Goal: Task Accomplishment & Management: Use online tool/utility

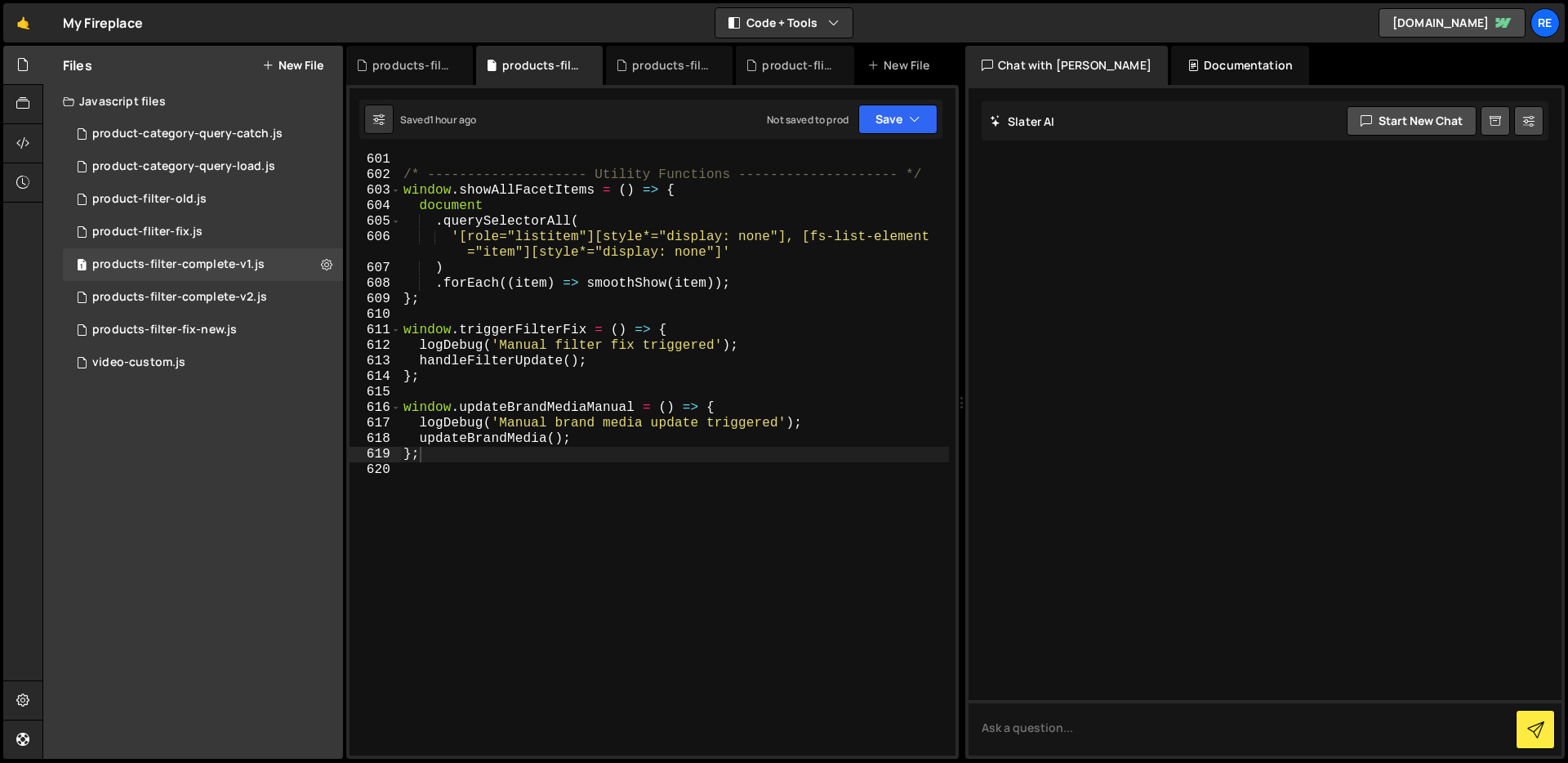
scroll to position [10010, 0]
click at [317, 297] on div "0 products-filter-complete-v2.js 0" at bounding box center [203, 297] width 280 height 33
click at [323, 297] on icon at bounding box center [326, 297] width 11 height 16
type input "products-filter-complete-v2"
radio input "true"
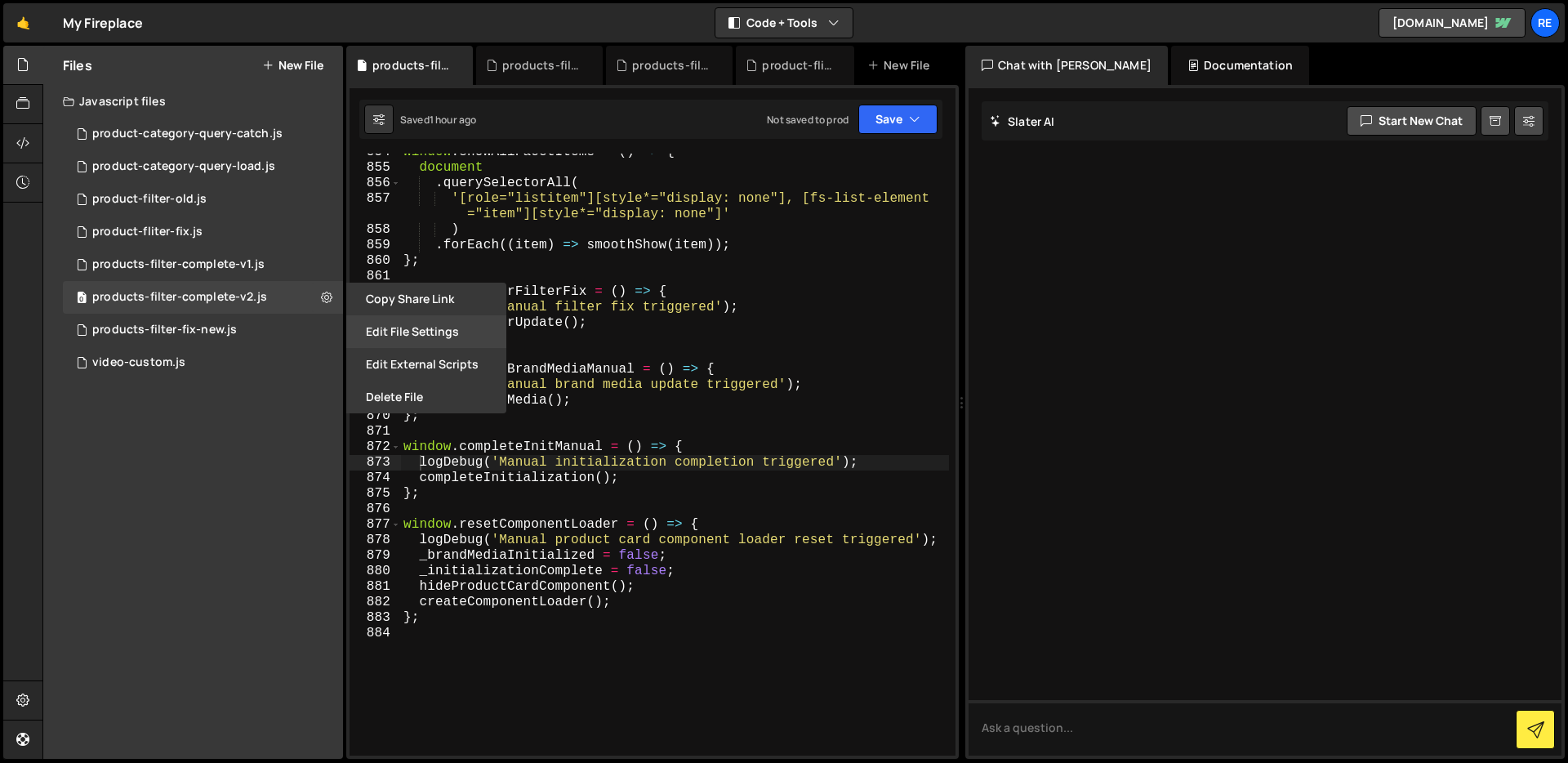
click at [425, 338] on button "Edit File Settings" at bounding box center [427, 332] width 160 height 33
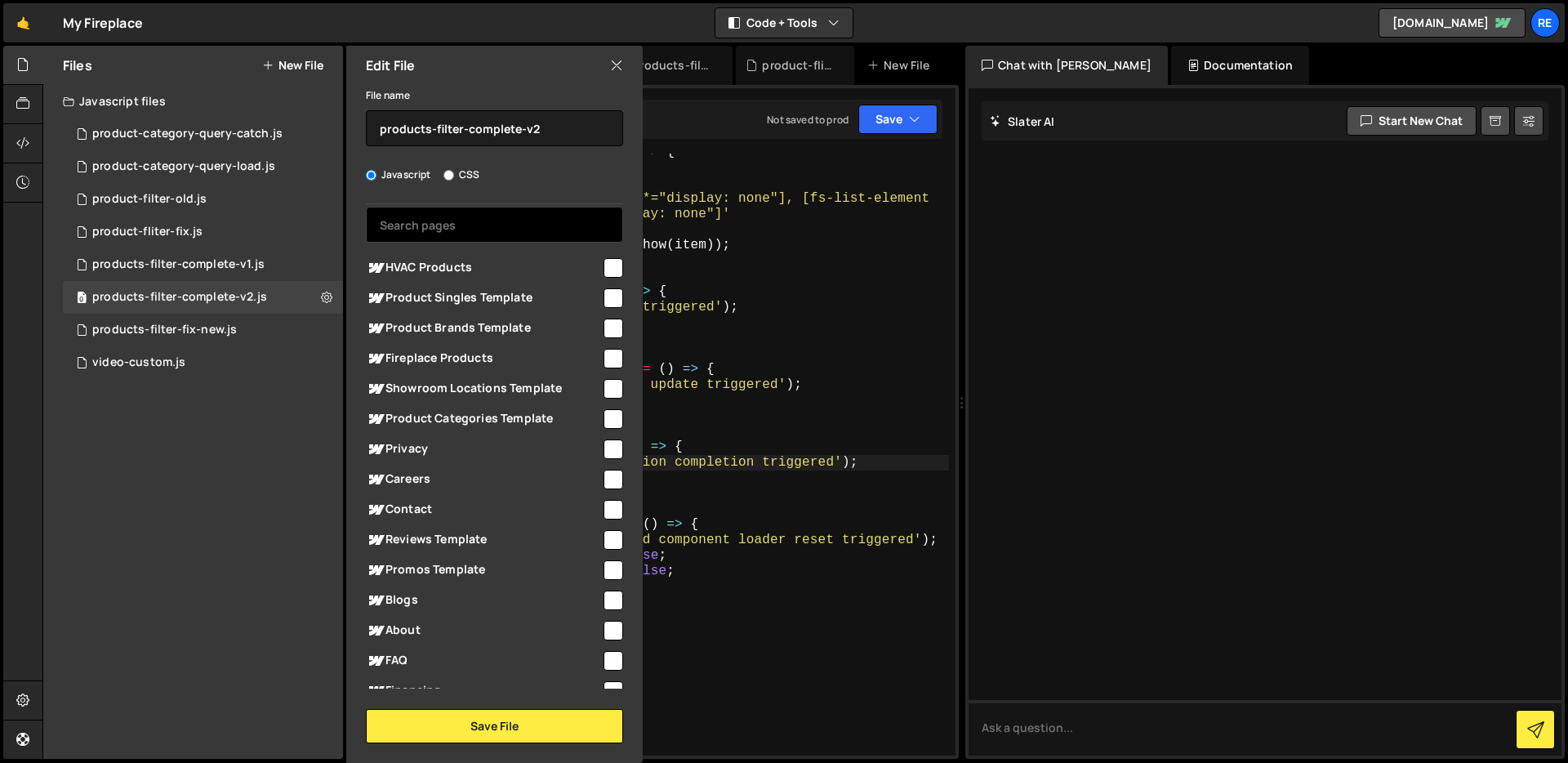
scroll to position [39, 0]
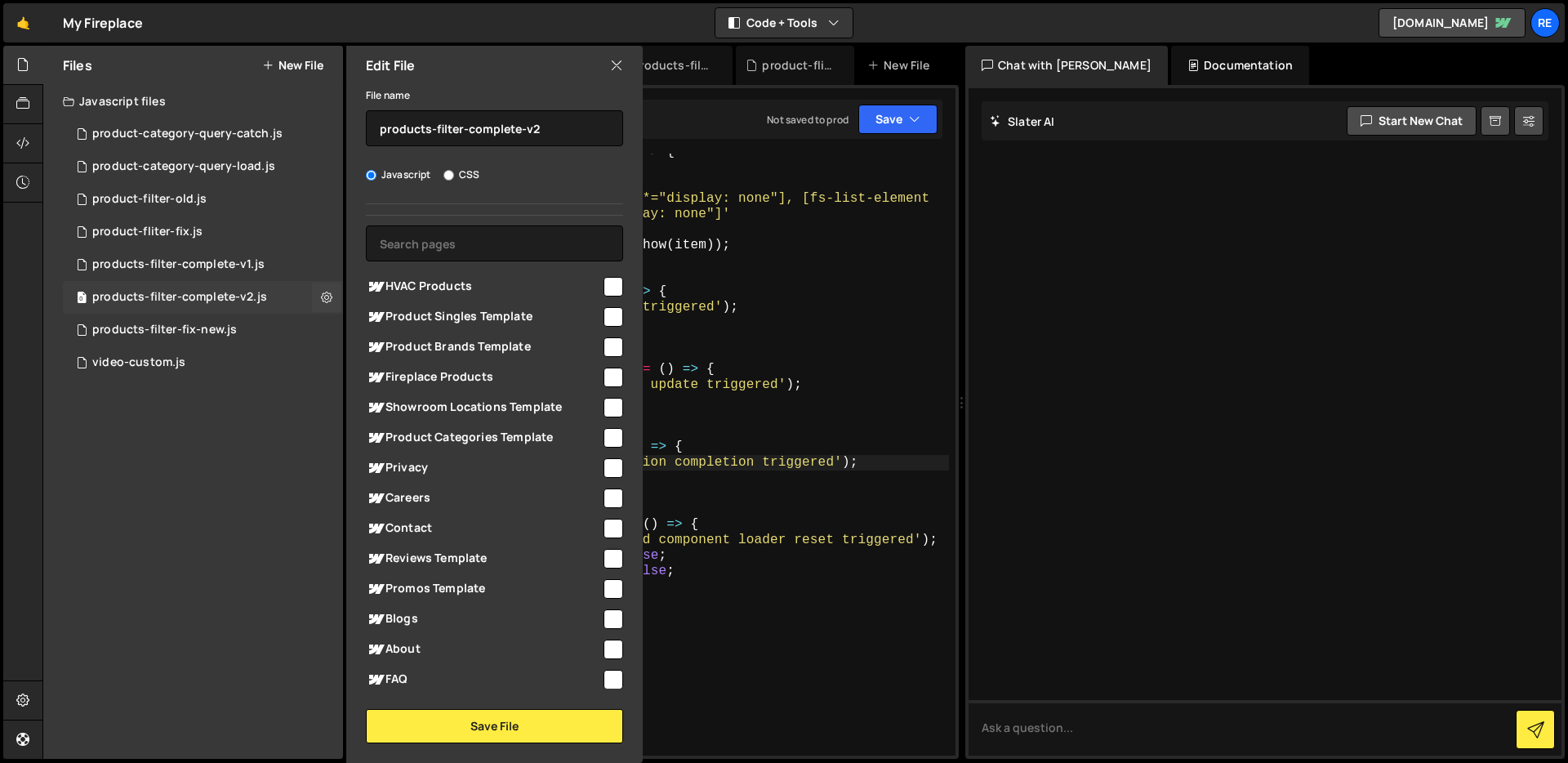
drag, startPoint x: 259, startPoint y: 316, endPoint x: 265, endPoint y: 304, distance: 13.4
click at [259, 316] on div "1 products-filter-fix-new.js 0" at bounding box center [203, 330] width 280 height 33
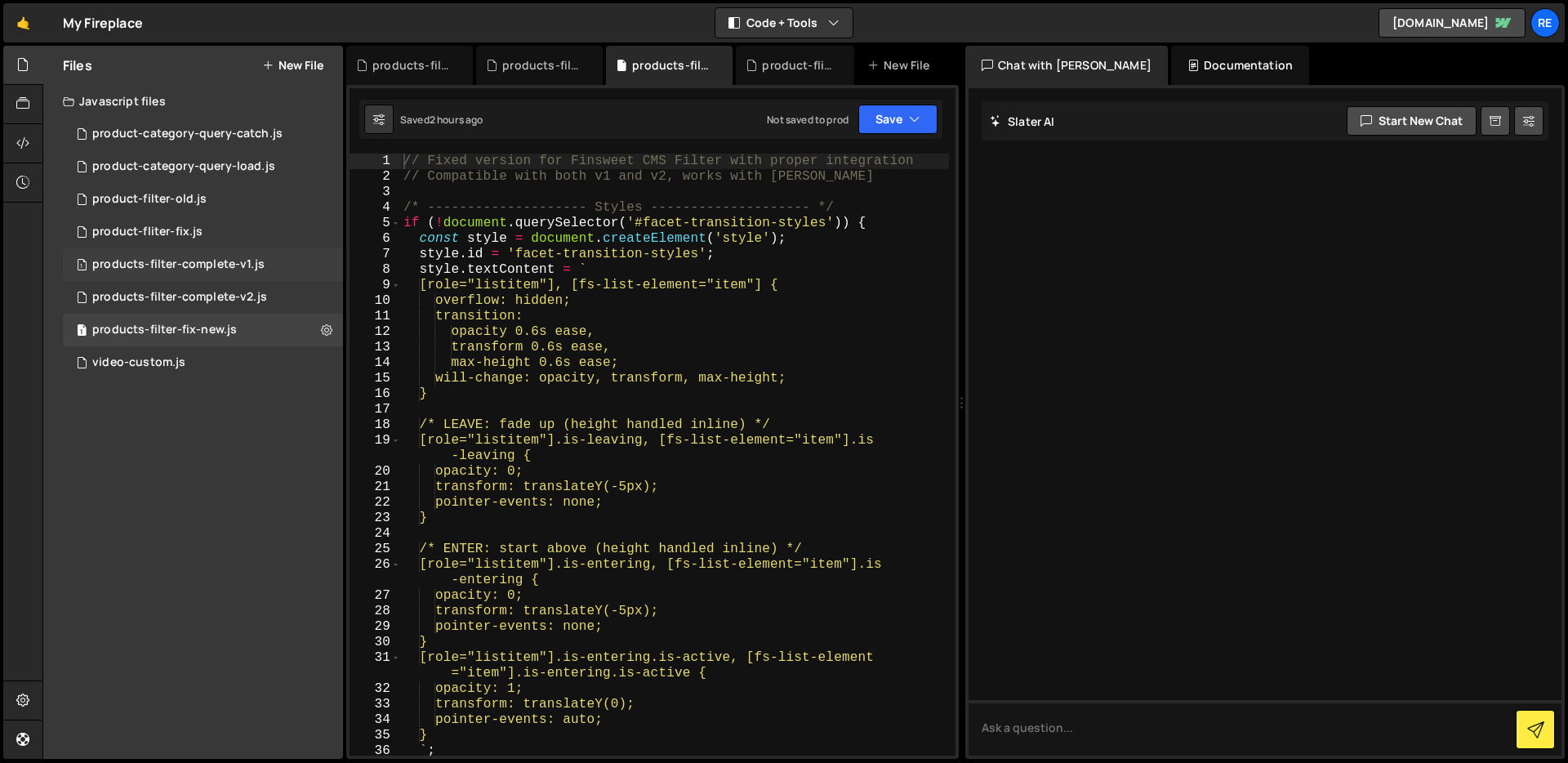
click at [257, 271] on div "products-filter-complete-v1.js" at bounding box center [178, 264] width 172 height 15
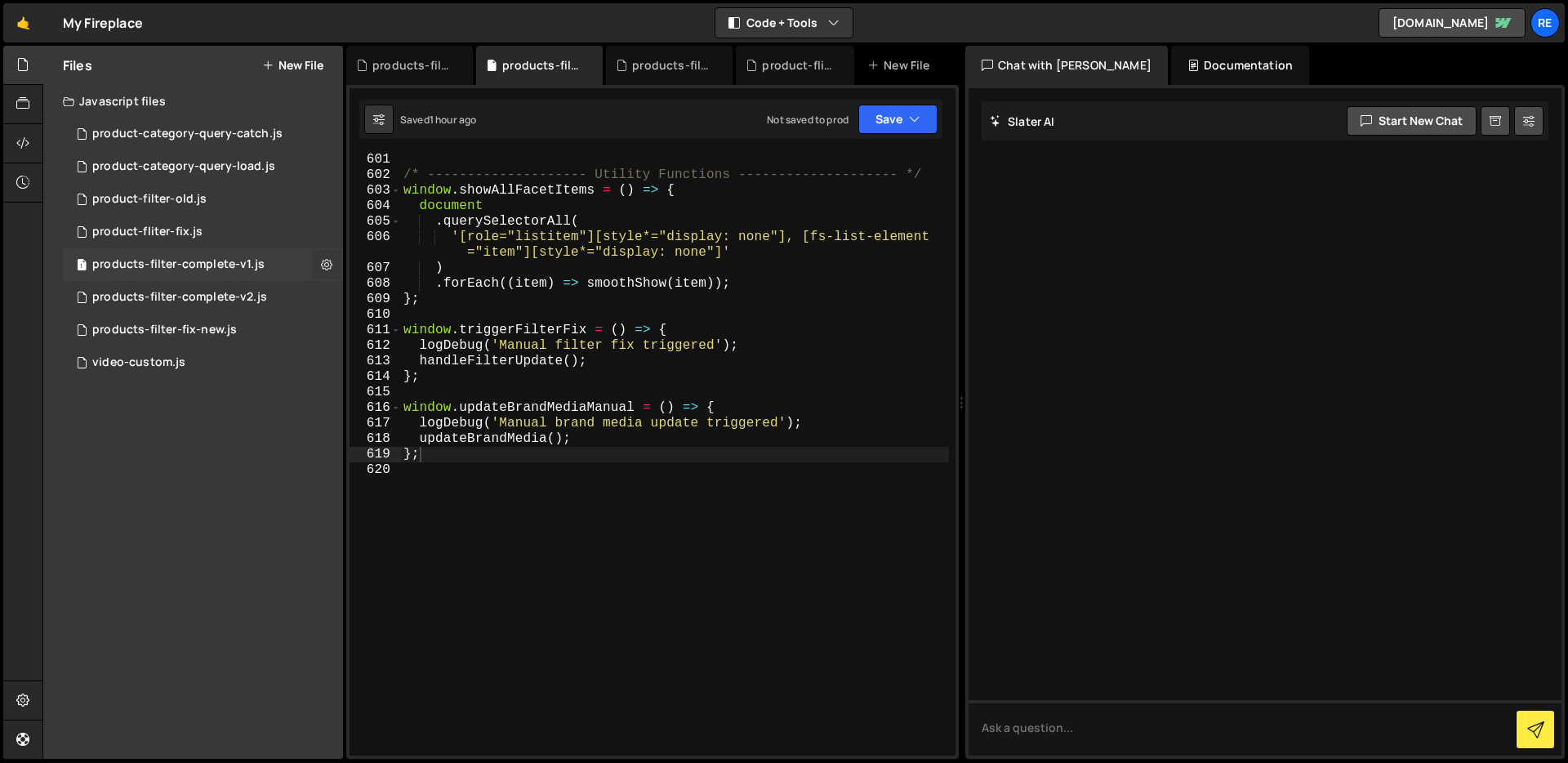
click at [328, 260] on icon at bounding box center [326, 264] width 11 height 16
type input "products-filter-complete-v1"
radio input "true"
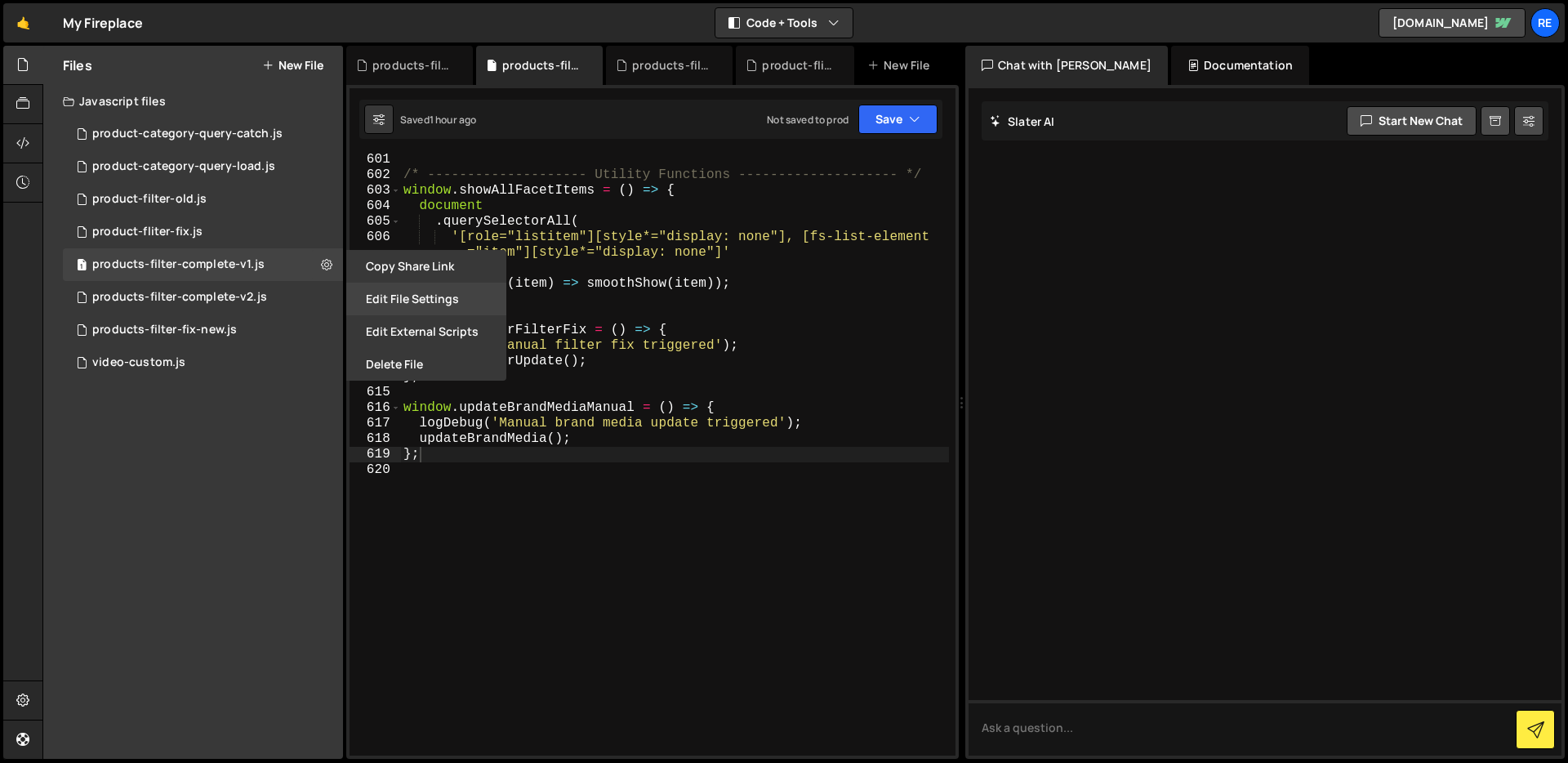
click at [388, 297] on button "Edit File Settings" at bounding box center [427, 299] width 160 height 33
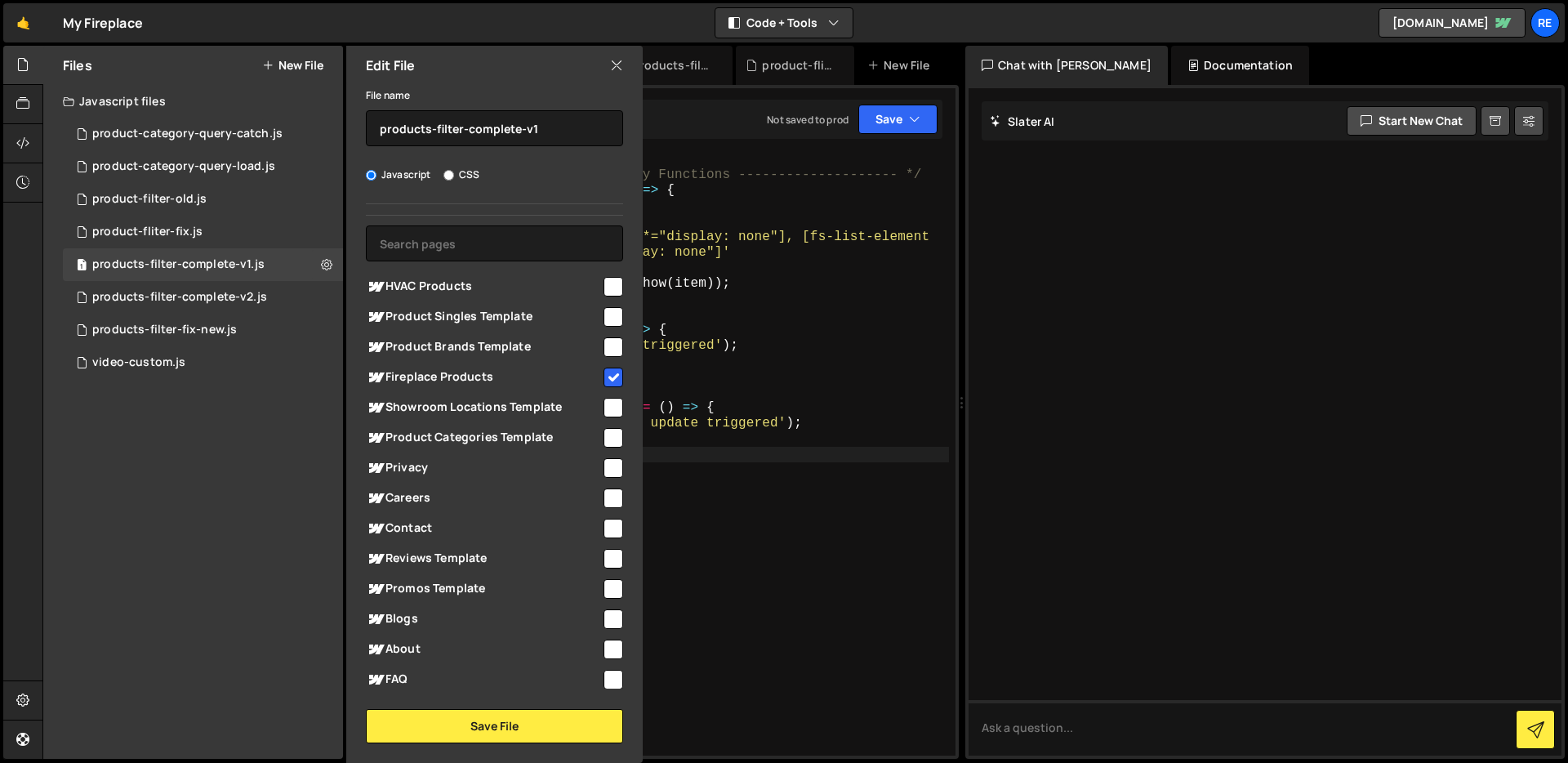
click at [606, 375] on input "checkbox" at bounding box center [613, 377] width 20 height 20
checkbox input "false"
click at [528, 729] on button "Save File" at bounding box center [494, 726] width 257 height 34
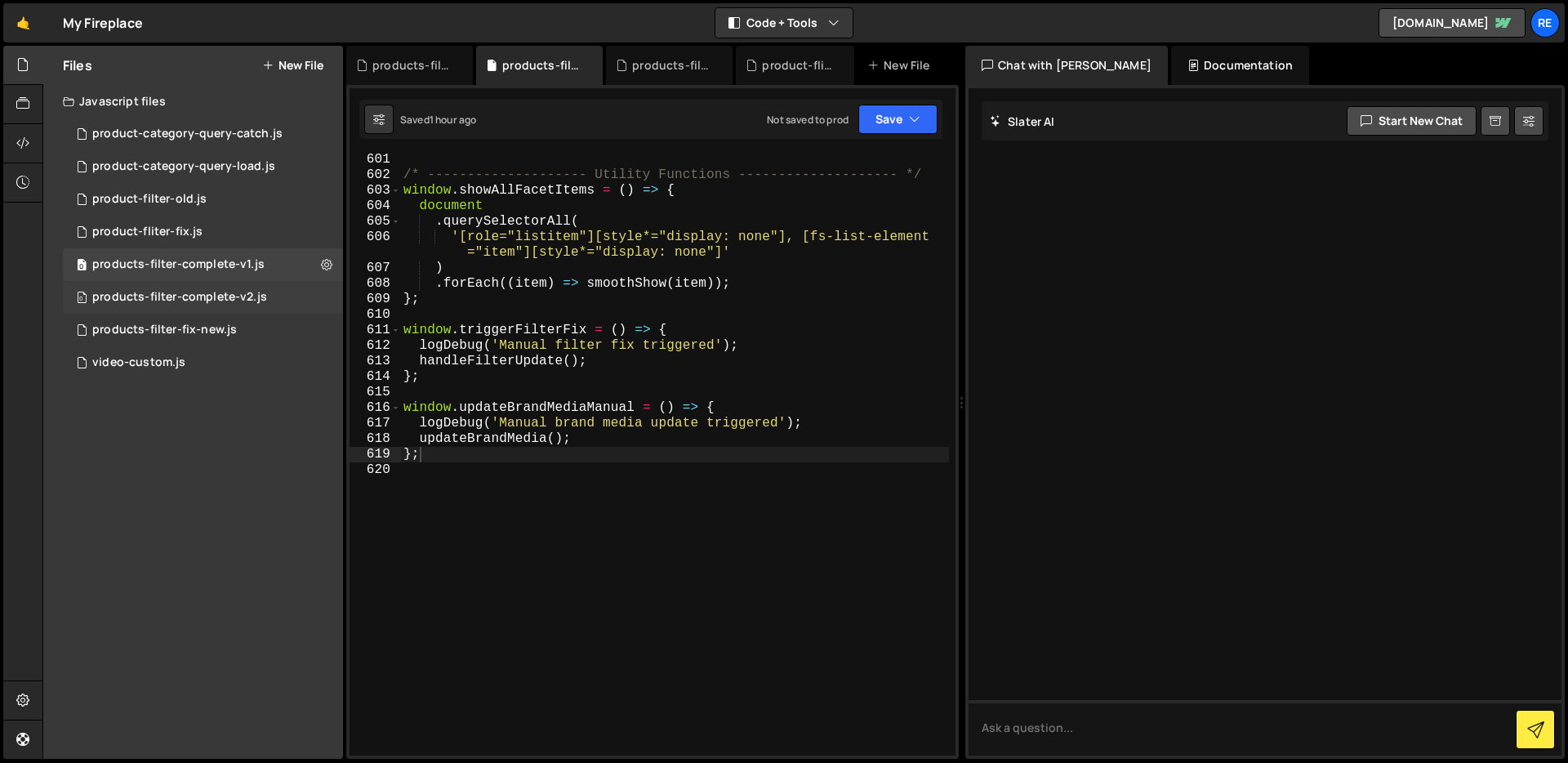
click at [331, 304] on div "0 products-filter-complete-v2.js 0" at bounding box center [203, 297] width 280 height 33
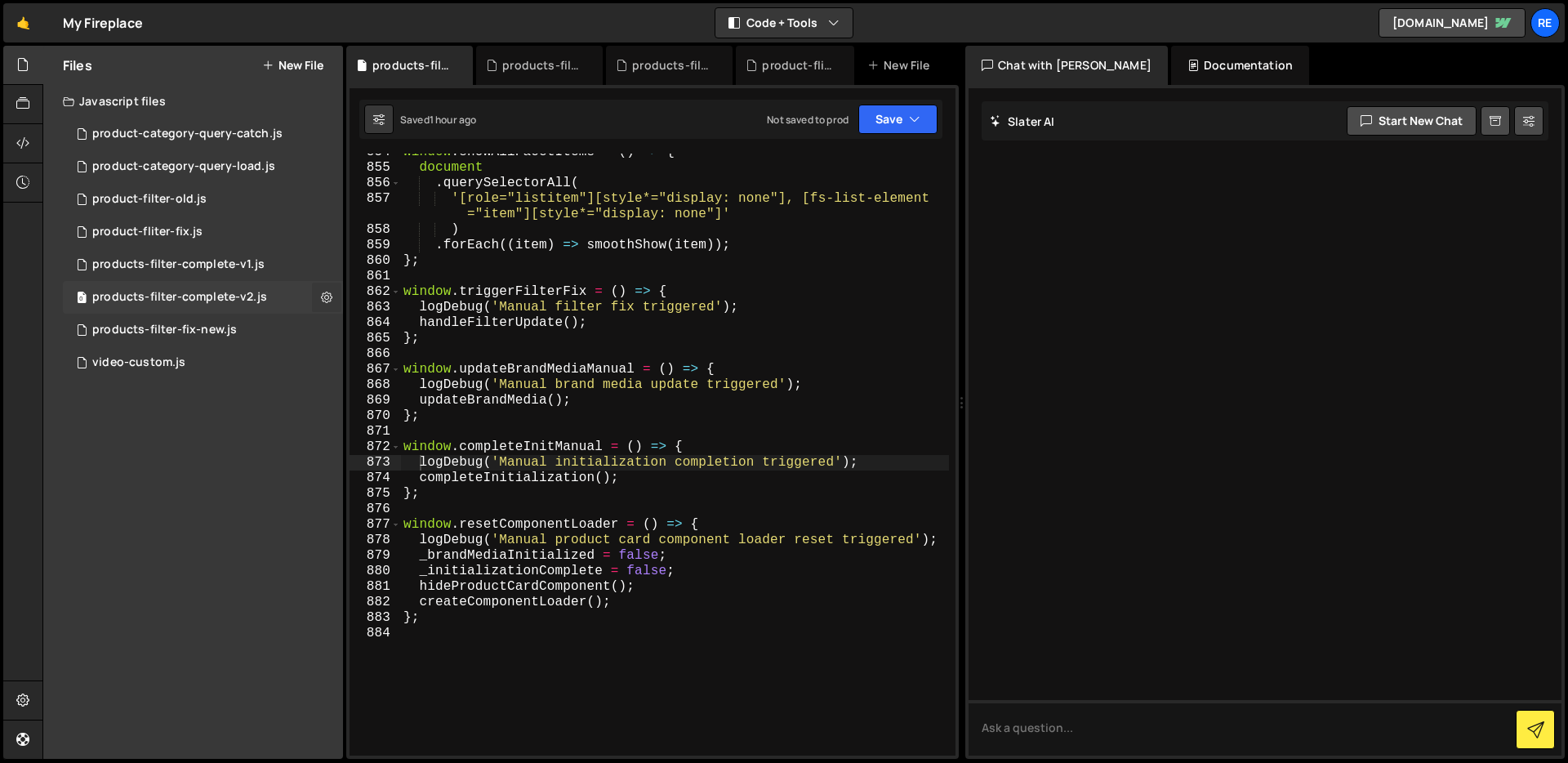
click at [325, 301] on icon at bounding box center [326, 297] width 11 height 16
type input "products-filter-complete-v2"
radio input "true"
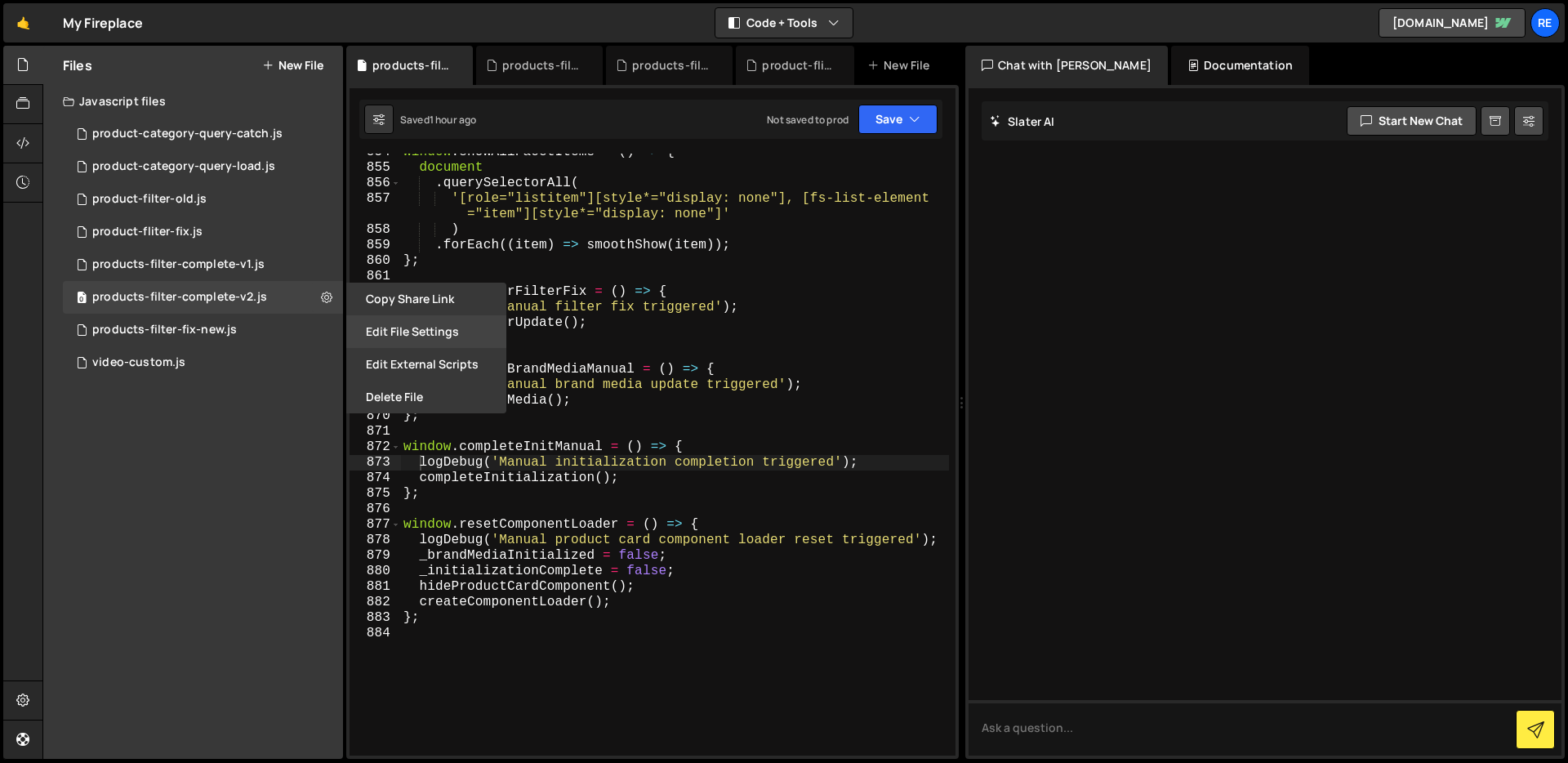
click at [398, 328] on button "Edit File Settings" at bounding box center [427, 332] width 160 height 33
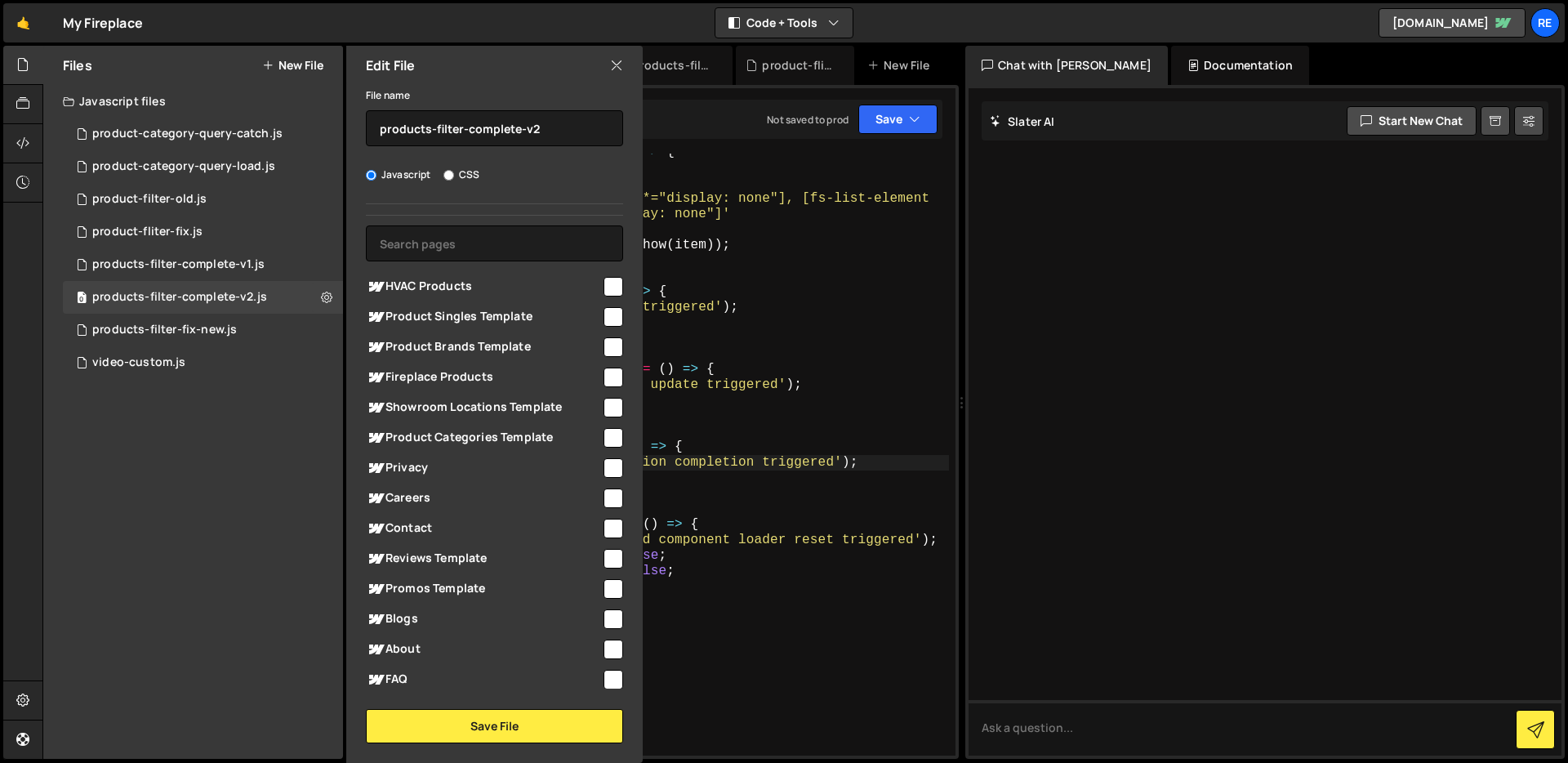
click at [610, 378] on input "checkbox" at bounding box center [613, 377] width 20 height 20
checkbox input "true"
click at [709, 390] on div "window . showAllFacetItems = ( ) => { document . querySelectorAll ( '[role="lis…" at bounding box center [674, 461] width 549 height 633
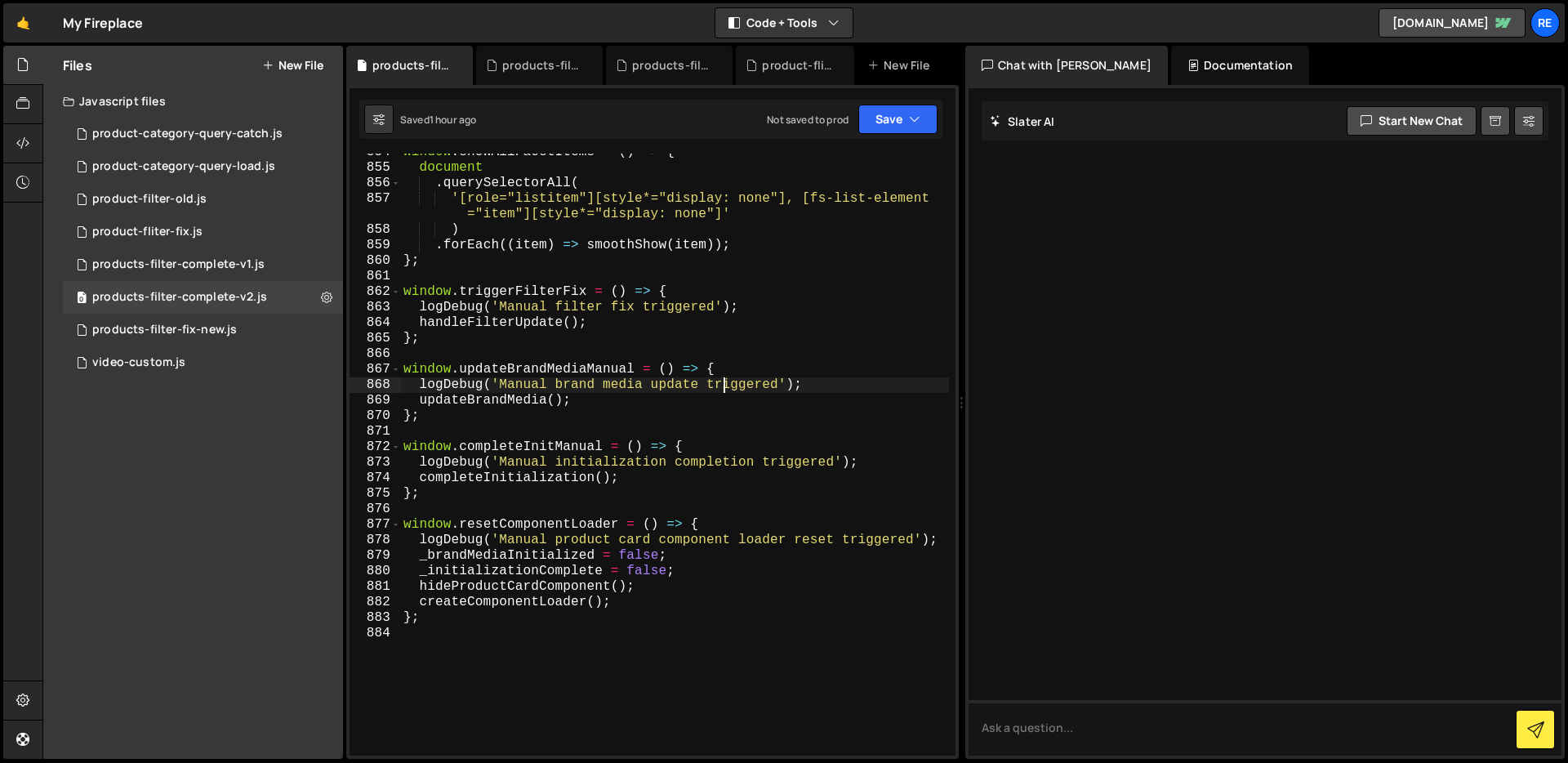
click at [726, 391] on div "window . showAllFacetItems = ( ) => { document . querySelectorAll ( '[role="lis…" at bounding box center [674, 461] width 549 height 633
type textarea "};"
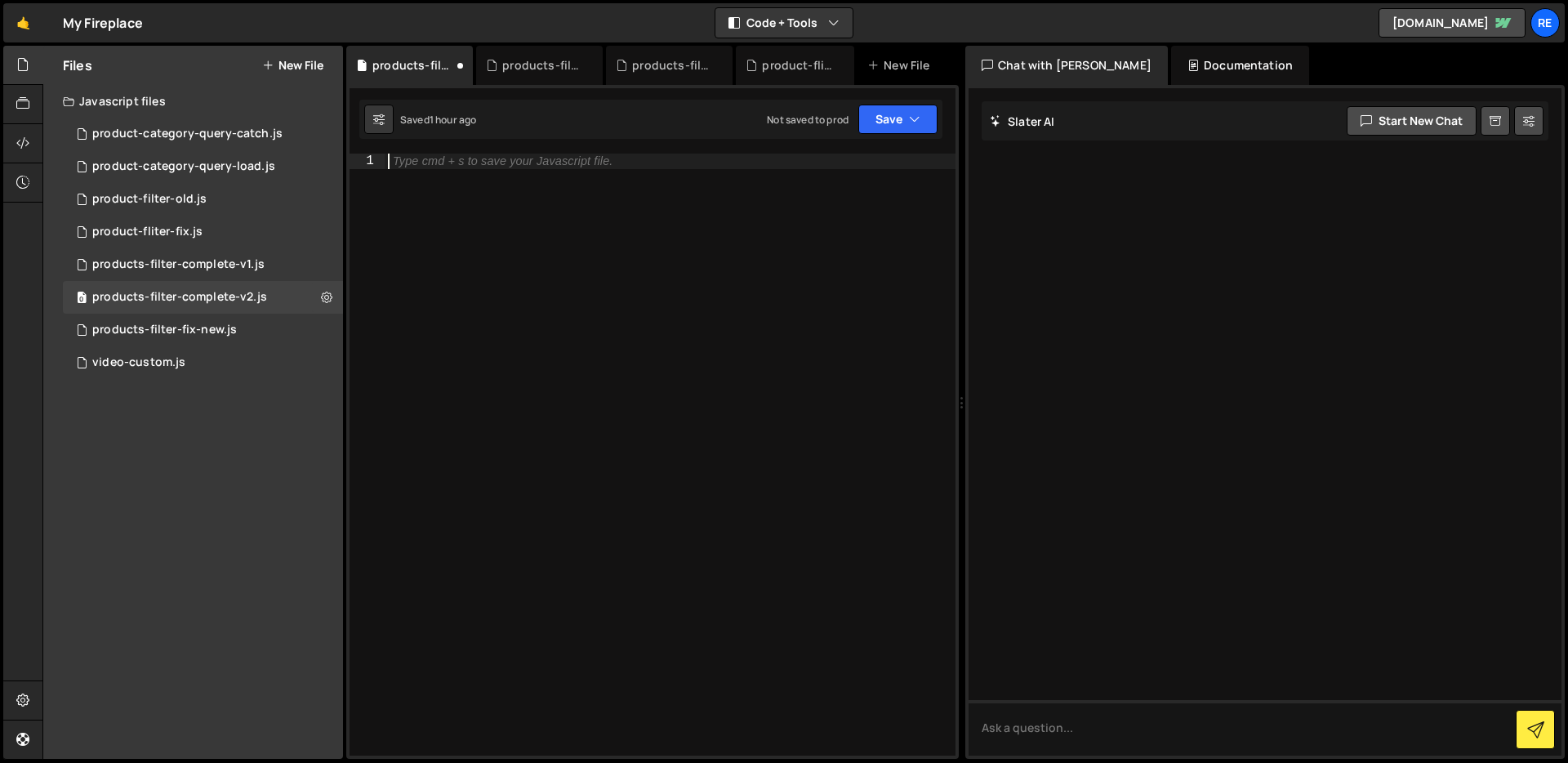
paste textarea "};"
type textarea "};"
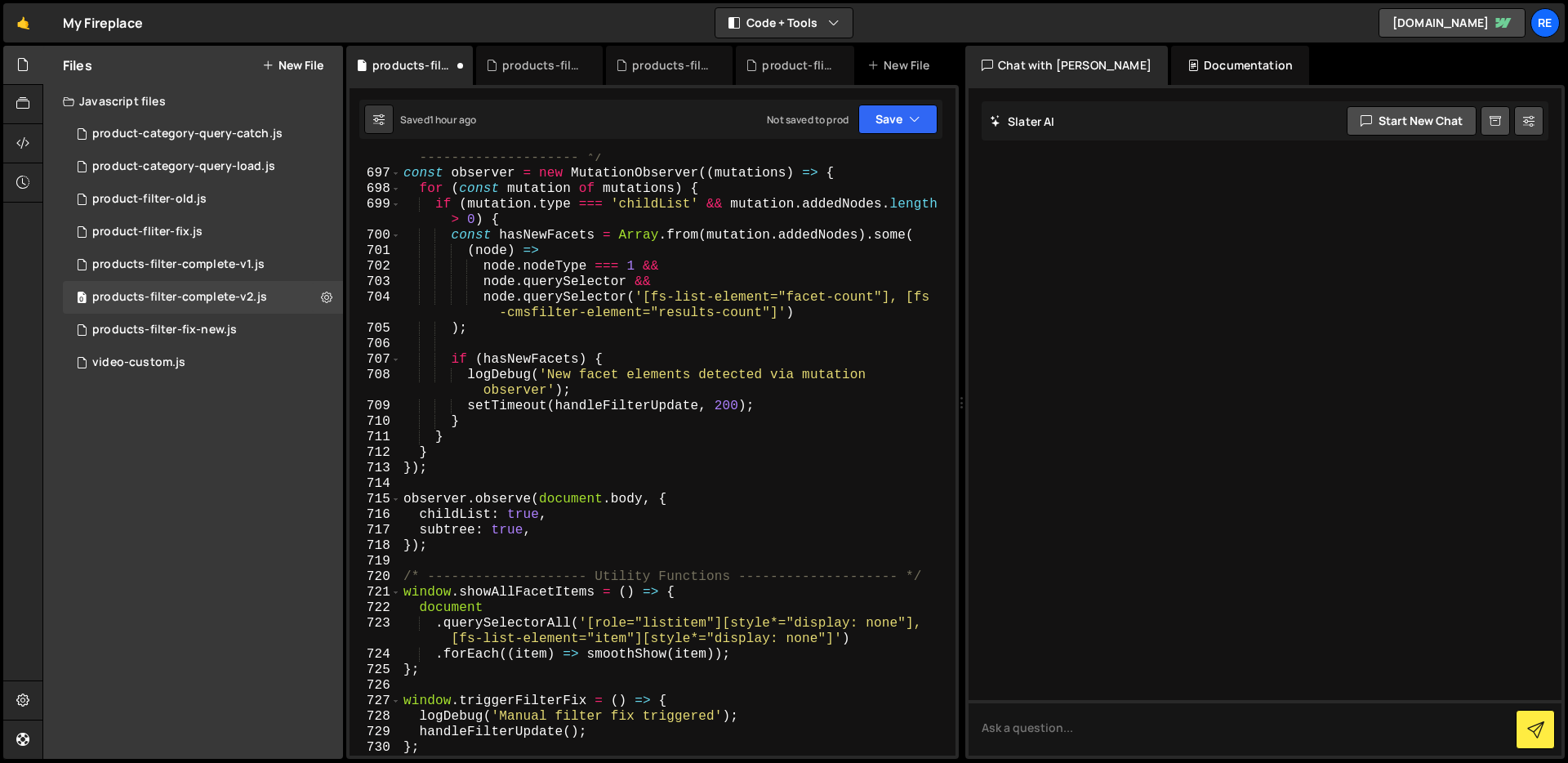
scroll to position [11988, 0]
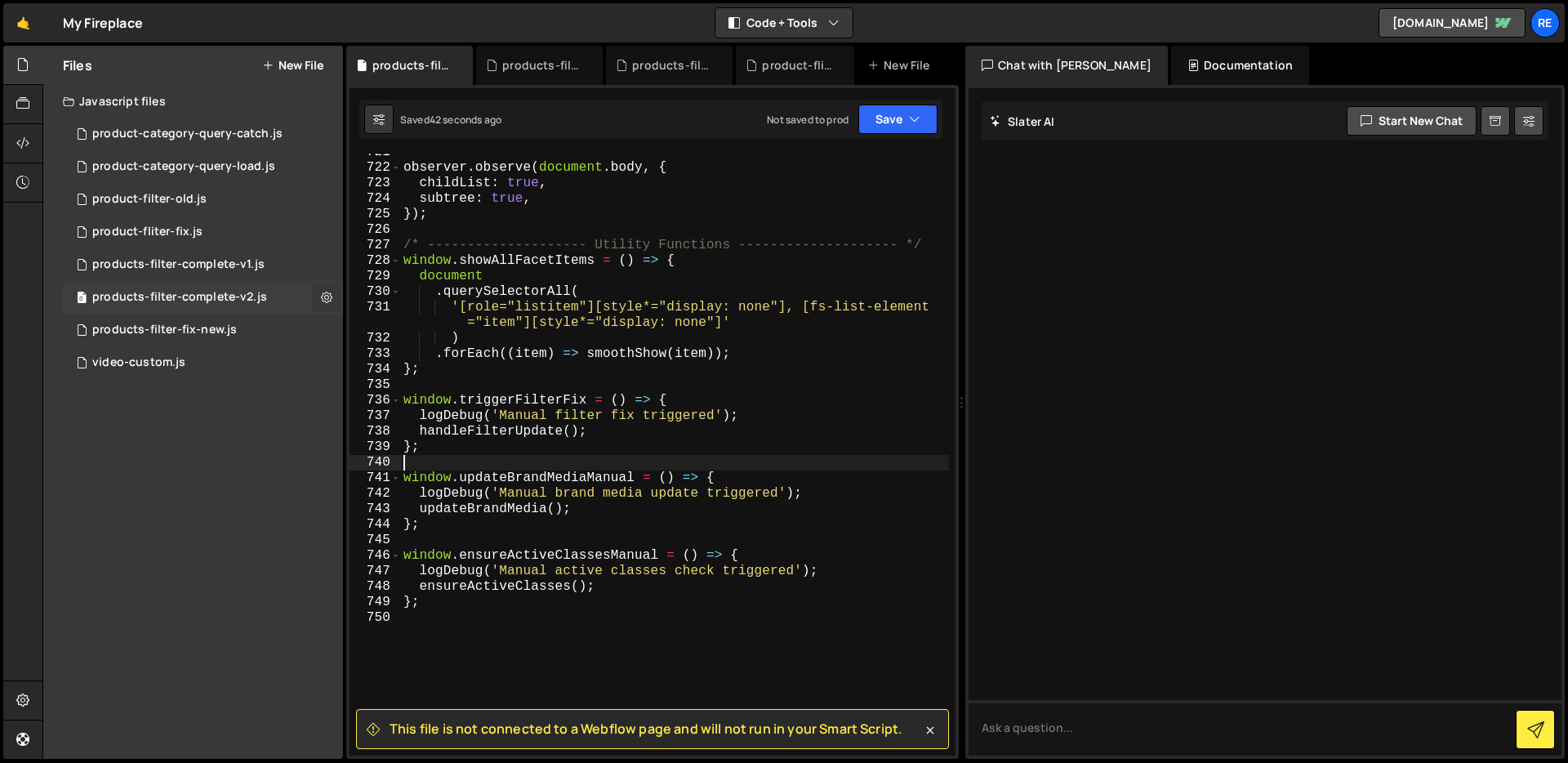
click at [325, 294] on icon at bounding box center [326, 297] width 11 height 16
type input "products-filter-complete-v2"
radio input "true"
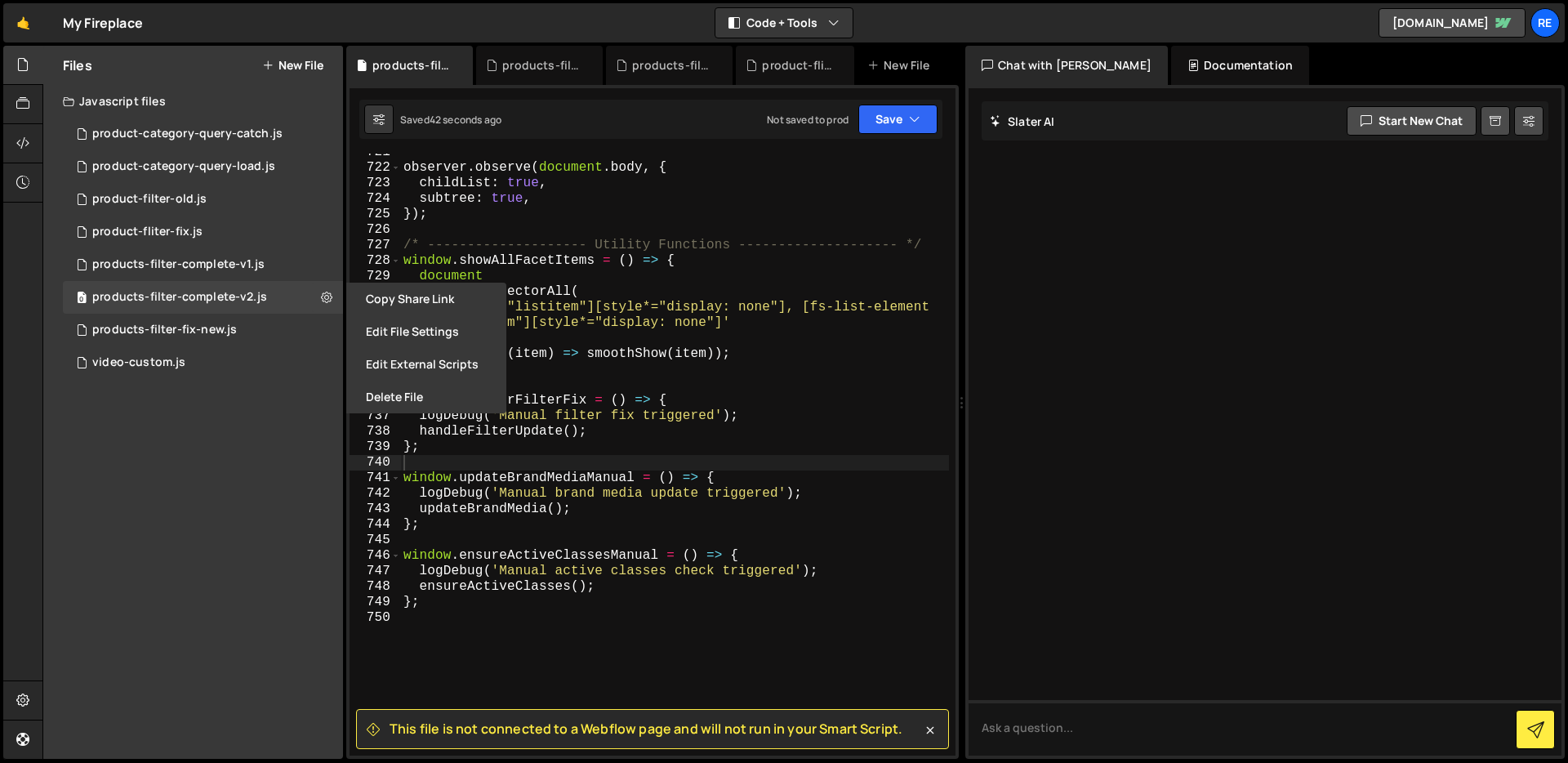
click at [373, 339] on button "Edit File Settings" at bounding box center [427, 332] width 160 height 33
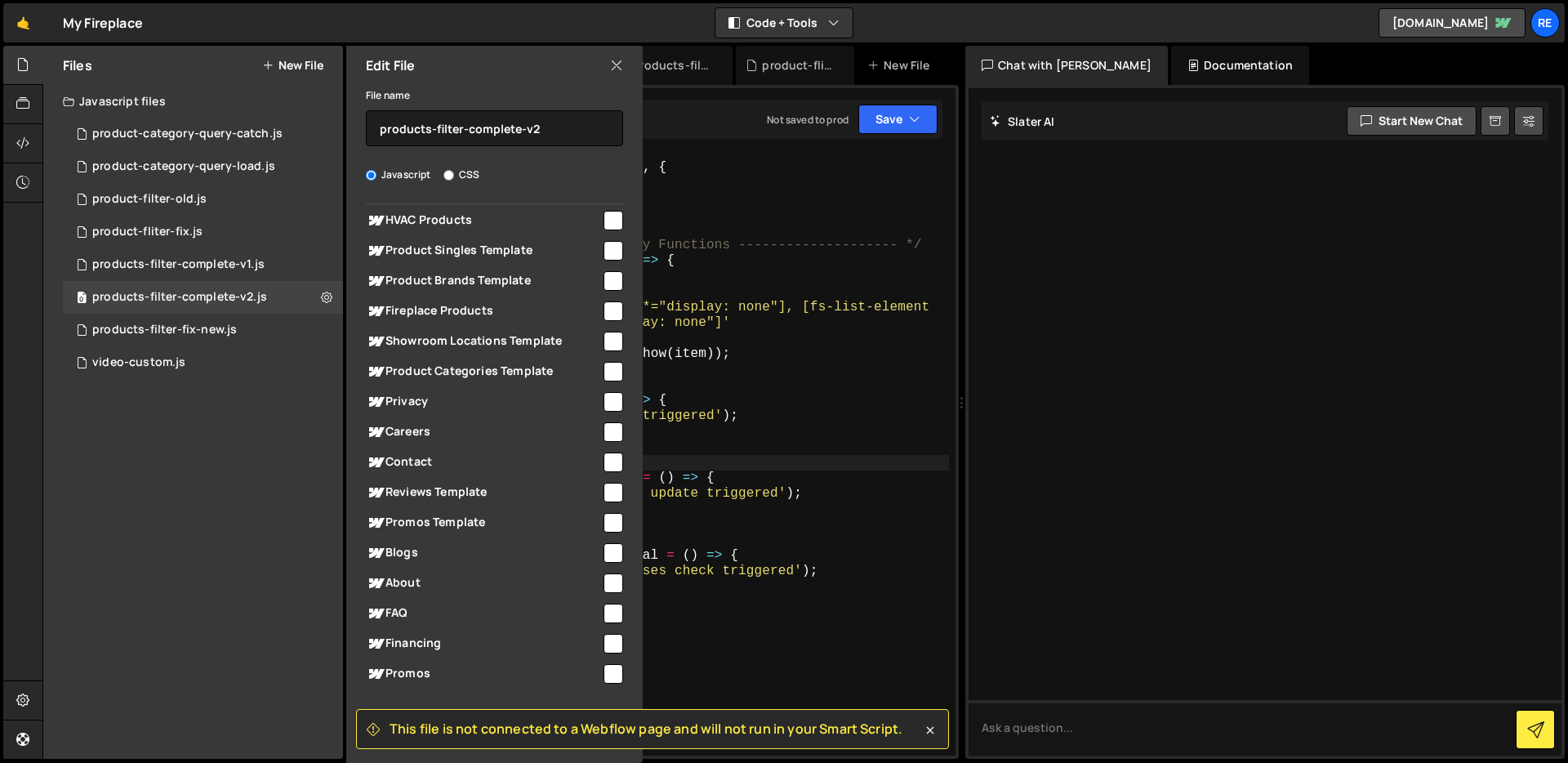
scroll to position [0, 0]
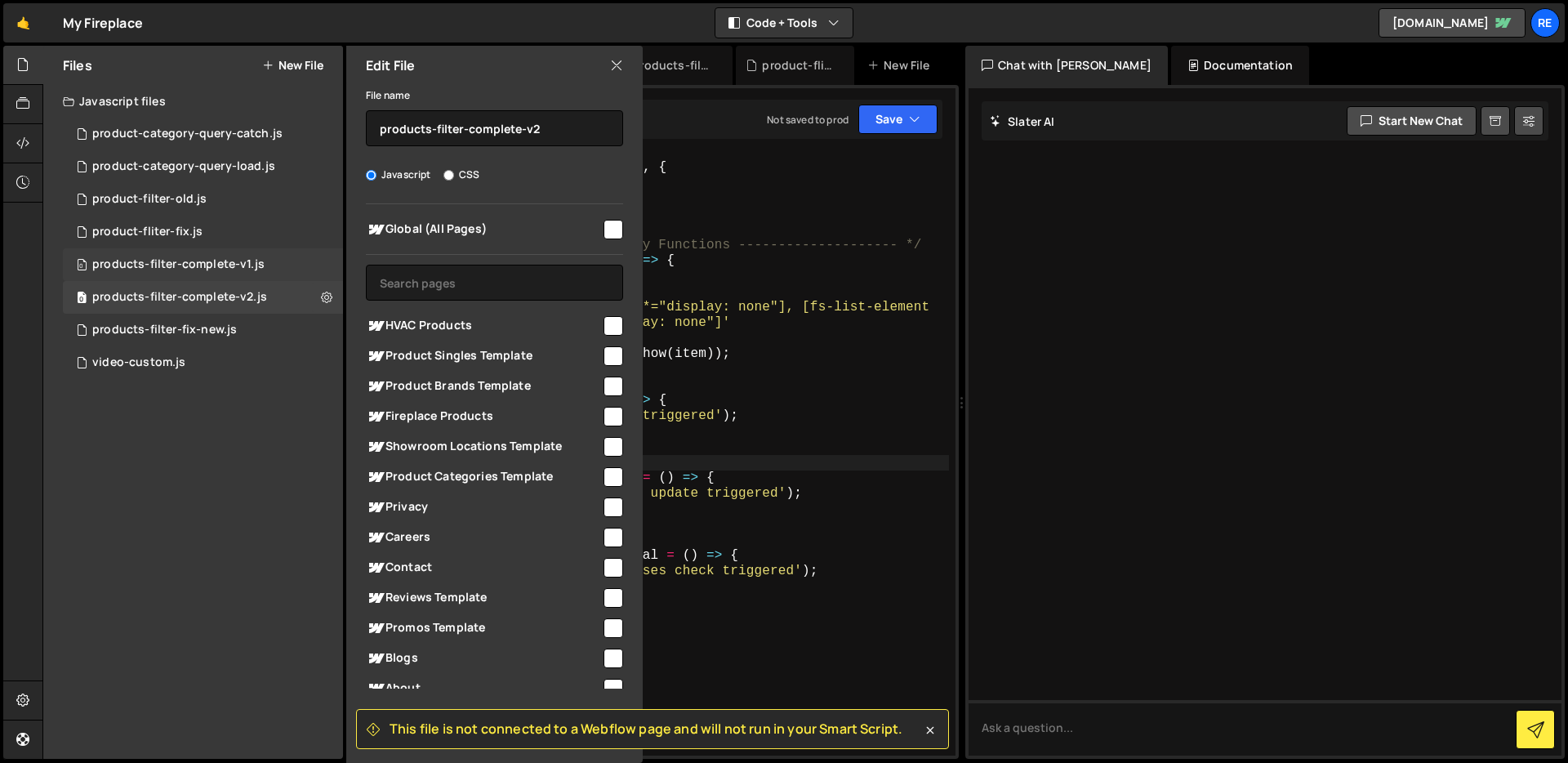
click at [310, 265] on div "0 products-filter-complete-v1.js 0" at bounding box center [203, 265] width 280 height 33
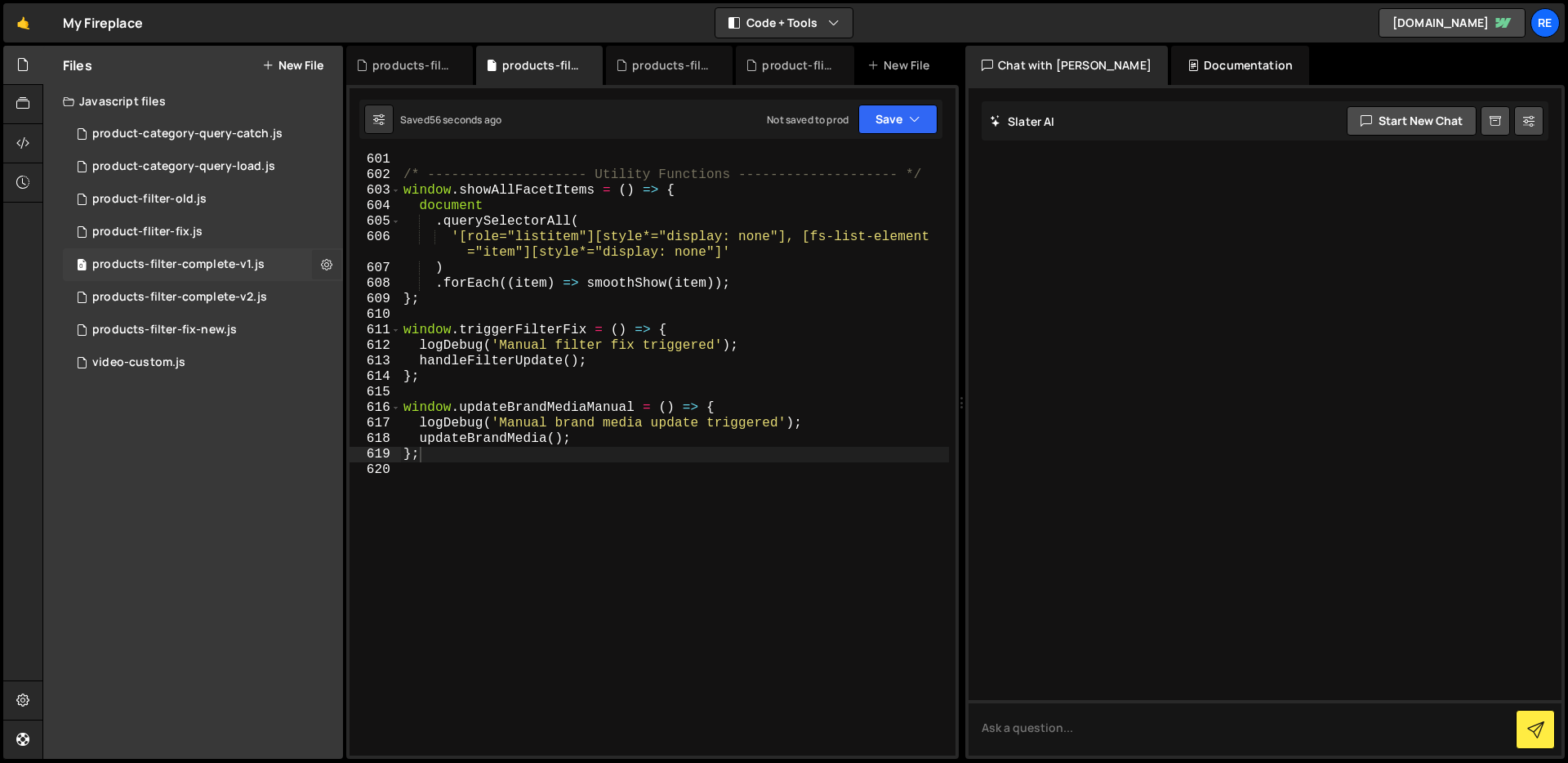
click at [325, 266] on icon at bounding box center [326, 264] width 11 height 16
type input "products-filter-complete-v1"
radio input "true"
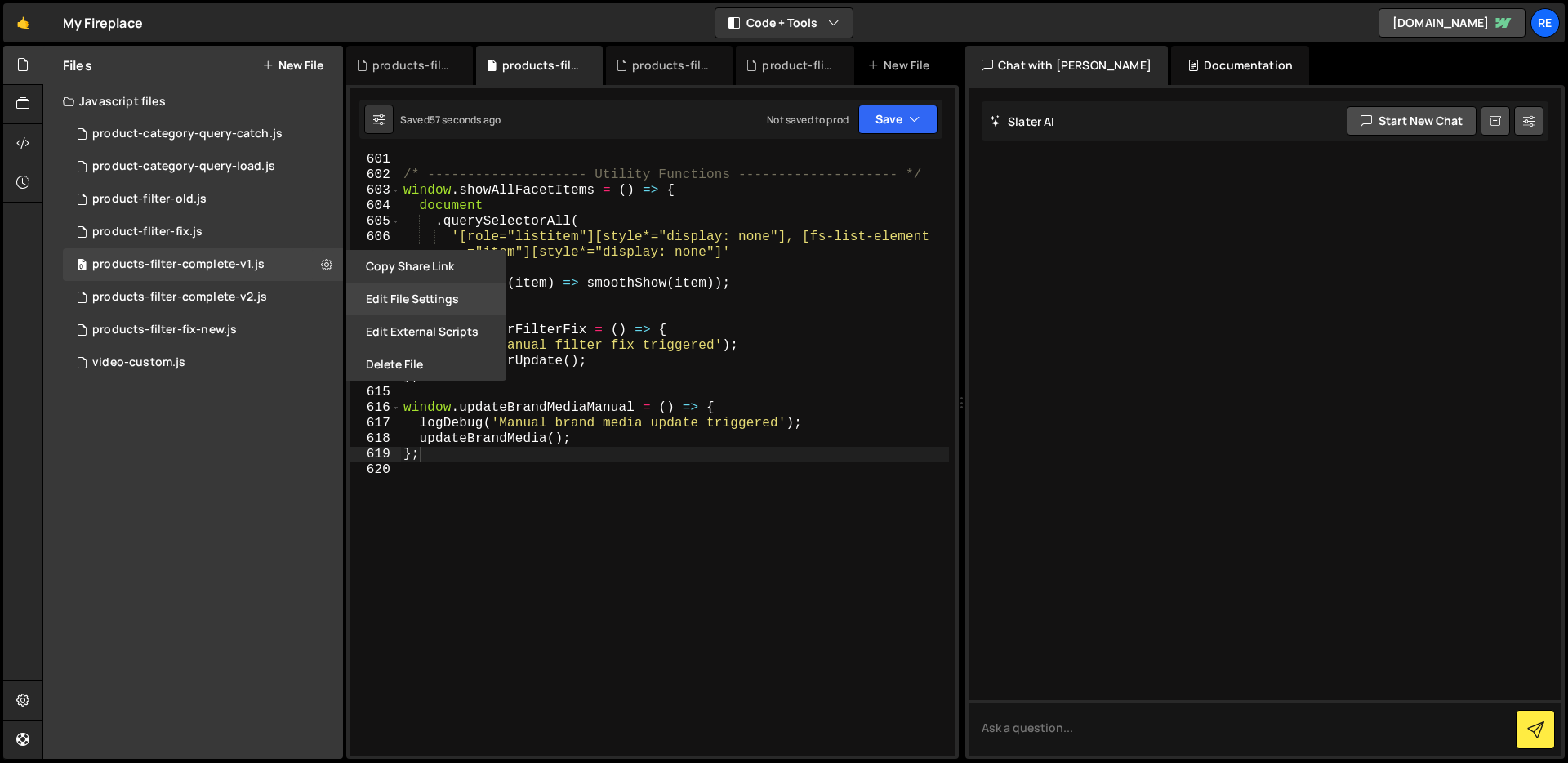
click at [434, 305] on button "Edit File Settings" at bounding box center [427, 299] width 160 height 33
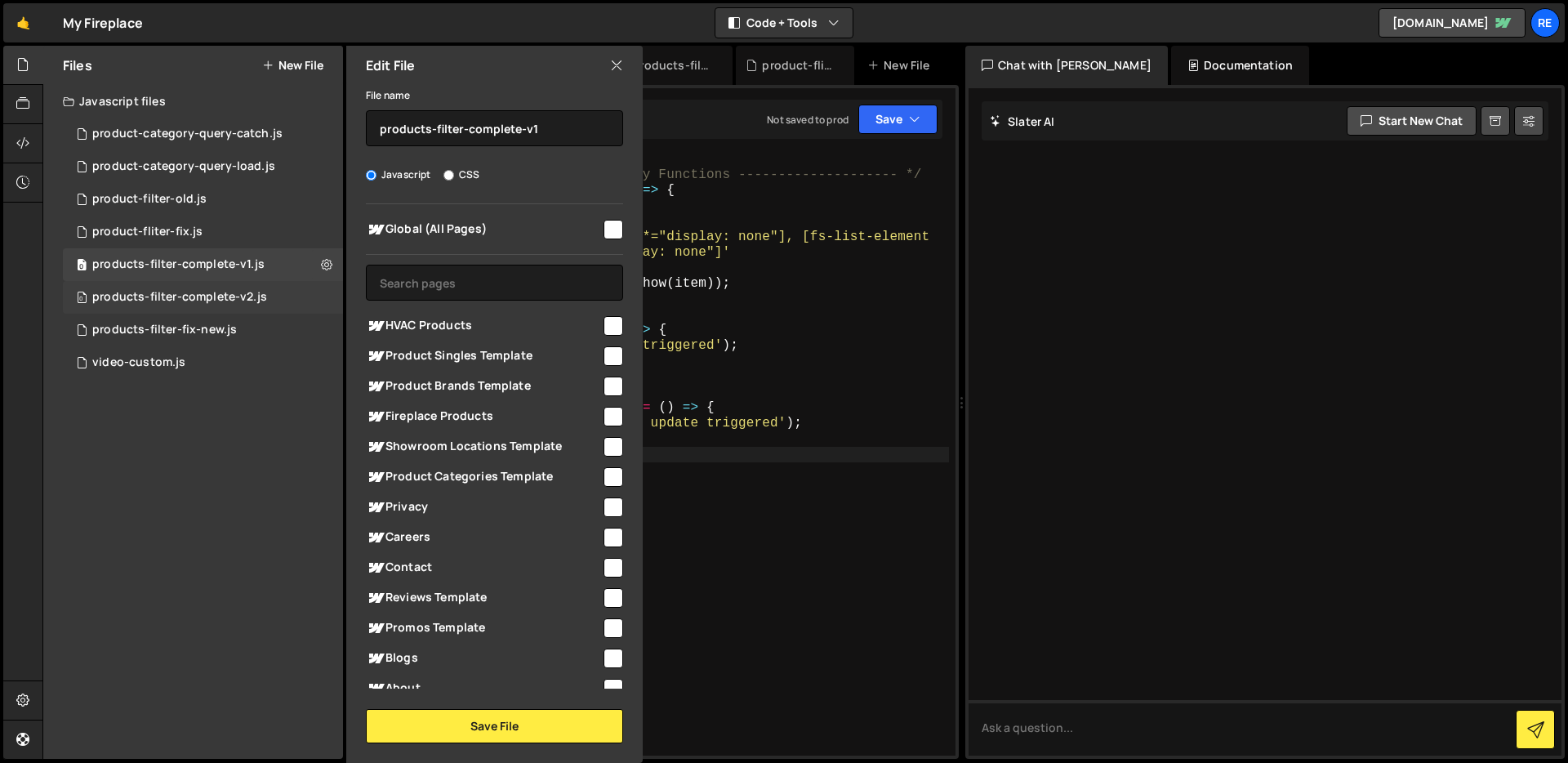
click at [309, 288] on div "0 products-filter-complete-v2.js 0" at bounding box center [203, 297] width 280 height 33
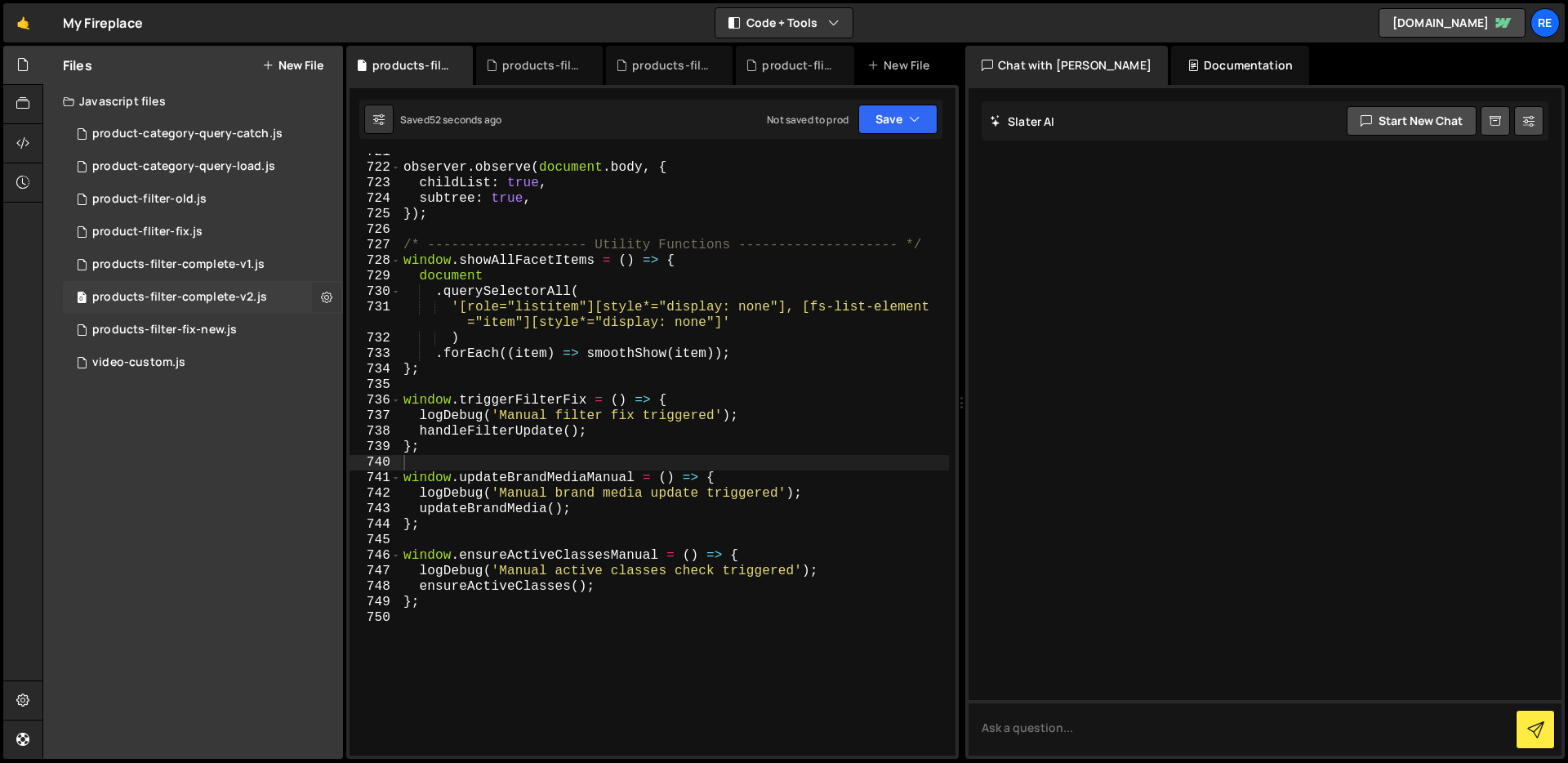
click at [323, 296] on icon at bounding box center [326, 297] width 11 height 16
type input "products-filter-complete-v2"
radio input "true"
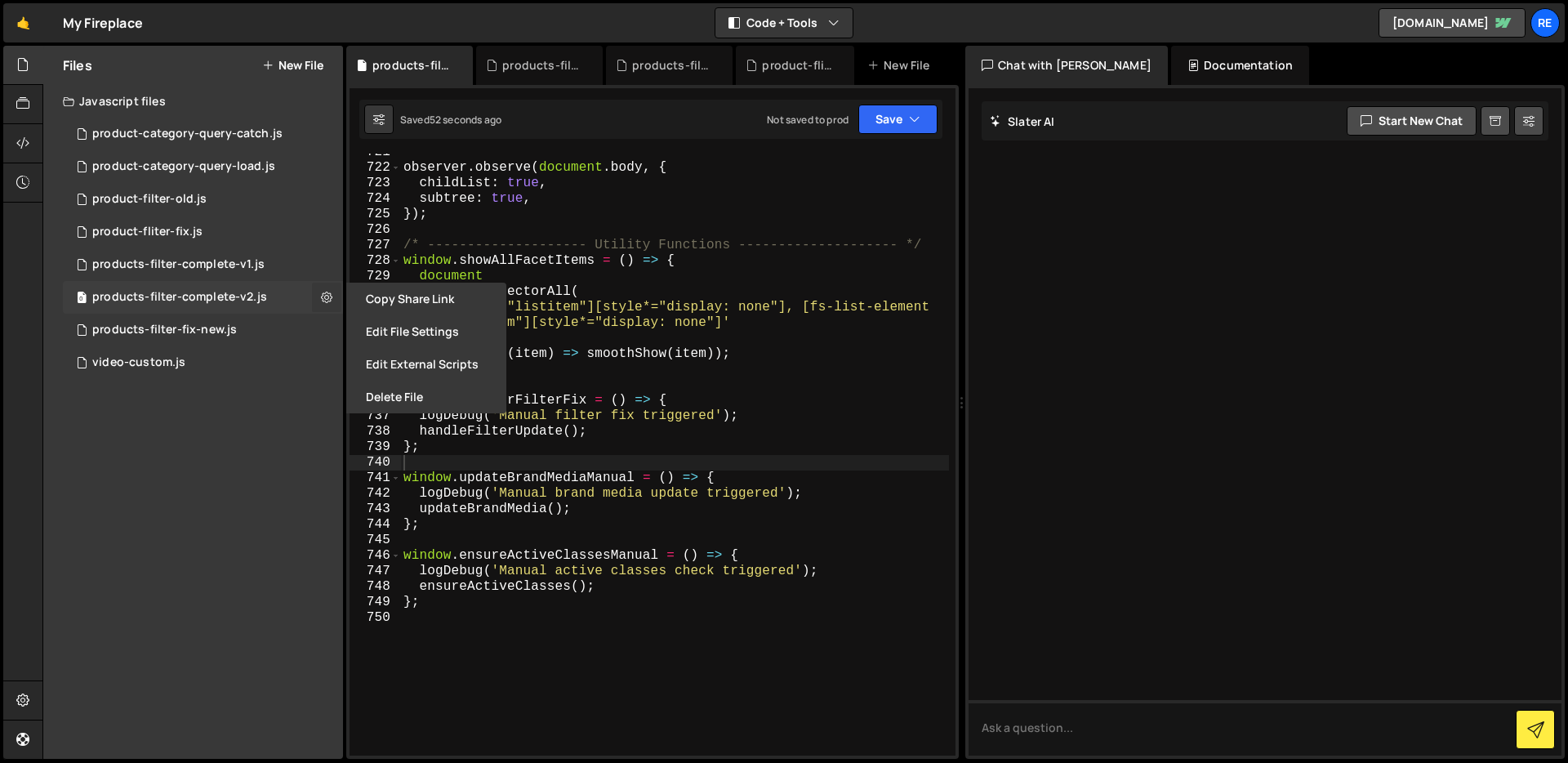
click at [324, 297] on icon at bounding box center [326, 297] width 11 height 16
type input "products-filter-complete-v2"
radio input "true"
click at [394, 323] on button "Edit File Settings" at bounding box center [427, 332] width 160 height 33
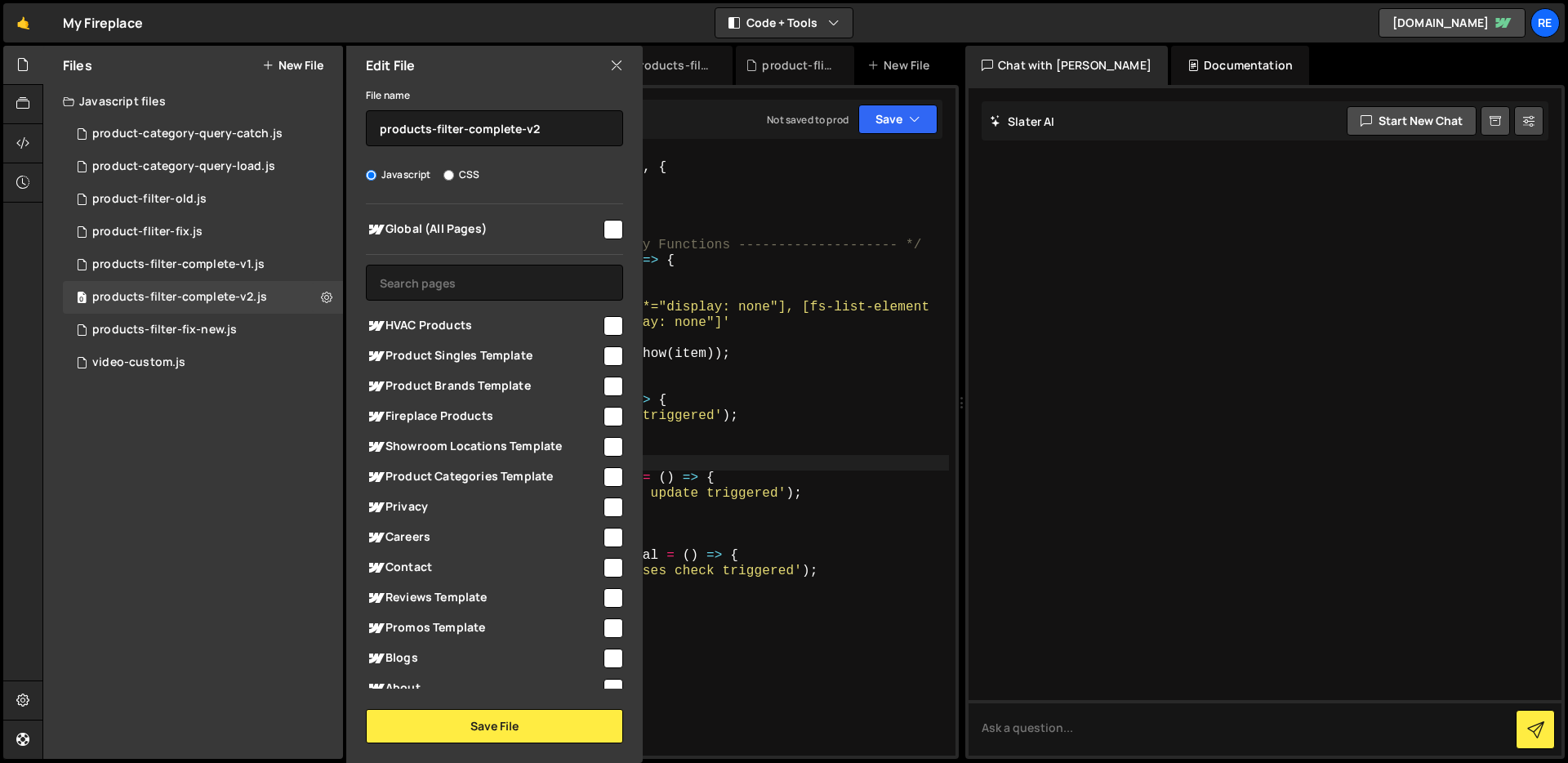
click at [603, 415] on input "checkbox" at bounding box center [613, 416] width 20 height 20
checkbox input "true"
click at [572, 733] on button "Save File" at bounding box center [494, 726] width 257 height 34
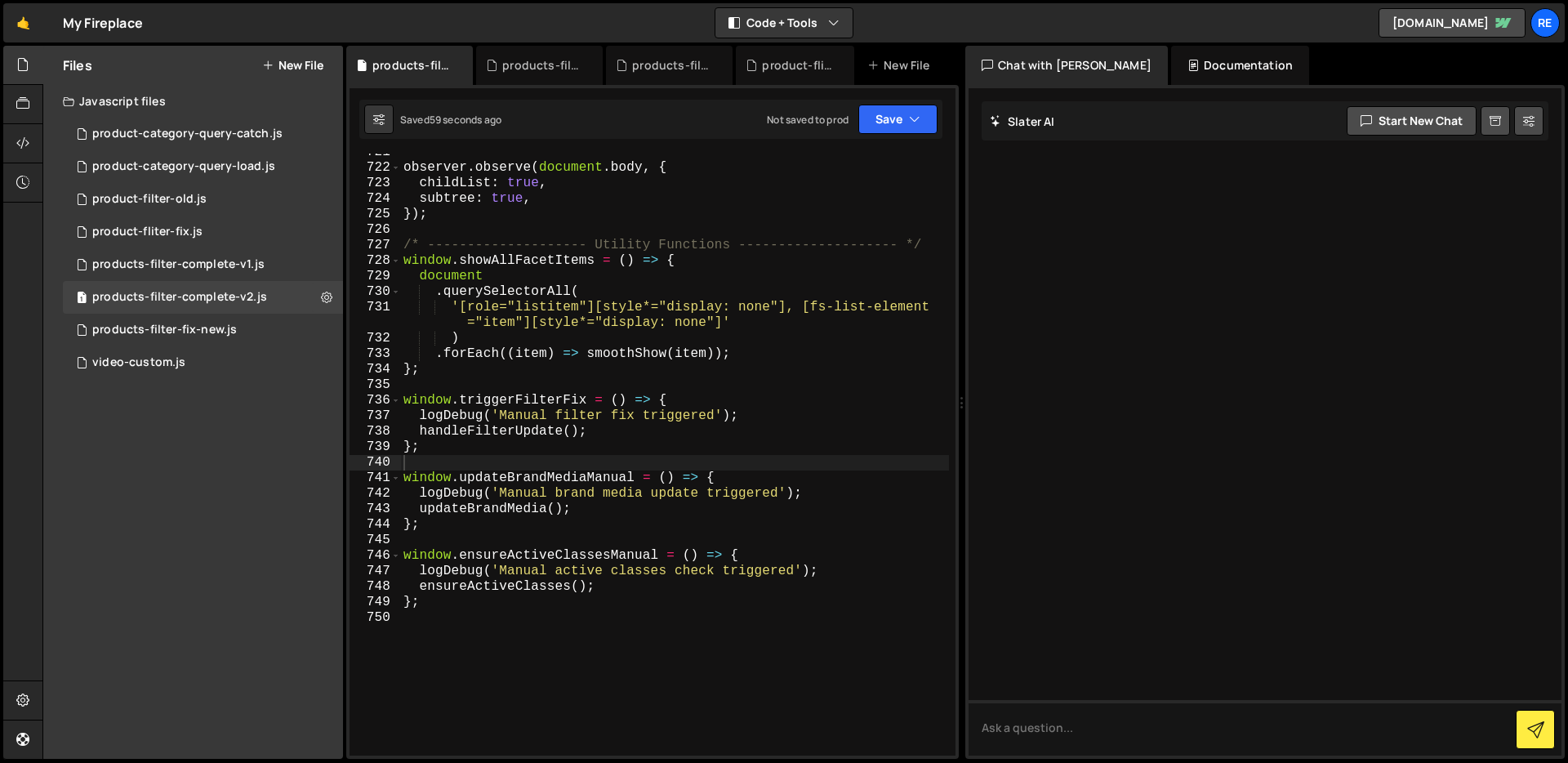
type textarea "/* -------------------- Utility Functions -------------------- */"
click at [736, 240] on div "observer . observe ( document . body , { childList : true , subtree : true , })…" at bounding box center [674, 461] width 549 height 633
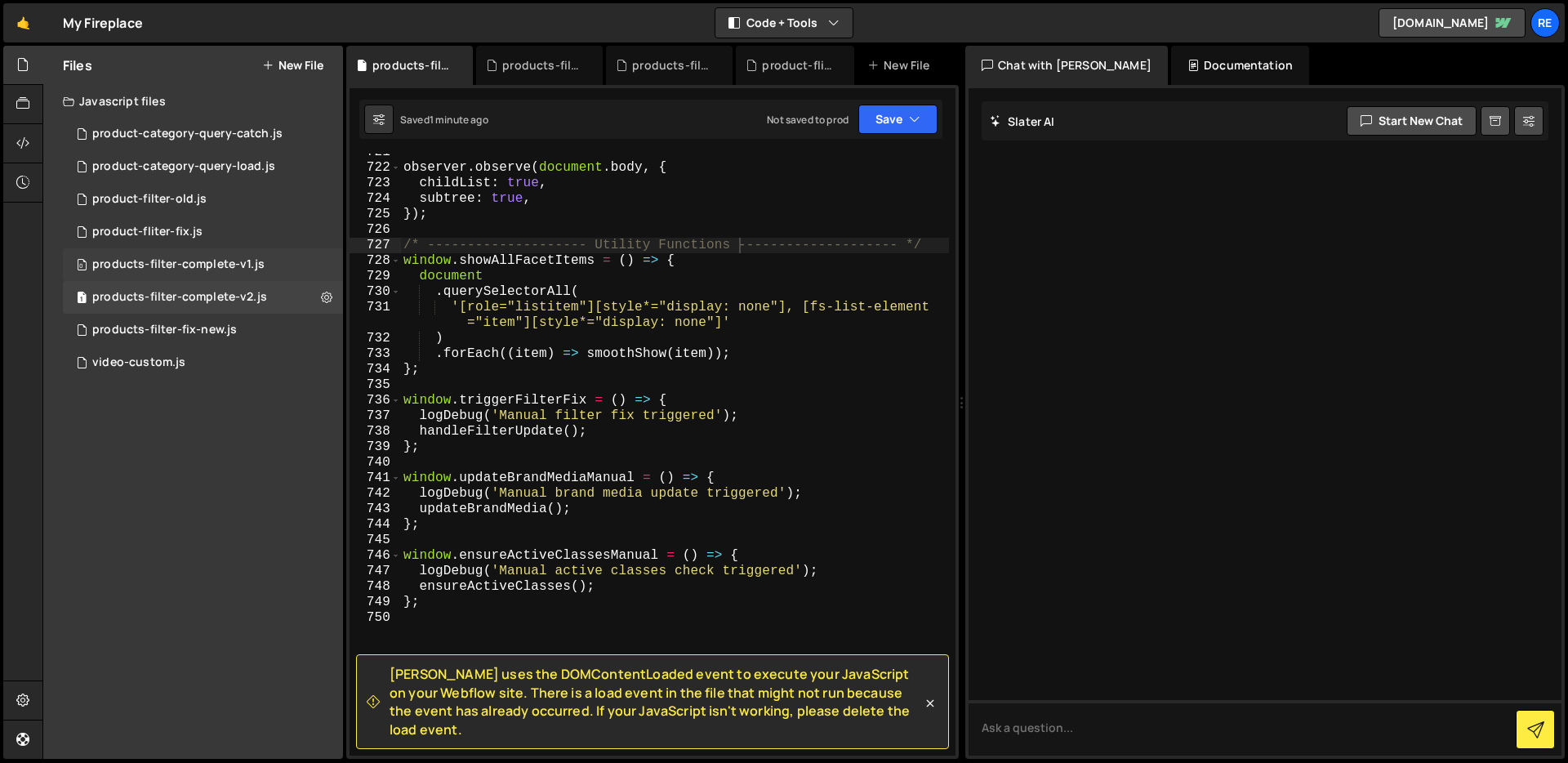
click at [284, 264] on div "0 products-filter-complete-v1.js 0" at bounding box center [203, 265] width 280 height 33
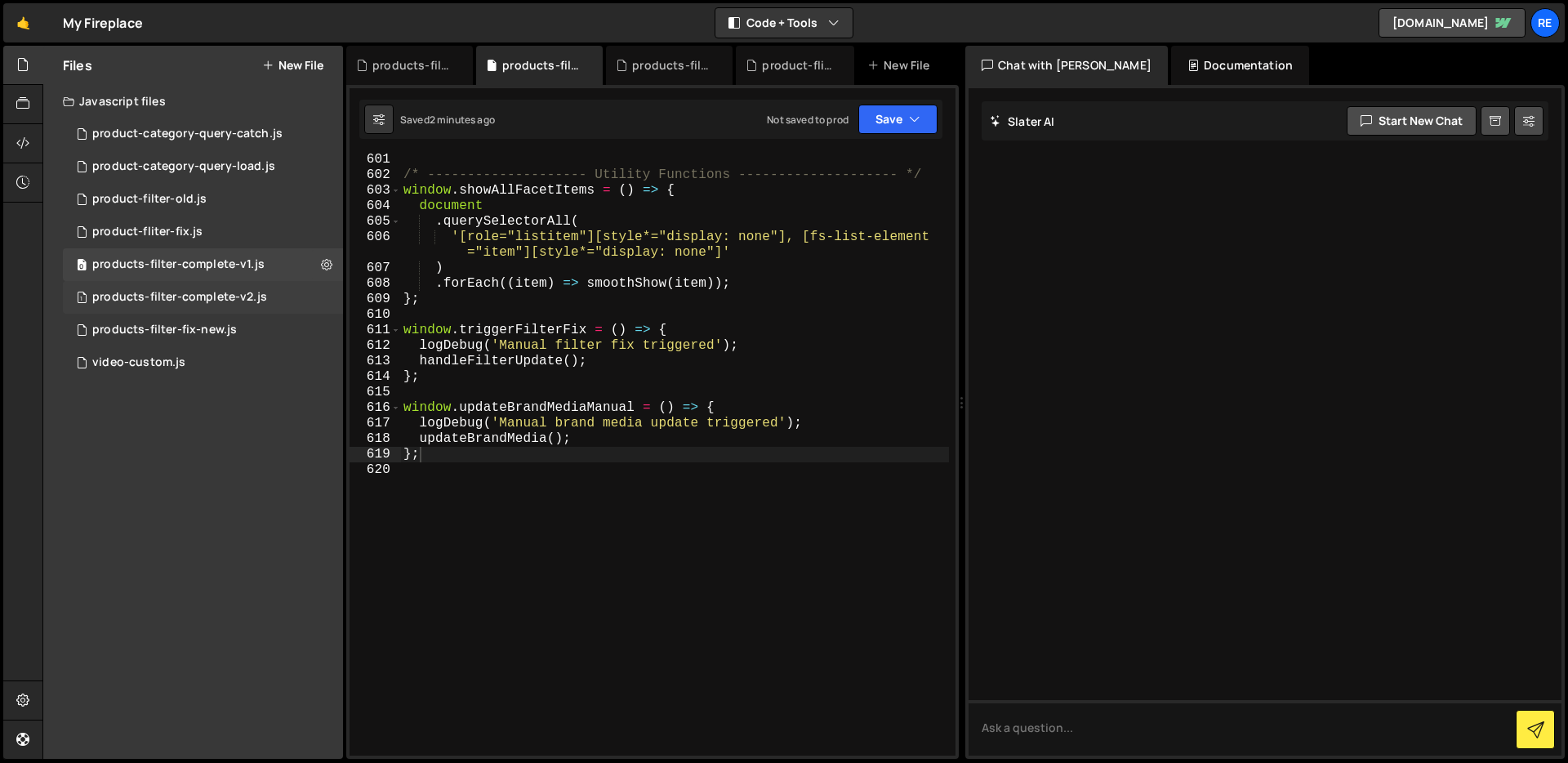
click at [324, 295] on div "1 products-filter-complete-v2.js 0" at bounding box center [203, 297] width 280 height 33
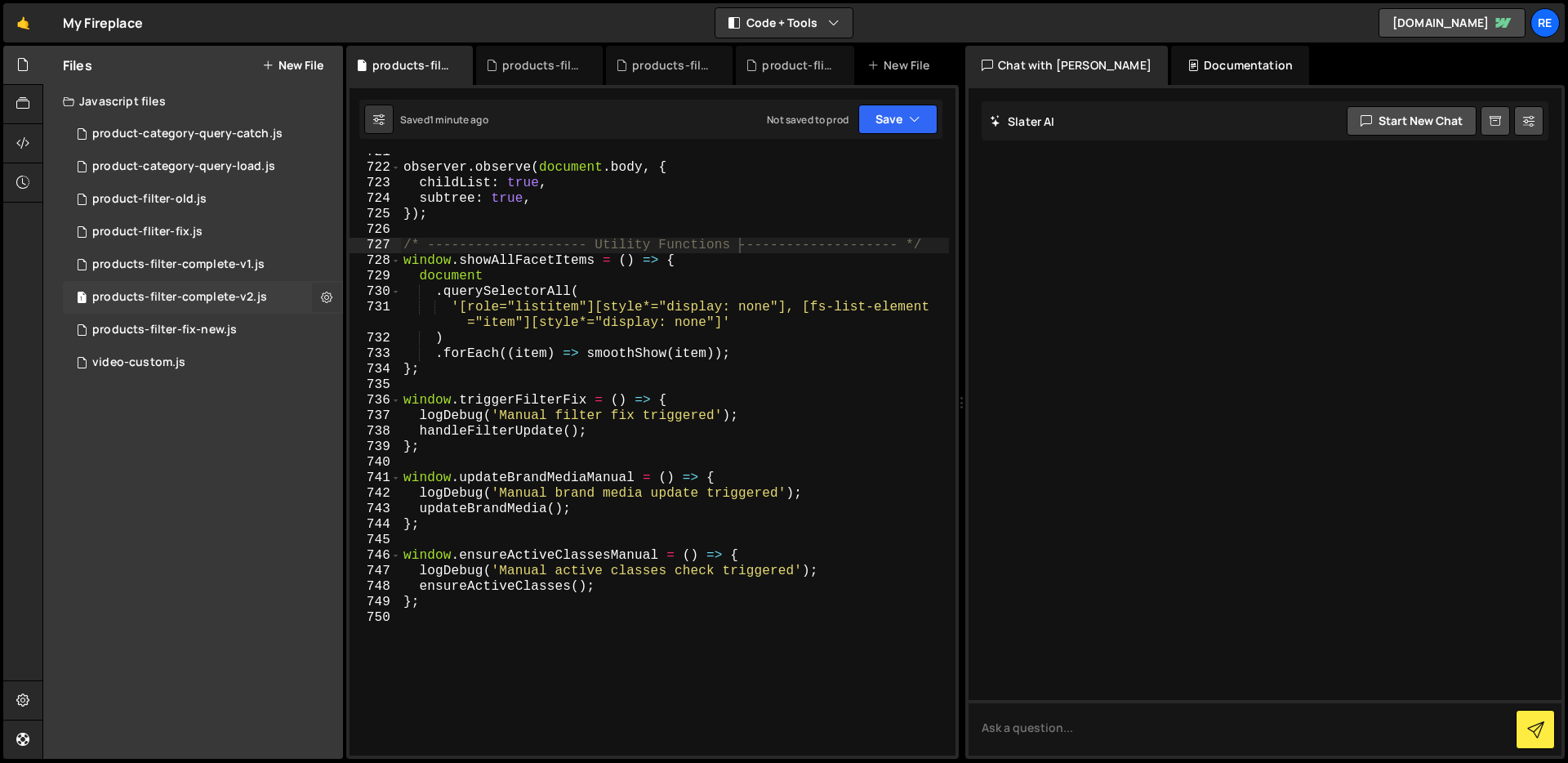
click at [331, 297] on icon at bounding box center [326, 297] width 11 height 16
type input "products-filter-complete-v2"
radio input "true"
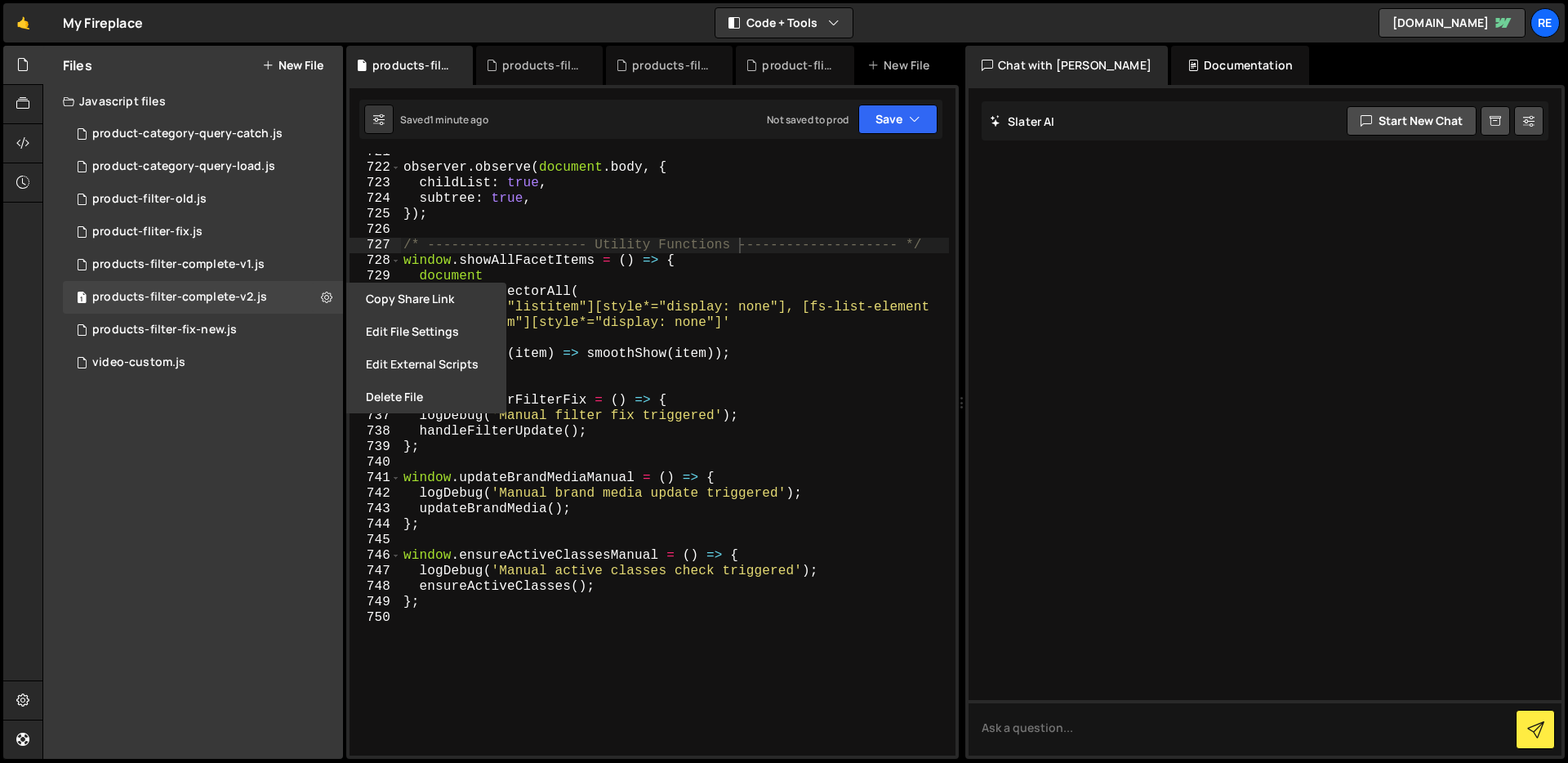
click at [393, 333] on button "Edit File Settings" at bounding box center [427, 332] width 160 height 33
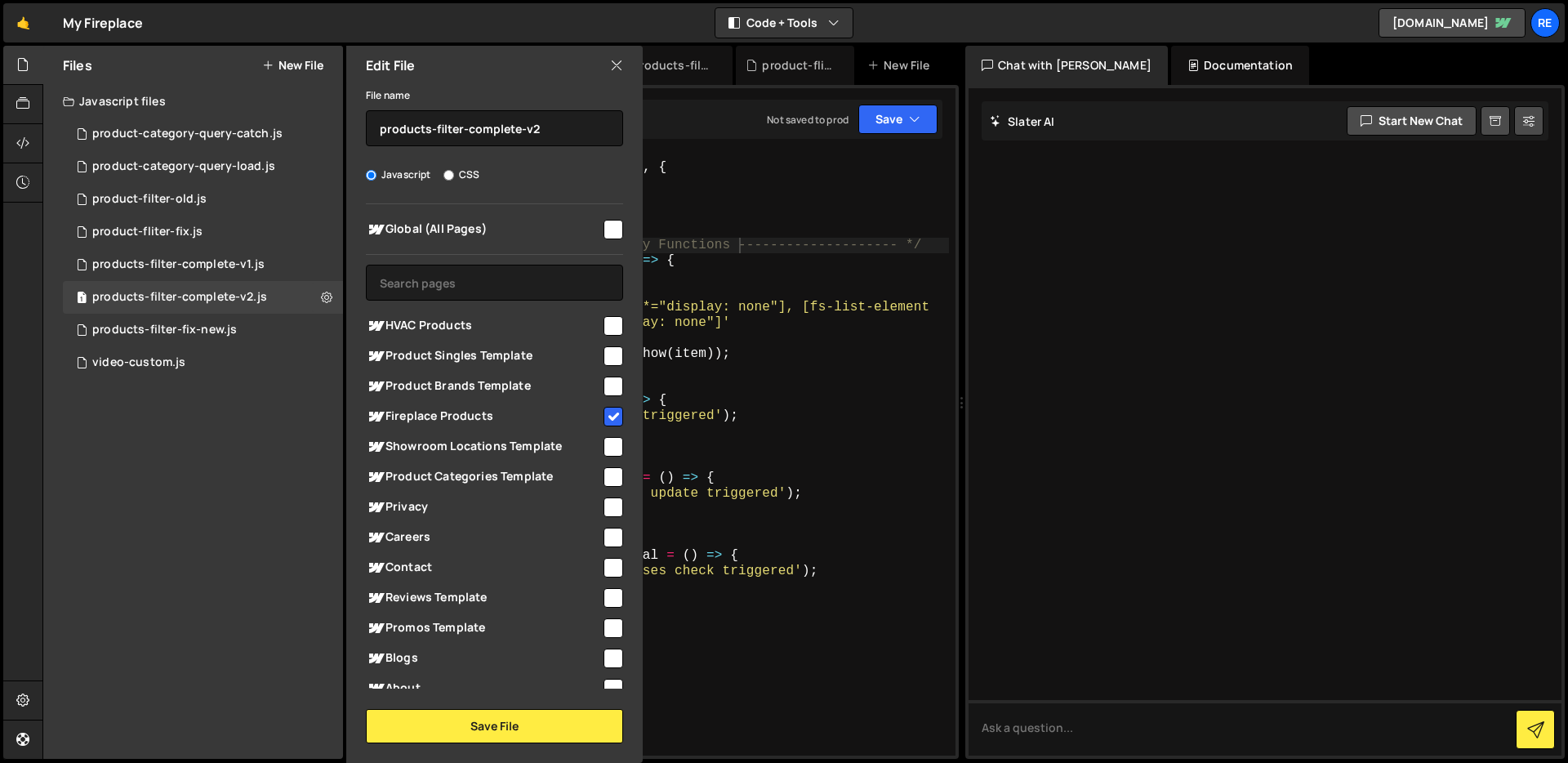
click at [603, 413] on input "checkbox" at bounding box center [613, 416] width 20 height 20
checkbox input "false"
click at [552, 726] on button "Save File" at bounding box center [494, 726] width 257 height 34
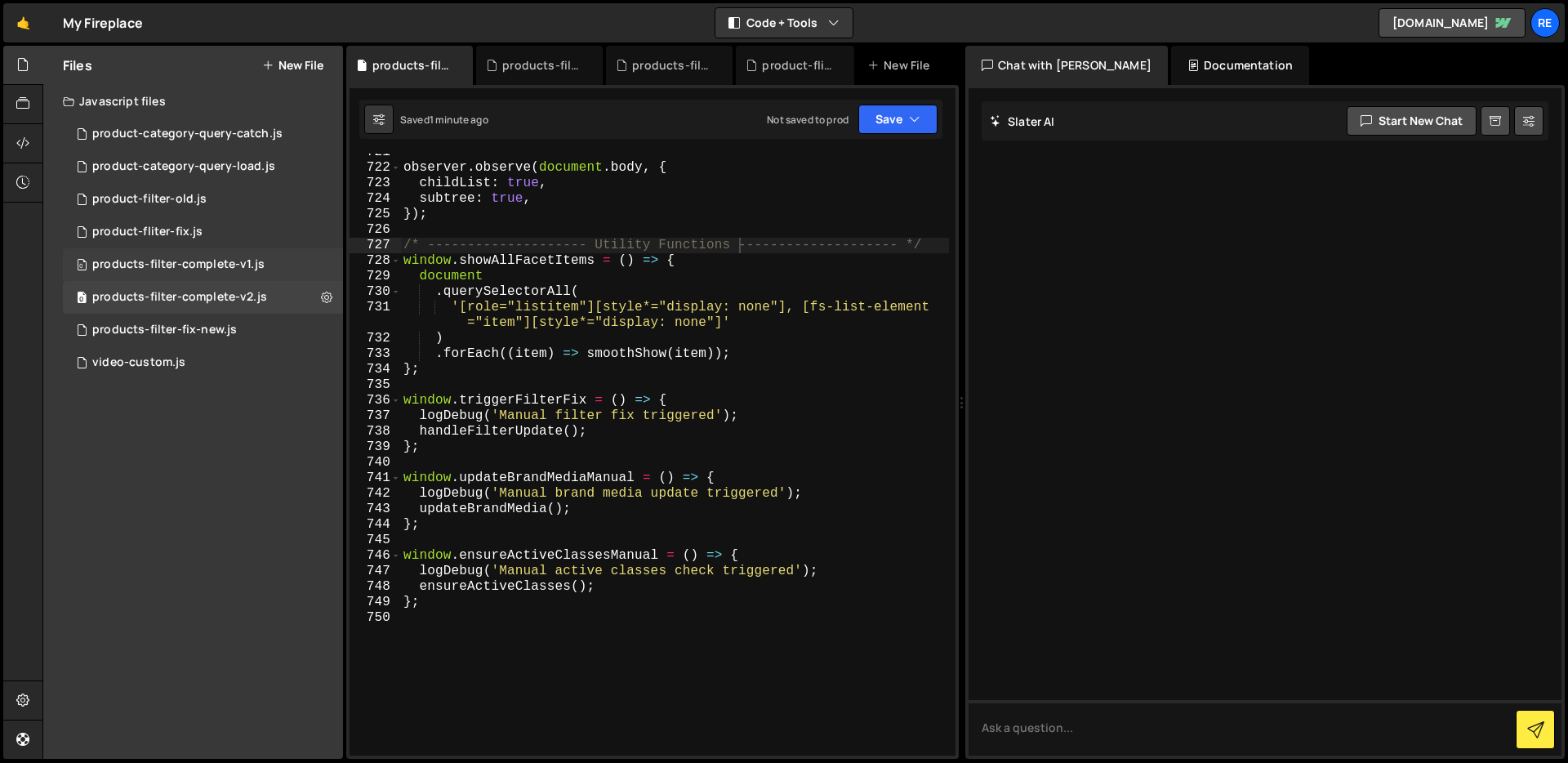
click at [321, 268] on div "0 products-filter-complete-v1.js 0" at bounding box center [203, 265] width 280 height 33
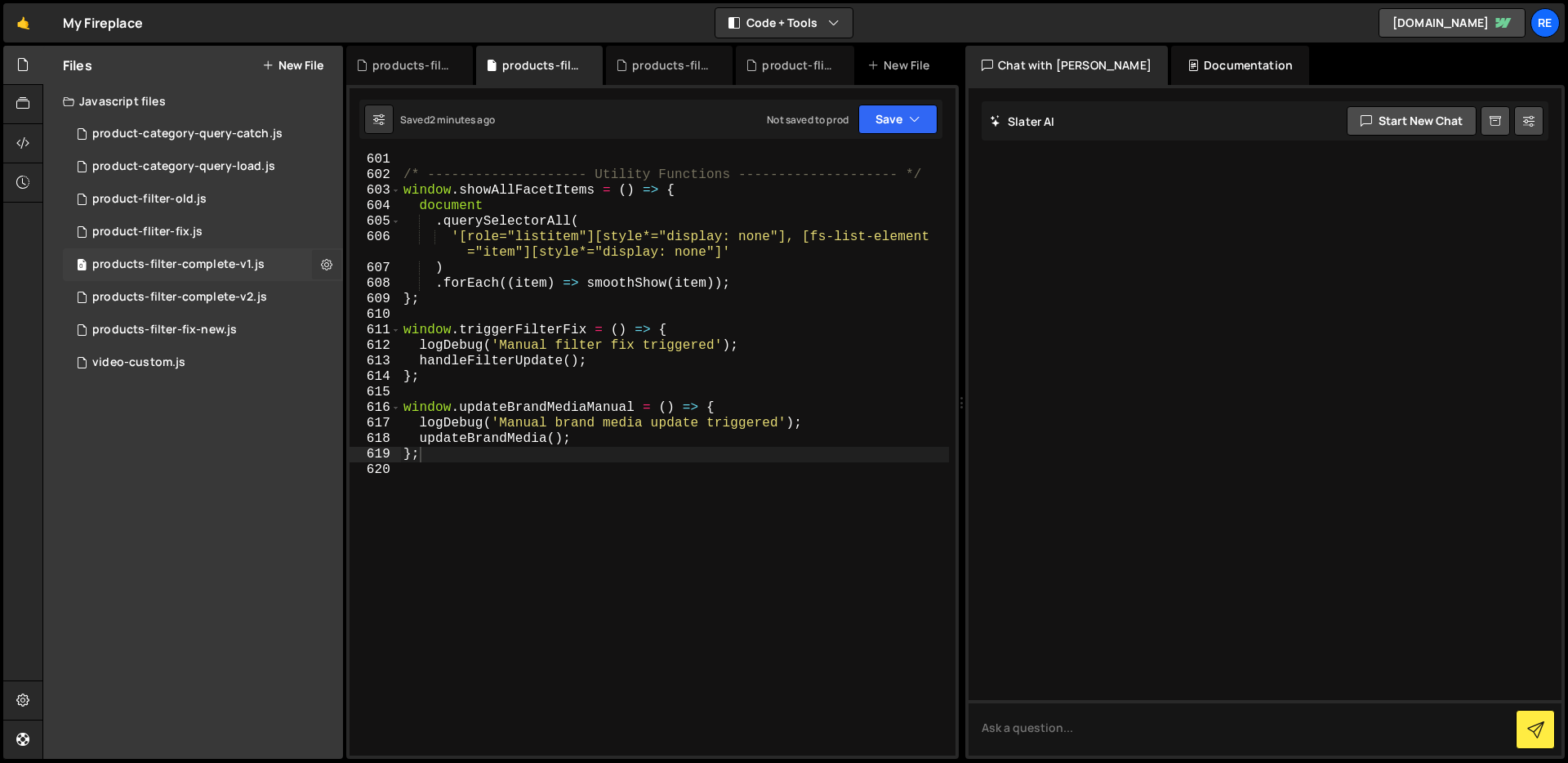
click at [325, 266] on icon at bounding box center [326, 264] width 11 height 16
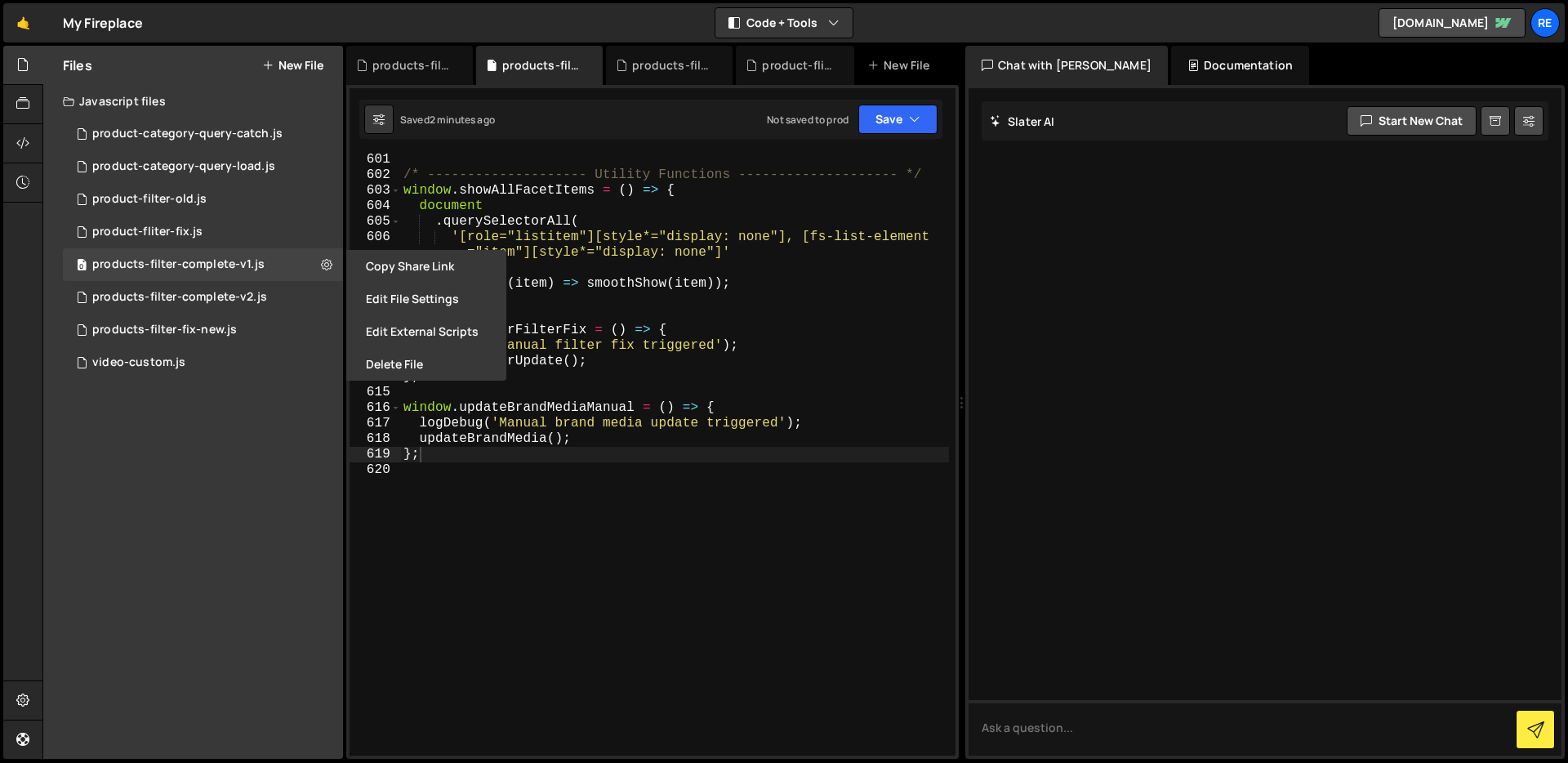
click at [414, 304] on button "Edit File Settings" at bounding box center [427, 299] width 160 height 33
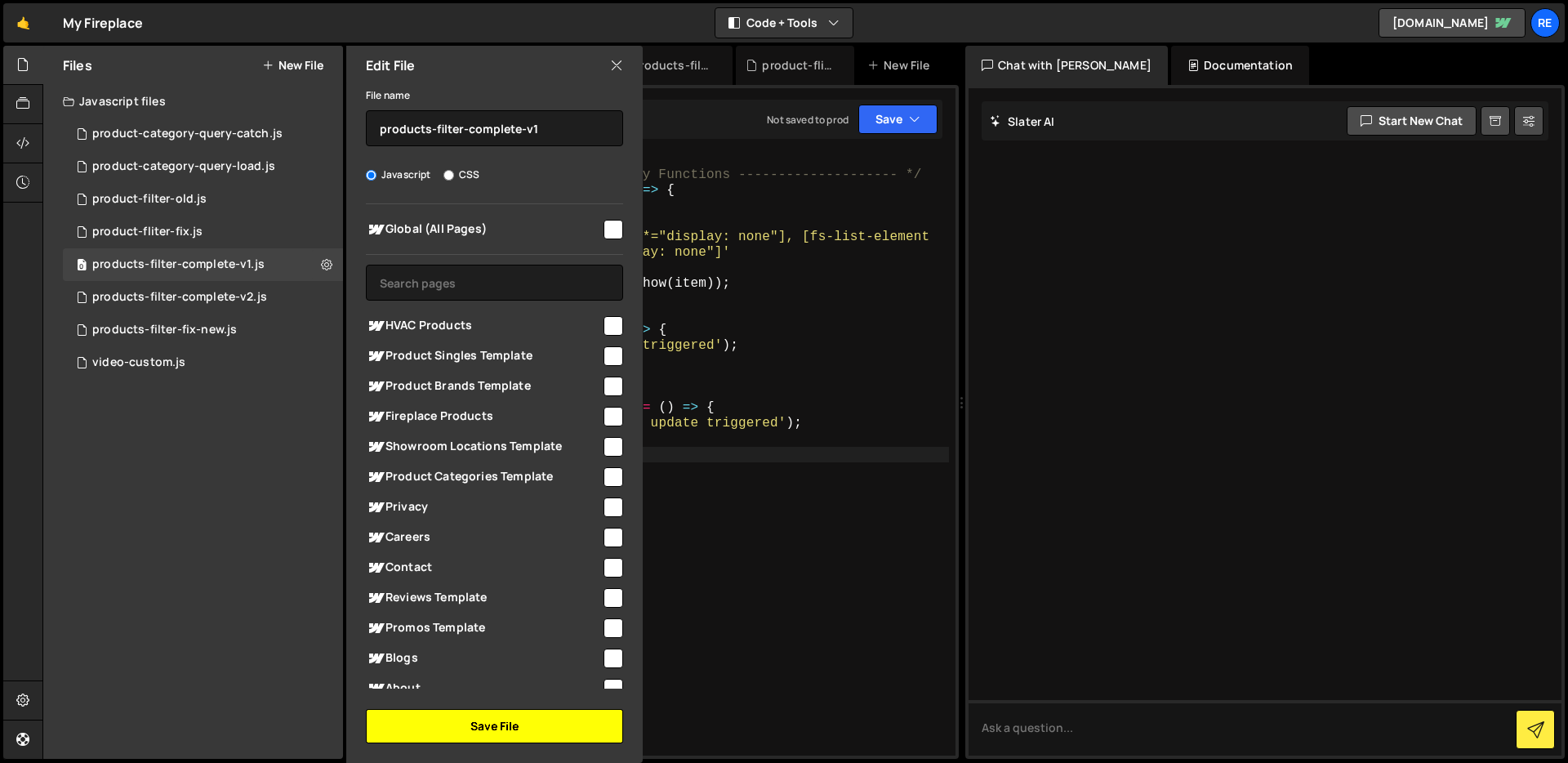
click at [564, 719] on button "Save File" at bounding box center [494, 726] width 257 height 34
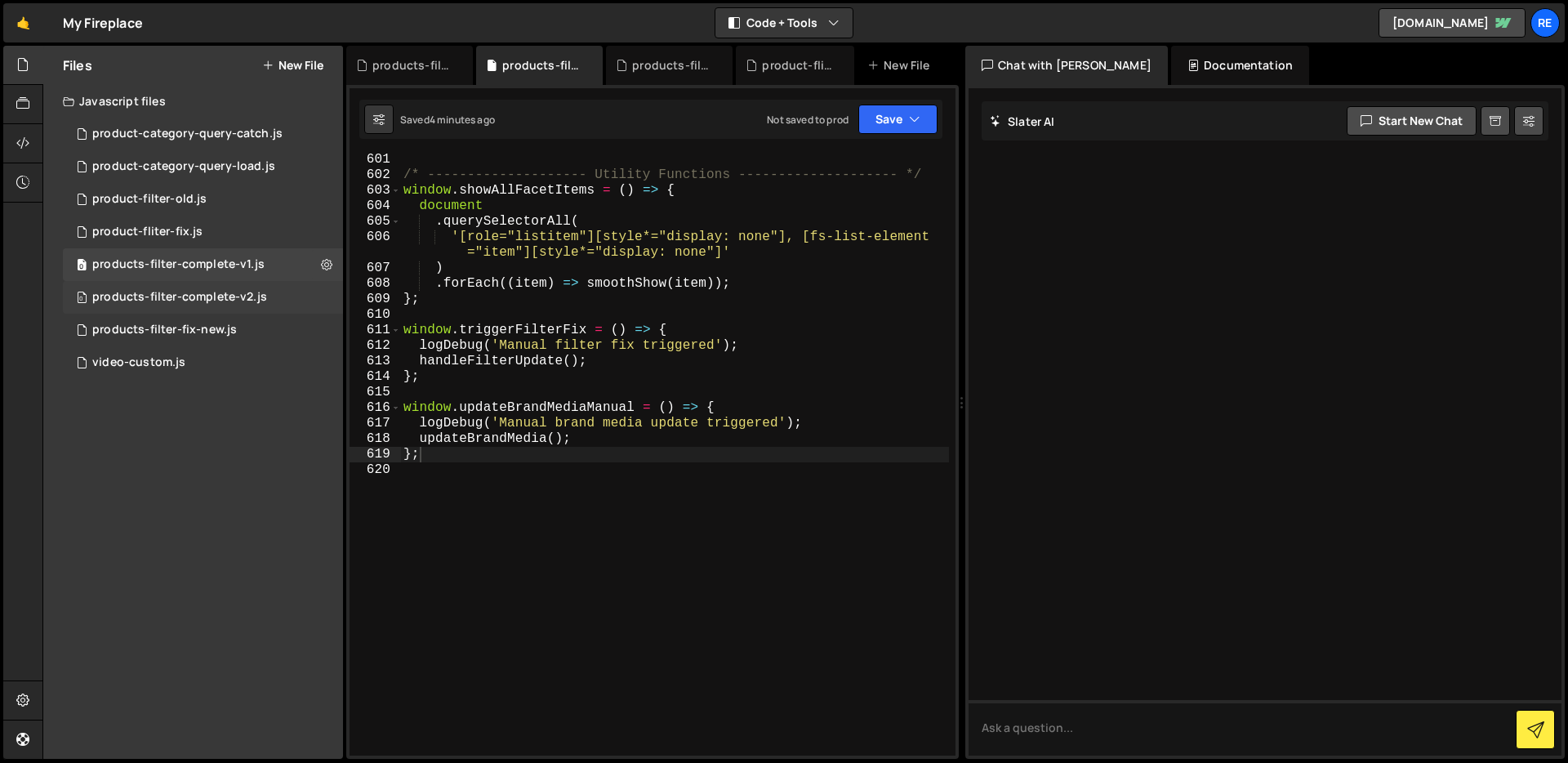
click at [325, 300] on div "0 products-filter-complete-v2.js 0" at bounding box center [203, 297] width 280 height 33
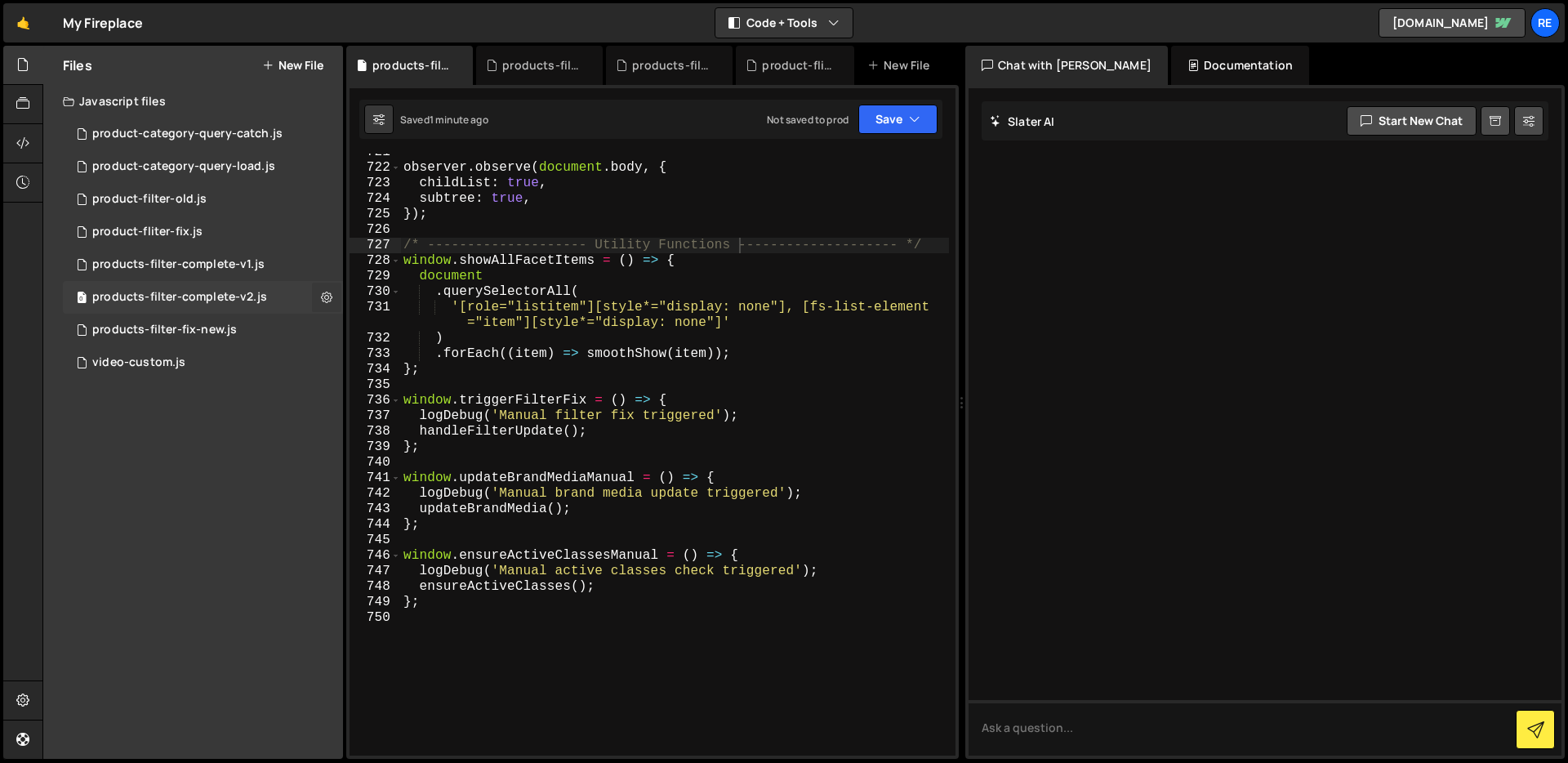
click at [327, 297] on icon at bounding box center [326, 297] width 11 height 16
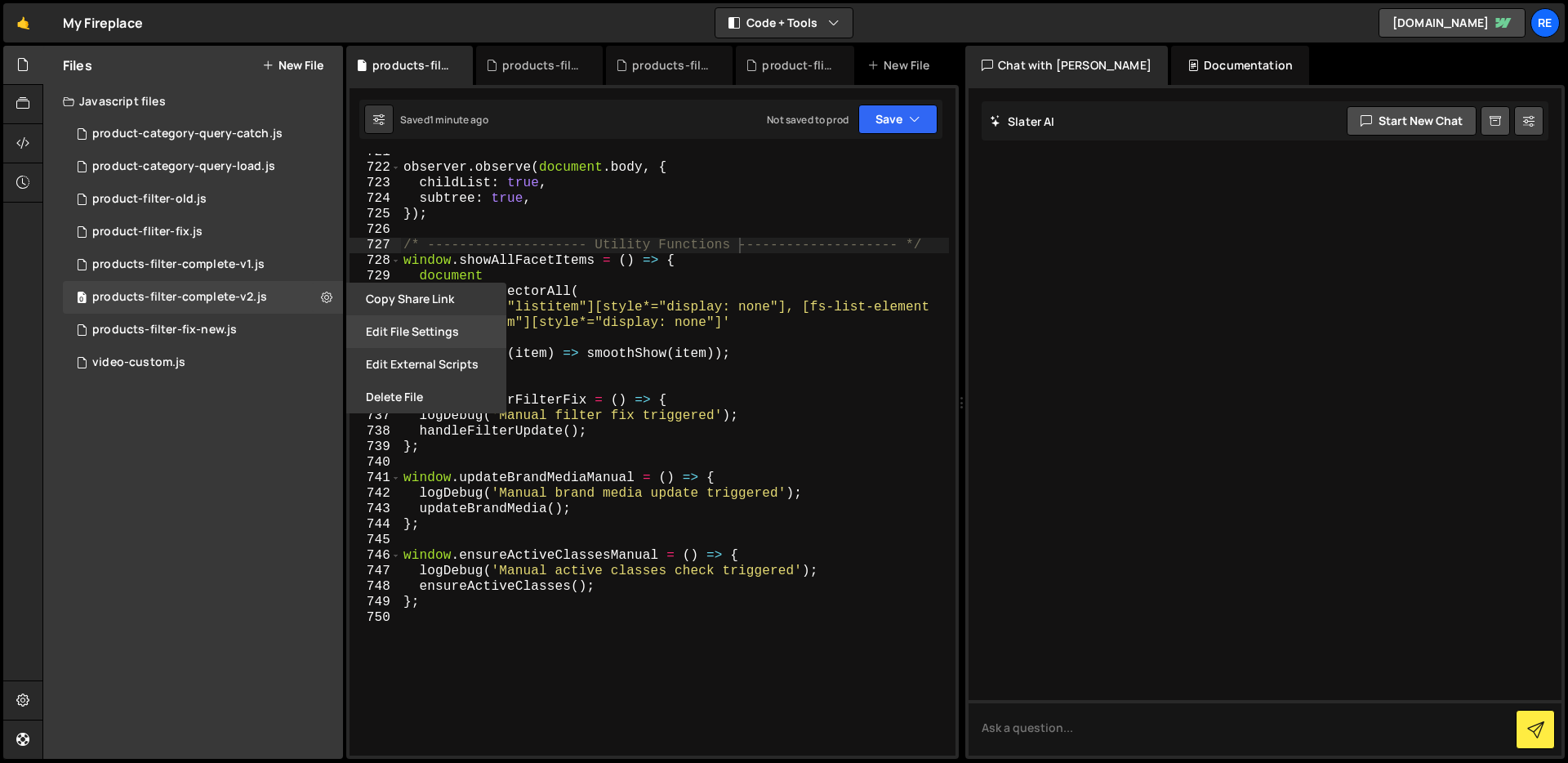
click at [391, 327] on button "Edit File Settings" at bounding box center [427, 332] width 160 height 33
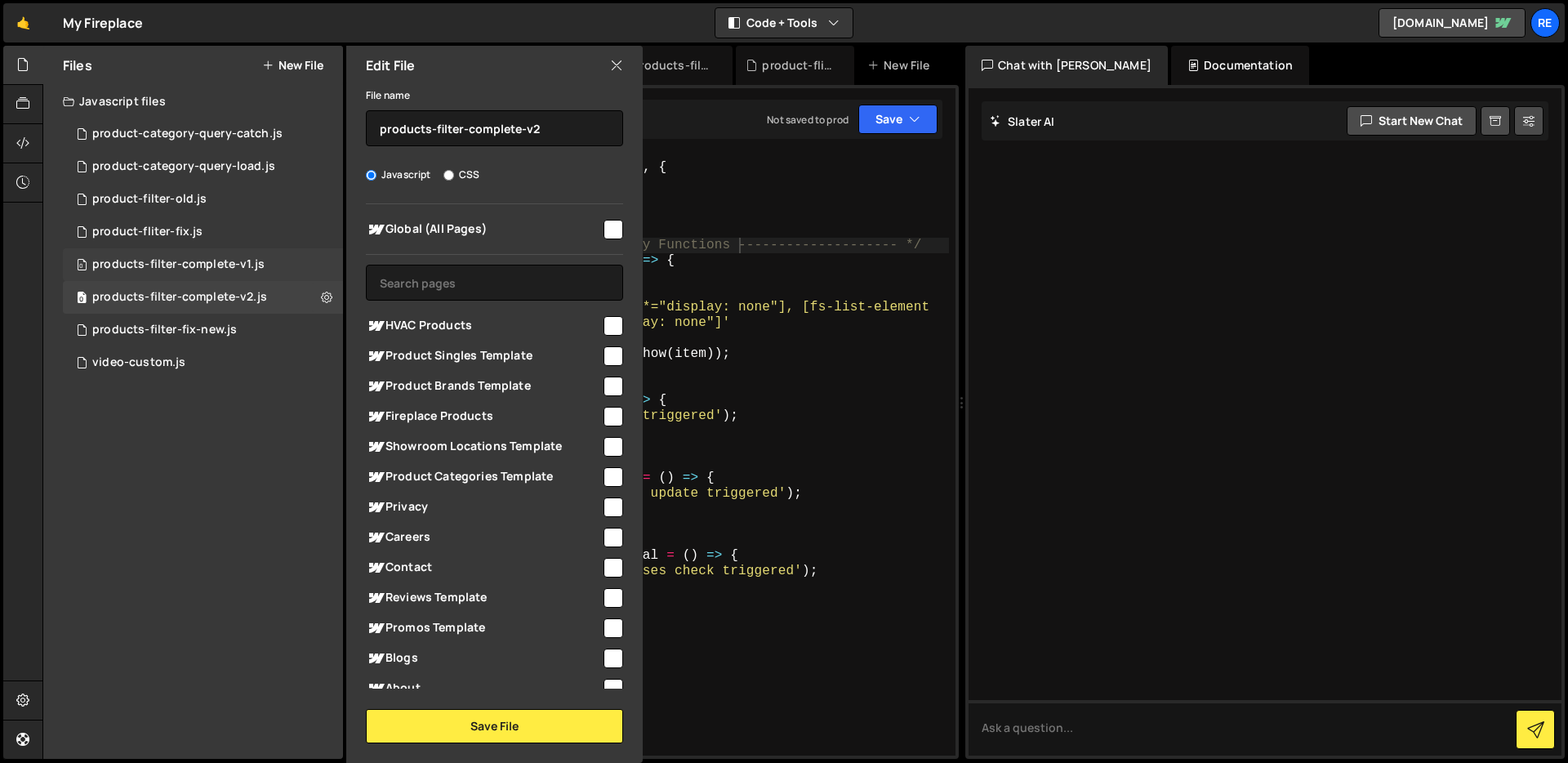
click at [315, 266] on div "0 products-filter-complete-v1.js 0" at bounding box center [203, 265] width 280 height 33
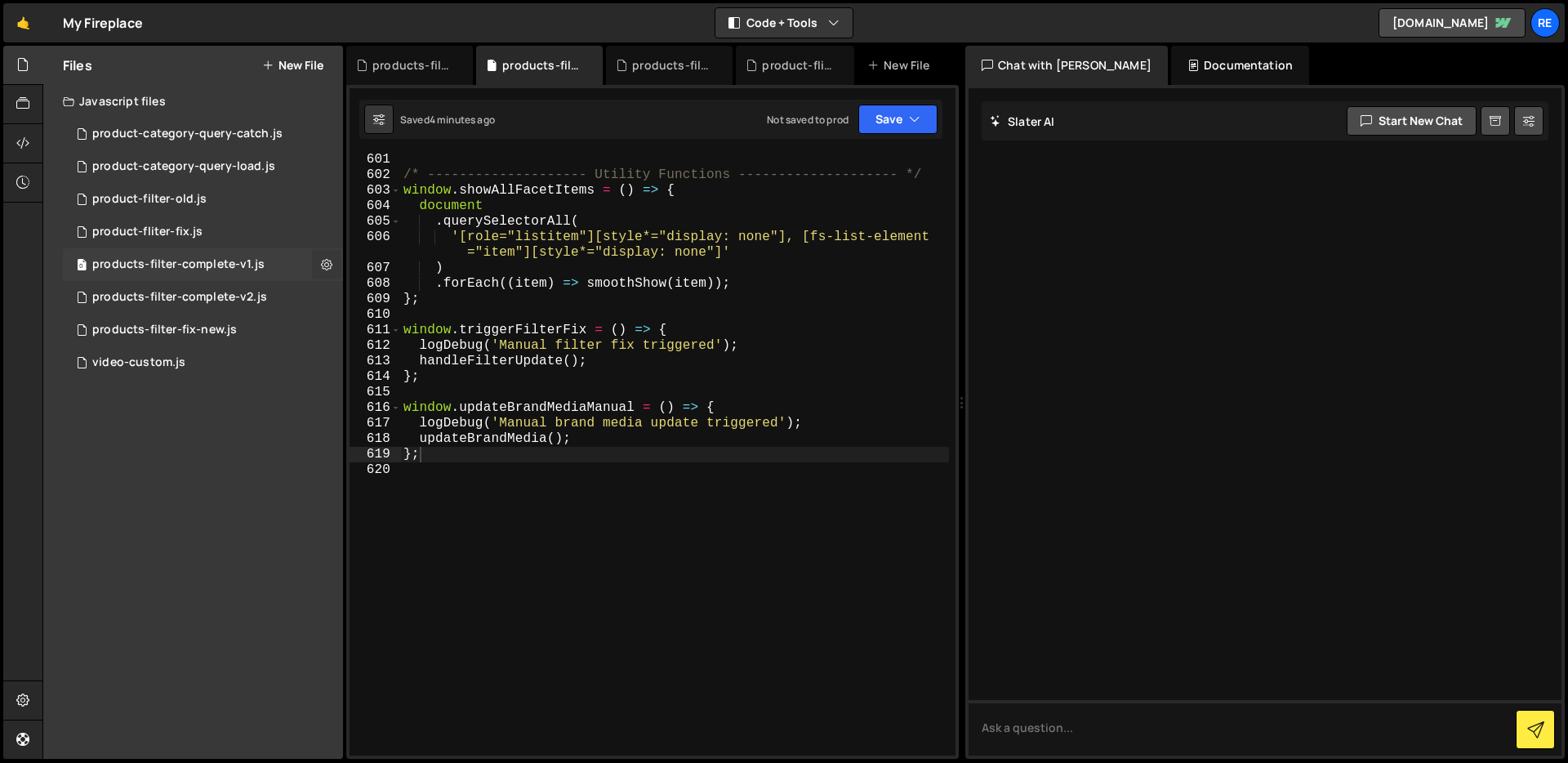
click at [323, 264] on icon at bounding box center [326, 264] width 11 height 16
type input "products-filter-complete-v1"
radio input "true"
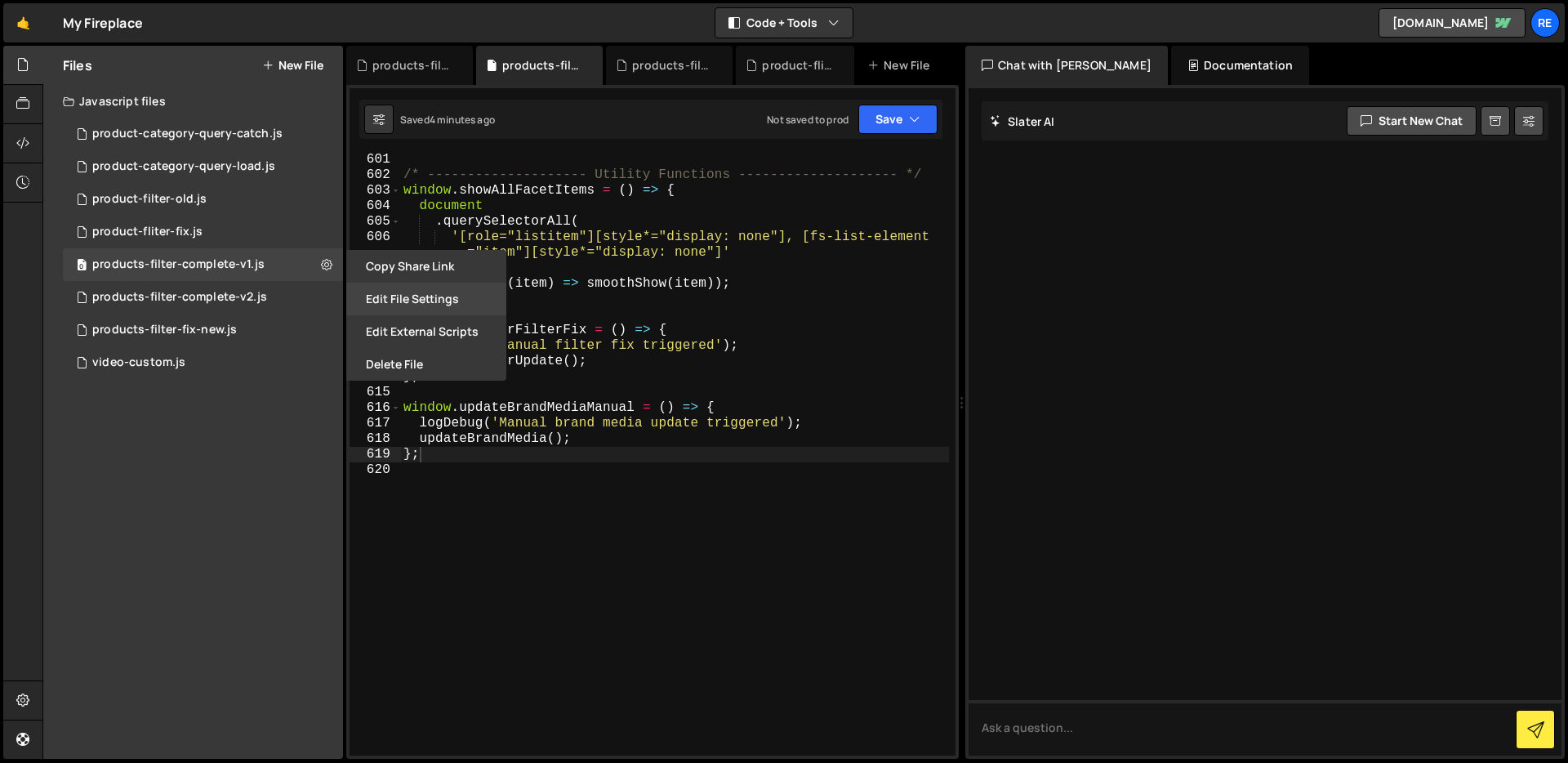
click at [403, 292] on button "Edit File Settings" at bounding box center [427, 299] width 160 height 33
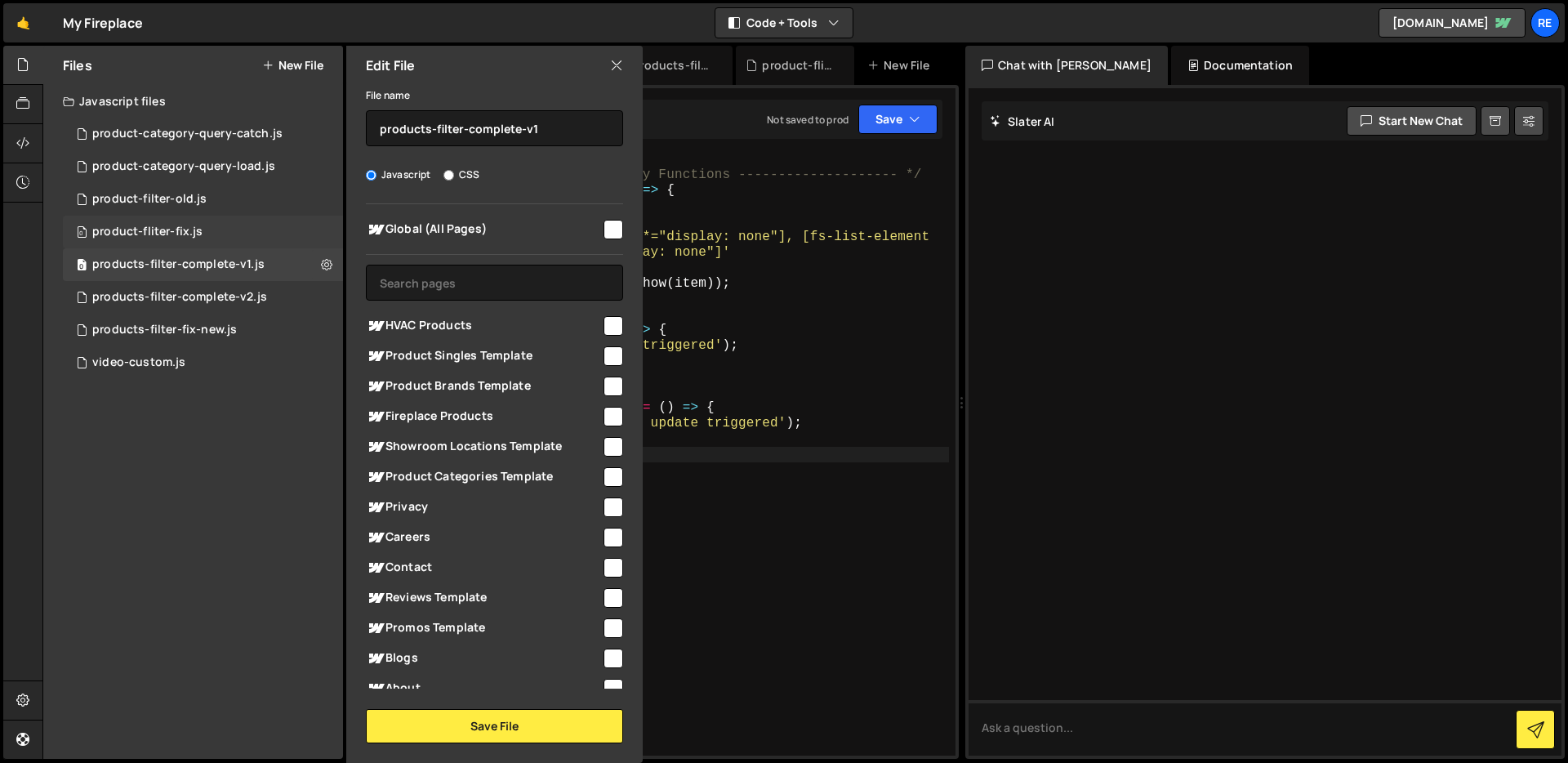
click at [320, 236] on div "0 product-fliter-fix.js 0" at bounding box center [203, 232] width 280 height 33
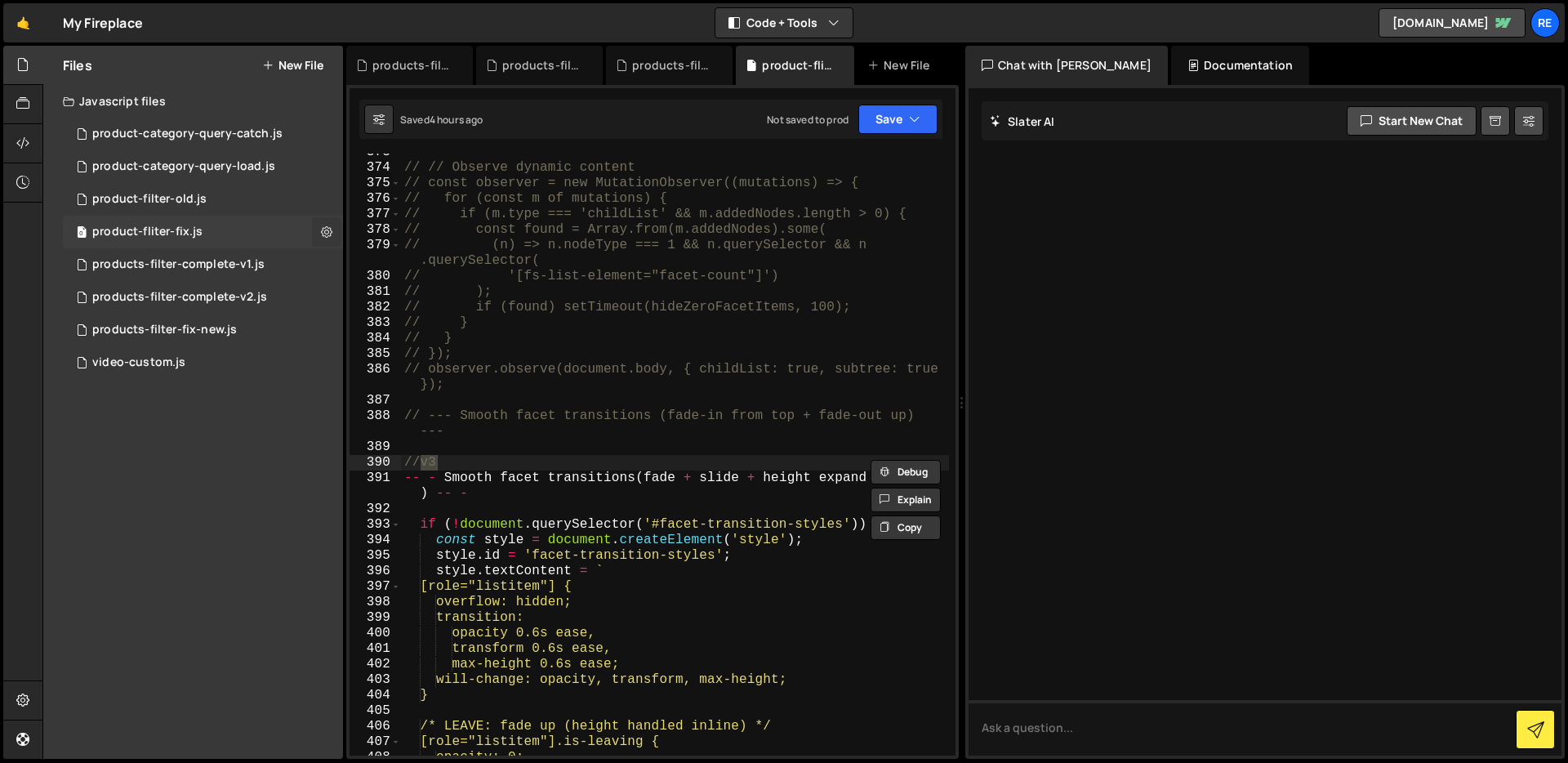
click at [318, 231] on button at bounding box center [327, 232] width 29 height 29
type input "product-fliter-fix"
radio input "true"
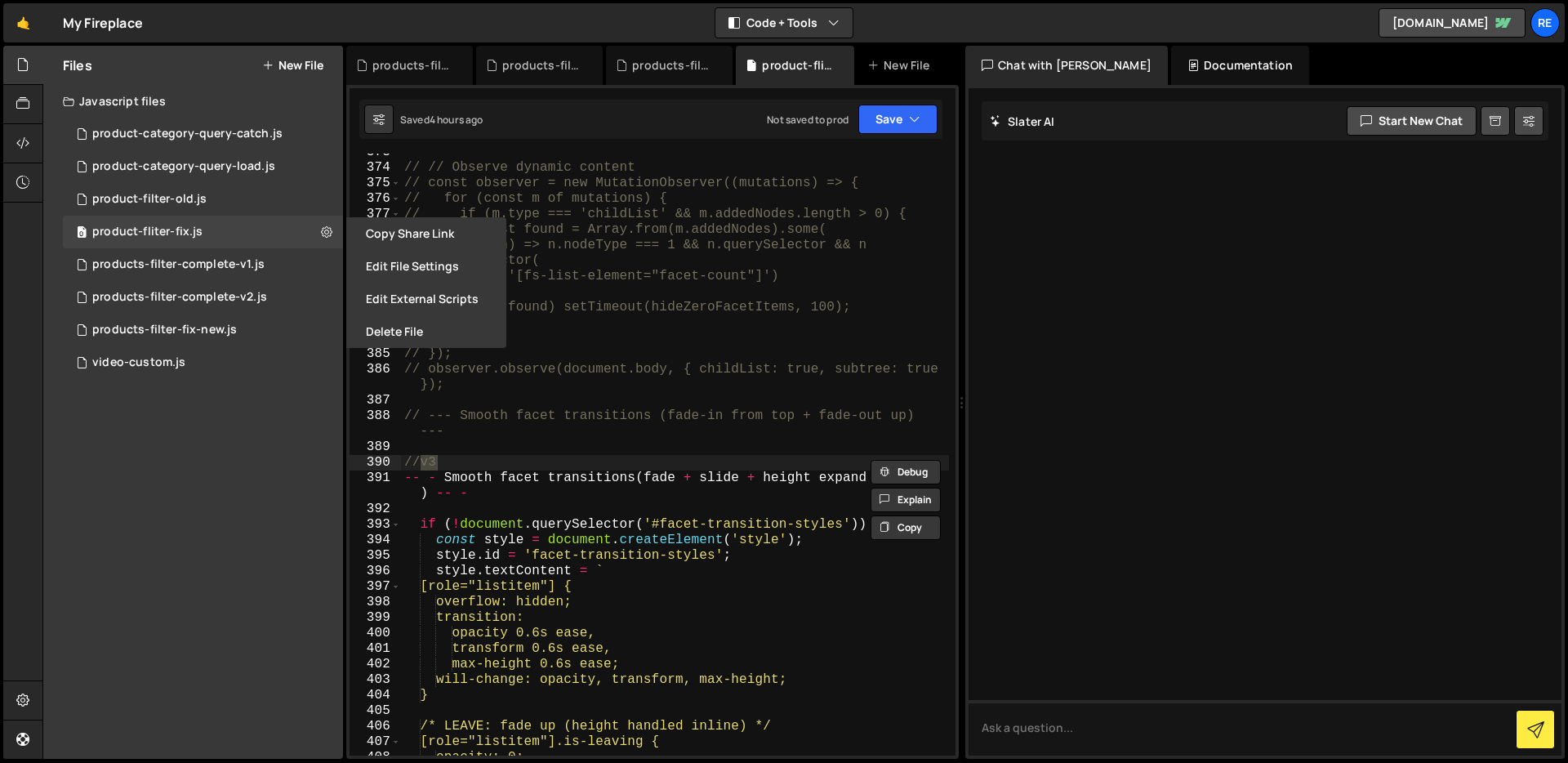
click at [369, 263] on button "Edit File Settings" at bounding box center [427, 266] width 160 height 33
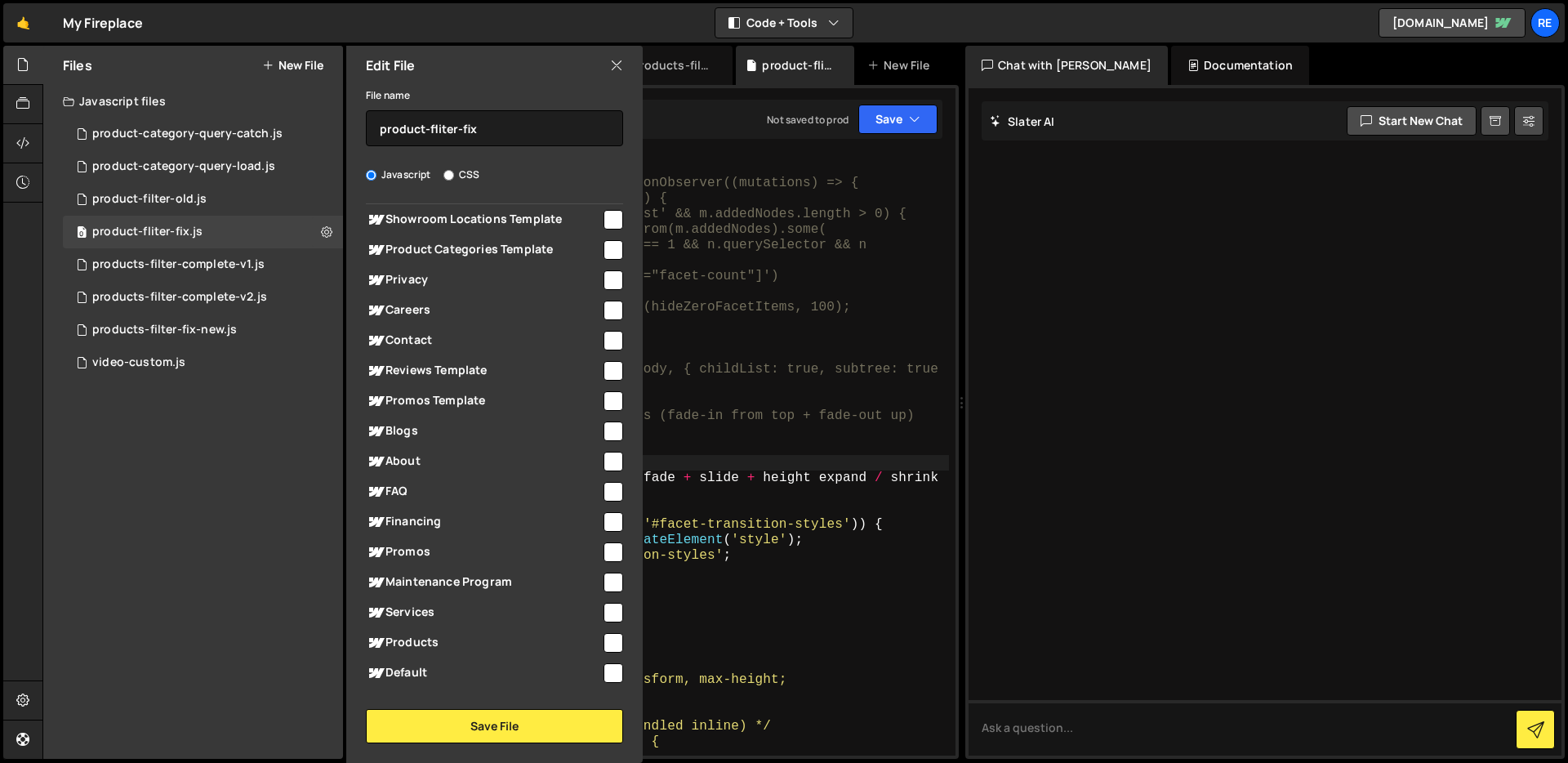
scroll to position [371, 0]
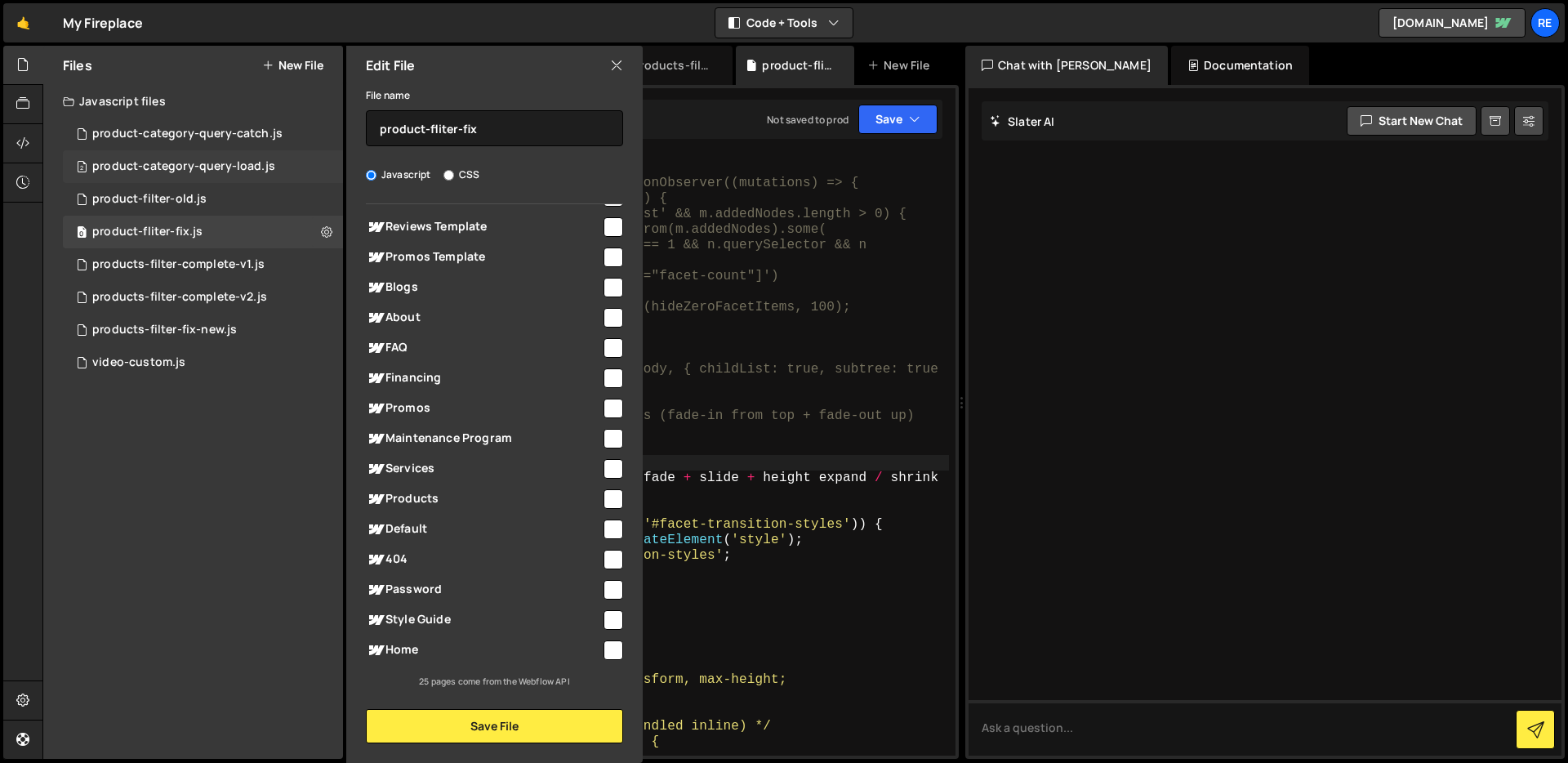
click at [317, 176] on div "2 product-category-query-load.js 0" at bounding box center [203, 166] width 280 height 33
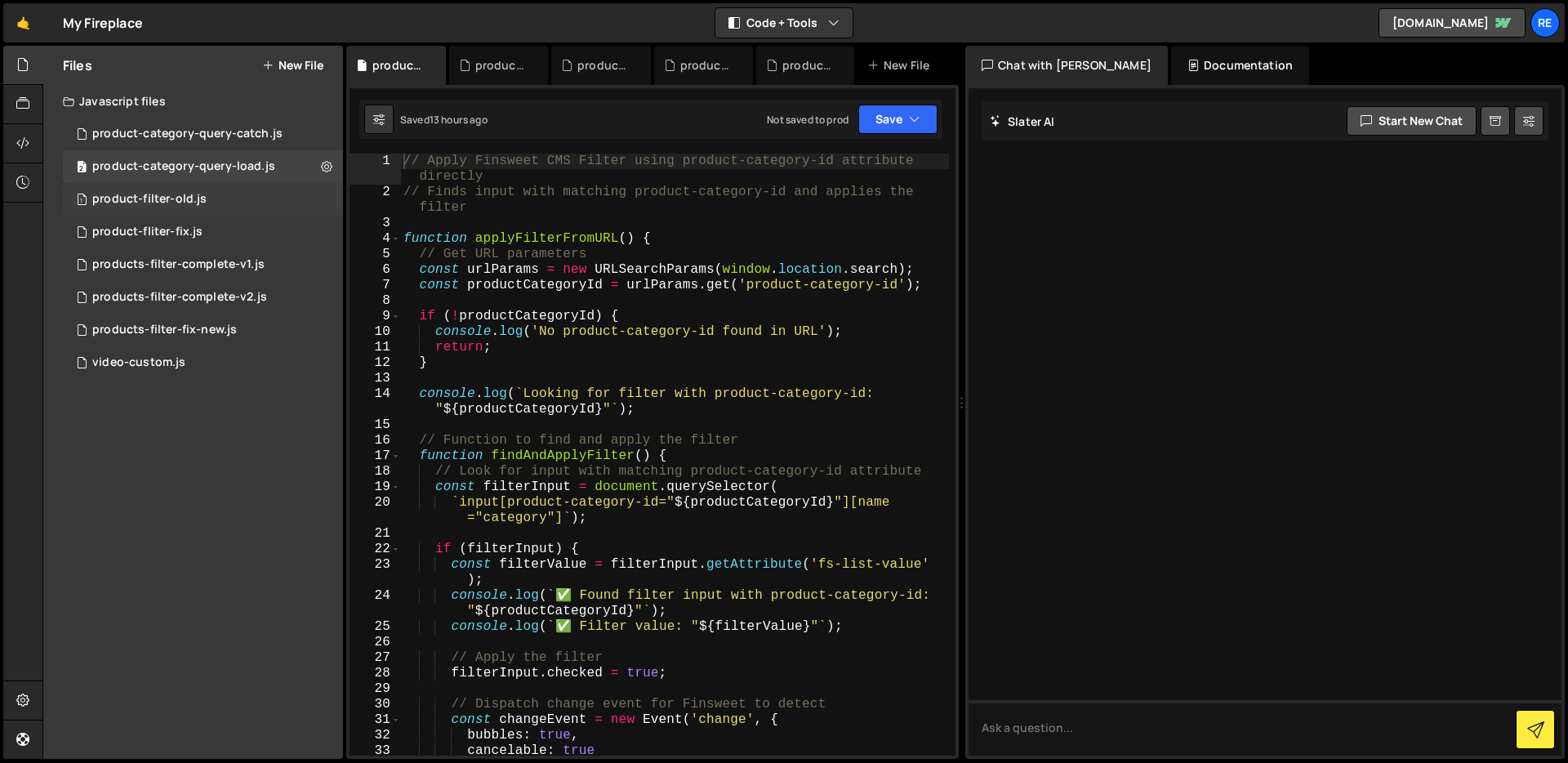
click at [319, 207] on div "1 product-filter-old.js 0" at bounding box center [203, 199] width 280 height 33
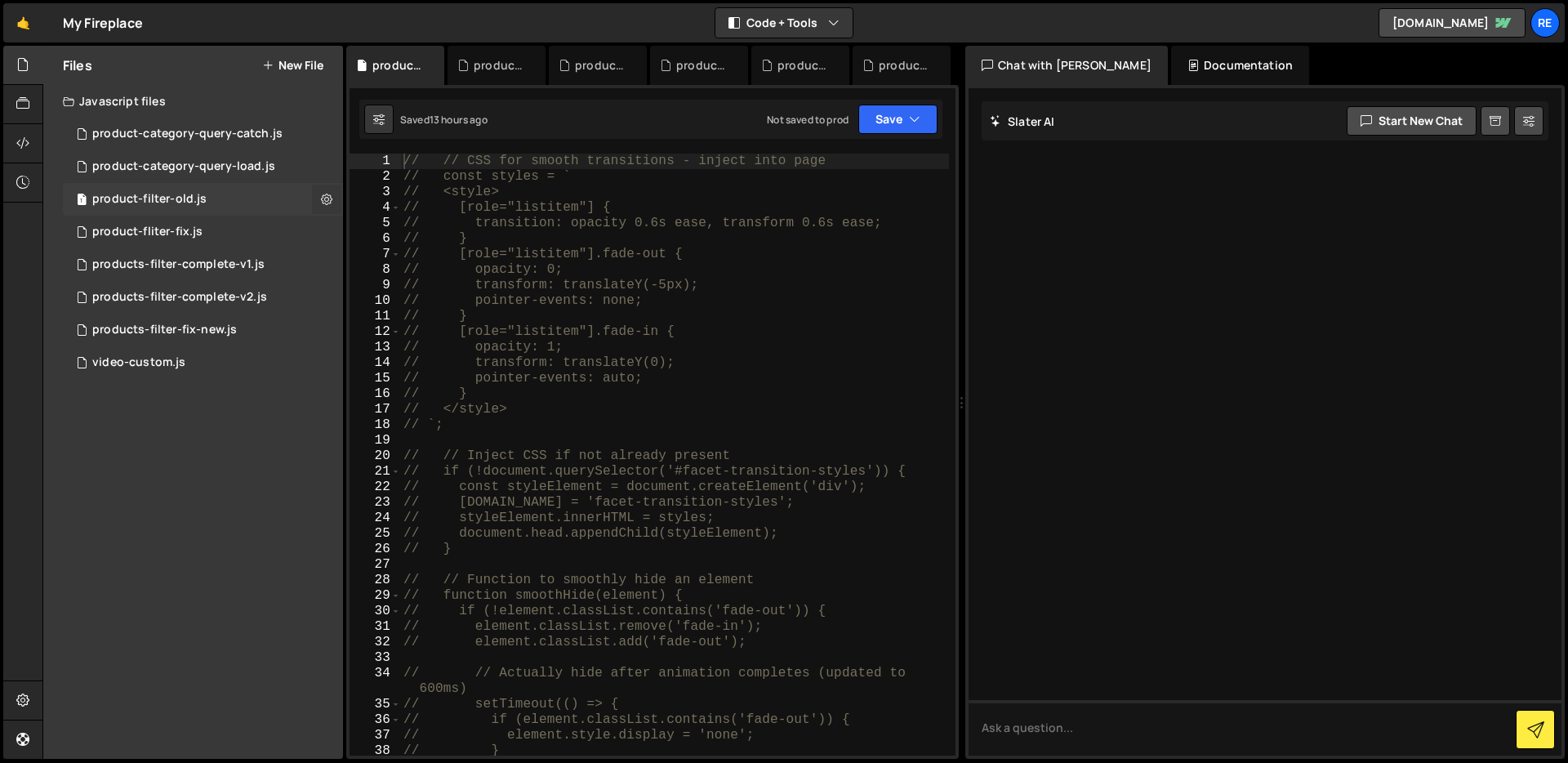
click at [328, 203] on icon at bounding box center [326, 199] width 11 height 16
type input "product-filter-old"
radio input "true"
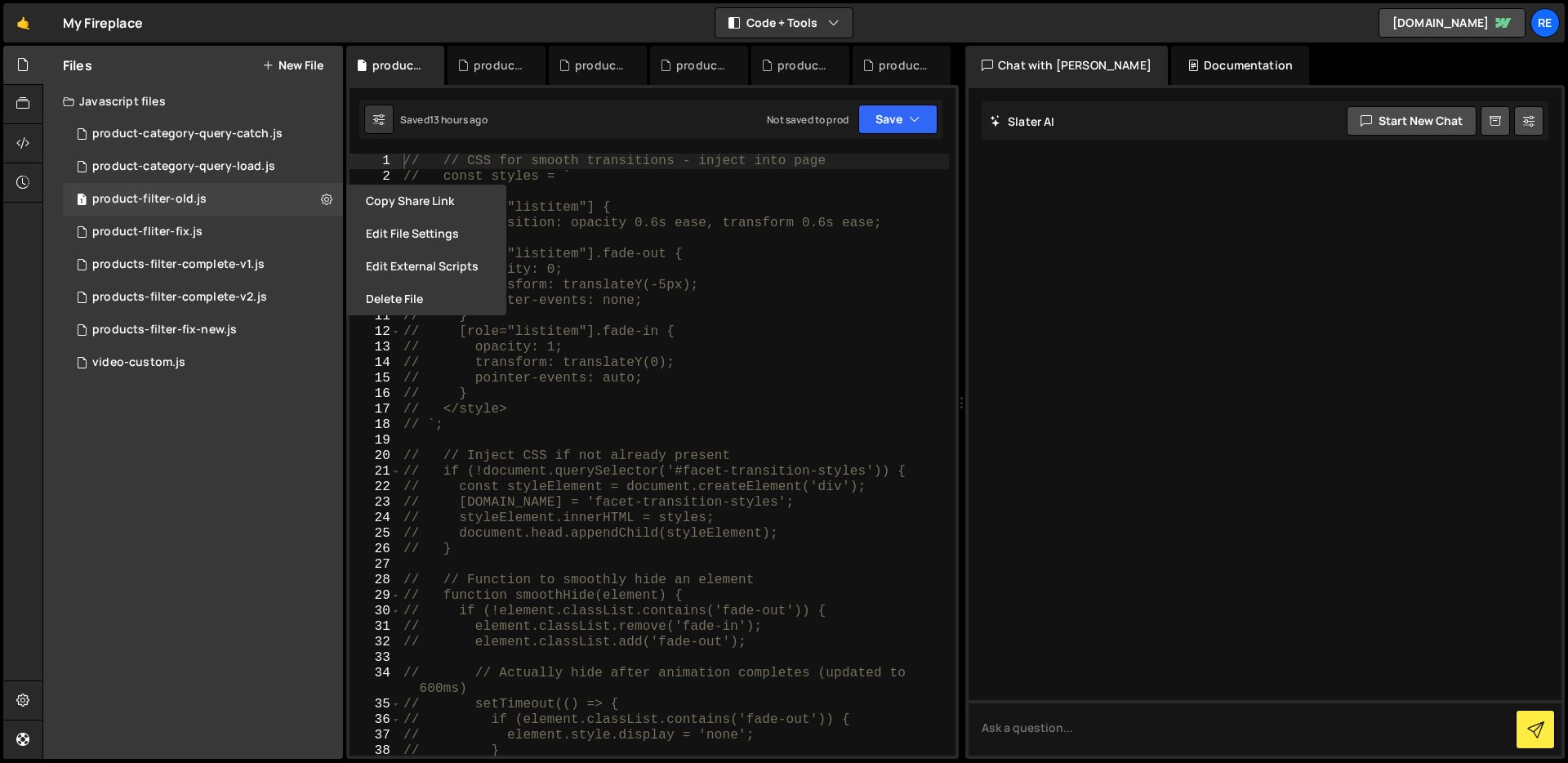
click at [389, 235] on button "Edit File Settings" at bounding box center [427, 234] width 160 height 33
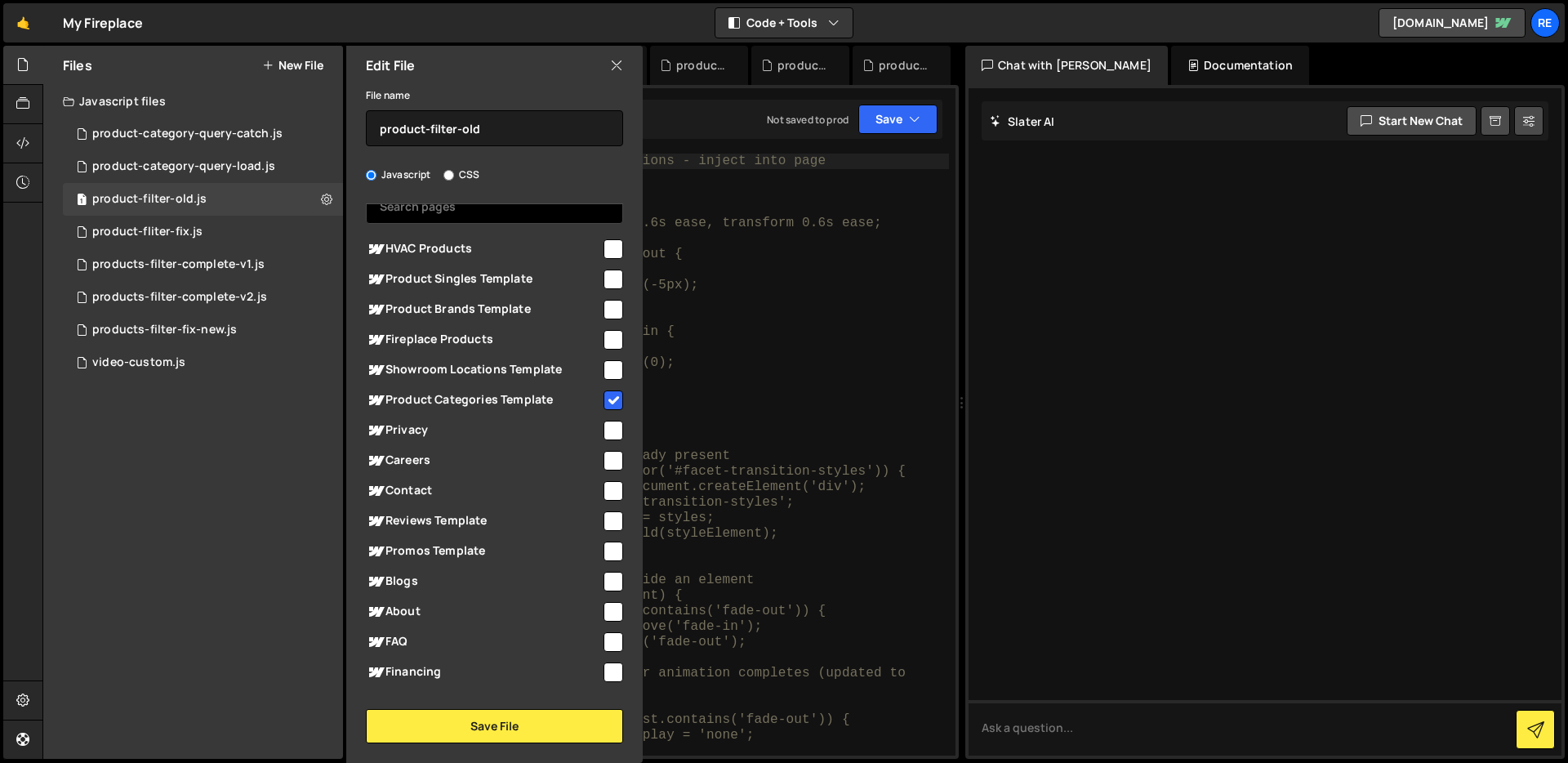
scroll to position [0, 0]
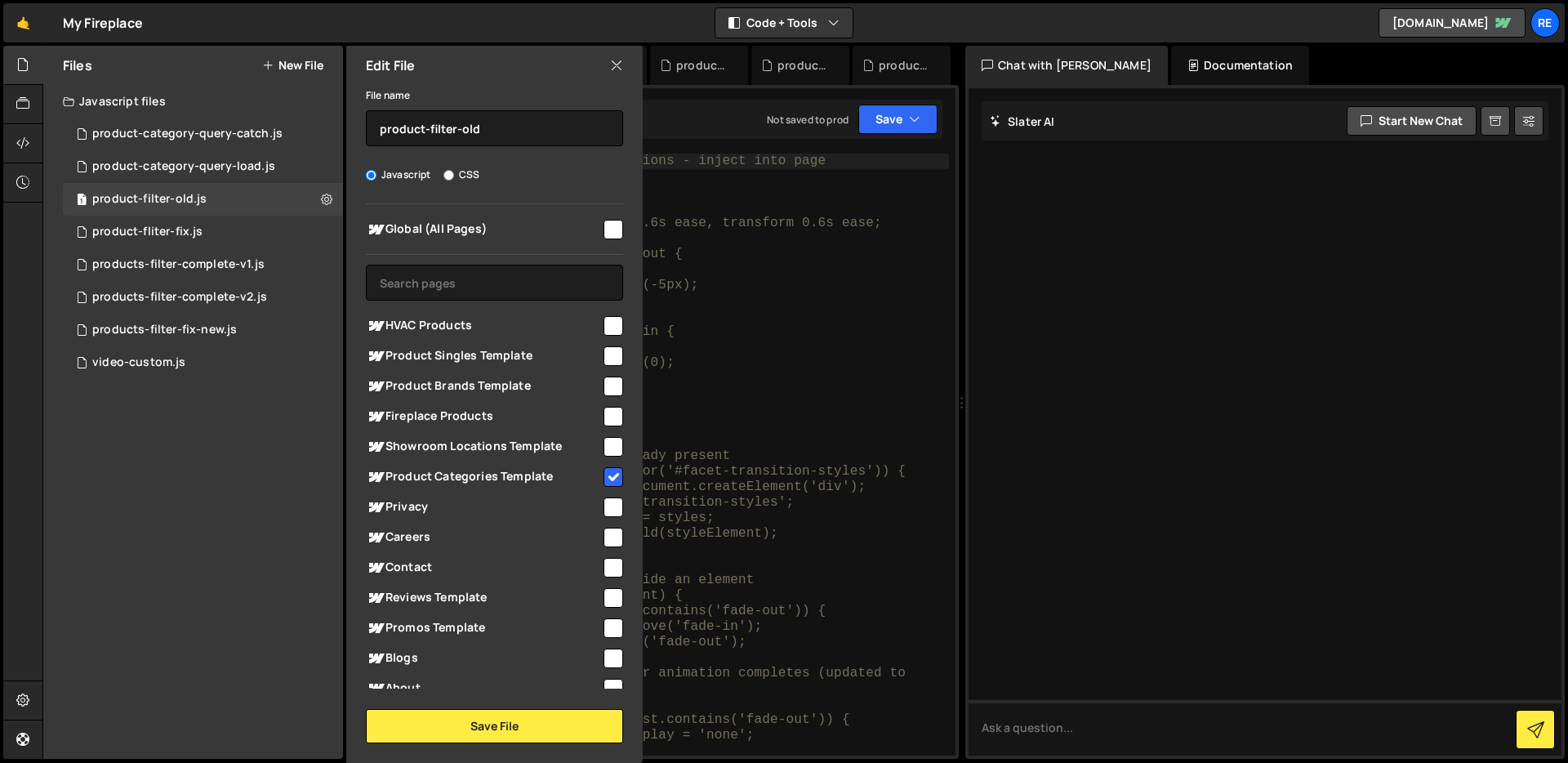
click at [603, 475] on input "checkbox" at bounding box center [613, 477] width 20 height 20
checkbox input "false"
click at [564, 716] on button "Save File" at bounding box center [494, 726] width 257 height 34
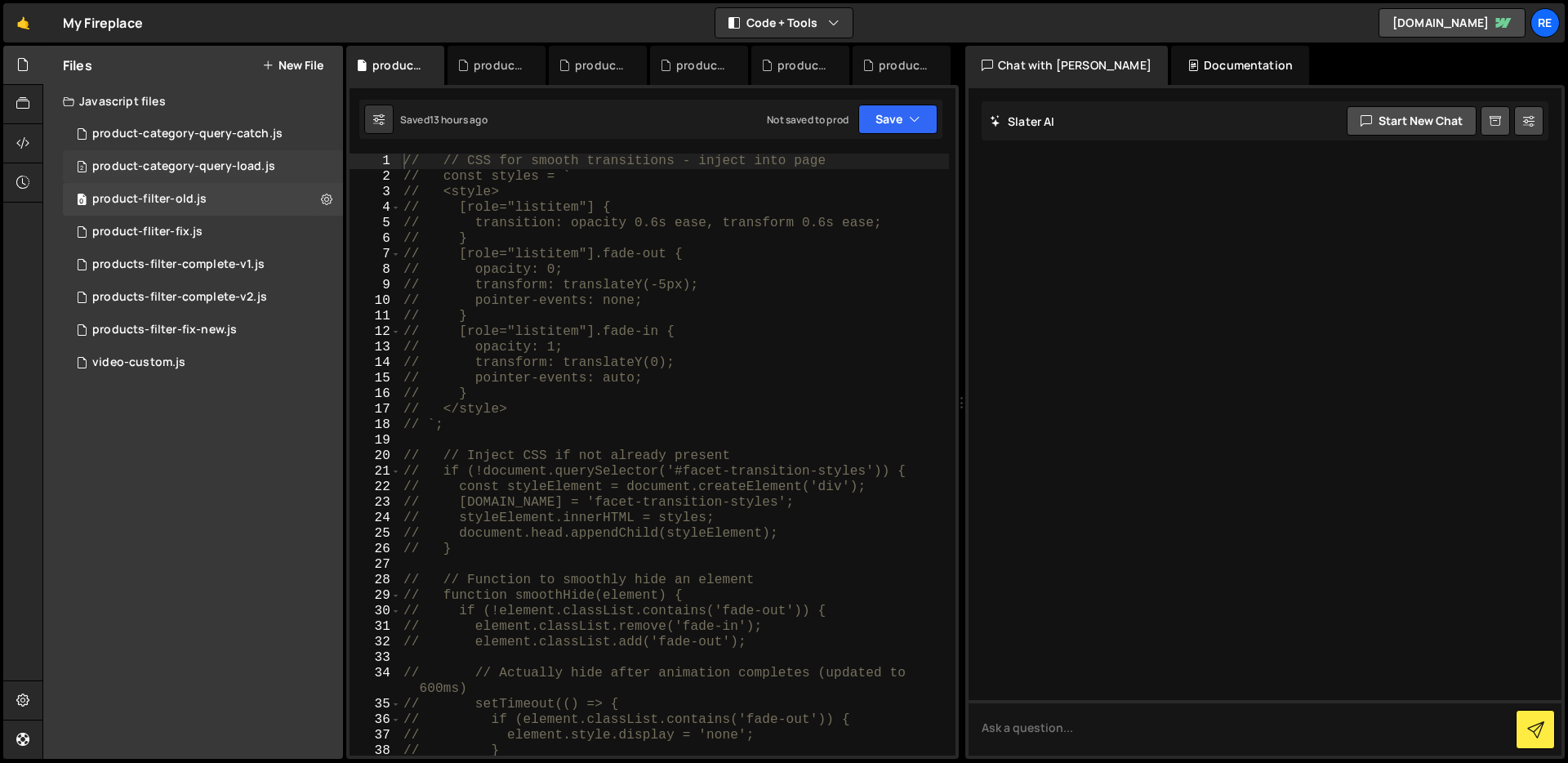
click at [326, 164] on div "2 product-category-query-load.js 0" at bounding box center [203, 166] width 280 height 33
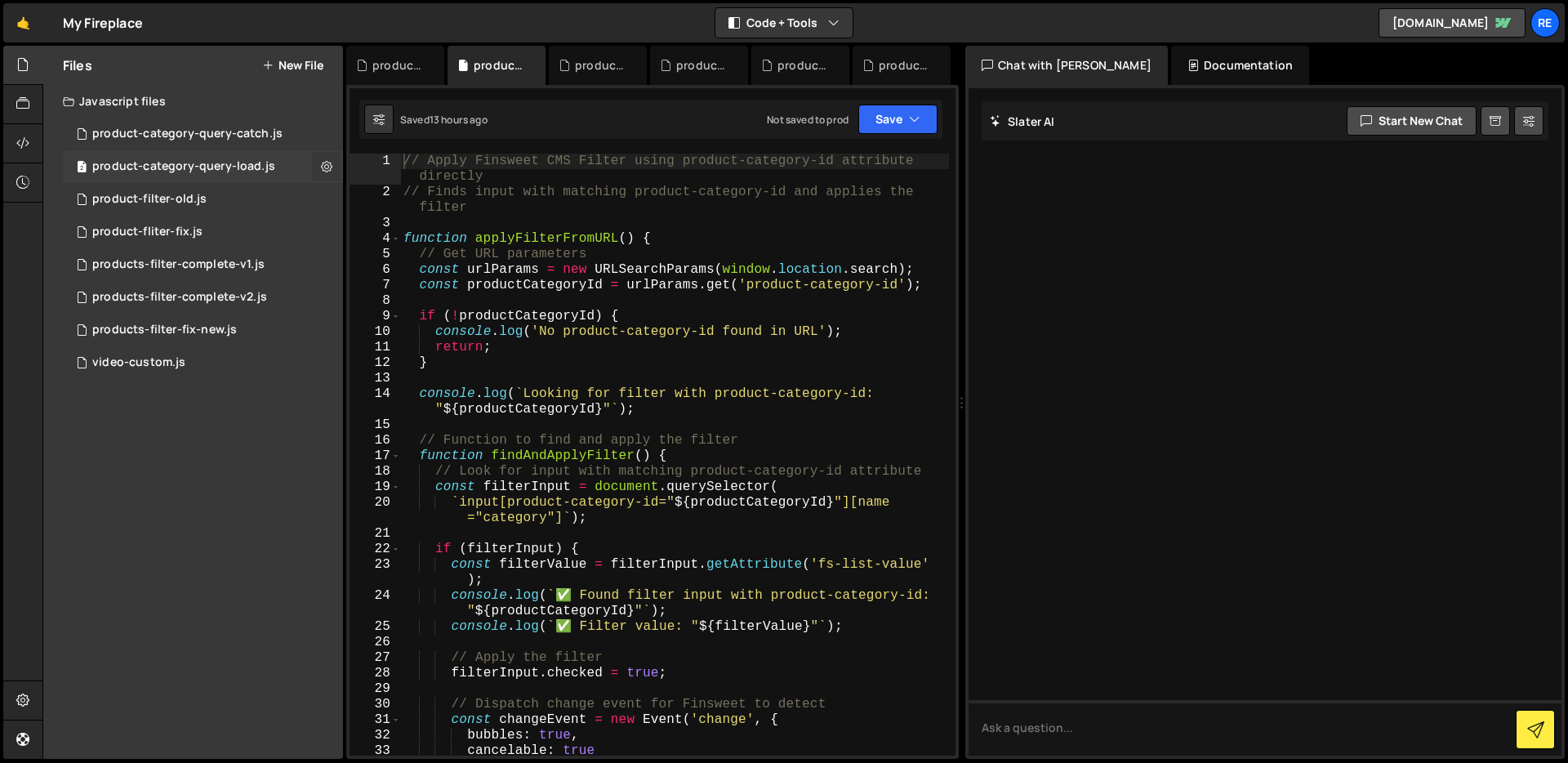
click at [329, 163] on icon at bounding box center [326, 166] width 11 height 16
type input "product-category-query-load"
radio input "true"
checkbox input "true"
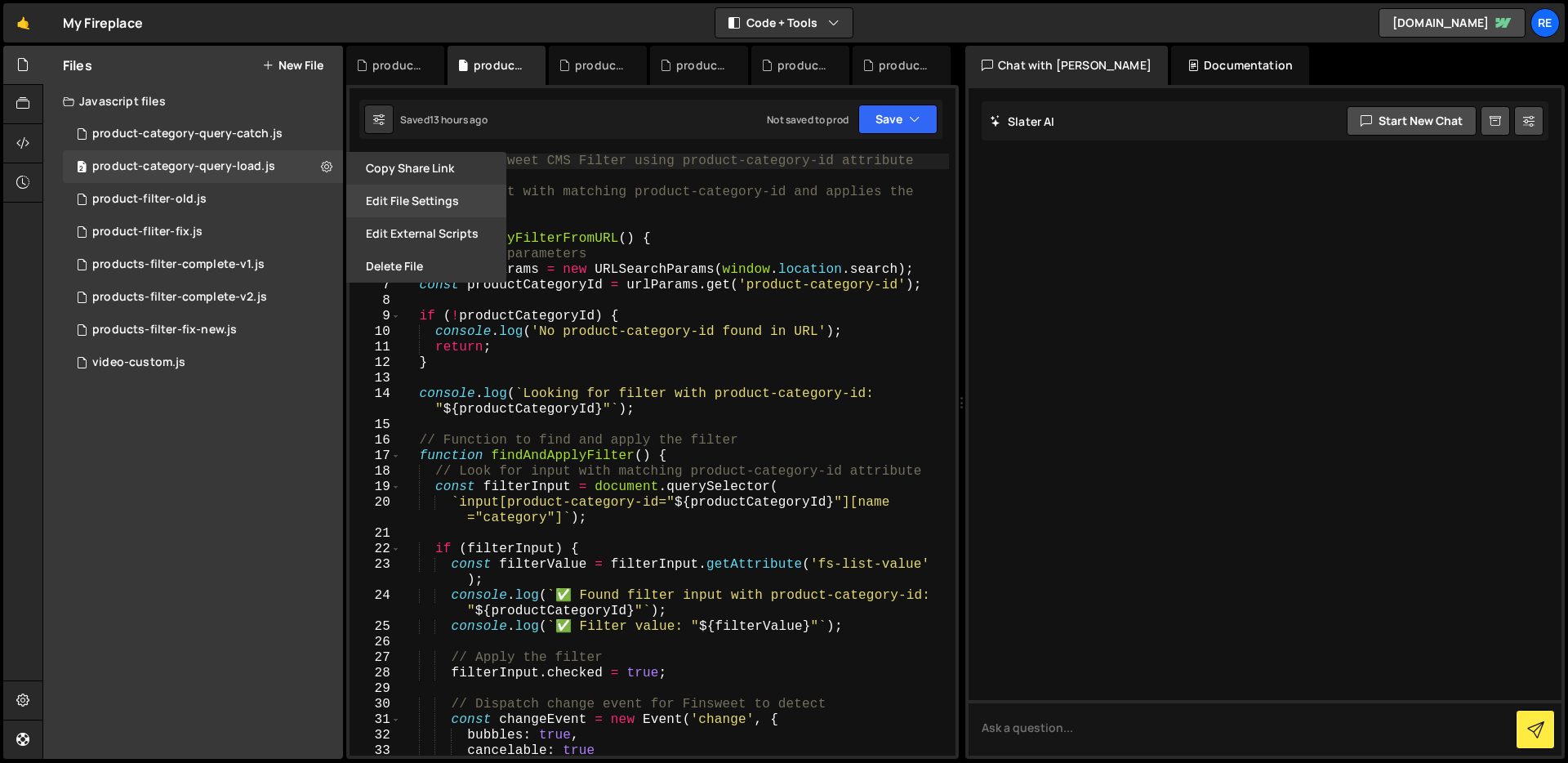
click at [394, 196] on button "Edit File Settings" at bounding box center [427, 201] width 160 height 33
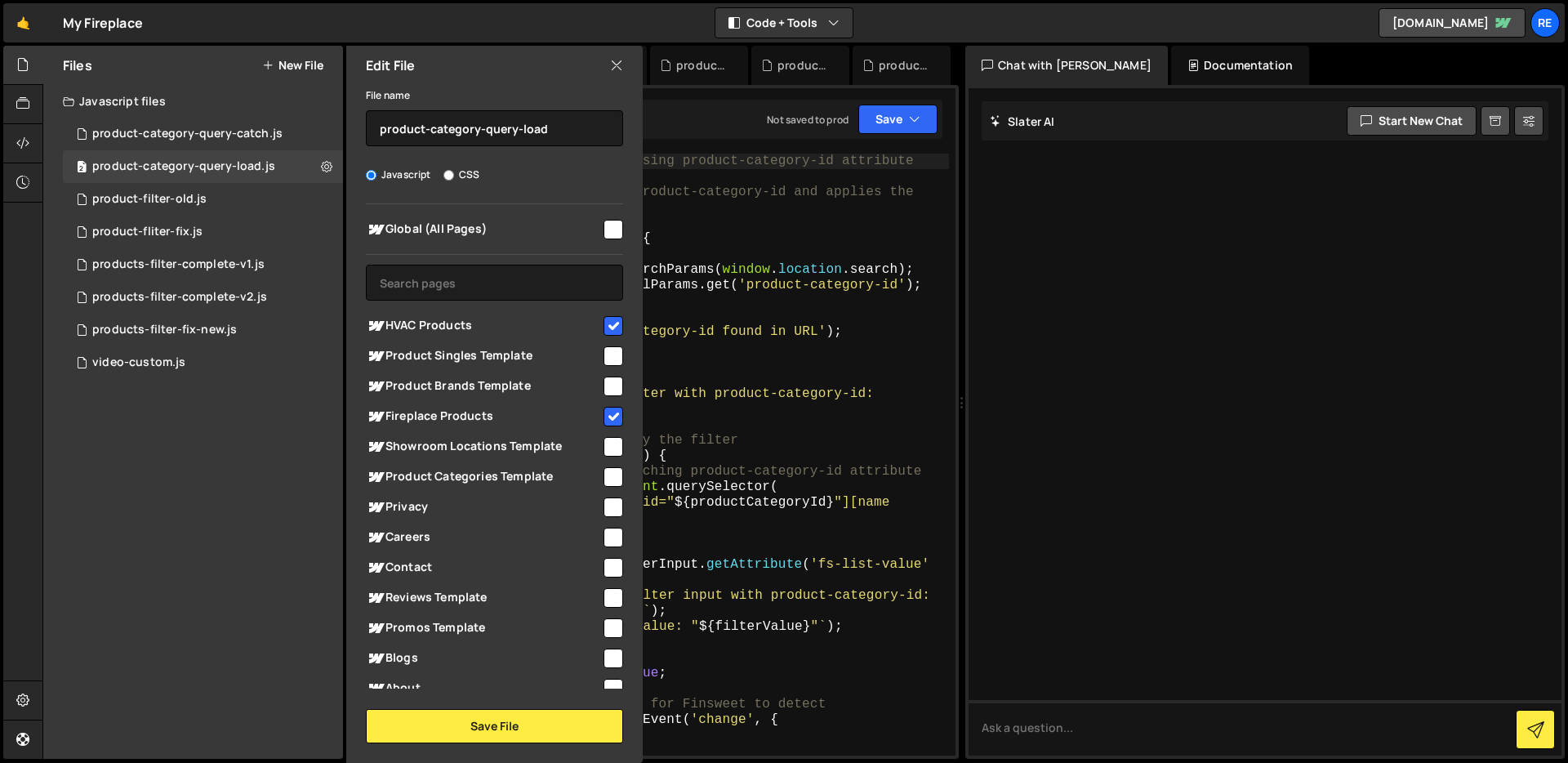
click at [263, 503] on div "Files New File Javascript files 1 product-category-query-catch.js 0 2 product-c…" at bounding box center [193, 402] width 300 height 713
click at [661, 25] on div "🤙 My Fireplace ⚠️ Code is being edited in another browser Code + Tools Code Onl…" at bounding box center [784, 22] width 1561 height 39
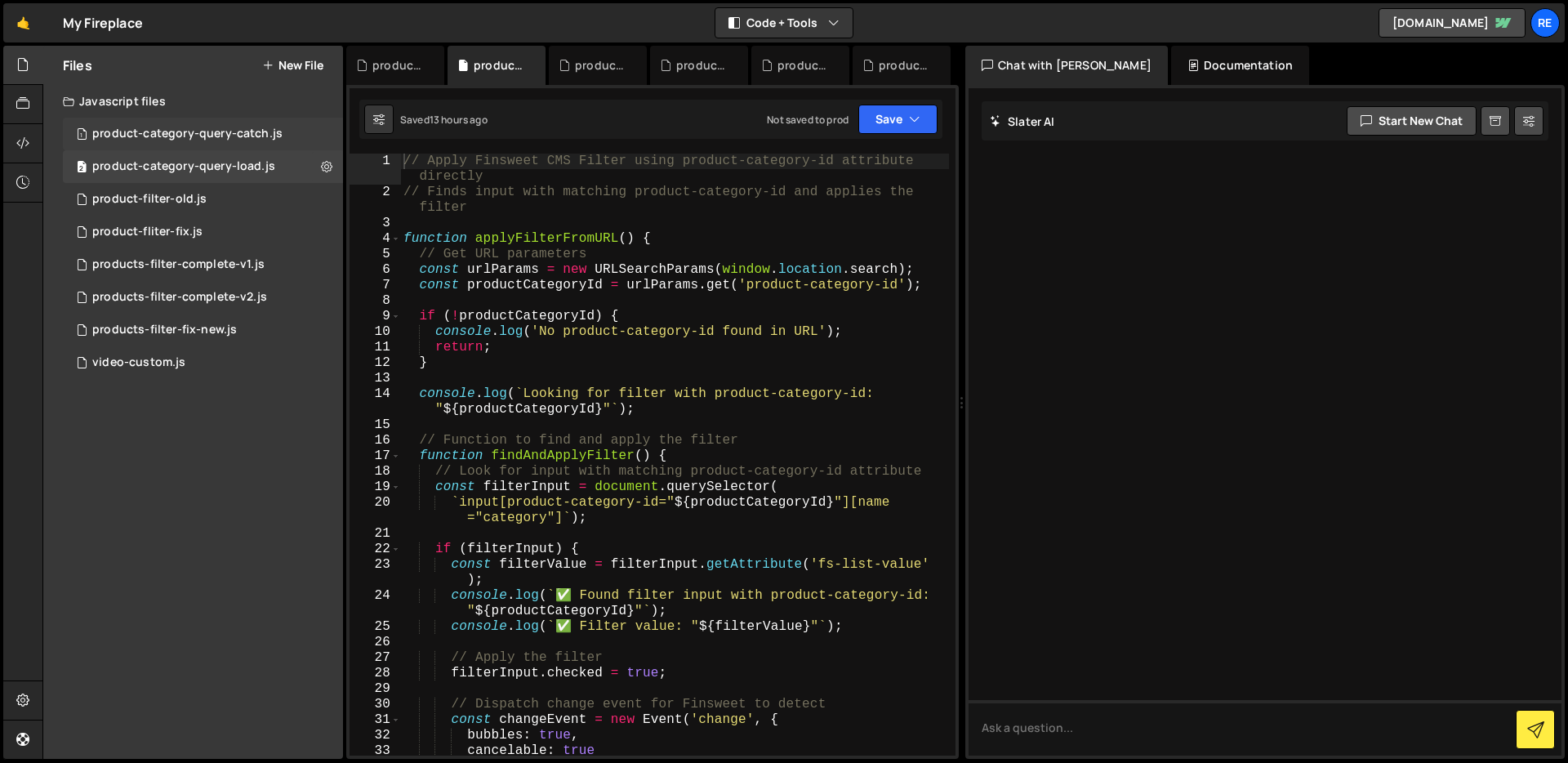
click at [320, 124] on div "1 product-category-query-catch.js 0" at bounding box center [203, 134] width 280 height 33
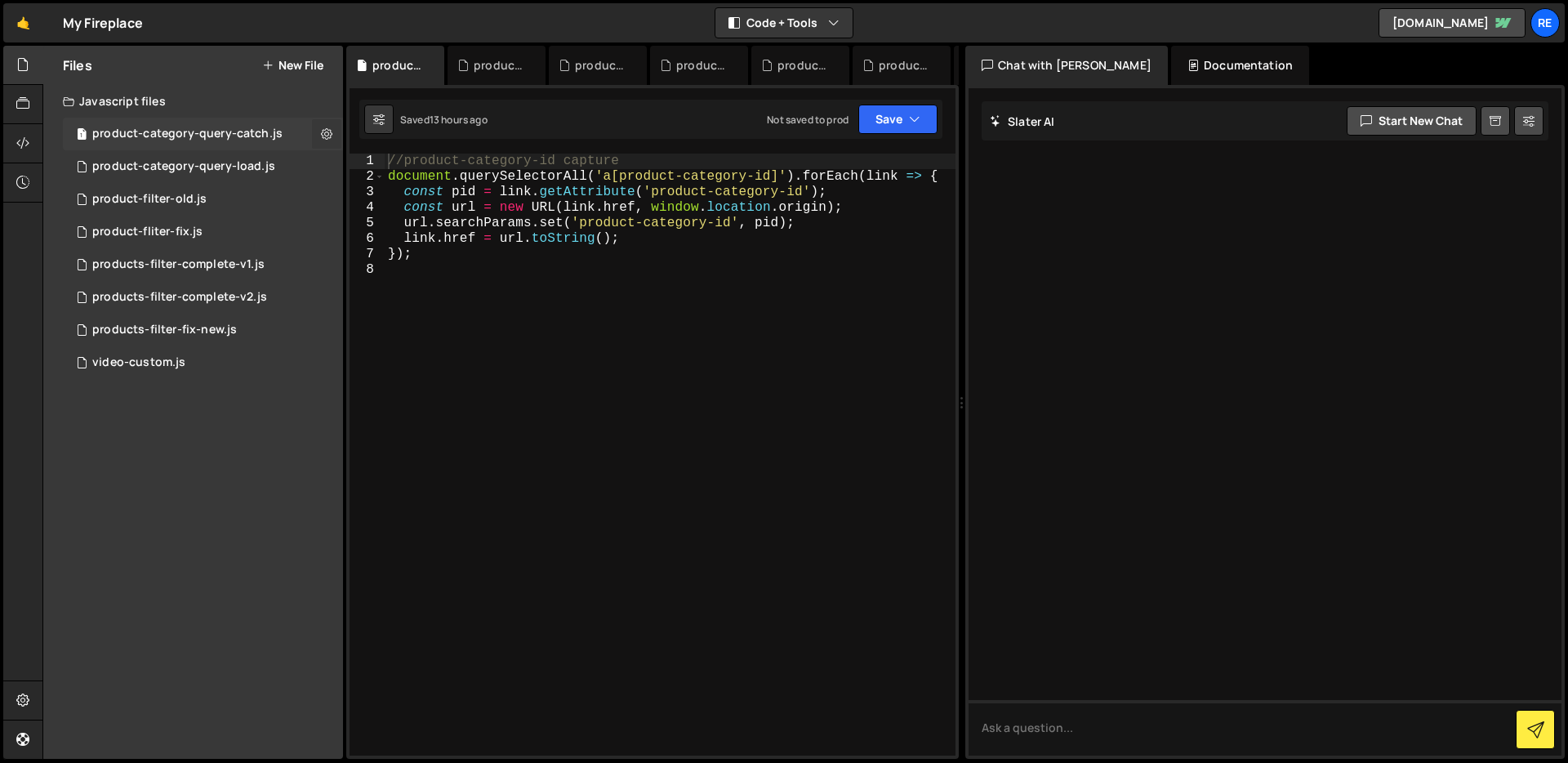
click at [326, 131] on icon at bounding box center [326, 134] width 11 height 16
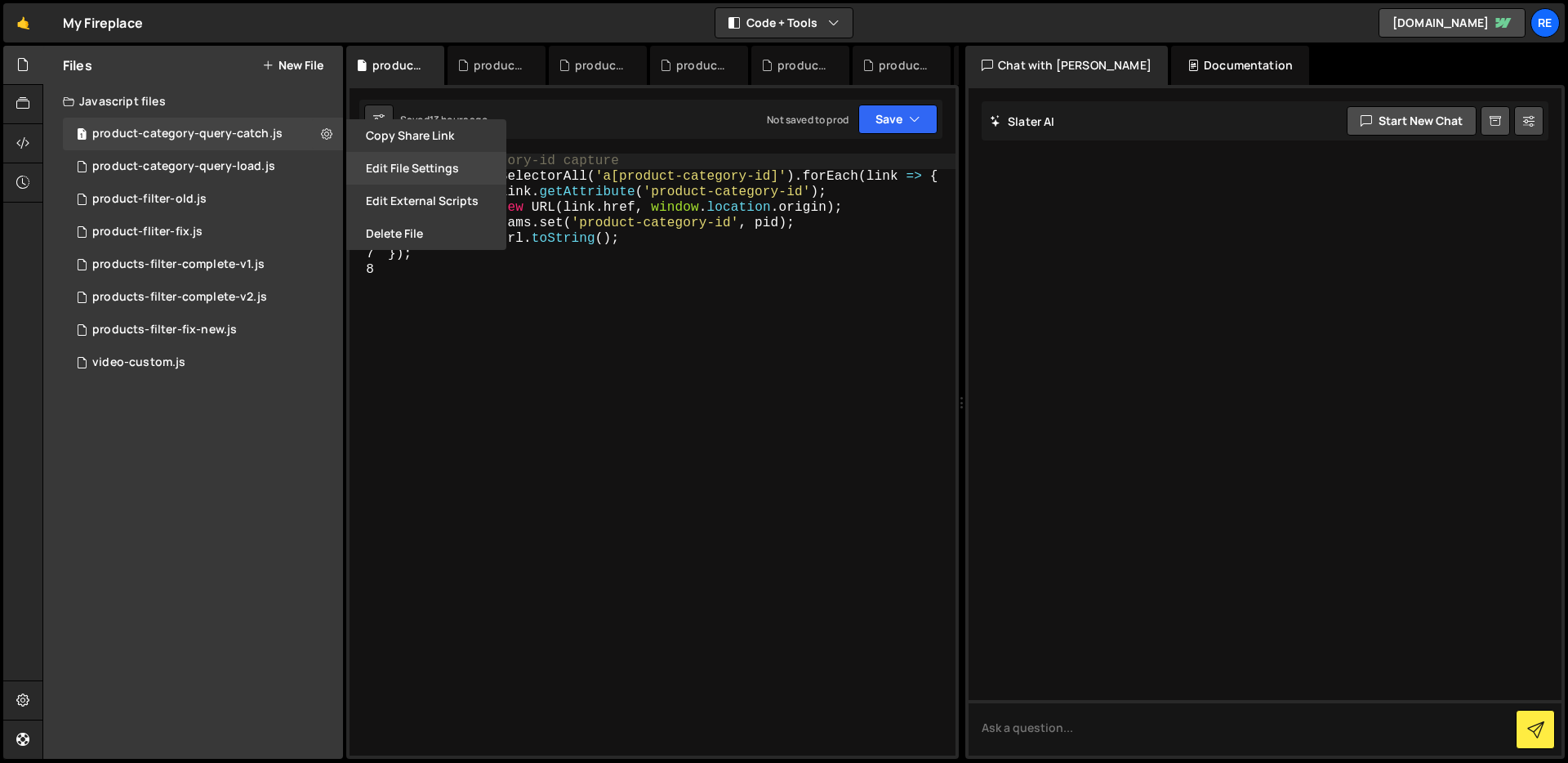
click at [403, 170] on button "Edit File Settings" at bounding box center [427, 168] width 160 height 33
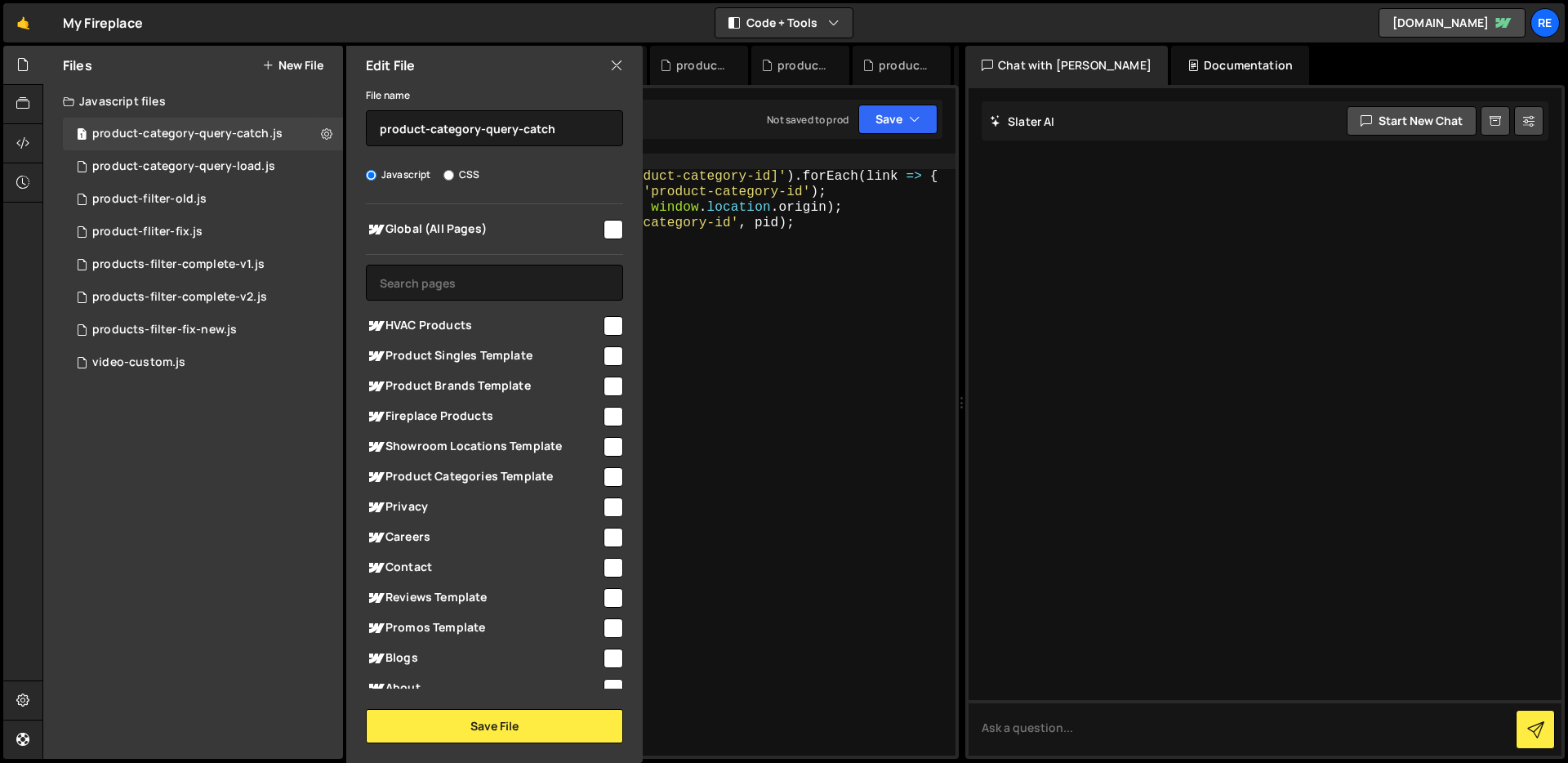
click at [247, 446] on div "Files New File Javascript files 1 product-category-query-catch.js 0 2 product-c…" at bounding box center [193, 402] width 300 height 713
click at [324, 166] on div "2 product-category-query-load.js 0" at bounding box center [203, 166] width 280 height 33
checkbox input "false"
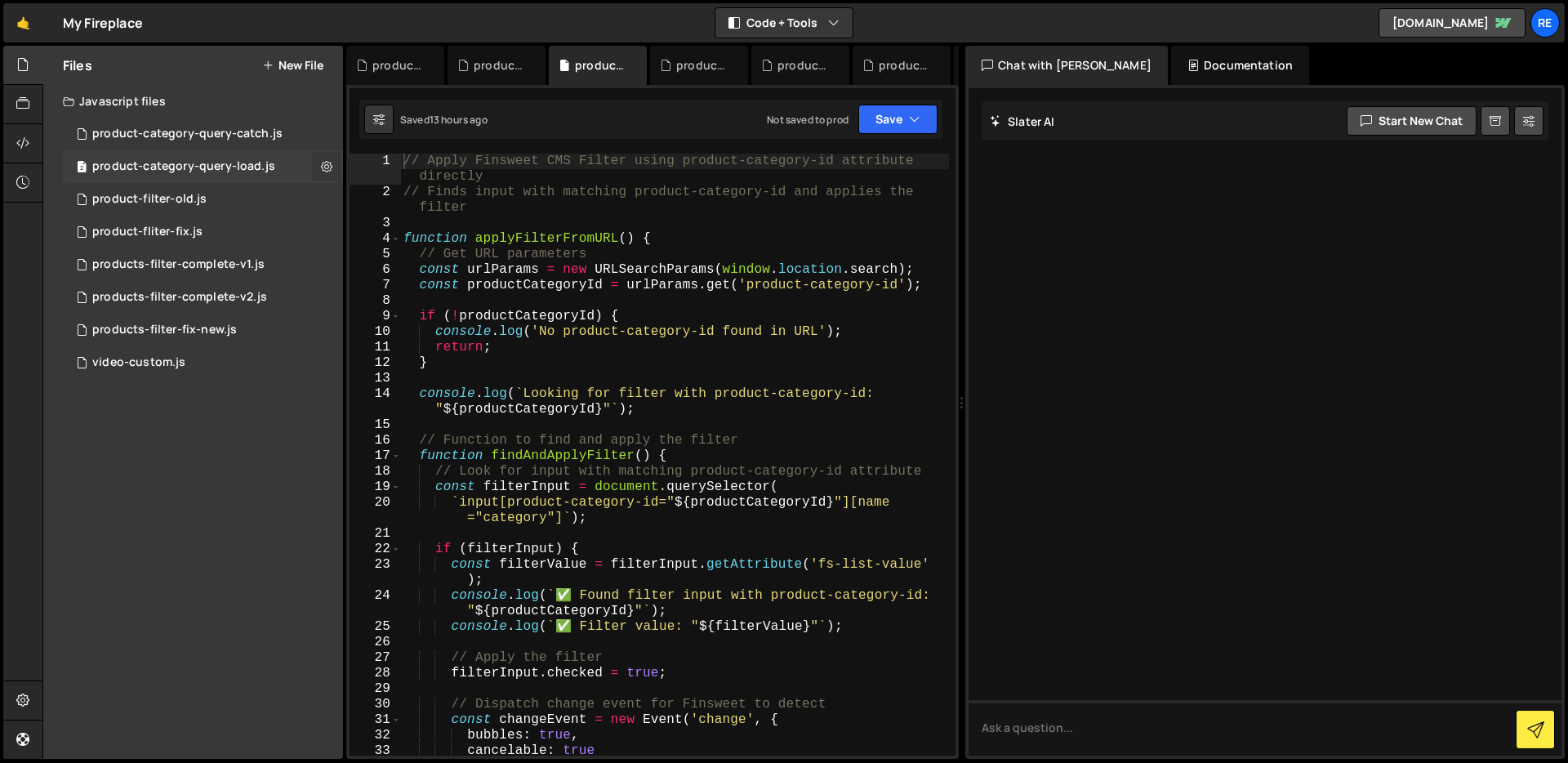
click at [326, 167] on icon at bounding box center [326, 166] width 11 height 16
type input "product-category-query-load"
radio input "true"
checkbox input "true"
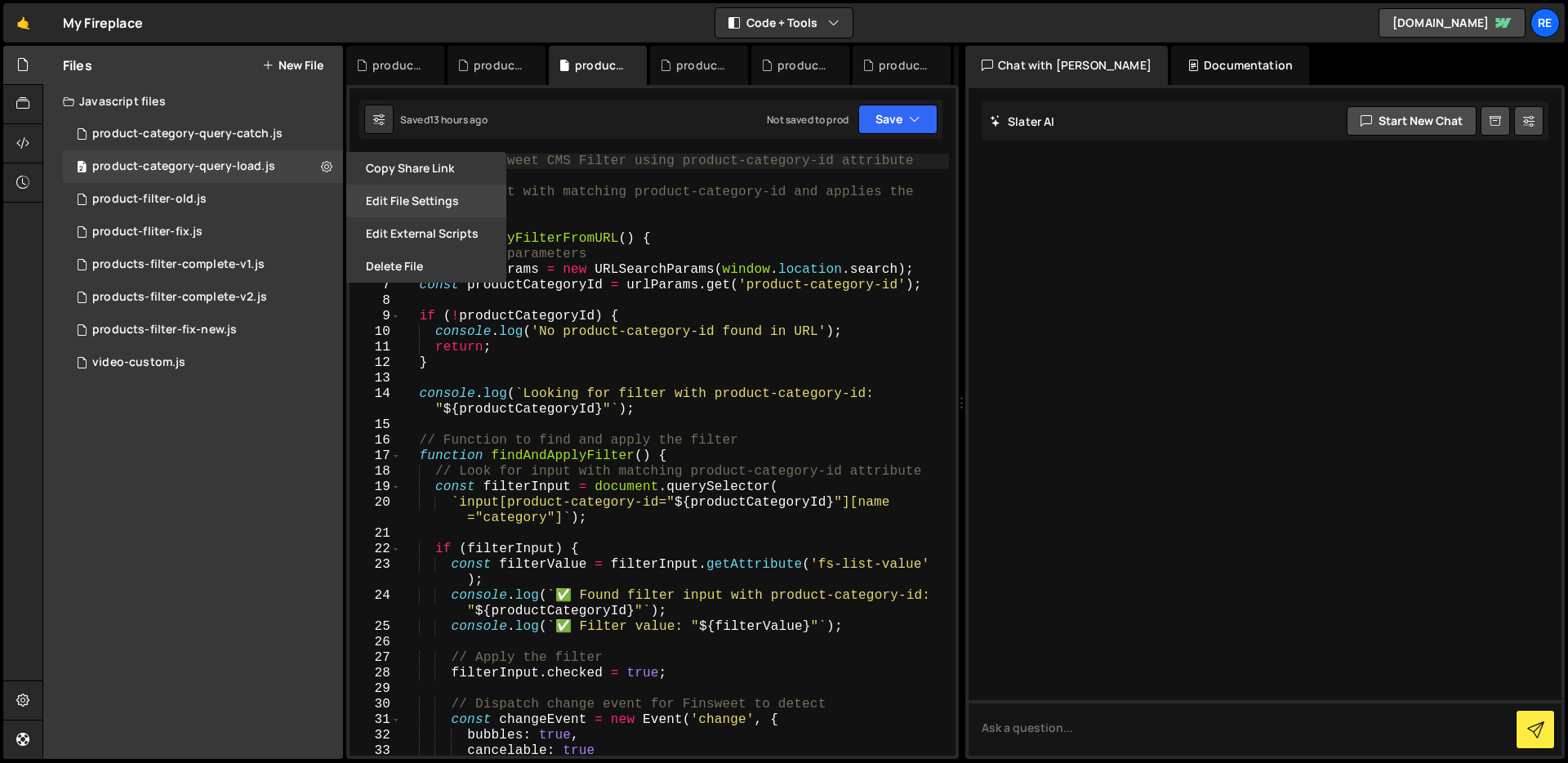
click at [397, 195] on button "Edit File Settings" at bounding box center [427, 201] width 160 height 33
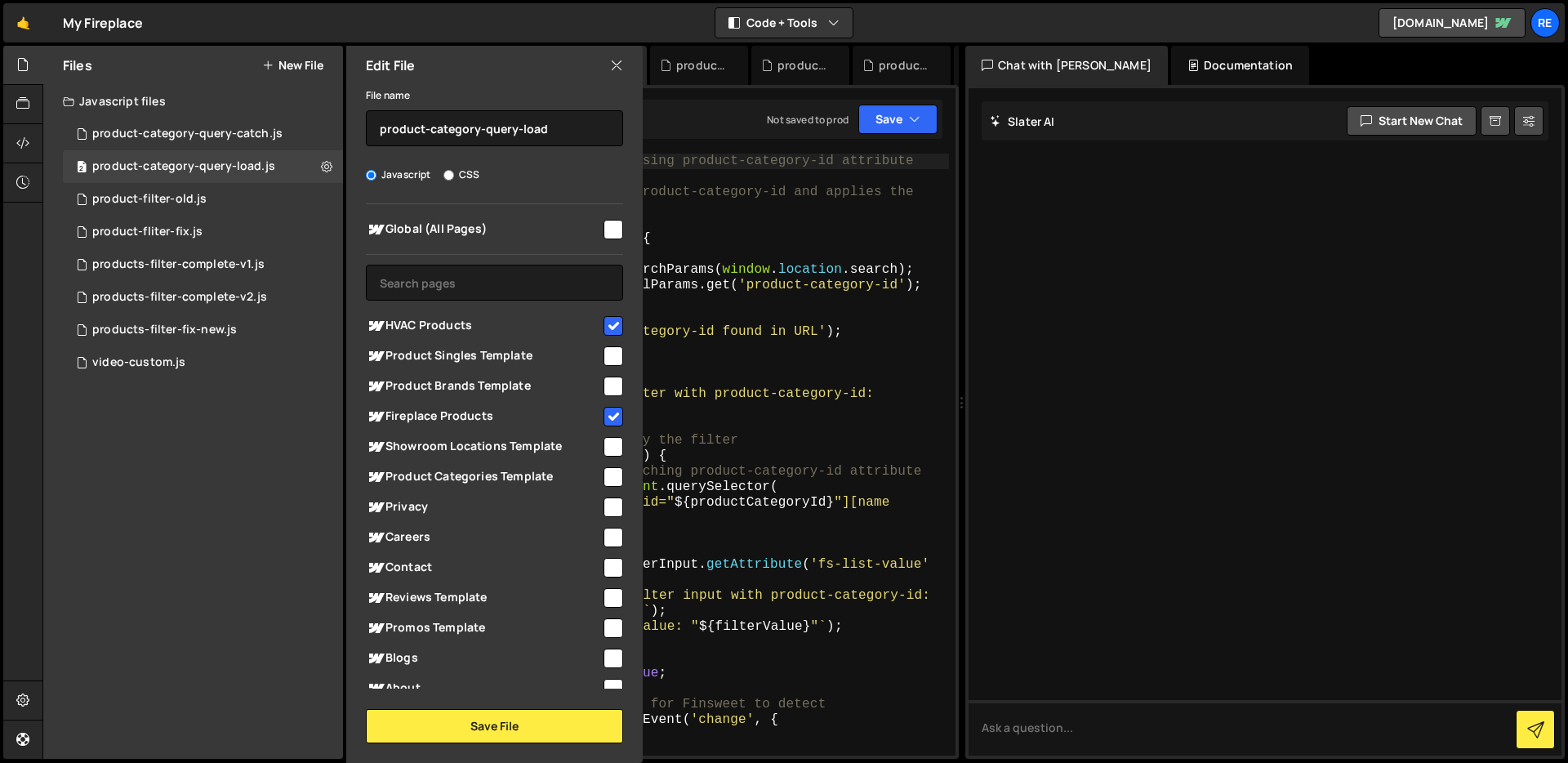
click at [603, 321] on input "checkbox" at bounding box center [613, 326] width 20 height 20
checkbox input "false"
click at [604, 420] on input "checkbox" at bounding box center [613, 416] width 20 height 20
checkbox input "false"
drag, startPoint x: 563, startPoint y: 722, endPoint x: 552, endPoint y: 680, distance: 43.4
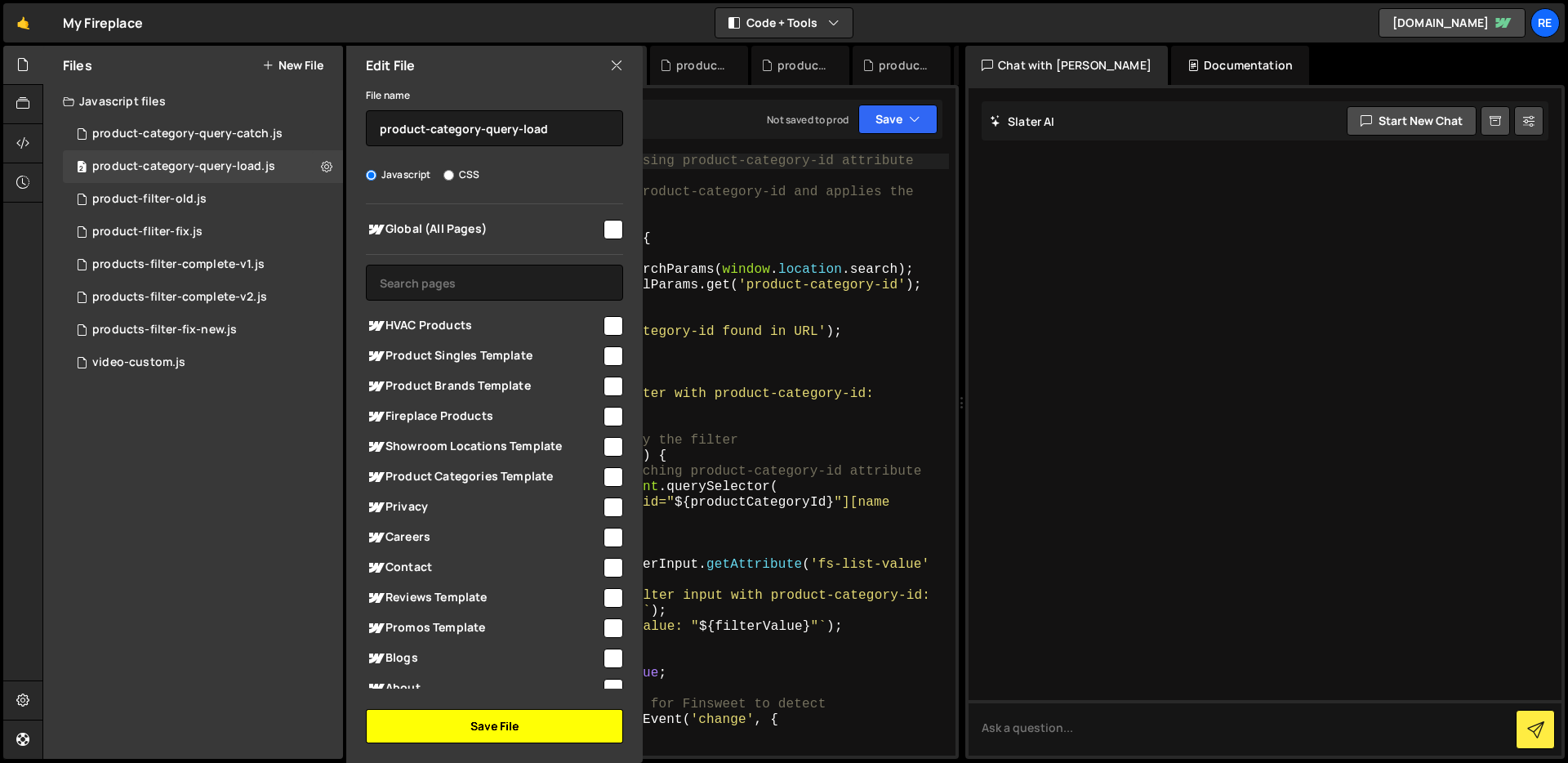
click at [563, 722] on button "Save File" at bounding box center [494, 726] width 257 height 34
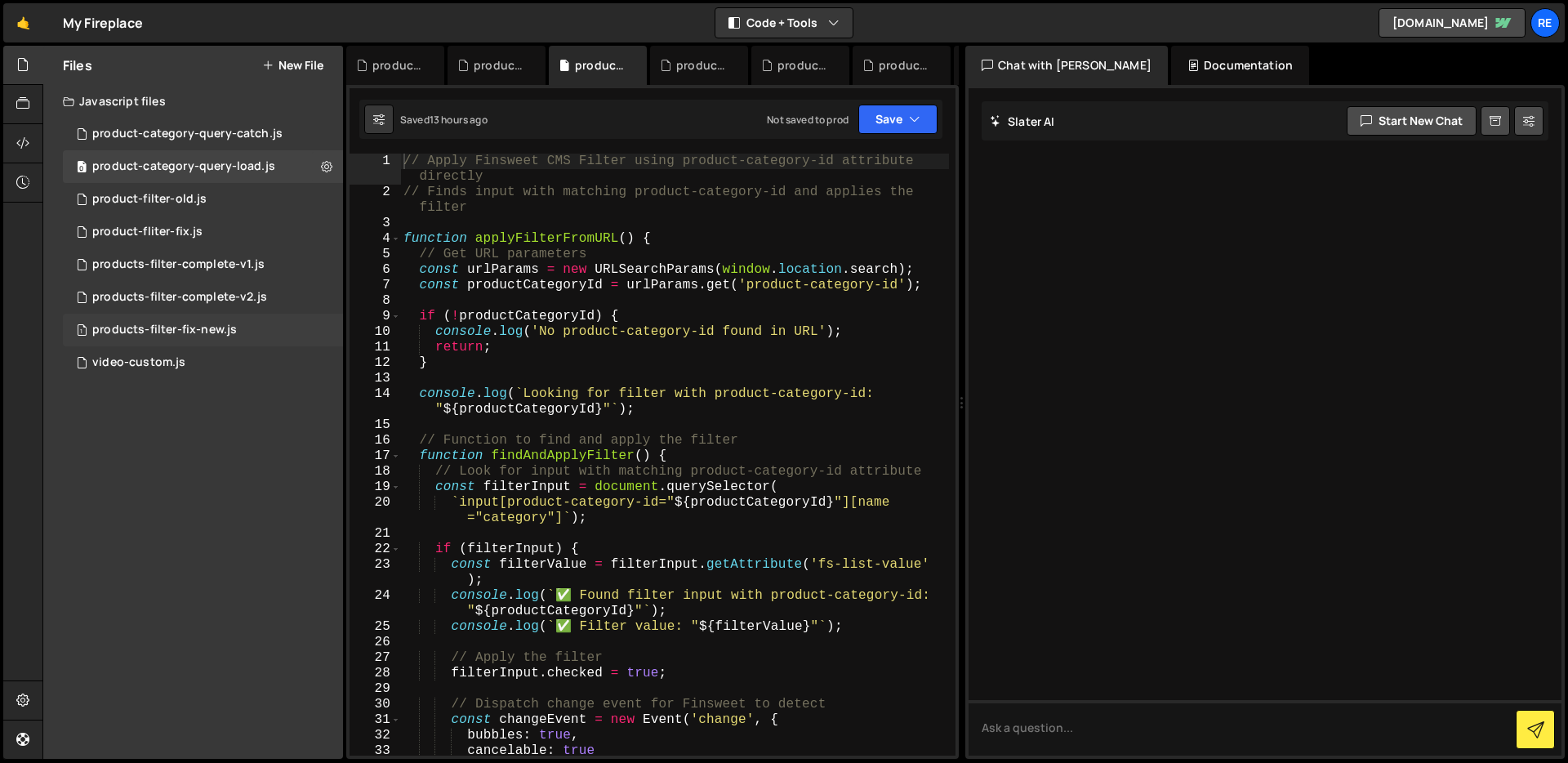
click at [221, 342] on div "1 products-filter-fix-new.js 0" at bounding box center [203, 330] width 280 height 33
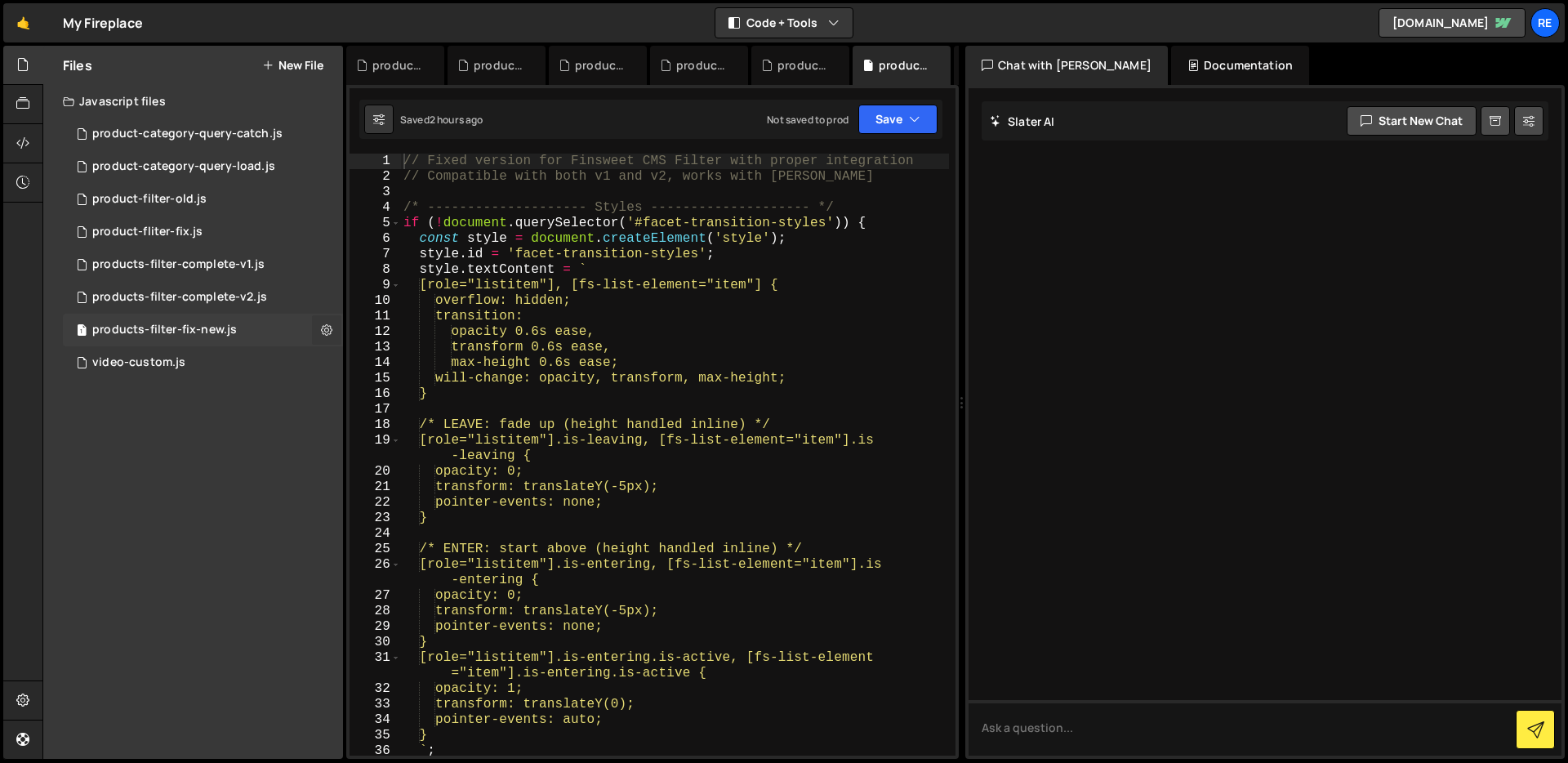
click at [319, 328] on button at bounding box center [327, 330] width 29 height 29
type input "products-filter-fix-new"
radio input "true"
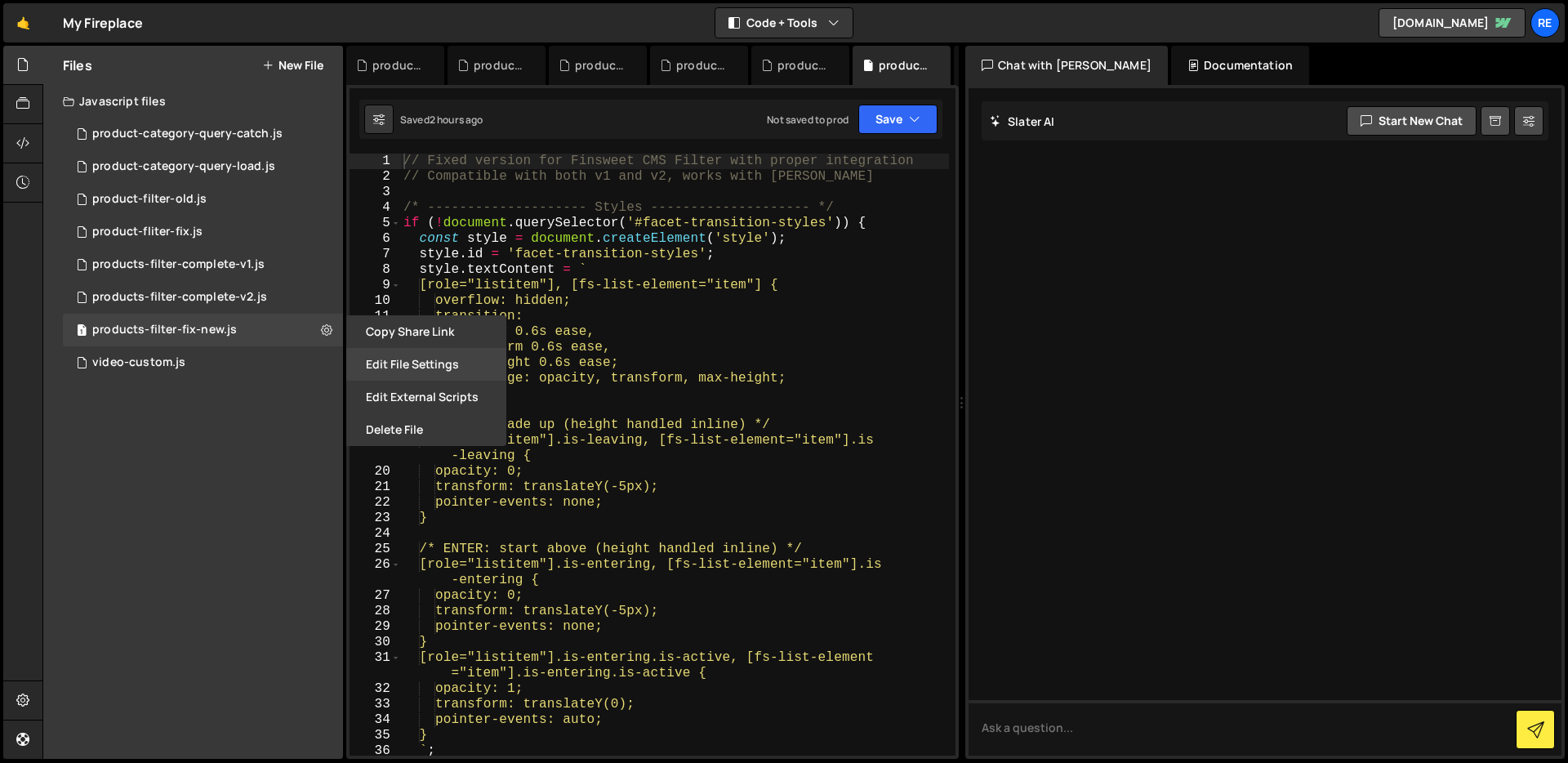
click at [391, 373] on button "Edit File Settings" at bounding box center [427, 364] width 160 height 33
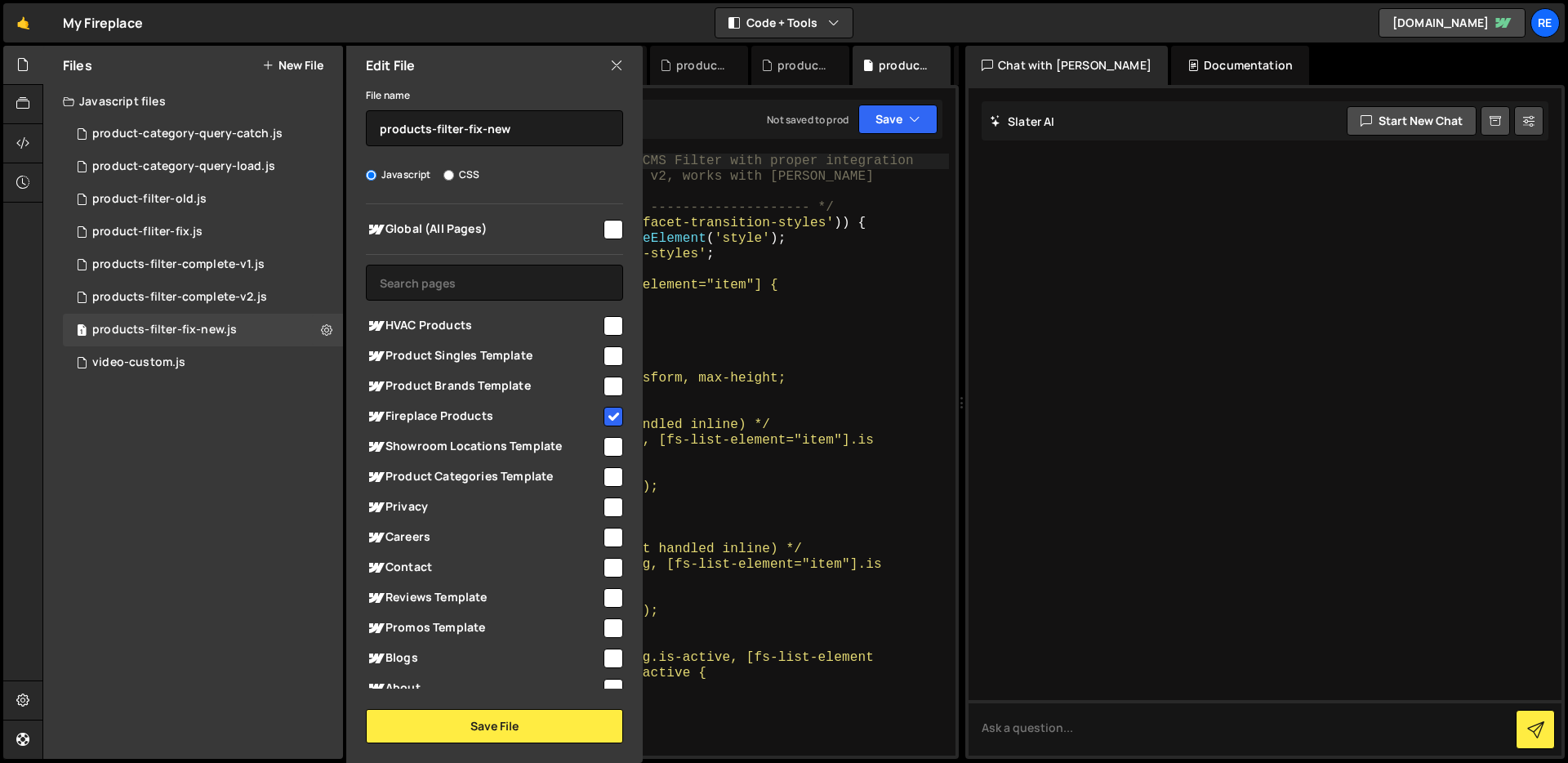
click at [614, 410] on input "checkbox" at bounding box center [613, 416] width 20 height 20
checkbox input "false"
click at [522, 719] on button "Save File" at bounding box center [494, 726] width 257 height 34
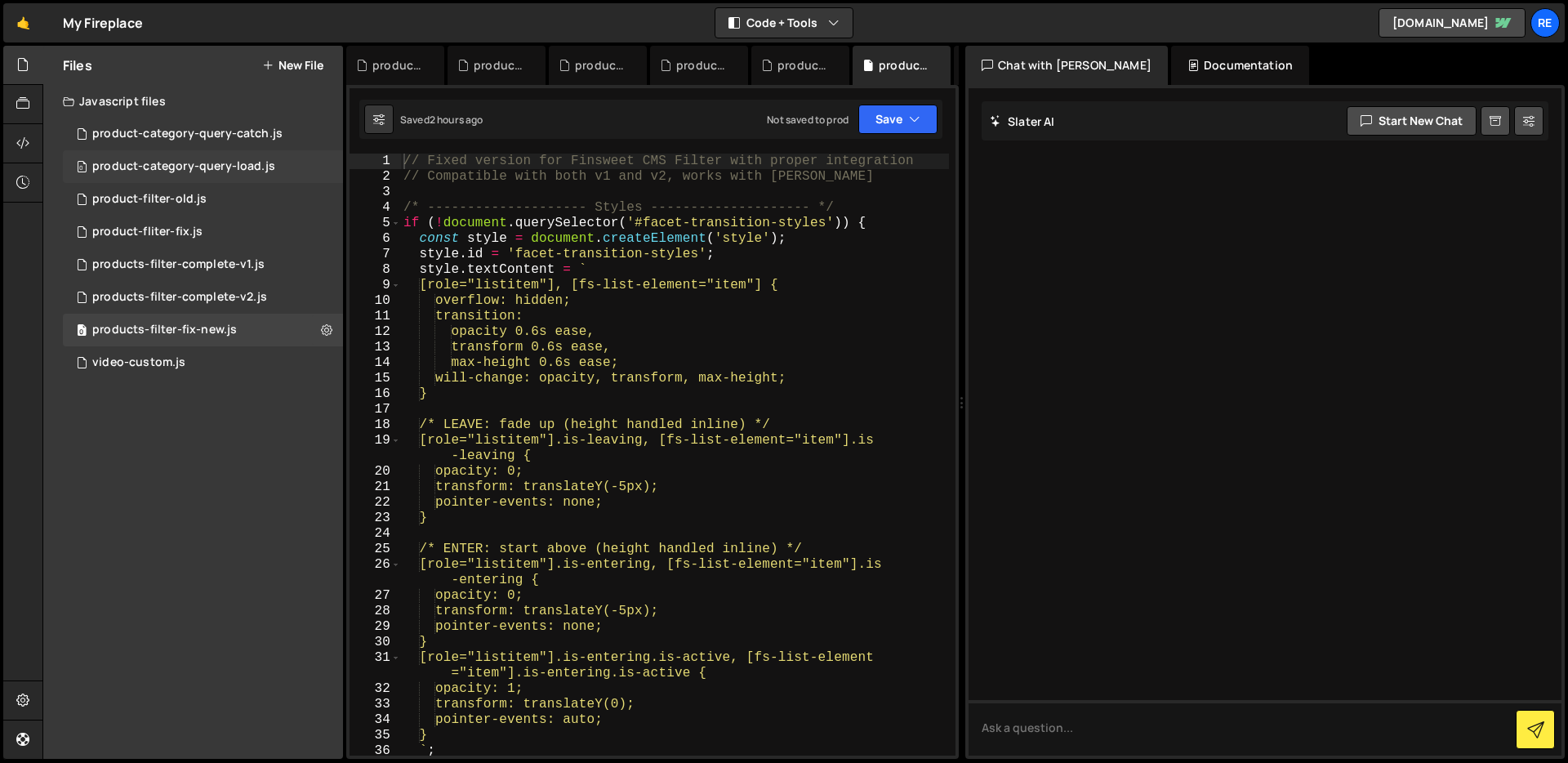
click at [308, 164] on div "0 product-category-query-load.js 0" at bounding box center [203, 166] width 280 height 33
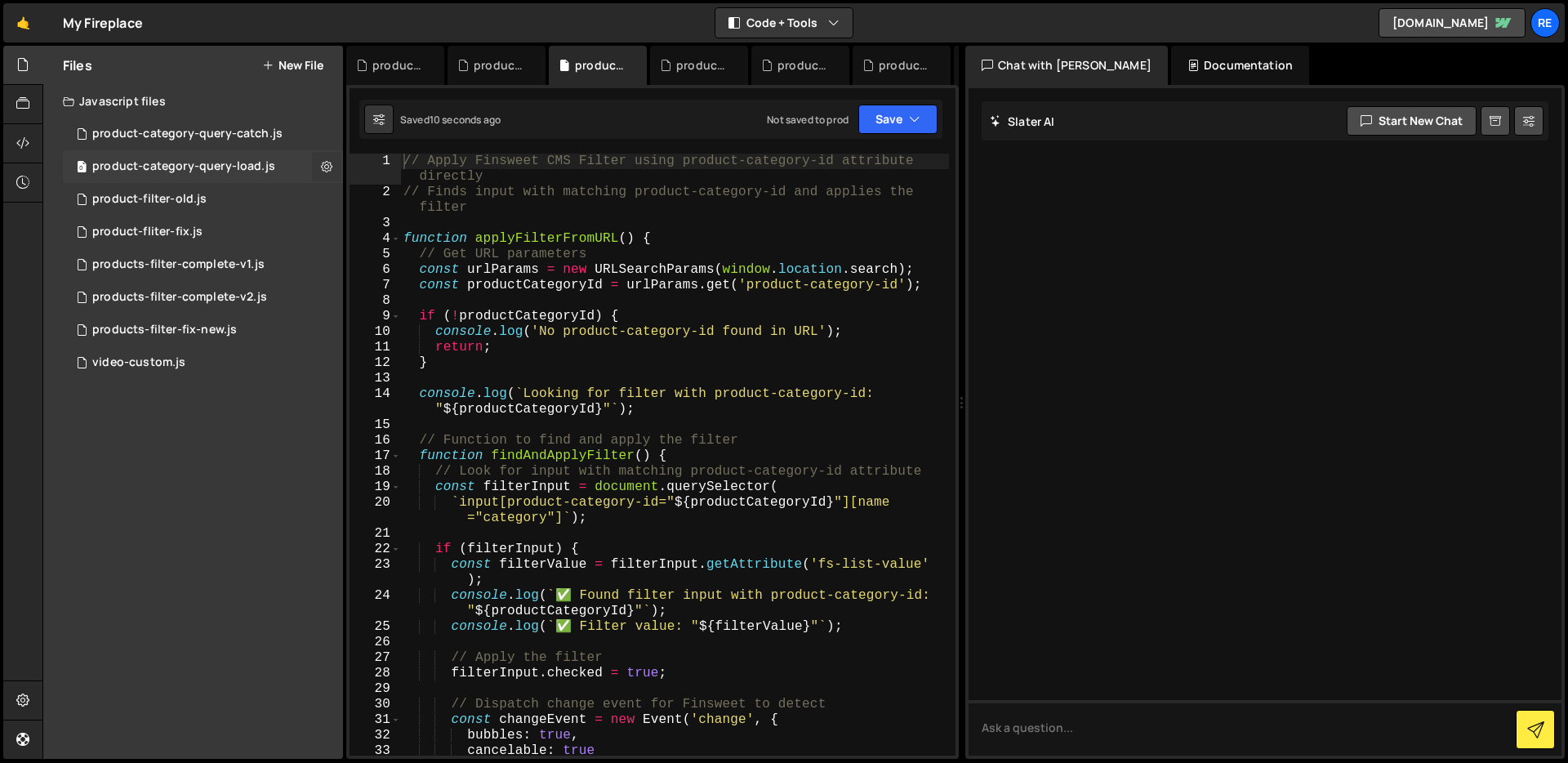
click at [329, 172] on icon at bounding box center [326, 166] width 11 height 16
type input "product-category-query-load"
radio input "true"
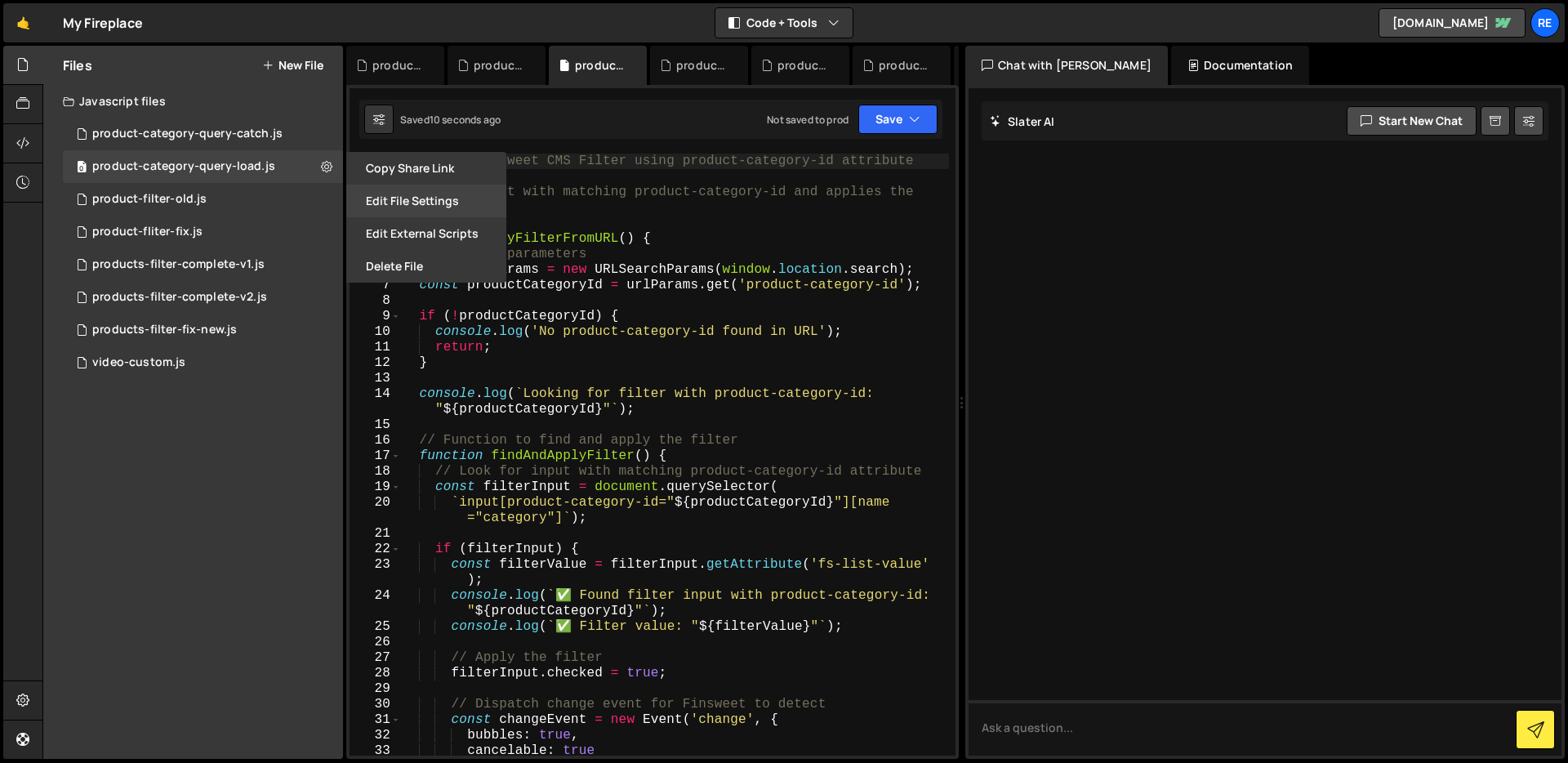
click at [421, 193] on button "Edit File Settings" at bounding box center [427, 201] width 160 height 33
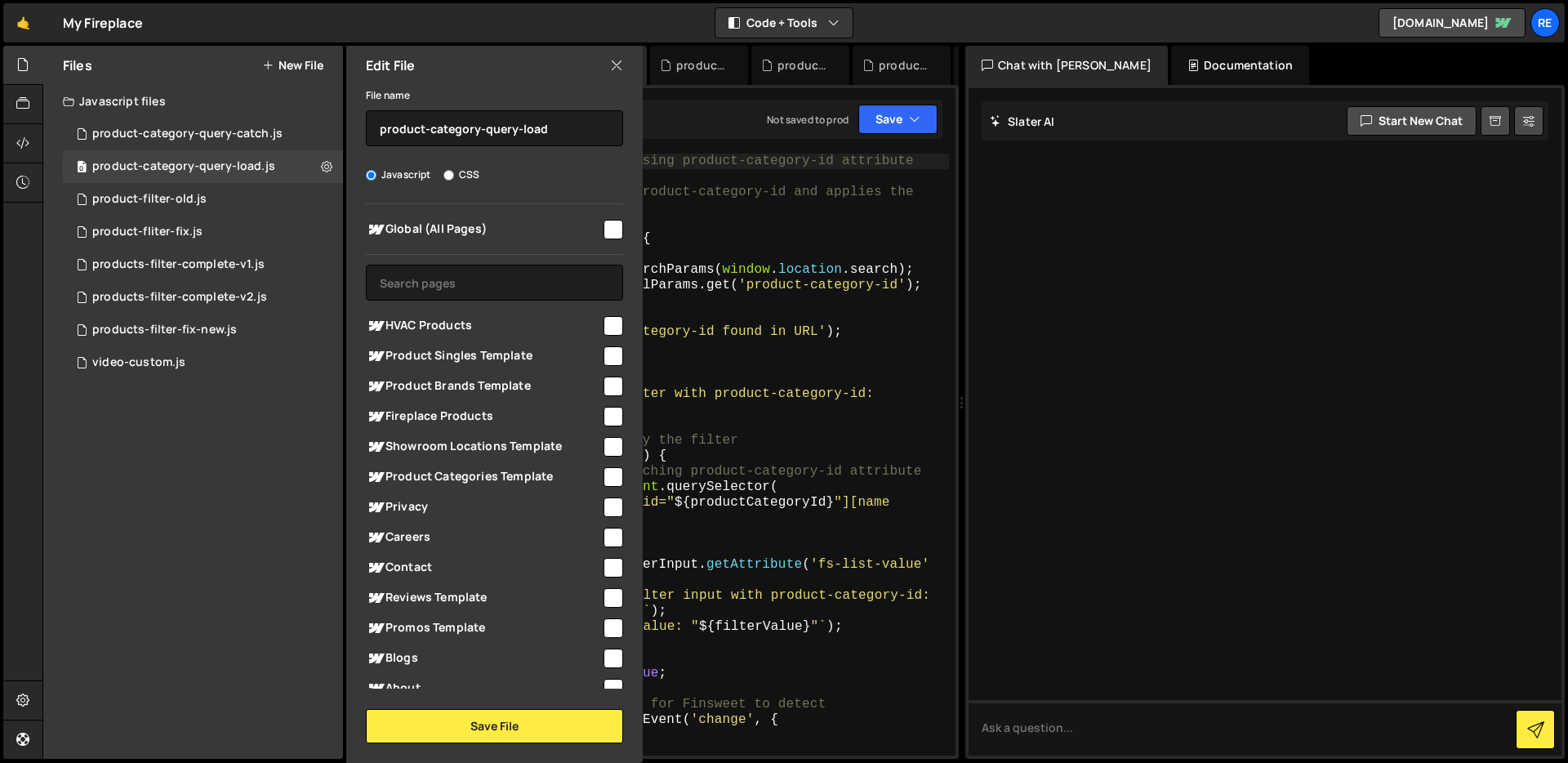
click at [606, 319] on input "checkbox" at bounding box center [613, 326] width 20 height 20
checkbox input "true"
drag, startPoint x: 597, startPoint y: 416, endPoint x: 605, endPoint y: 440, distance: 25.3
click at [603, 416] on input "checkbox" at bounding box center [613, 416] width 20 height 20
checkbox input "true"
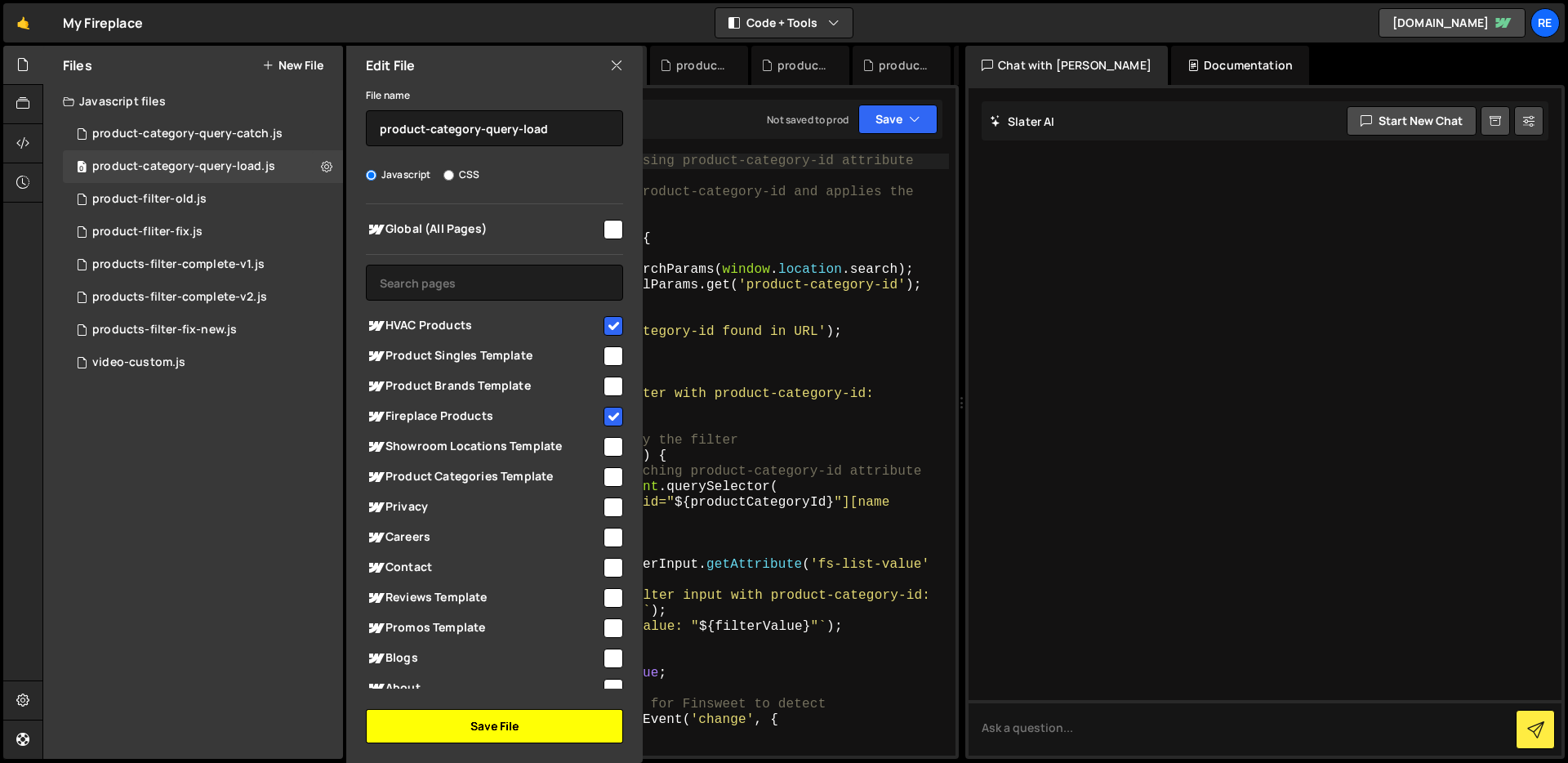
click at [503, 732] on button "Save File" at bounding box center [494, 726] width 257 height 34
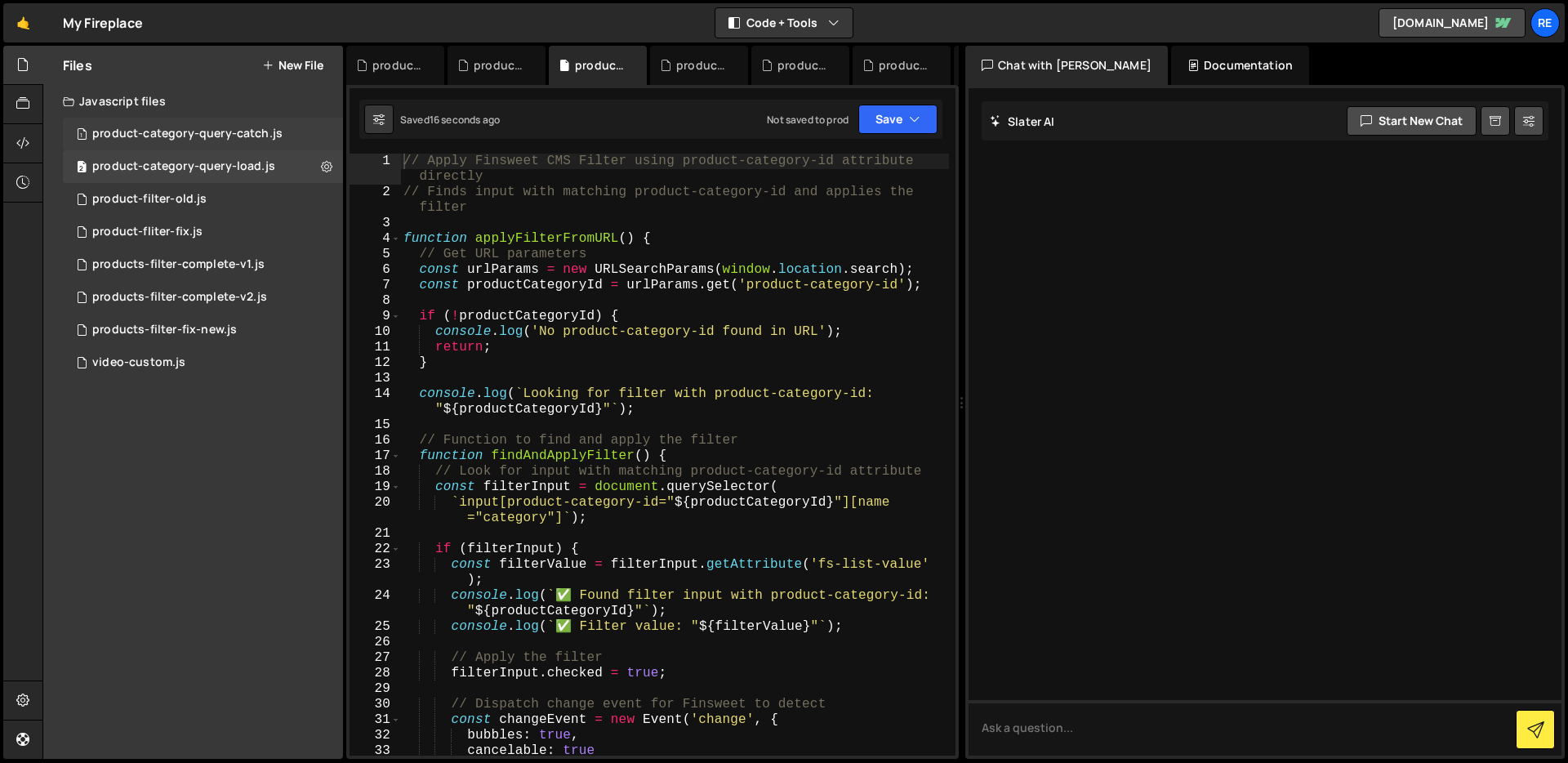
click at [315, 140] on div "1 product-category-query-catch.js 0" at bounding box center [203, 134] width 280 height 33
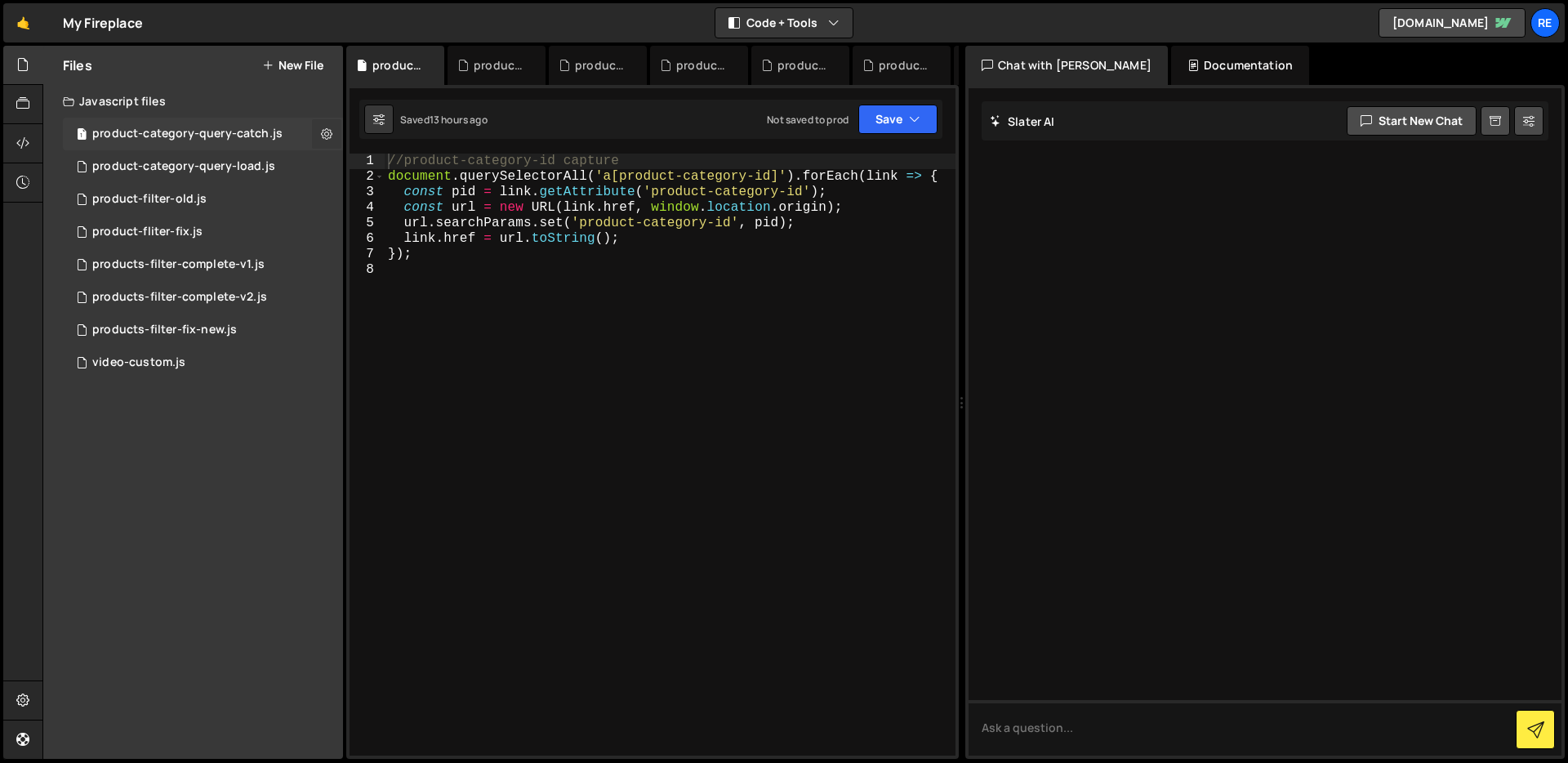
click at [324, 134] on icon at bounding box center [326, 134] width 11 height 16
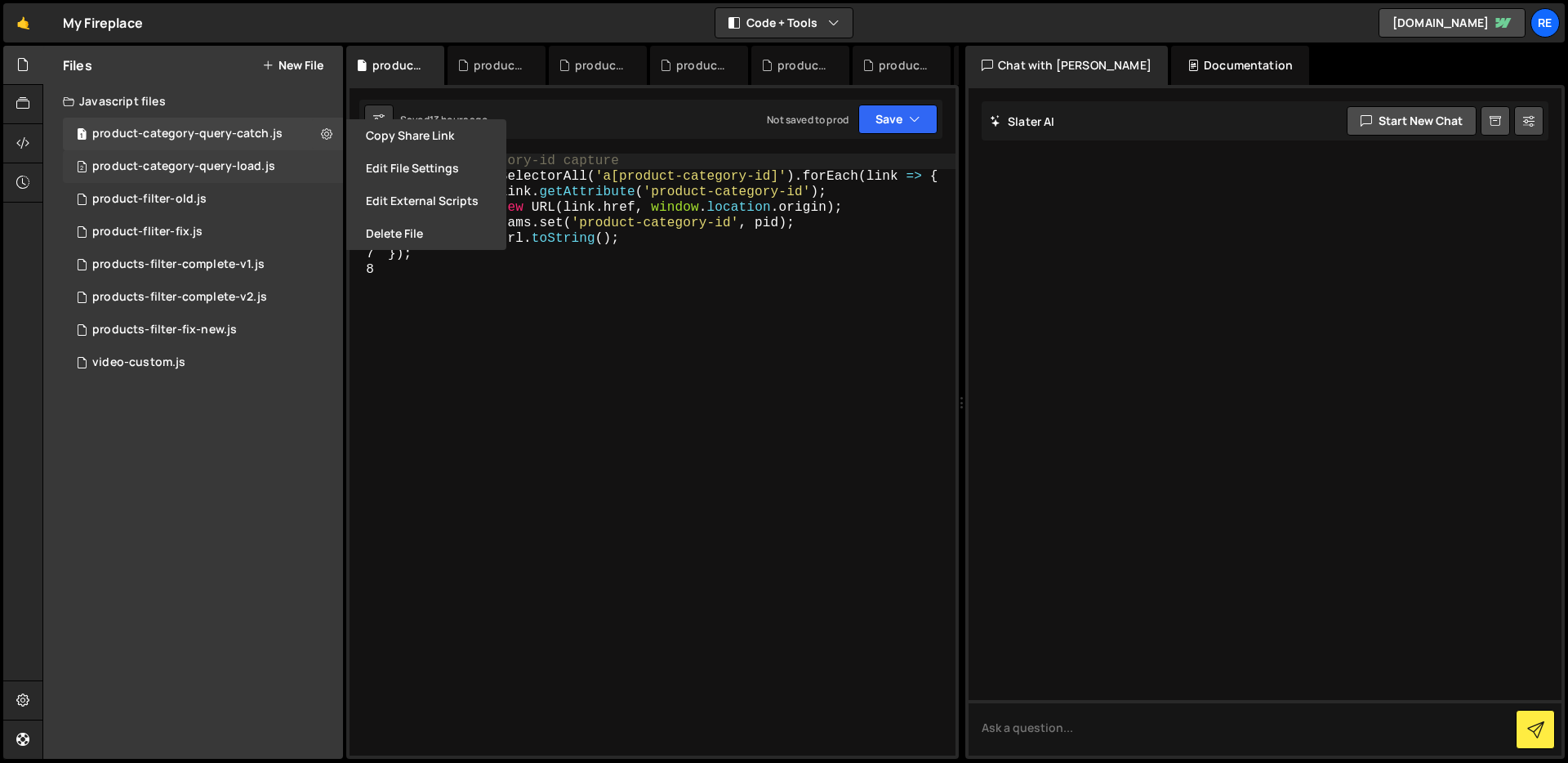
click at [331, 169] on div "2 product-category-query-load.js 0" at bounding box center [203, 166] width 280 height 33
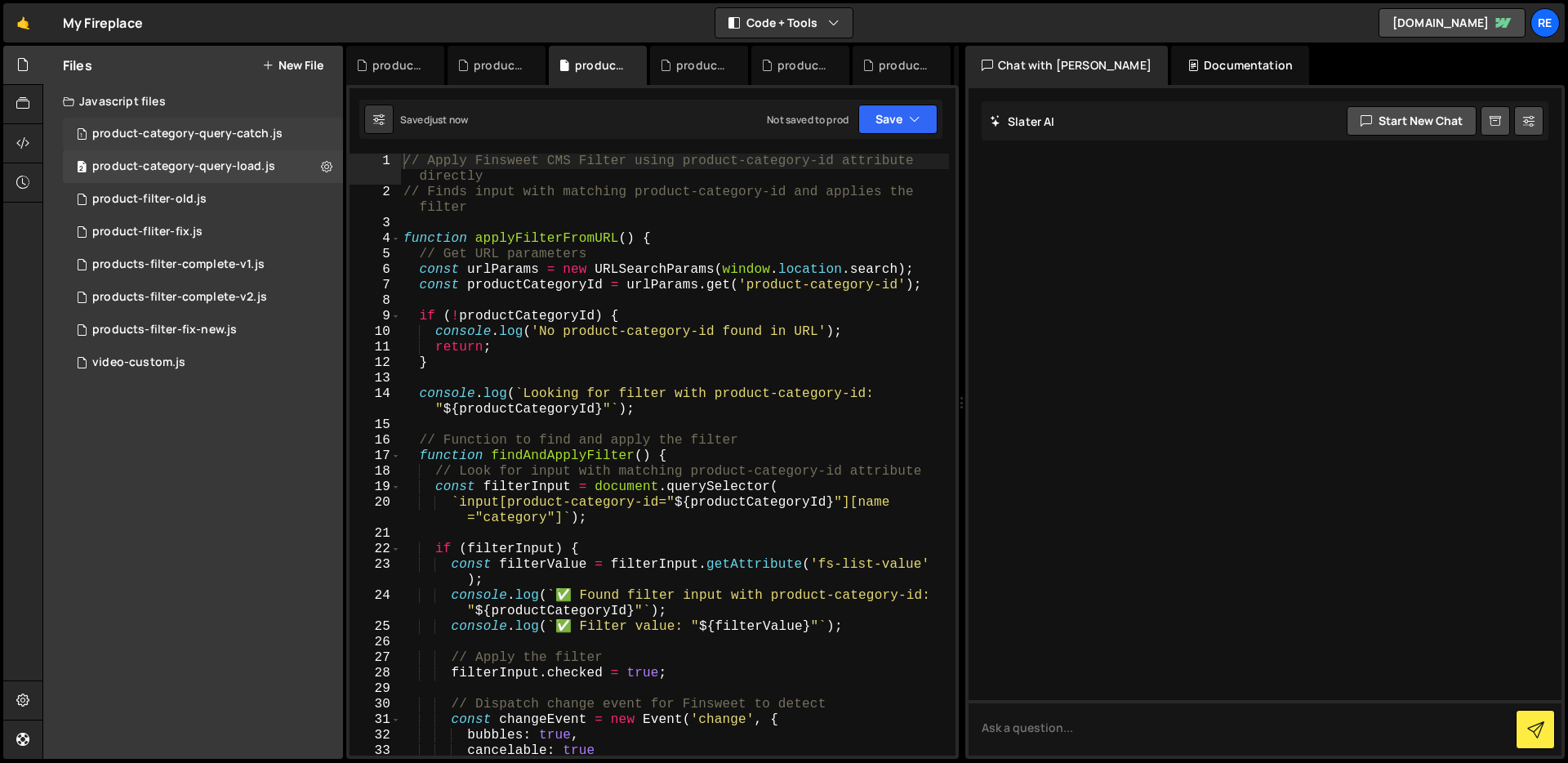
click at [324, 123] on div "1 product-category-query-catch.js 0" at bounding box center [203, 134] width 280 height 33
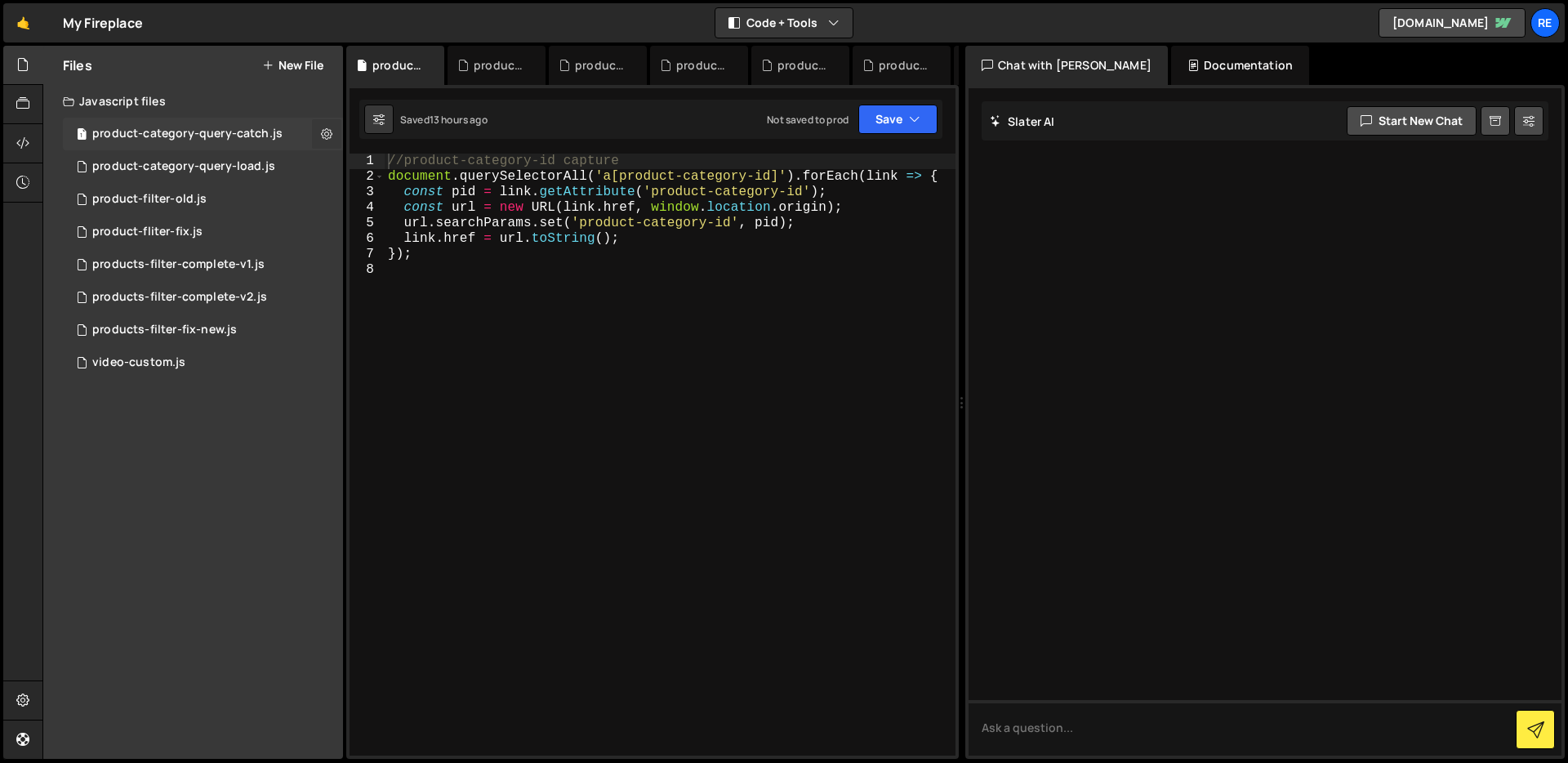
click at [322, 139] on icon at bounding box center [326, 134] width 11 height 16
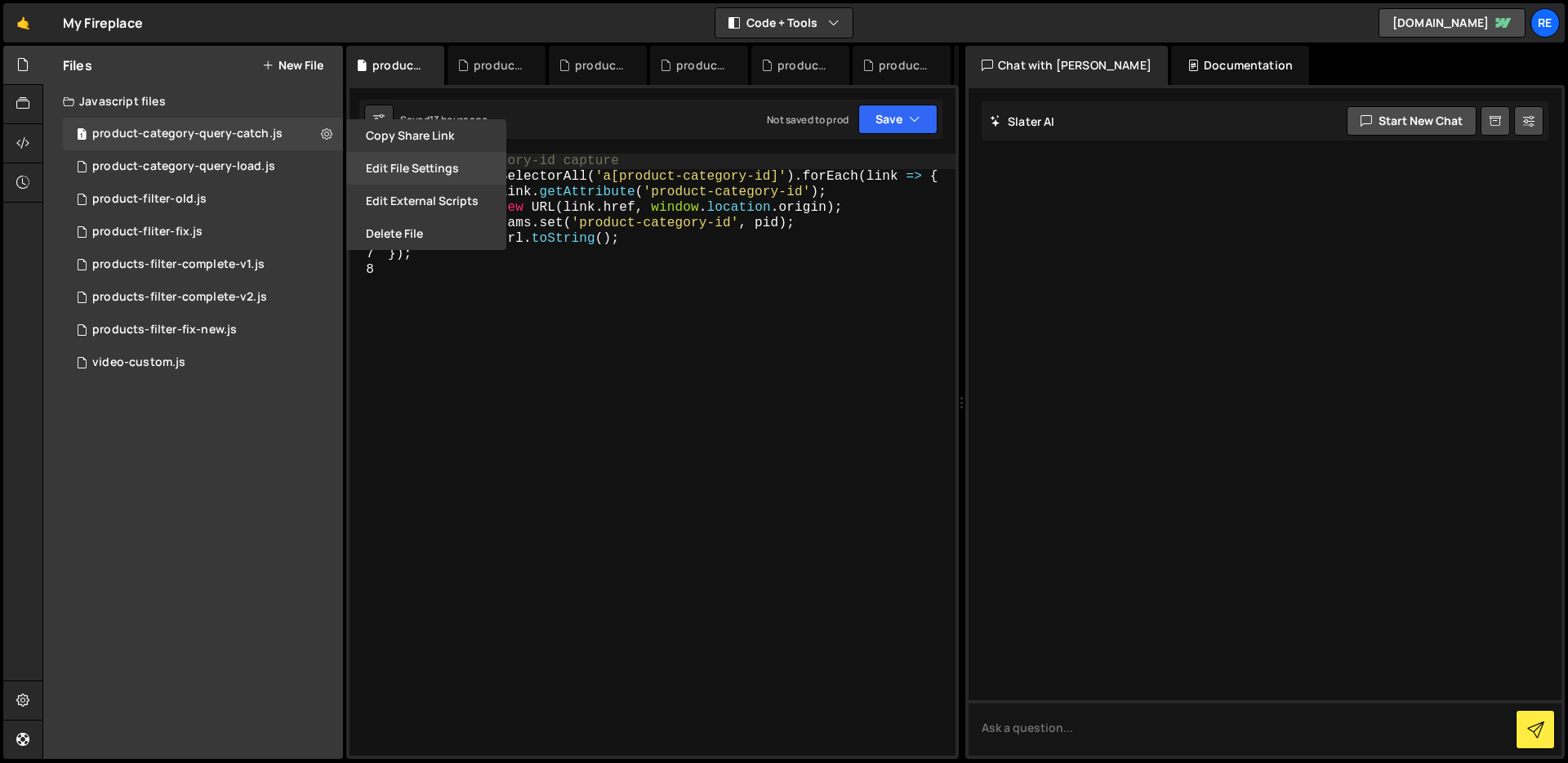
click at [402, 166] on button "Edit File Settings" at bounding box center [427, 168] width 160 height 33
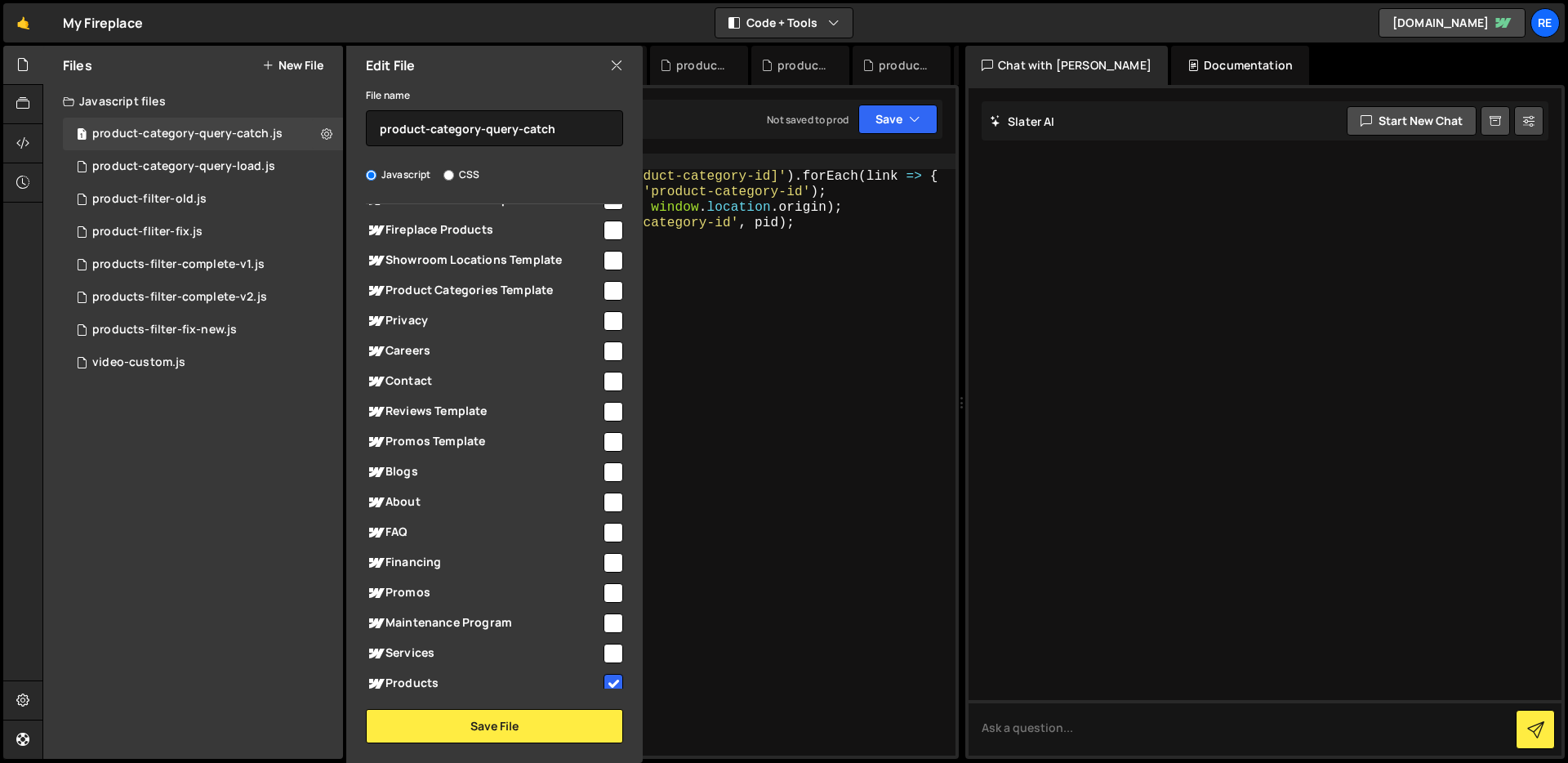
scroll to position [371, 0]
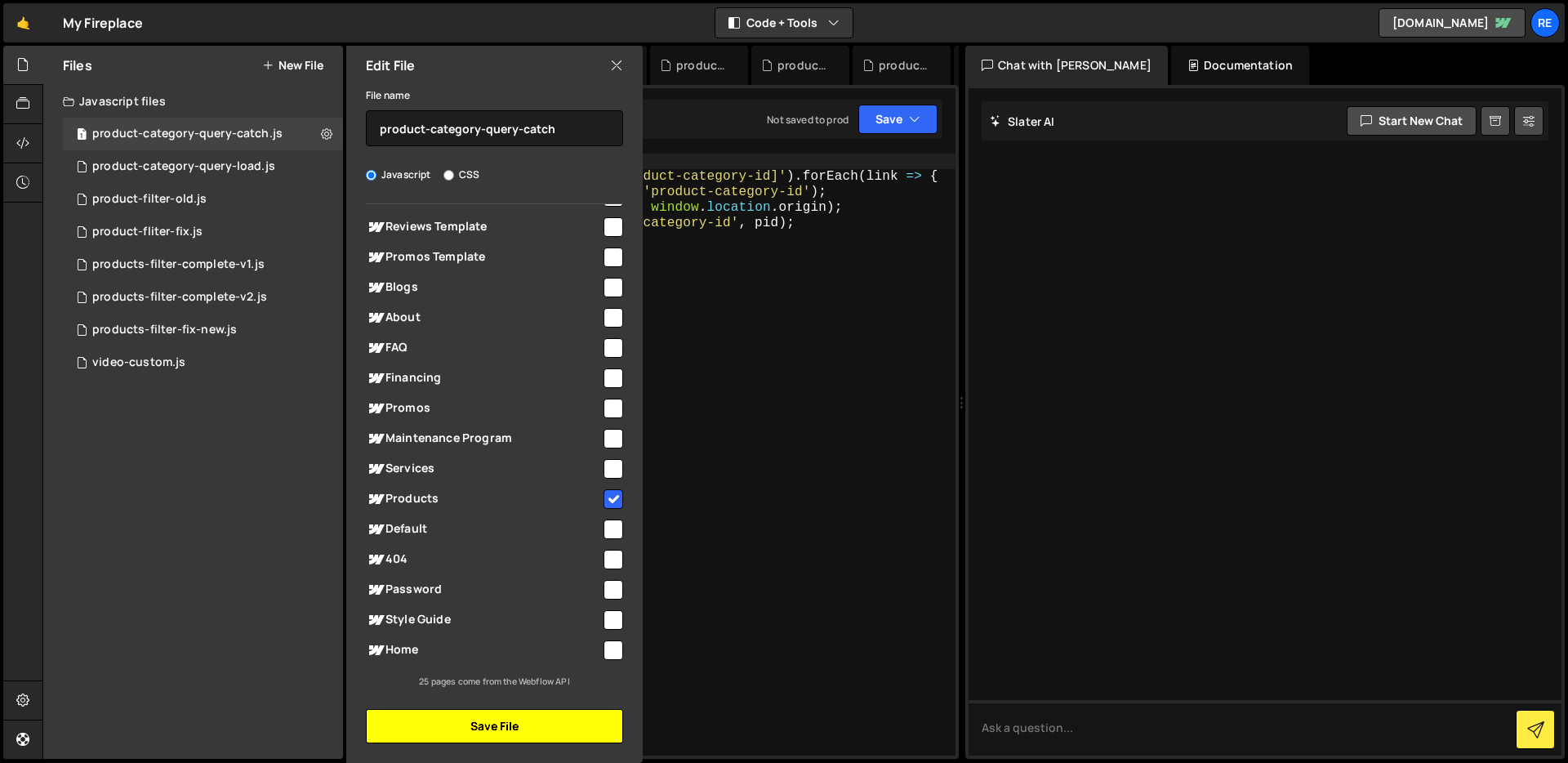
click at [461, 728] on button "Save File" at bounding box center [494, 726] width 257 height 34
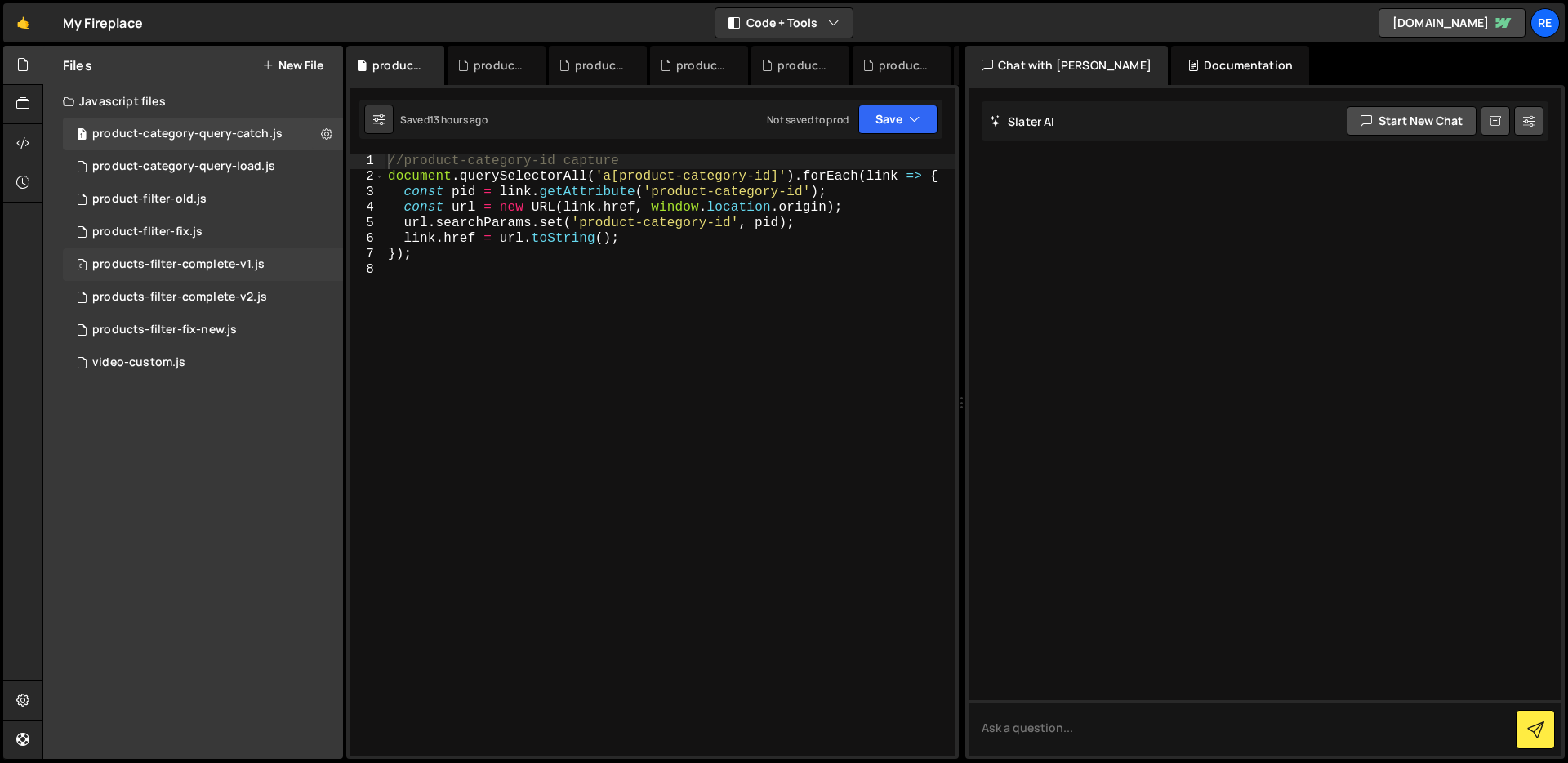
click at [316, 264] on div "0 products-filter-complete-v1.js 0" at bounding box center [203, 265] width 280 height 33
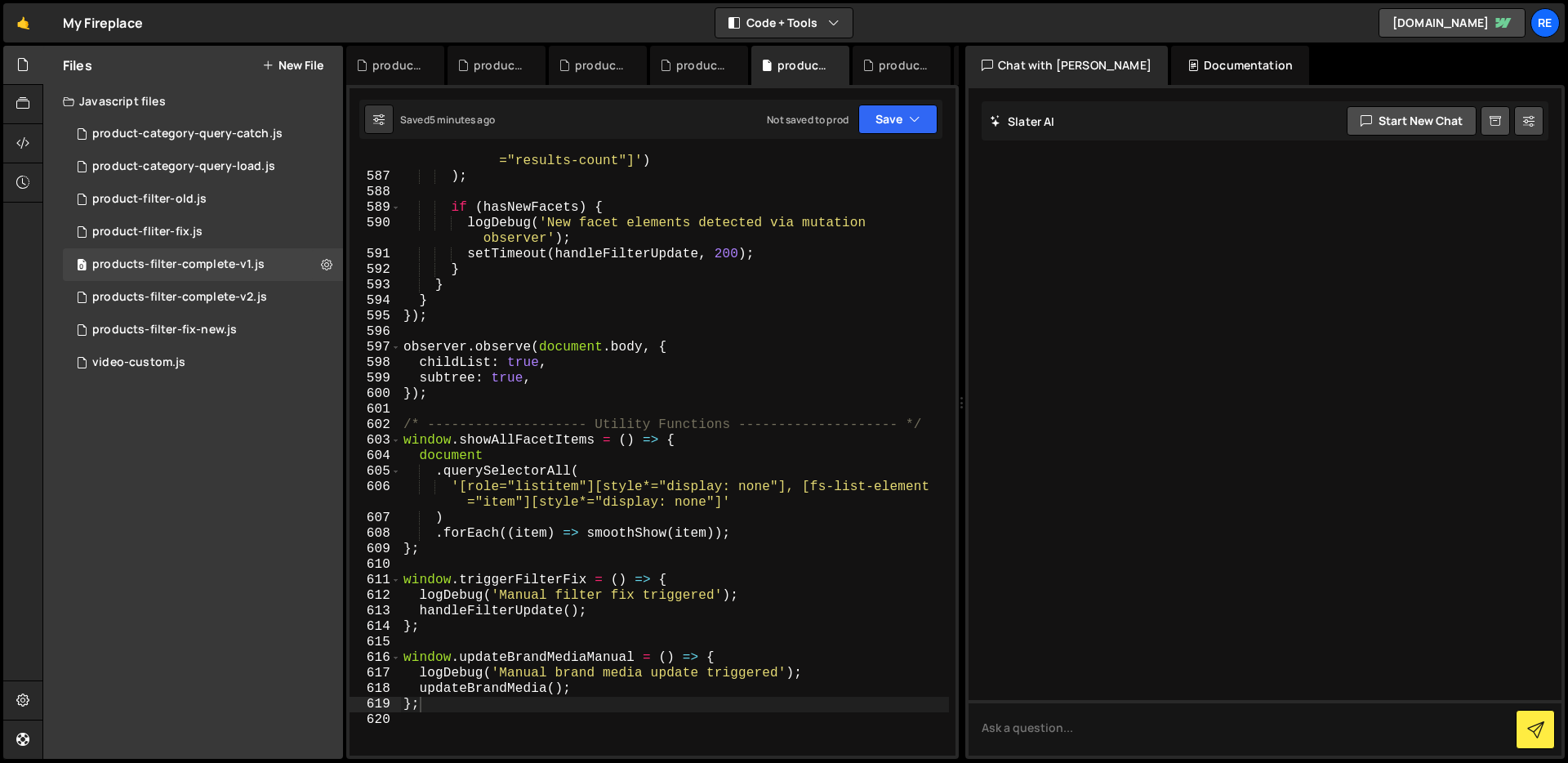
scroll to position [9406, 0]
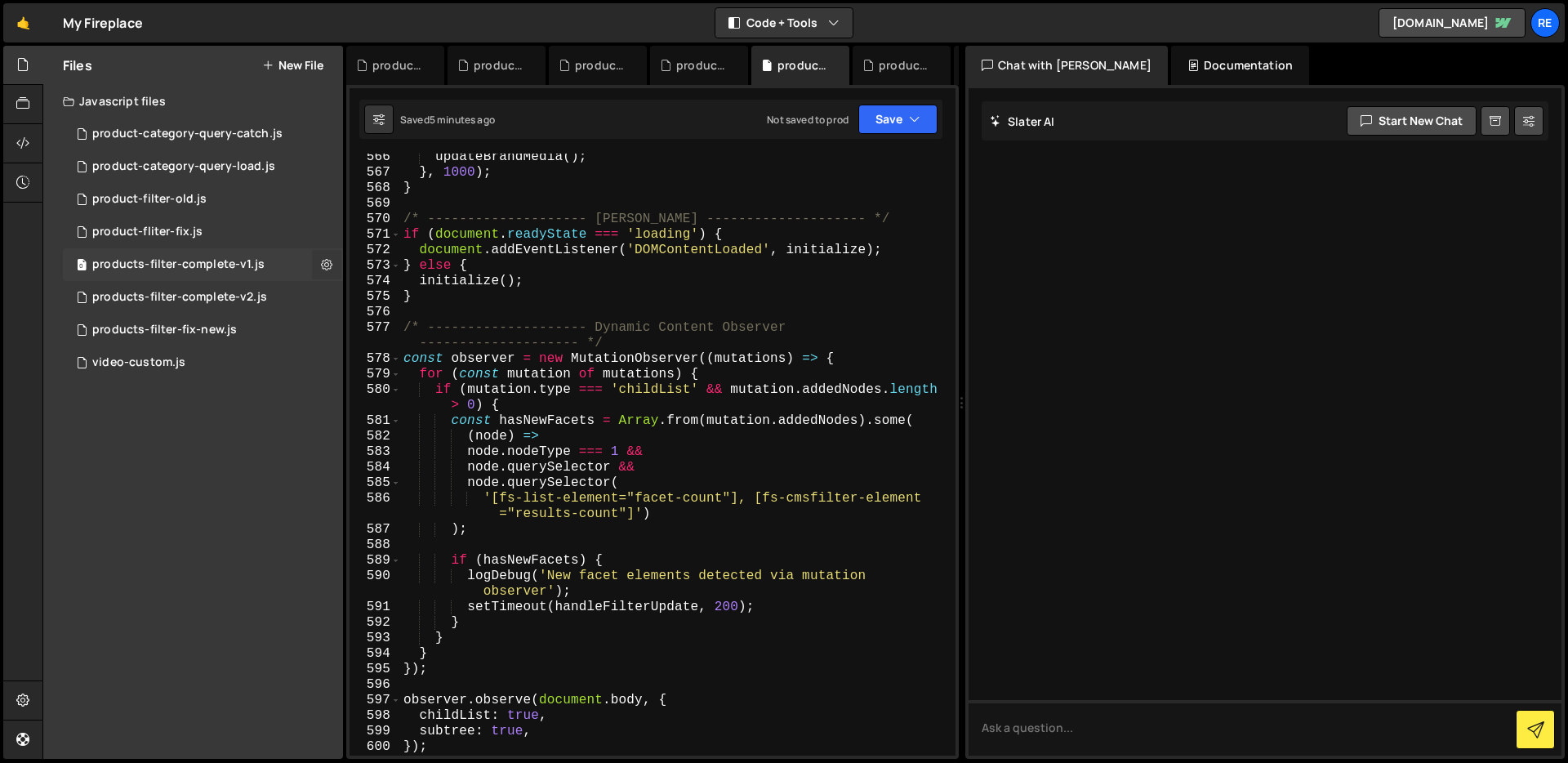
click at [322, 266] on icon at bounding box center [326, 264] width 11 height 16
type input "products-filter-complete-v1"
radio input "true"
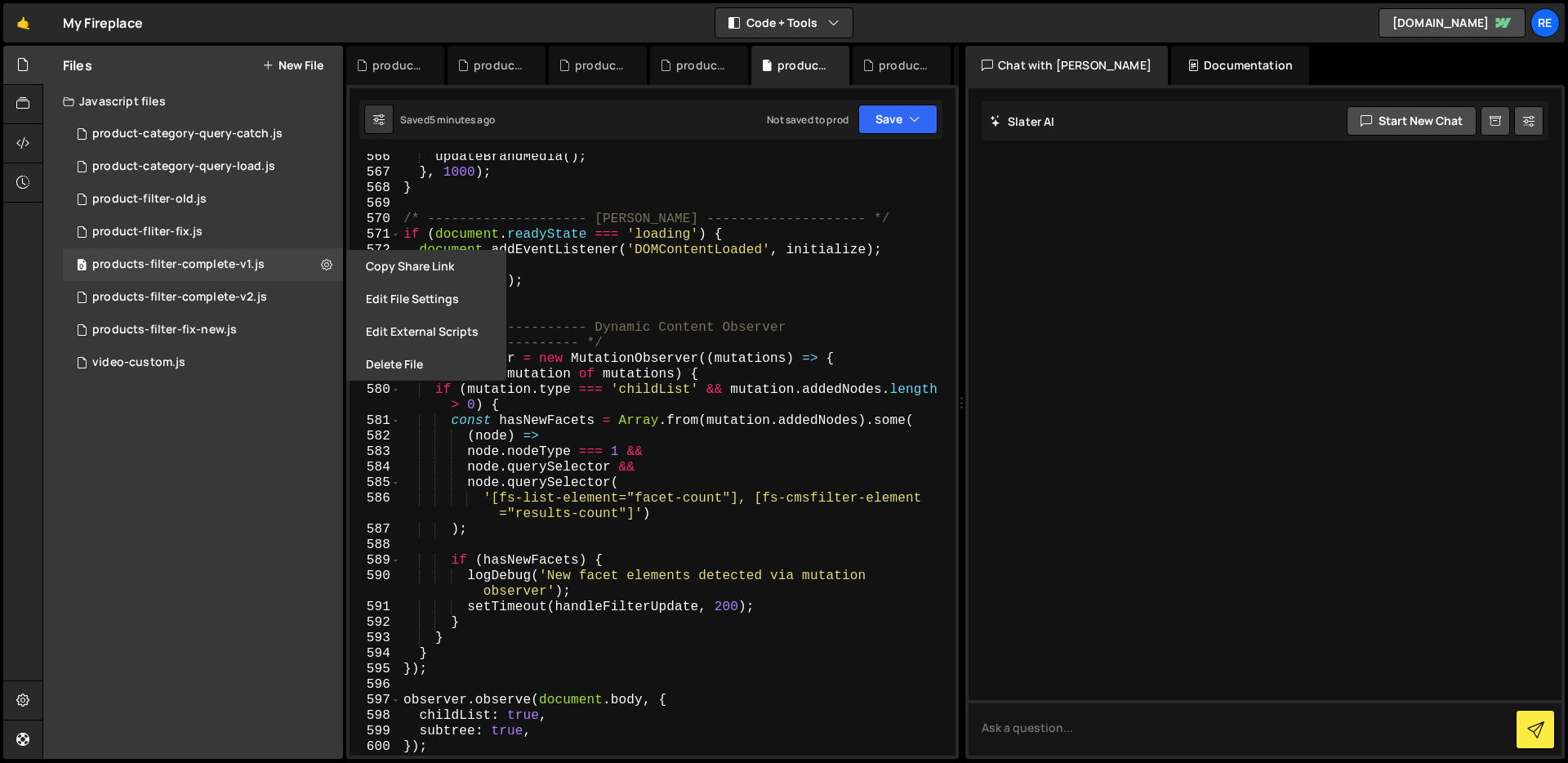
click at [377, 298] on button "Edit File Settings" at bounding box center [427, 299] width 160 height 33
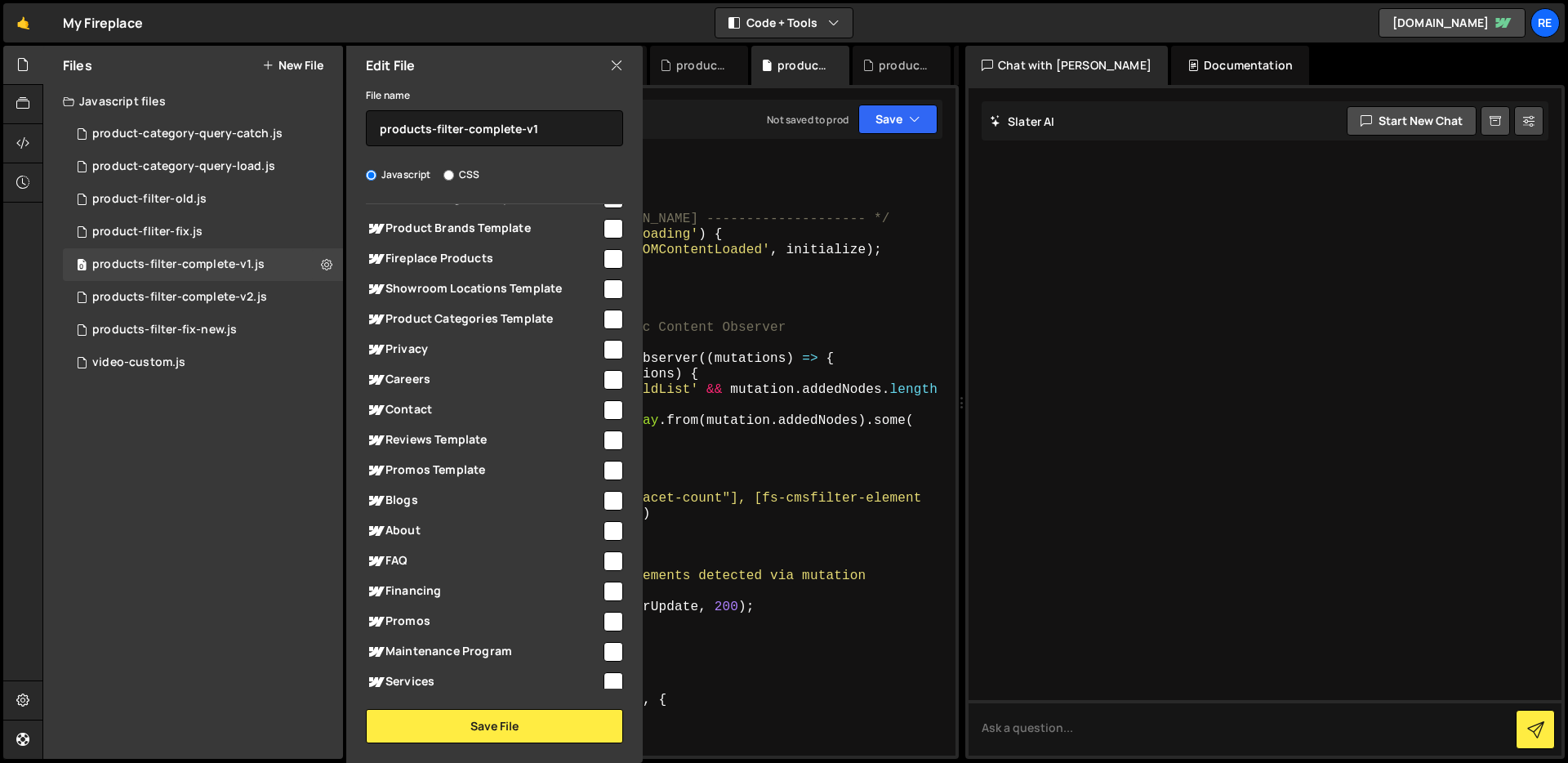
scroll to position [0, 0]
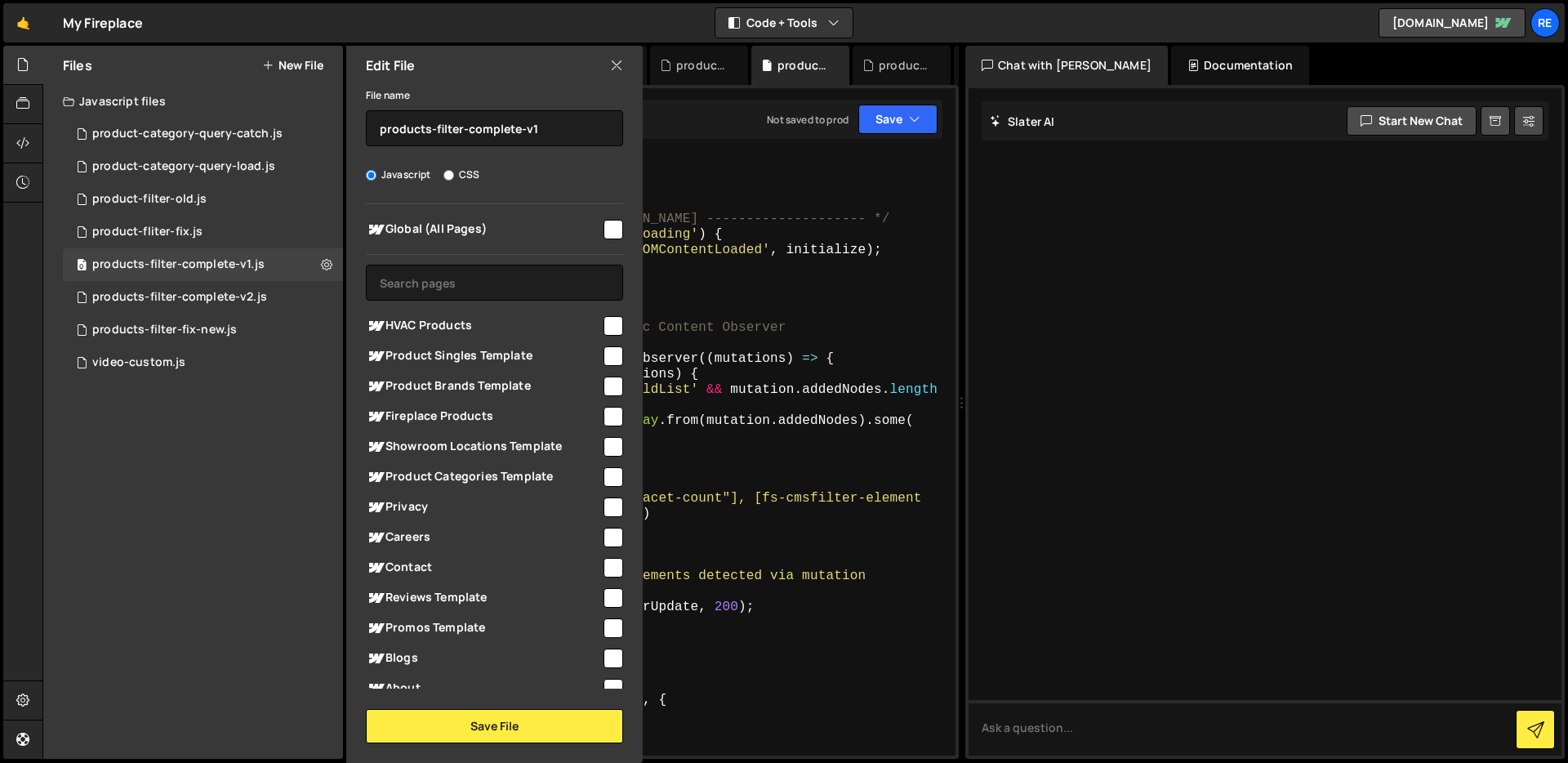
click at [610, 410] on input "checkbox" at bounding box center [613, 416] width 20 height 20
click at [565, 729] on button "Save File" at bounding box center [494, 726] width 257 height 34
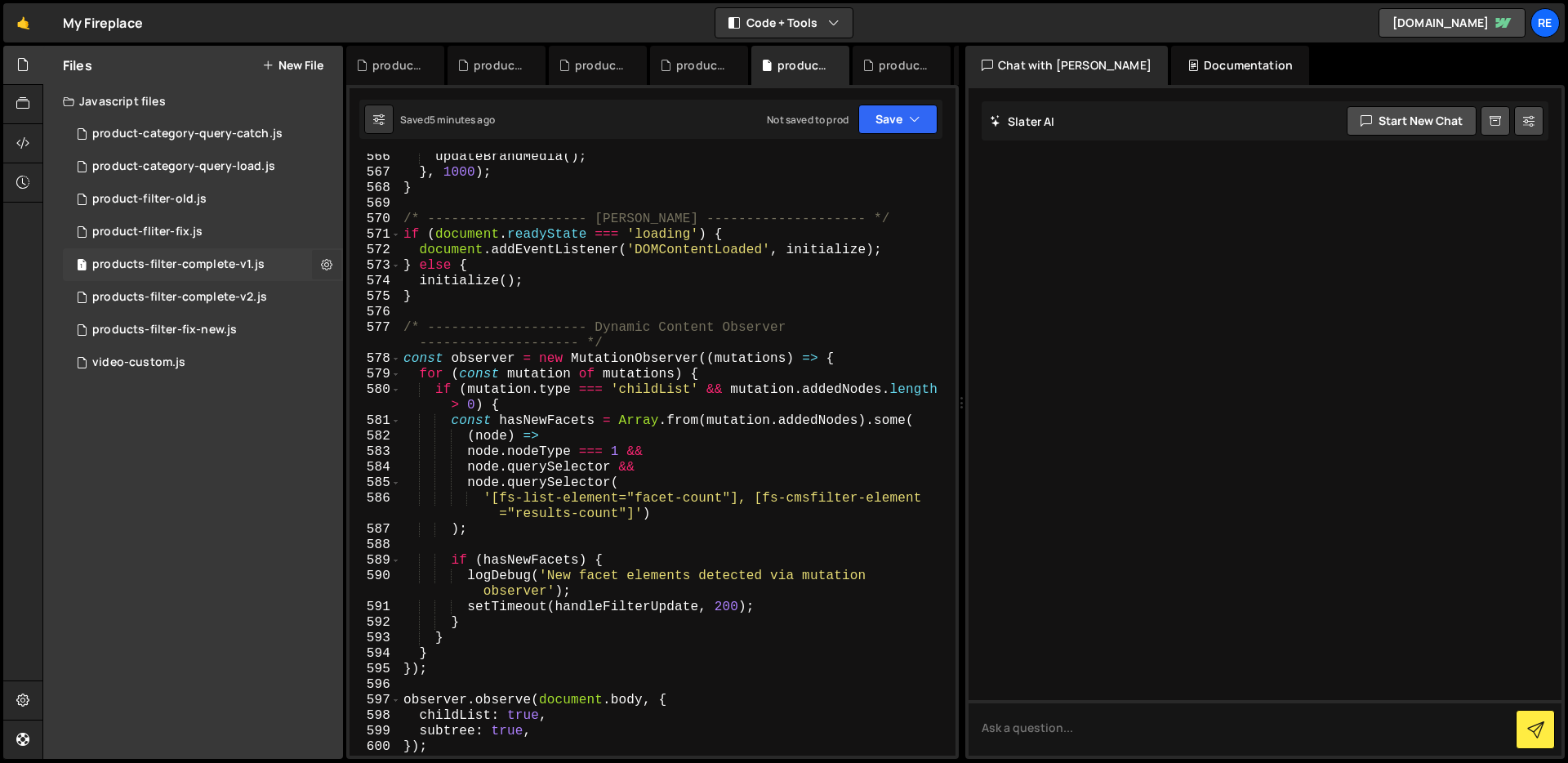
click at [328, 263] on icon at bounding box center [326, 264] width 11 height 16
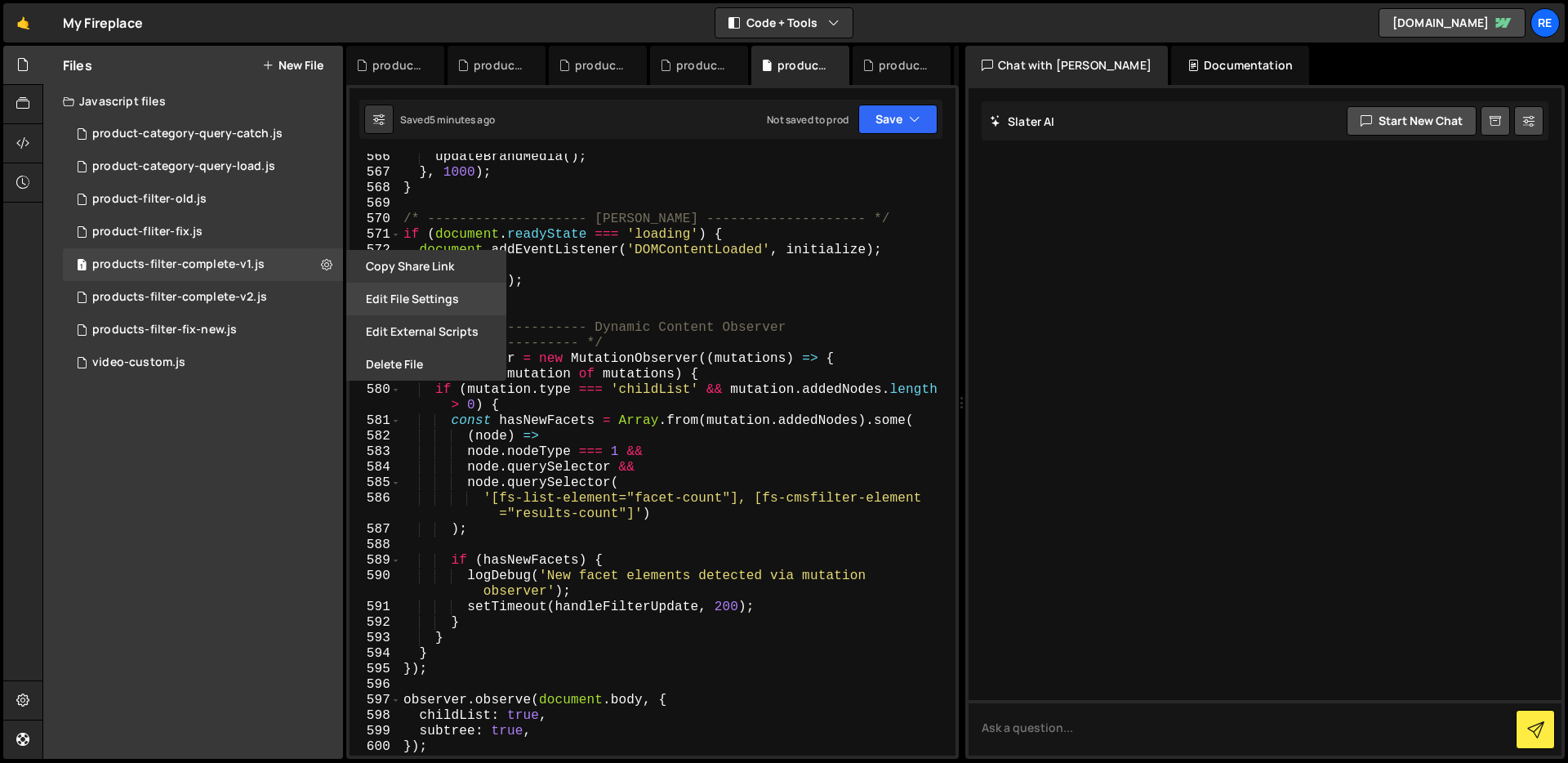
click at [376, 308] on button "Edit File Settings" at bounding box center [427, 299] width 160 height 33
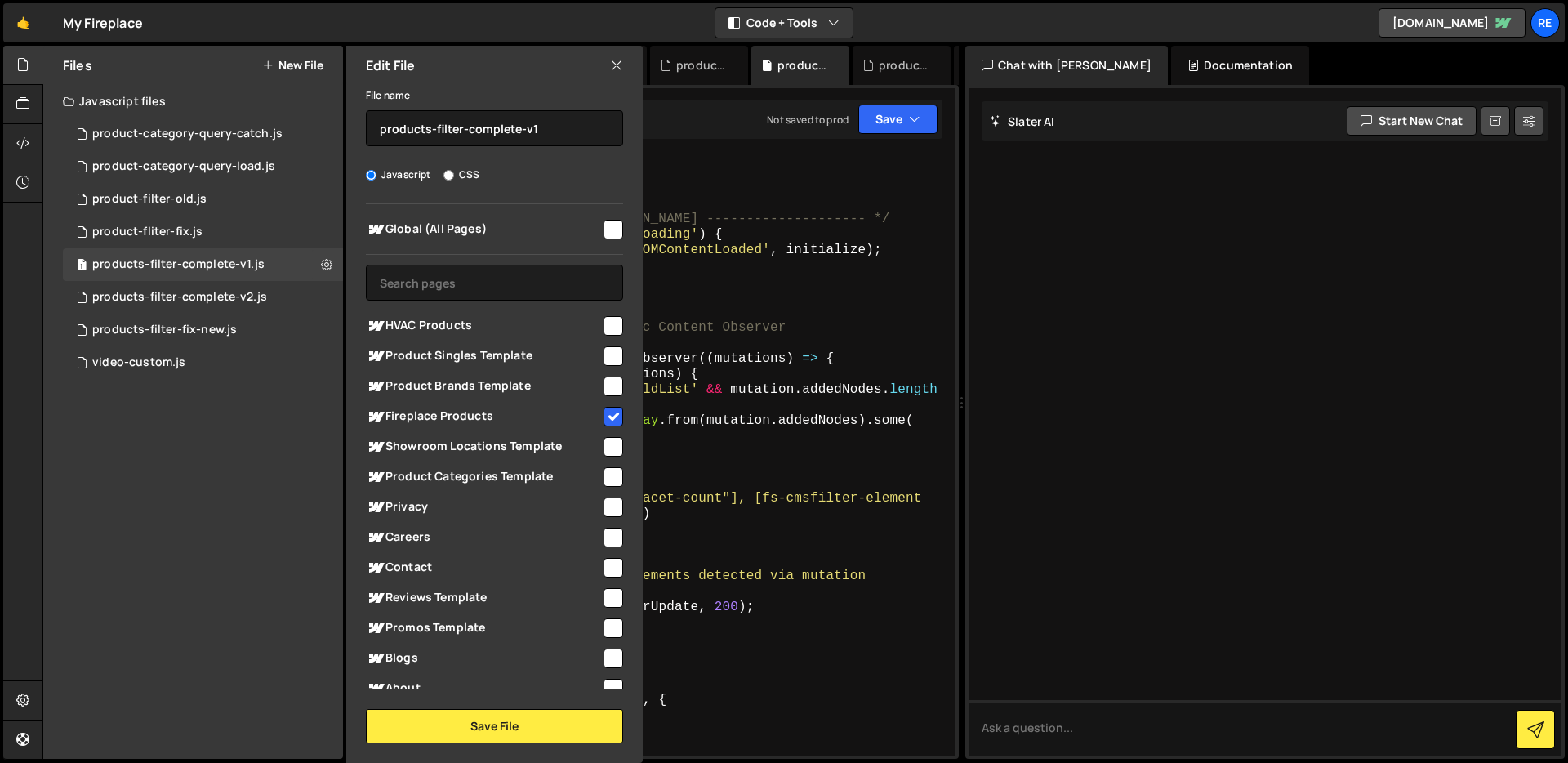
click at [615, 68] on icon at bounding box center [616, 65] width 13 height 18
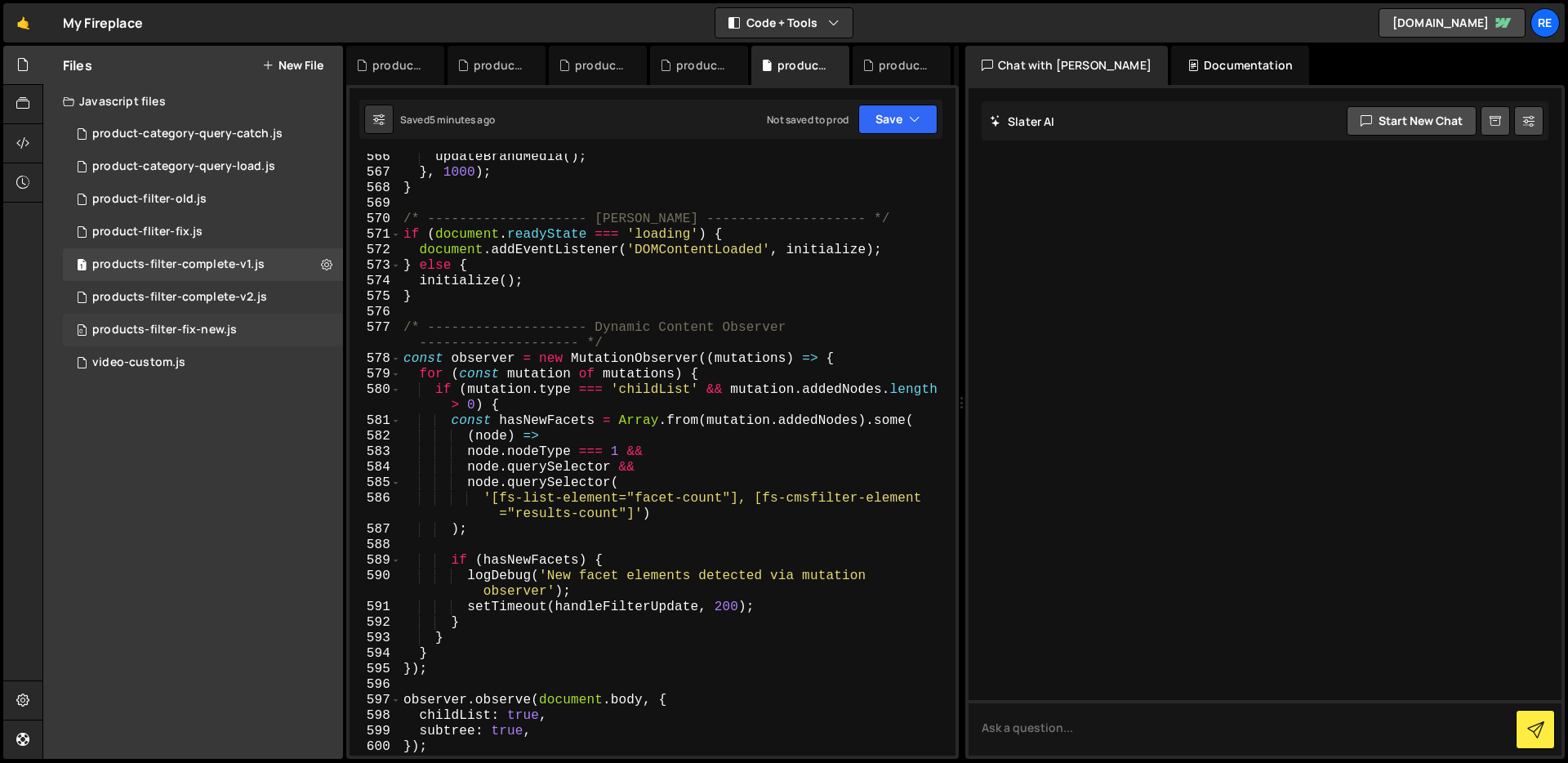
click at [321, 328] on div "0 products-filter-fix-new.js 0" at bounding box center [203, 330] width 280 height 33
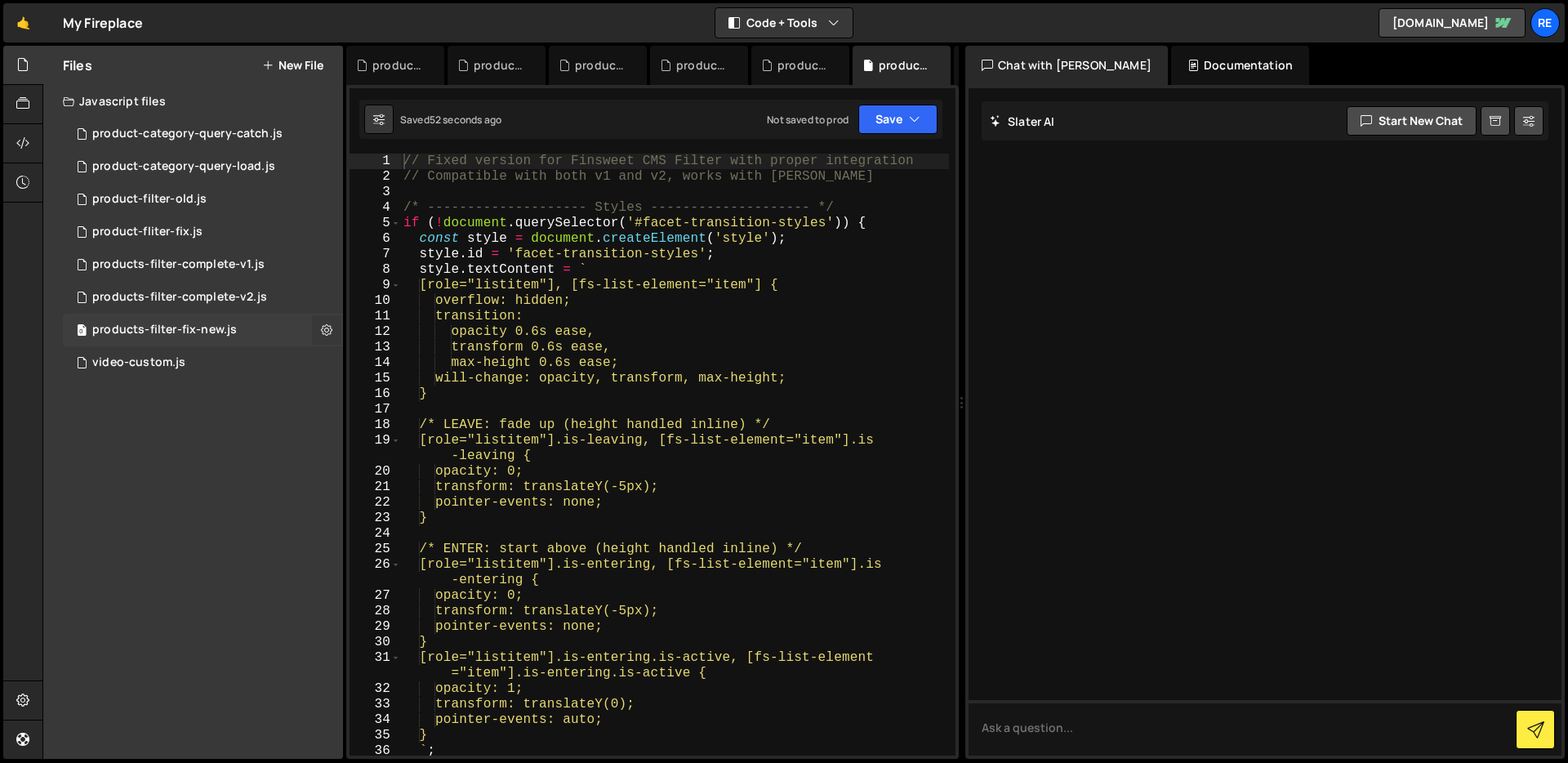
click at [323, 332] on icon at bounding box center [326, 329] width 11 height 16
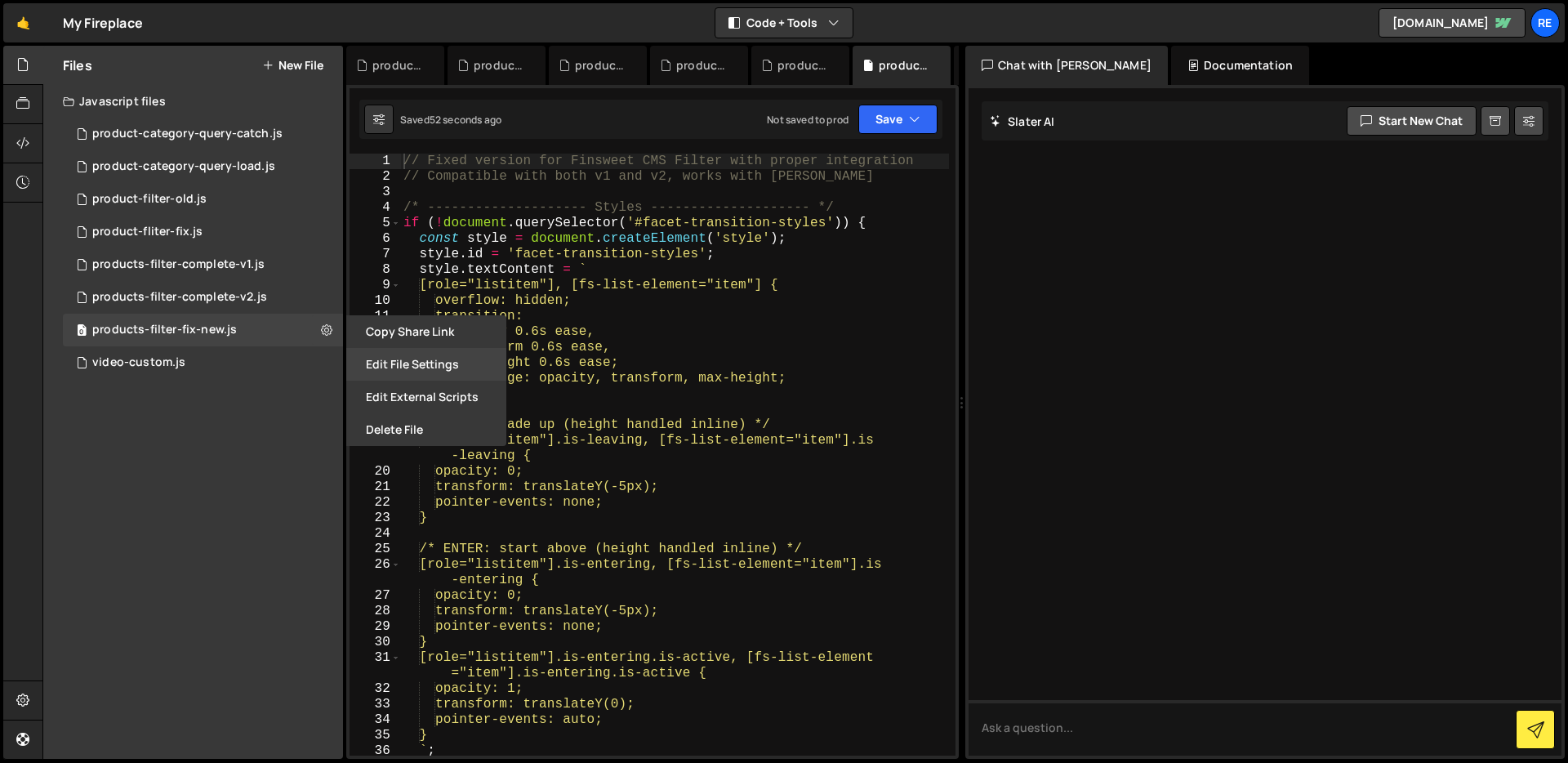
click at [451, 363] on button "Edit File Settings" at bounding box center [427, 364] width 160 height 33
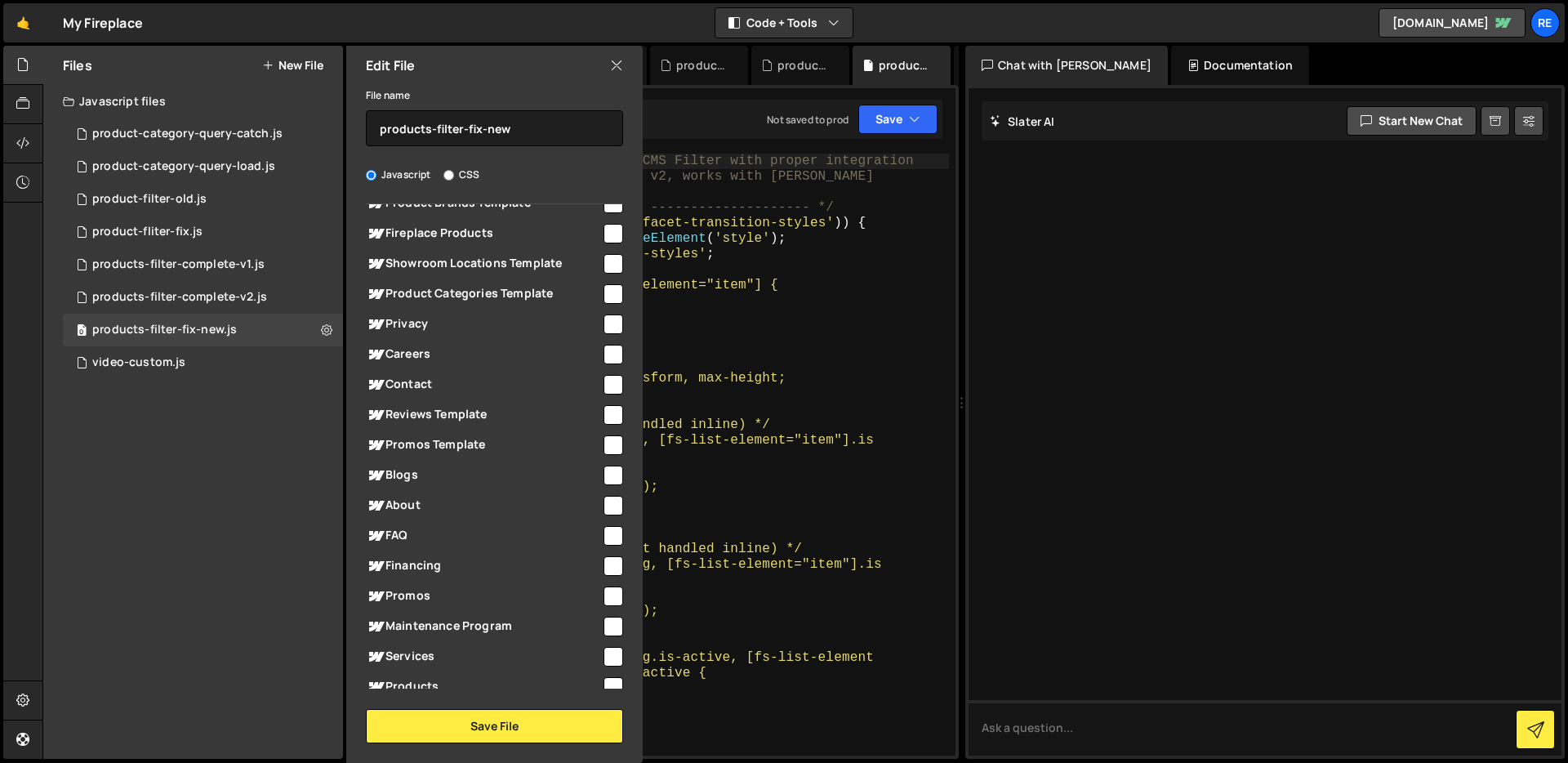
scroll to position [371, 0]
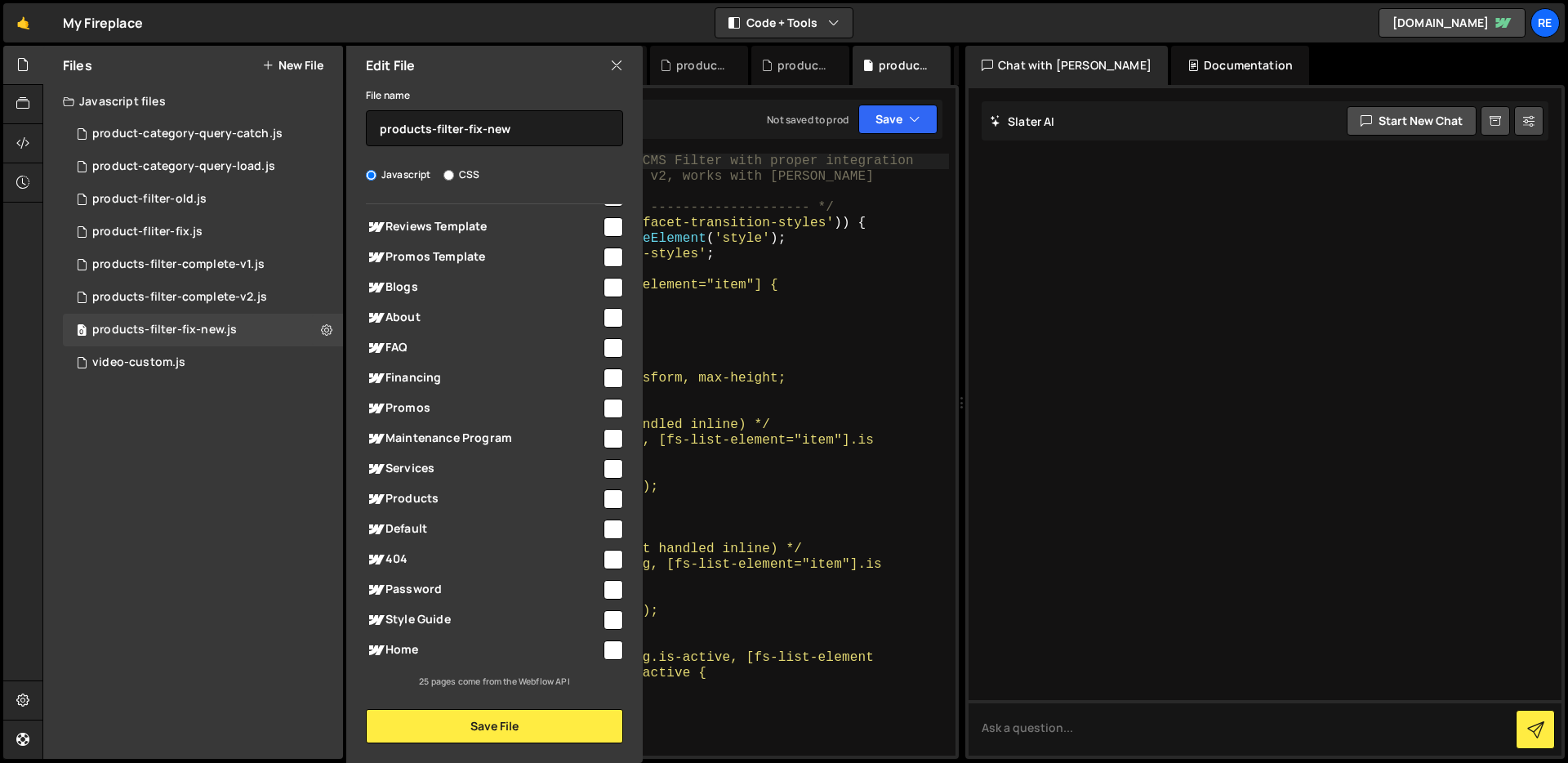
click at [609, 61] on div "Edit File" at bounding box center [495, 65] width 297 height 39
click at [618, 59] on icon at bounding box center [616, 65] width 13 height 18
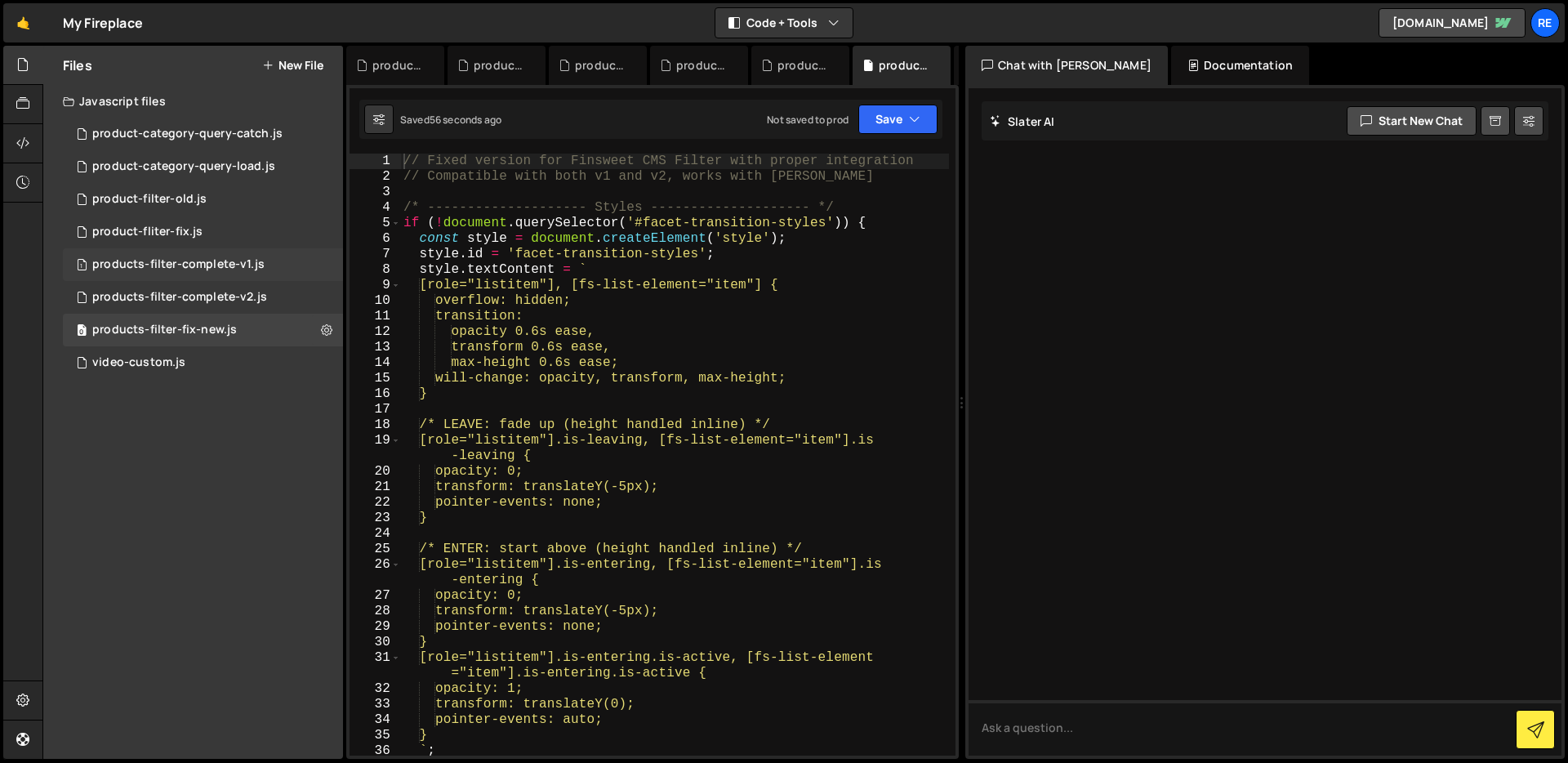
click at [334, 262] on div "1 products-filter-complete-v1.js 0" at bounding box center [203, 265] width 280 height 33
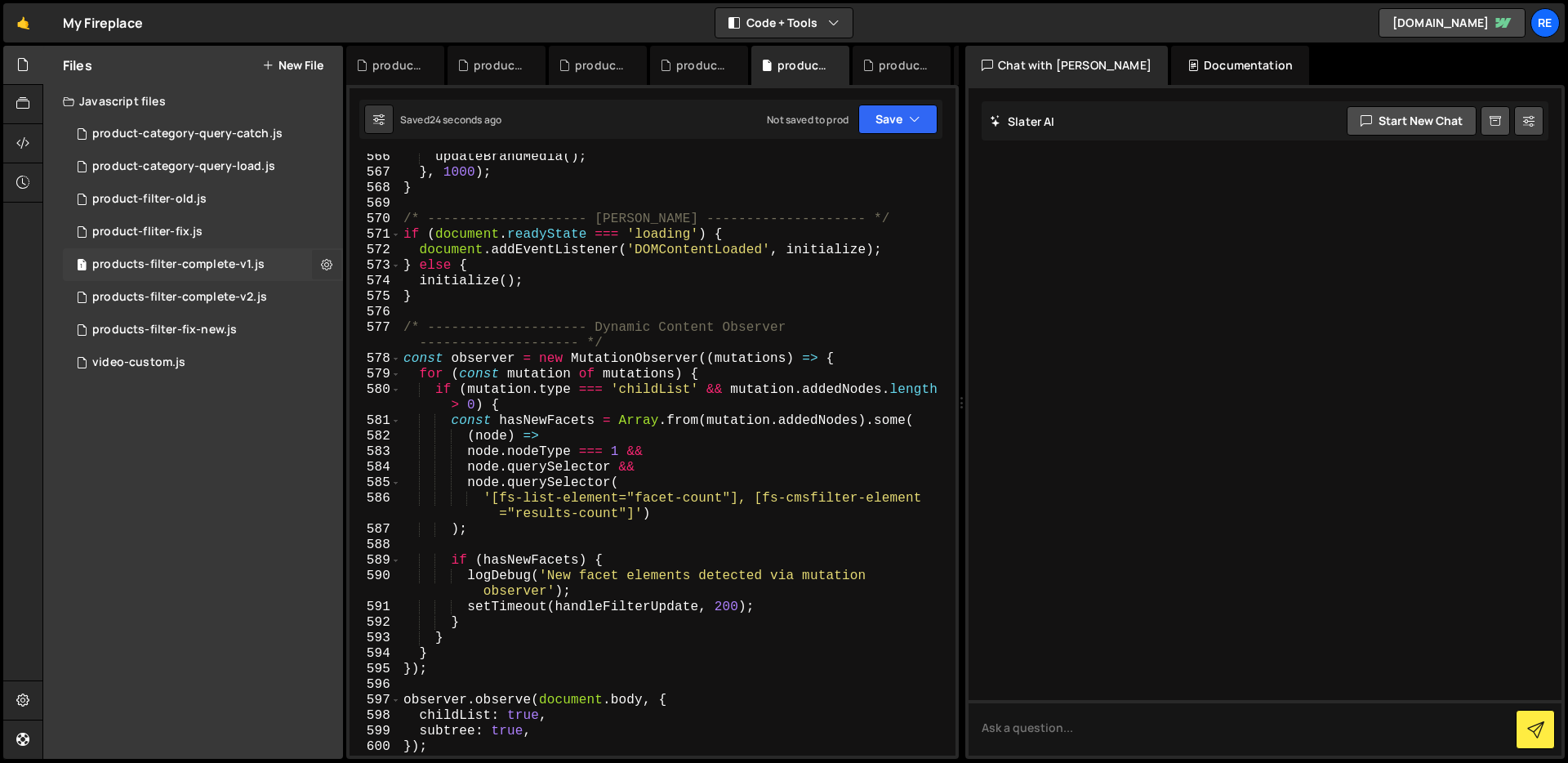
click at [327, 261] on icon at bounding box center [326, 264] width 11 height 16
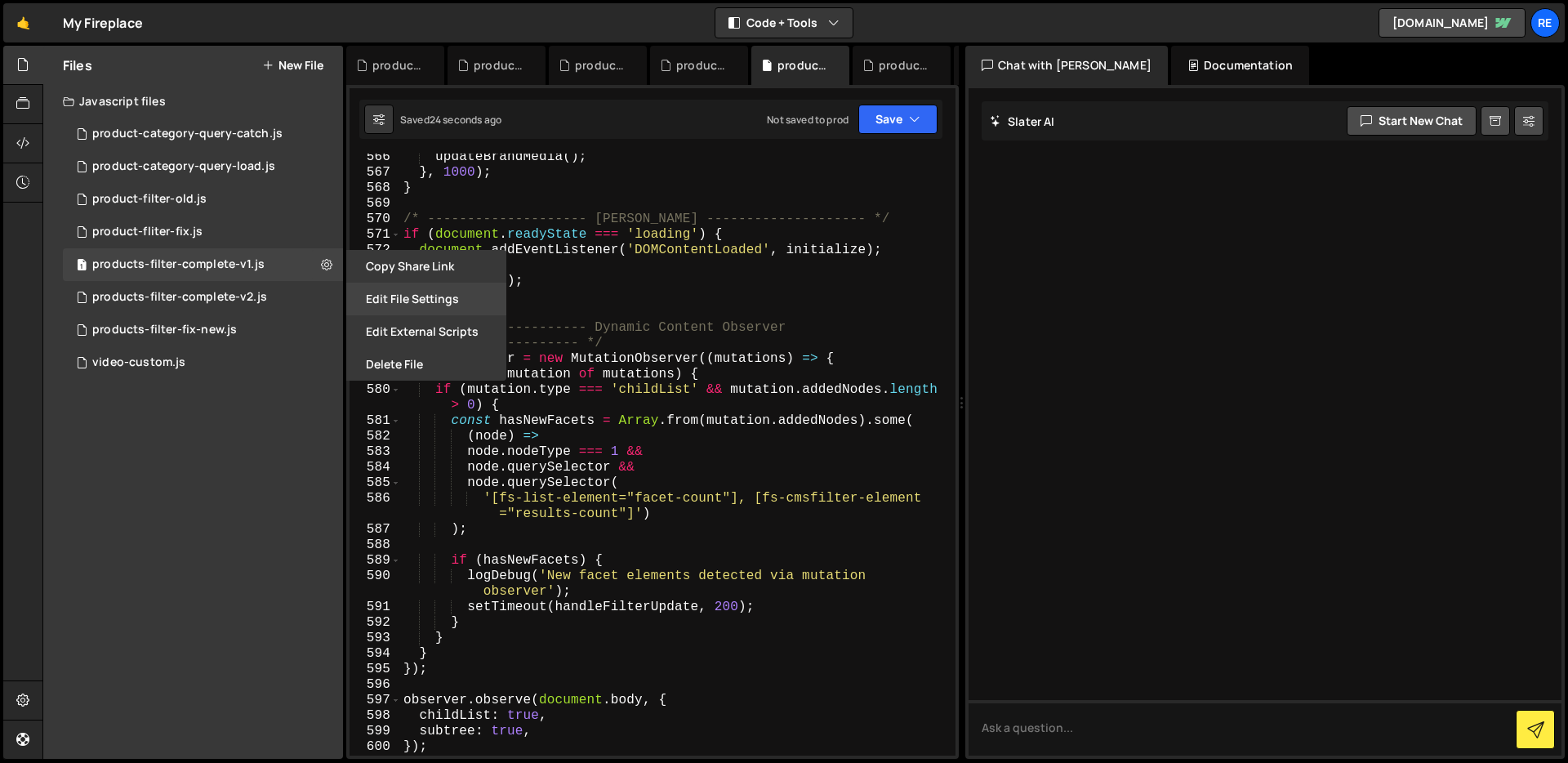
click at [381, 302] on button "Edit File Settings" at bounding box center [427, 299] width 160 height 33
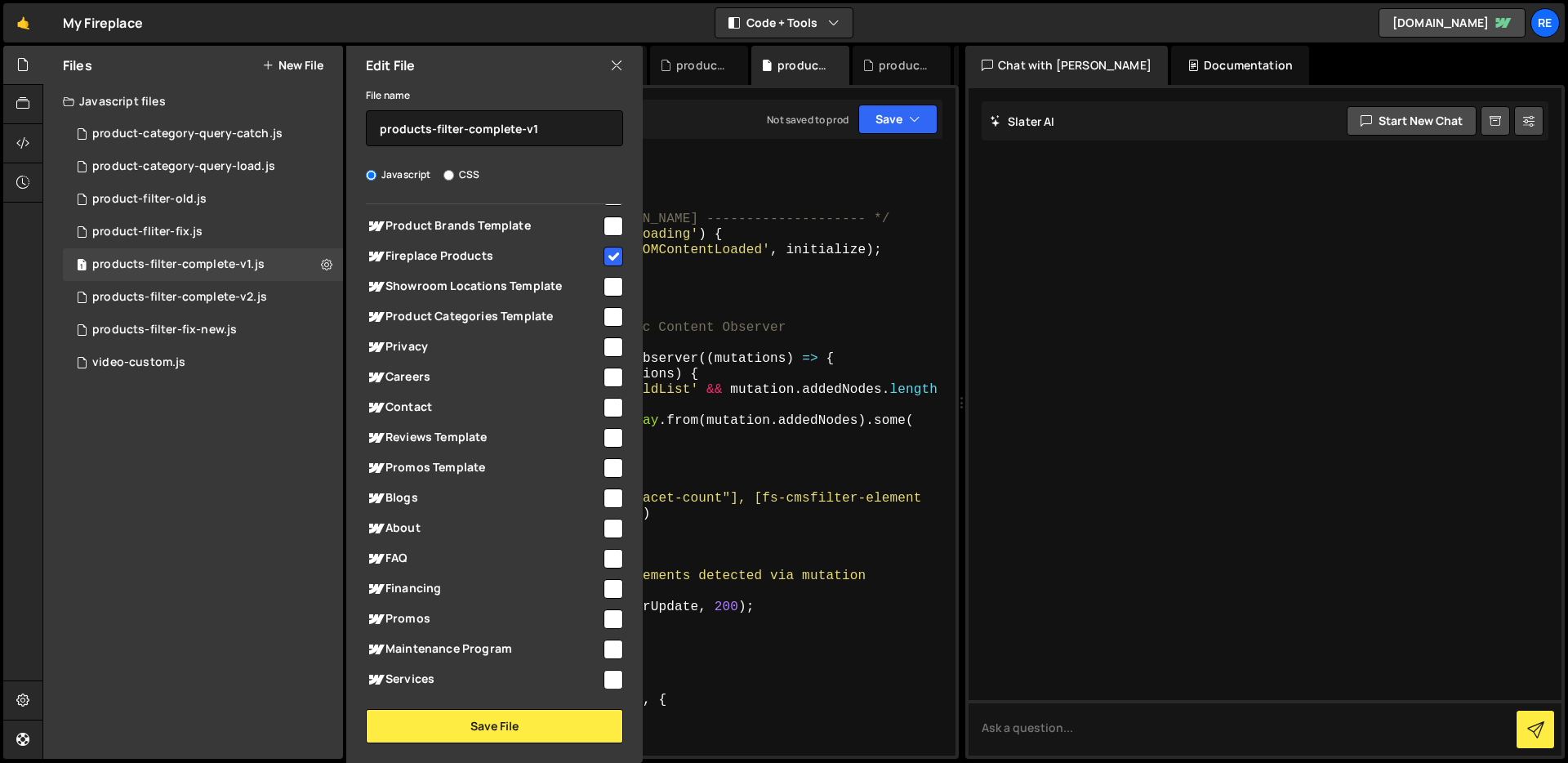
scroll to position [0, 0]
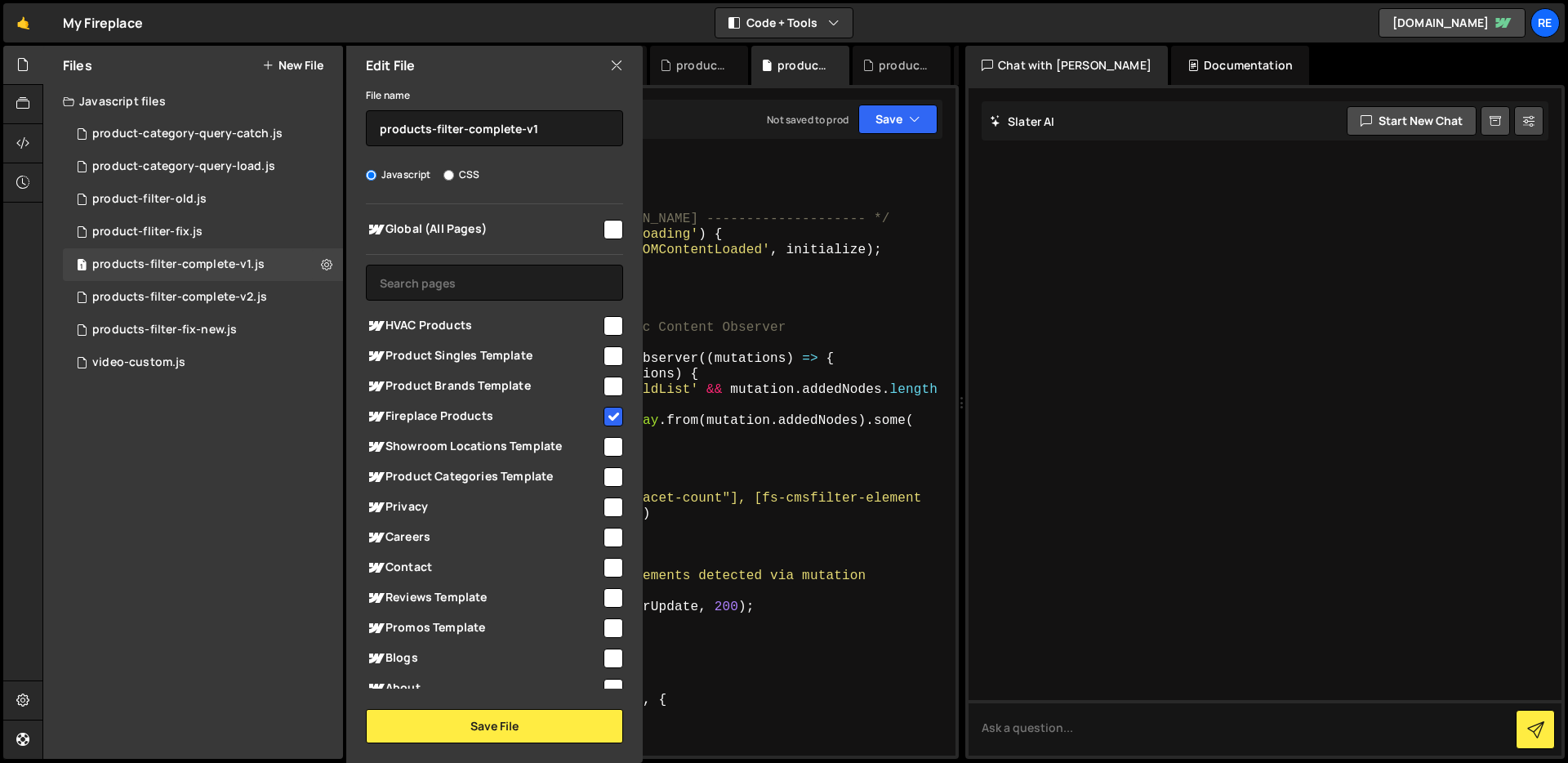
click at [616, 422] on div "Global (All Pages) HVAC Products" at bounding box center [495, 447] width 297 height 485
click at [604, 422] on input "checkbox" at bounding box center [613, 416] width 20 height 20
checkbox input "false"
drag, startPoint x: 540, startPoint y: 728, endPoint x: 535, endPoint y: 703, distance: 25.5
click at [541, 728] on button "Save File" at bounding box center [494, 726] width 257 height 34
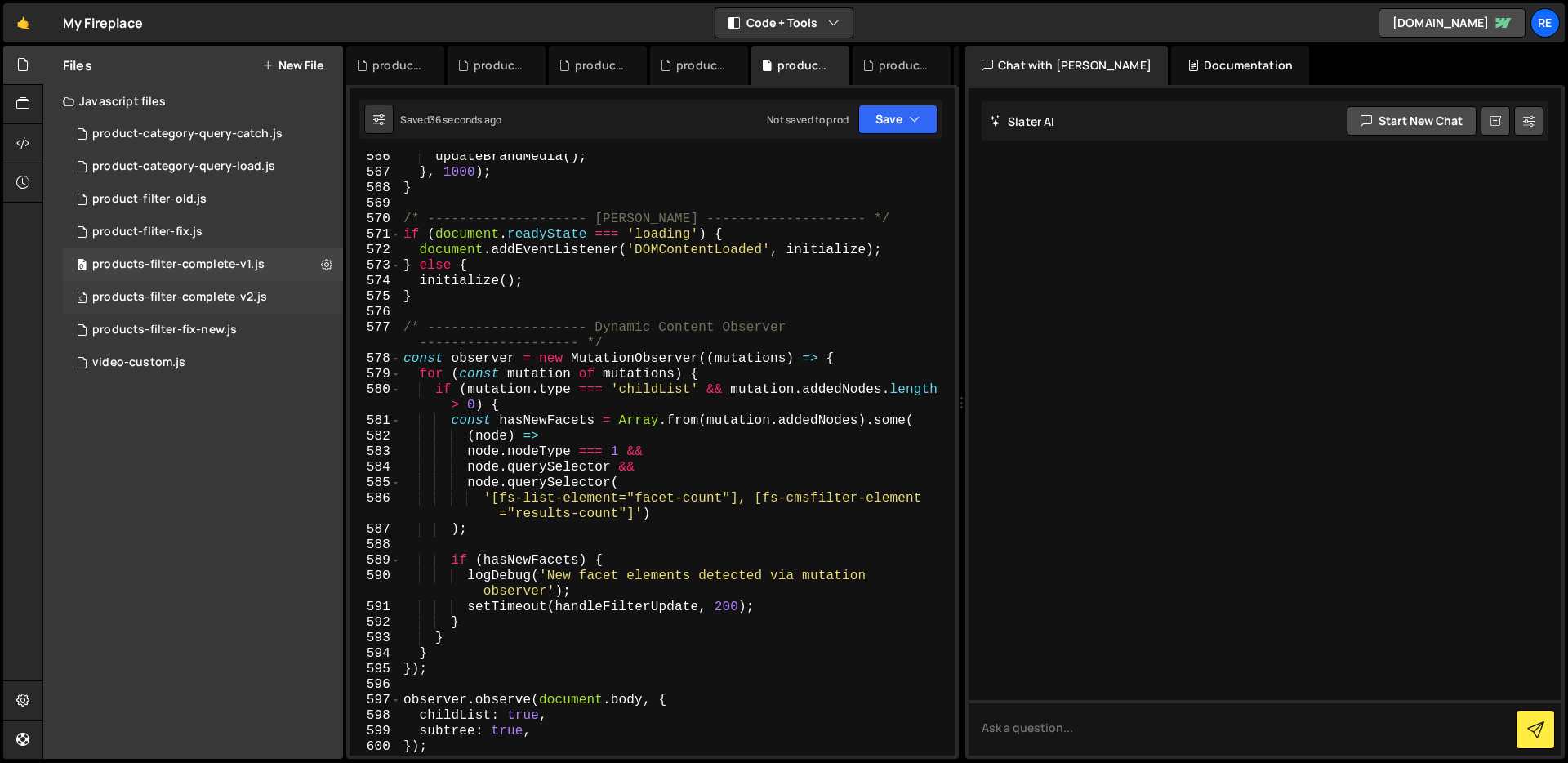
click at [322, 300] on div "0 products-filter-complete-v2.js 0" at bounding box center [203, 297] width 280 height 33
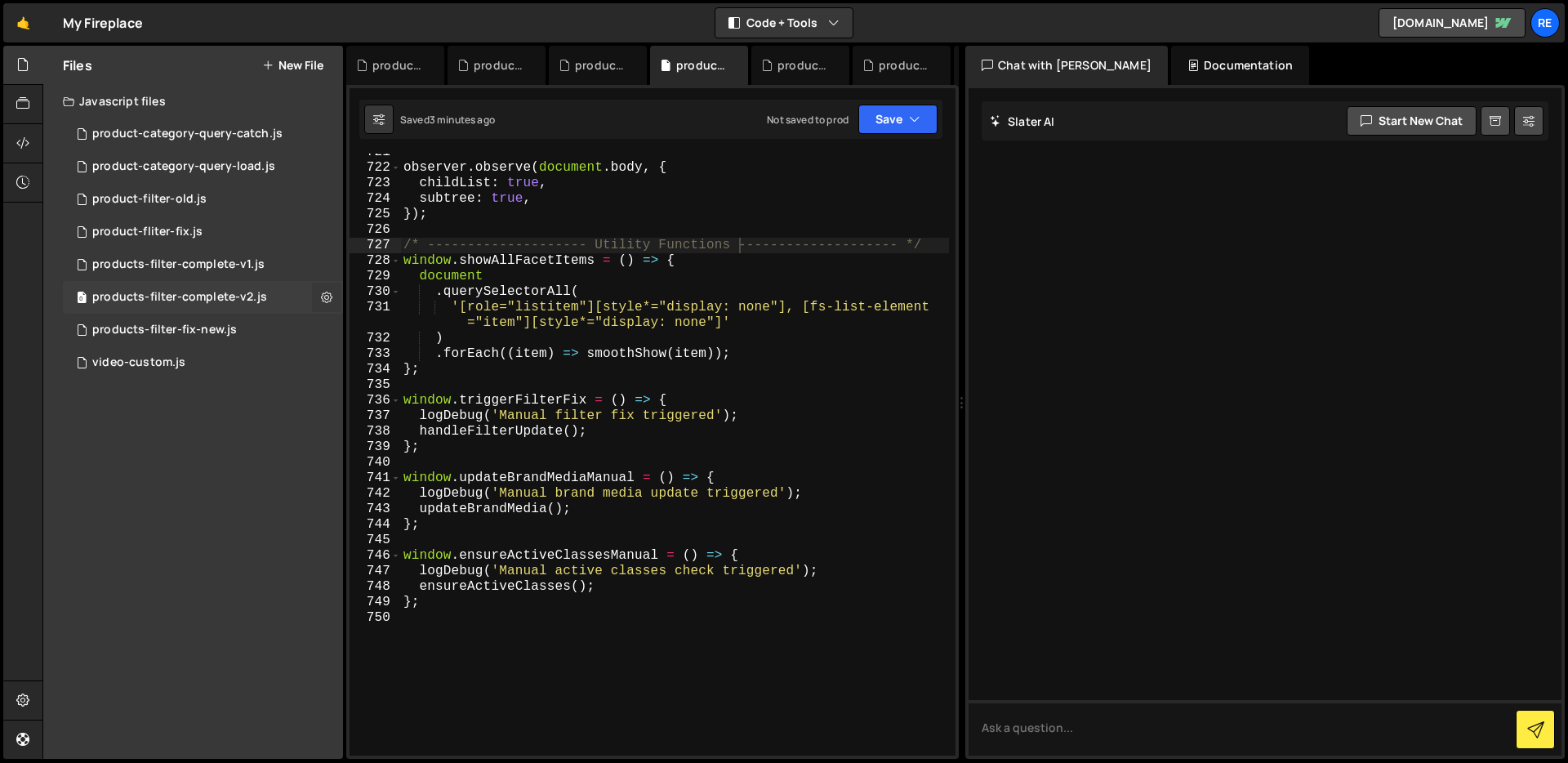
click at [327, 303] on icon at bounding box center [326, 297] width 11 height 16
type input "products-filter-complete-v2"
radio input "true"
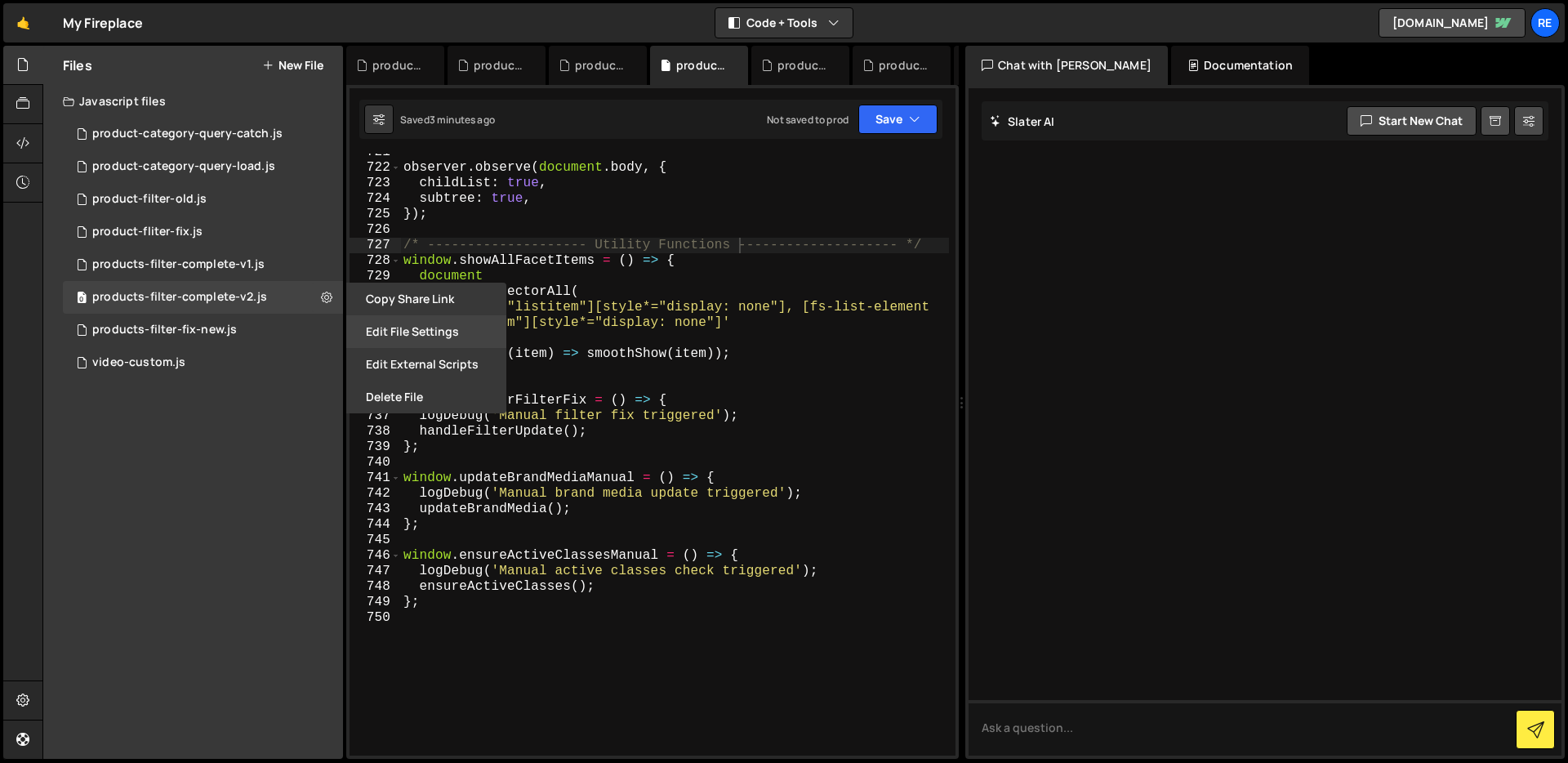
click at [431, 332] on button "Edit File Settings" at bounding box center [427, 332] width 160 height 33
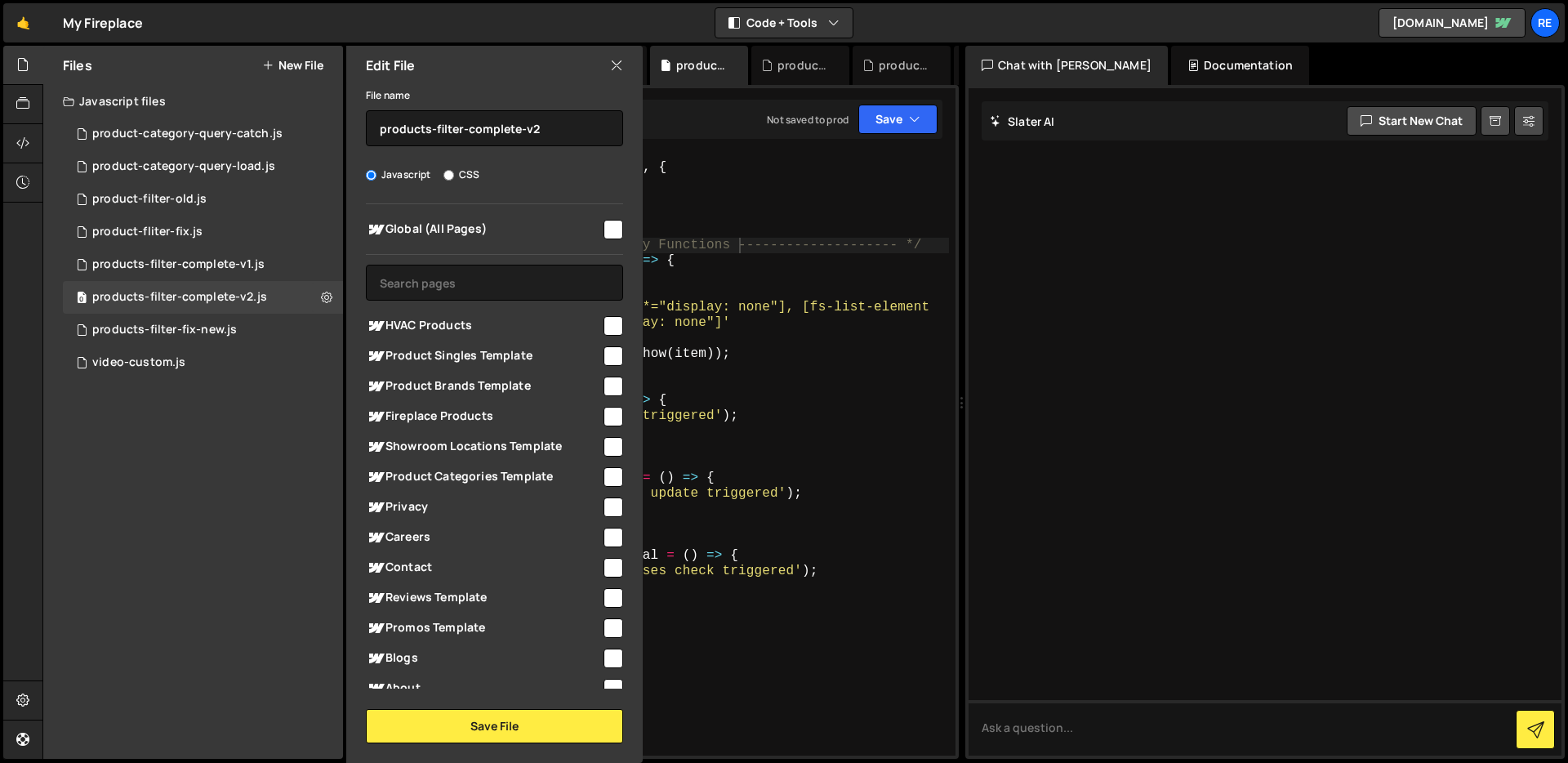
click at [610, 422] on input "checkbox" at bounding box center [613, 416] width 20 height 20
checkbox input "true"
drag, startPoint x: 559, startPoint y: 735, endPoint x: 558, endPoint y: 722, distance: 13.0
click at [559, 735] on button "Save File" at bounding box center [494, 726] width 257 height 34
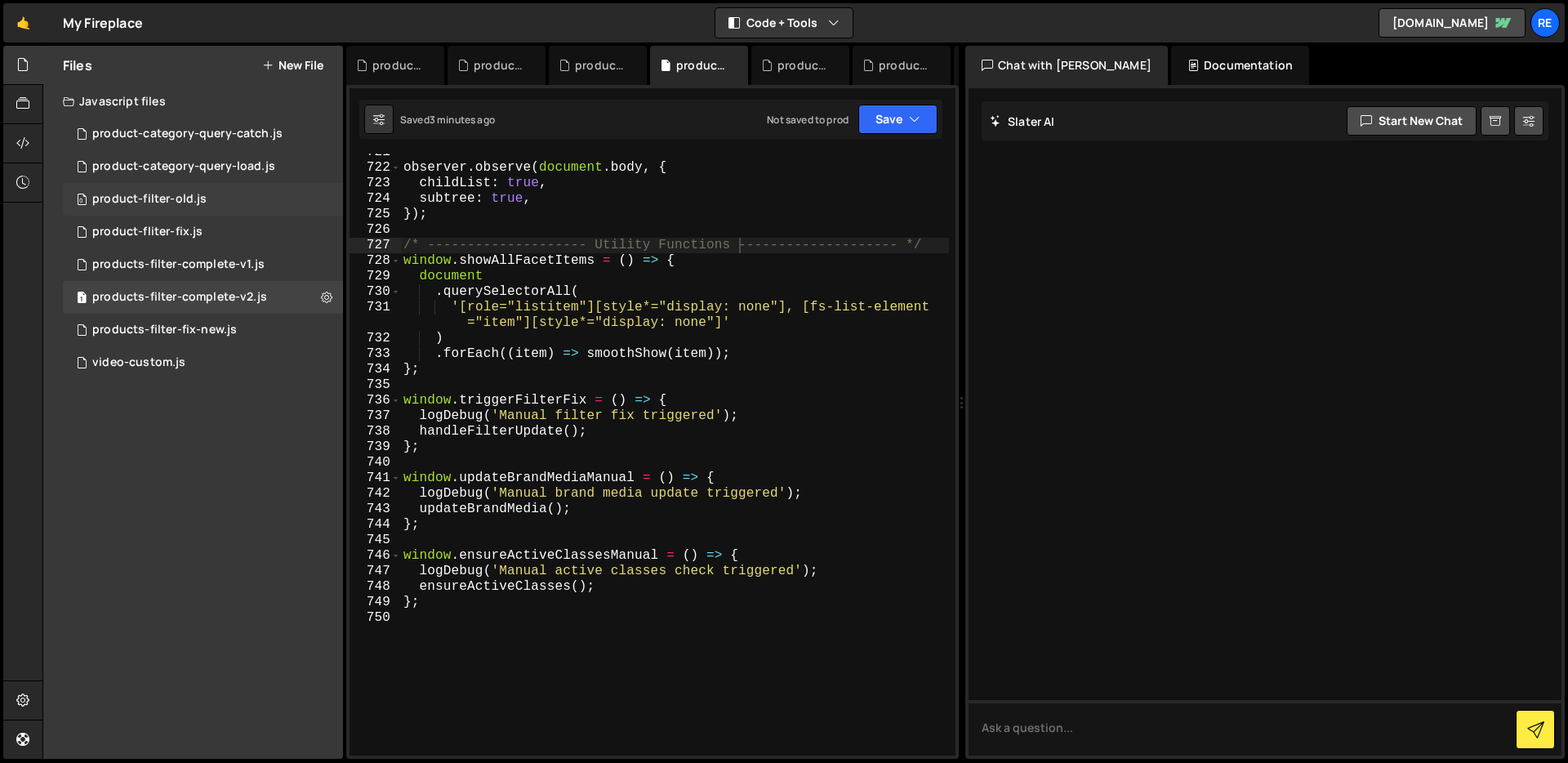
click at [236, 192] on div "0 product-filter-old.js 0" at bounding box center [203, 199] width 280 height 33
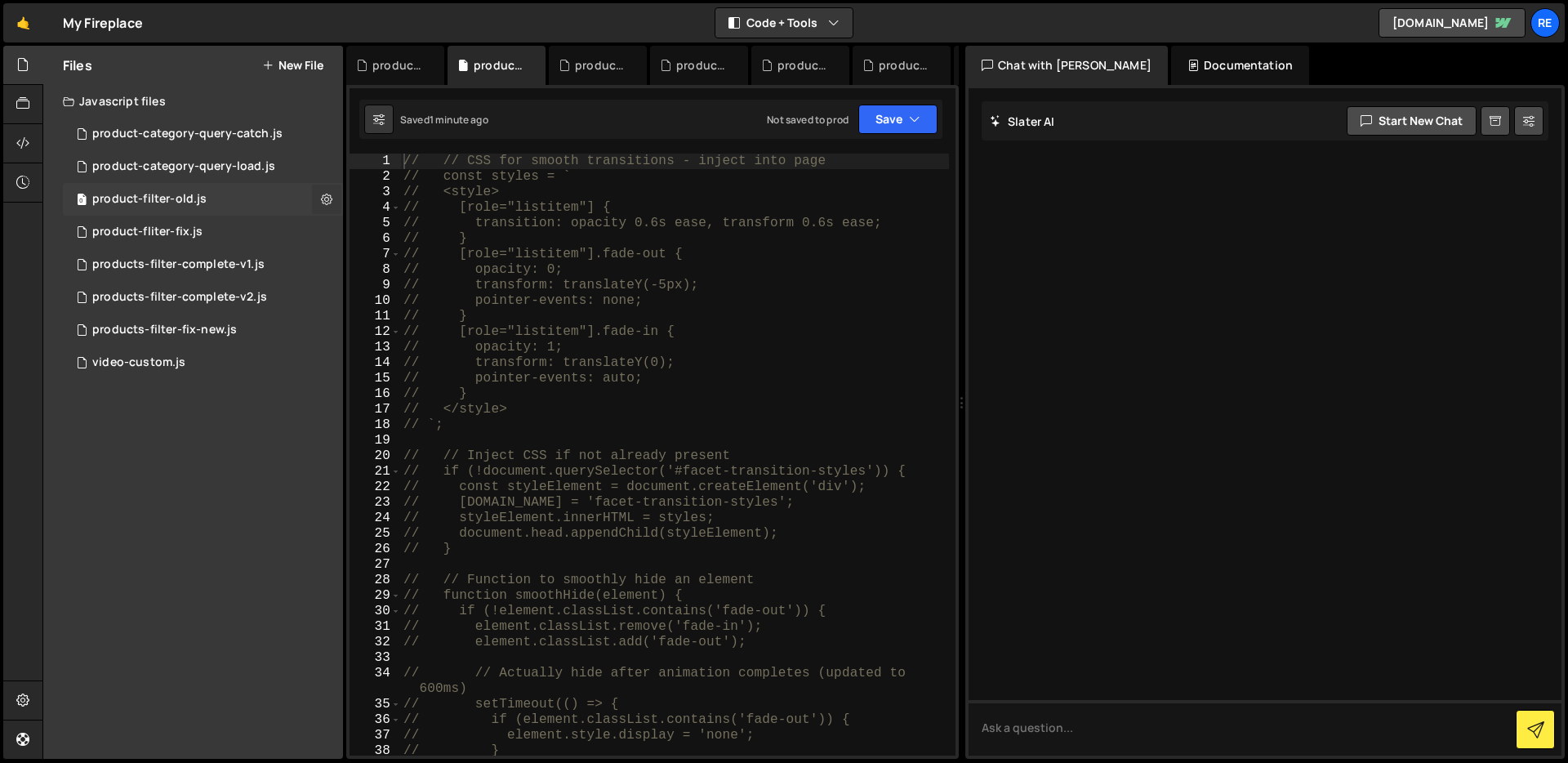
click at [322, 197] on icon at bounding box center [326, 199] width 11 height 16
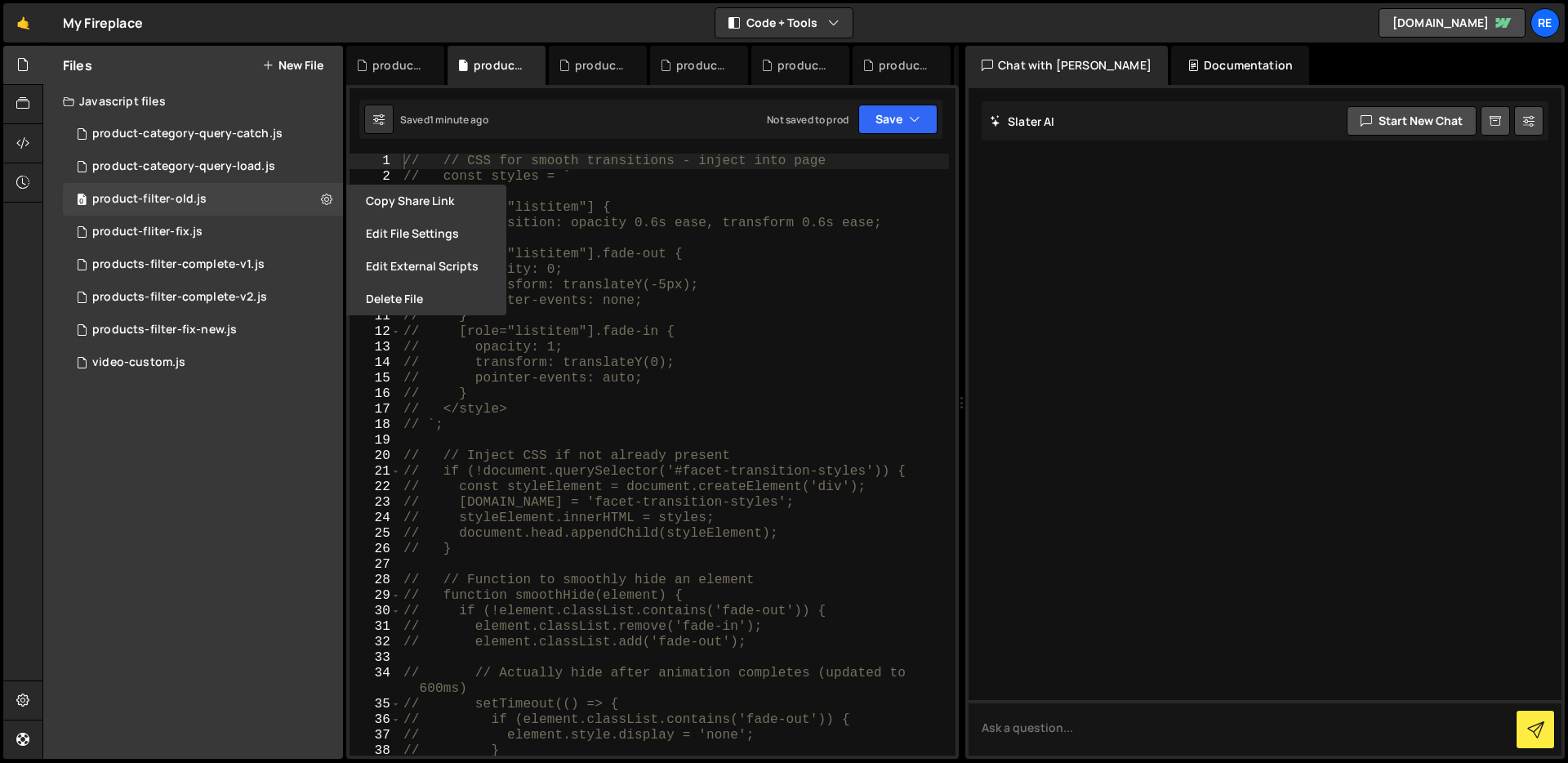
click at [384, 295] on button "Delete File" at bounding box center [427, 299] width 160 height 33
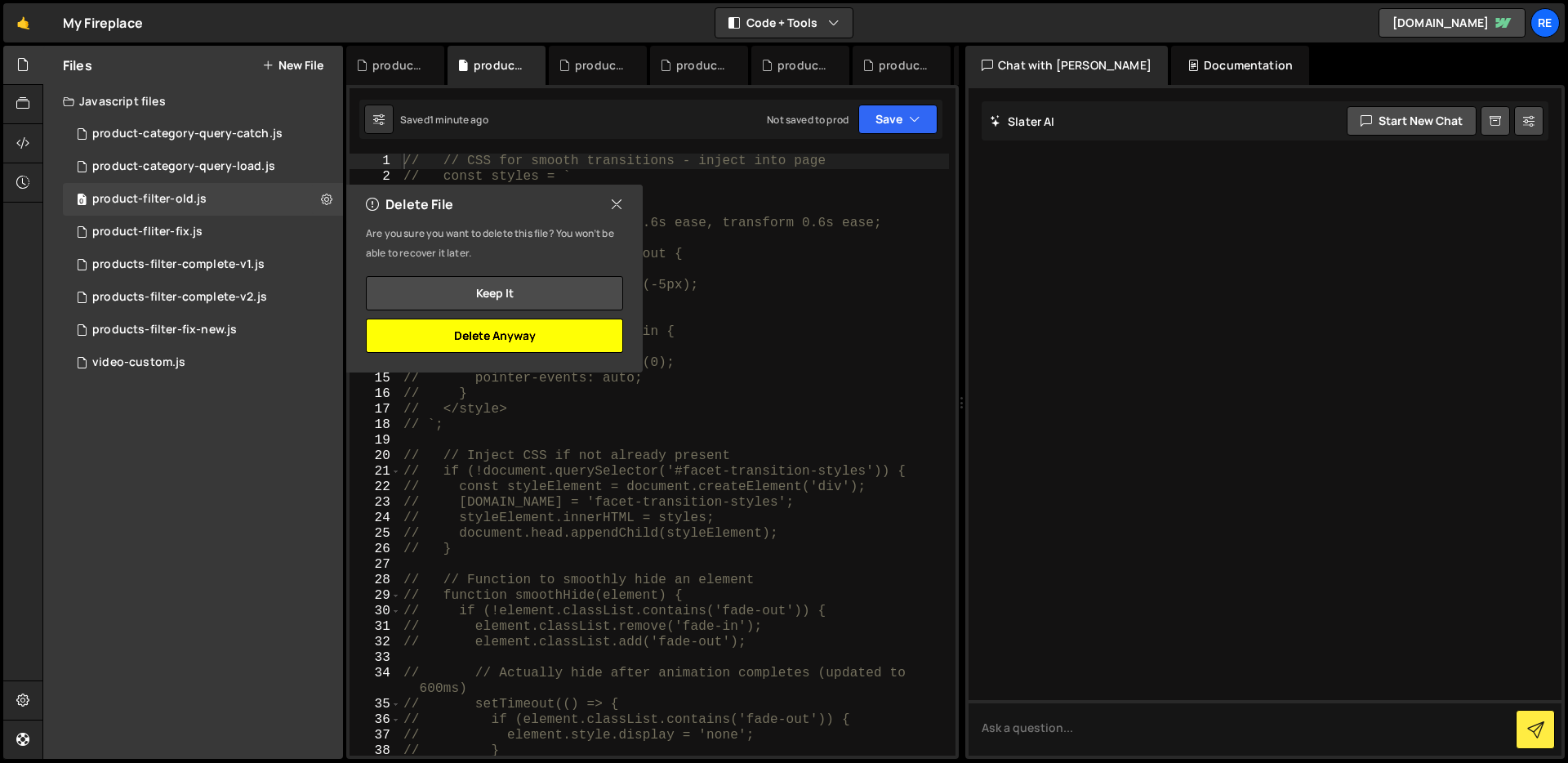
click at [521, 340] on button "Delete Anyway" at bounding box center [494, 335] width 257 height 34
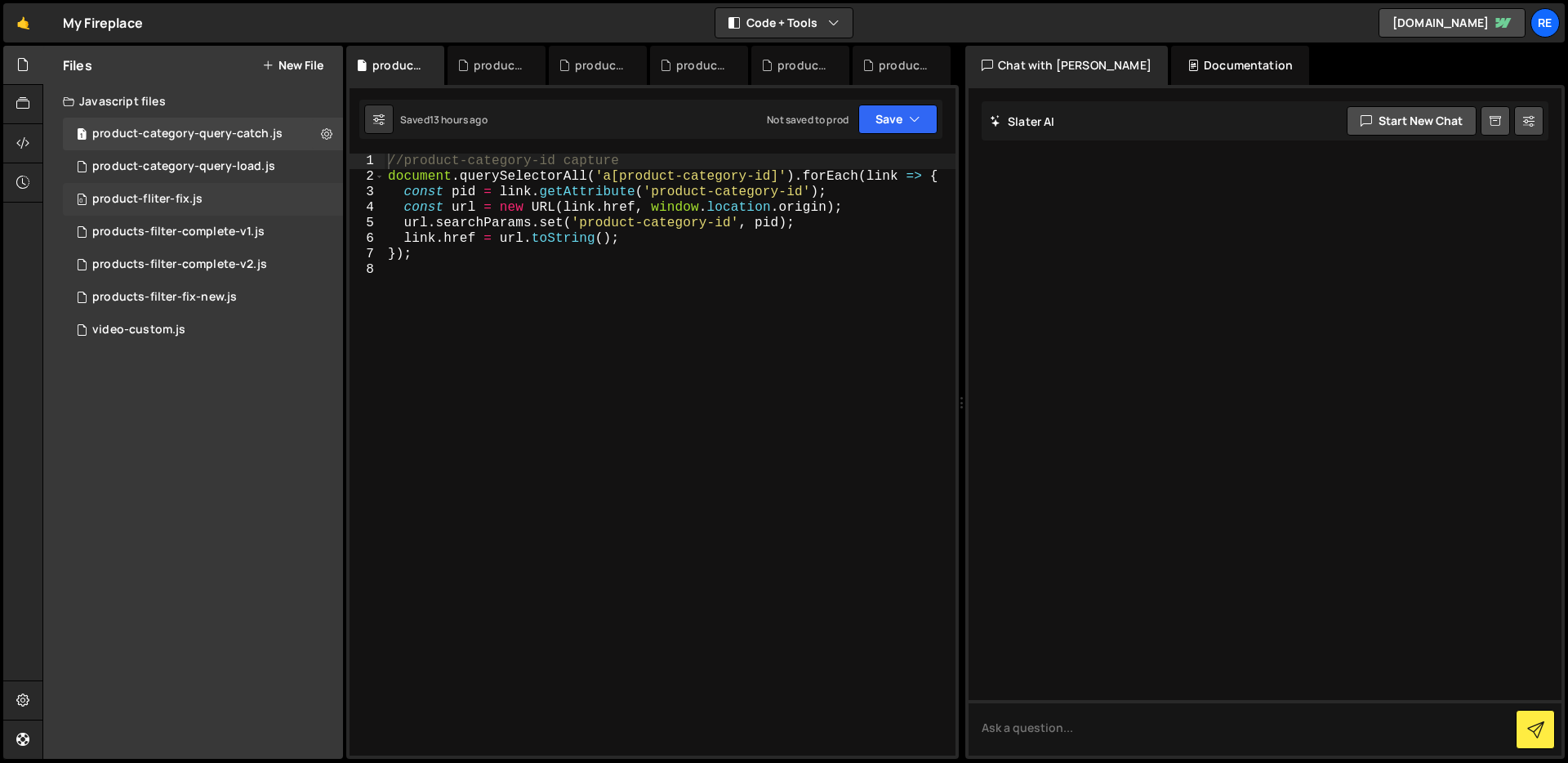
click at [325, 197] on div "0 product-fliter-fix.js 0" at bounding box center [203, 199] width 280 height 33
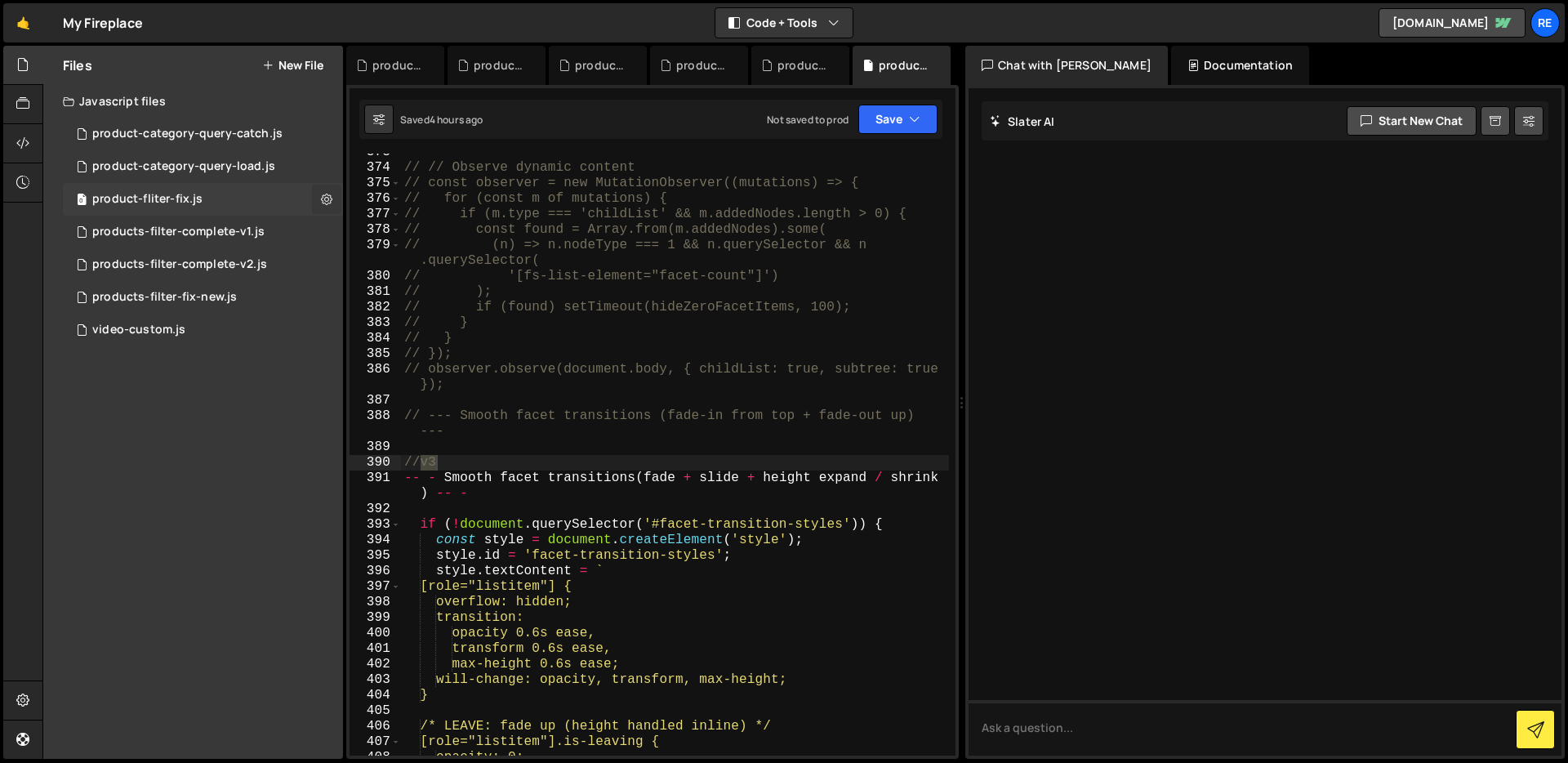
click at [322, 203] on icon at bounding box center [326, 199] width 11 height 16
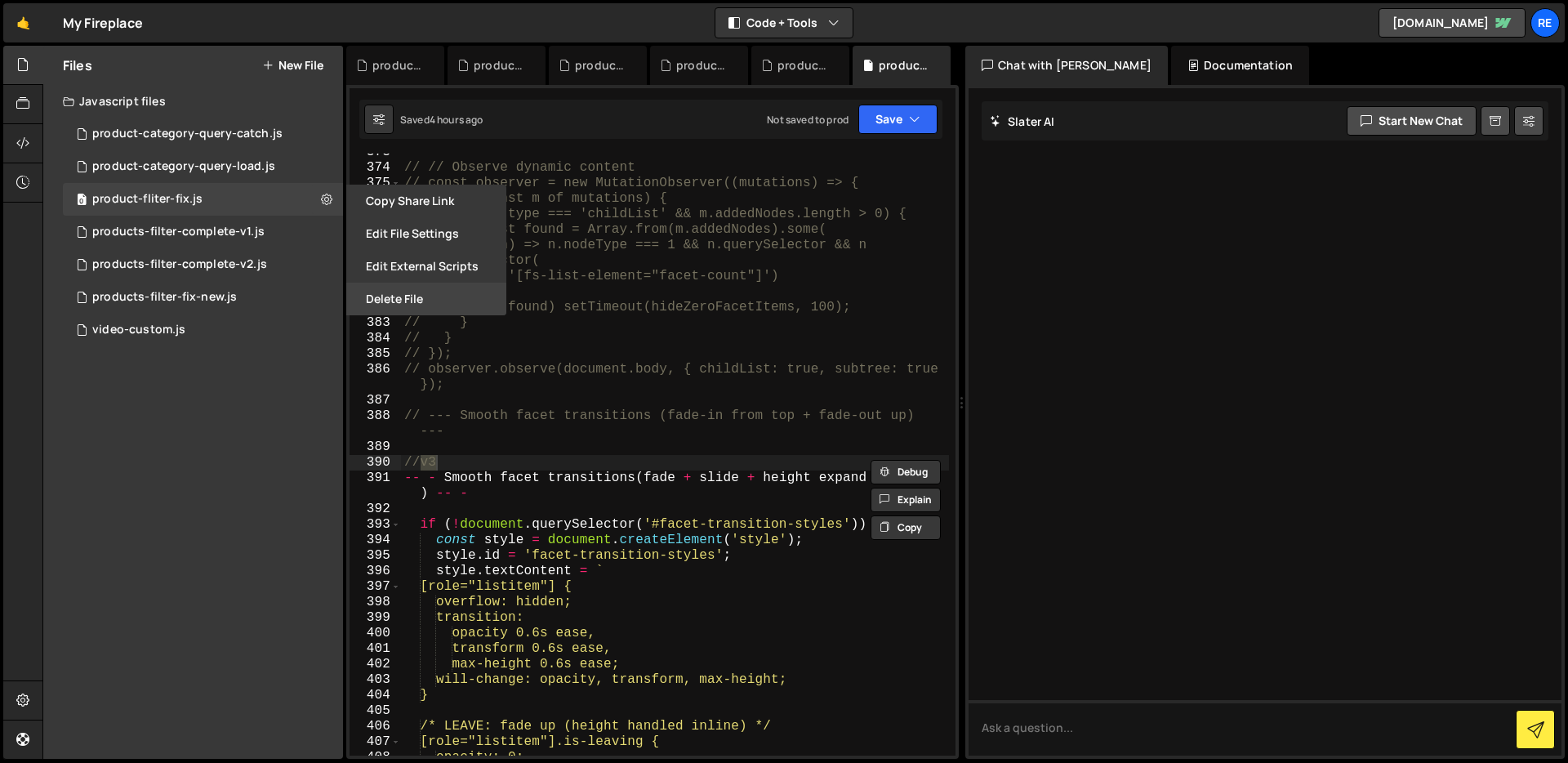
click at [388, 297] on button "Delete File" at bounding box center [427, 299] width 160 height 33
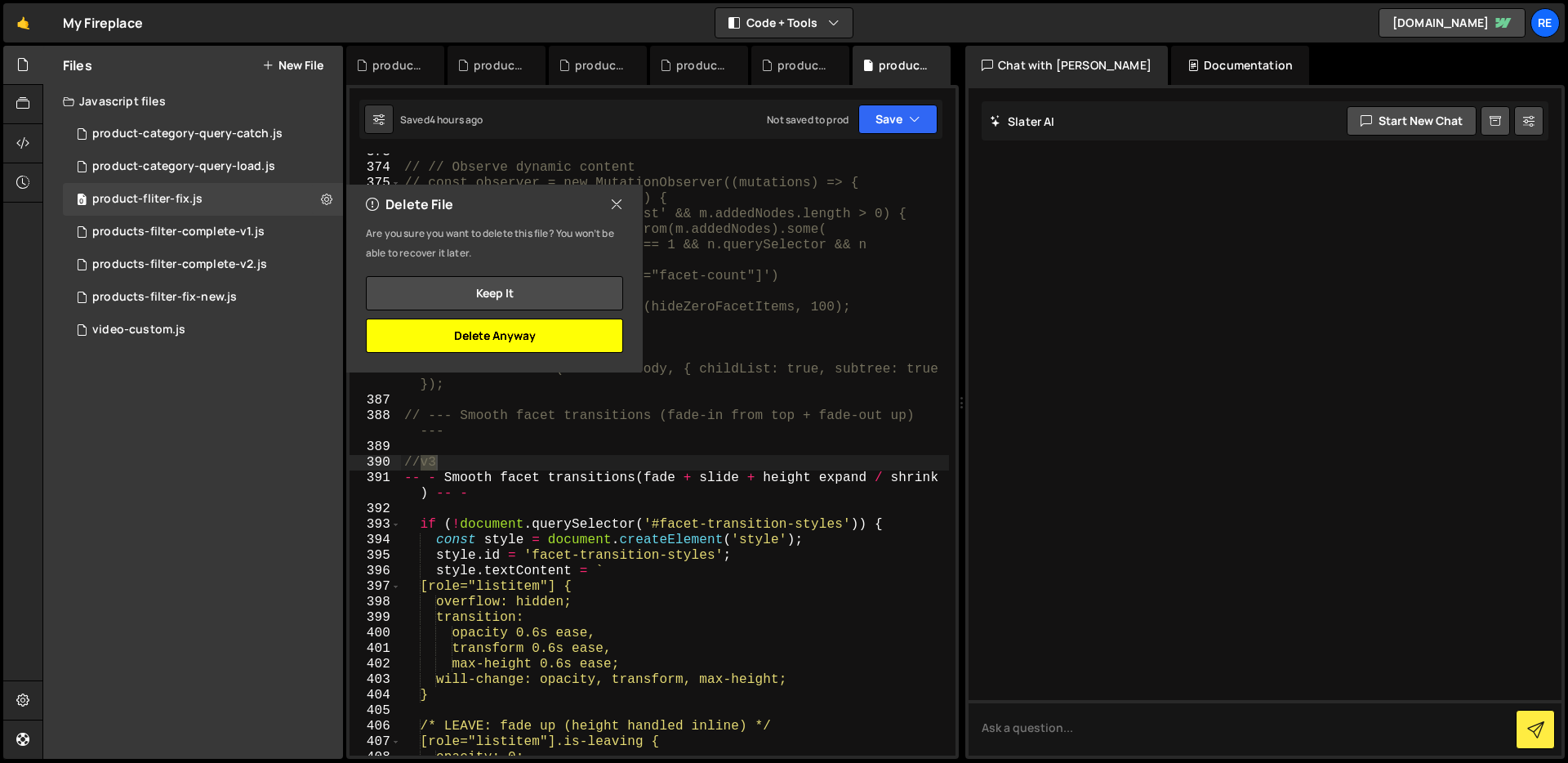
click at [522, 336] on button "Delete Anyway" at bounding box center [494, 335] width 257 height 34
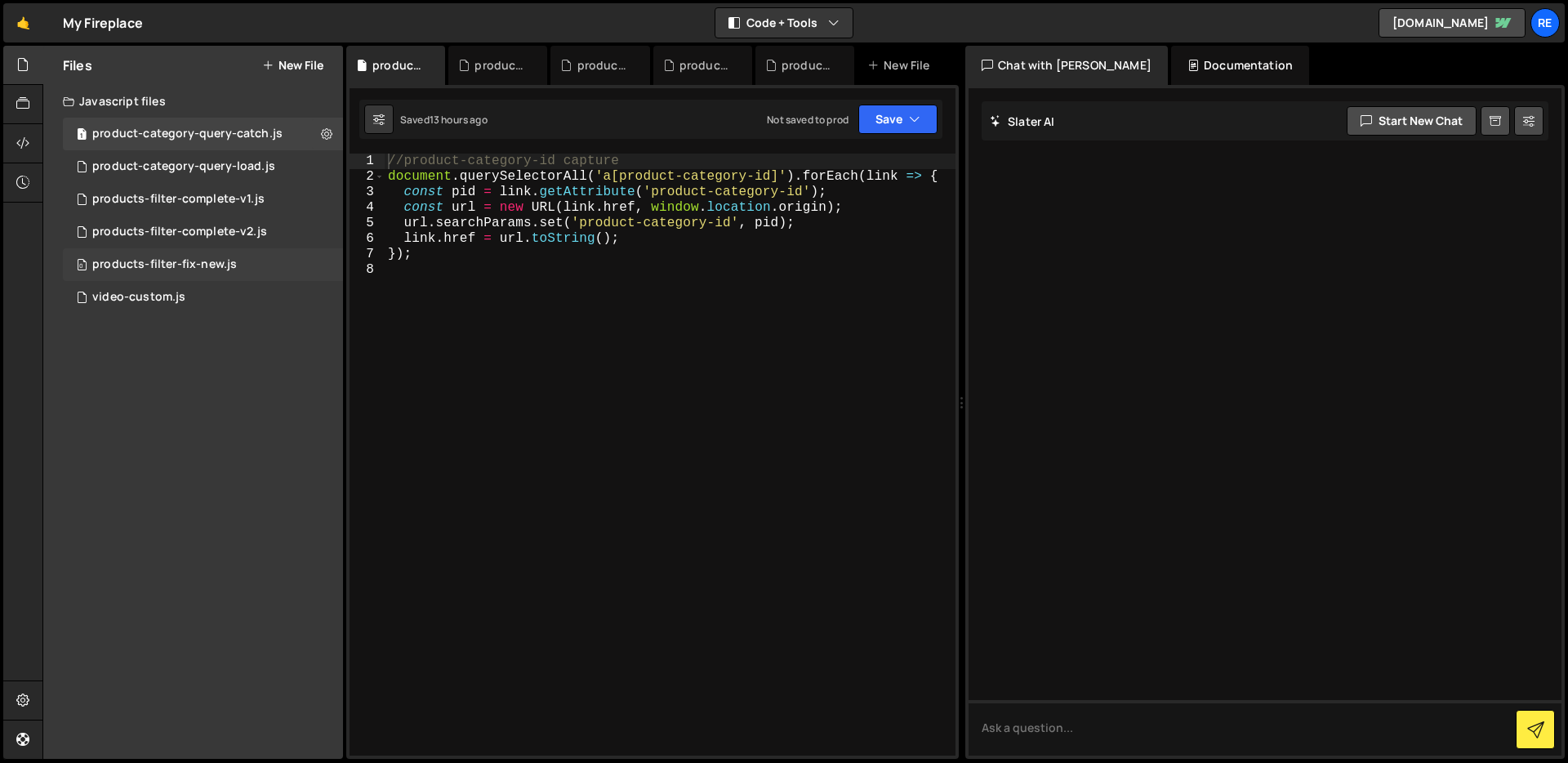
click at [293, 265] on div "0 products-filter-fix-new.js 0" at bounding box center [203, 265] width 280 height 33
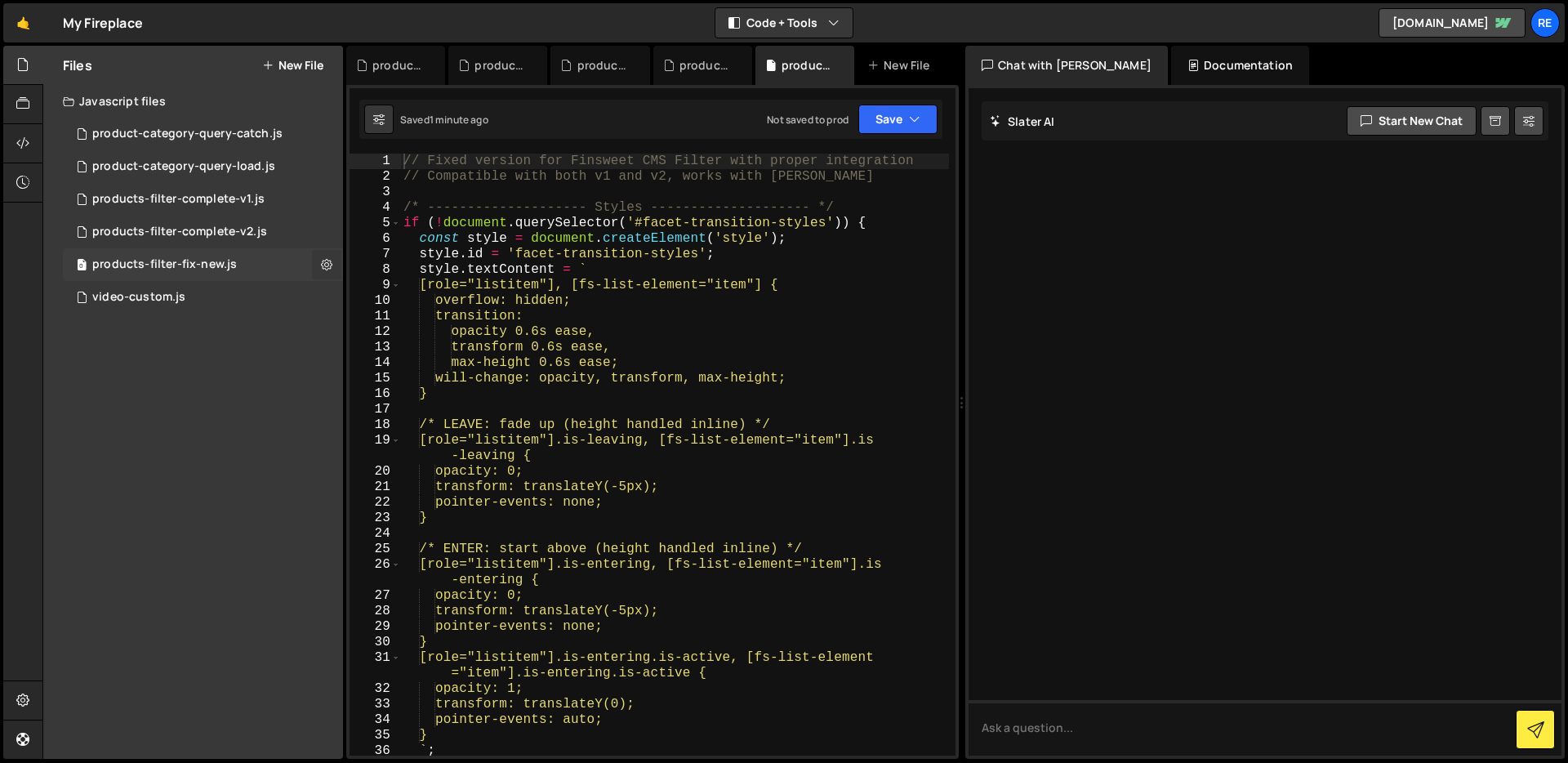
drag, startPoint x: 326, startPoint y: 271, endPoint x: 332, endPoint y: 277, distance: 8.5
click at [327, 271] on icon at bounding box center [326, 264] width 11 height 16
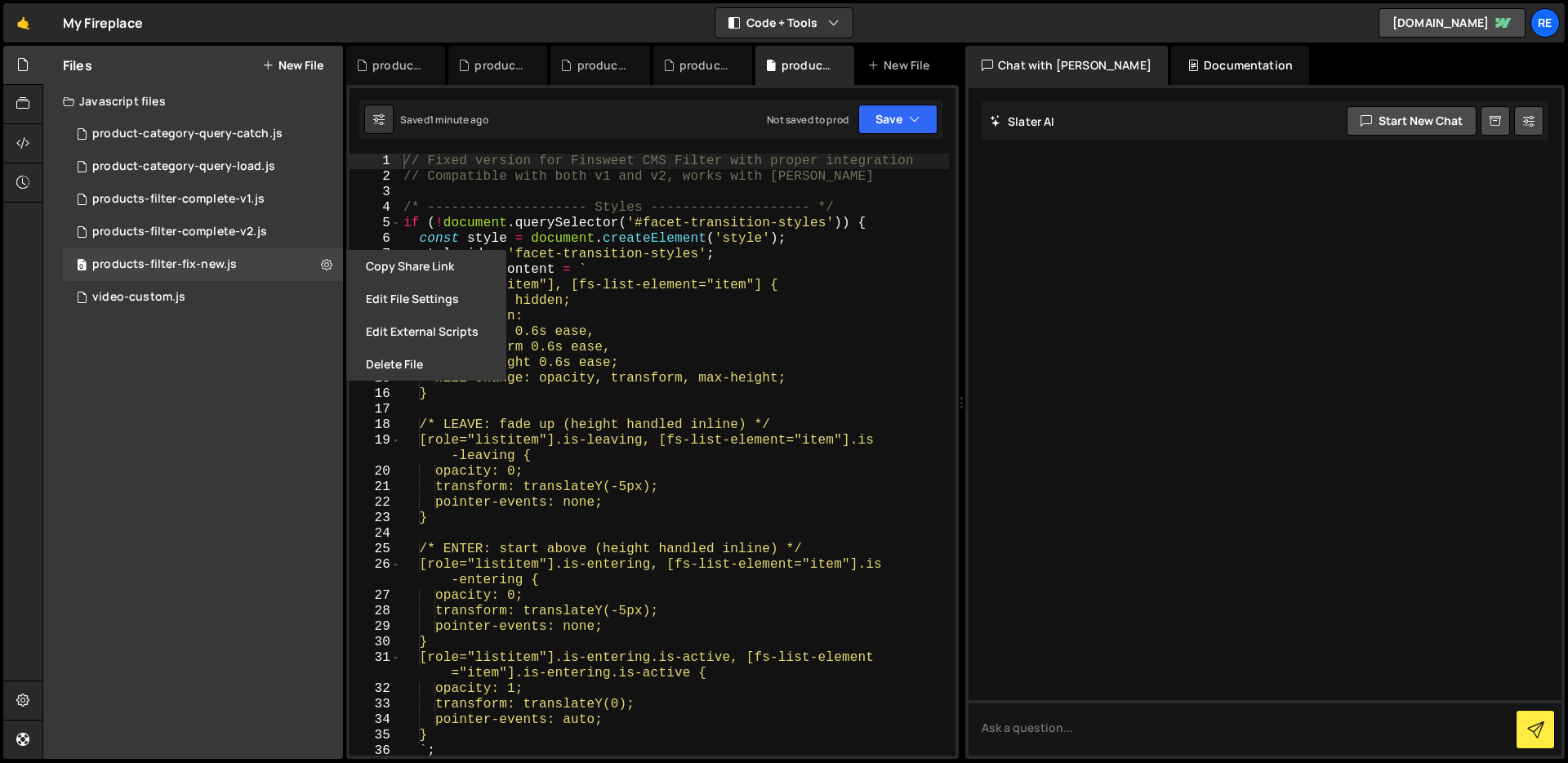
click at [404, 366] on button "Delete File" at bounding box center [427, 364] width 160 height 33
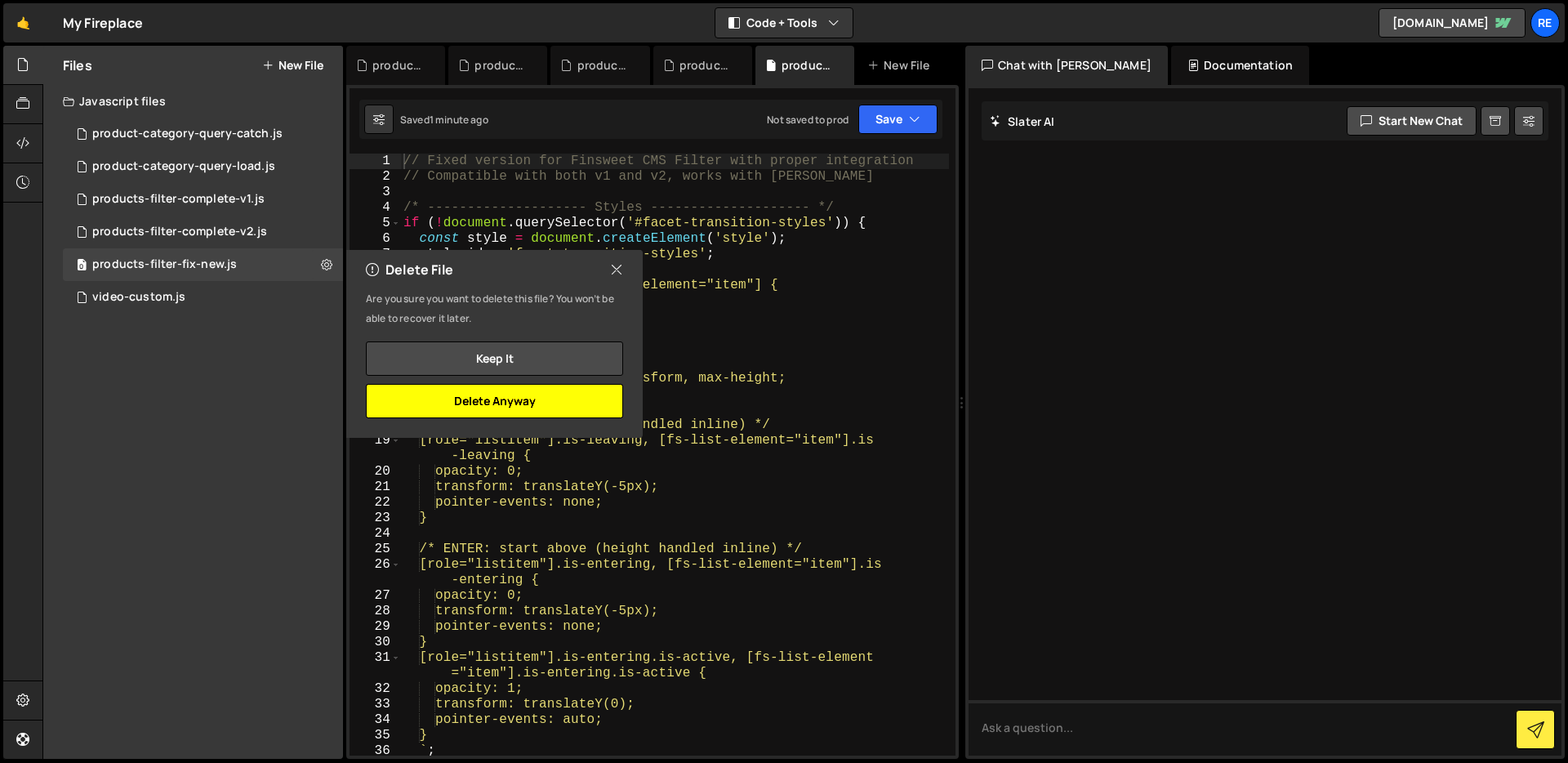
click at [544, 396] on button "Delete Anyway" at bounding box center [494, 401] width 257 height 34
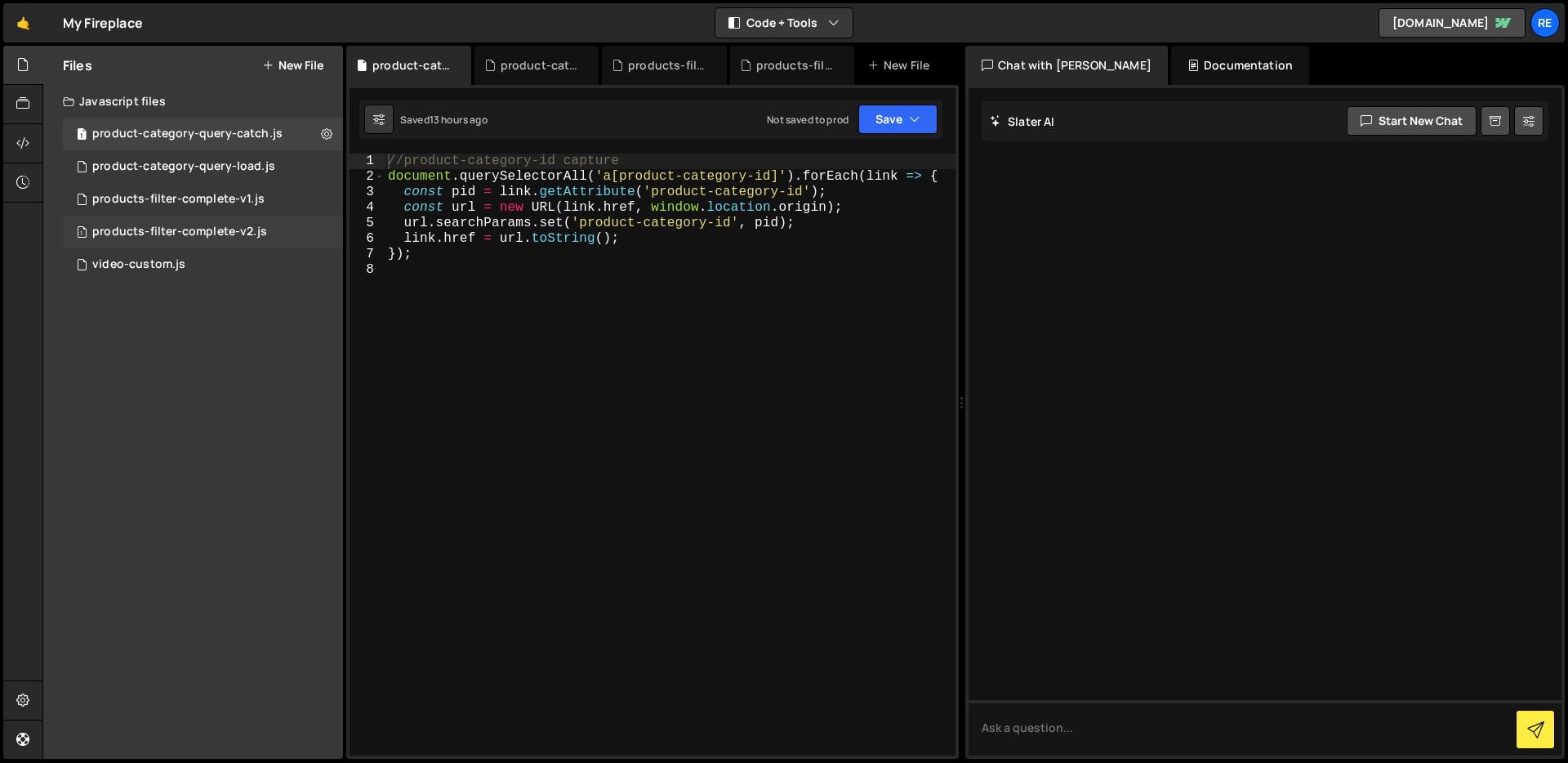
click at [235, 225] on div "products-filter-complete-v2.js" at bounding box center [179, 231] width 175 height 15
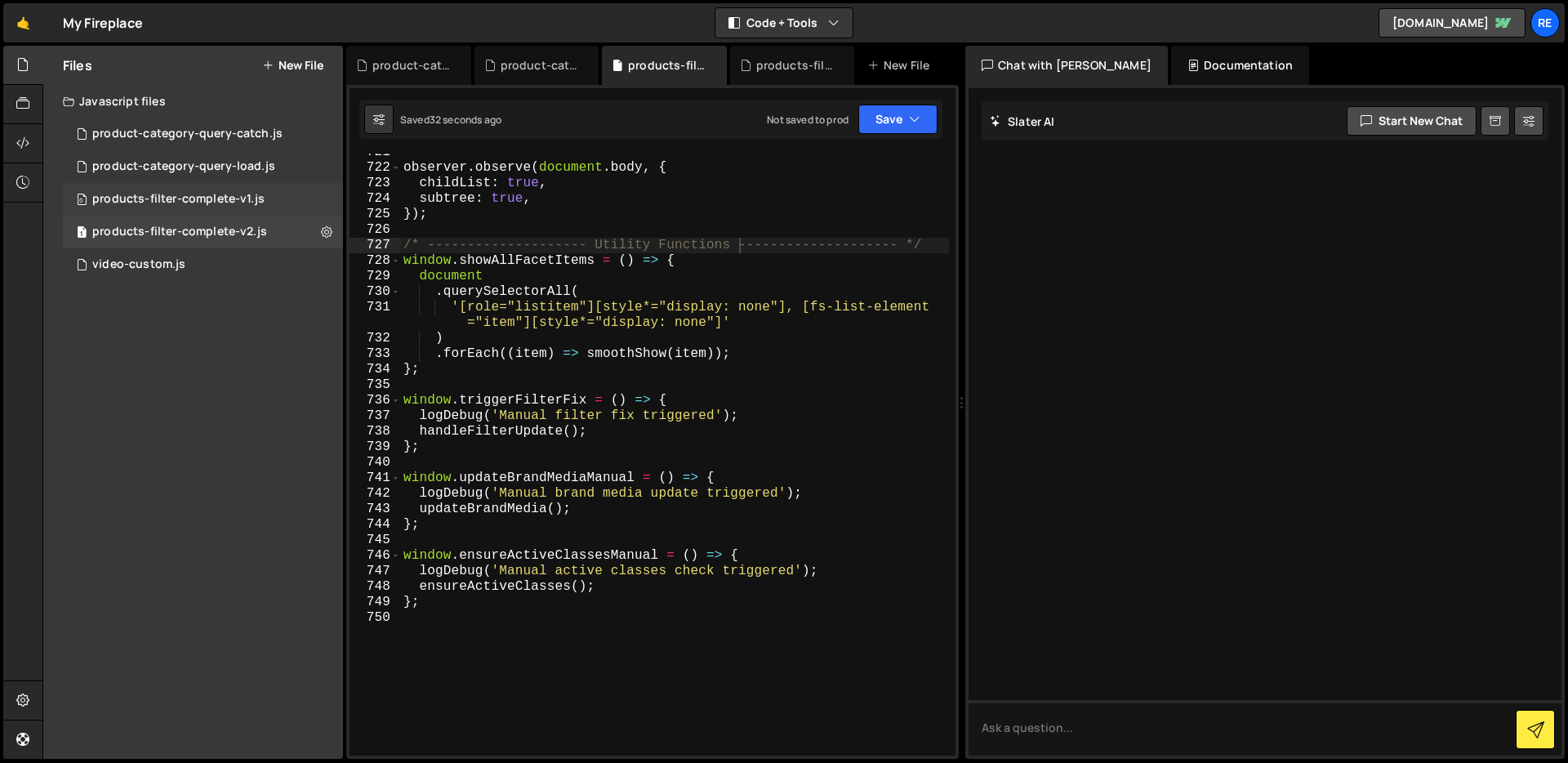
click at [317, 199] on div "0 products-filter-complete-v1.js 0" at bounding box center [203, 199] width 280 height 33
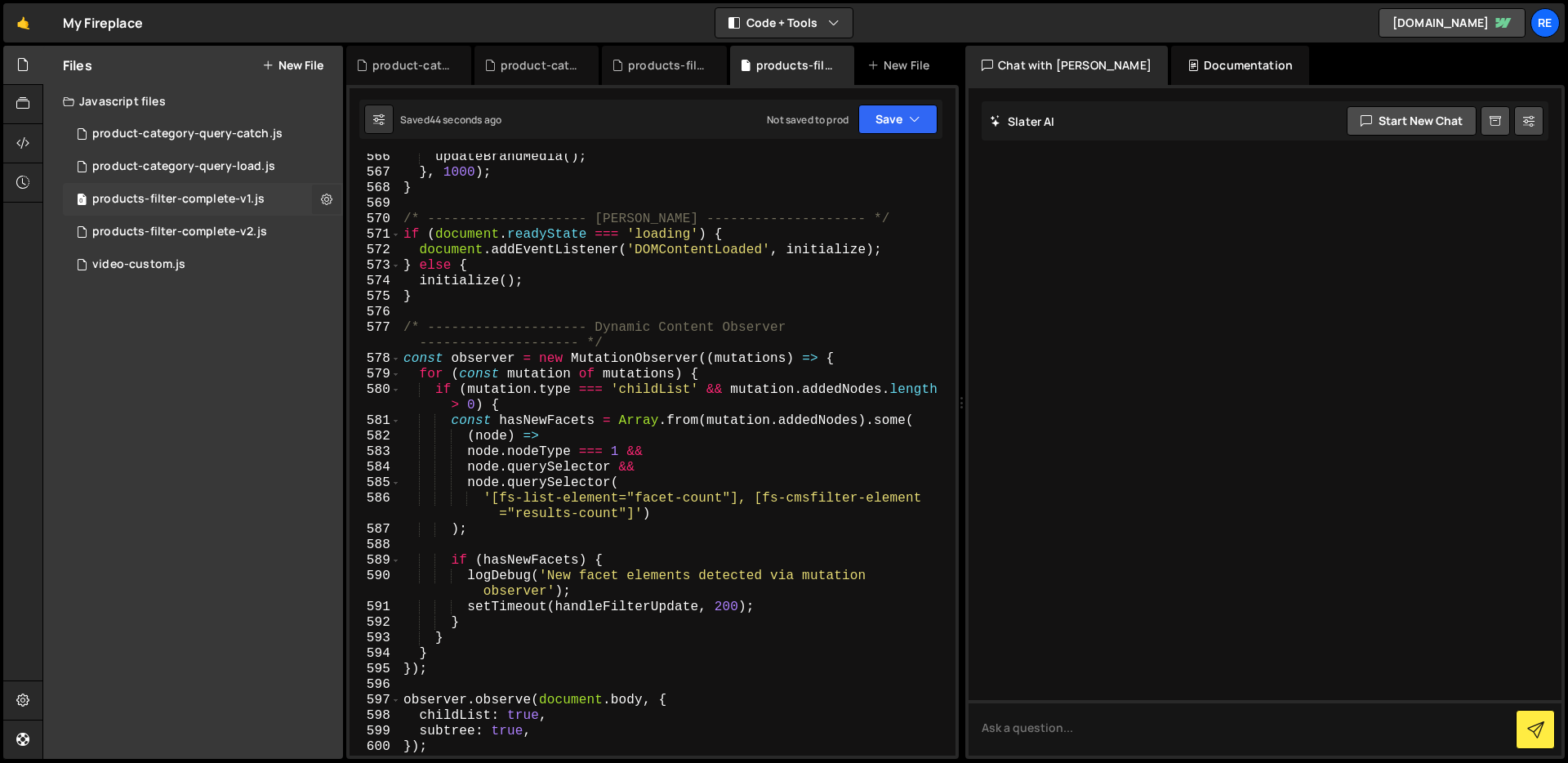
click at [330, 197] on icon at bounding box center [326, 199] width 11 height 16
type input "products-filter-complete-v1"
radio input "true"
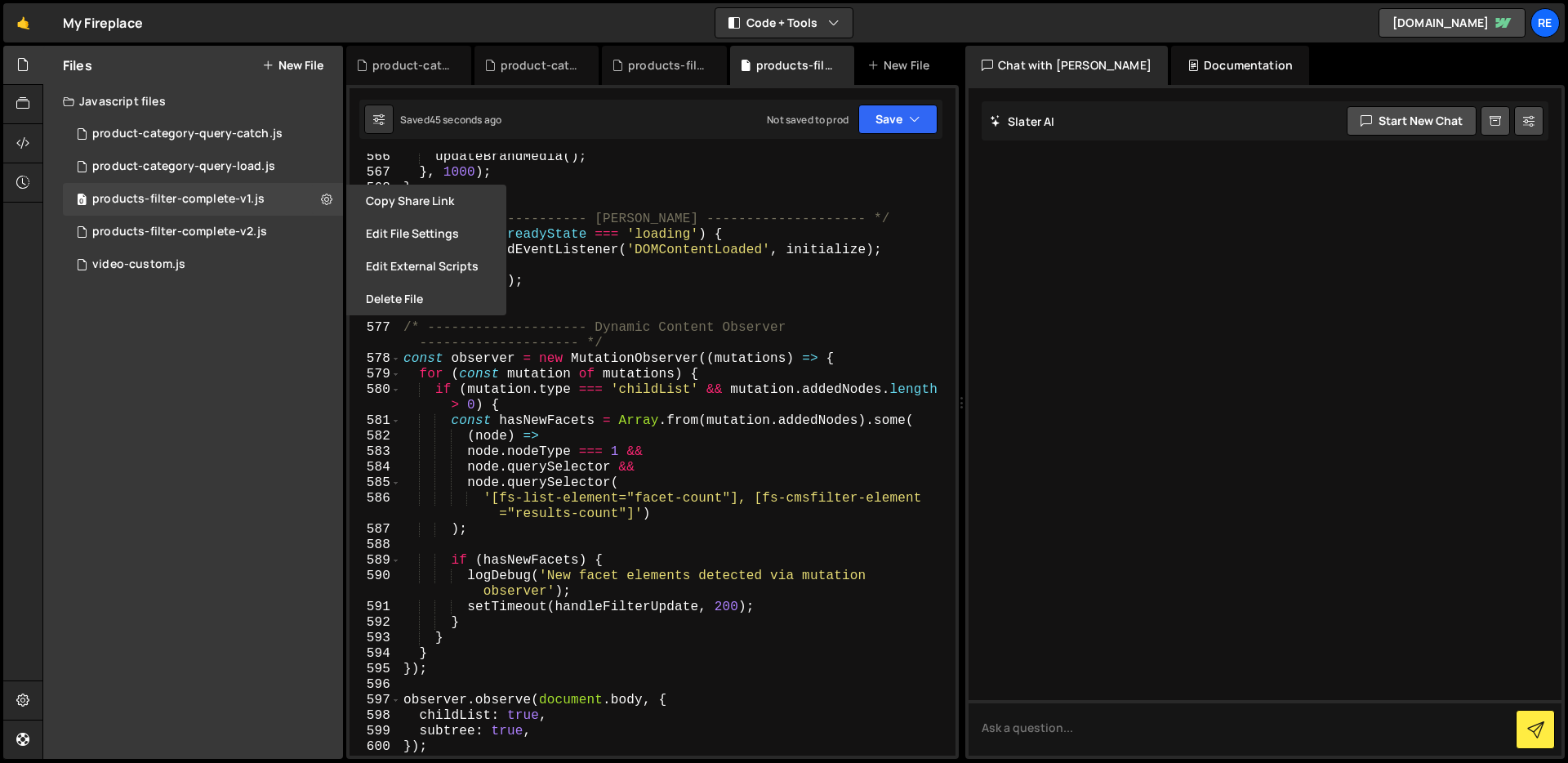
drag, startPoint x: 394, startPoint y: 230, endPoint x: 448, endPoint y: 239, distance: 54.7
click at [394, 230] on button "Edit File Settings" at bounding box center [427, 234] width 160 height 33
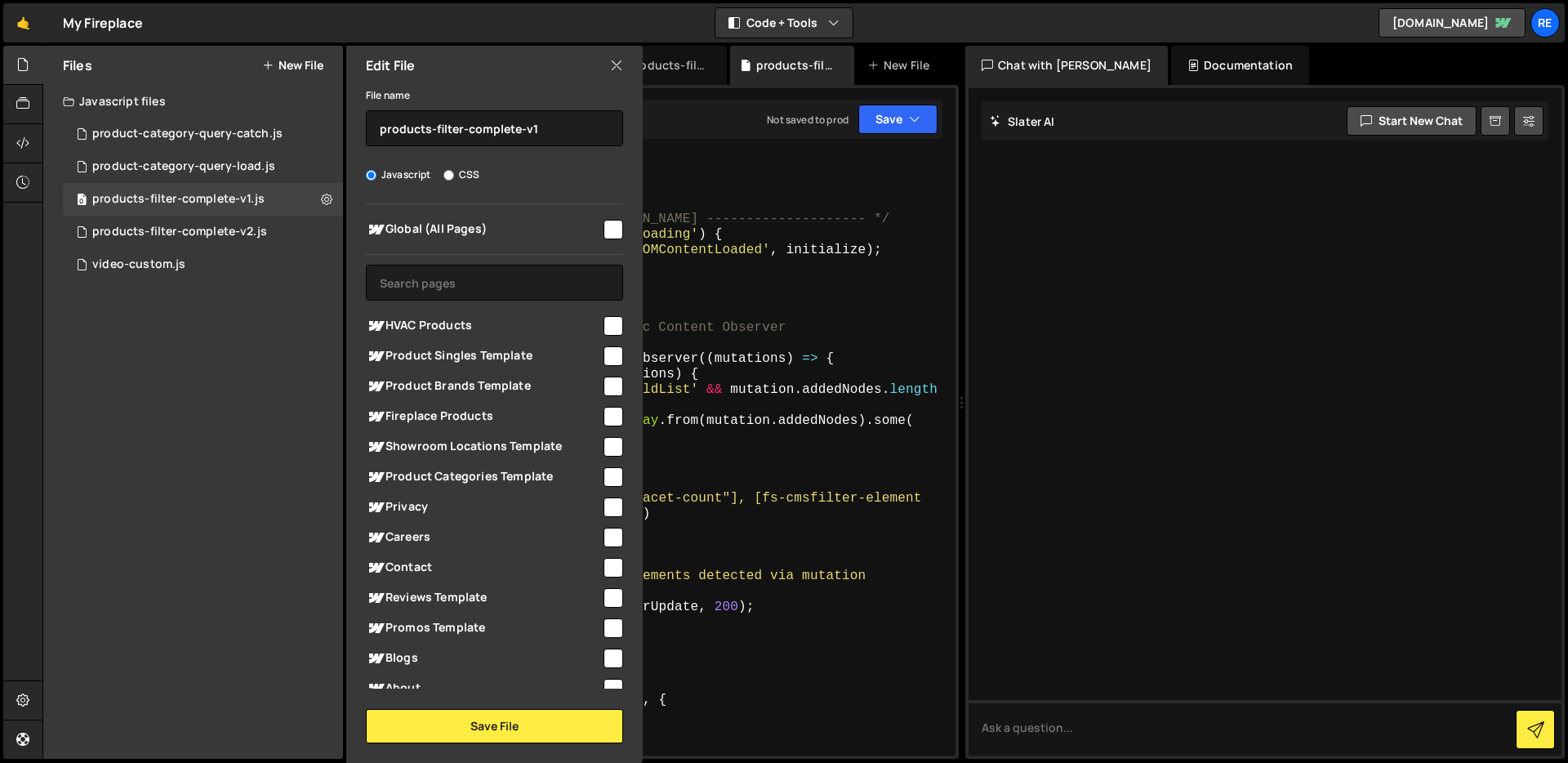
click at [610, 68] on icon at bounding box center [616, 65] width 13 height 18
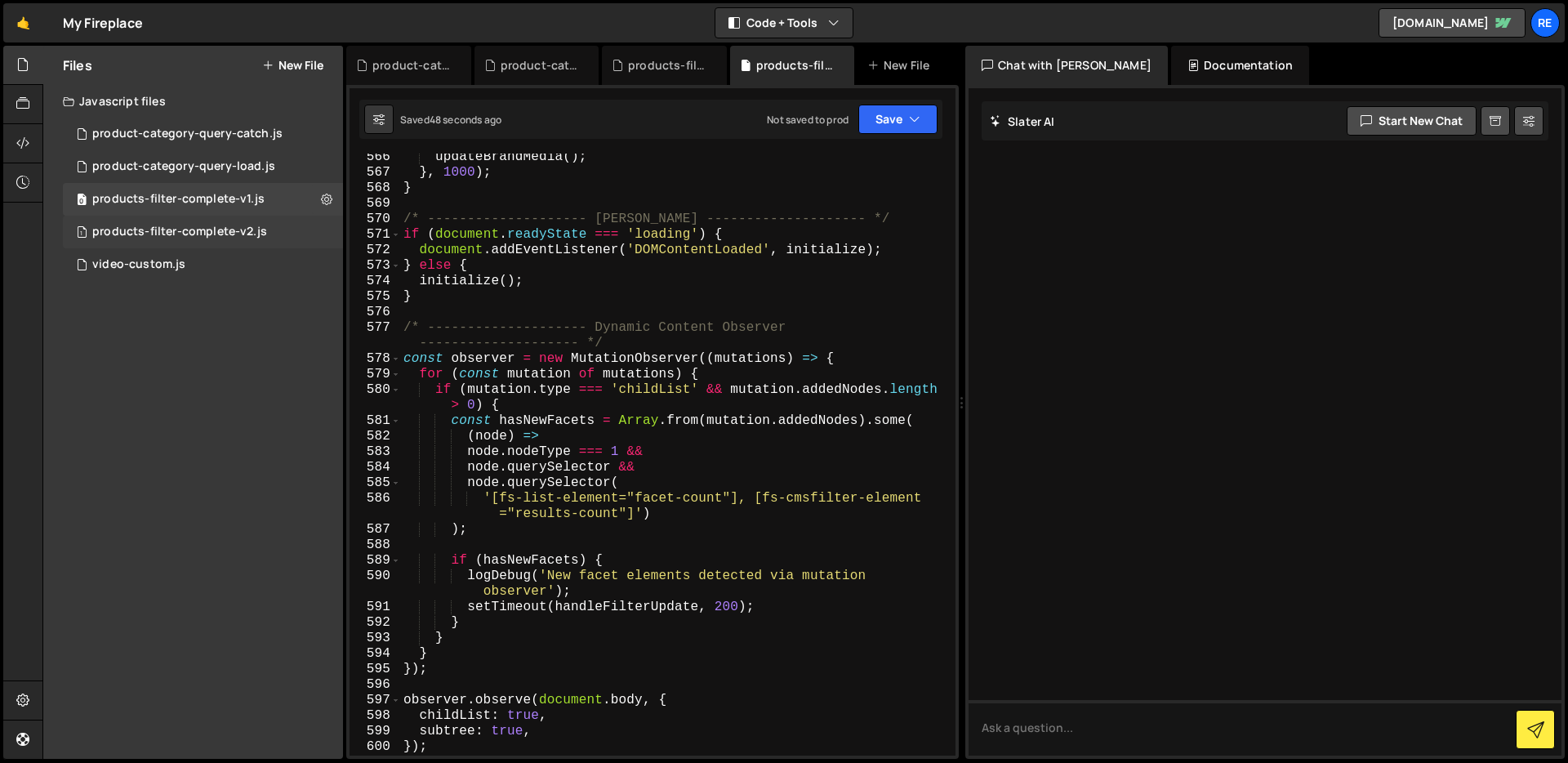
click at [325, 234] on div "1 products-filter-complete-v2.js 0" at bounding box center [203, 232] width 280 height 33
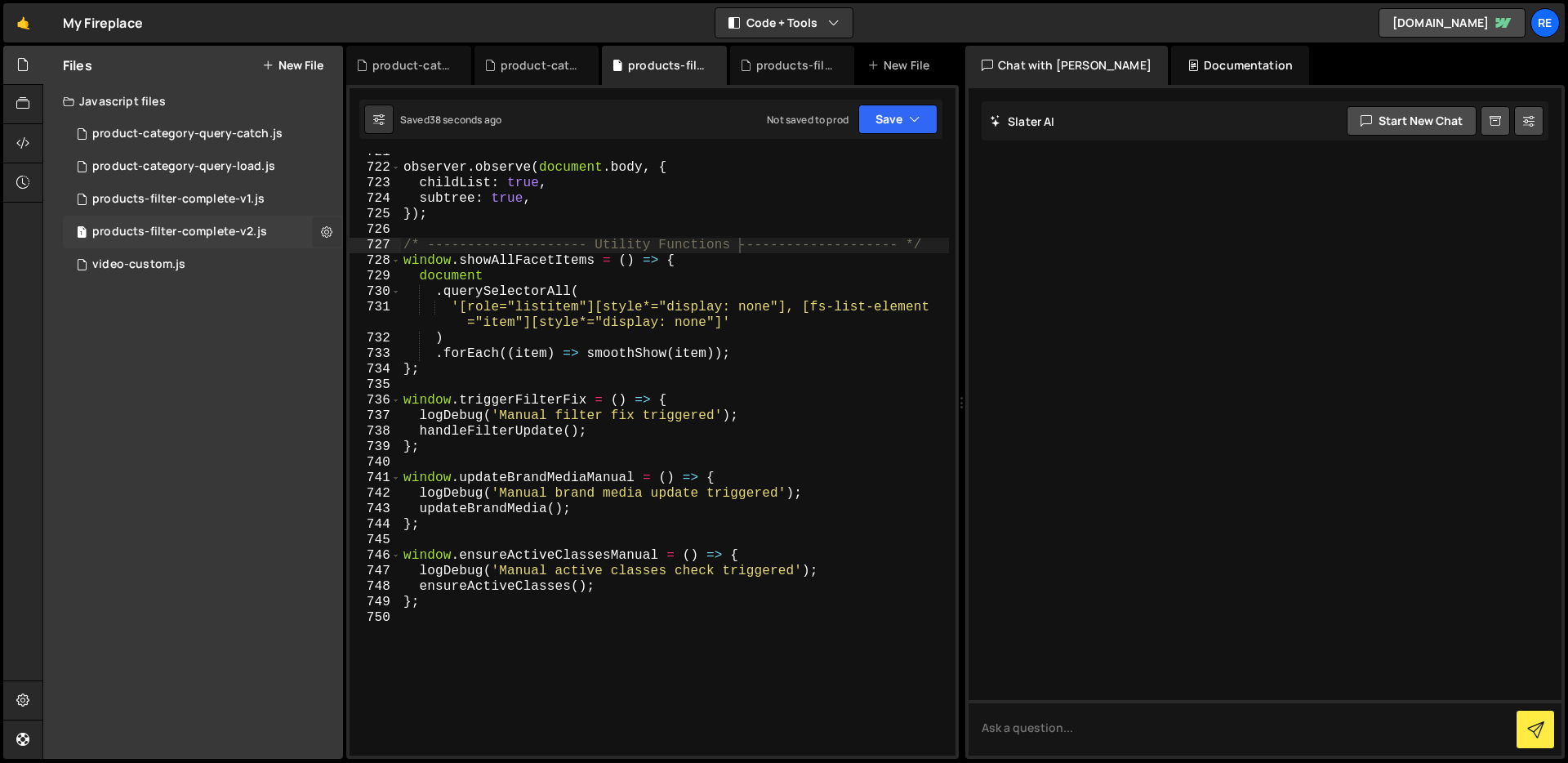
click at [327, 239] on icon at bounding box center [326, 232] width 11 height 16
type input "products-filter-complete-v2"
radio input "true"
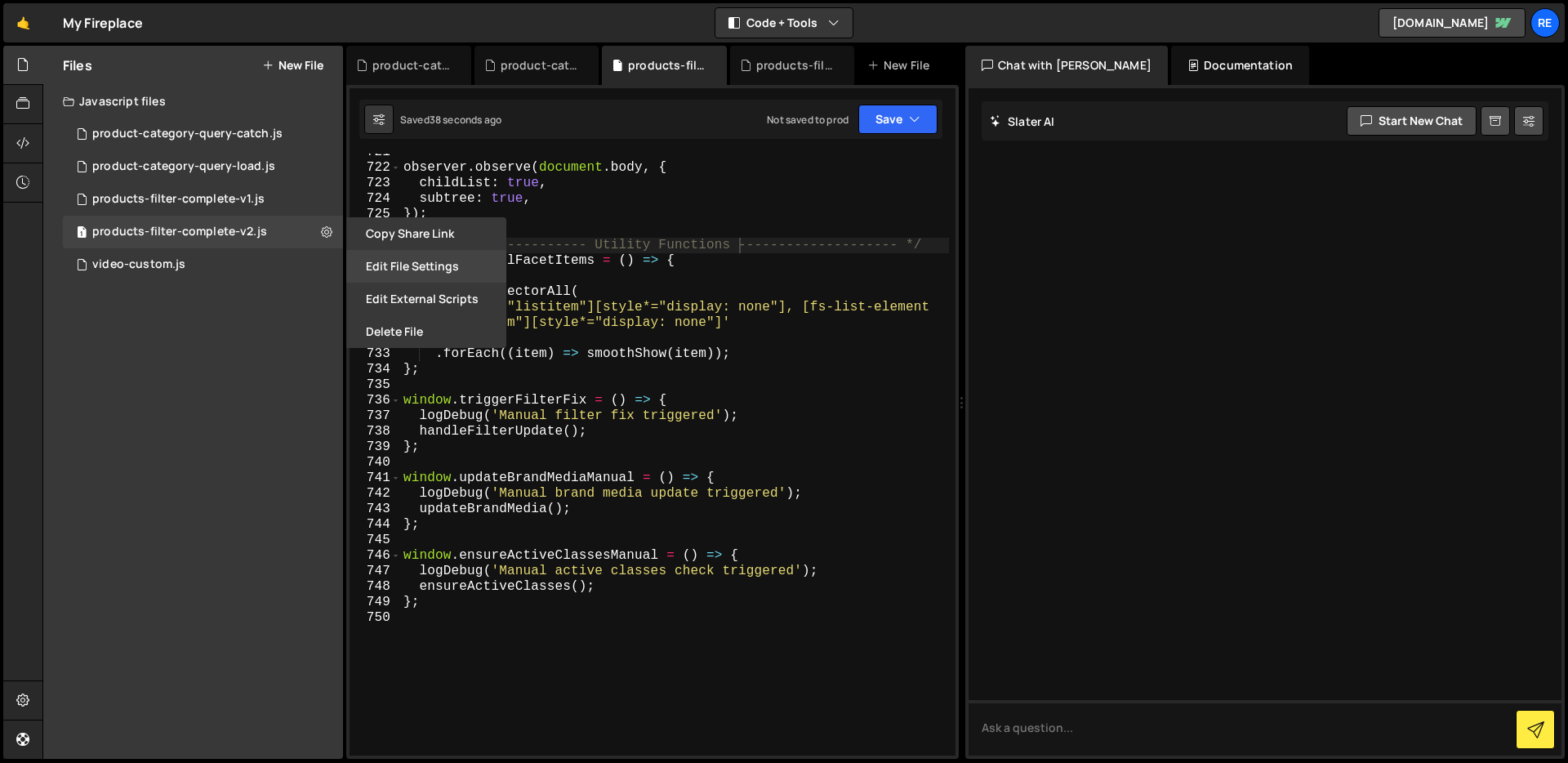
click at [417, 259] on button "Edit File Settings" at bounding box center [427, 266] width 160 height 33
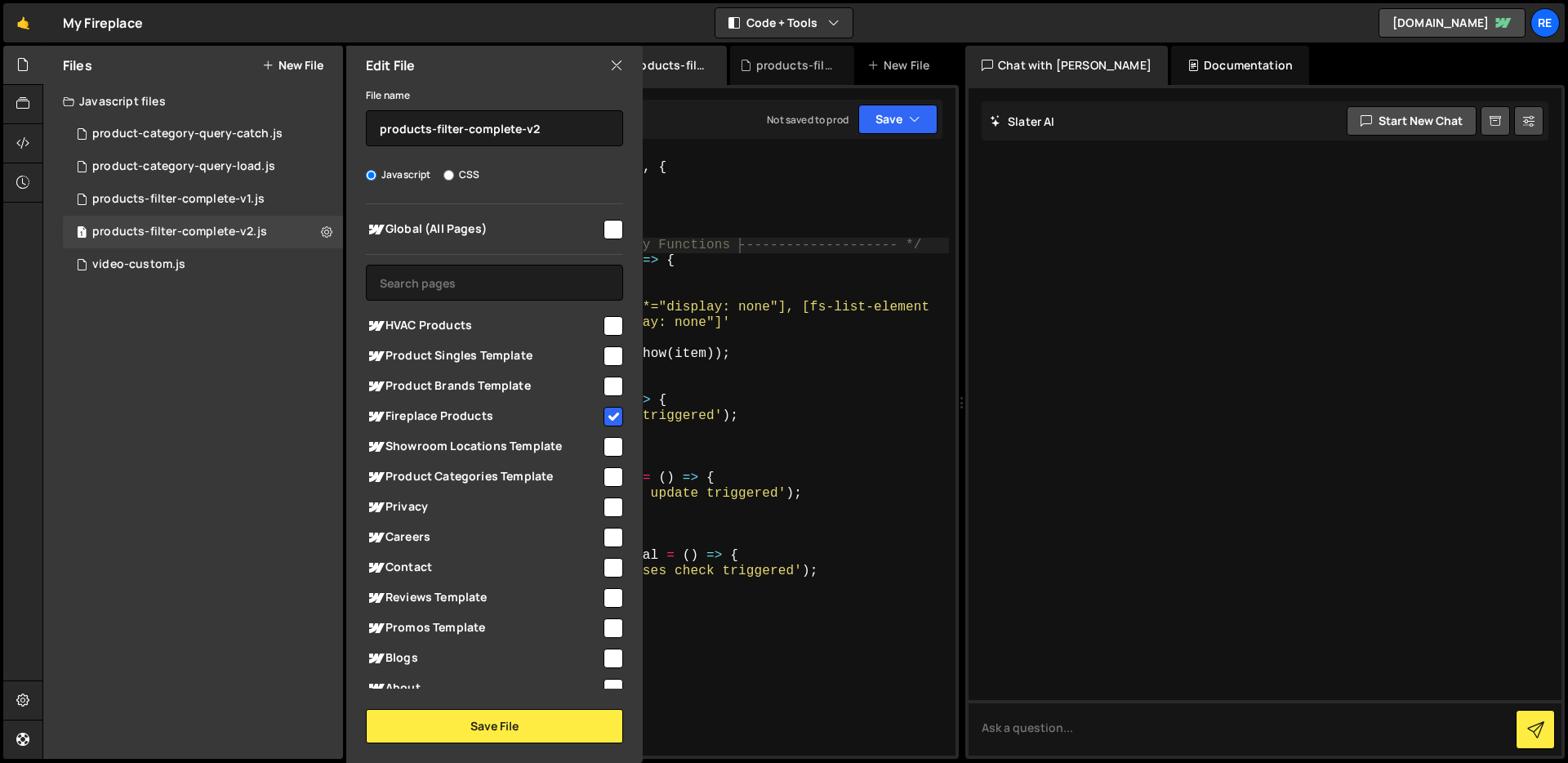
click at [615, 410] on input "checkbox" at bounding box center [613, 416] width 20 height 20
checkbox input "false"
click at [563, 713] on button "Save File" at bounding box center [494, 726] width 257 height 34
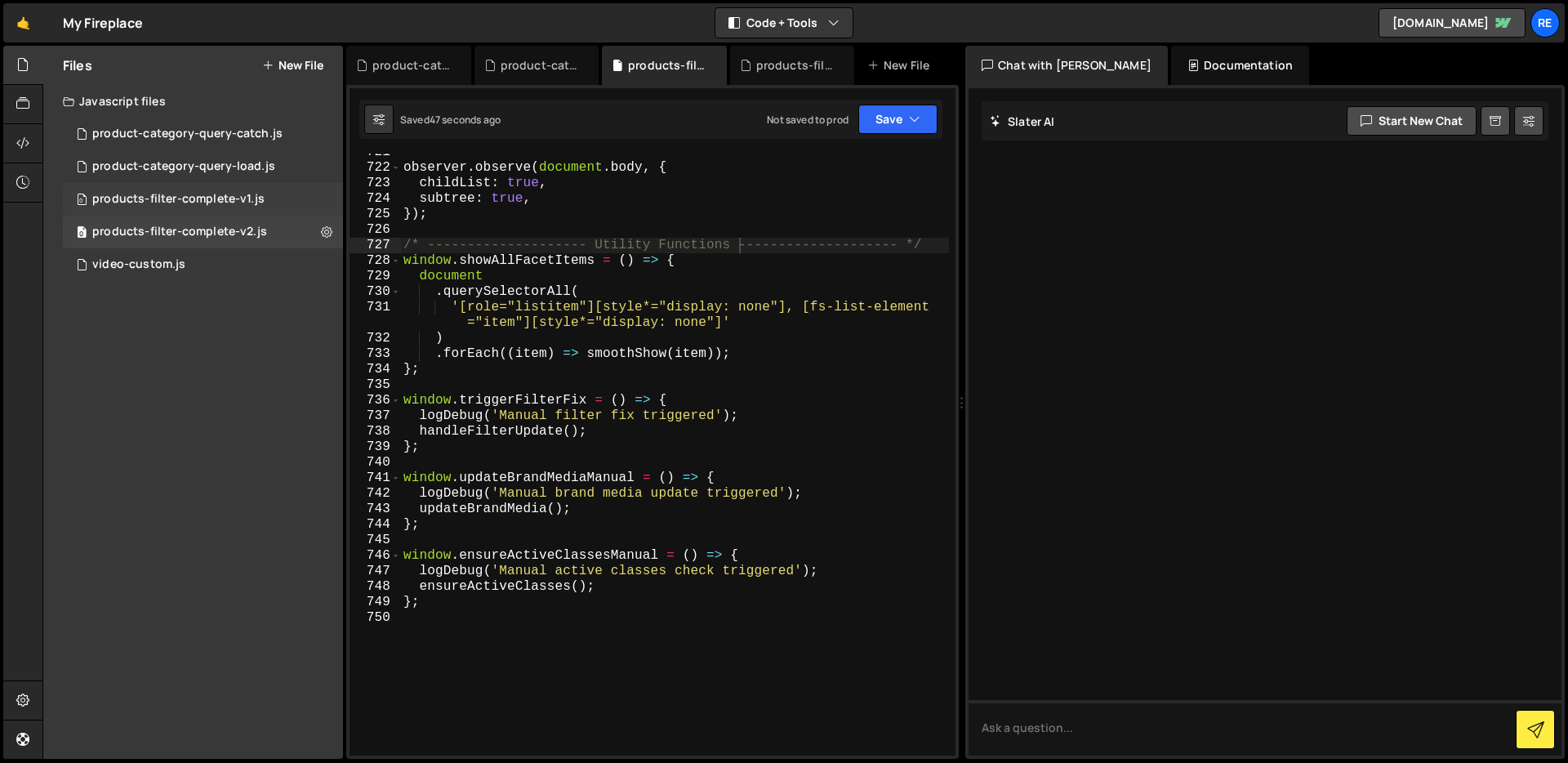
click at [219, 198] on div "products-filter-complete-v1.js" at bounding box center [178, 199] width 172 height 15
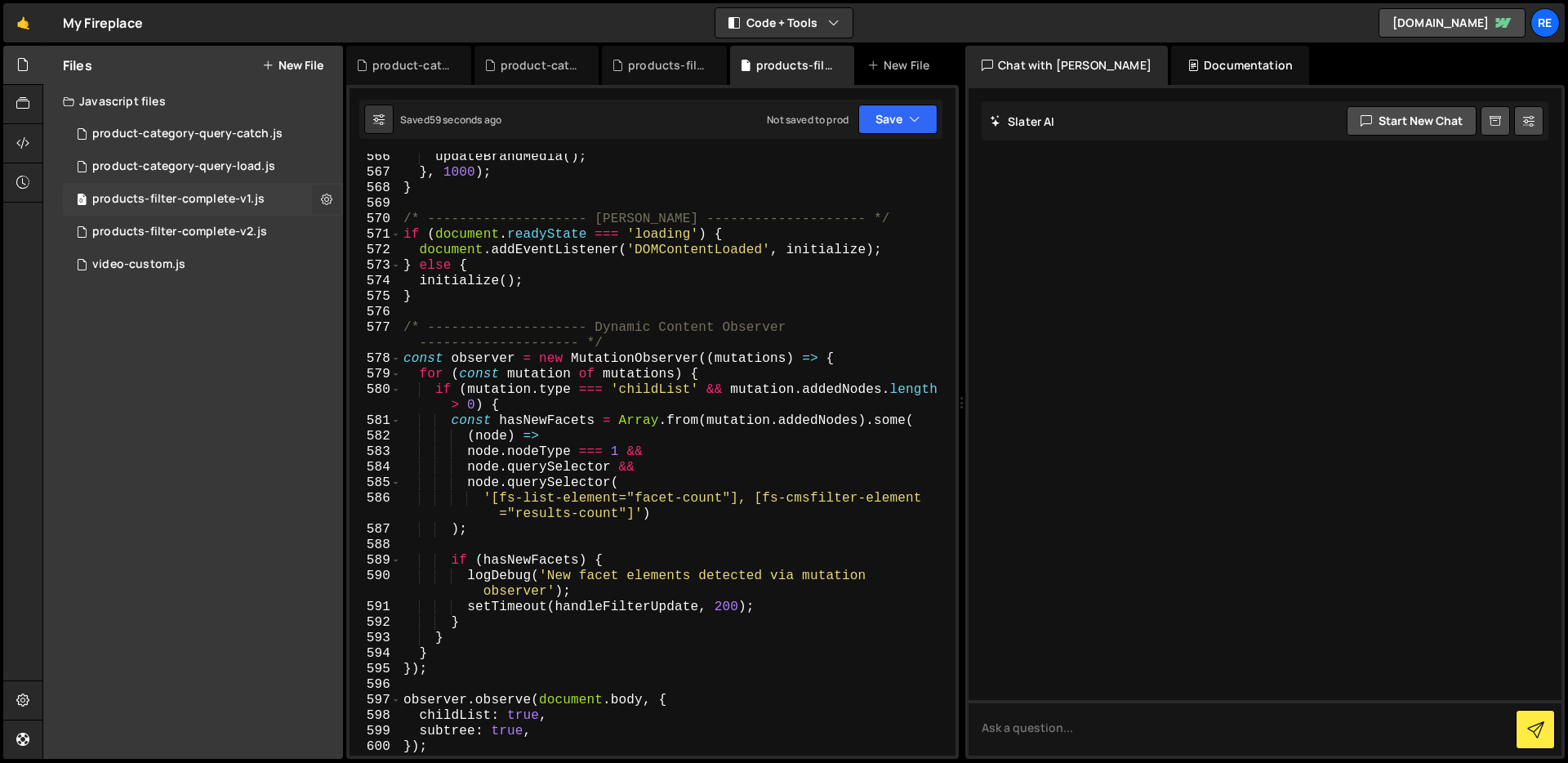
click at [327, 197] on icon at bounding box center [326, 199] width 11 height 16
type input "products-filter-complete-v1"
radio input "true"
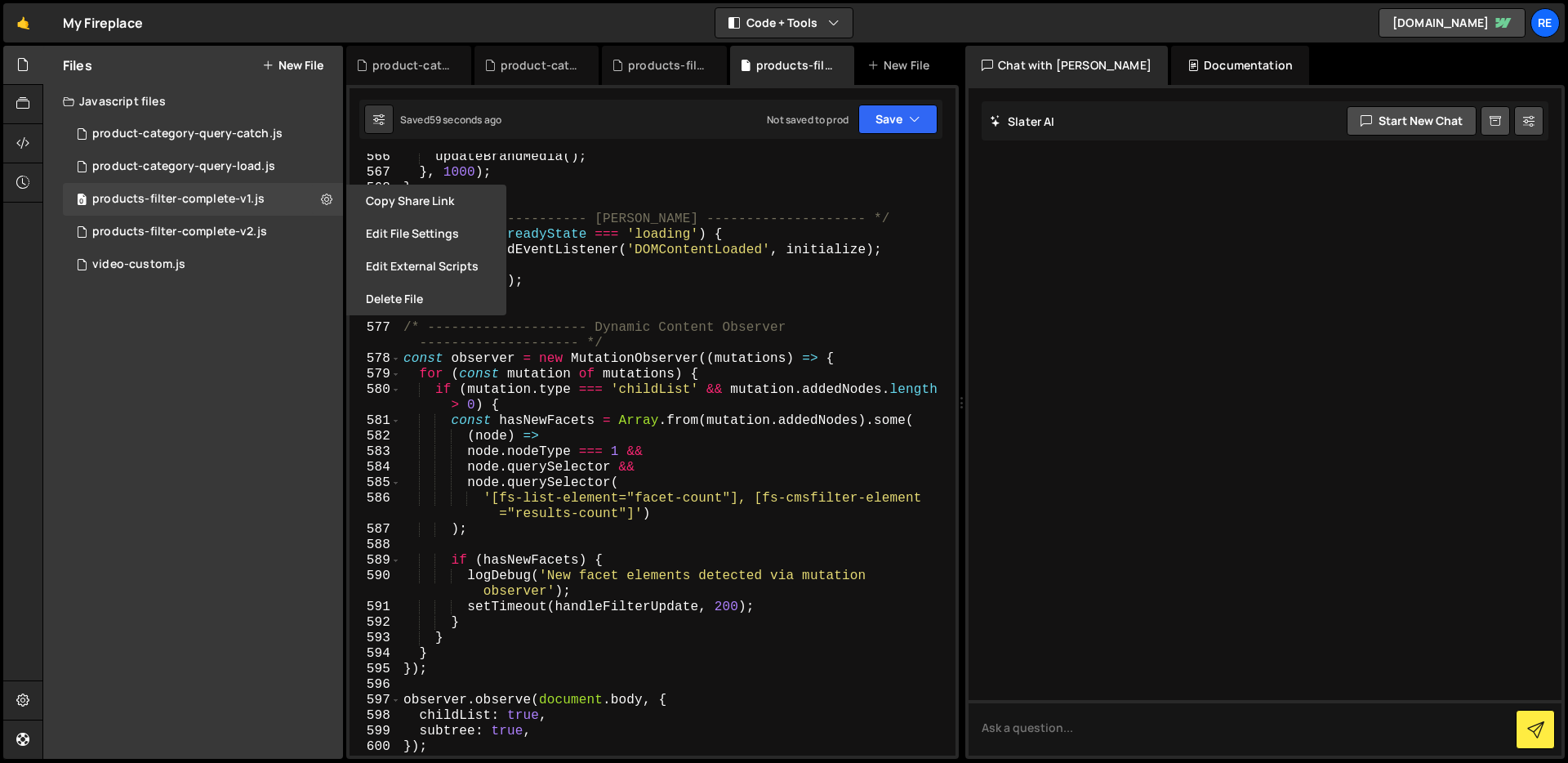
click at [370, 231] on button "Edit File Settings" at bounding box center [427, 234] width 160 height 33
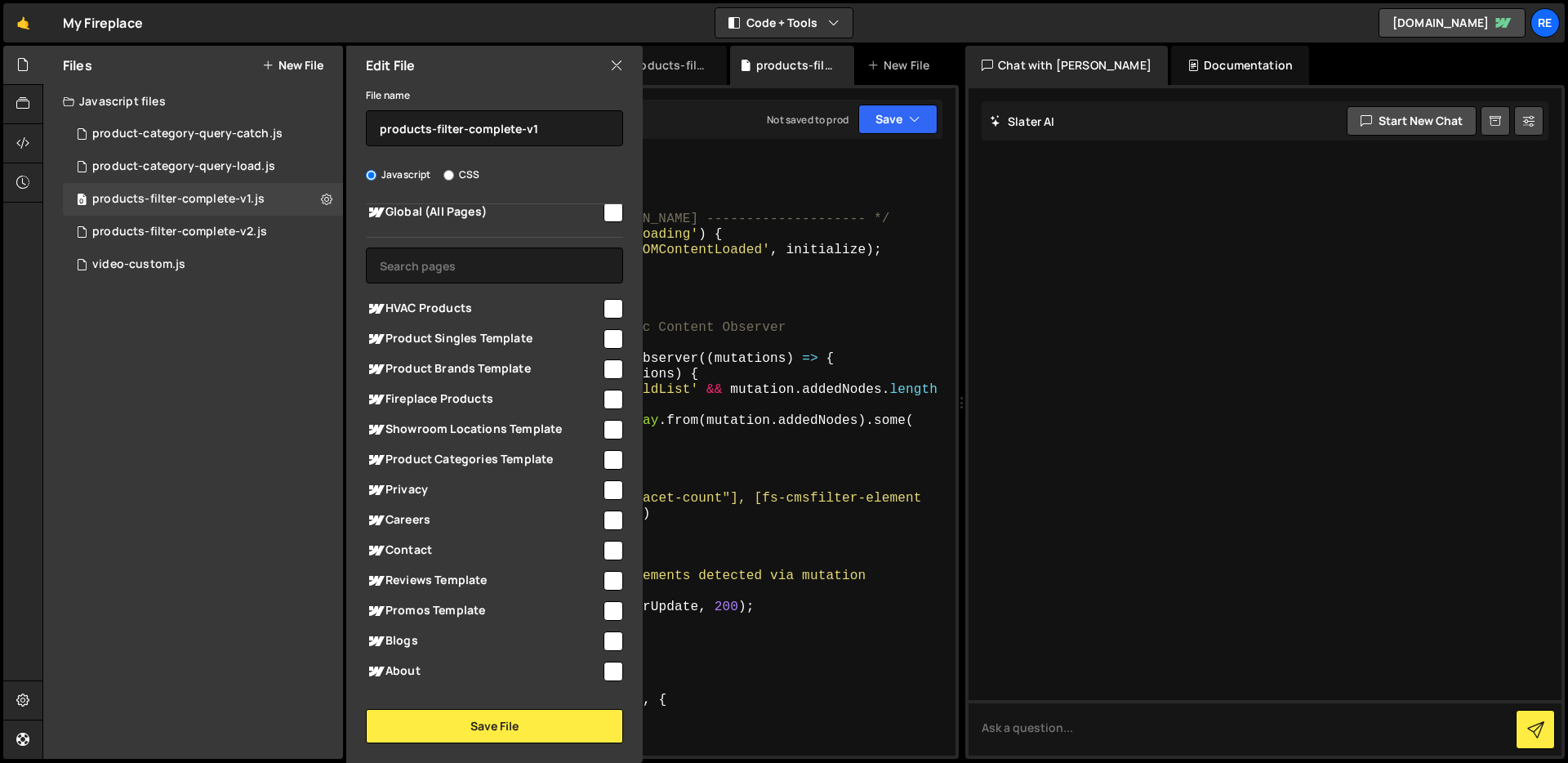
scroll to position [16, 0]
click at [603, 408] on input "checkbox" at bounding box center [613, 400] width 20 height 20
checkbox input "true"
click at [527, 739] on button "Save File" at bounding box center [494, 726] width 257 height 34
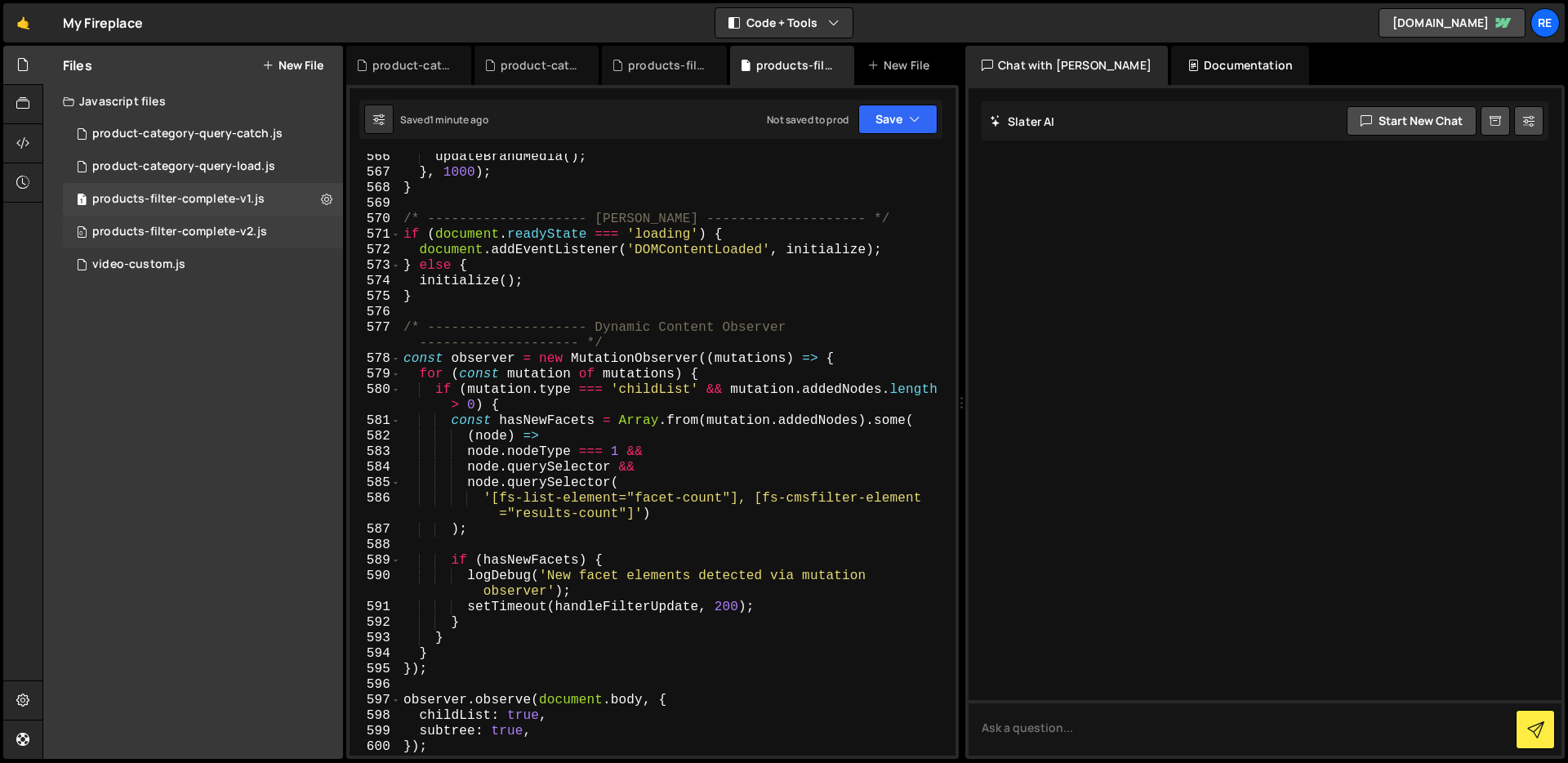
click at [265, 231] on div "0 products-filter-complete-v2.js 0" at bounding box center [203, 232] width 280 height 33
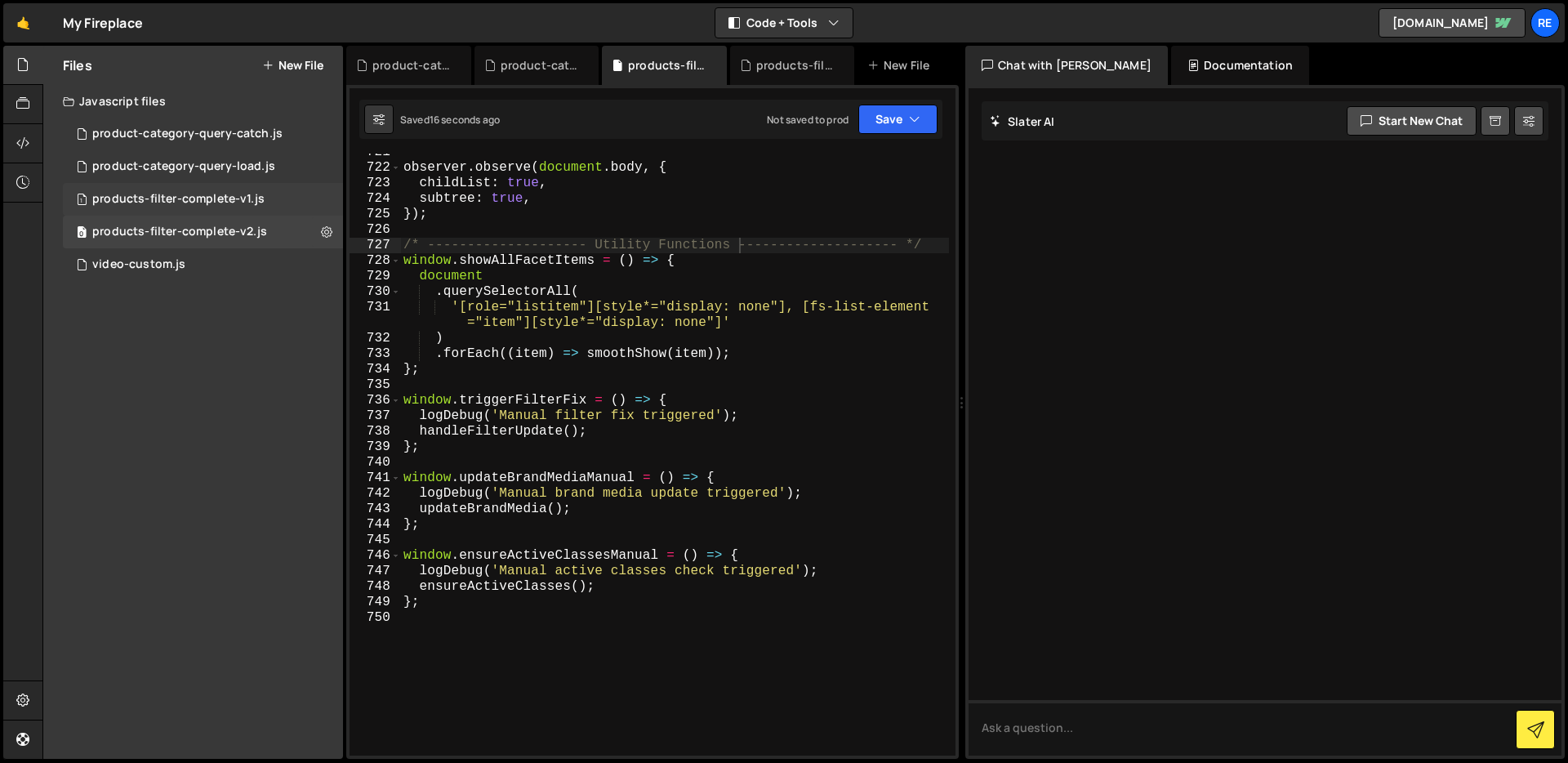
click at [278, 205] on div "1 products-filter-complete-v1.js 0" at bounding box center [203, 199] width 280 height 33
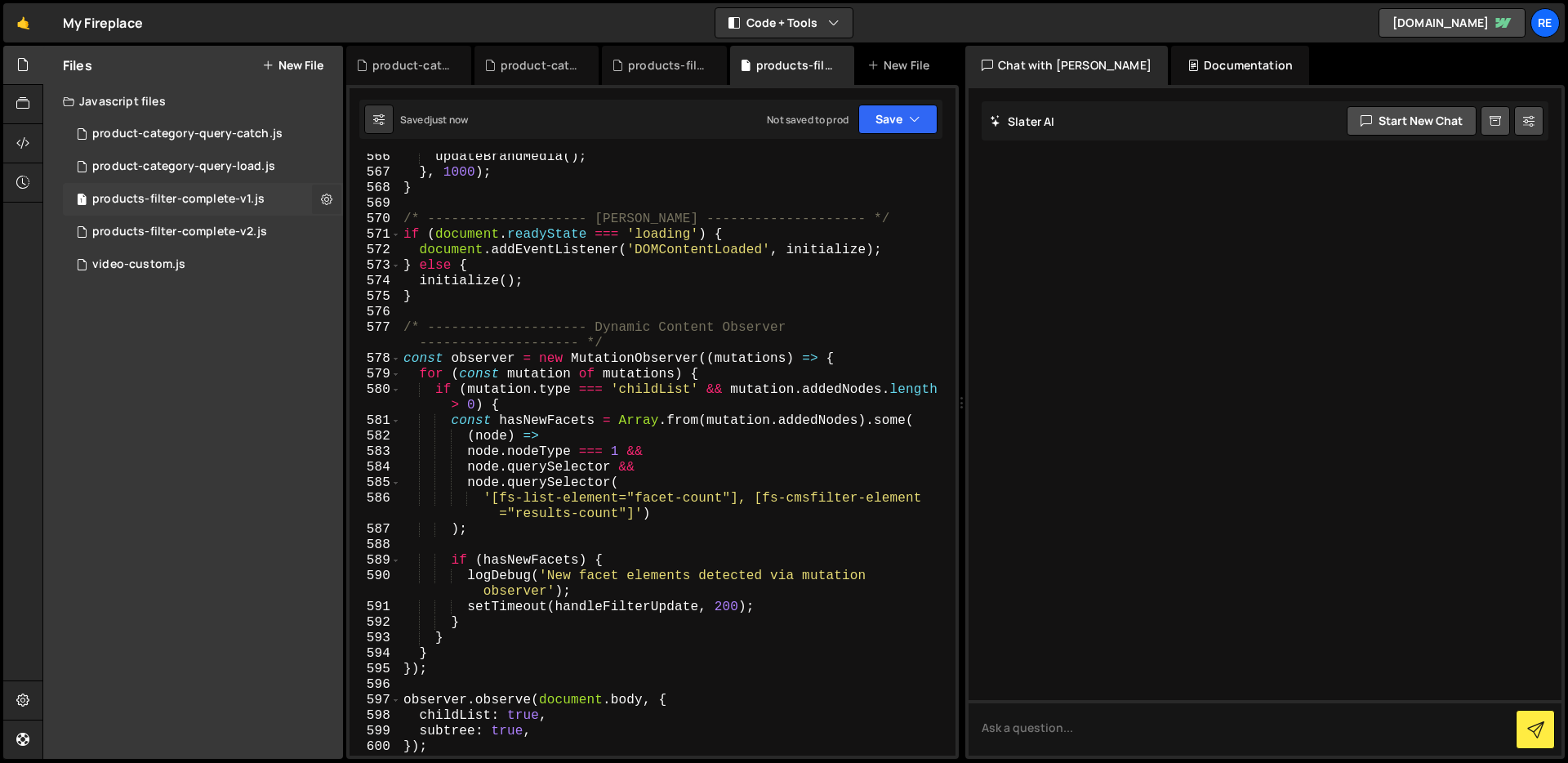
click at [324, 200] on icon at bounding box center [326, 199] width 11 height 16
type input "products-filter-complete-v1"
radio input "true"
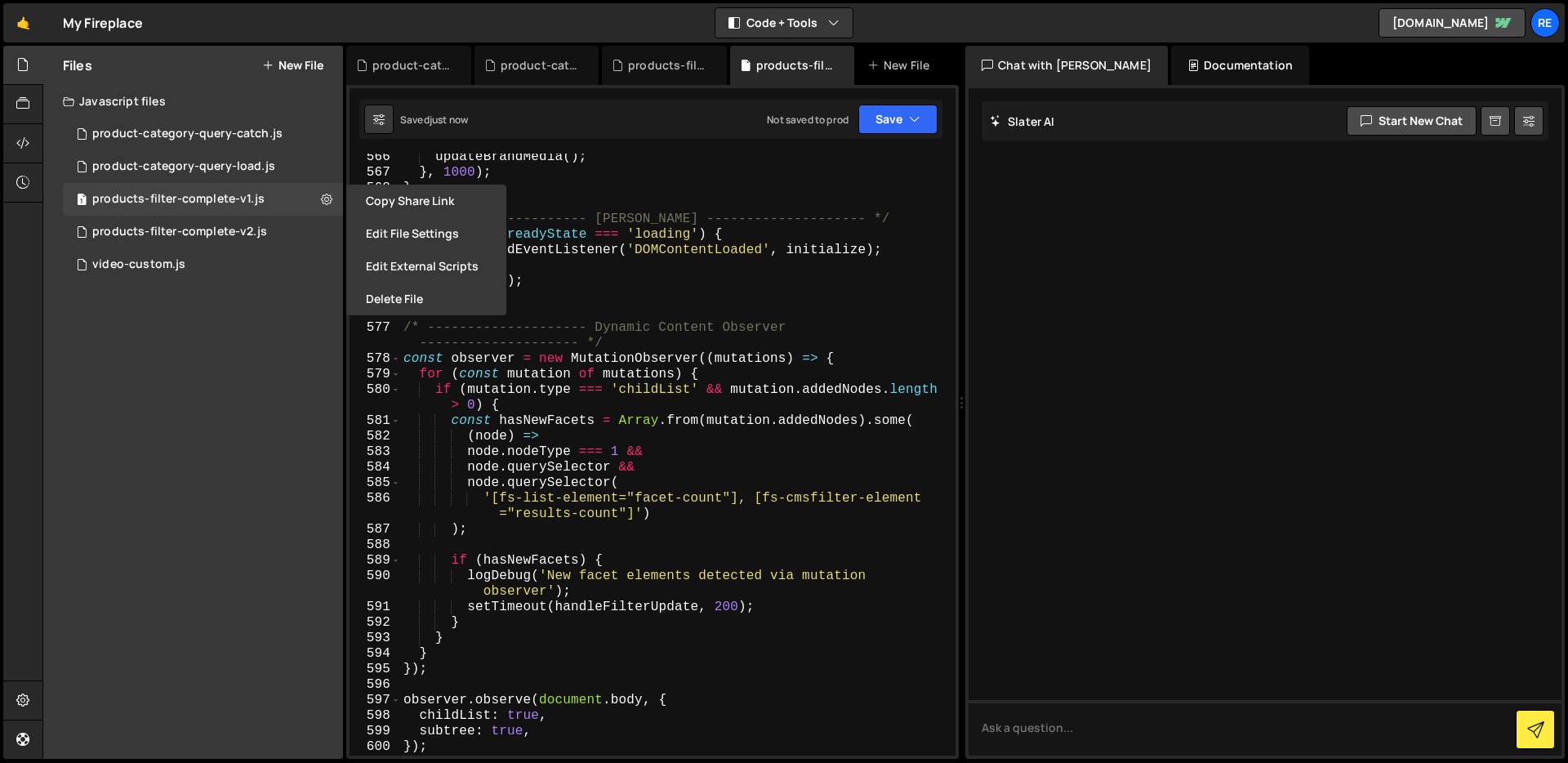
click at [376, 234] on button "Edit File Settings" at bounding box center [427, 234] width 160 height 33
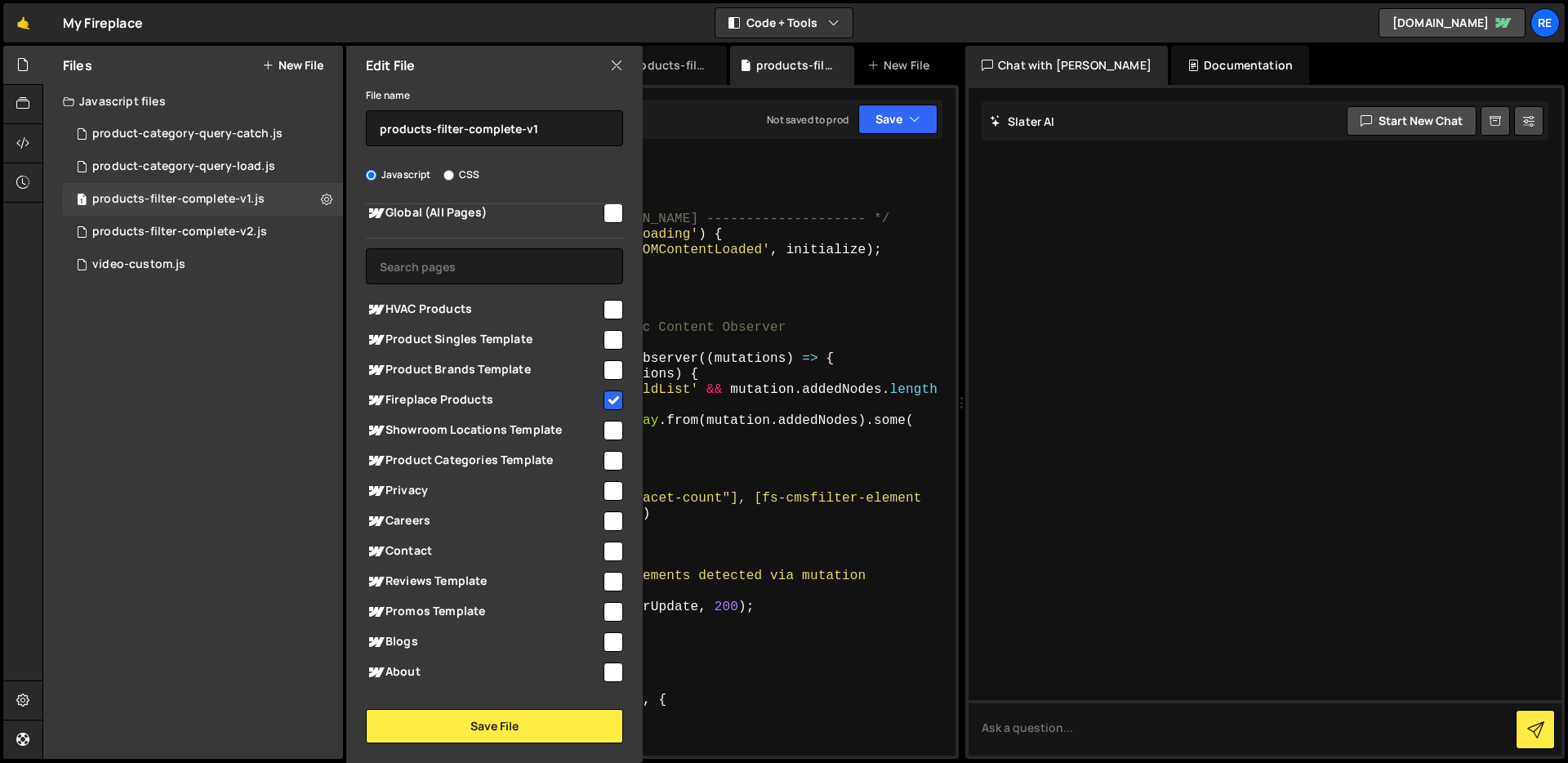
click at [607, 403] on input "checkbox" at bounding box center [613, 400] width 20 height 20
drag, startPoint x: 508, startPoint y: 721, endPoint x: 502, endPoint y: 680, distance: 41.4
click at [509, 722] on button "Save File" at bounding box center [494, 726] width 257 height 34
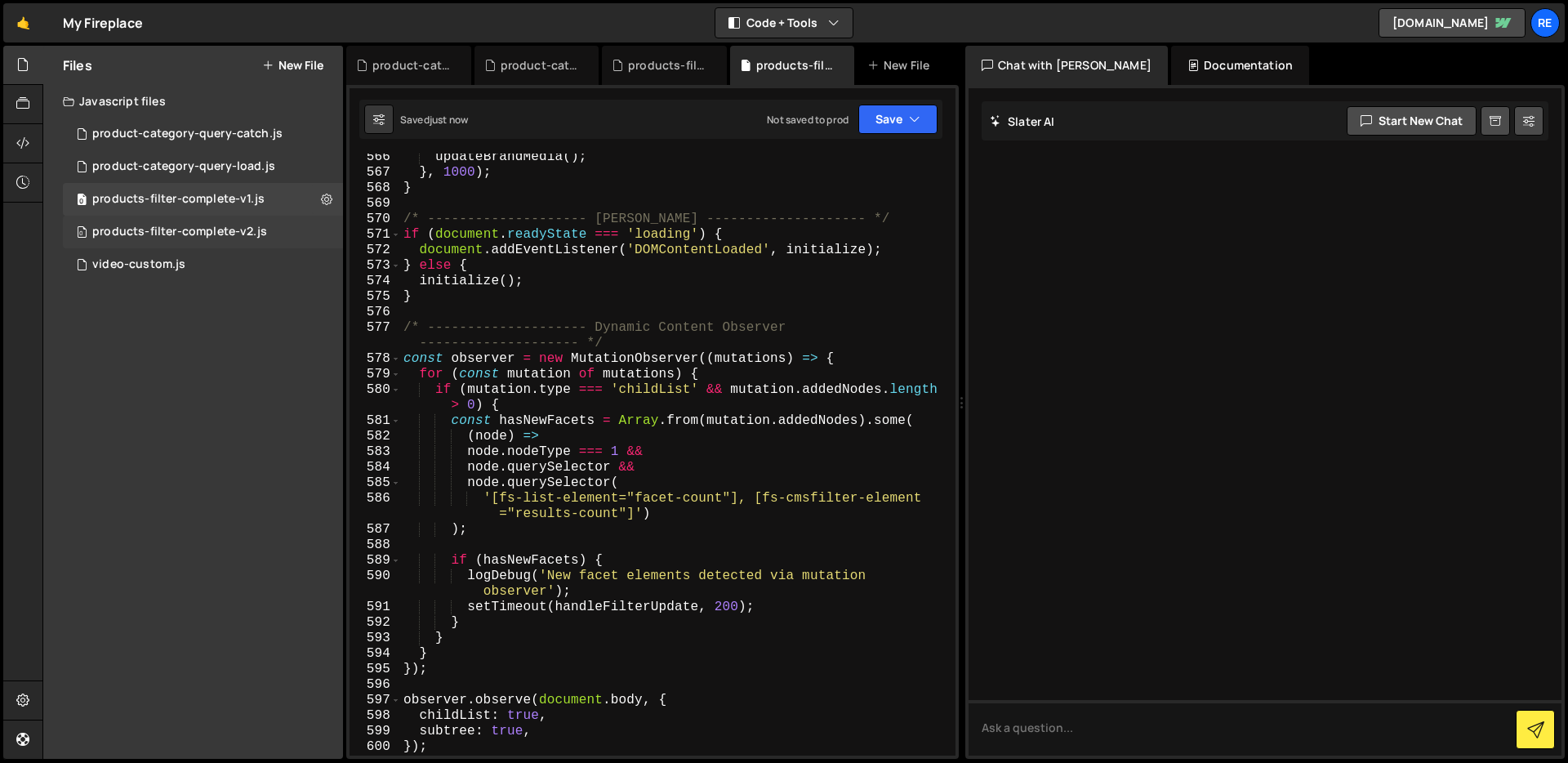
click at [317, 226] on div "0 products-filter-complete-v2.js 0" at bounding box center [203, 232] width 280 height 33
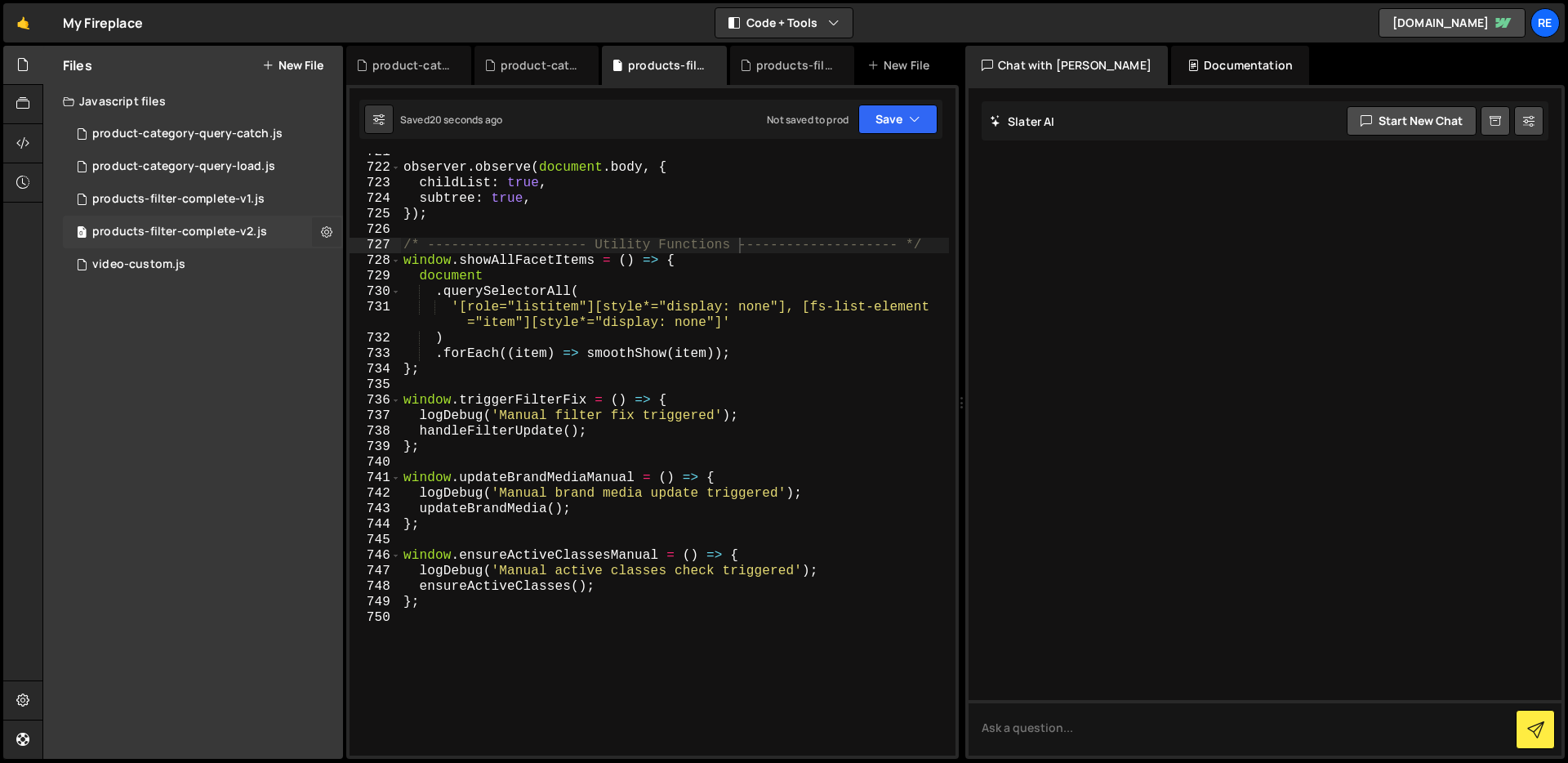
click at [329, 234] on icon at bounding box center [326, 232] width 11 height 16
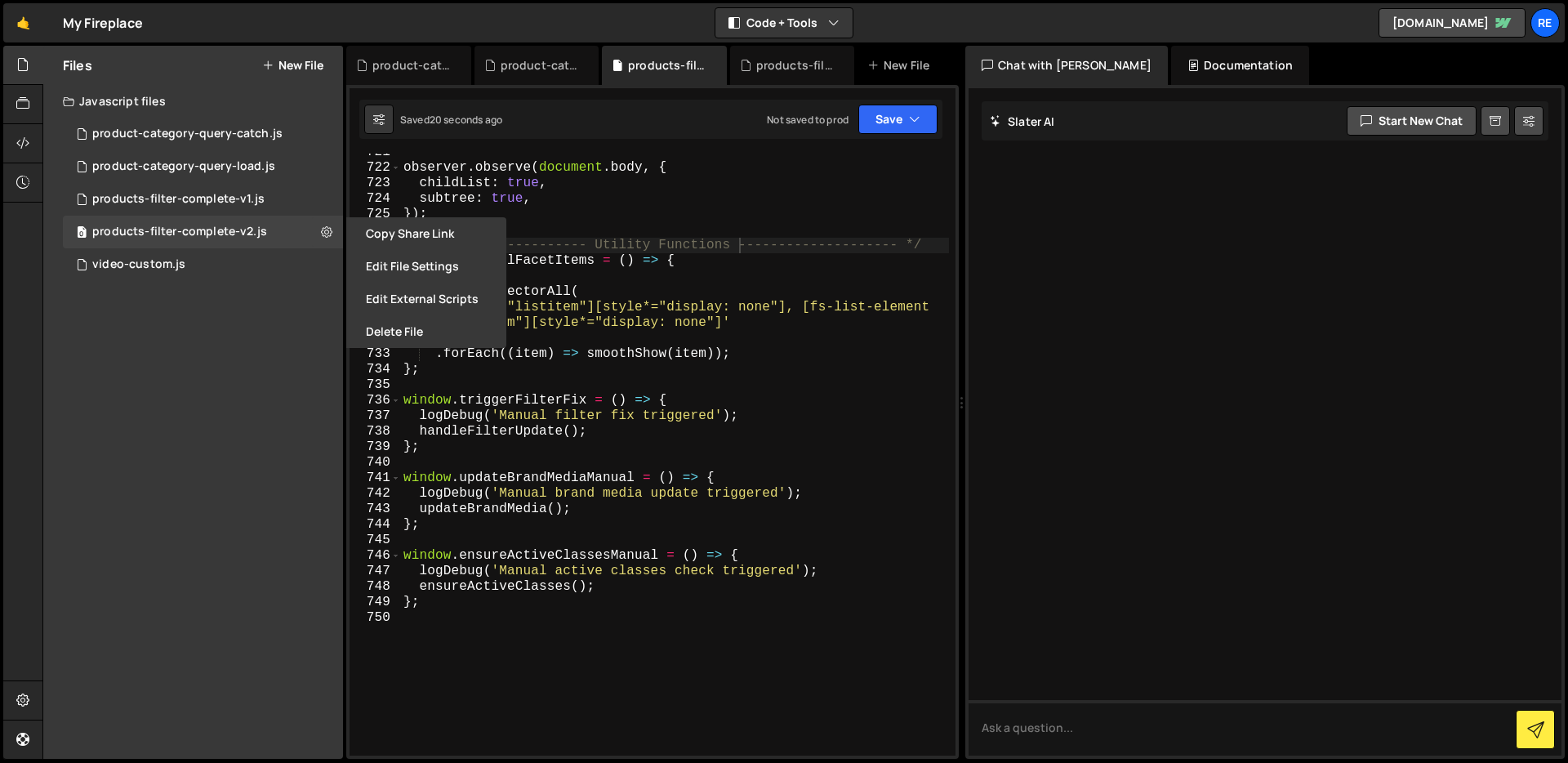
click at [394, 268] on button "Edit File Settings" at bounding box center [427, 266] width 160 height 33
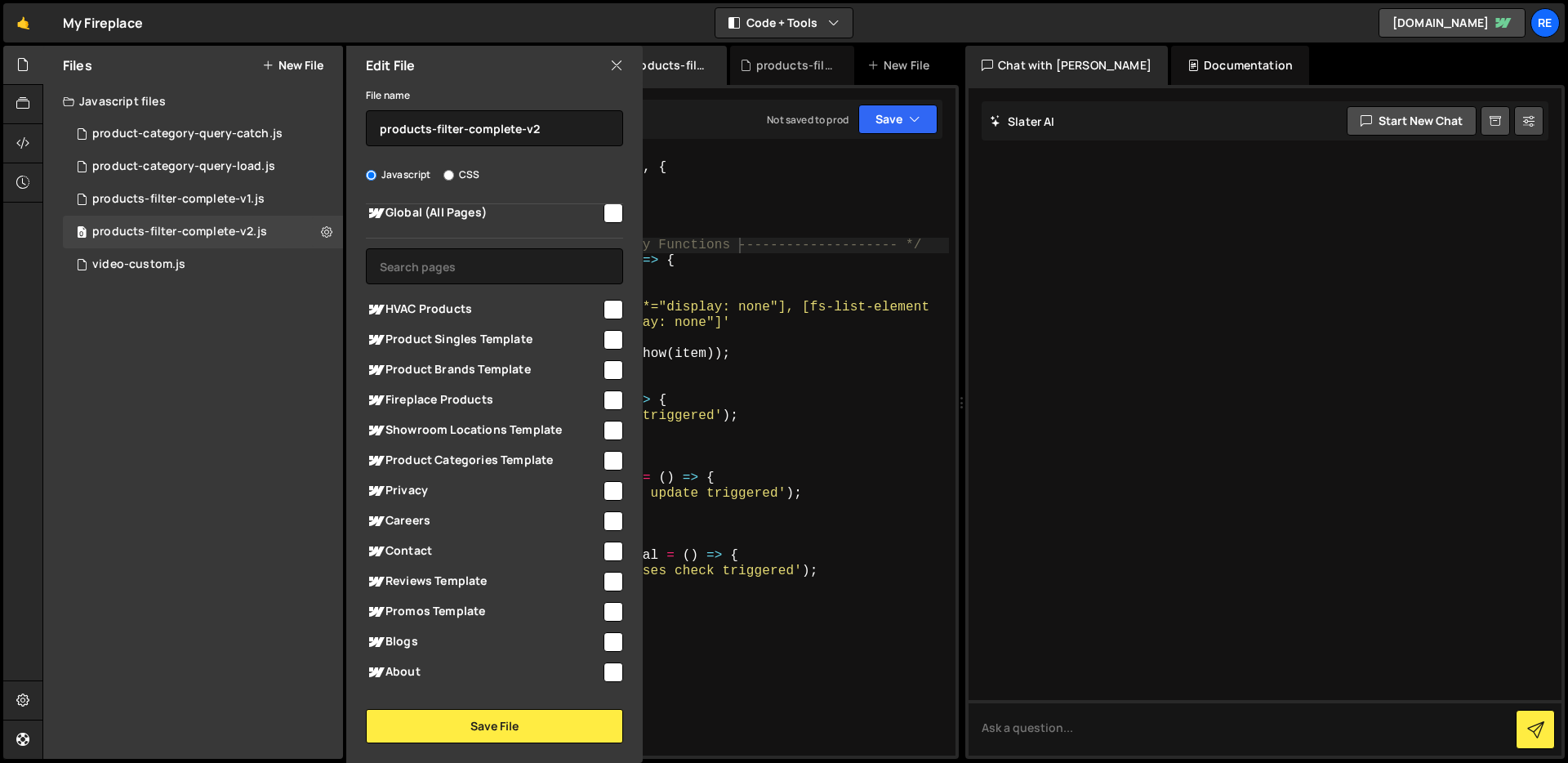
click at [605, 392] on input "checkbox" at bounding box center [613, 400] width 20 height 20
checkbox input "true"
click at [528, 736] on button "Save File" at bounding box center [494, 726] width 257 height 34
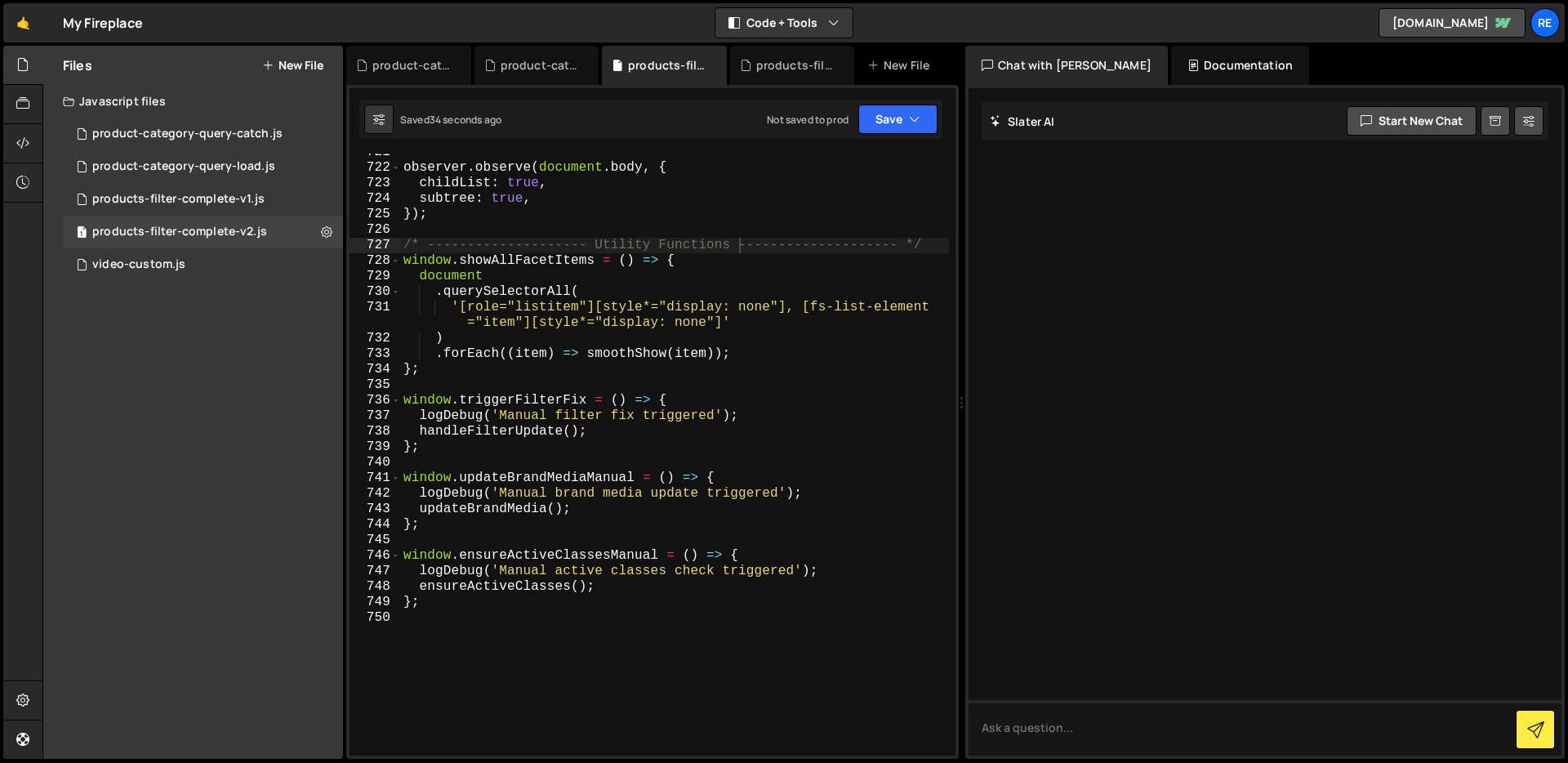
click at [559, 312] on div "observer . observe ( document . body , { childList : true , subtree : true , })…" at bounding box center [674, 461] width 549 height 633
type textarea "};"
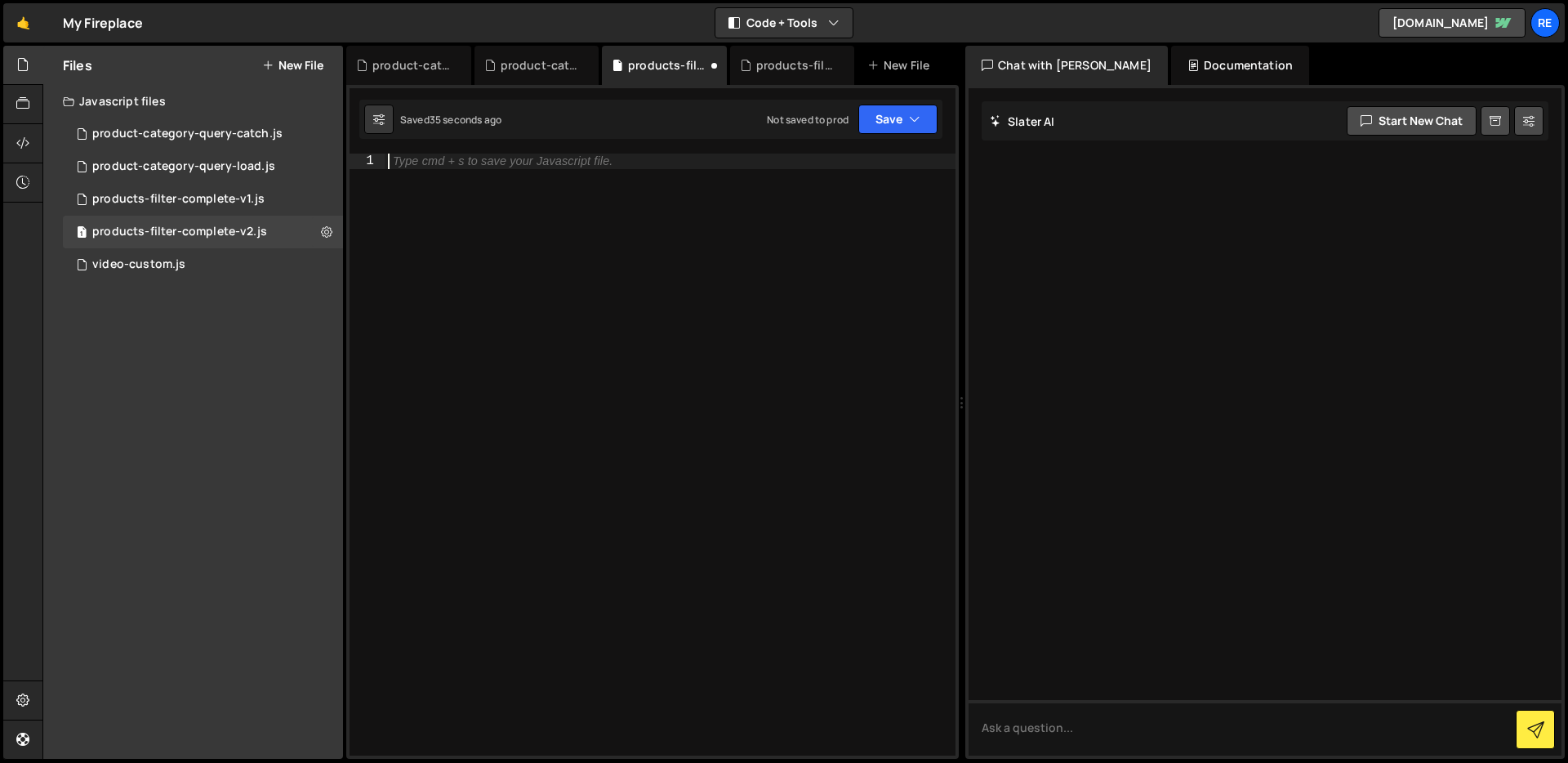
paste textarea "};"
type textarea "};"
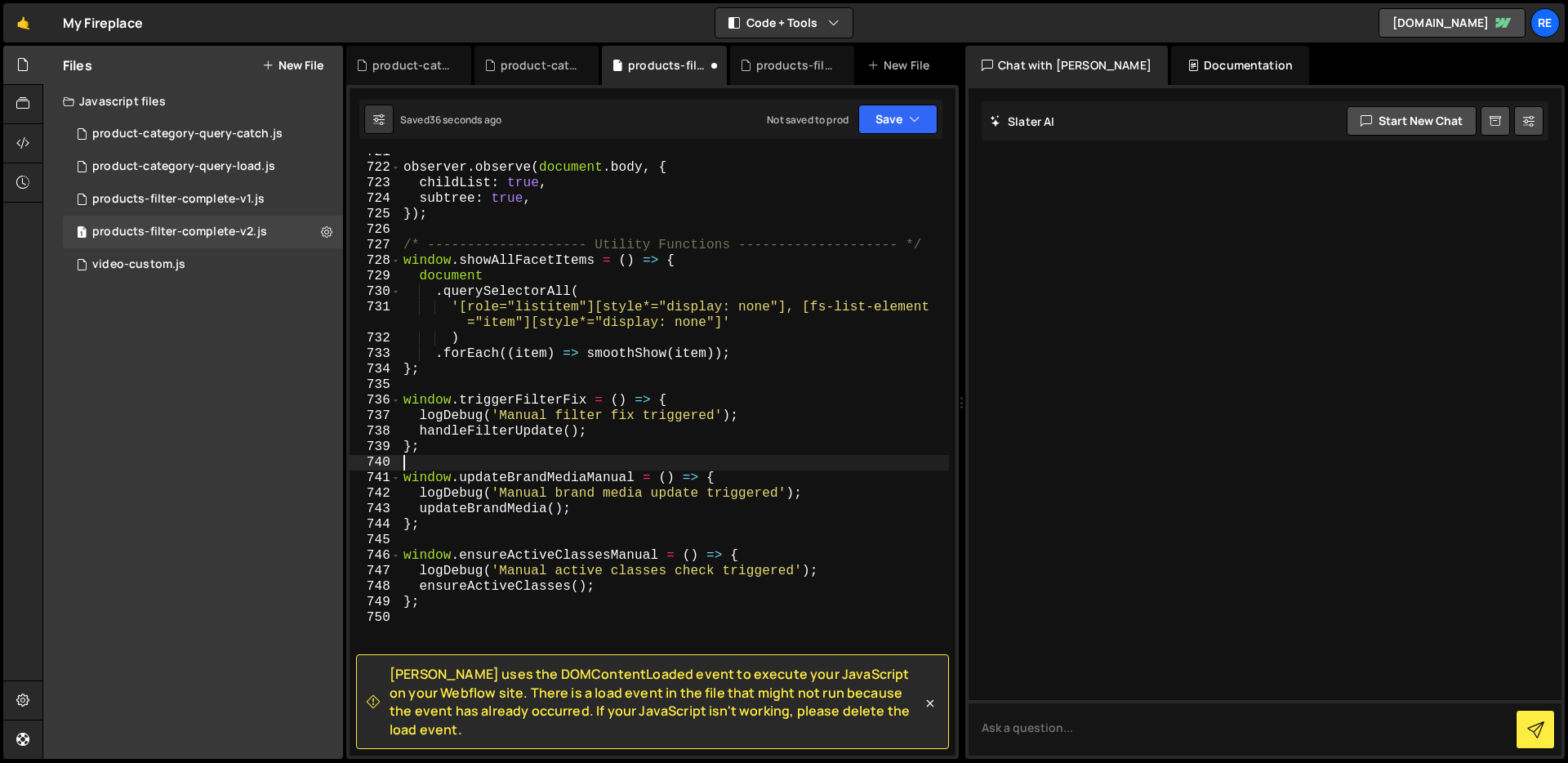
scroll to position [11988, 0]
click at [680, 441] on div "observer . observe ( document . body , { childList : true , subtree : true , })…" at bounding box center [674, 461] width 549 height 633
type textarea "};"
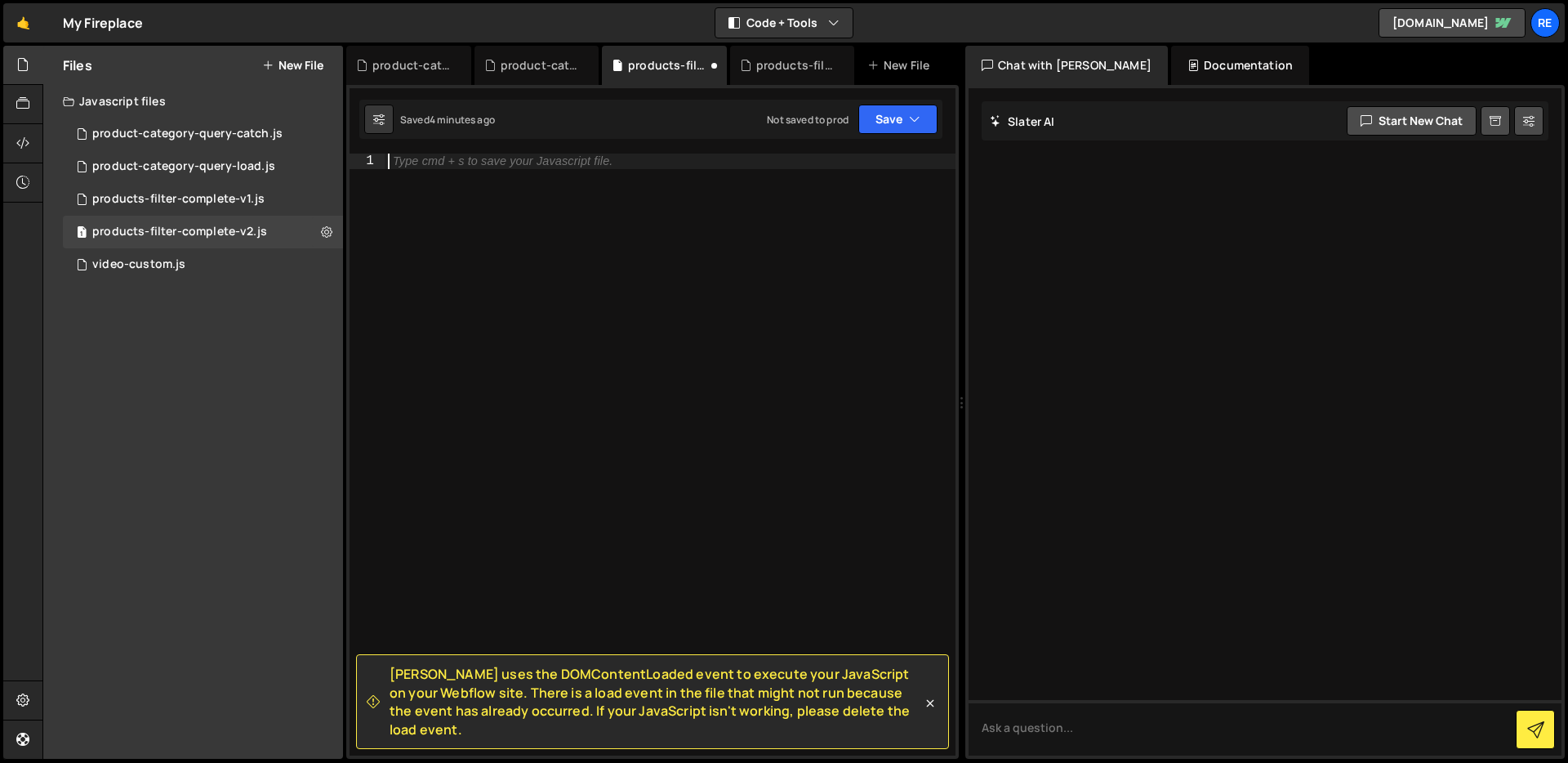
paste textarea "};"
type textarea "};"
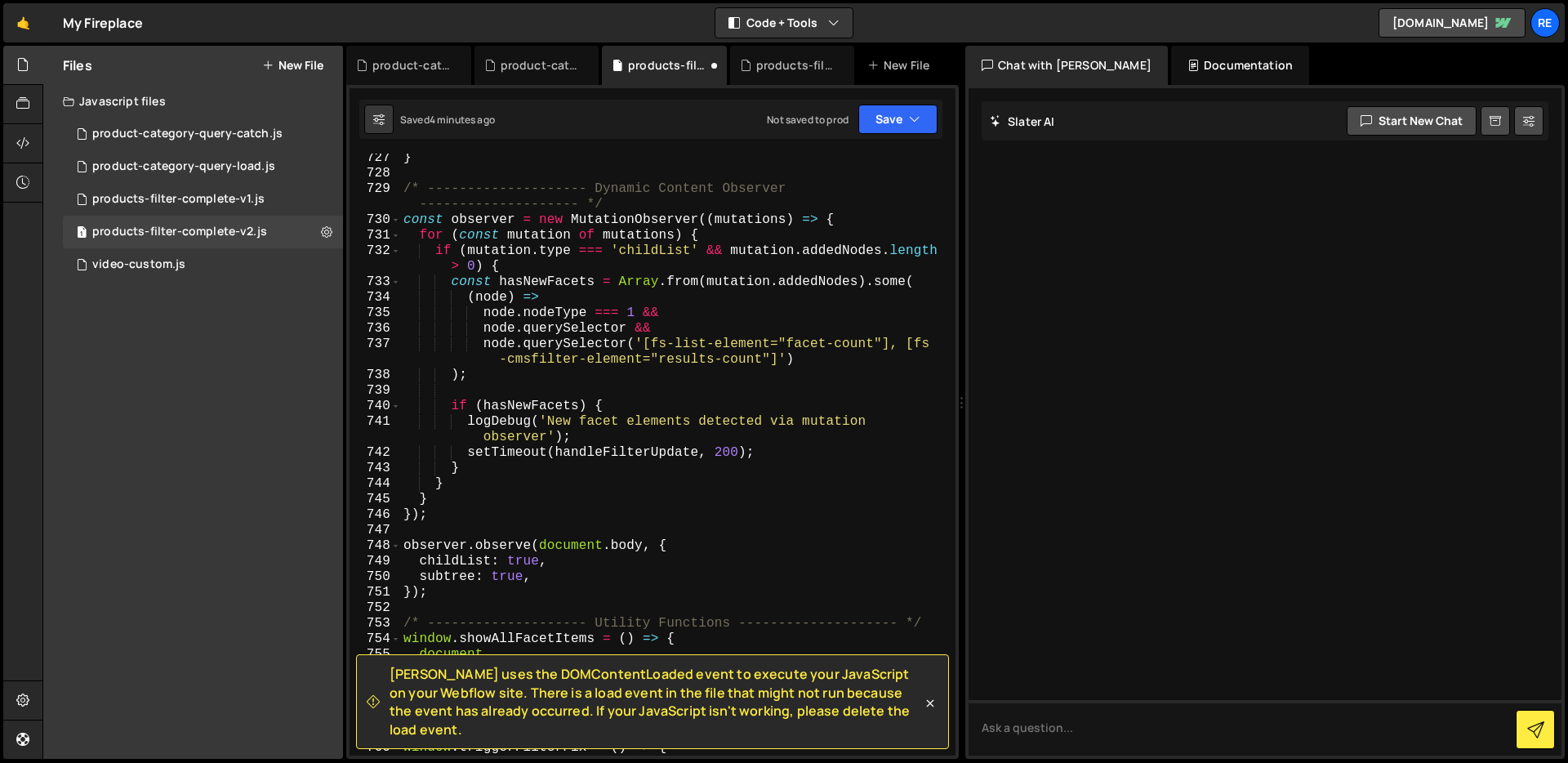
scroll to position [12608, 0]
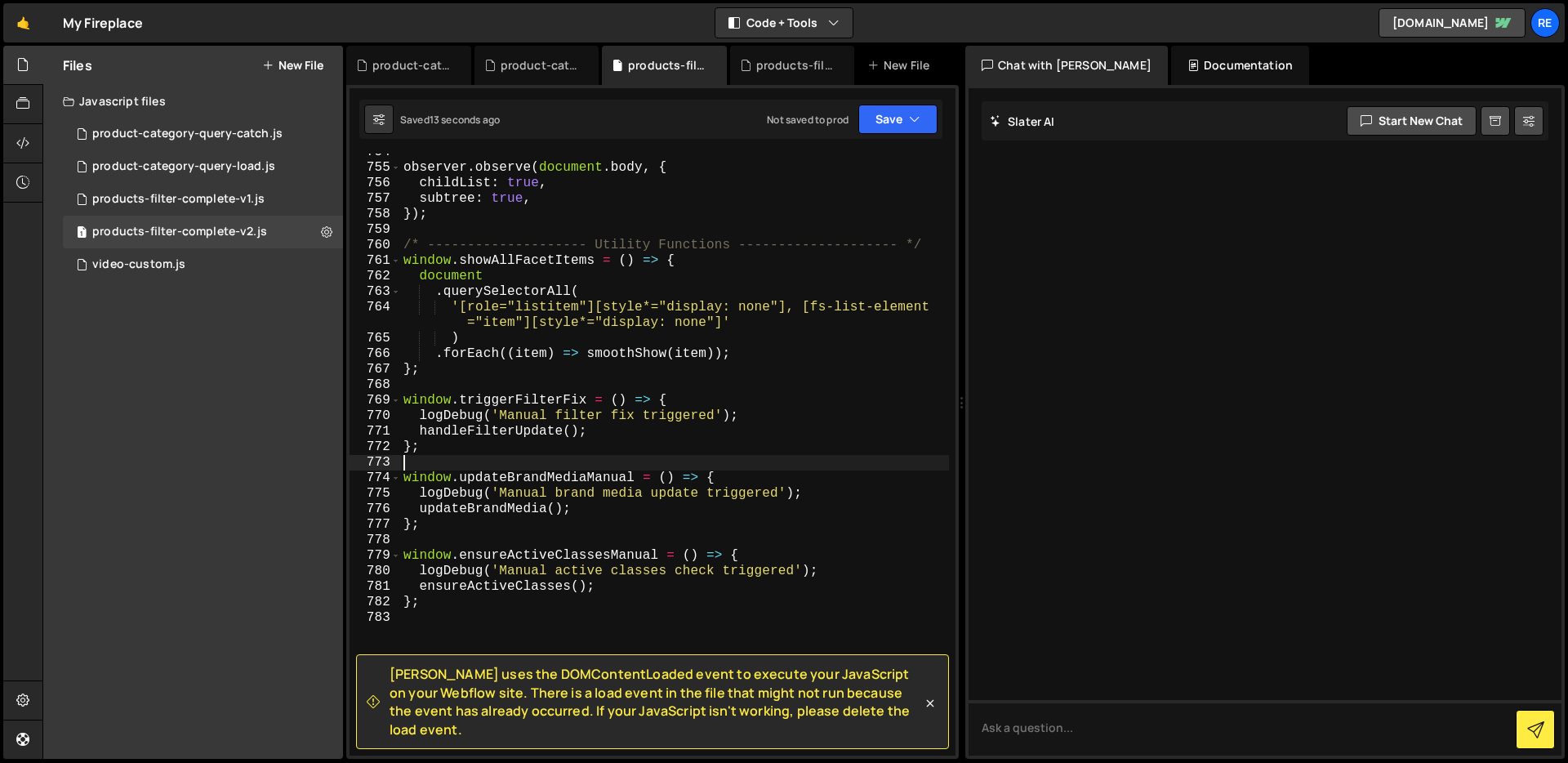
click at [693, 348] on div "observer . observe ( document . body , { childList : true , subtree : true , })…" at bounding box center [674, 461] width 549 height 633
type textarea "};"
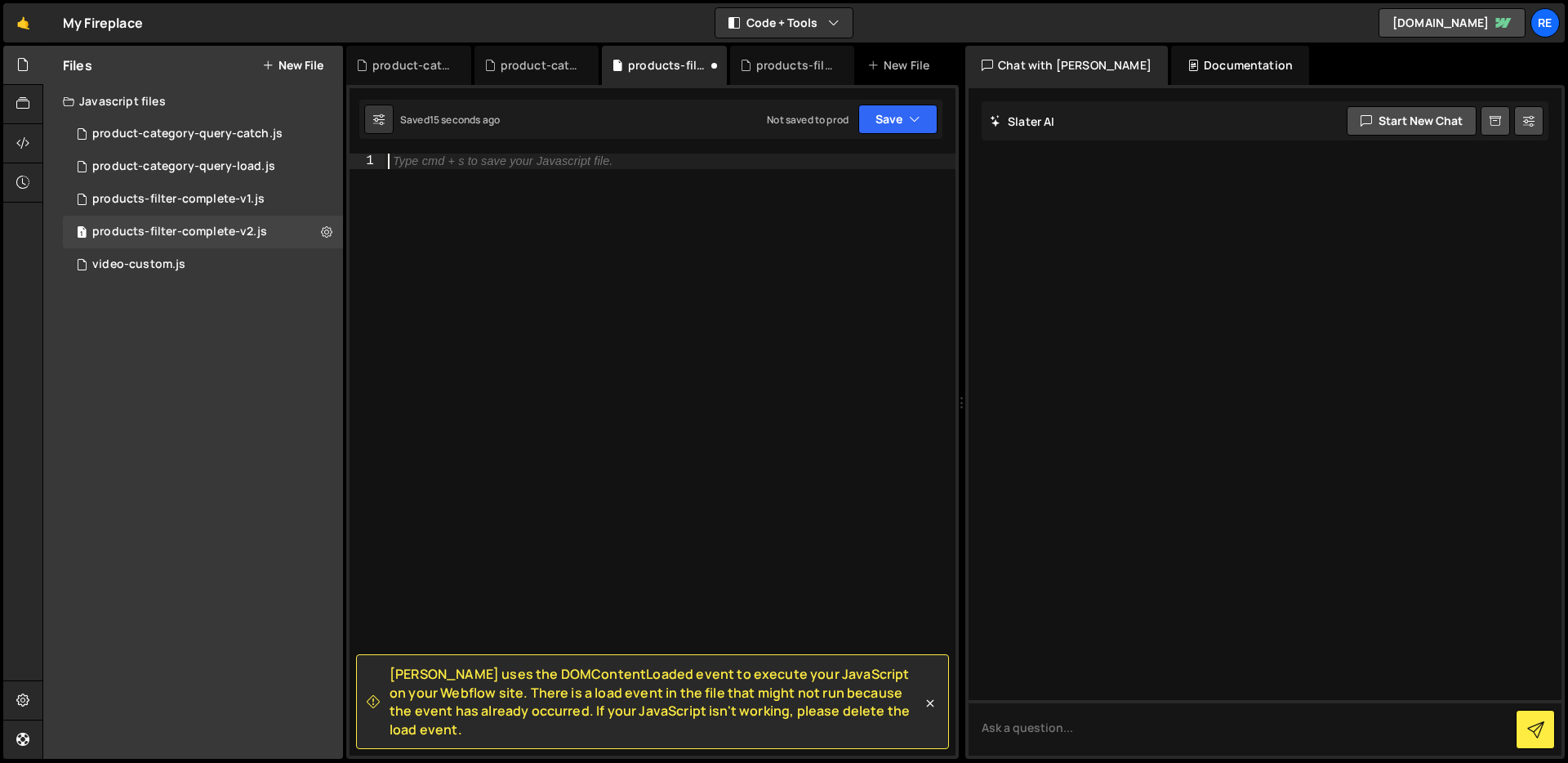
paste textarea "};"
type textarea "};"
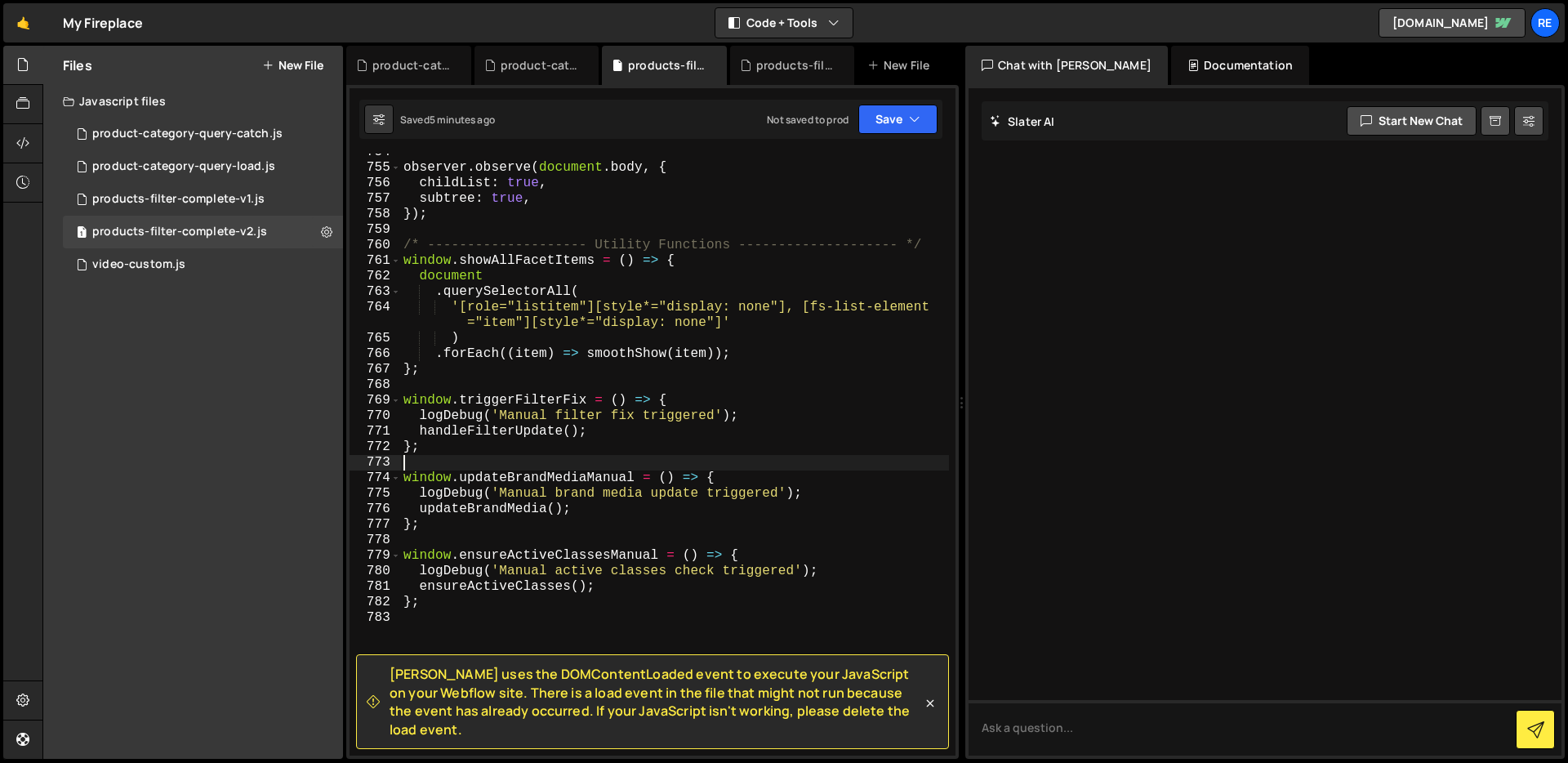
click at [660, 353] on div "observer . observe ( document . body , { childList : true , subtree : true , })…" at bounding box center [674, 461] width 549 height 633
type textarea "};"
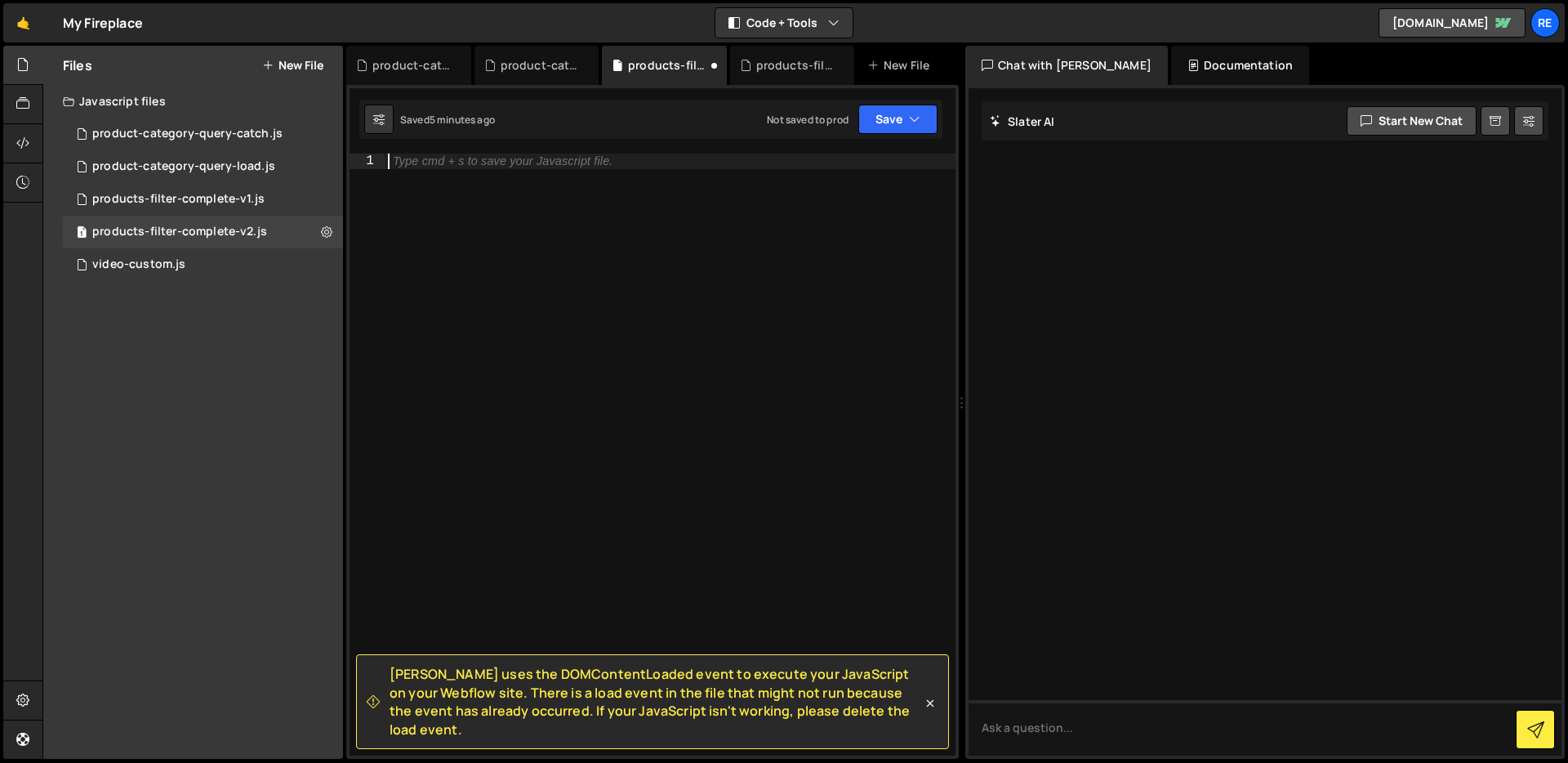
paste textarea "};"
type textarea "};"
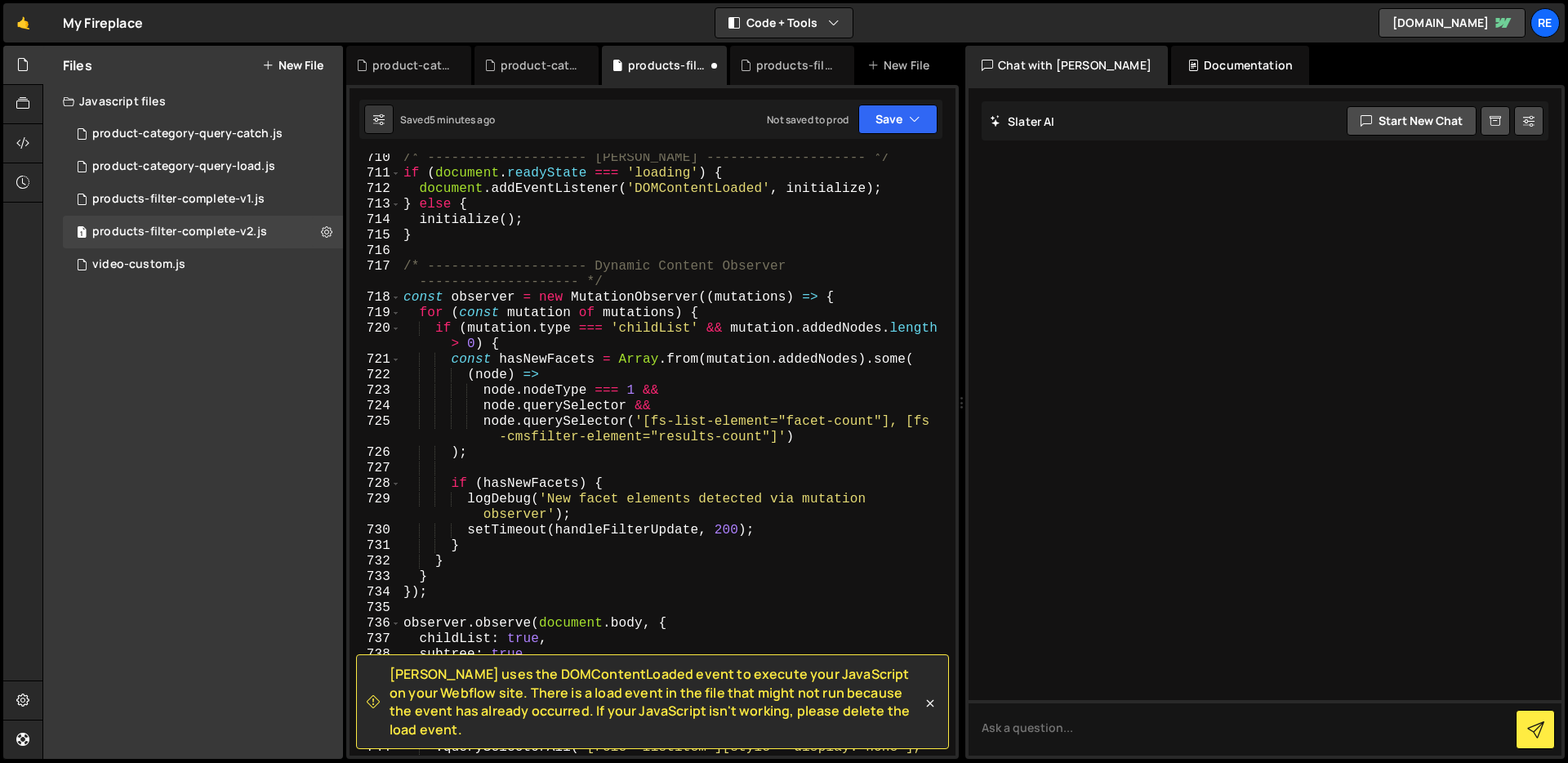
scroll to position [12344, 0]
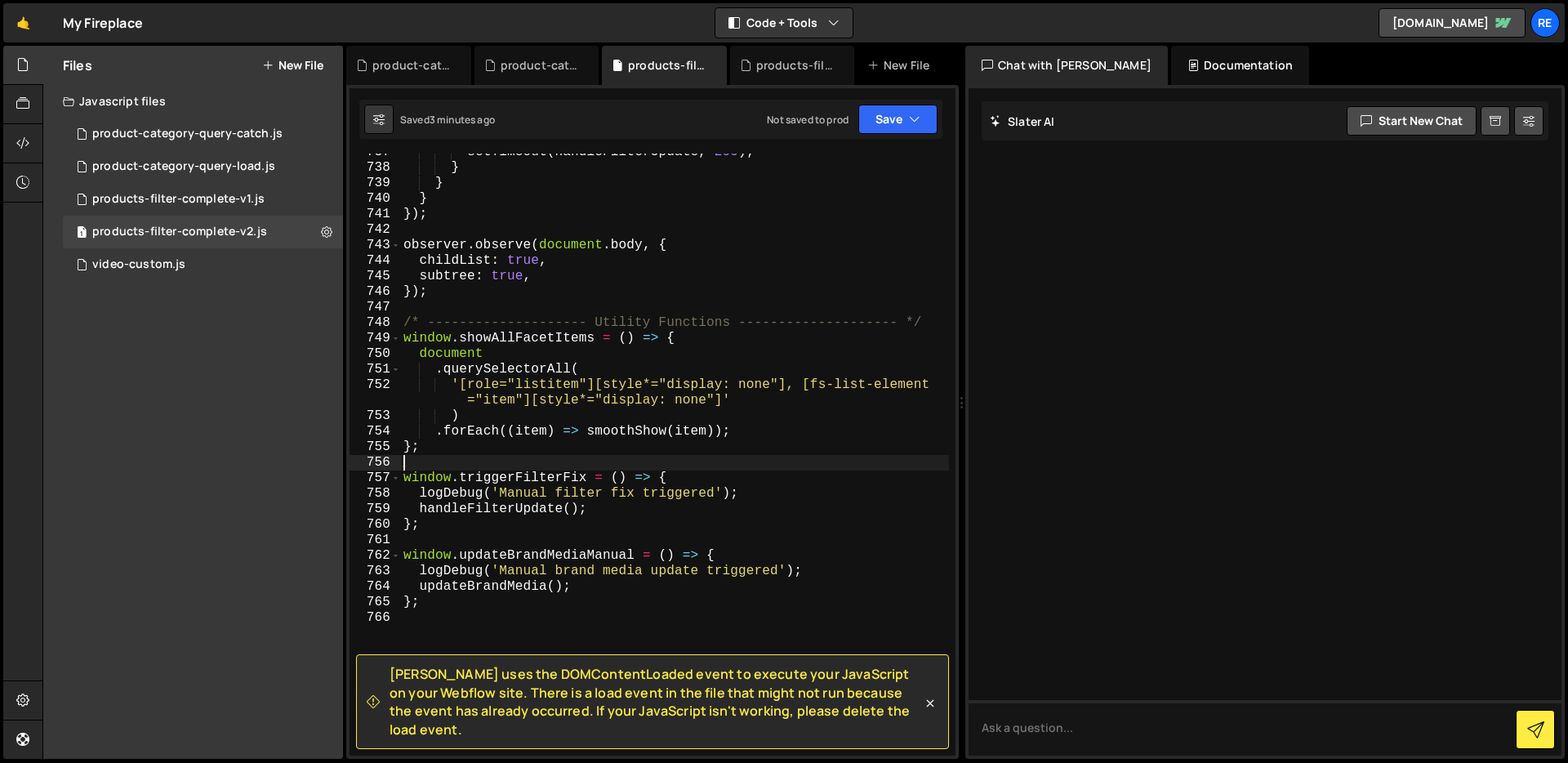
click at [549, 425] on div "setTimeout ( handleFilterUpdate , 200 ) ; } } } }) ; observer . observe ( docum…" at bounding box center [674, 461] width 549 height 633
type textarea "};"
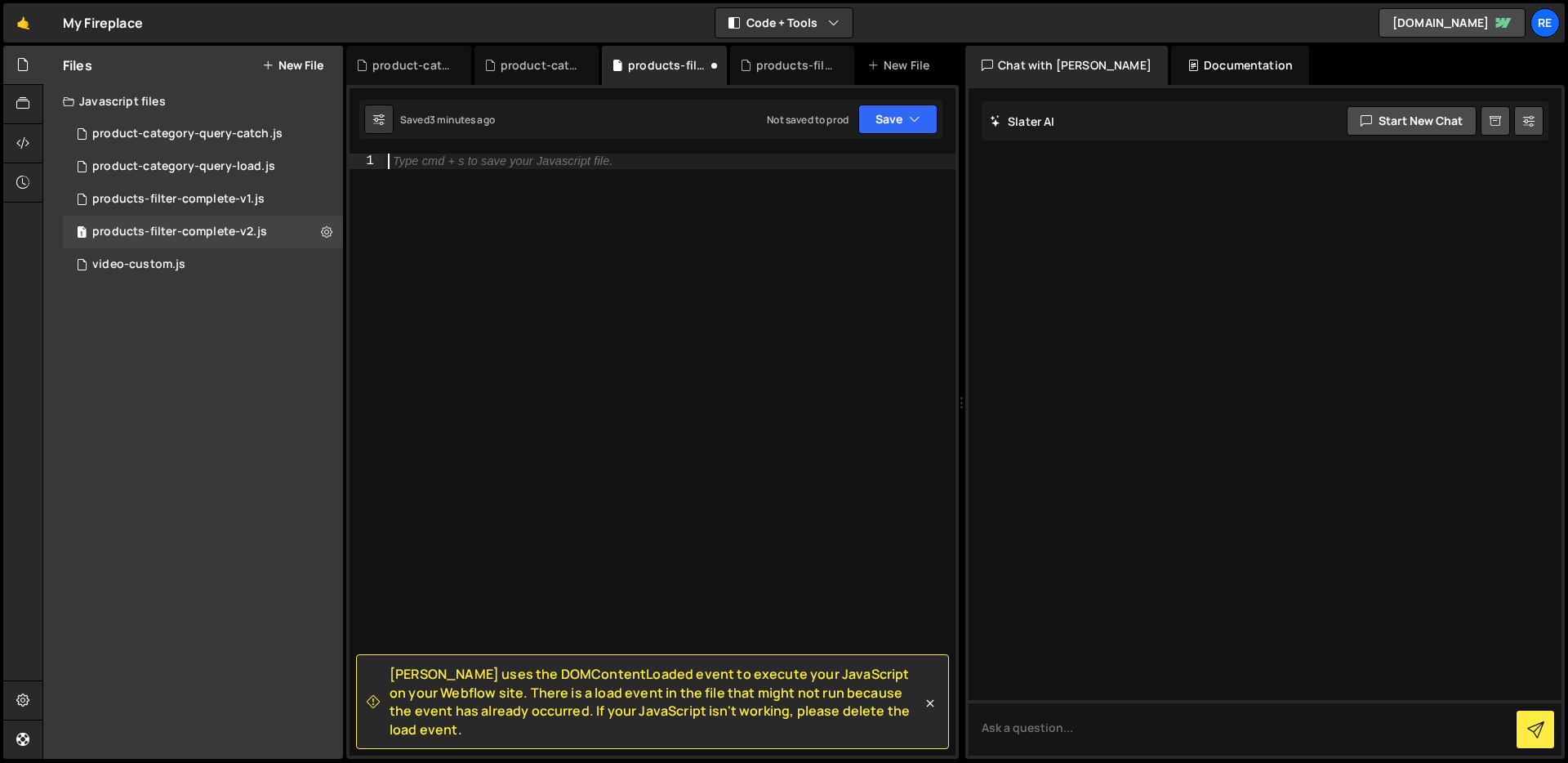
paste textarea "};"
type textarea "};"
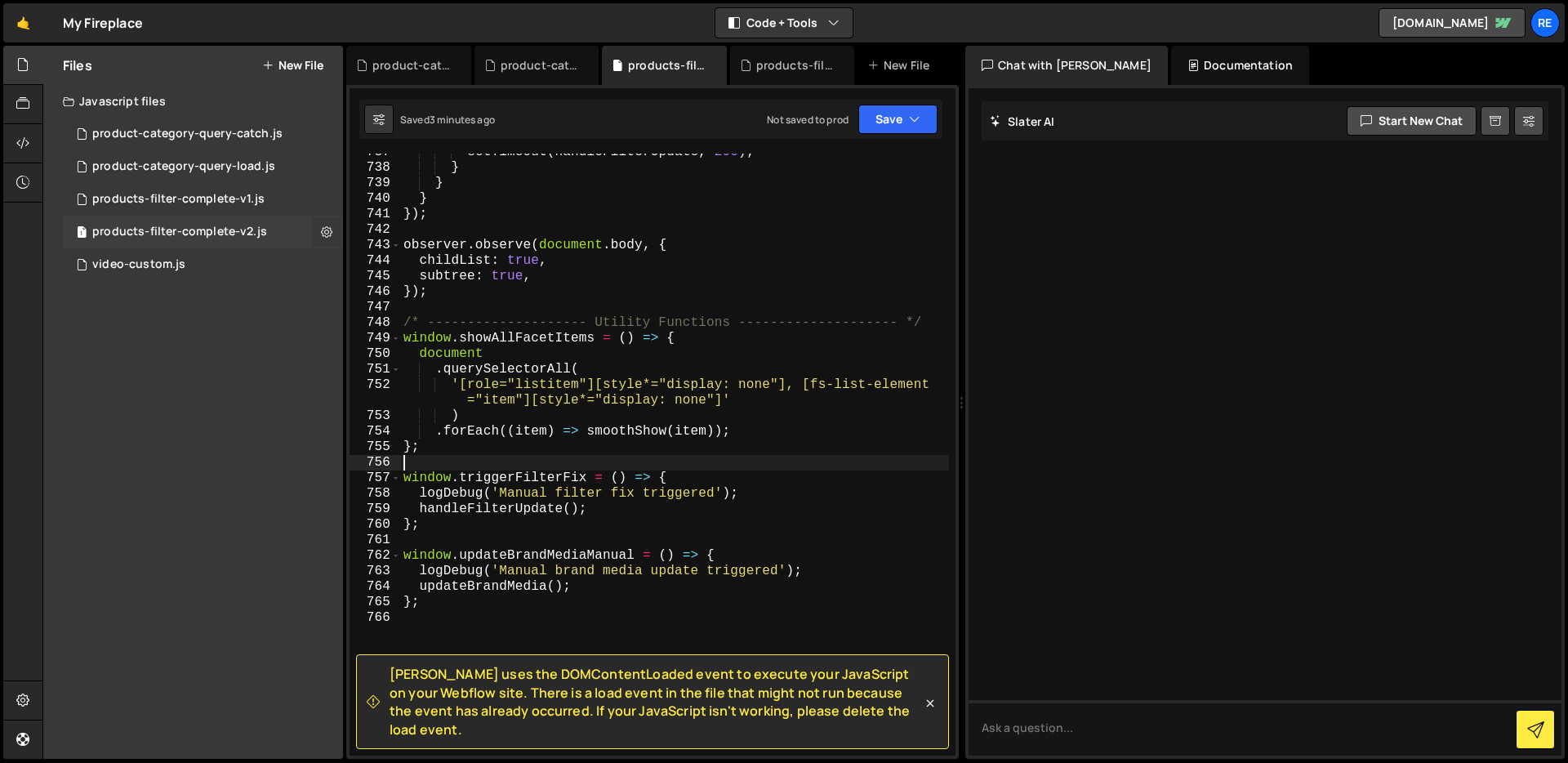
click at [327, 235] on icon at bounding box center [326, 232] width 11 height 16
type input "products-filter-complete-v2"
radio input "true"
checkbox input "true"
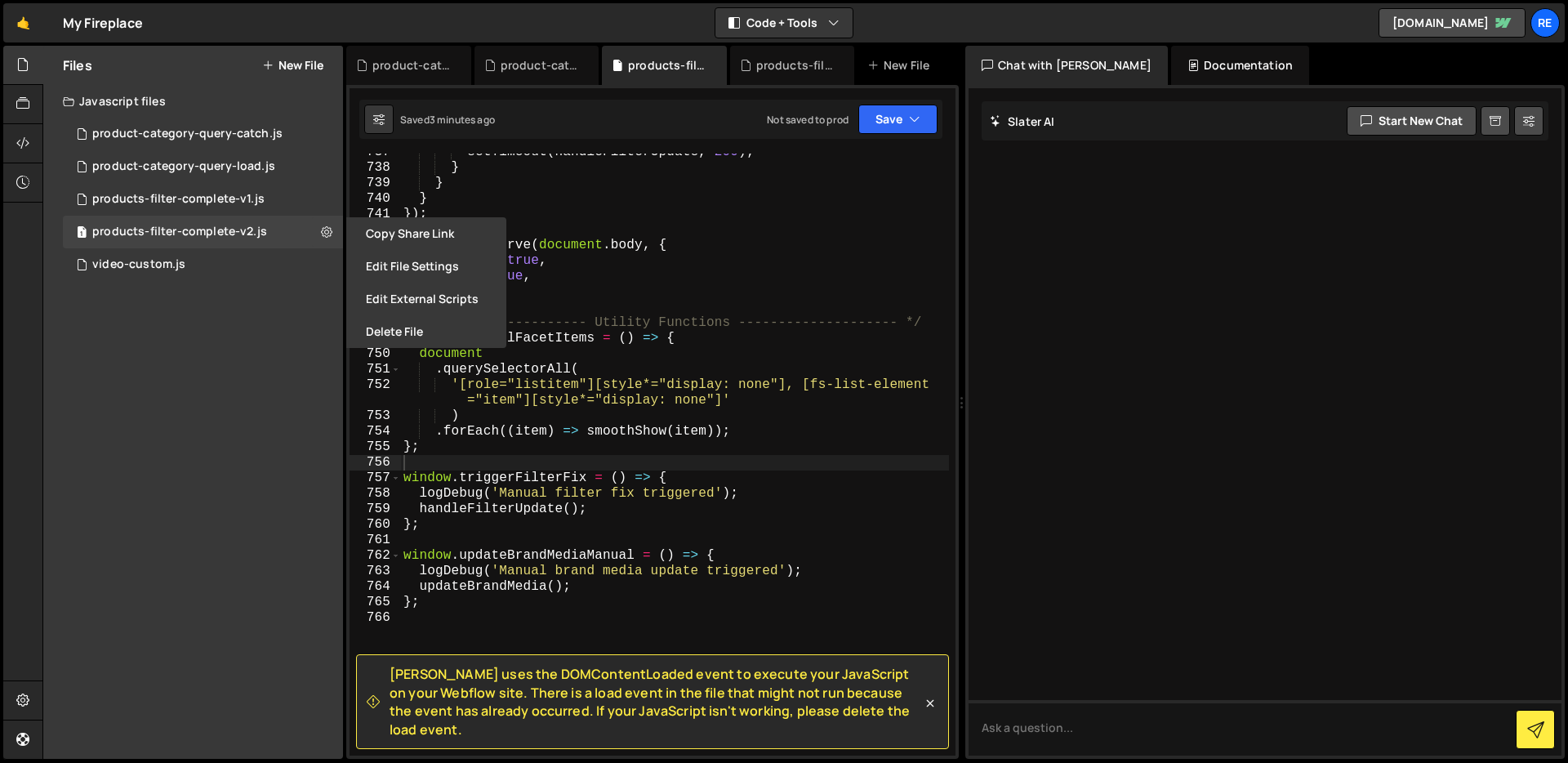
click at [375, 278] on button "Edit File Settings" at bounding box center [427, 266] width 160 height 33
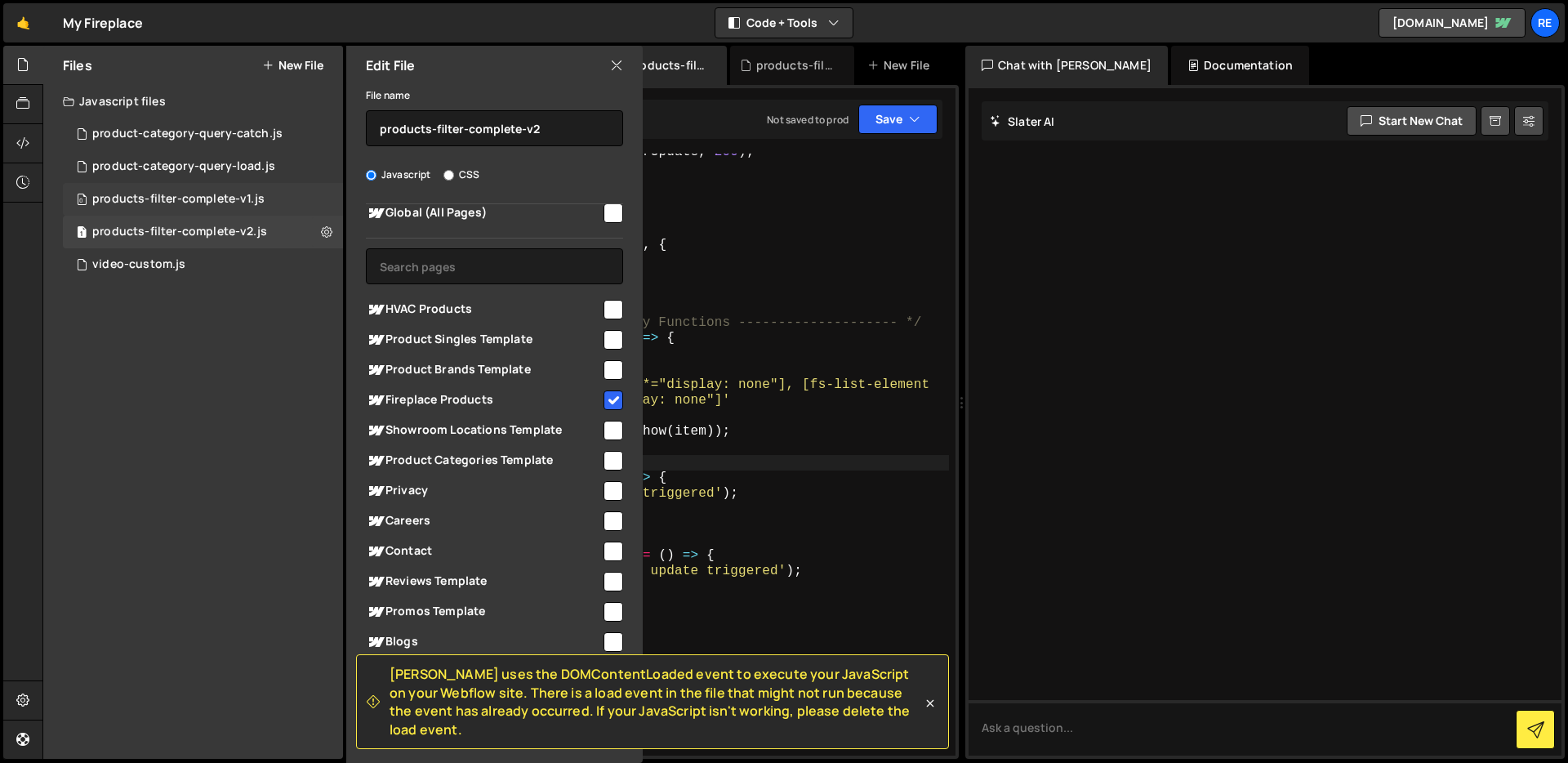
click at [339, 206] on div "0 products-filter-complete-v1.js 0" at bounding box center [203, 199] width 280 height 33
checkbox input "false"
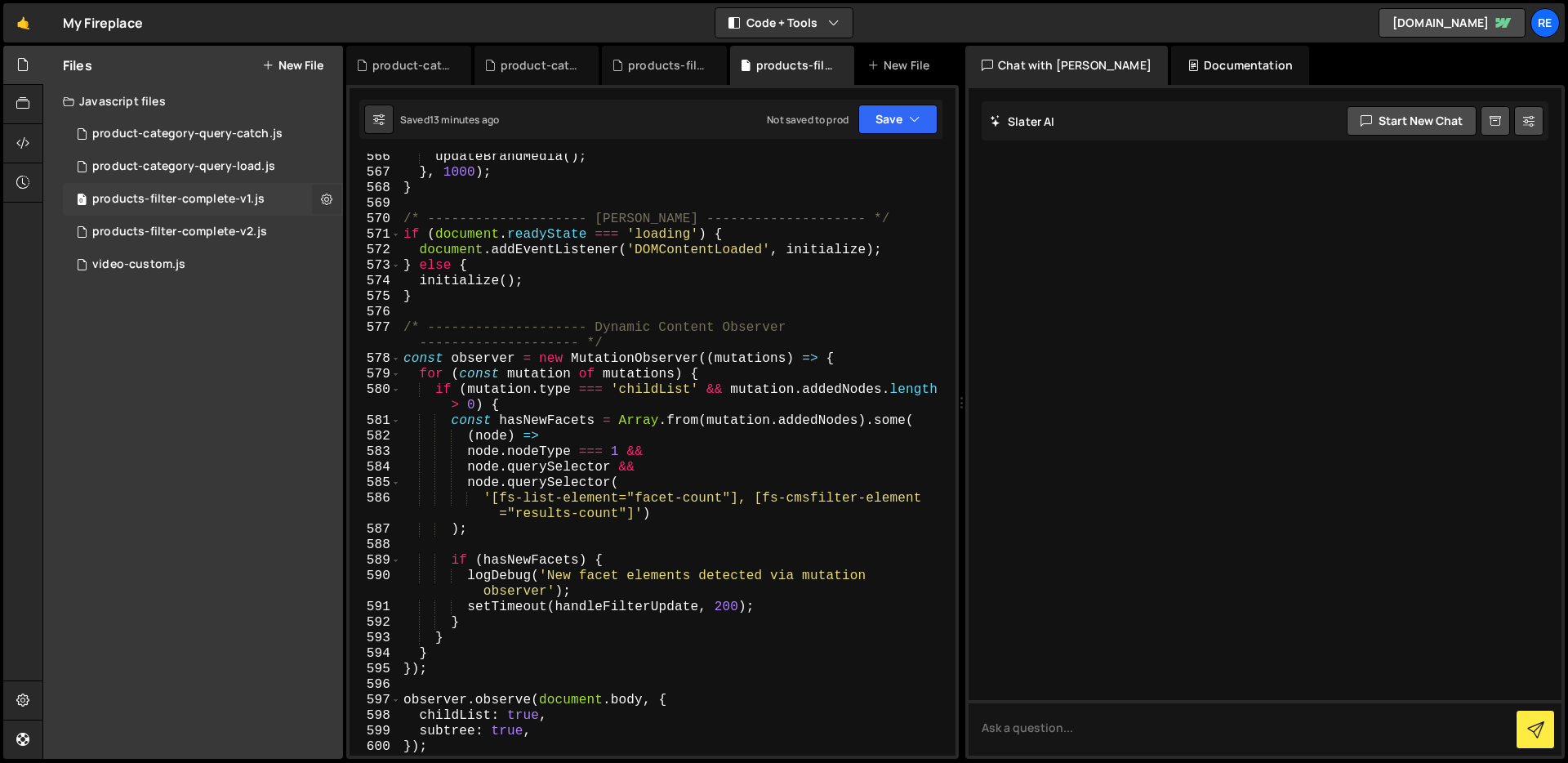
click at [328, 198] on icon at bounding box center [326, 199] width 11 height 16
type input "products-filter-complete-v1"
radio input "true"
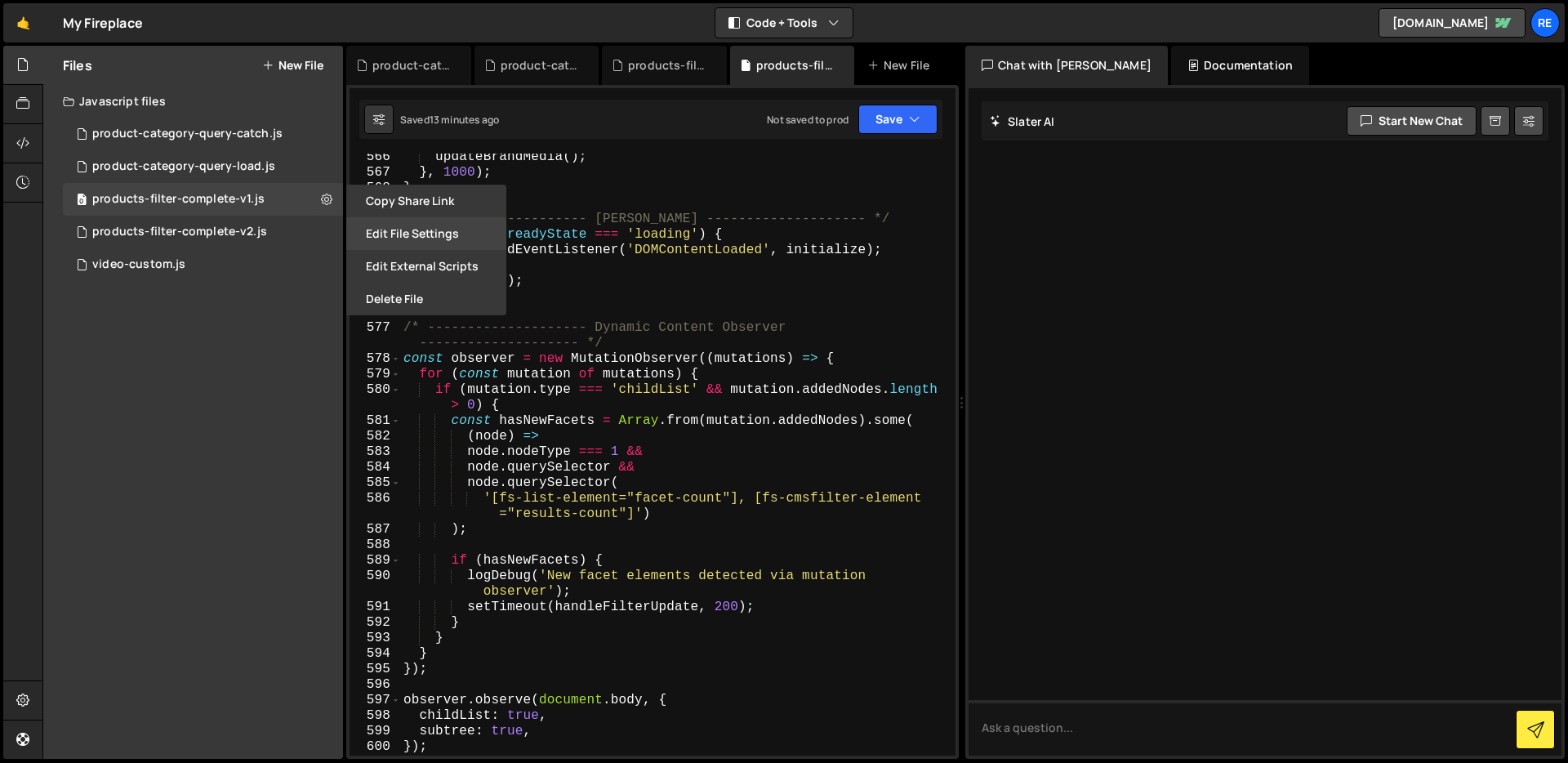
click at [373, 238] on button "Edit File Settings" at bounding box center [427, 234] width 160 height 33
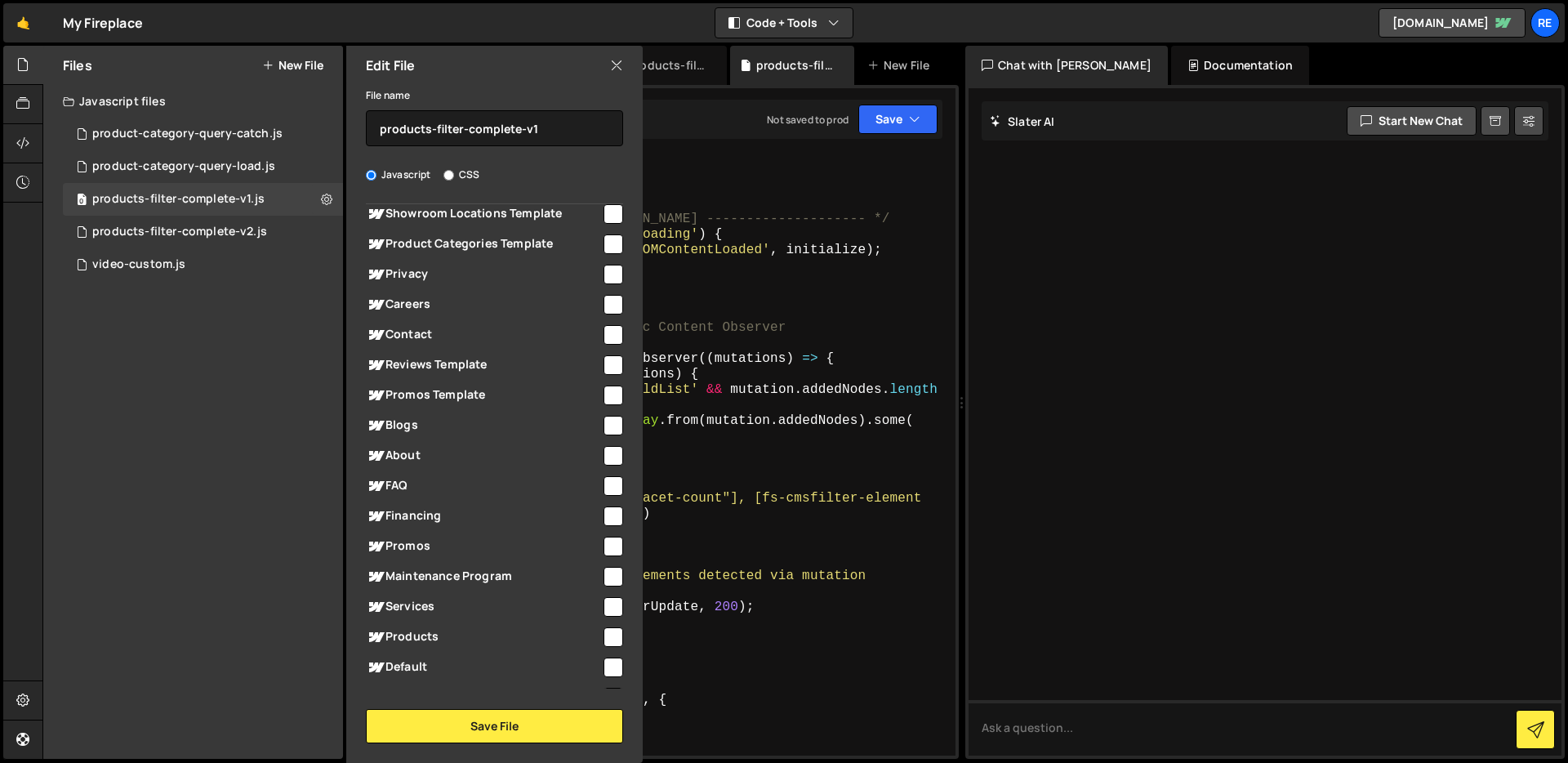
scroll to position [371, 0]
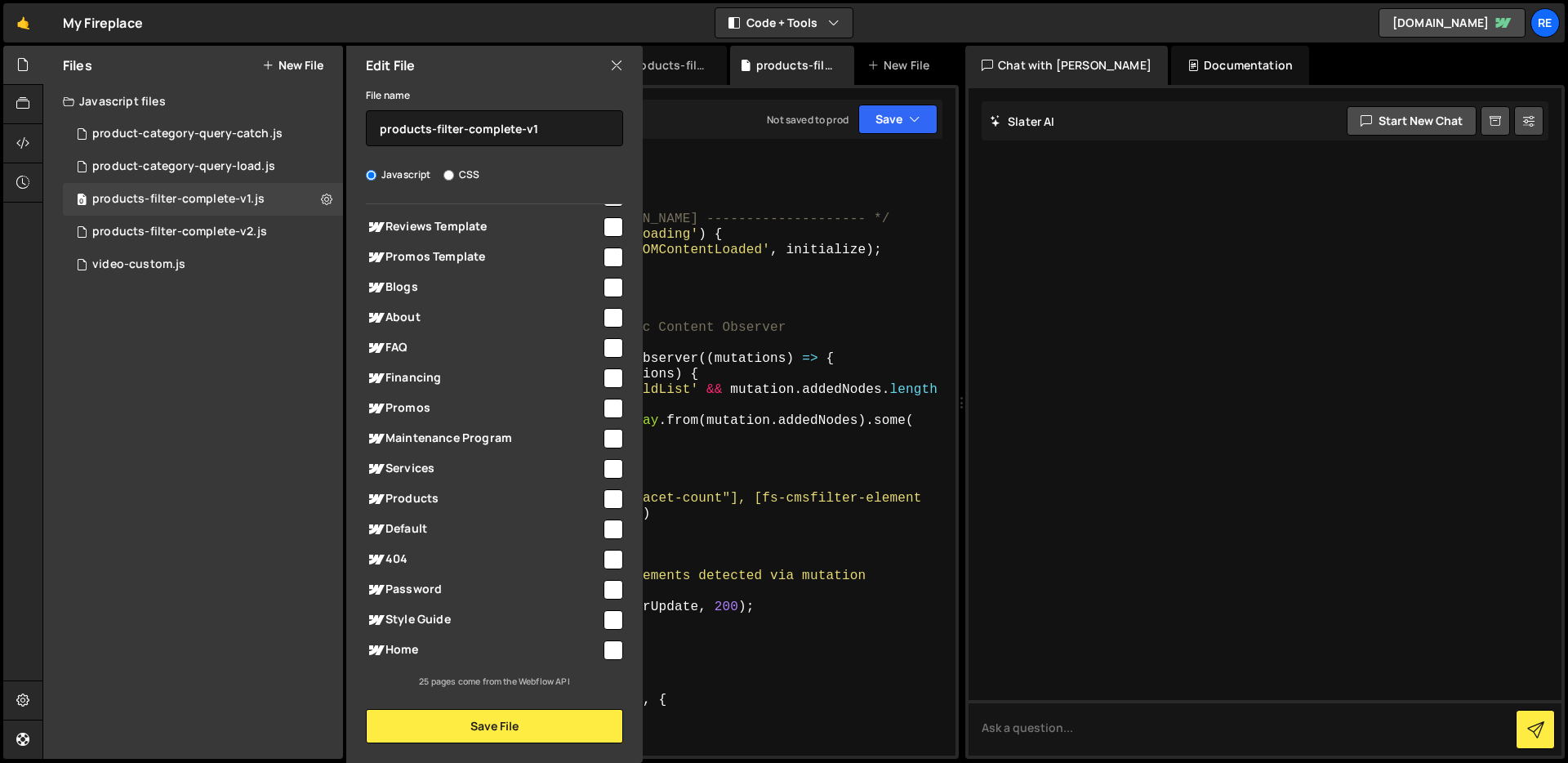
click at [617, 65] on icon at bounding box center [616, 65] width 13 height 18
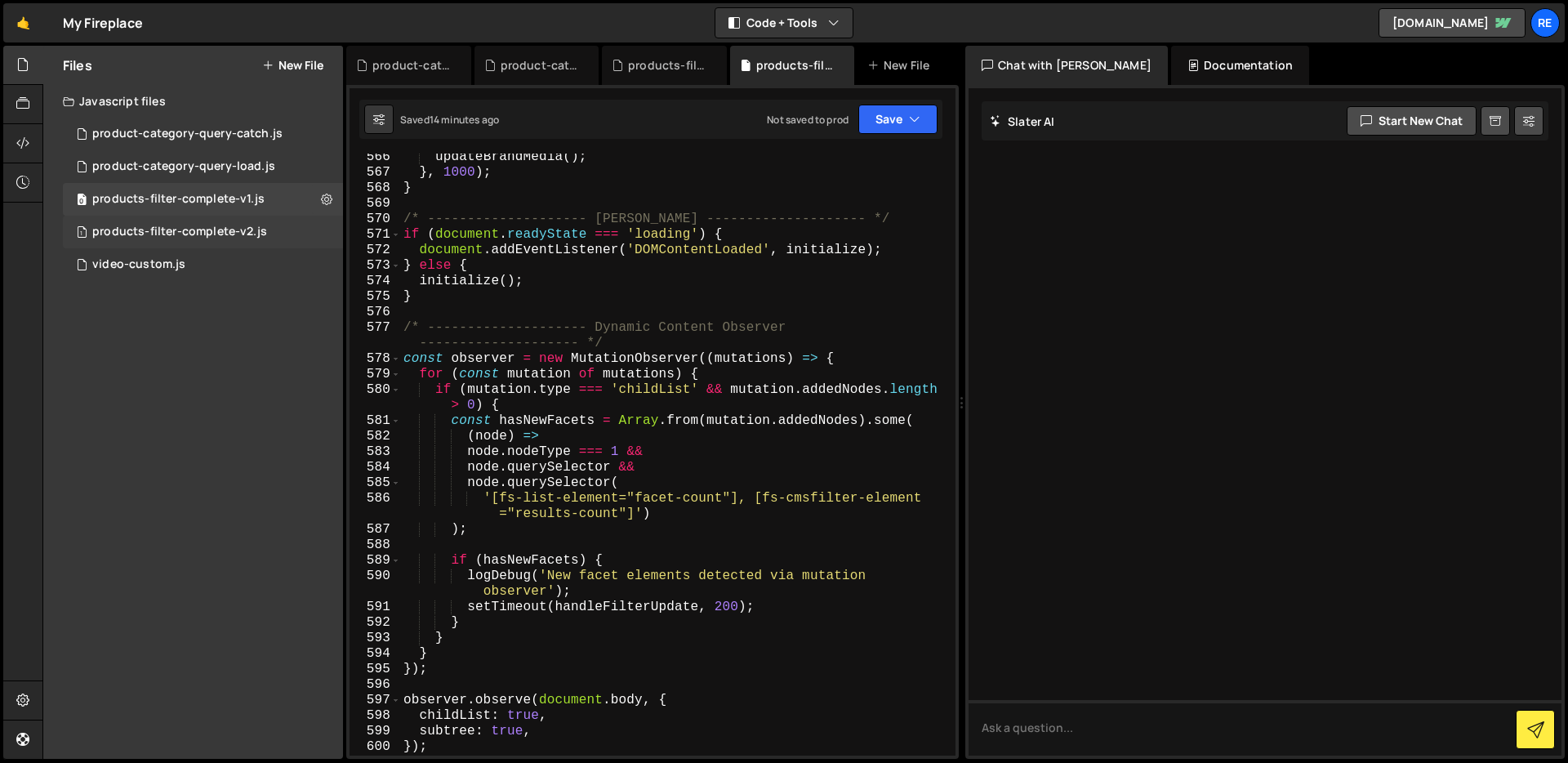
click at [315, 230] on div "1 products-filter-complete-v2.js 0" at bounding box center [203, 232] width 280 height 33
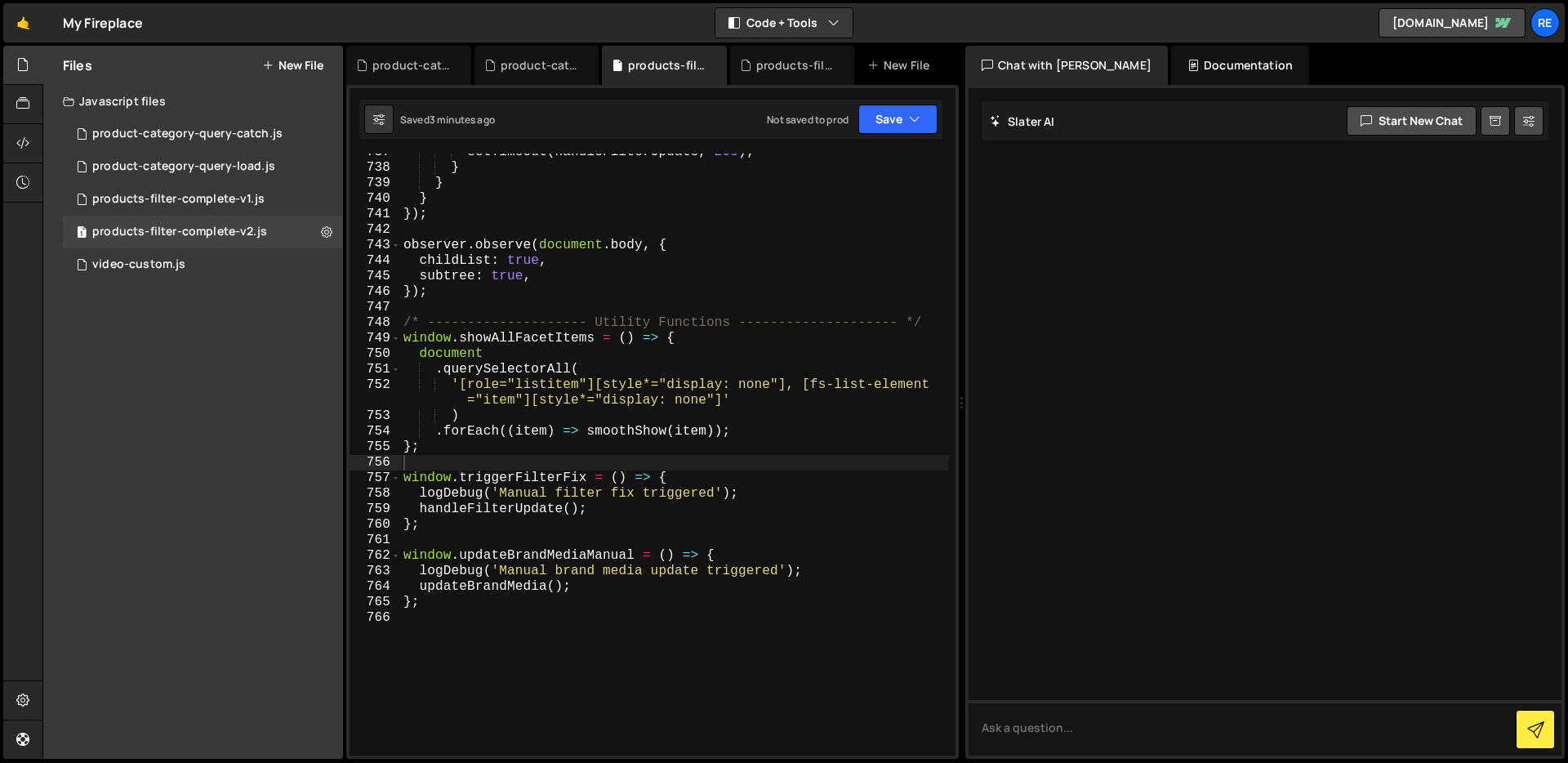
click at [490, 626] on div "setTimeout ( handleFilterUpdate , 200 ) ; } } } }) ; observer . observe ( docum…" at bounding box center [674, 461] width 549 height 633
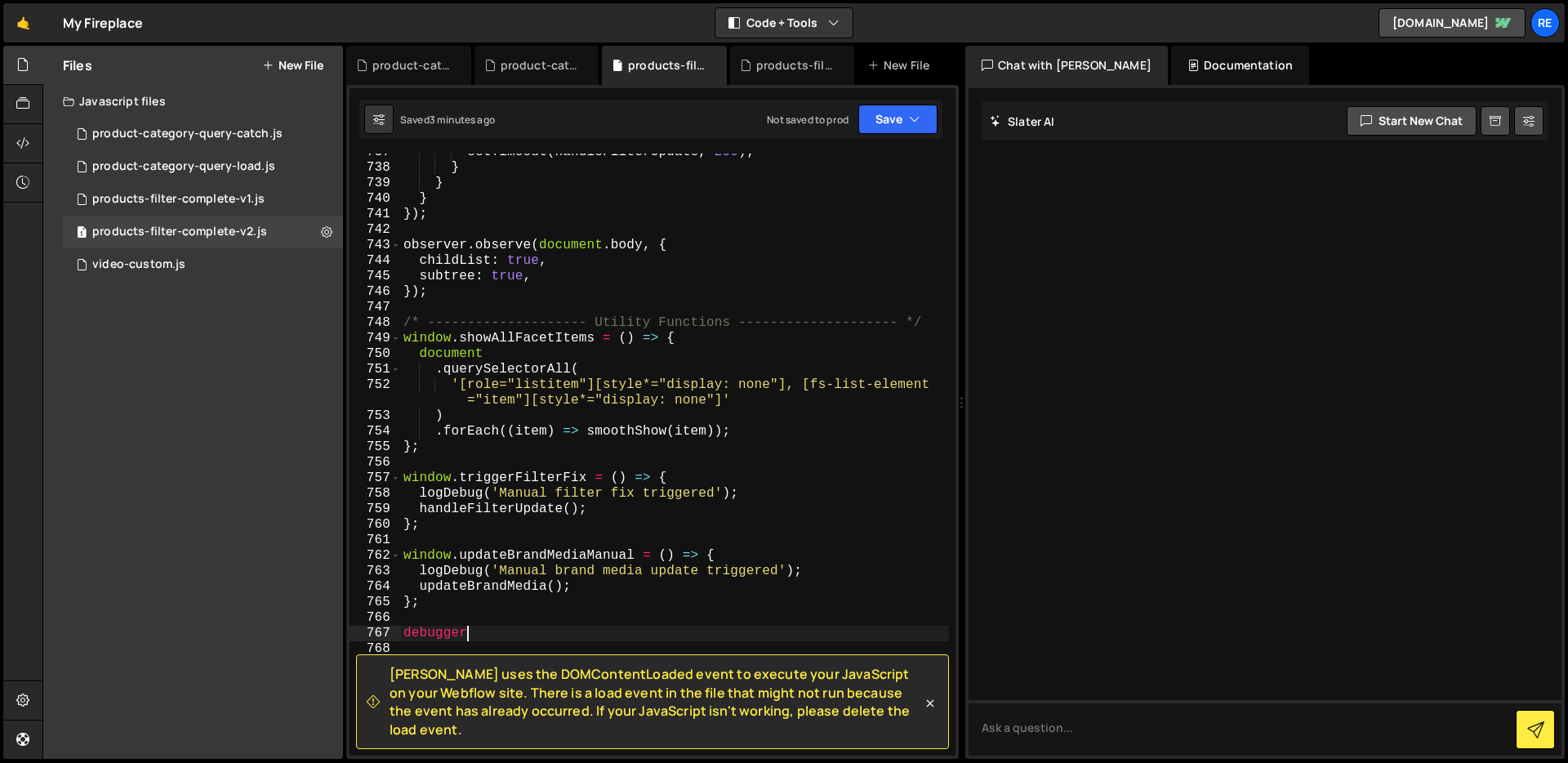
click at [595, 219] on div "setTimeout ( handleFilterUpdate , 200 ) ; } } } }) ; observer . observe ( docum…" at bounding box center [674, 461] width 549 height 633
type textarea "debugger"
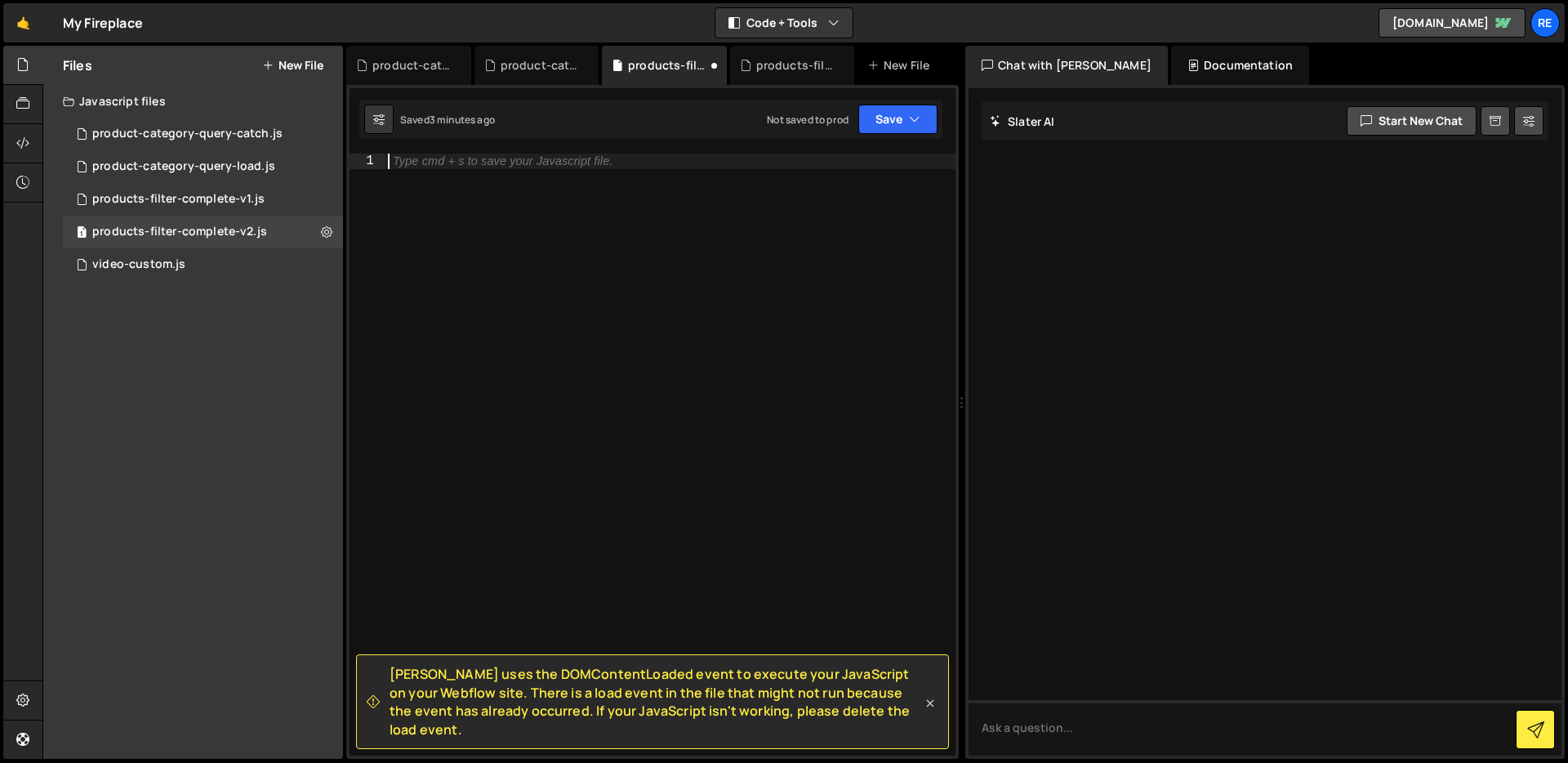
click at [933, 711] on icon at bounding box center [929, 703] width 16 height 16
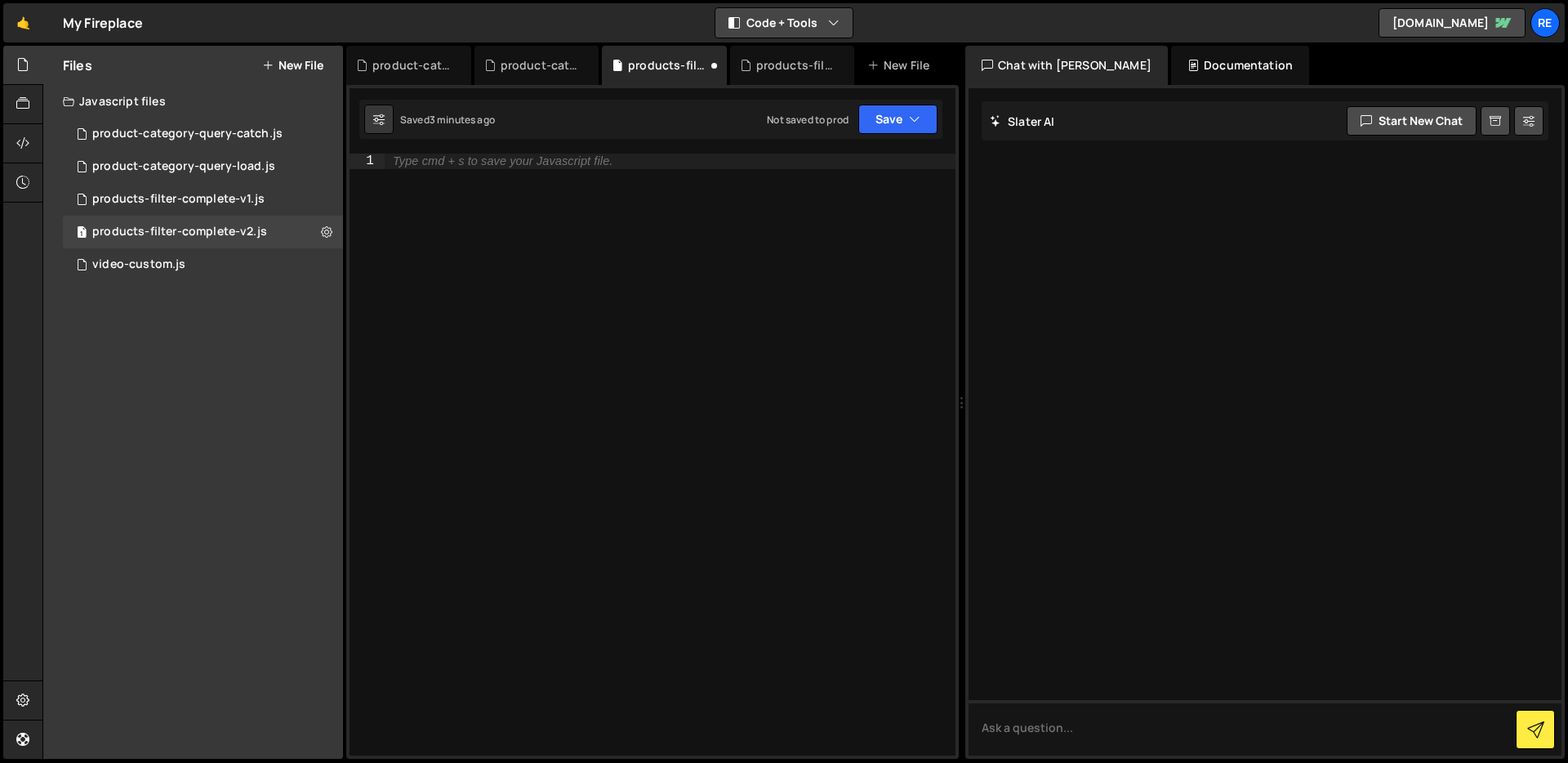
click at [822, 17] on button "Code + Tools" at bounding box center [784, 22] width 137 height 29
click at [827, 18] on button "Code + Tools" at bounding box center [784, 22] width 137 height 29
click at [490, 251] on div "Type cmd + s to save your Javascript file." at bounding box center [670, 470] width 571 height 633
paste textarea "};"
type textarea "};"
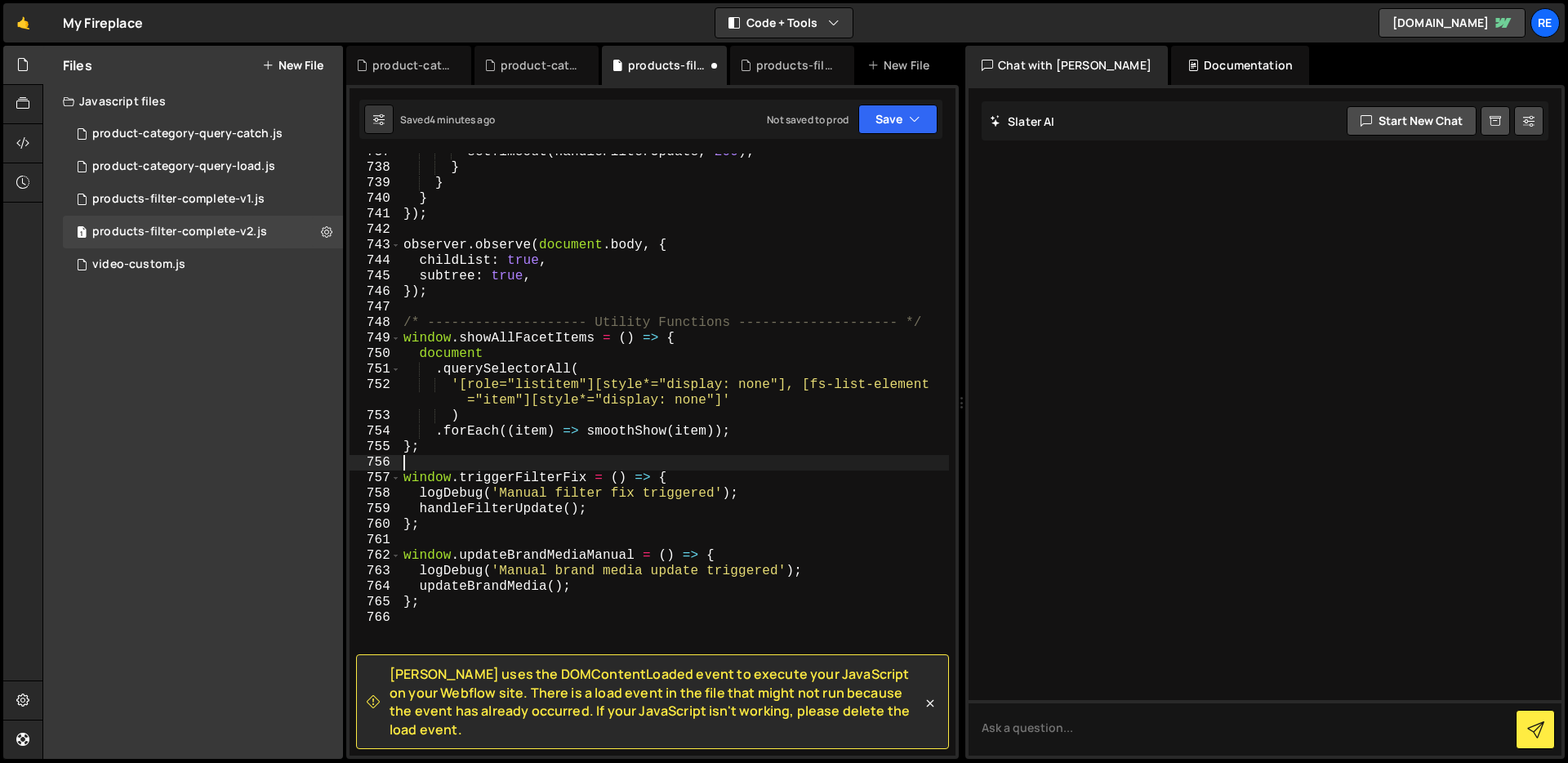
scroll to position [12344, 0]
click at [715, 297] on div "setTimeout ( handleFilterUpdate , 200 ) ; } } } }) ; observer . observe ( docum…" at bounding box center [674, 461] width 549 height 633
type textarea "};"
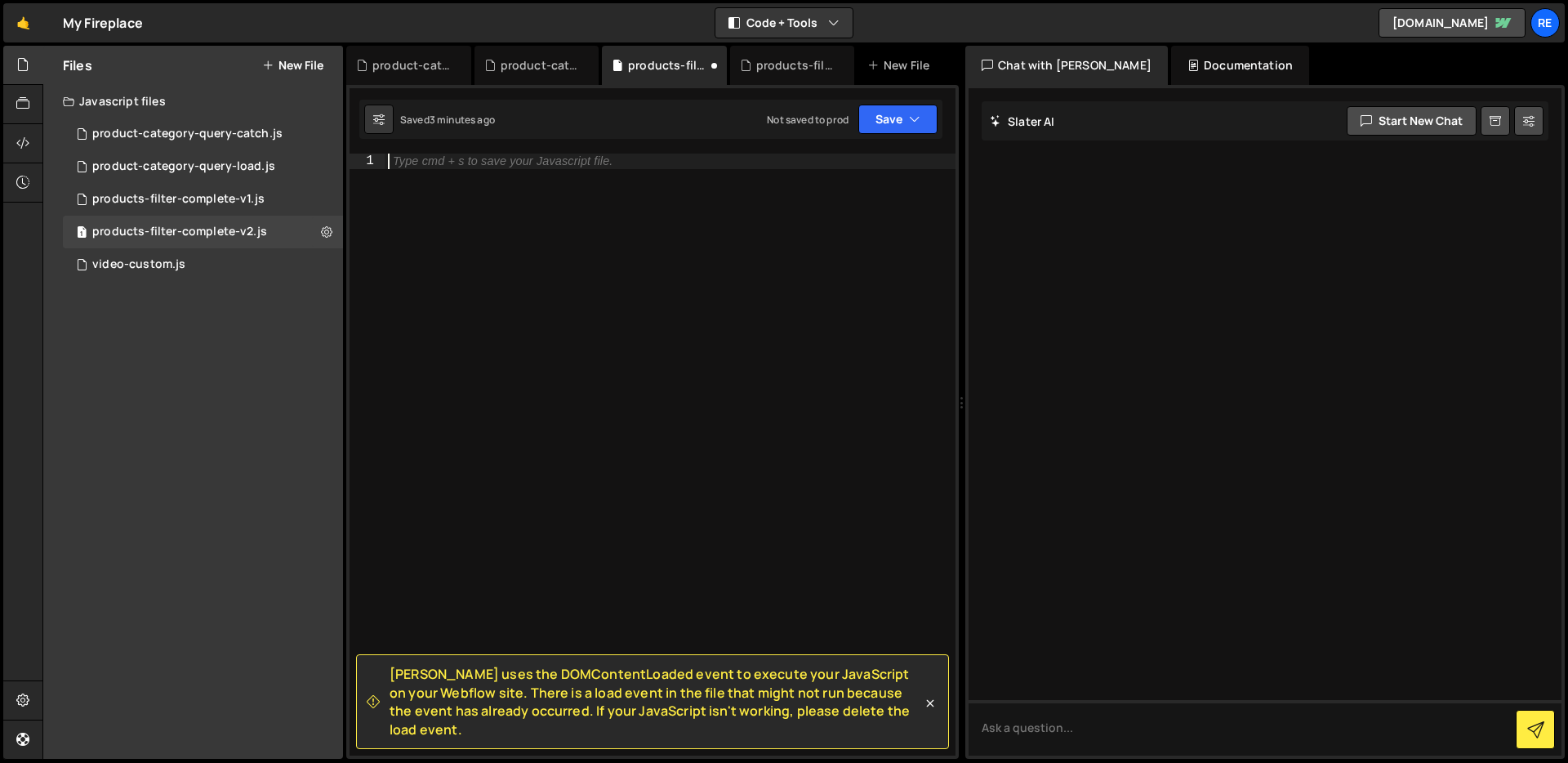
paste textarea "};"
type textarea "};"
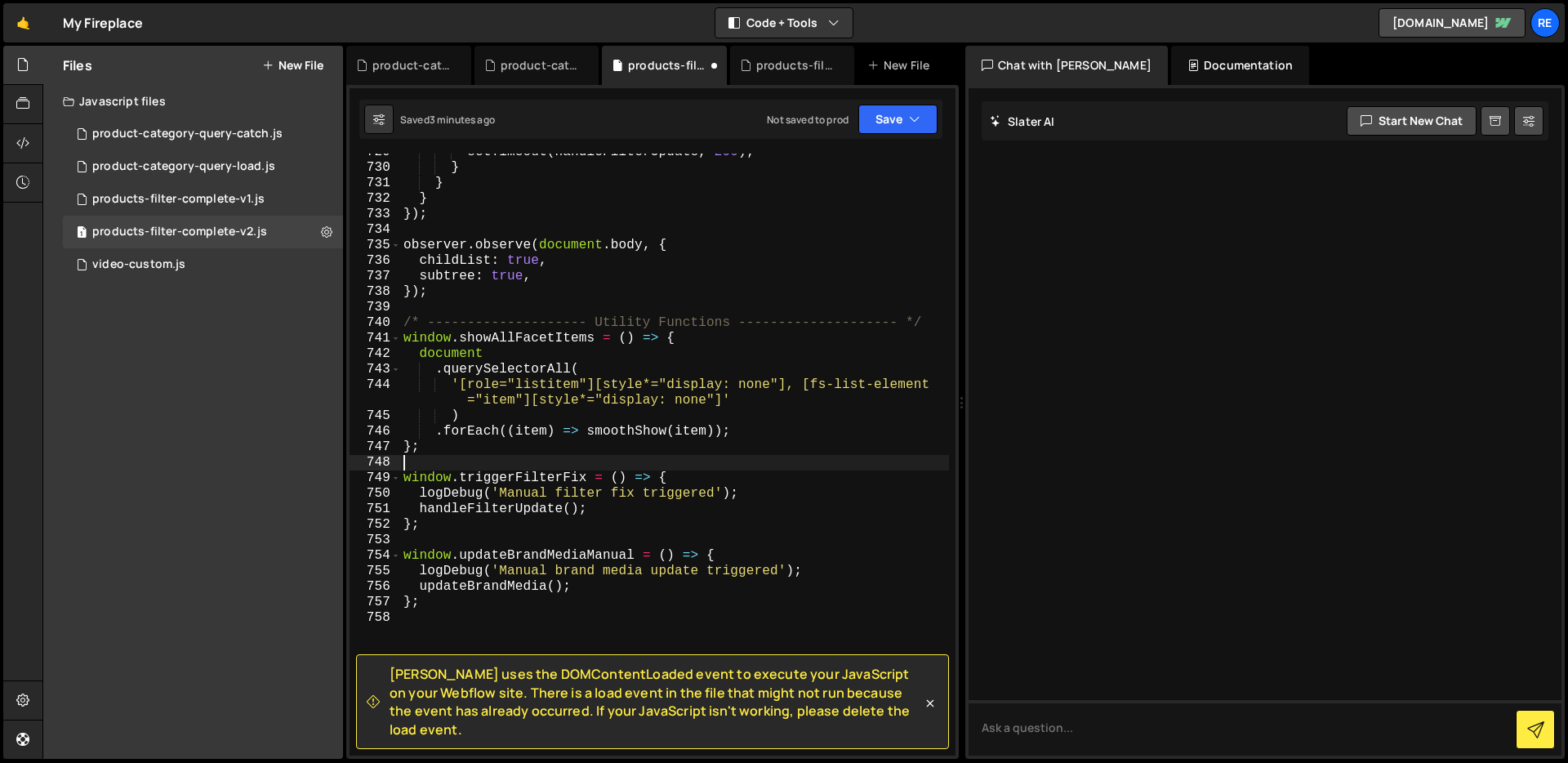
scroll to position [12236, 0]
click at [690, 372] on div "setTimeout ( handleFilterUpdate , 200 ) ; } } } }) ; observer . observe ( docum…" at bounding box center [674, 461] width 549 height 633
type textarea "};"
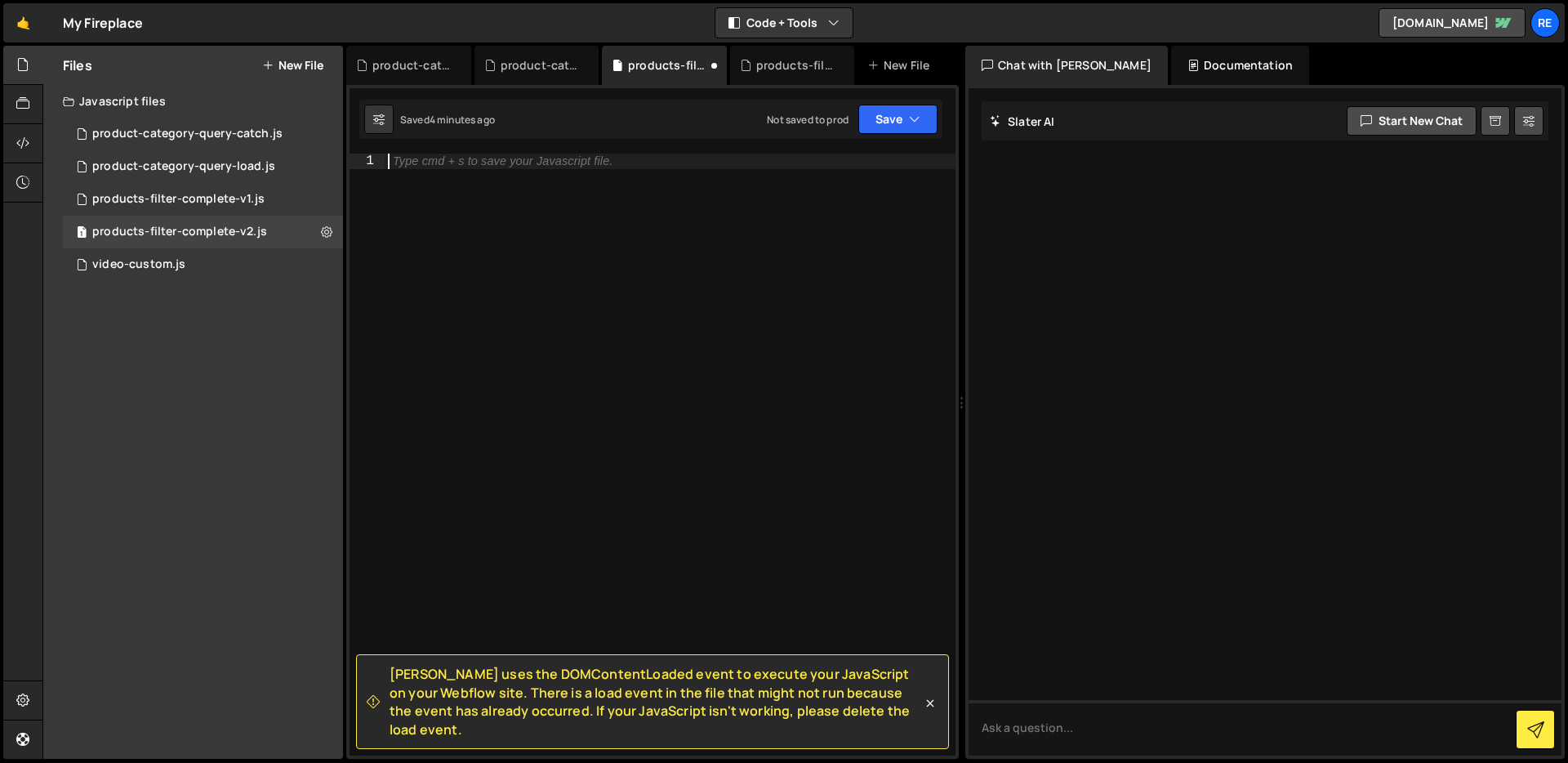
paste textarea "};"
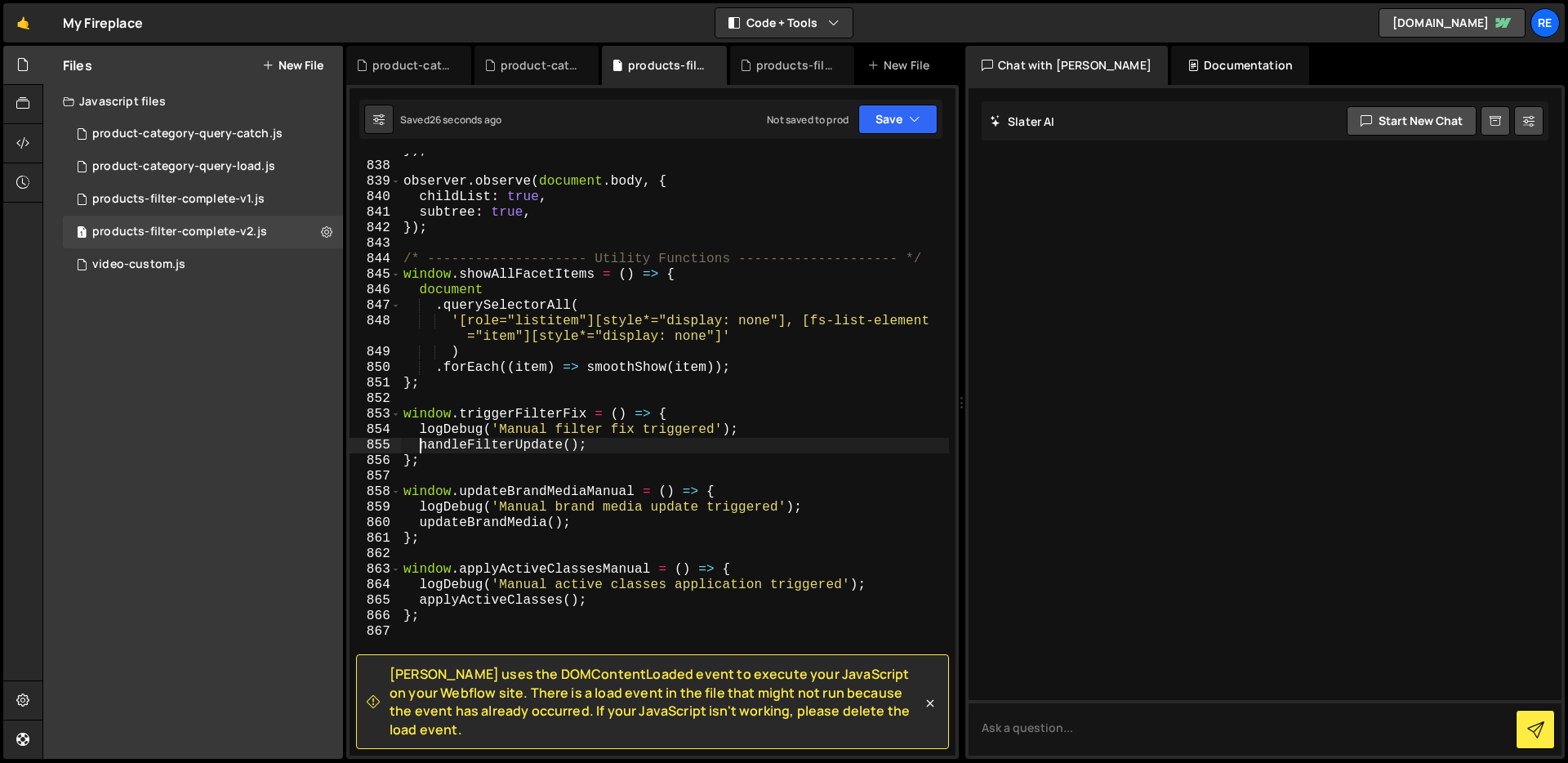
scroll to position [14214, 0]
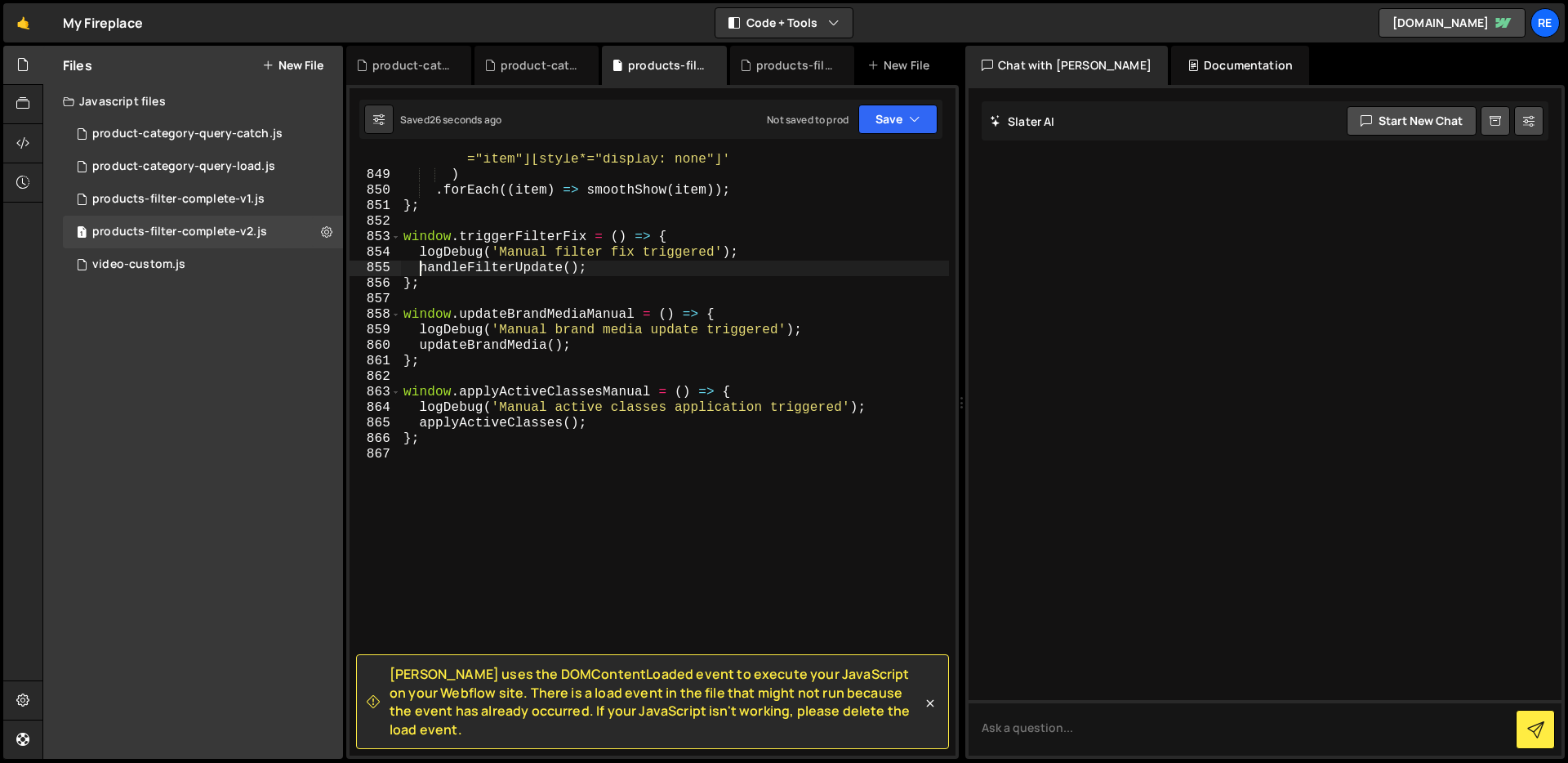
click at [455, 431] on div "'[role="listitem"][style*="display: none"], [fs-list-element ="item"][style*="d…" at bounding box center [674, 460] width 549 height 648
type textarea "};"
paste textarea "window.enableFinswetDebug()"
click at [689, 260] on div "'[role="listitem"][style*="display: none"], [fs-list-element ="item"][style*="d…" at bounding box center [674, 460] width 549 height 648
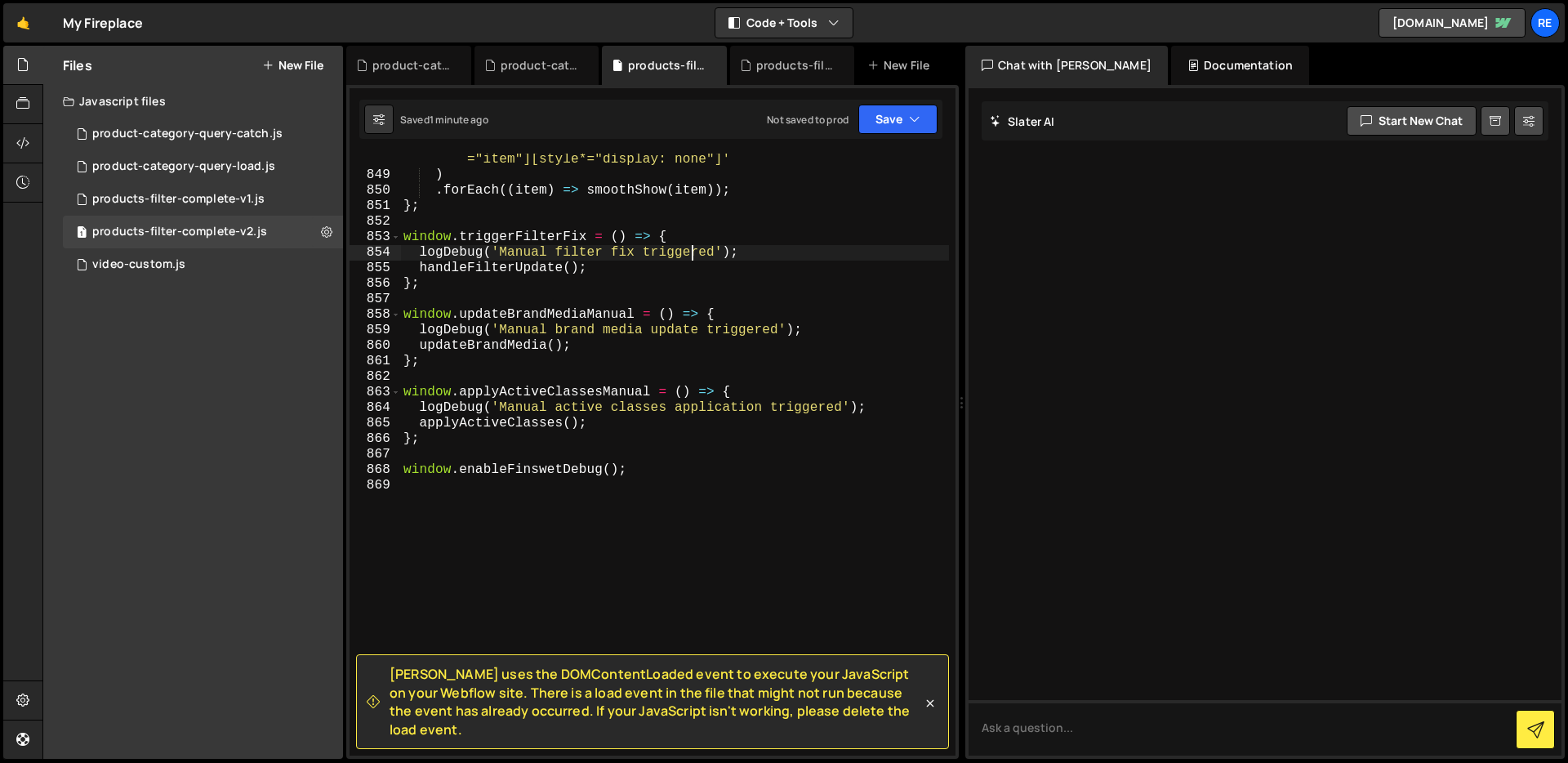
type textarea "window.enableFinswetDebug();"
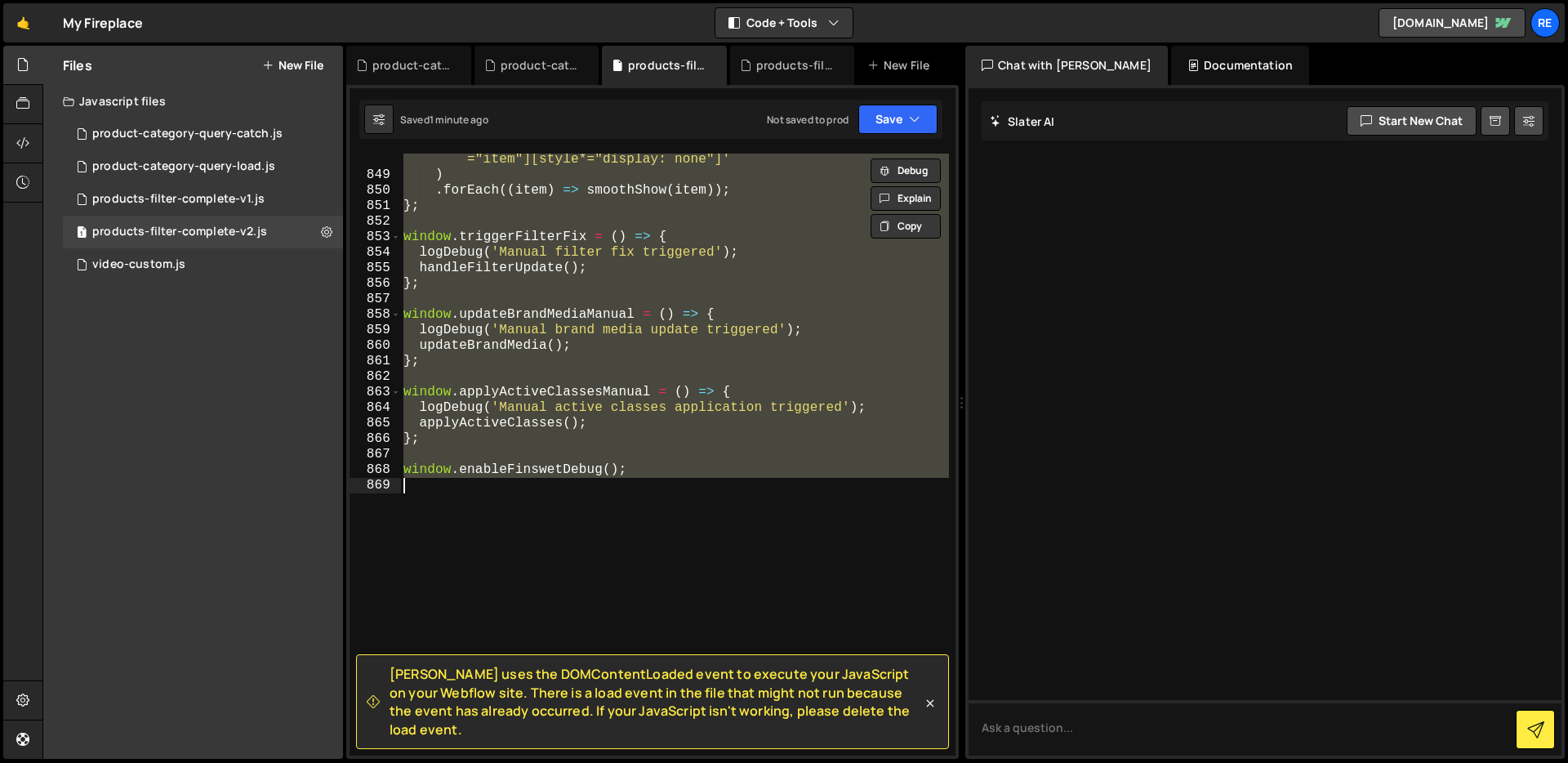
scroll to position [0, 0]
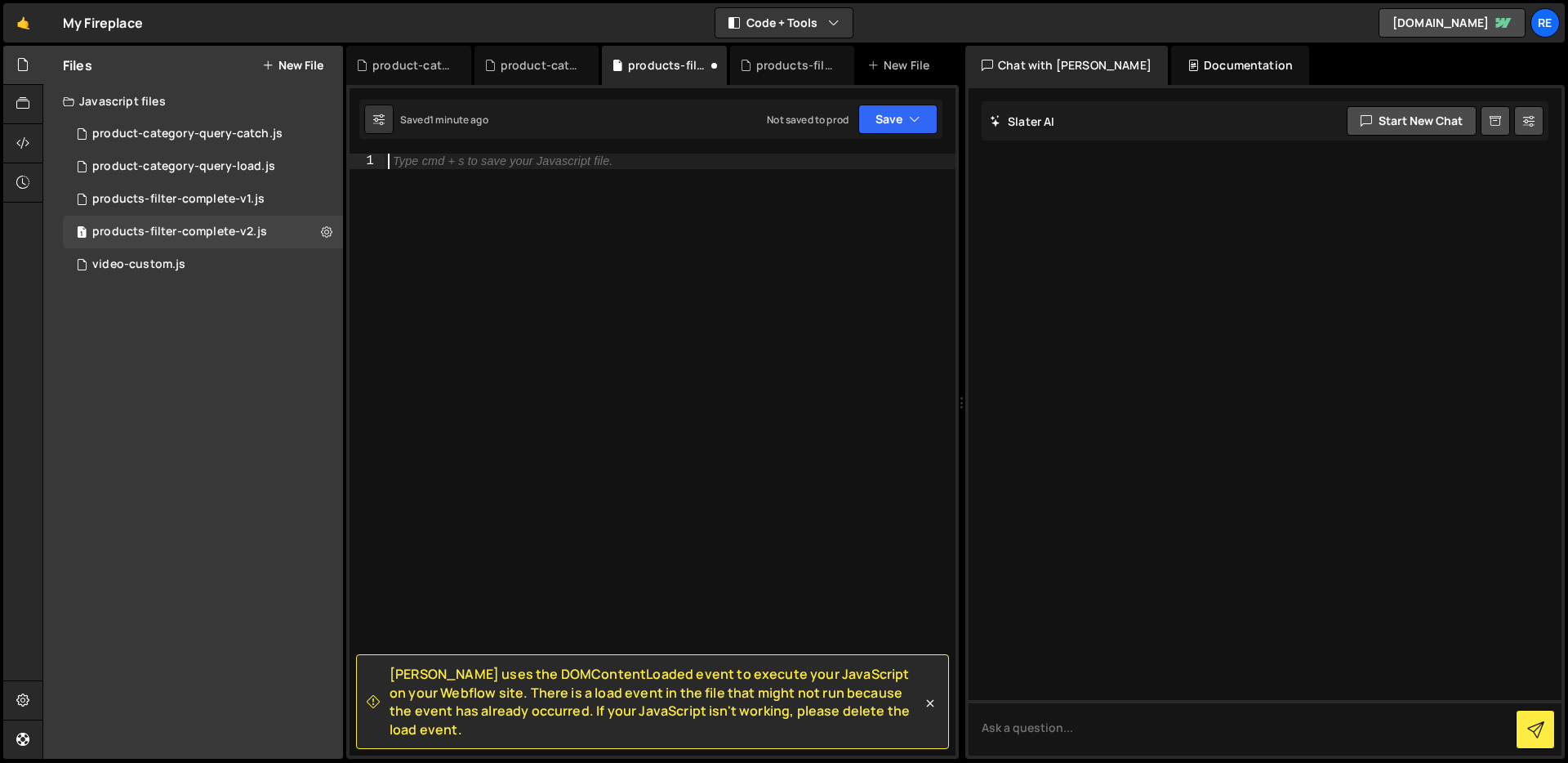
paste textarea "};"
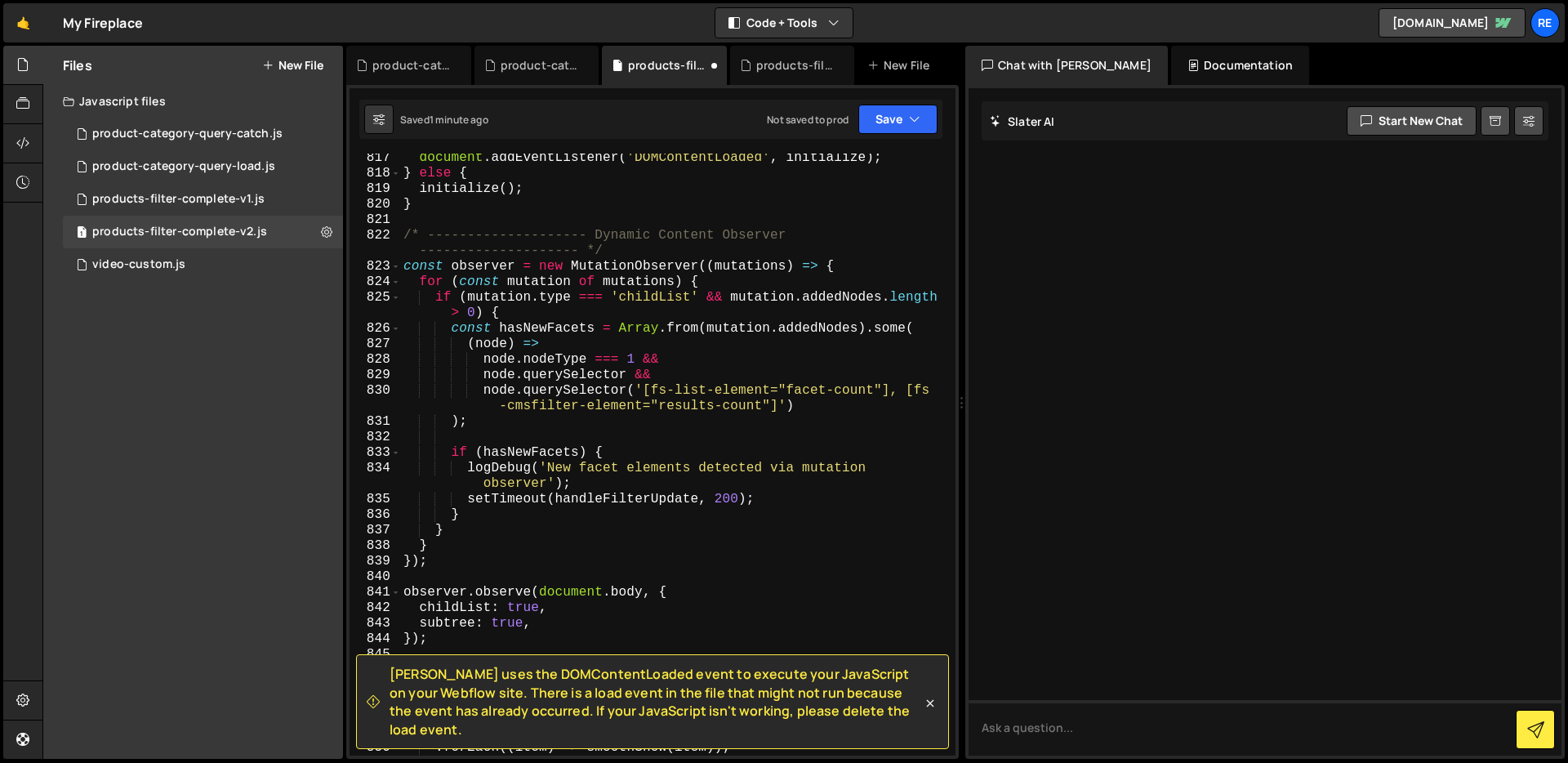
type textarea "logDebug('Manual filter fix triggered');"
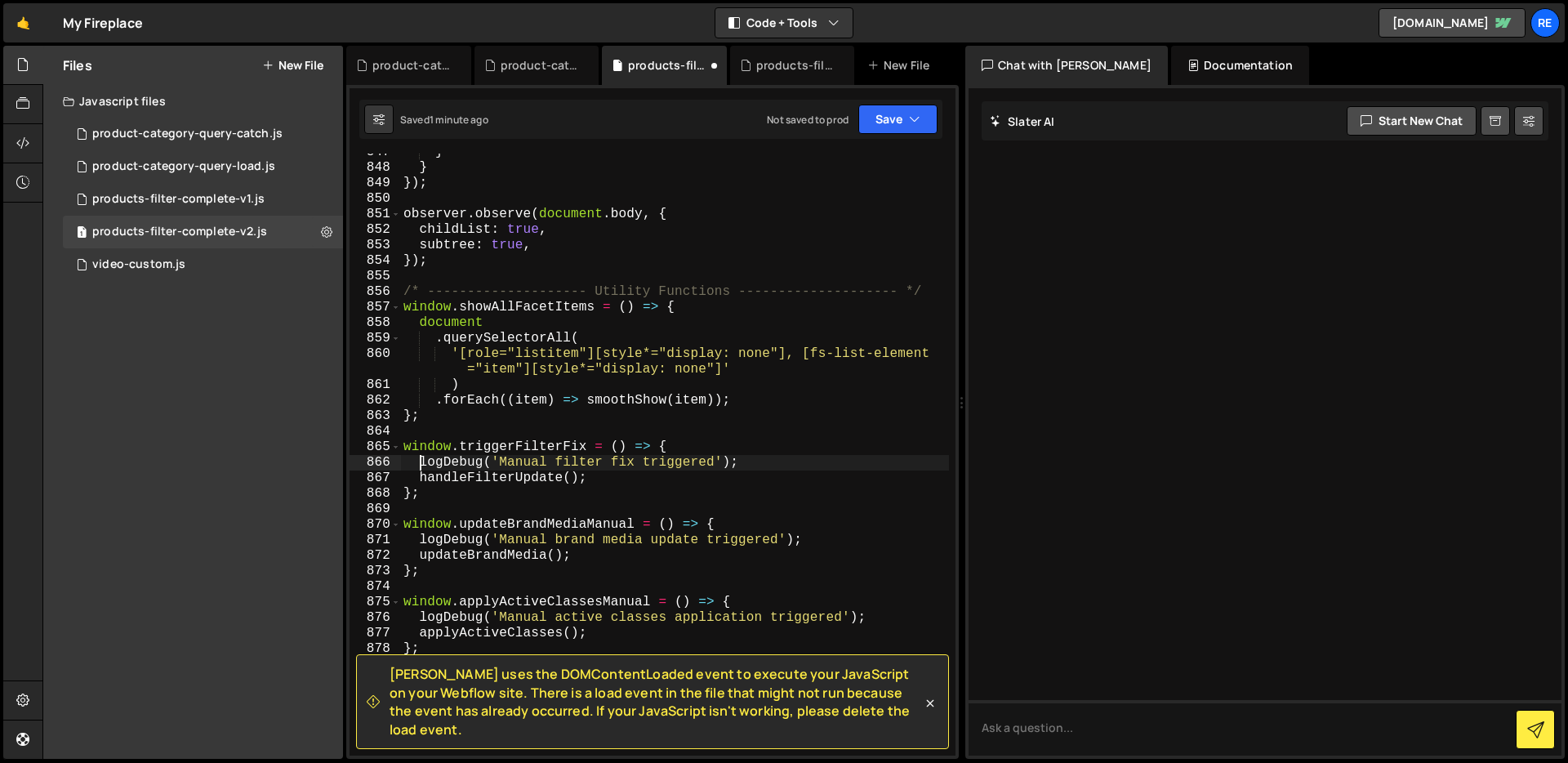
scroll to position [14253, 0]
click at [458, 66] on icon at bounding box center [458, 65] width 11 height 16
click at [506, 68] on icon at bounding box center [501, 65] width 11 height 16
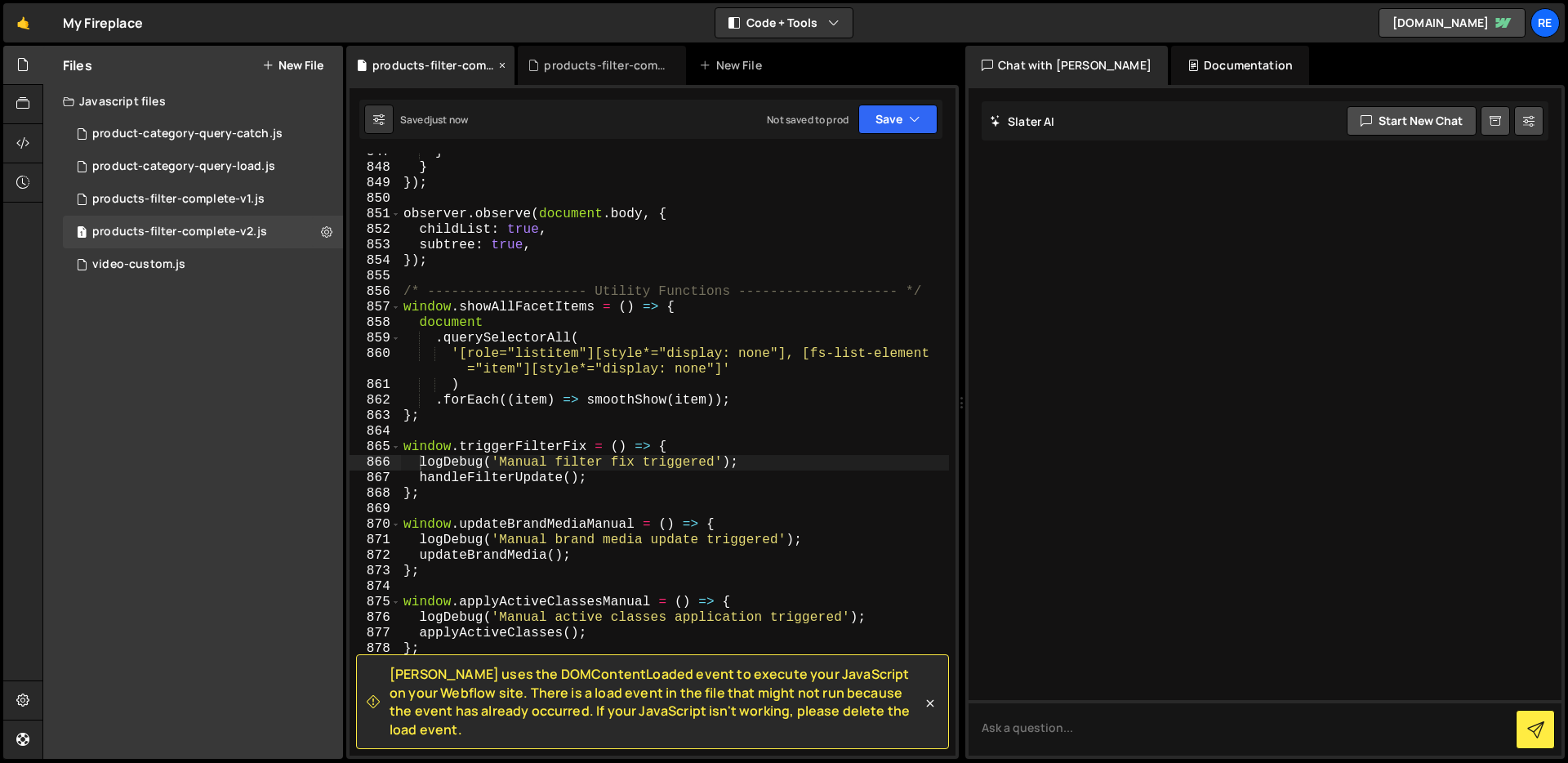
click at [503, 65] on icon at bounding box center [502, 65] width 11 height 16
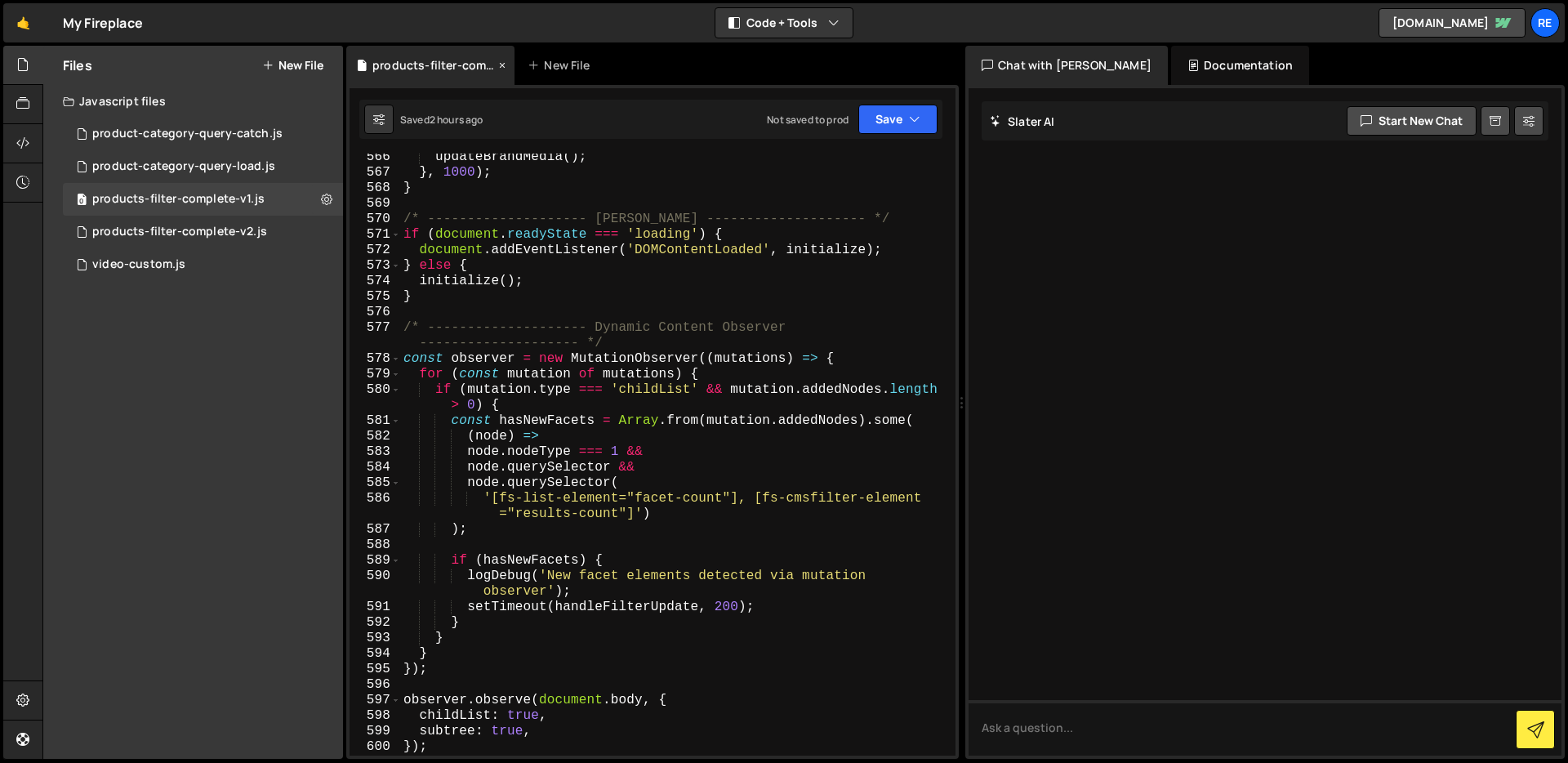
click at [499, 66] on icon at bounding box center [502, 65] width 11 height 16
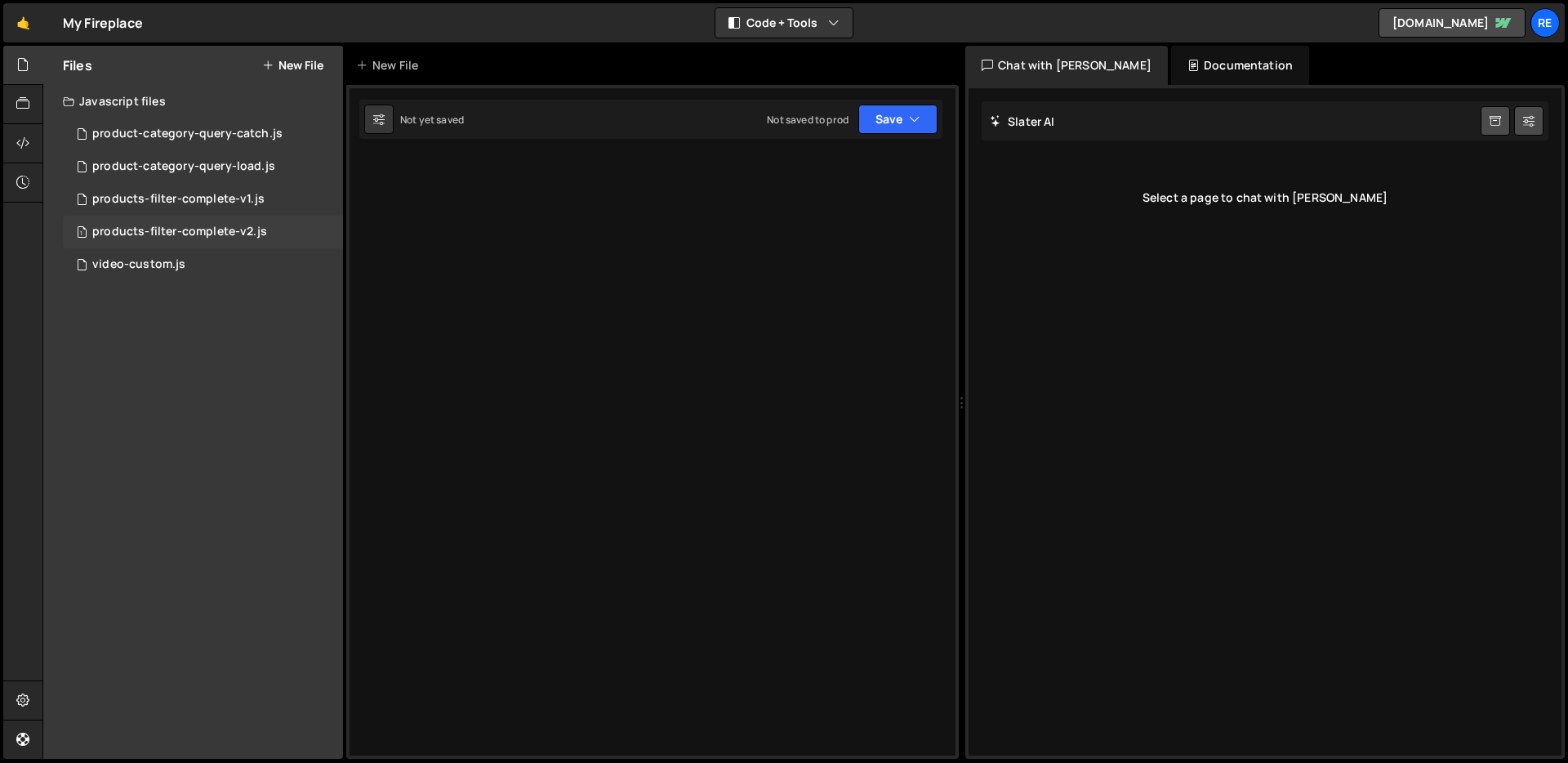
click at [225, 227] on div "products-filter-complete-v2.js" at bounding box center [179, 231] width 175 height 15
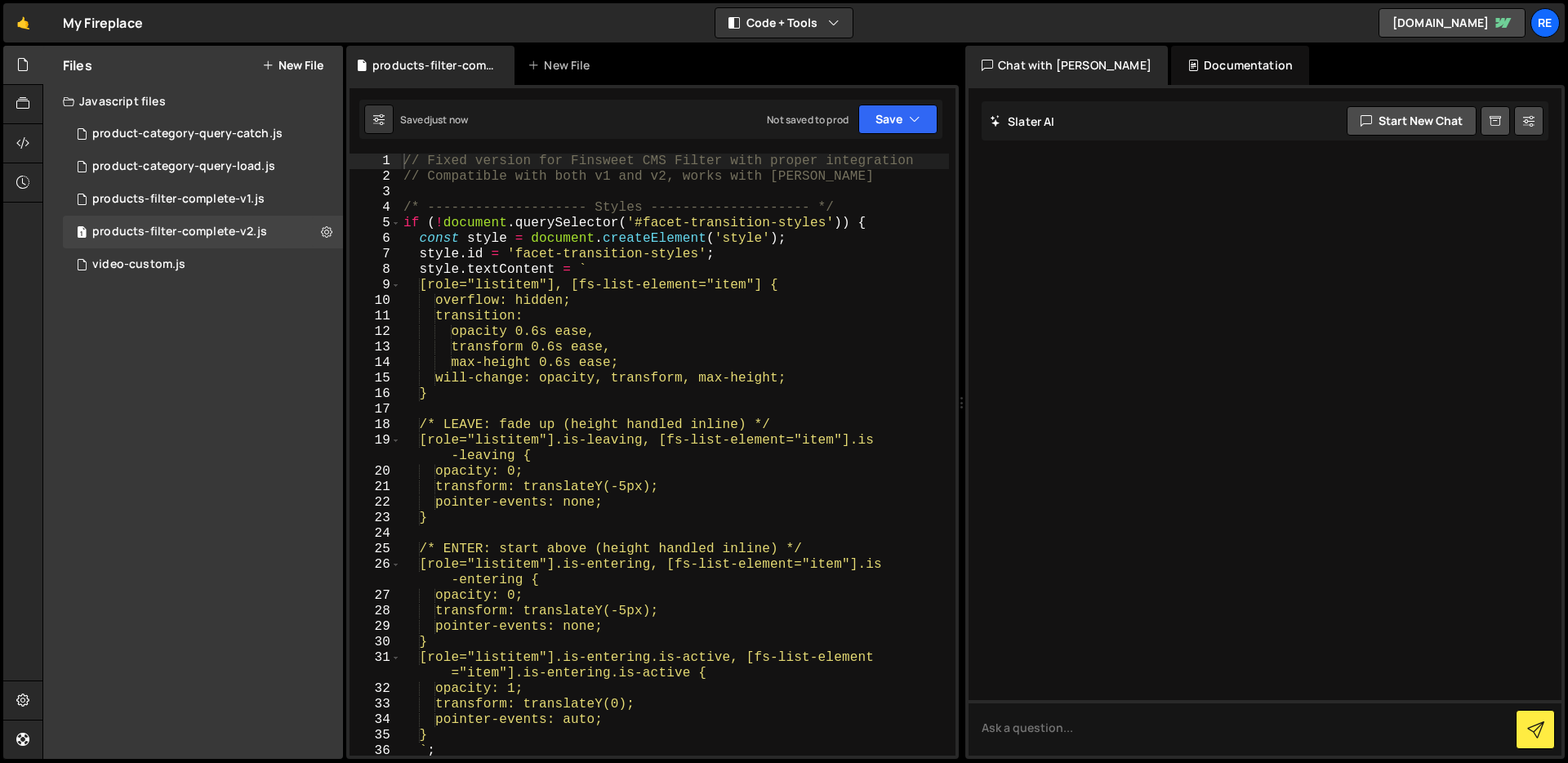
click at [584, 302] on div "// Fixed version for Finsweet CMS Filter with proper integration // Compatible …" at bounding box center [674, 470] width 549 height 633
type textarea "};"
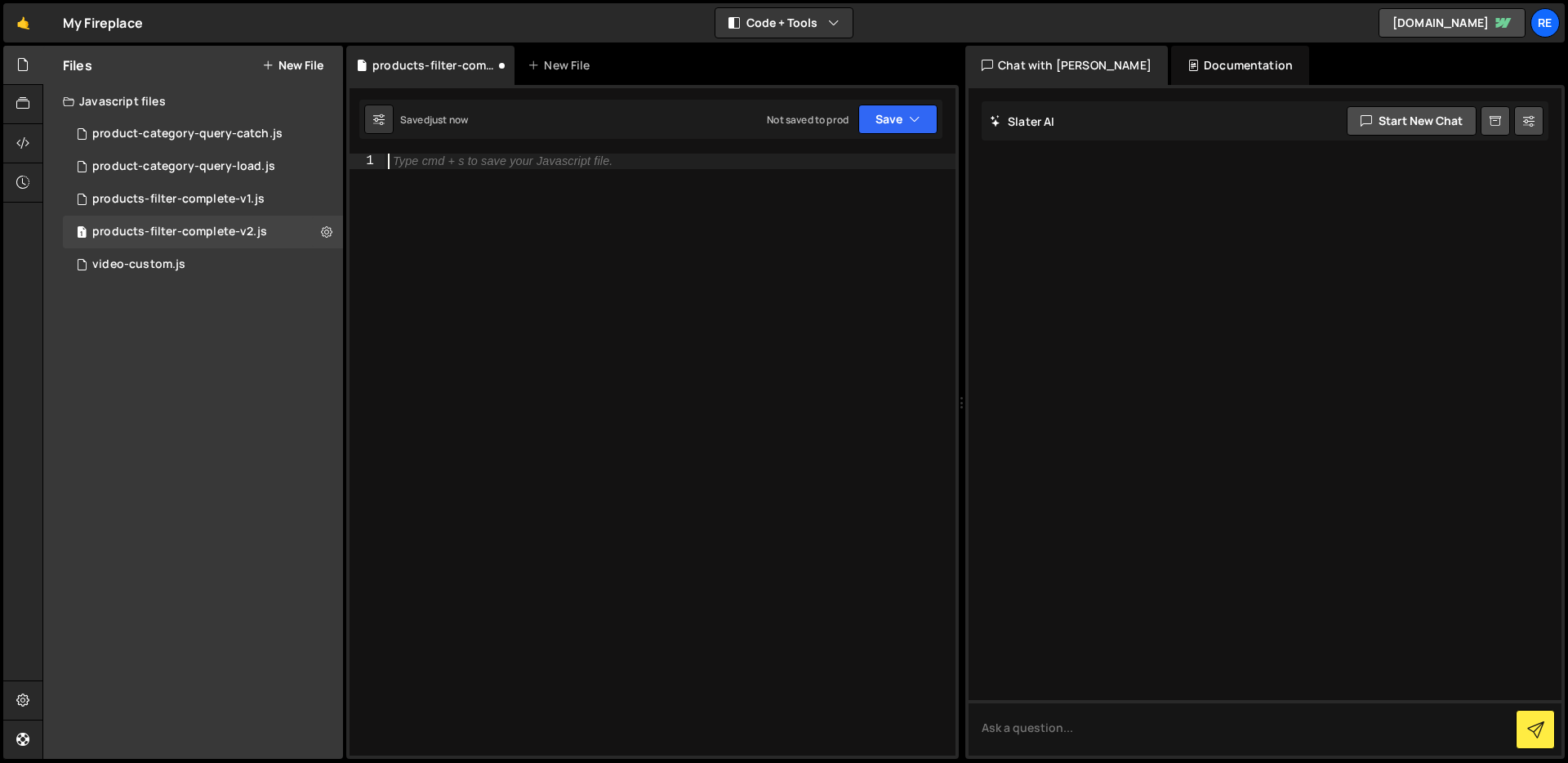
paste textarea "};"
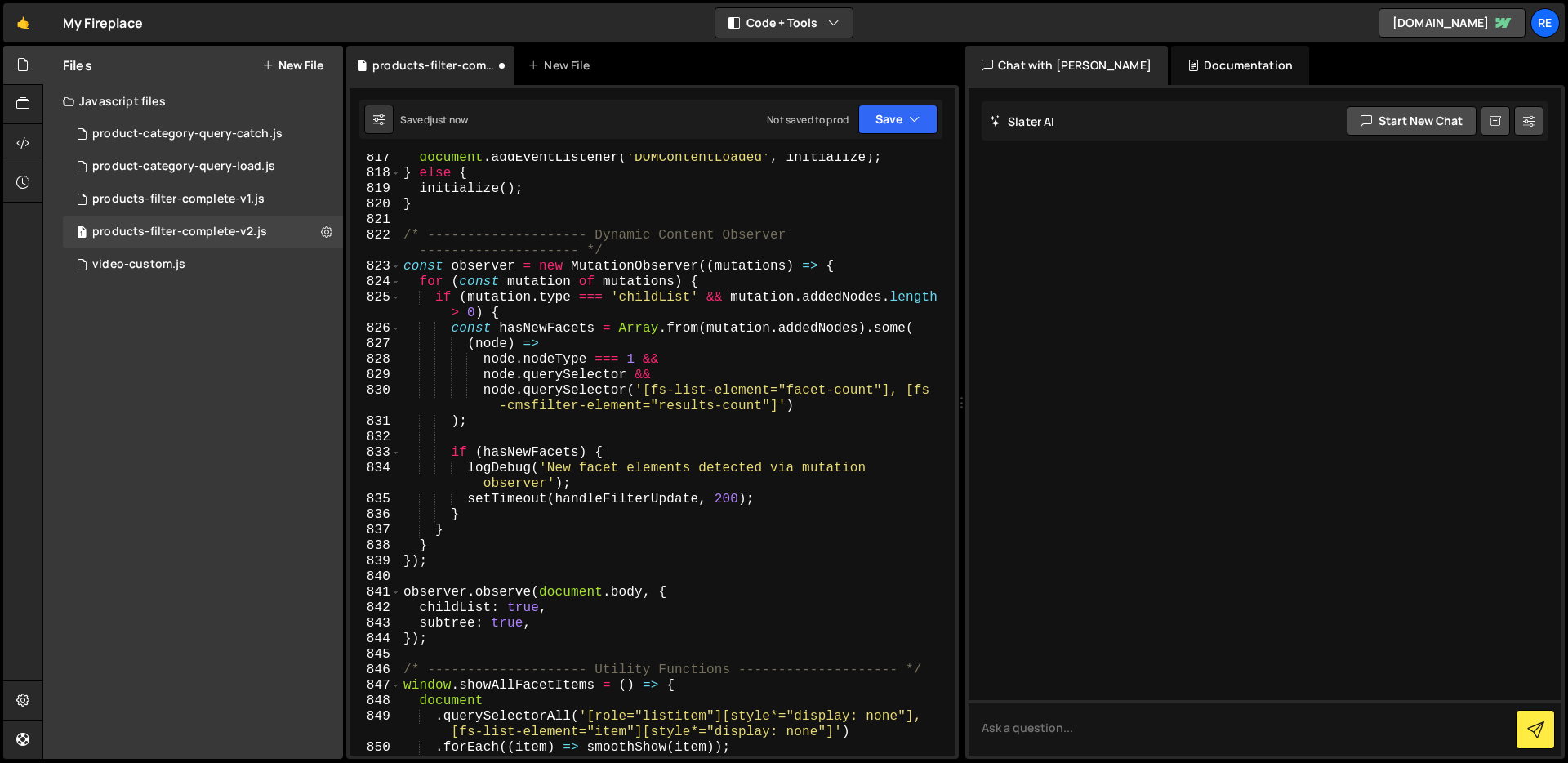
type textarea "logDebug('Manual filter fix triggered');"
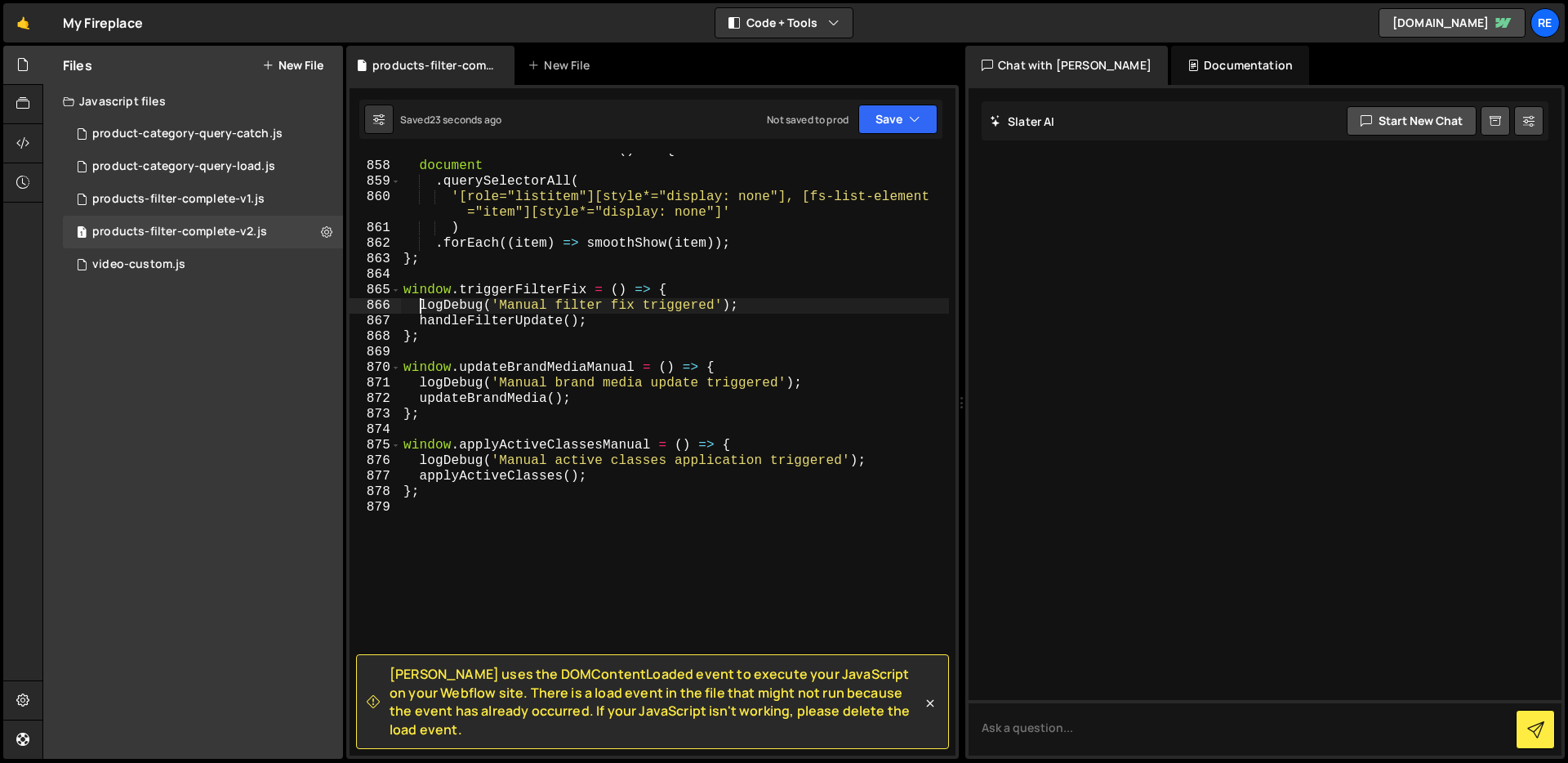
scroll to position [14462, 0]
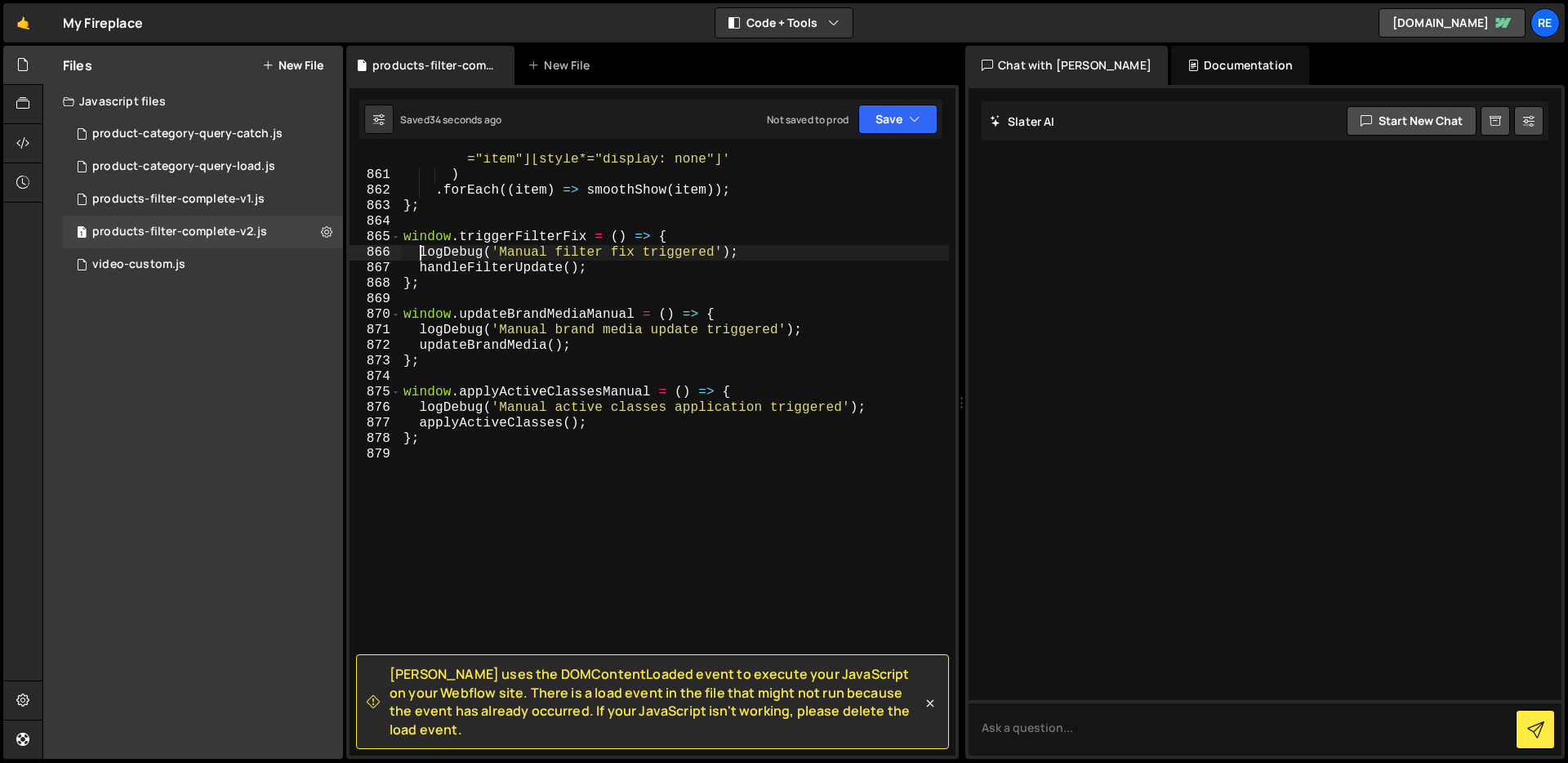
click at [459, 449] on div "'[role="listitem"][style*="display: none"], [fs-list-element ="item"][style*="d…" at bounding box center [674, 460] width 549 height 648
paste textarea "window.enableFinswetDebug()"
click at [678, 285] on div "'[role="listitem"][style*="display: none"], [fs-list-element ="item"][style*="d…" at bounding box center [674, 460] width 549 height 648
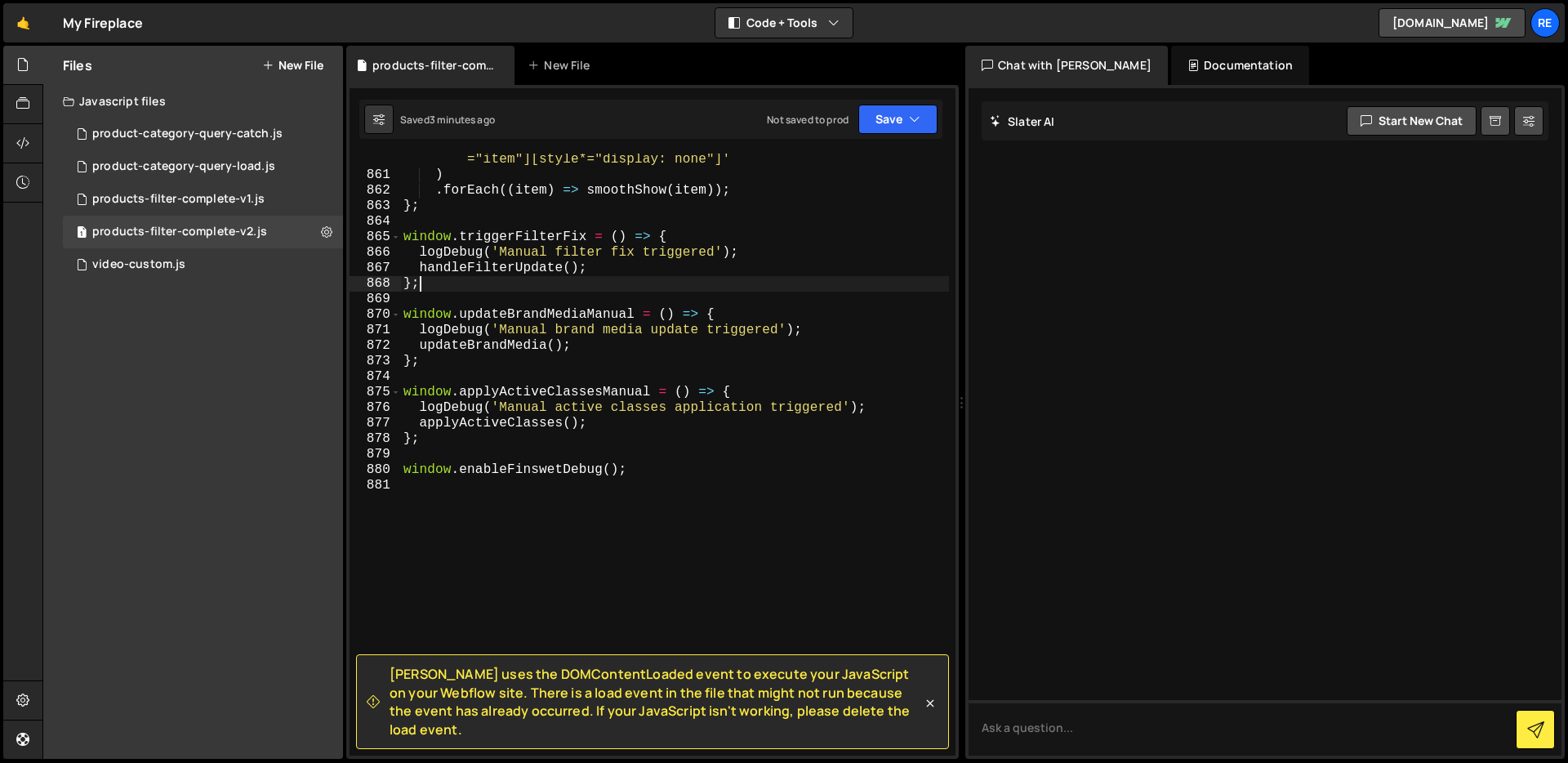
scroll to position [0, 0]
type textarea "window.enableFinswetDebug();"
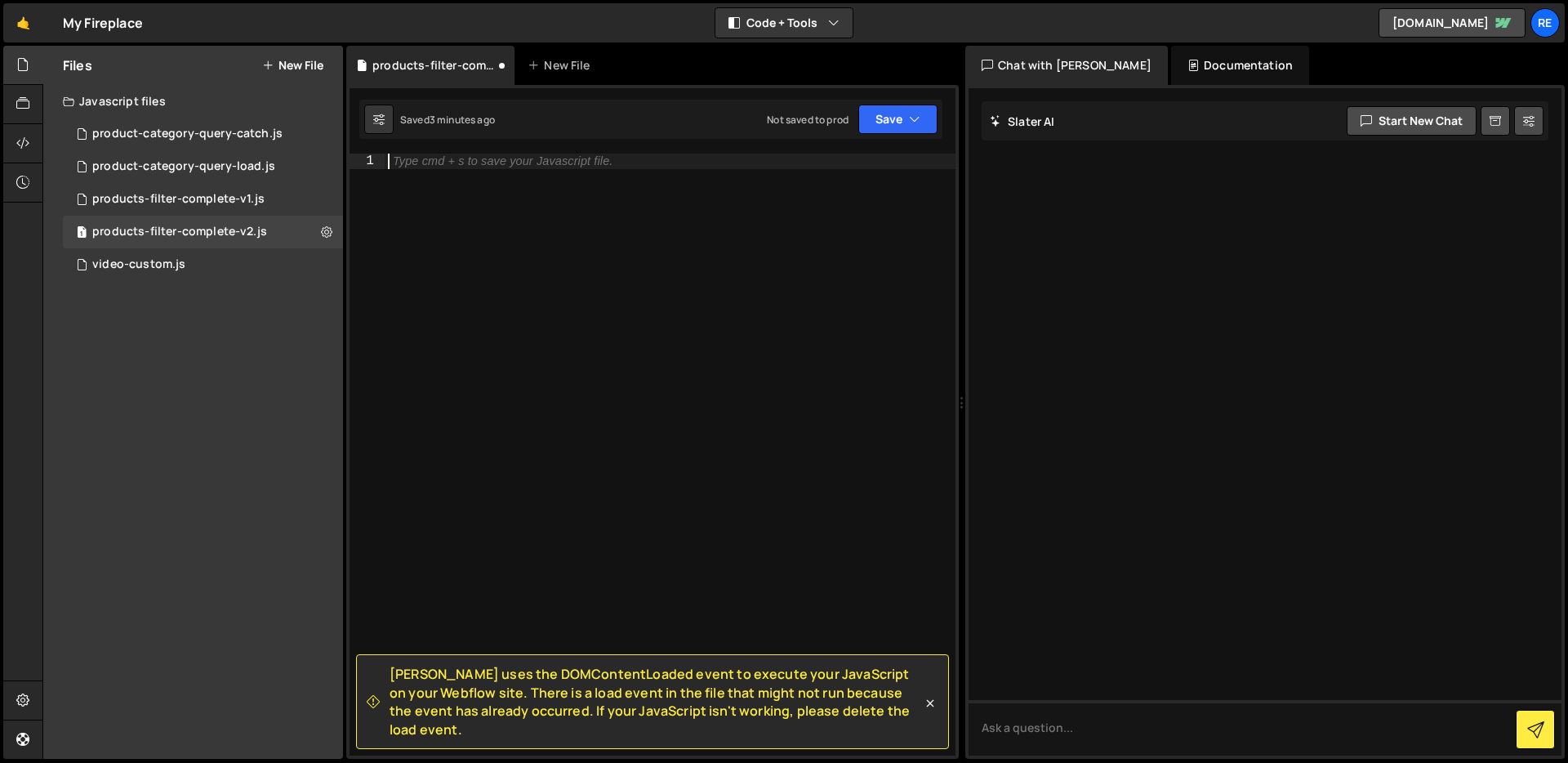
paste textarea "};"
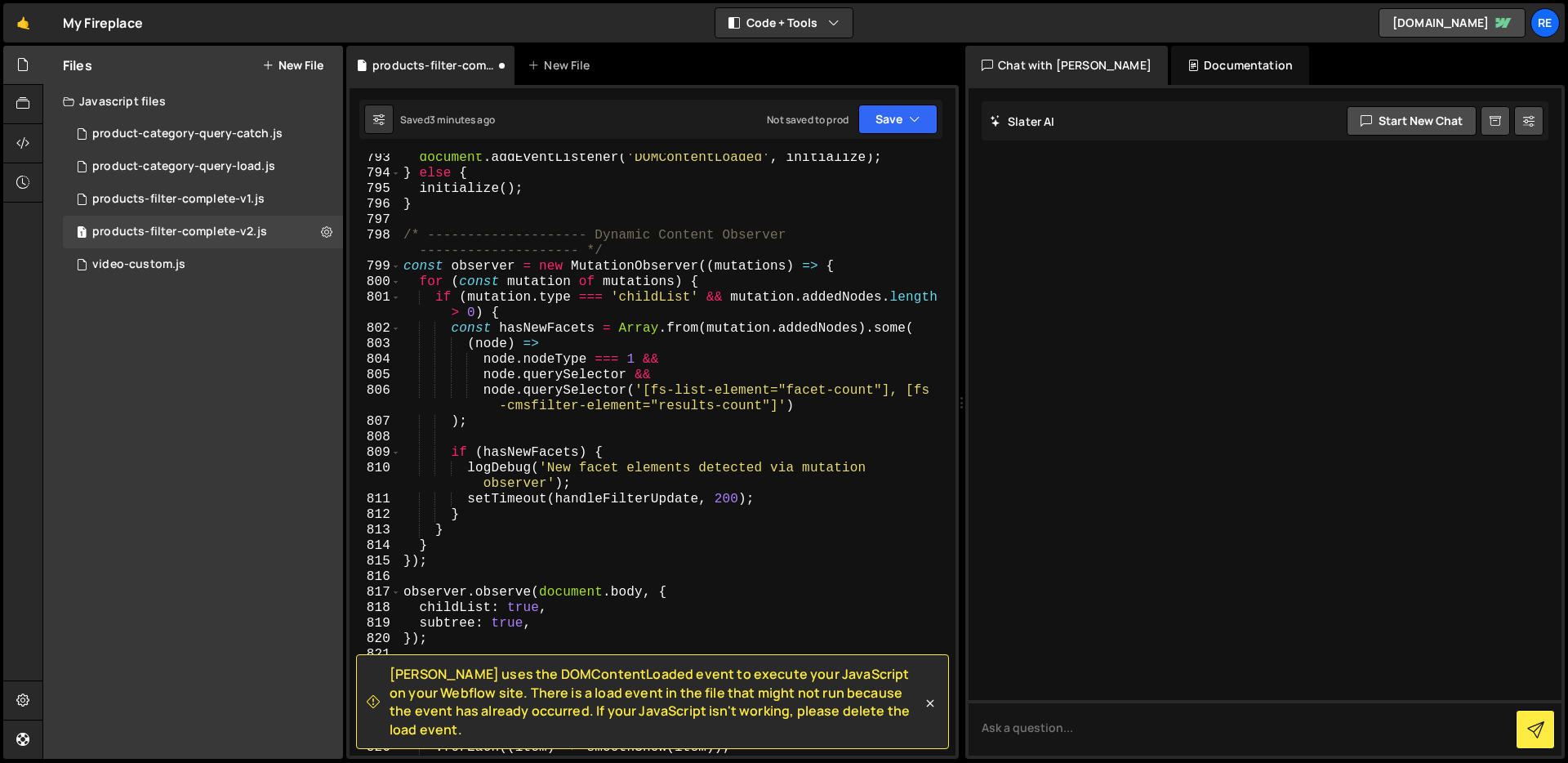
type textarea "logDebug('Manual filter fix triggered');"
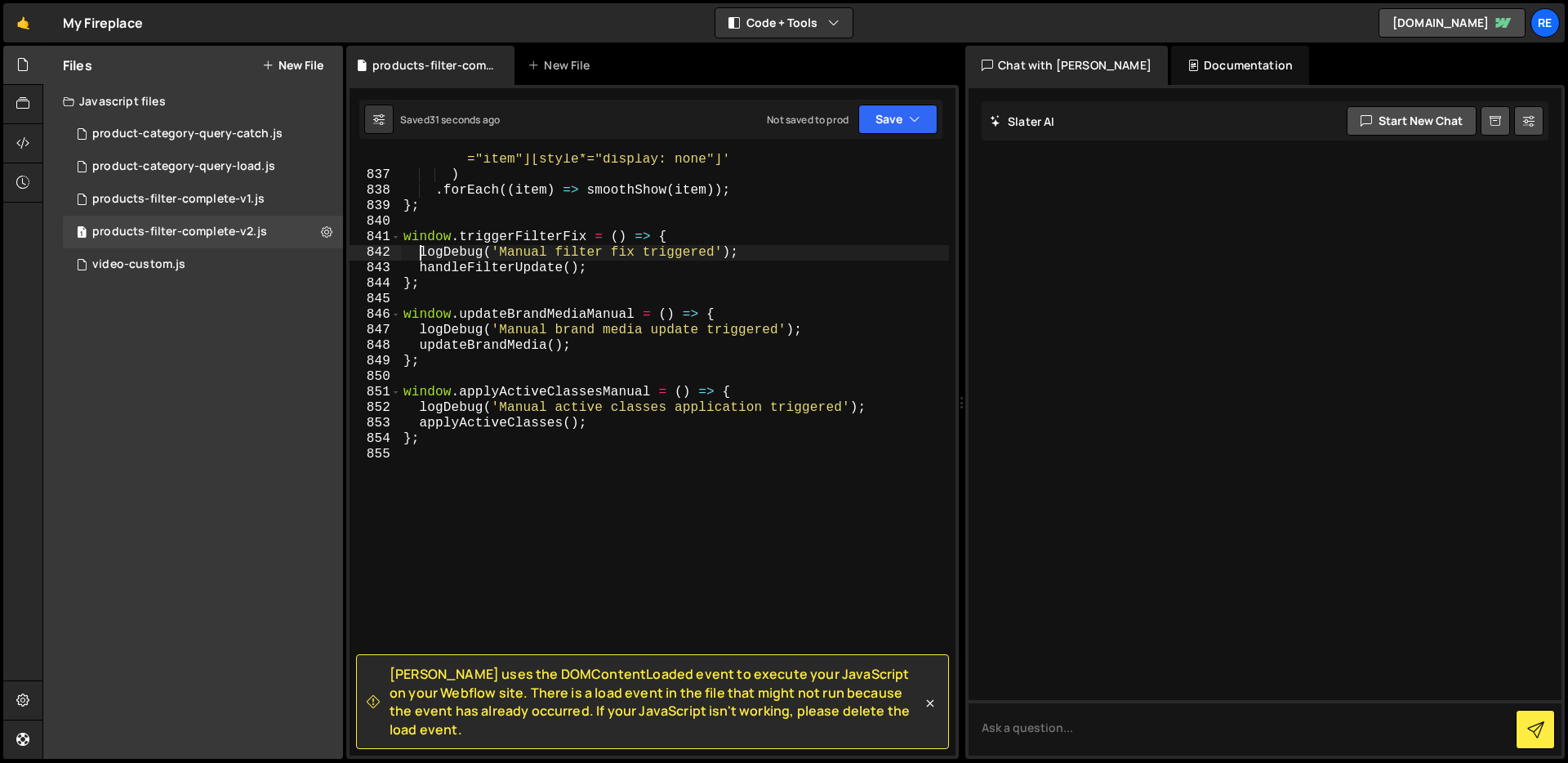
scroll to position [14075, 0]
click at [433, 482] on div "'[role="listitem"][style*="display: none"], [fs-list-element ="item"][style*="d…" at bounding box center [674, 460] width 549 height 648
paste textarea "window.applyActiveClassesManual()"
click at [650, 270] on div "'[role="listitem"][style*="display: none"], [fs-list-element ="item"][style*="d…" at bounding box center [674, 460] width 549 height 648
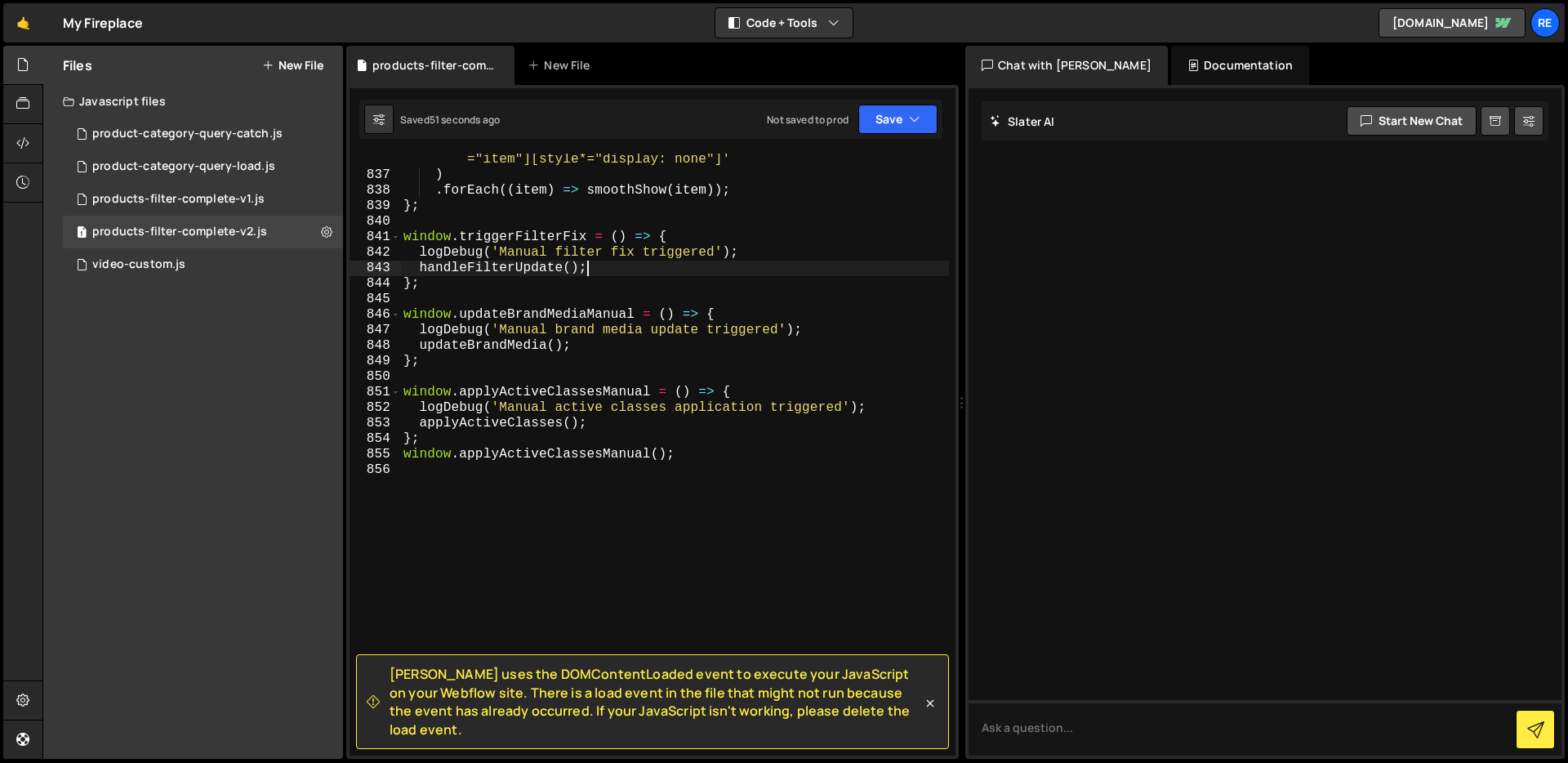
scroll to position [0, 10]
type textarea "window.applyActiveClassesManual();"
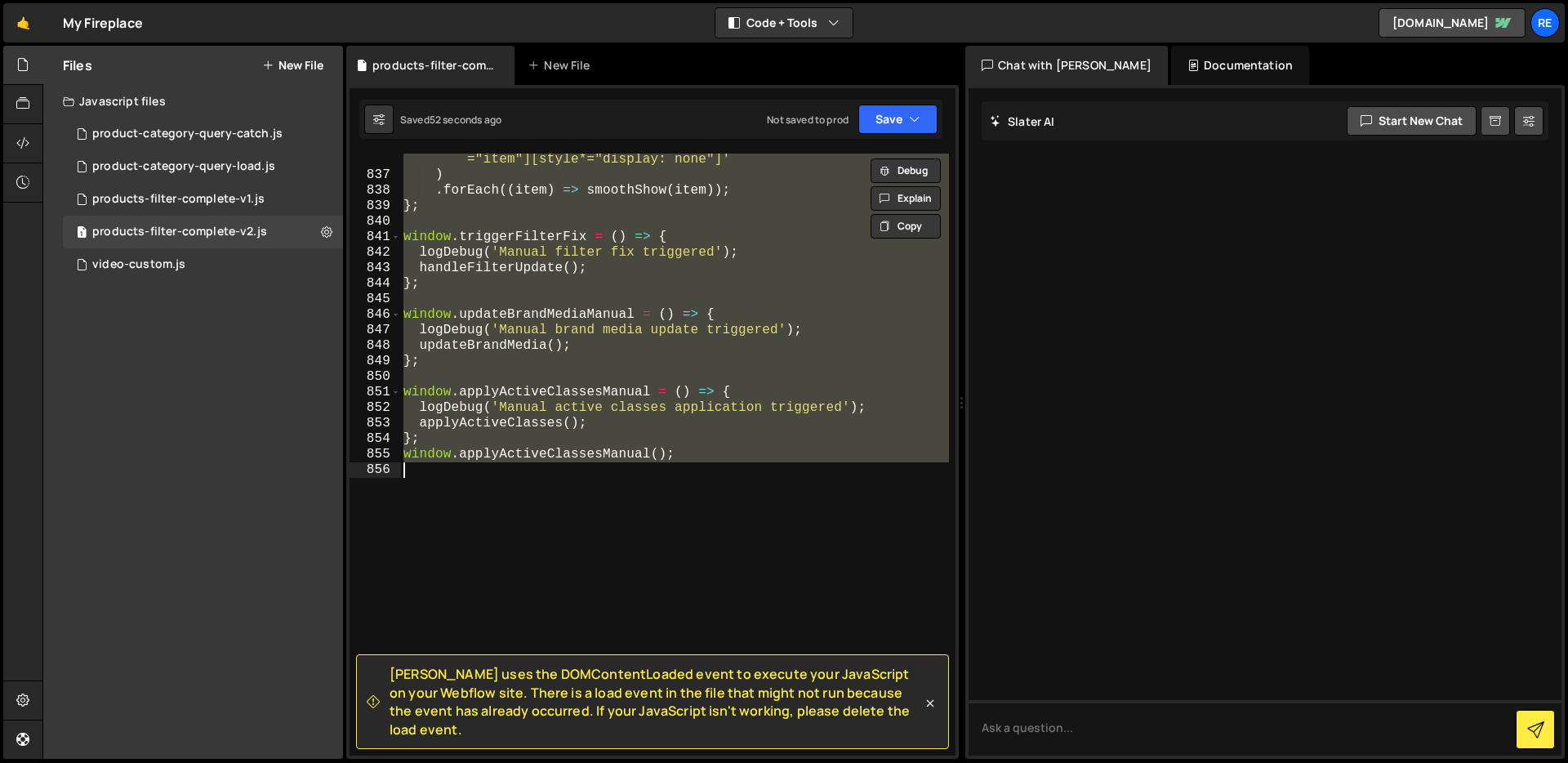
scroll to position [0, 0]
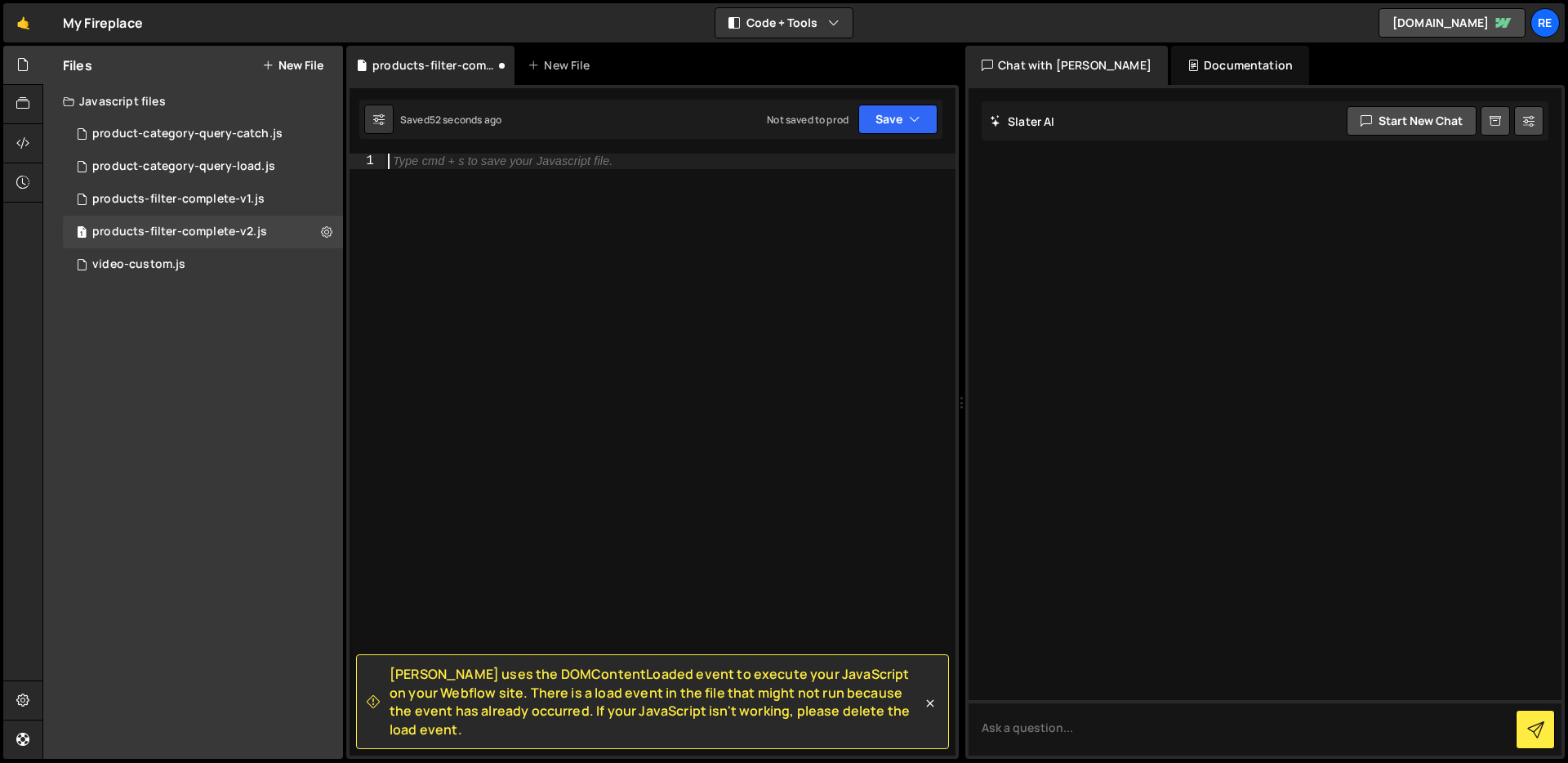
paste textarea "window.enableFinswetDebug()"
type textarea "window.enableFinswetDebug()"
type textarea "window.applyActiveClassesManual();"
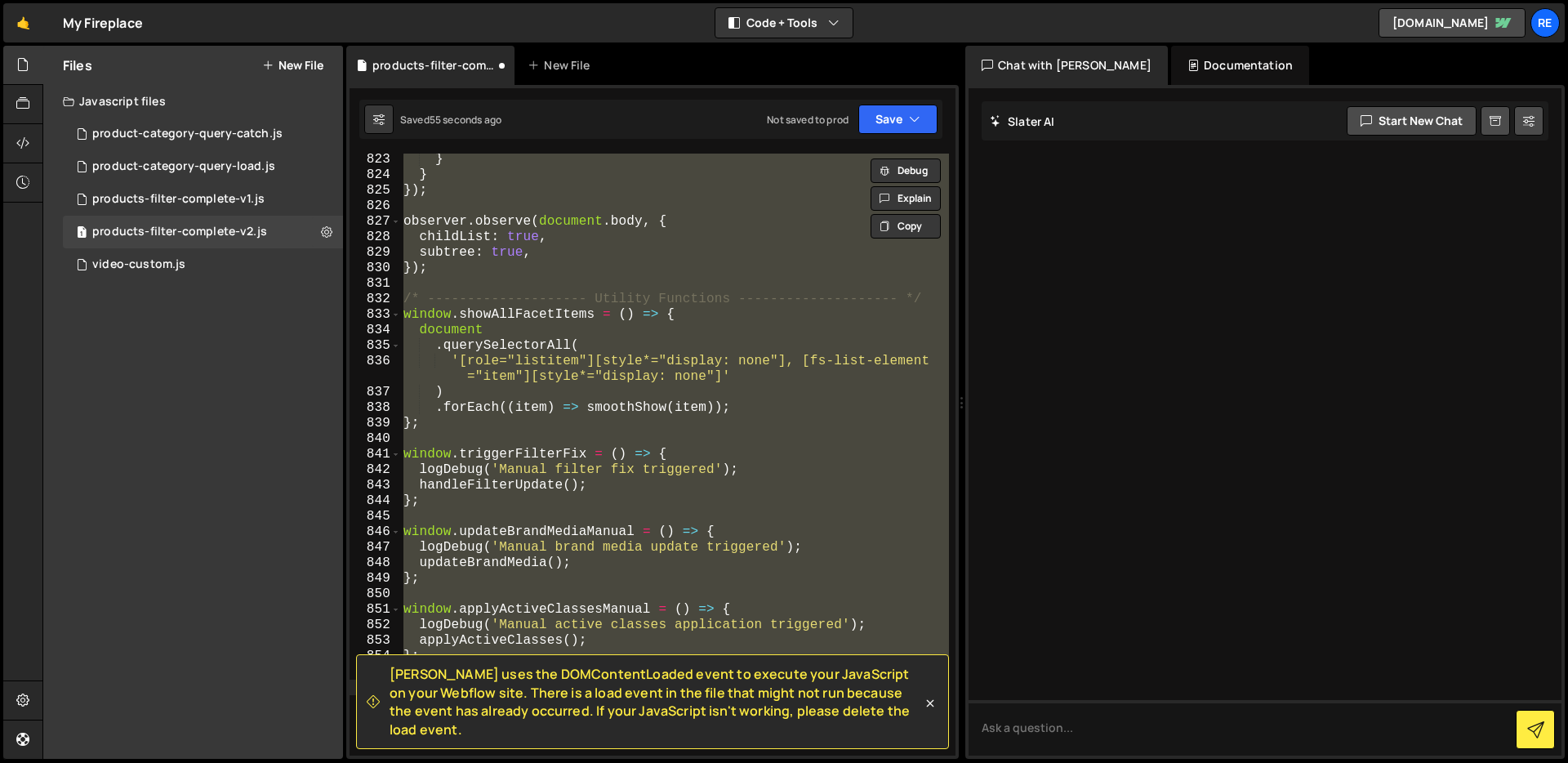
scroll to position [14090, 0]
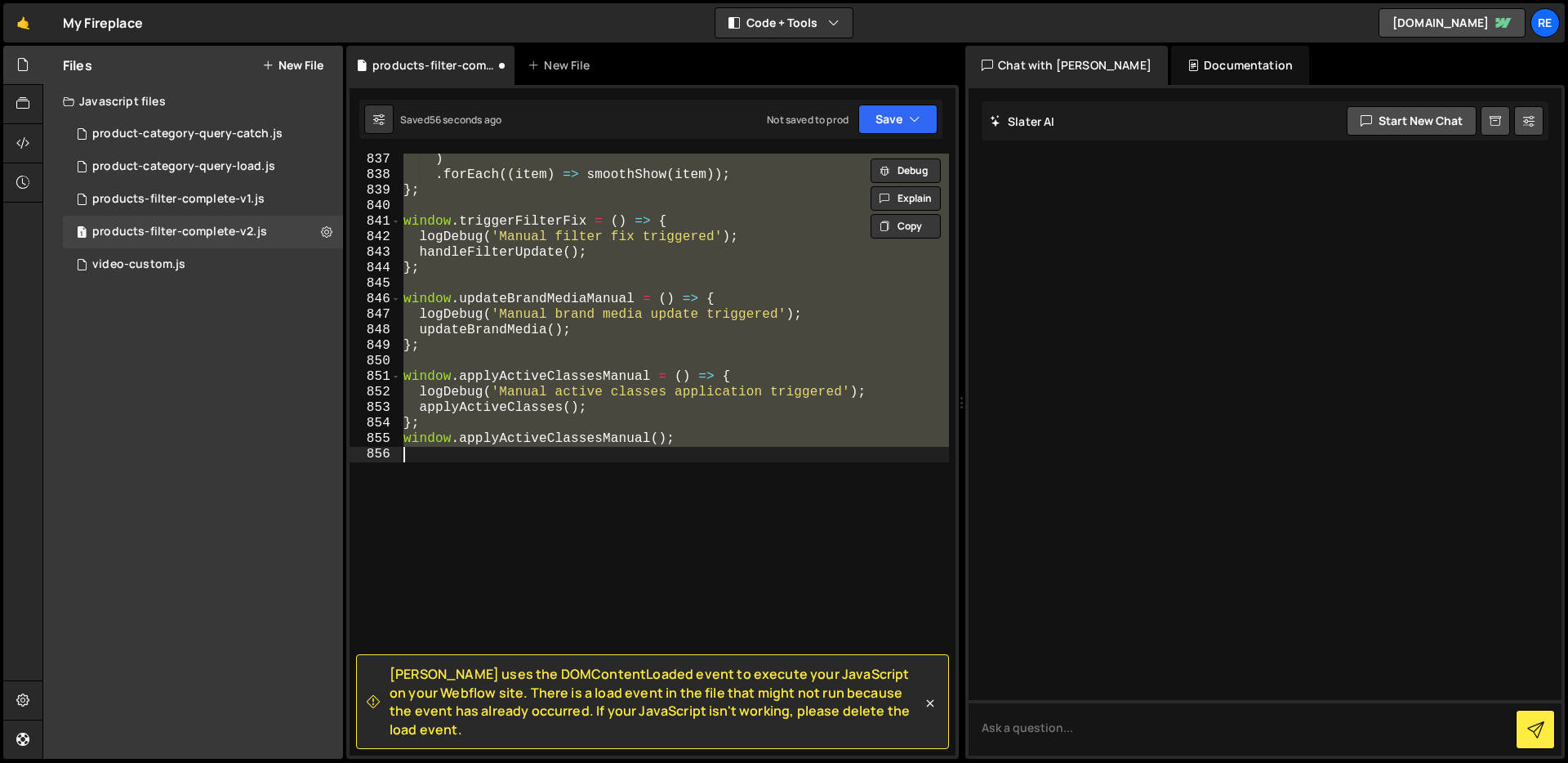
click at [813, 447] on div ") . forEach (( item ) => smoothShow ( item )) ; } ; window . triggerFilterFix =…" at bounding box center [674, 454] width 549 height 602
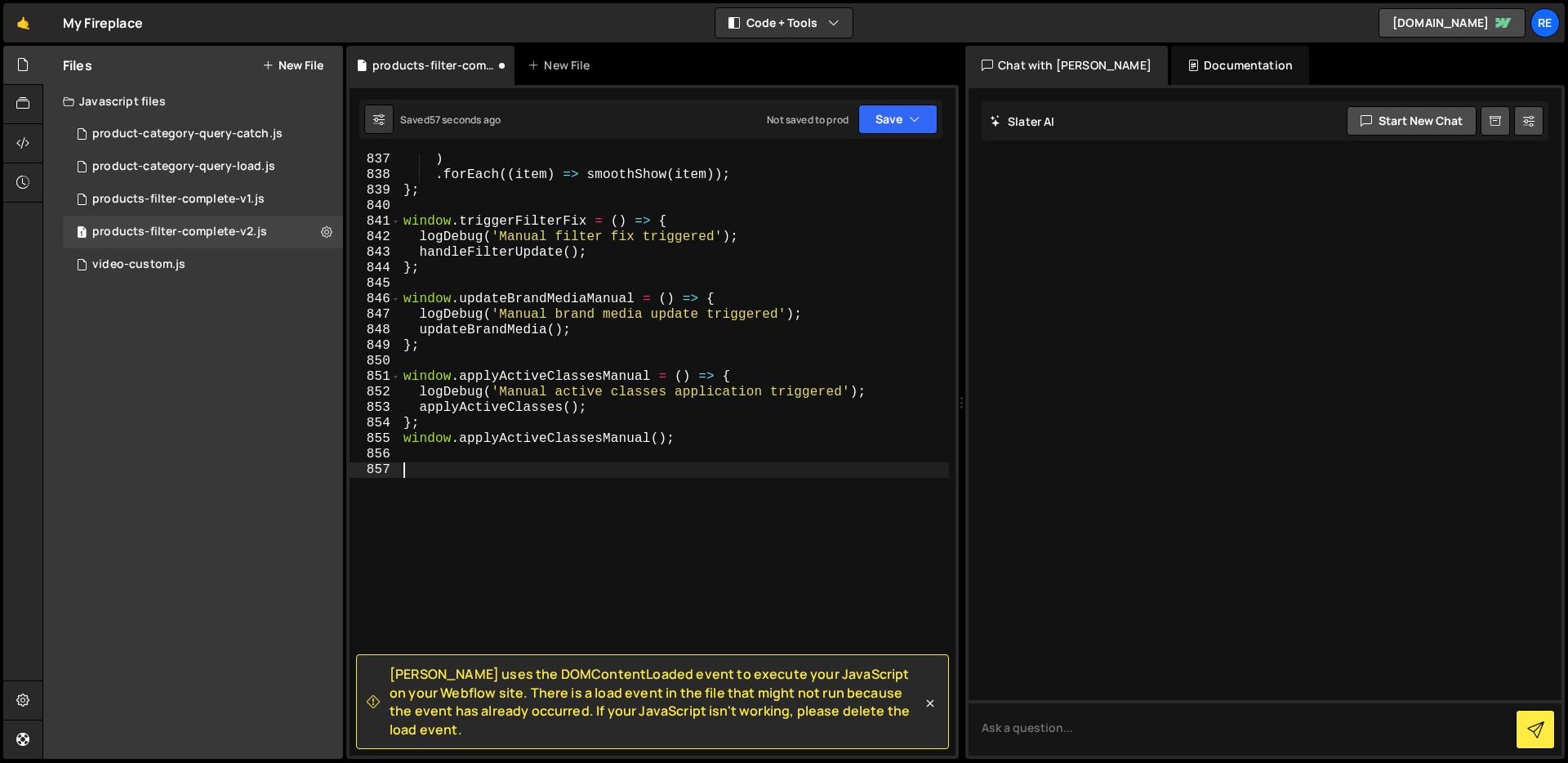
paste textarea "window.enableFinswetDebug()"
type textarea "window.enableFinswetDebug()"
click at [653, 447] on div ") . forEach (( item ) => smoothShow ( item )) ; } ; window . triggerFilterFix =…" at bounding box center [674, 468] width 549 height 633
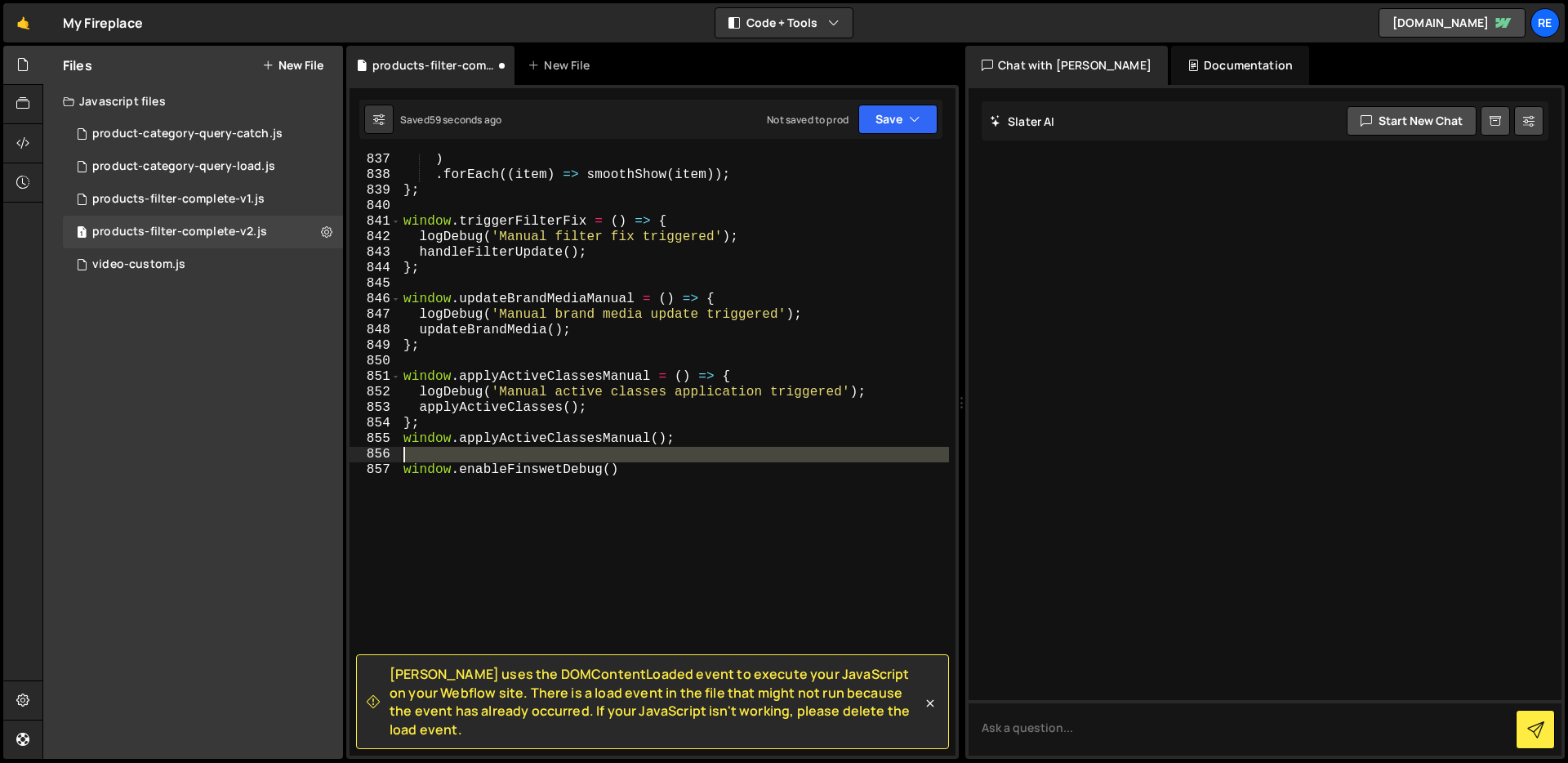
click at [653, 447] on div ") . forEach (( item ) => smoothShow ( item )) ; } ; window . triggerFilterFix =…" at bounding box center [674, 468] width 549 height 633
type textarea "window.enableFinswetDebug()"
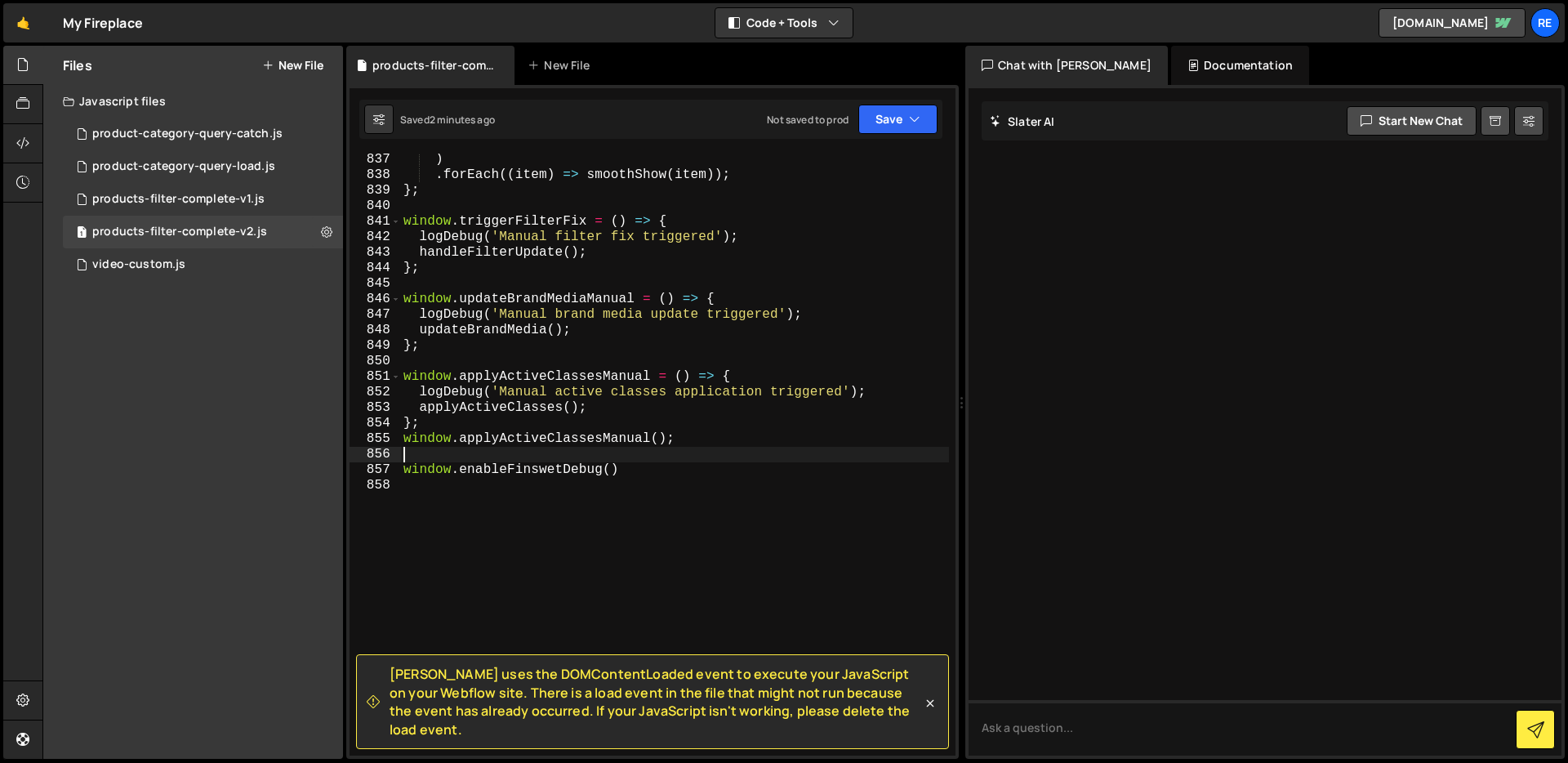
click at [673, 347] on div ") . forEach (( item ) => smoothShow ( item )) ; } ; window . triggerFilterFix =…" at bounding box center [674, 468] width 549 height 633
type textarea "window.enableFinswetDebug()"
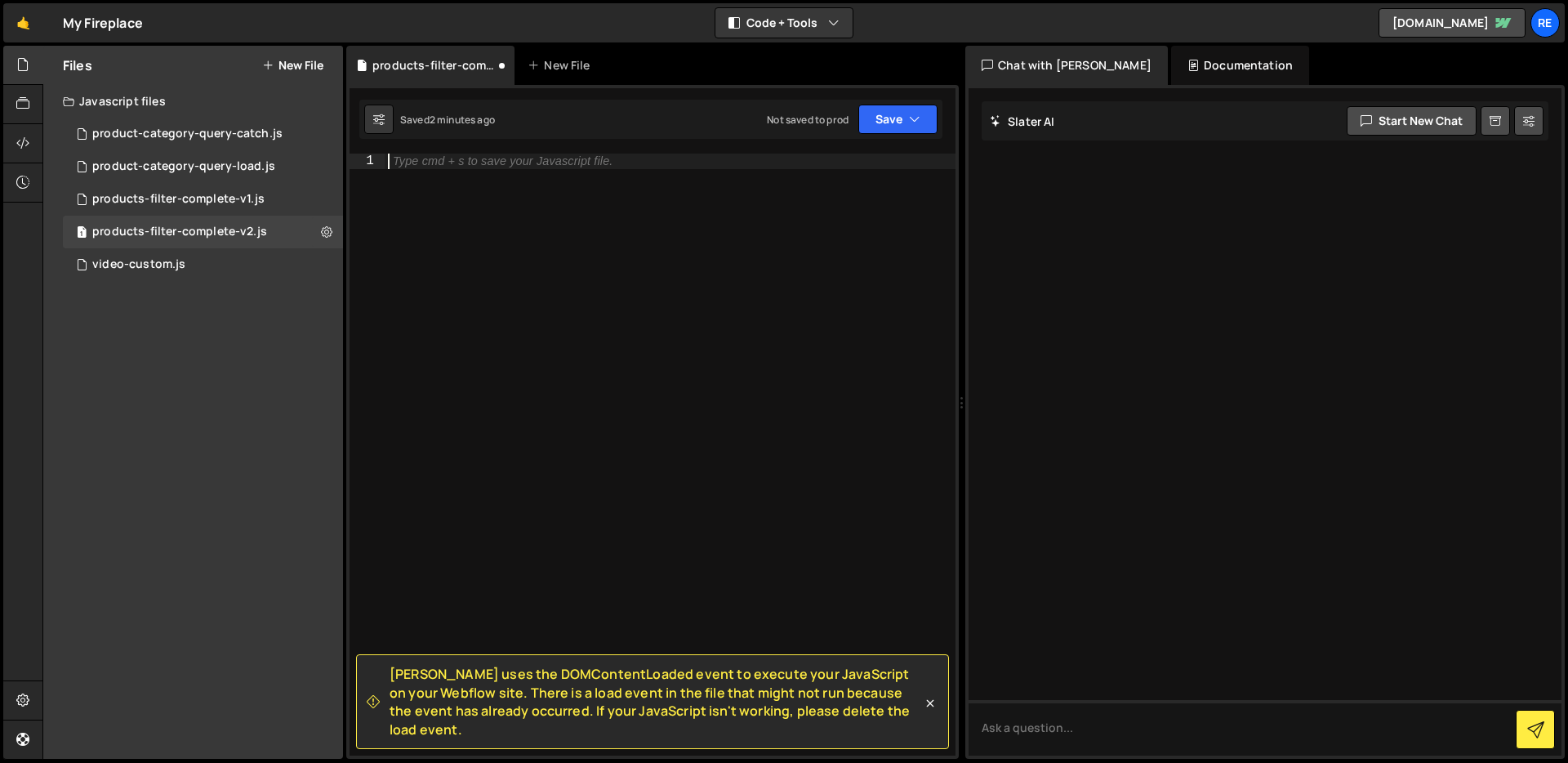
paste textarea "};"
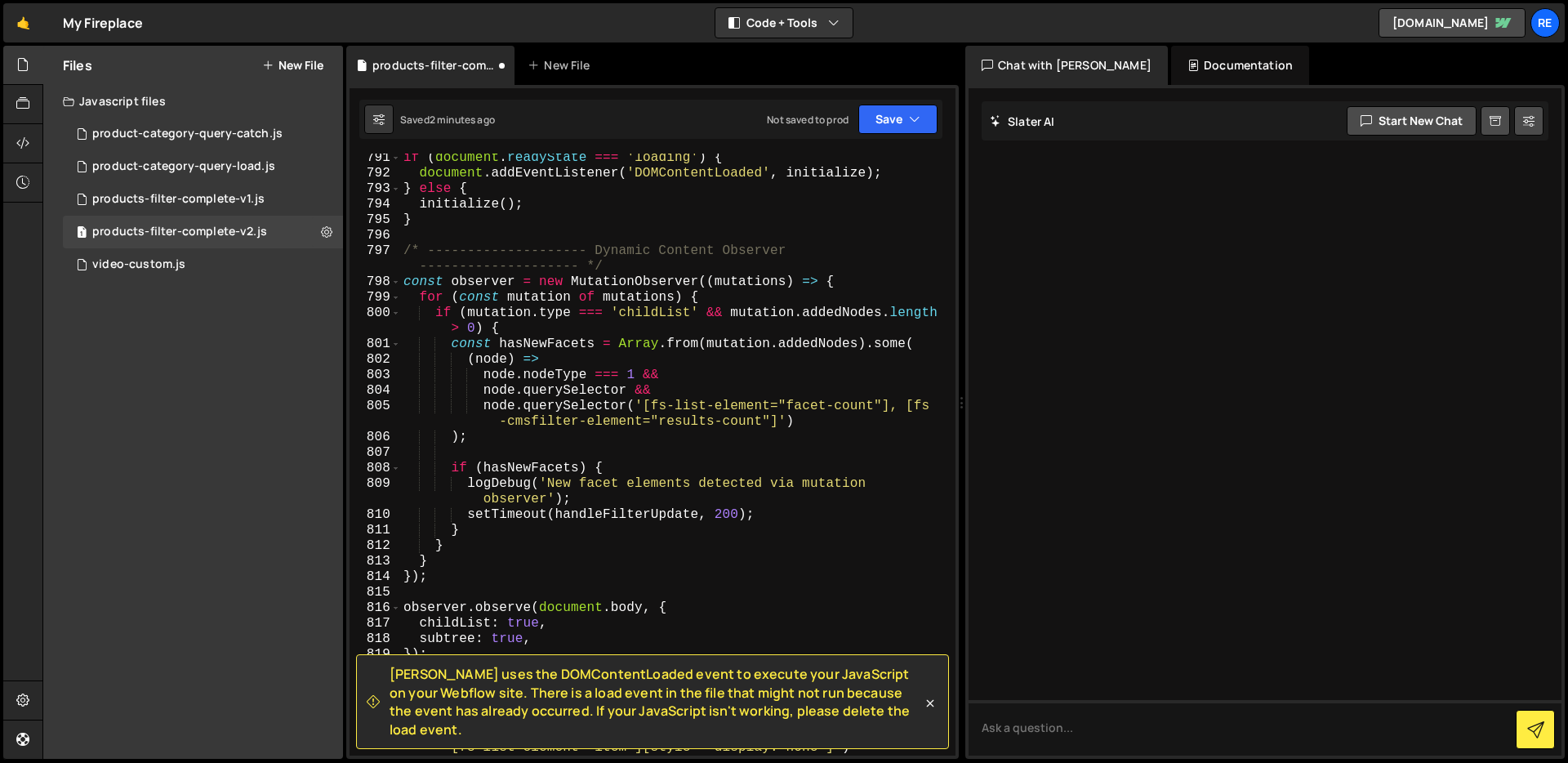
type textarea "logDebug('Manual filter fix triggered');"
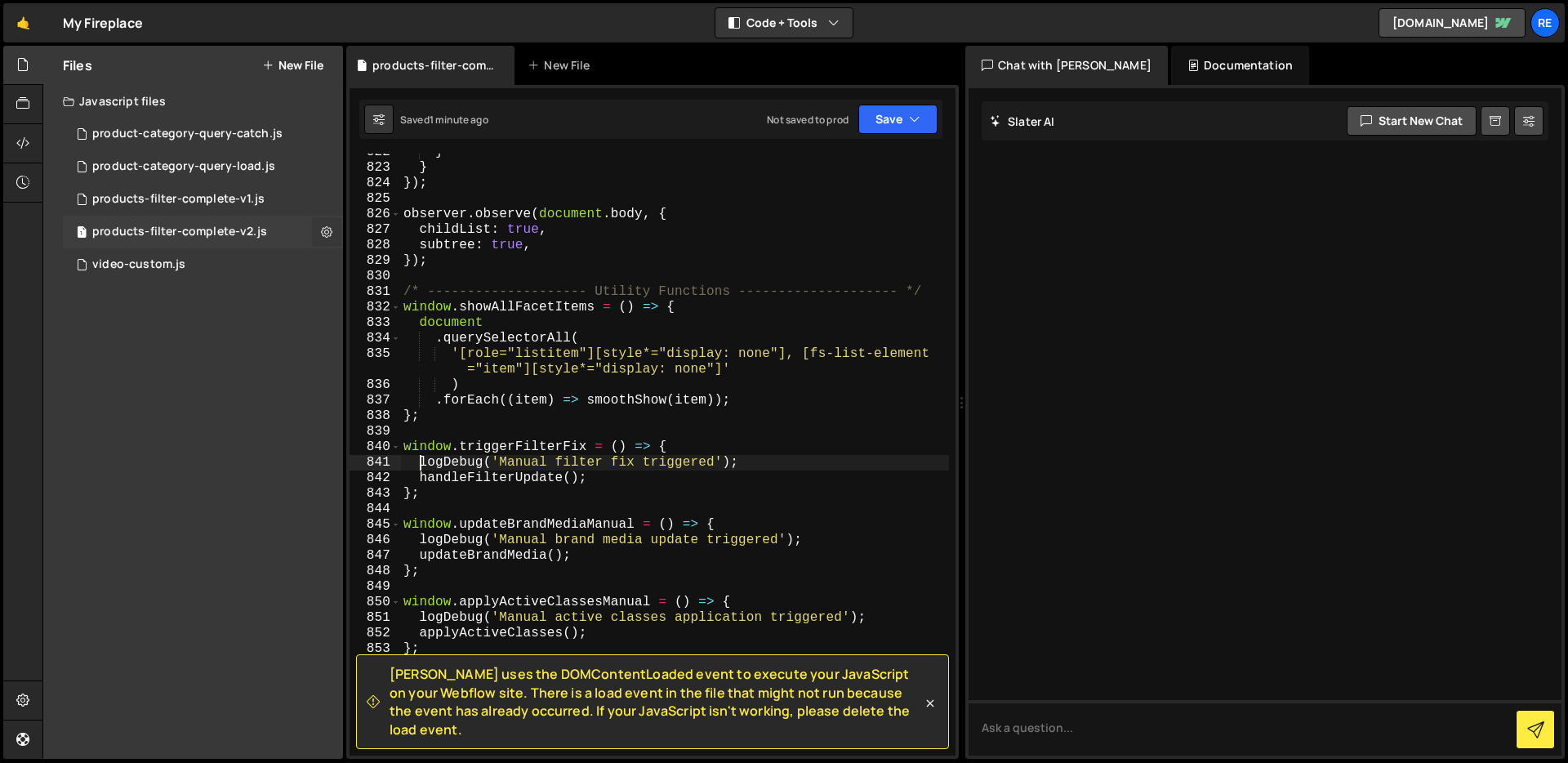
click at [327, 234] on icon at bounding box center [326, 232] width 11 height 16
type input "products-filter-complete-v2"
radio input "true"
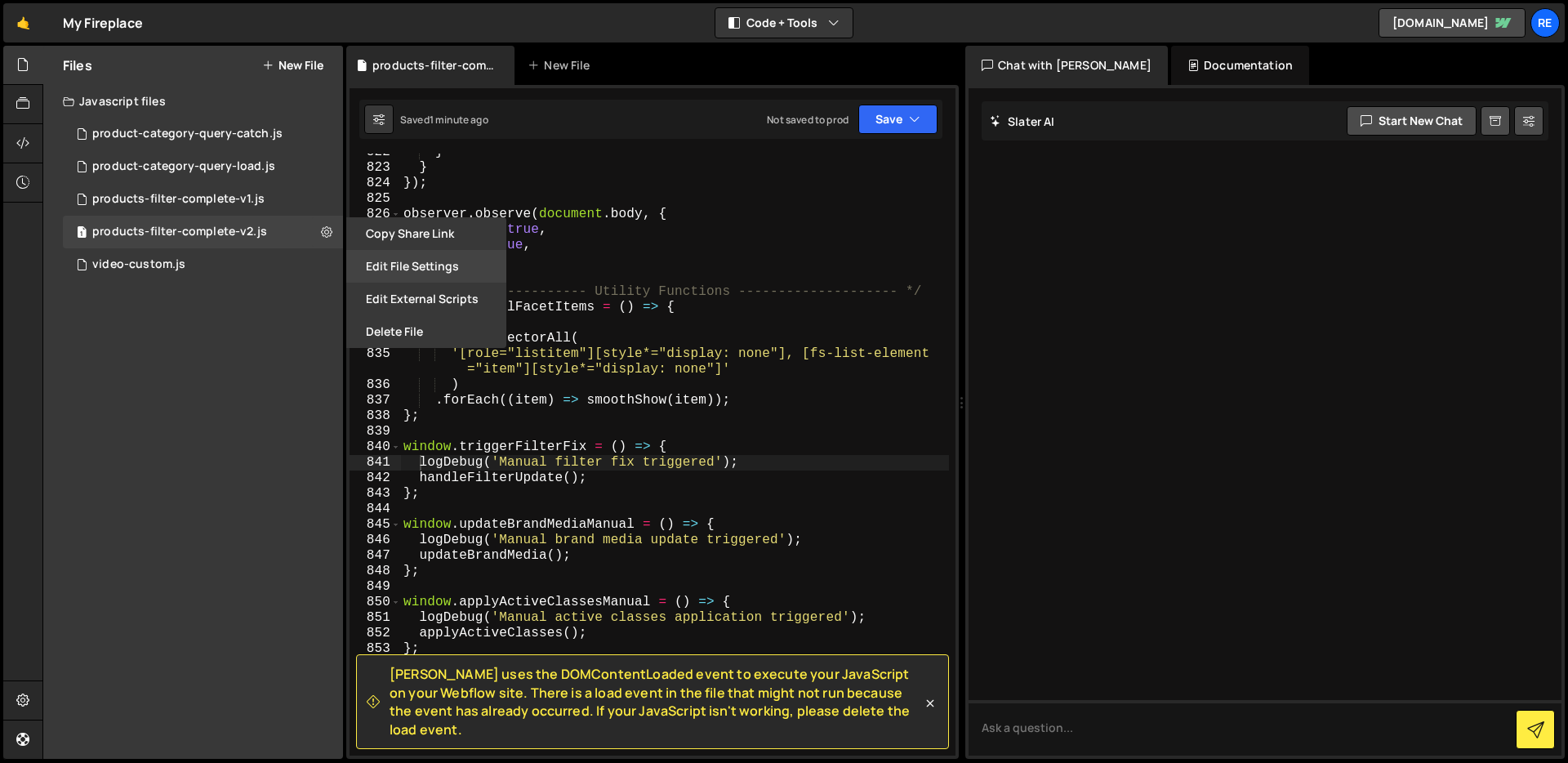
click at [421, 269] on button "Edit File Settings" at bounding box center [427, 266] width 160 height 33
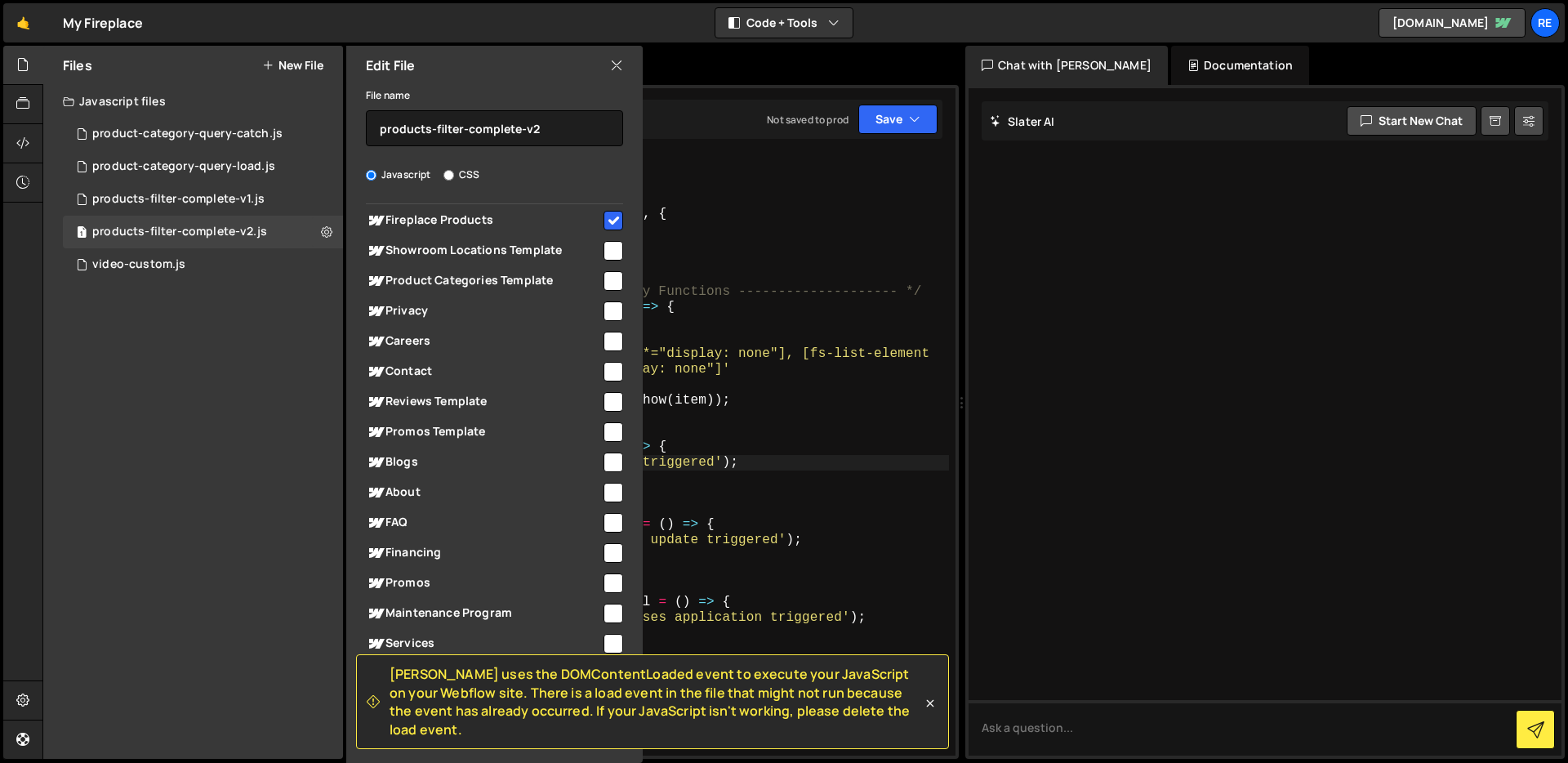
scroll to position [0, 0]
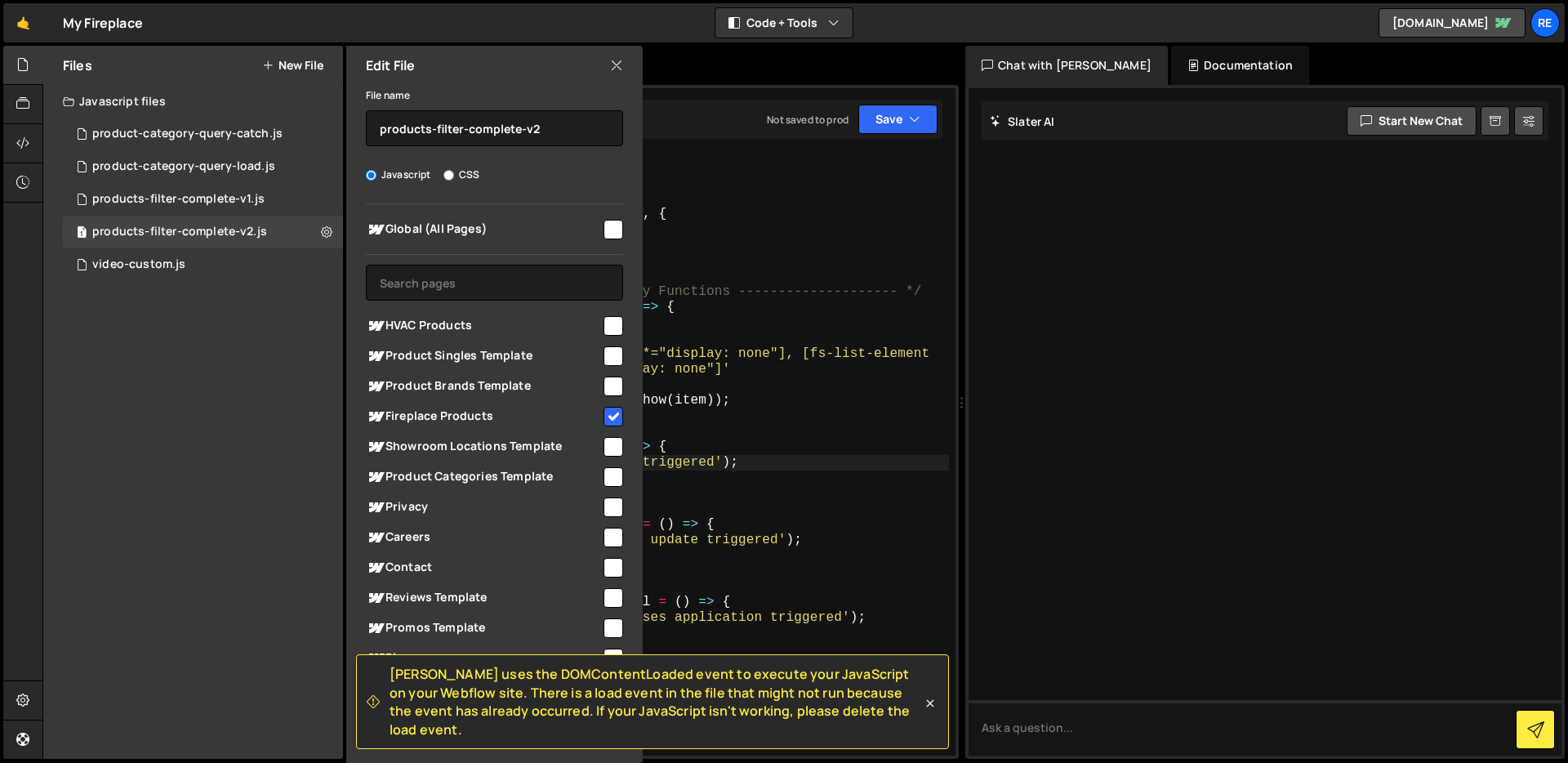
click at [608, 416] on input "checkbox" at bounding box center [613, 416] width 20 height 20
checkbox input "false"
click at [610, 71] on icon at bounding box center [616, 65] width 13 height 18
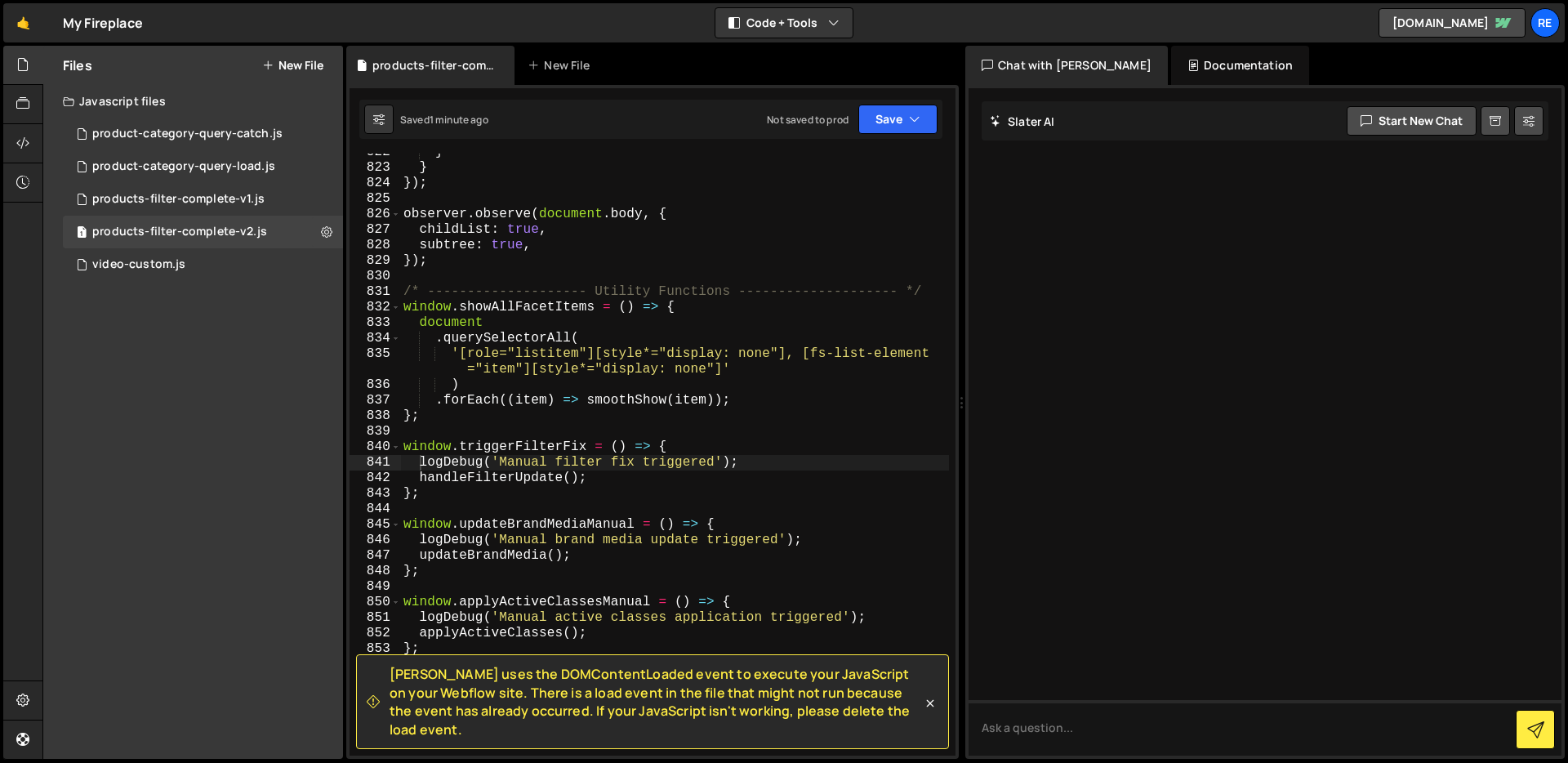
click at [301, 65] on button "New File" at bounding box center [292, 65] width 61 height 13
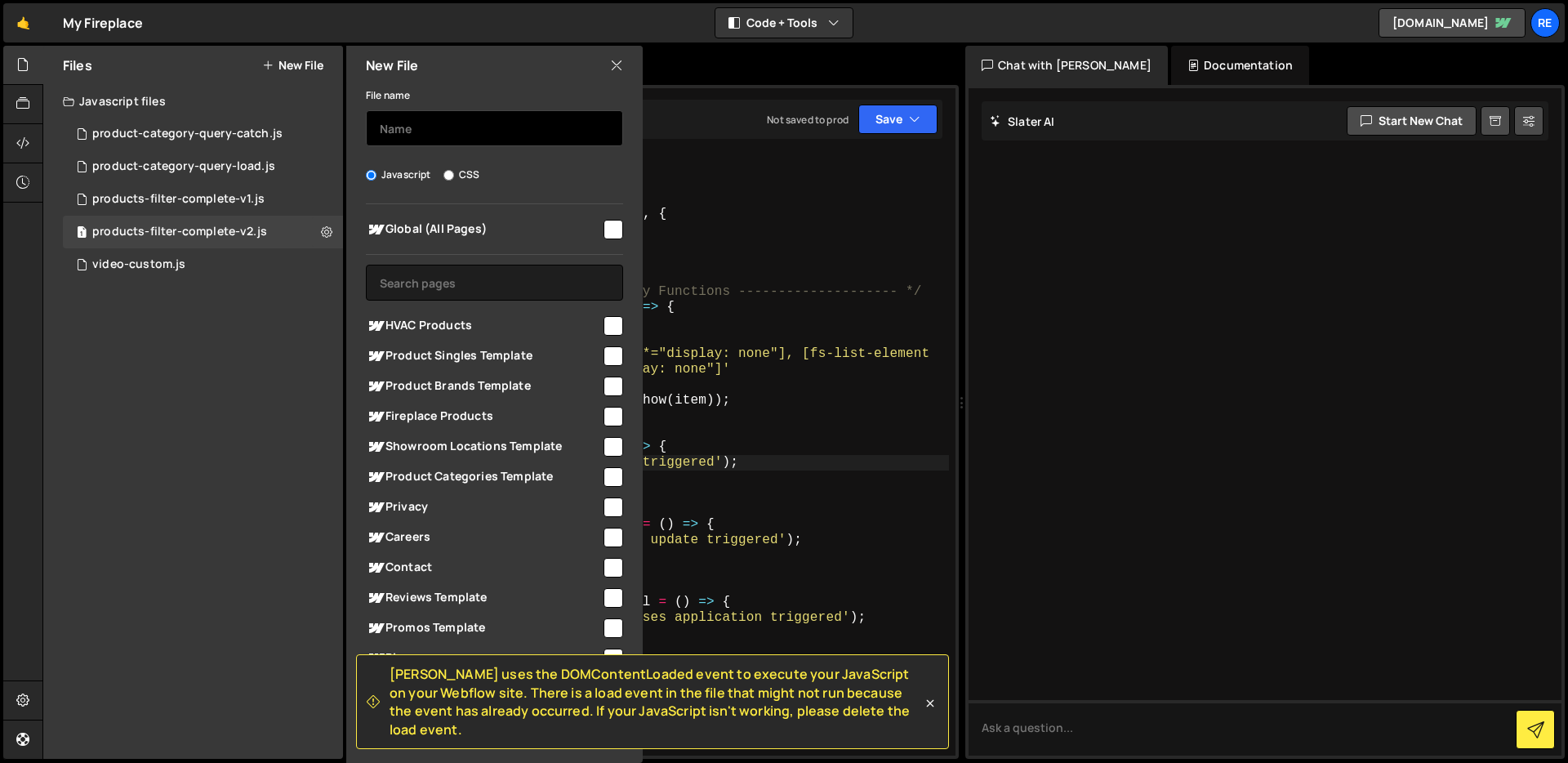
click at [449, 130] on input "text" at bounding box center [494, 128] width 257 height 36
type input "products-filter-complete-v3"
click at [519, 128] on input "products-filter-complete-v3" at bounding box center [494, 128] width 257 height 36
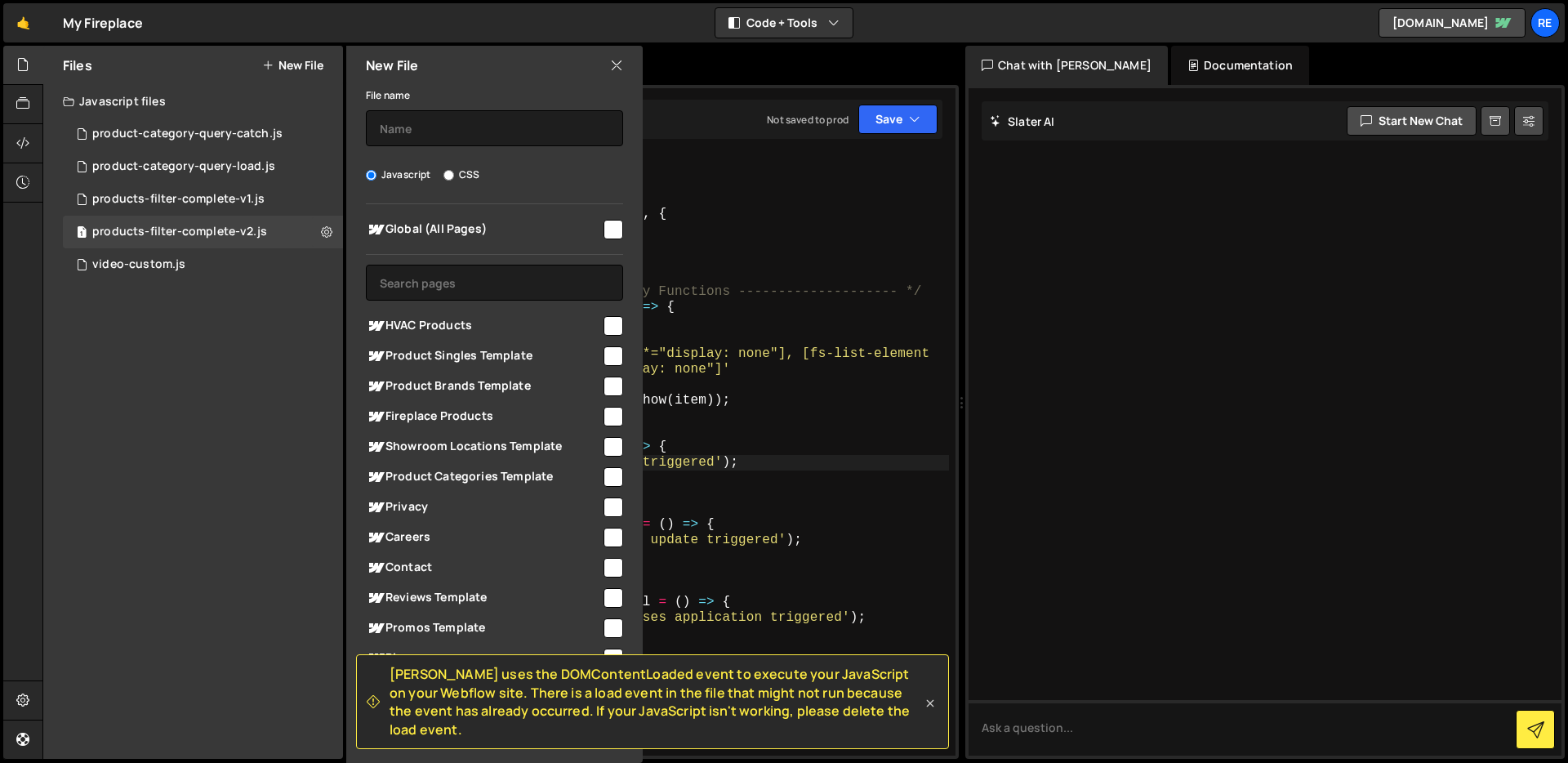
click at [935, 709] on icon at bounding box center [929, 703] width 16 height 16
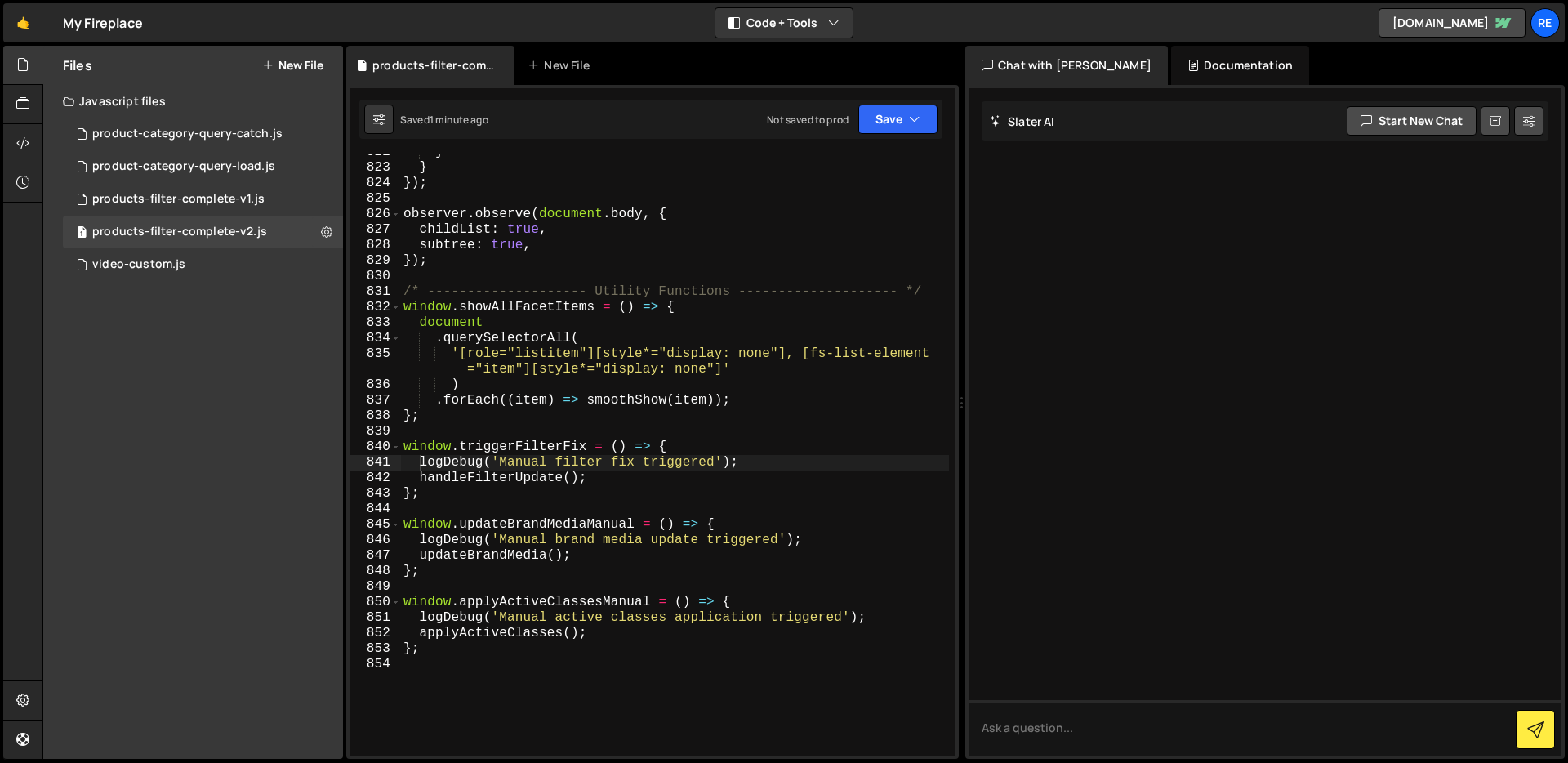
click at [302, 70] on button "New File" at bounding box center [292, 65] width 61 height 13
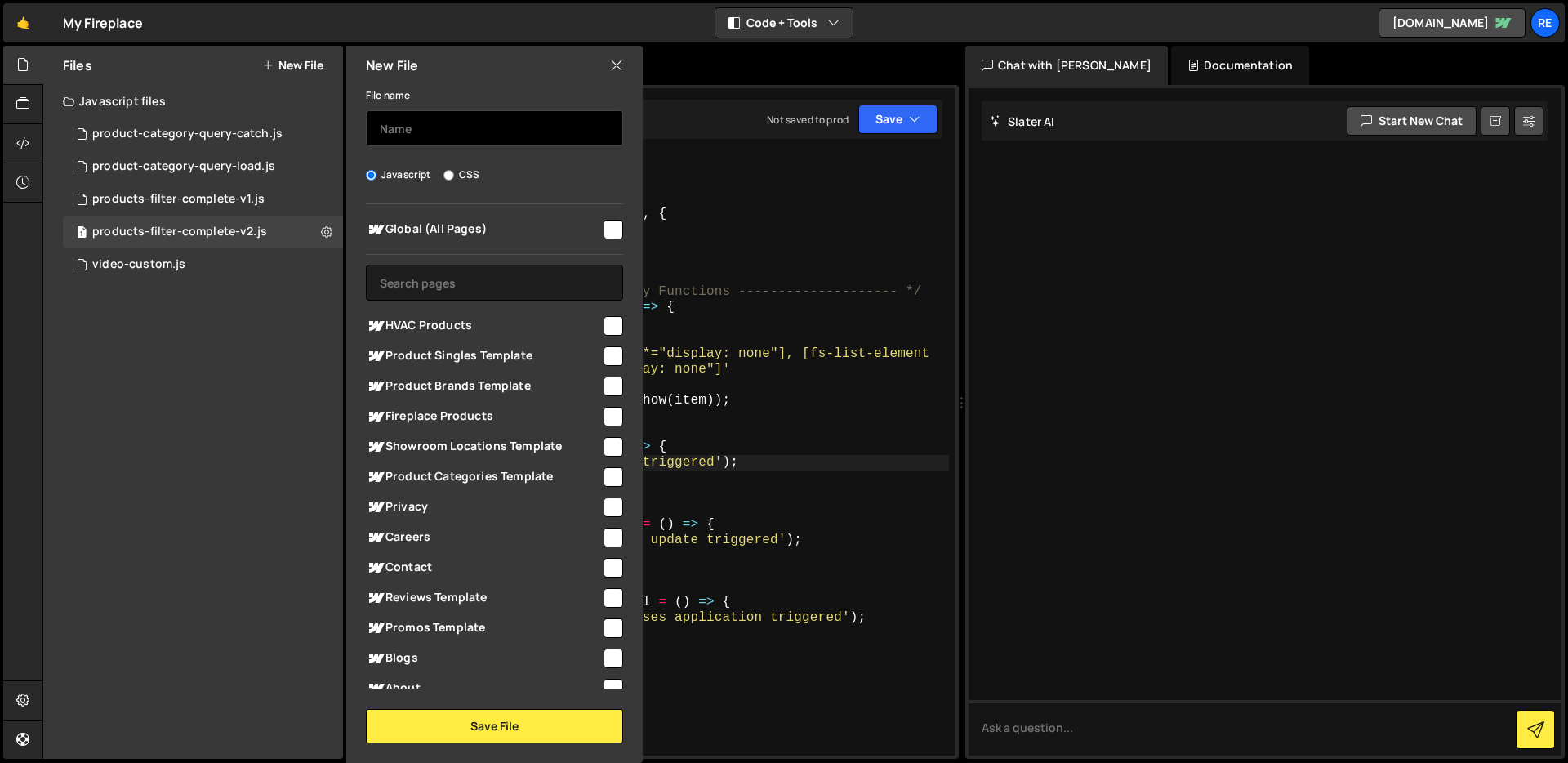
click at [558, 140] on input "text" at bounding box center [494, 128] width 257 height 36
paste input "products-filter-complete-v3"
type input "products-filter-complete-v3"
click at [611, 420] on input "checkbox" at bounding box center [613, 416] width 20 height 20
checkbox input "true"
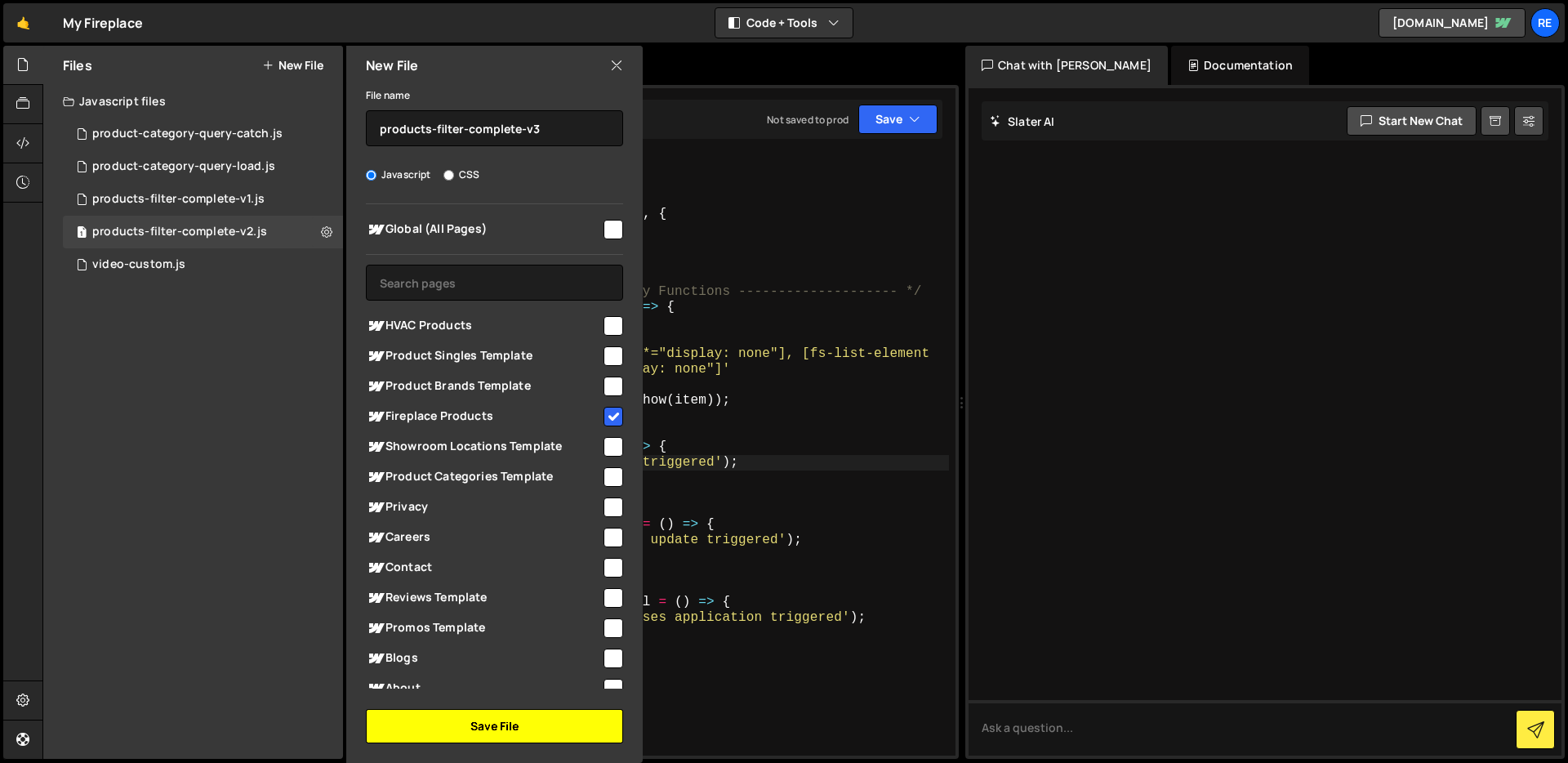
click at [550, 734] on button "Save File" at bounding box center [494, 726] width 257 height 34
checkbox input "false"
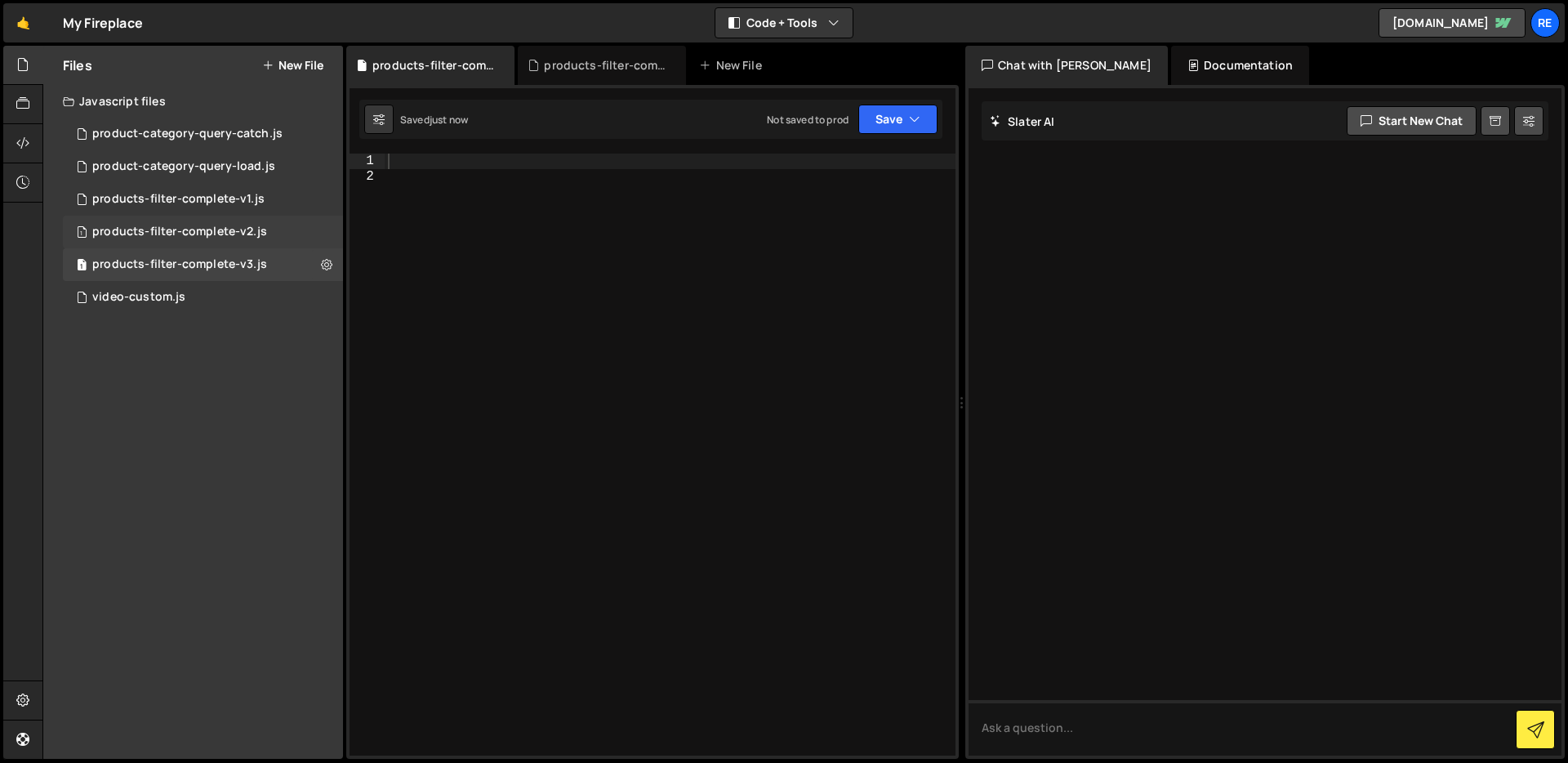
click at [325, 228] on div "1 products-filter-complete-v2.js 0" at bounding box center [203, 232] width 280 height 33
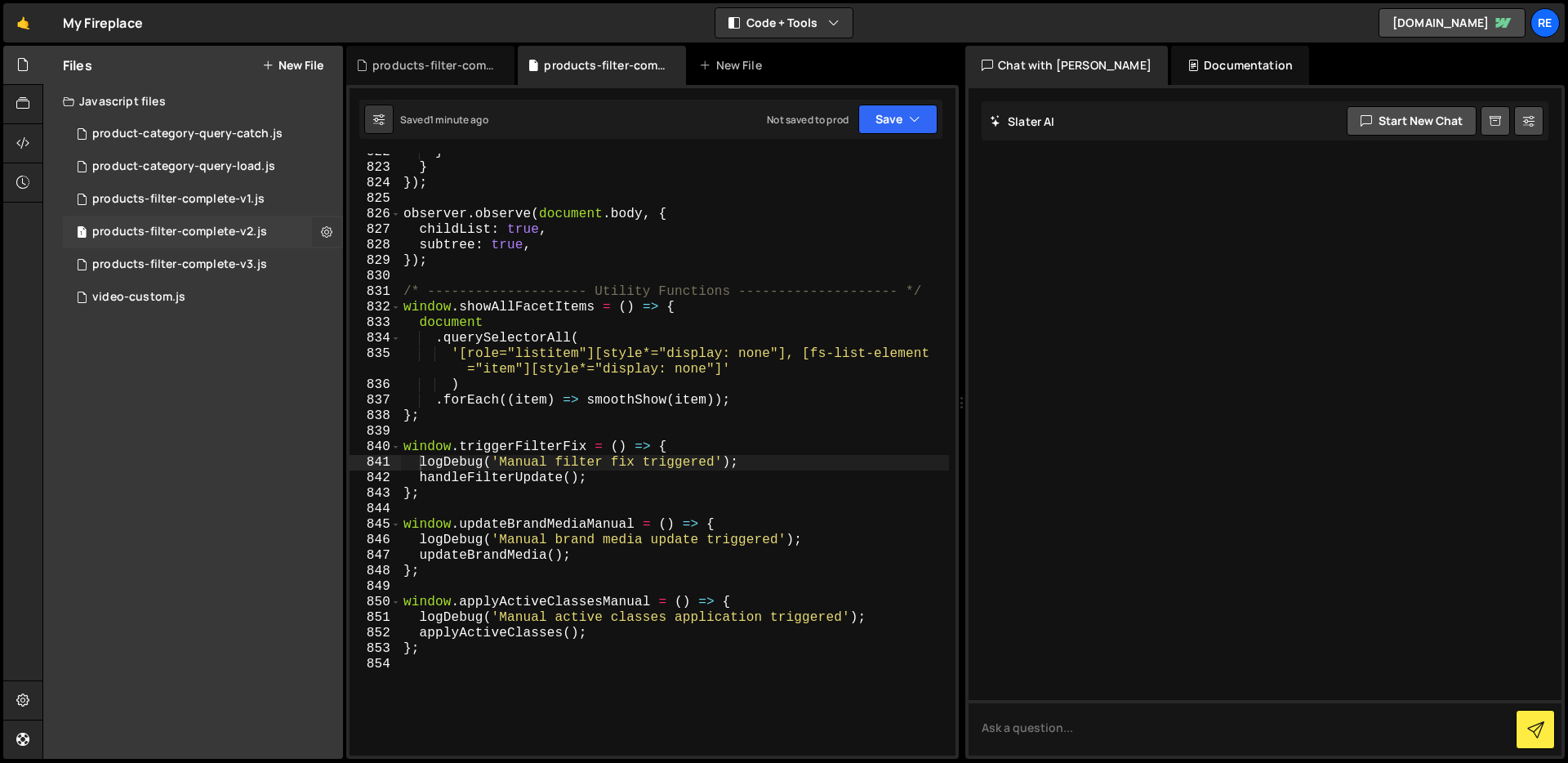
click at [328, 230] on icon at bounding box center [326, 232] width 11 height 16
type input "products-filter-complete-v2"
radio input "true"
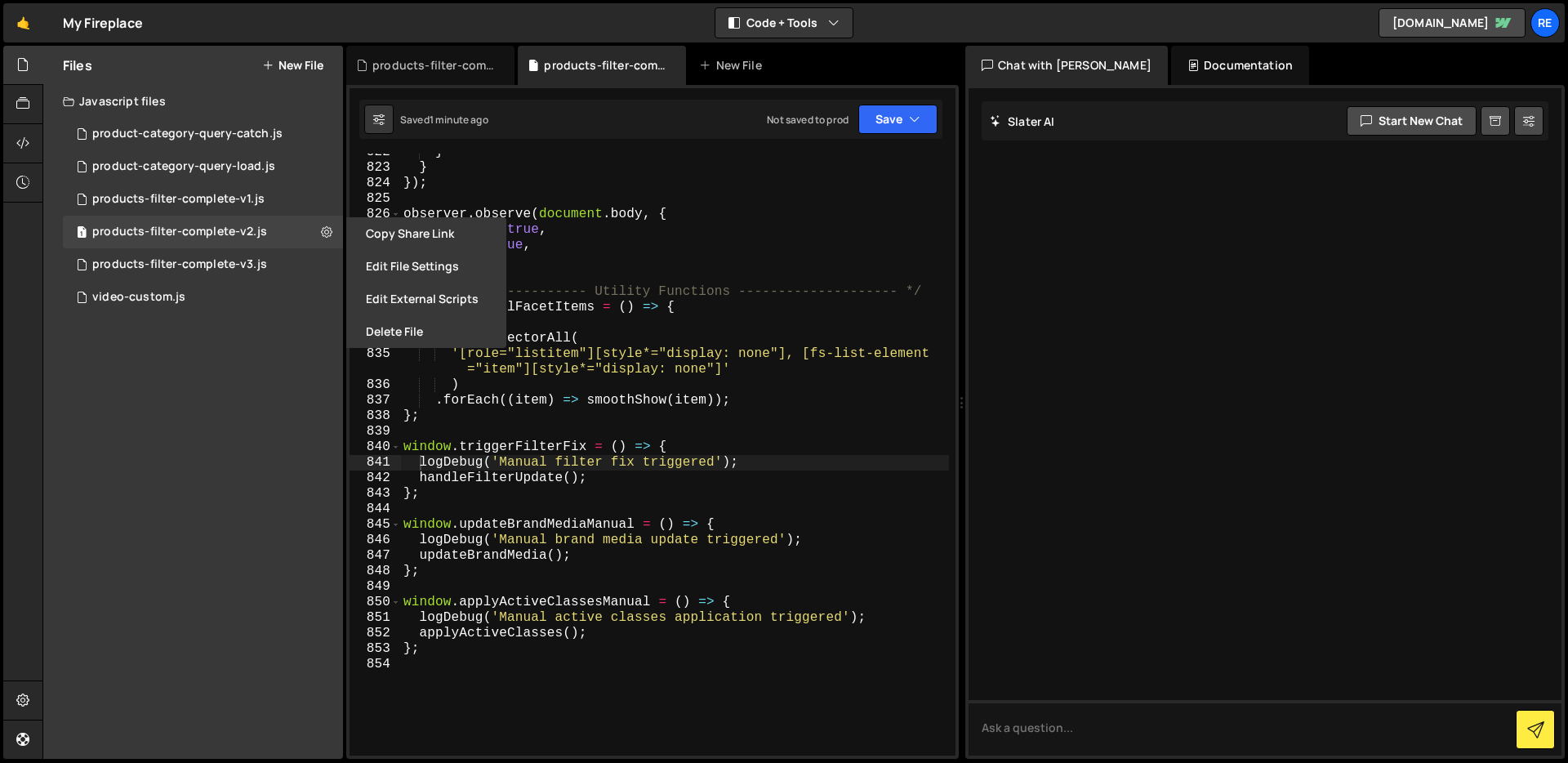
click at [427, 267] on button "Edit File Settings" at bounding box center [427, 266] width 160 height 33
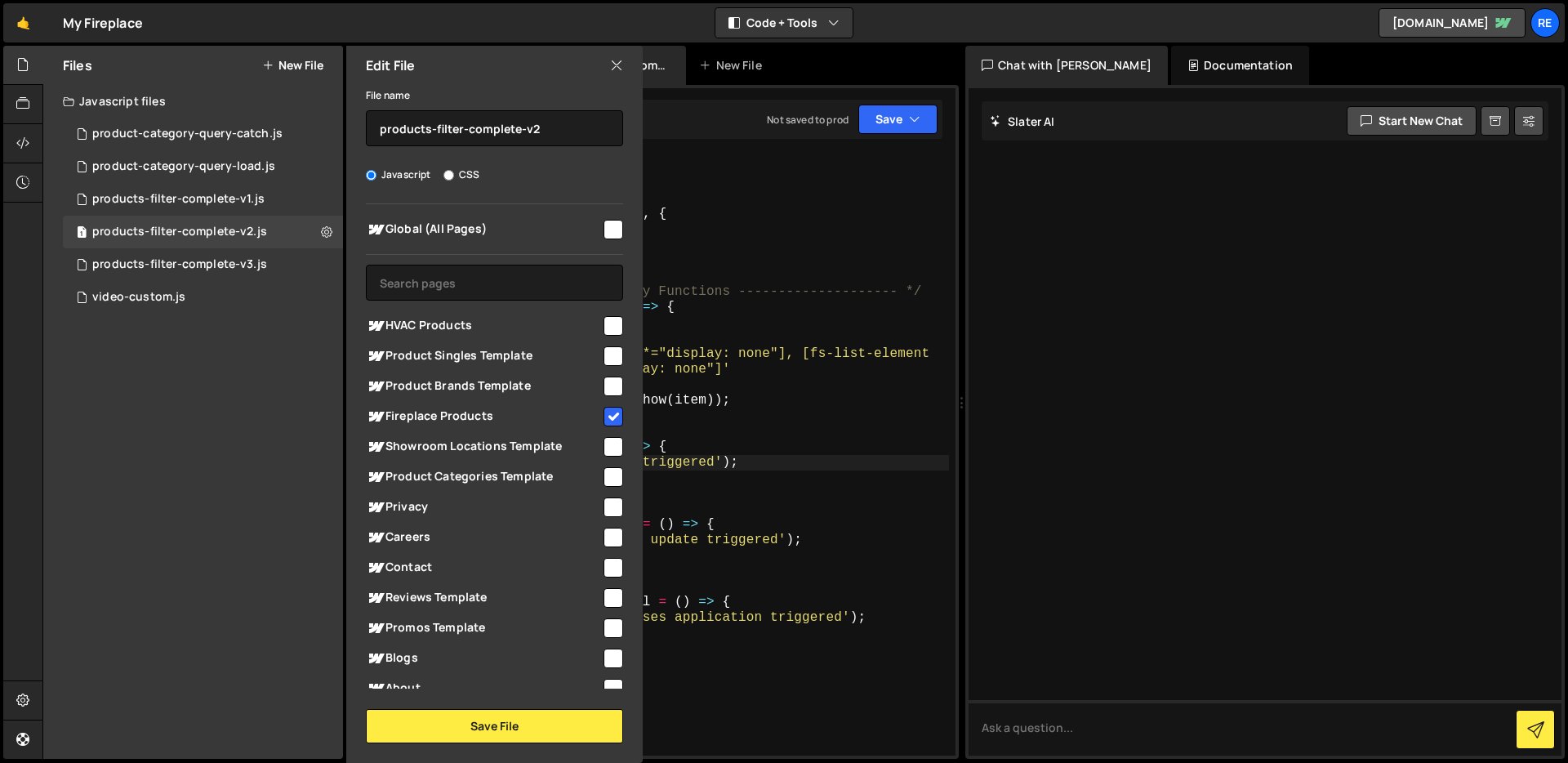
click at [614, 416] on input "checkbox" at bounding box center [613, 416] width 20 height 20
checkbox input "false"
click at [572, 735] on button "Save File" at bounding box center [494, 726] width 257 height 34
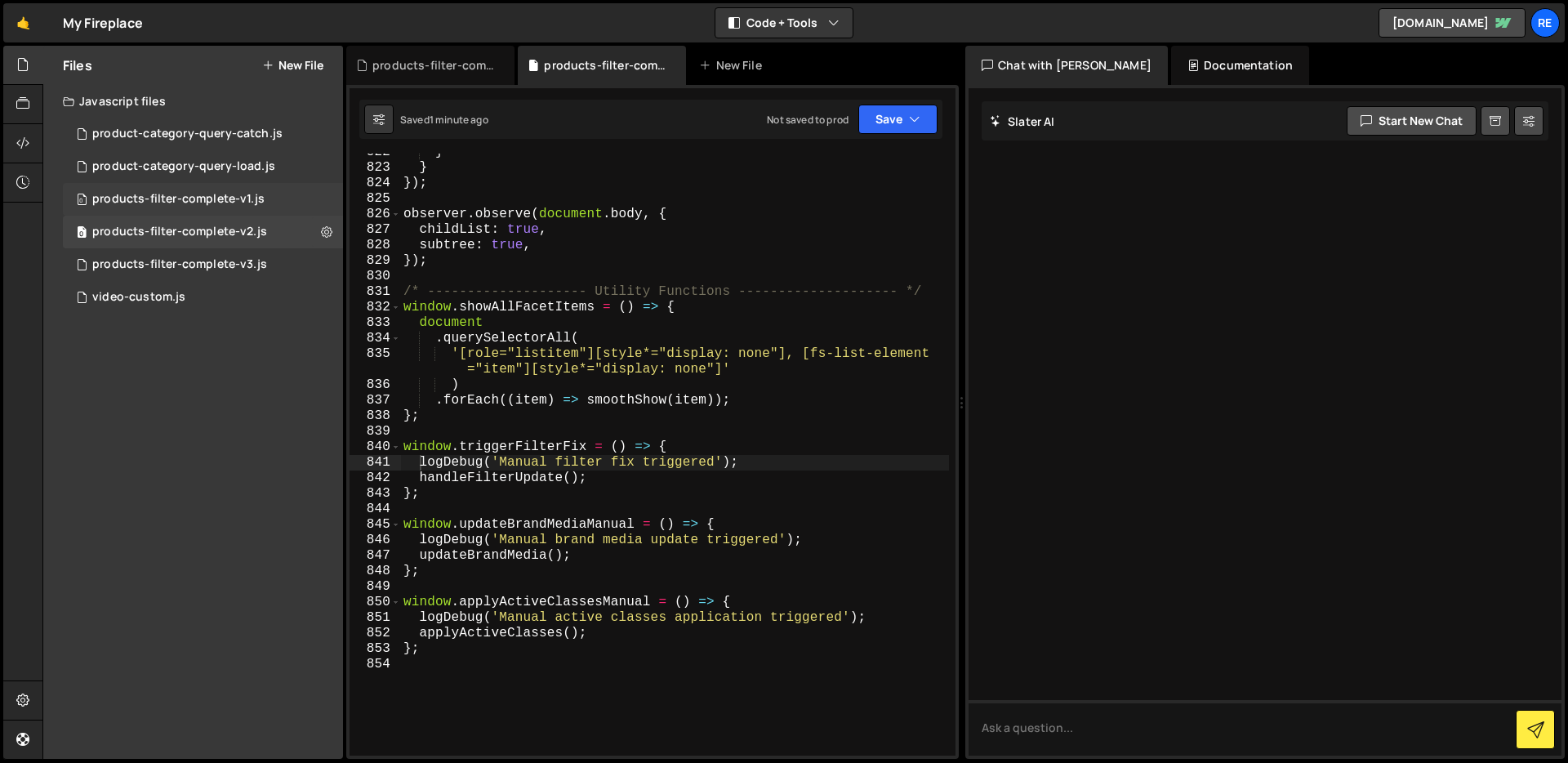
click at [325, 192] on div "0 products-filter-complete-v1.js 0" at bounding box center [203, 199] width 280 height 33
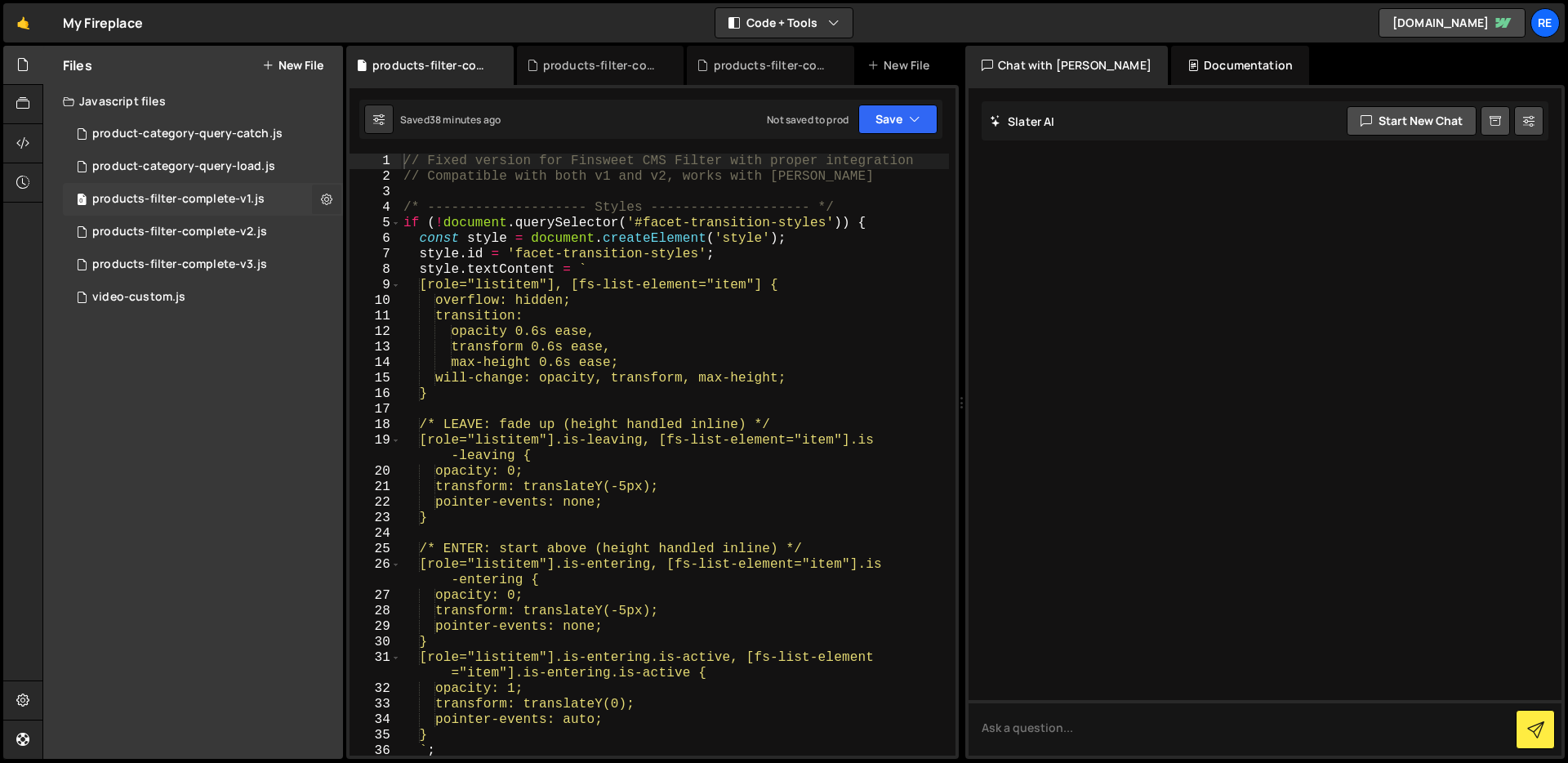
click at [327, 195] on icon at bounding box center [326, 199] width 11 height 16
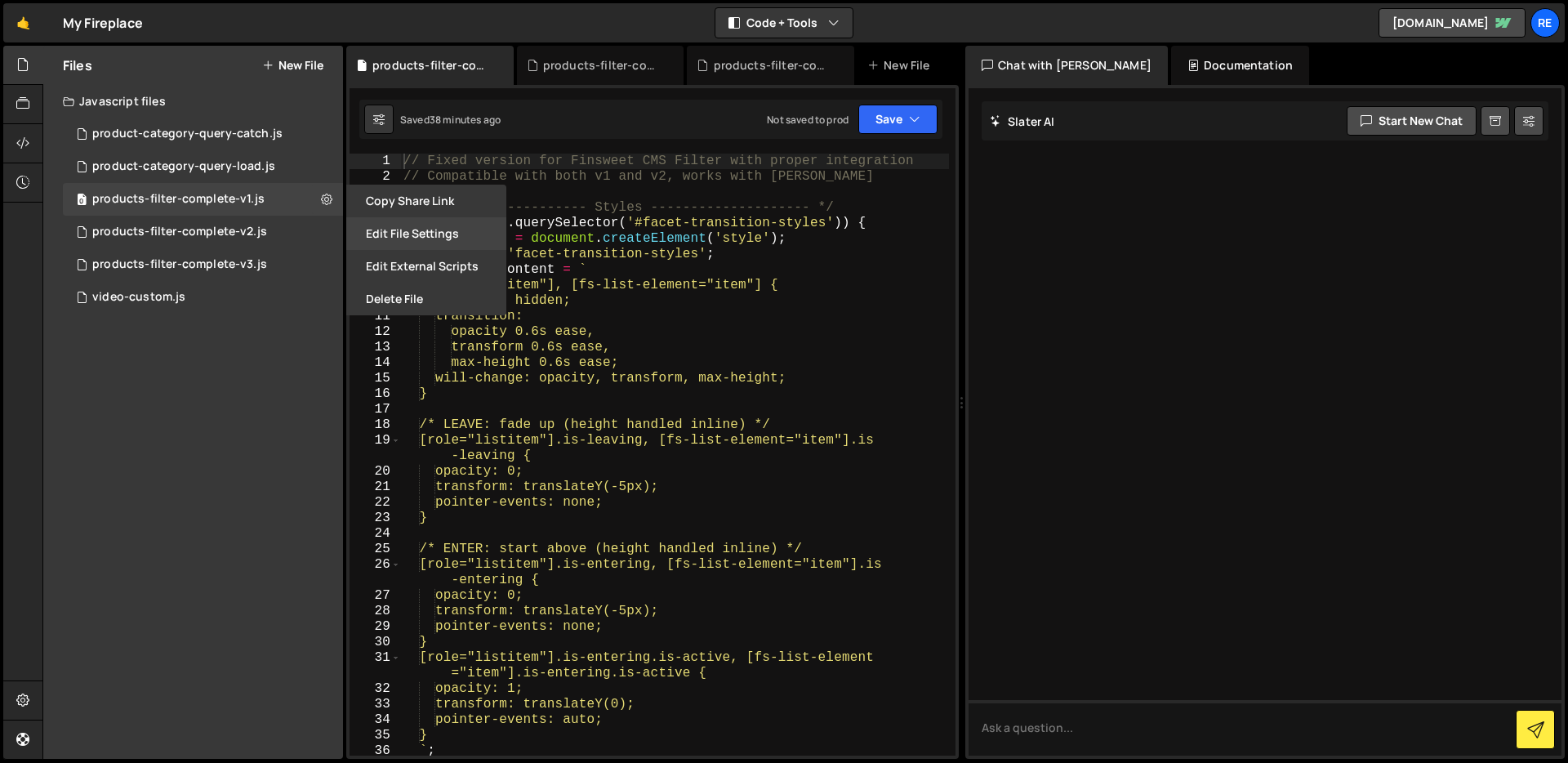
click at [449, 225] on button "Edit File Settings" at bounding box center [427, 234] width 160 height 33
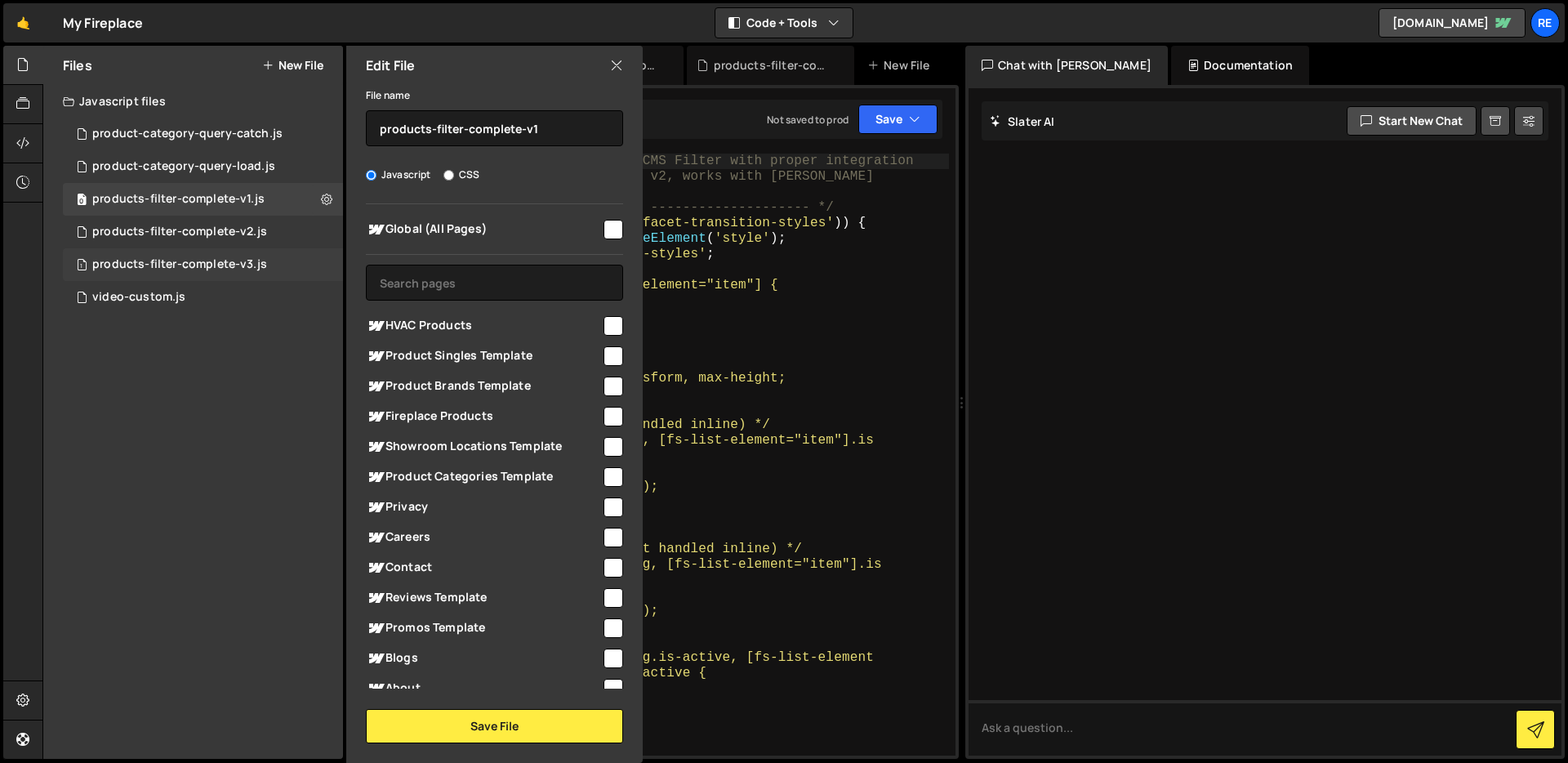
click at [314, 263] on div "1 products-filter-complete-v3.js 0" at bounding box center [203, 265] width 280 height 33
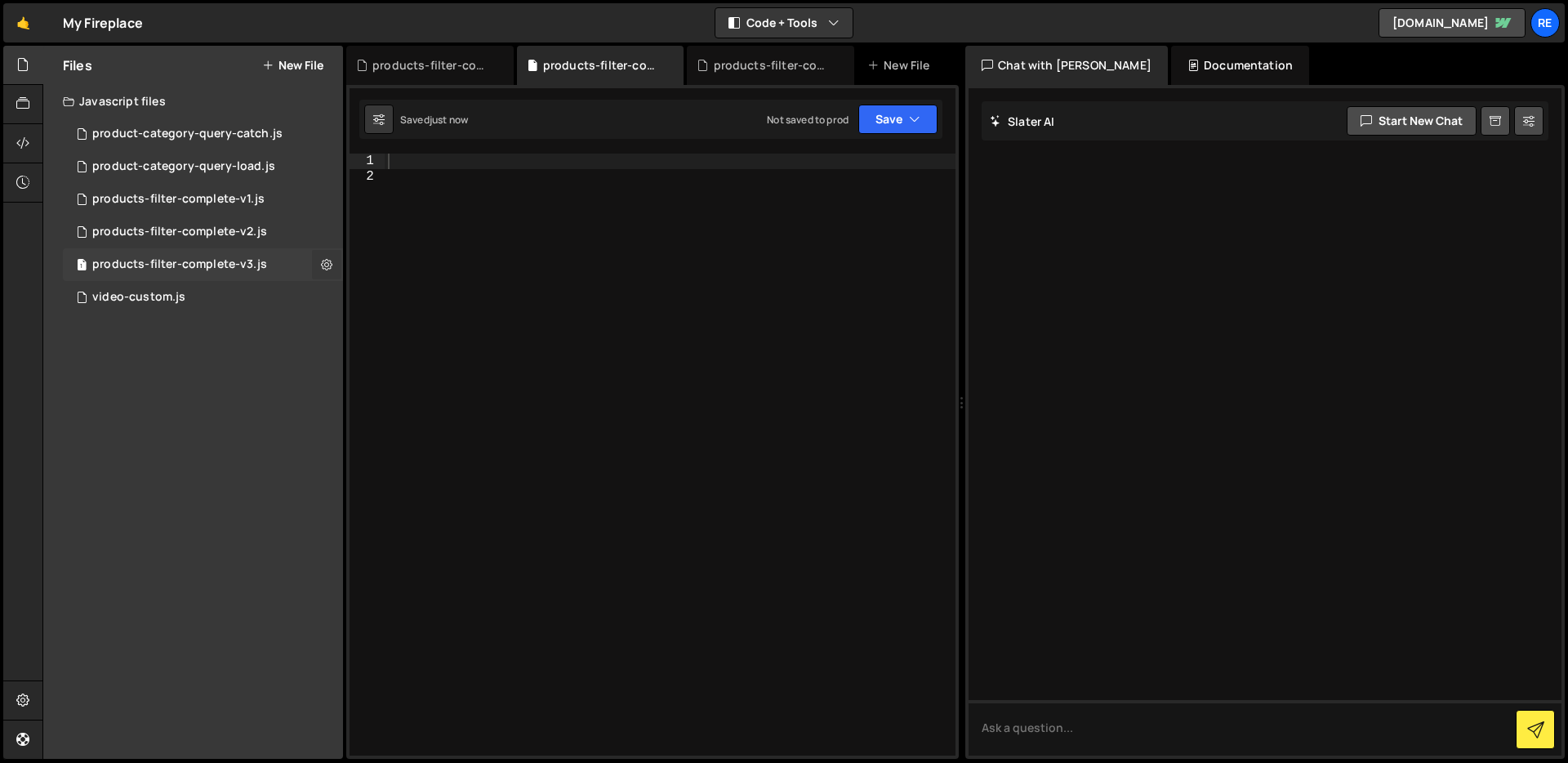
click at [329, 266] on icon at bounding box center [326, 264] width 11 height 16
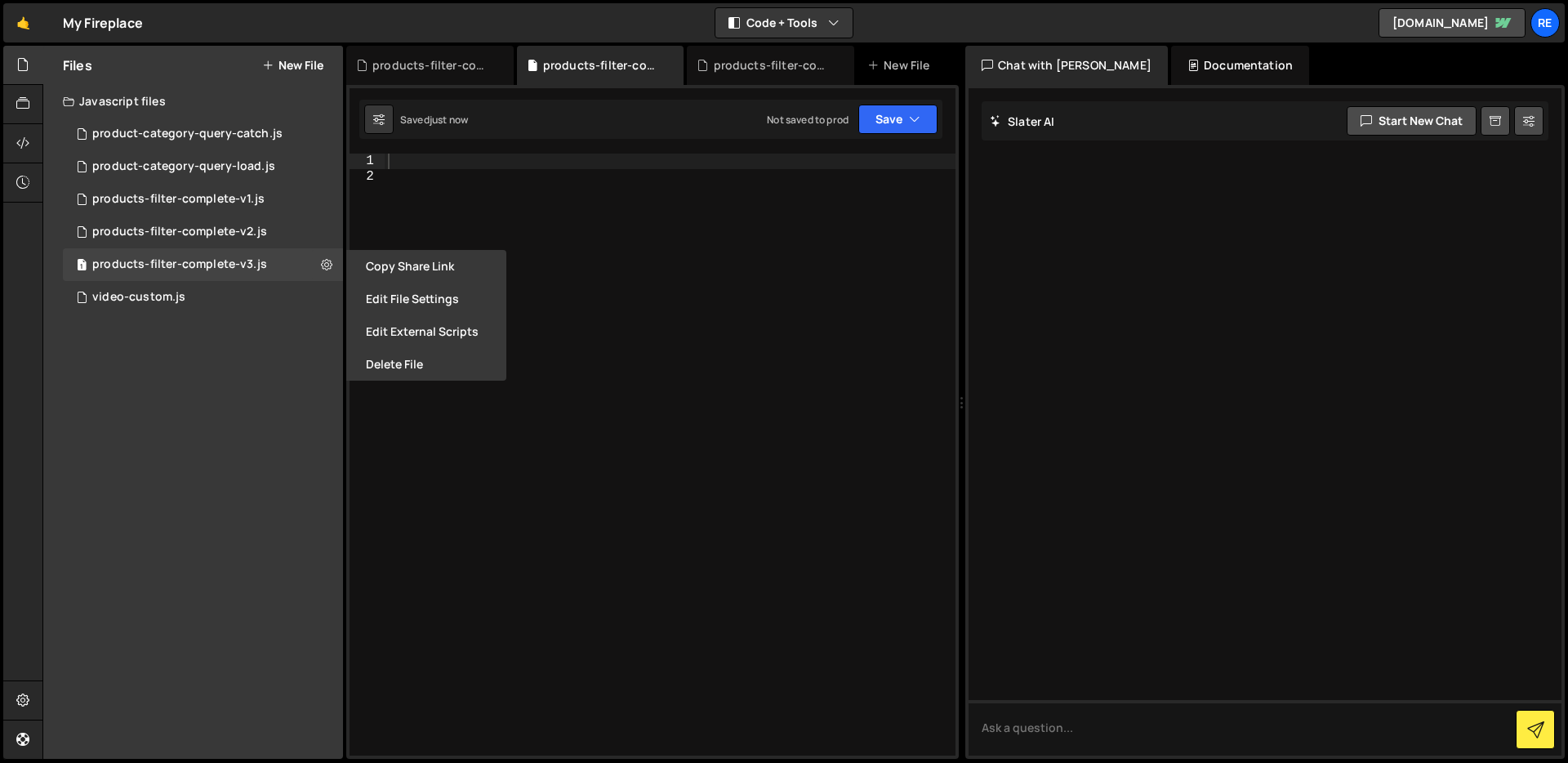
click at [472, 302] on button "Edit File Settings" at bounding box center [427, 299] width 160 height 33
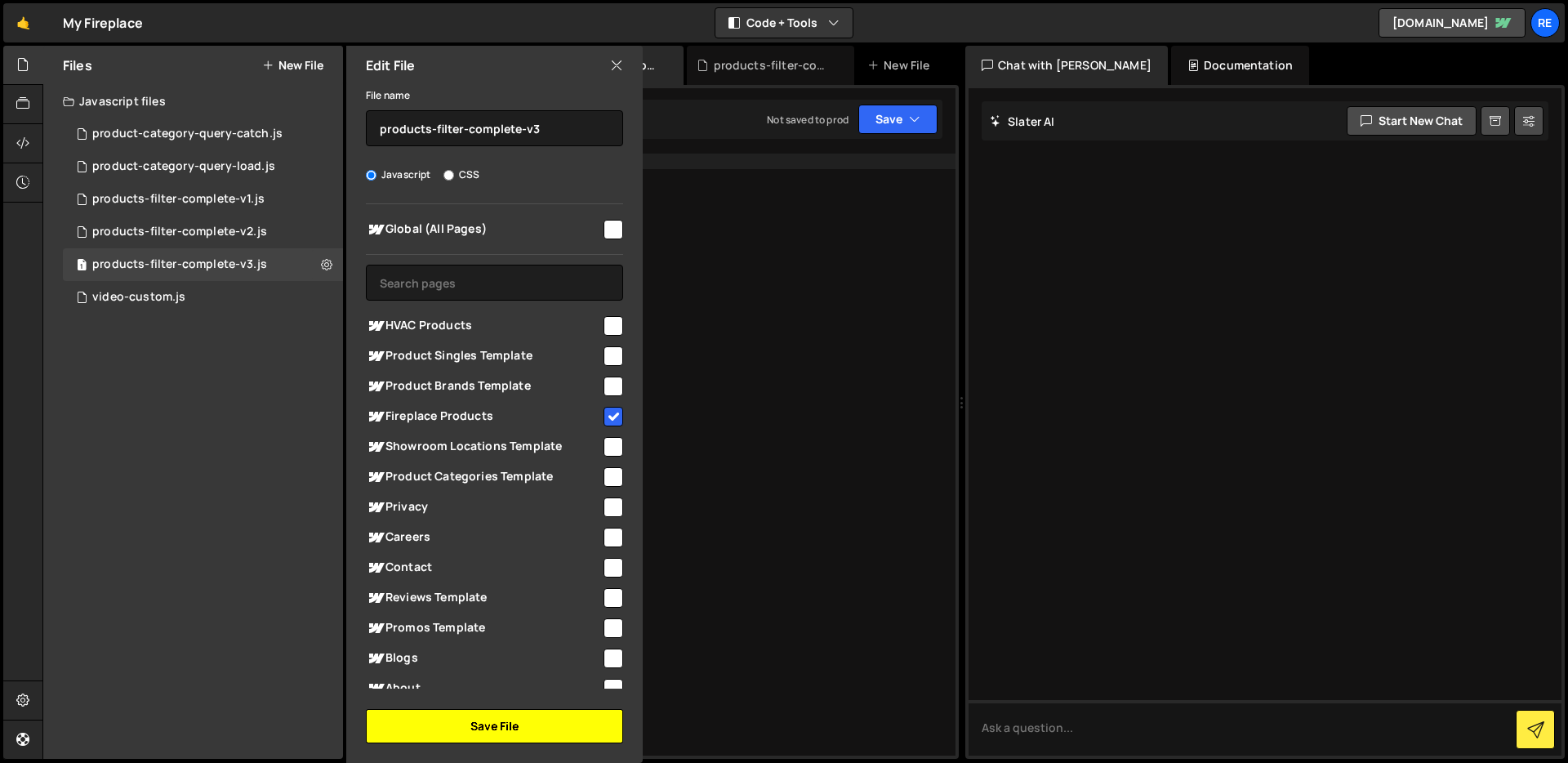
click at [559, 730] on button "Save File" at bounding box center [494, 726] width 257 height 34
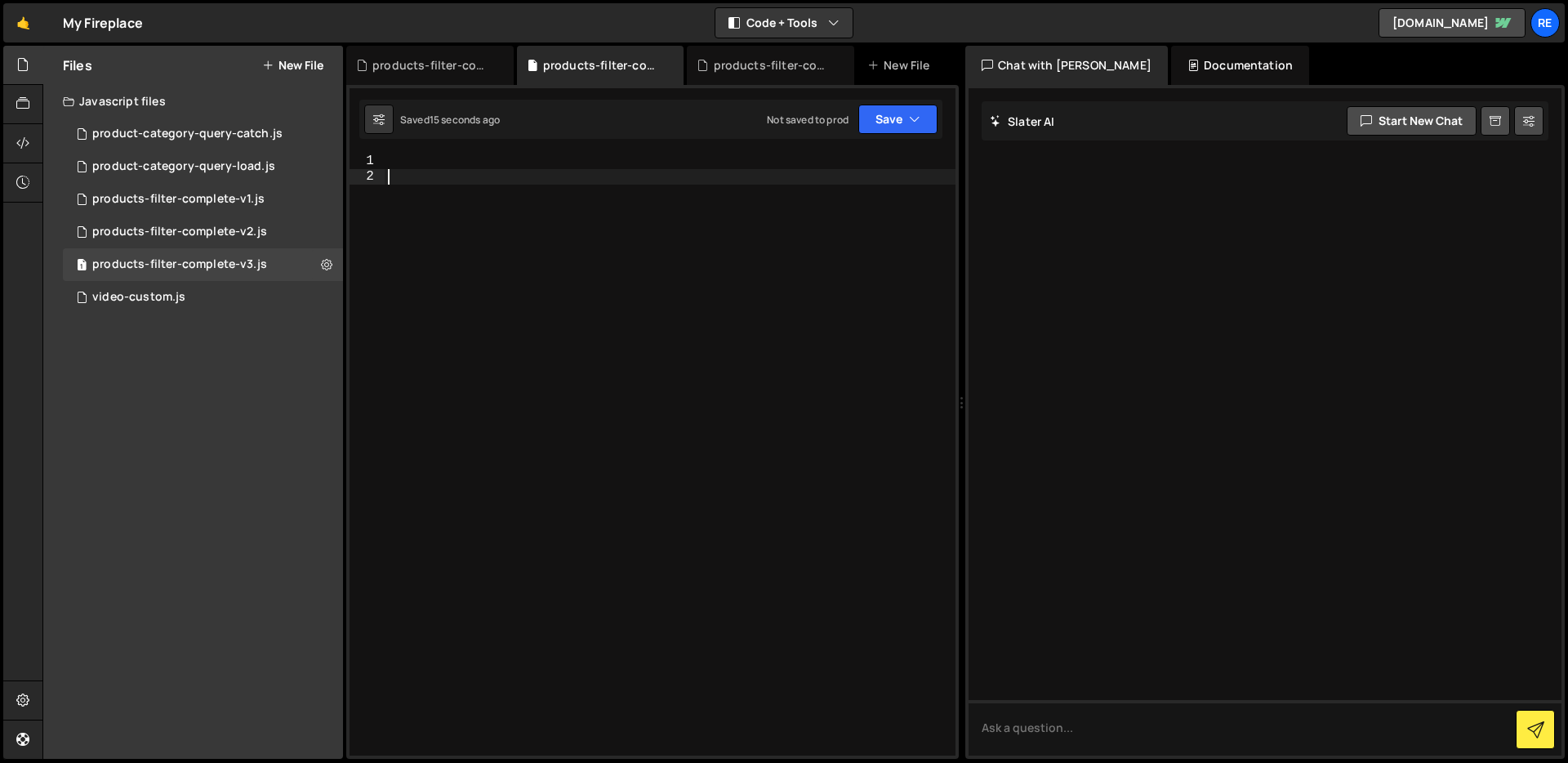
click at [679, 253] on div at bounding box center [670, 470] width 571 height 633
click at [606, 161] on div at bounding box center [670, 470] width 571 height 633
paste textarea "};"
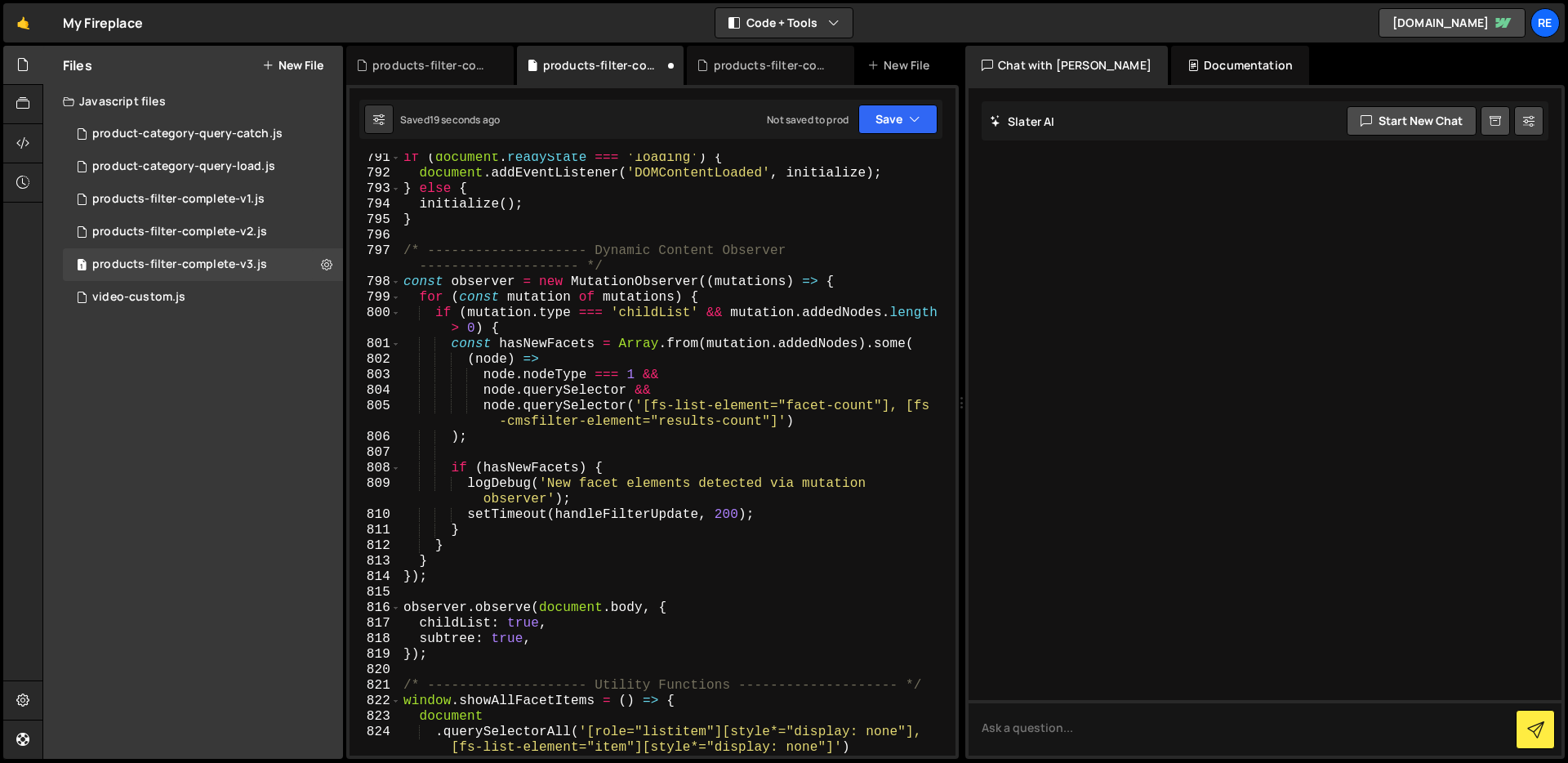
type textarea "logDebug('Manual filter fix triggered');"
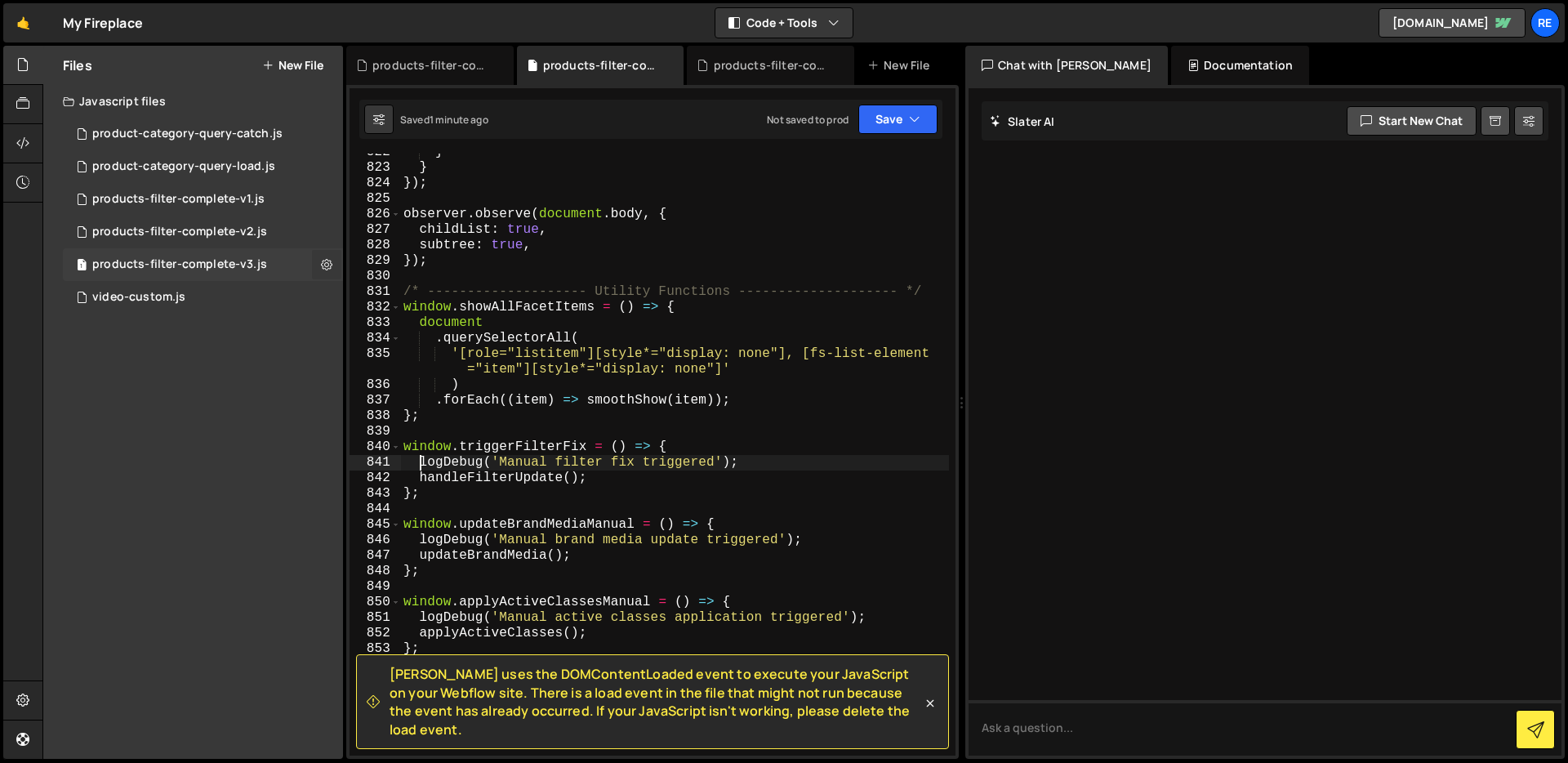
click at [319, 266] on button at bounding box center [327, 265] width 29 height 29
type input "products-filter-complete-v3"
radio input "true"
checkbox input "true"
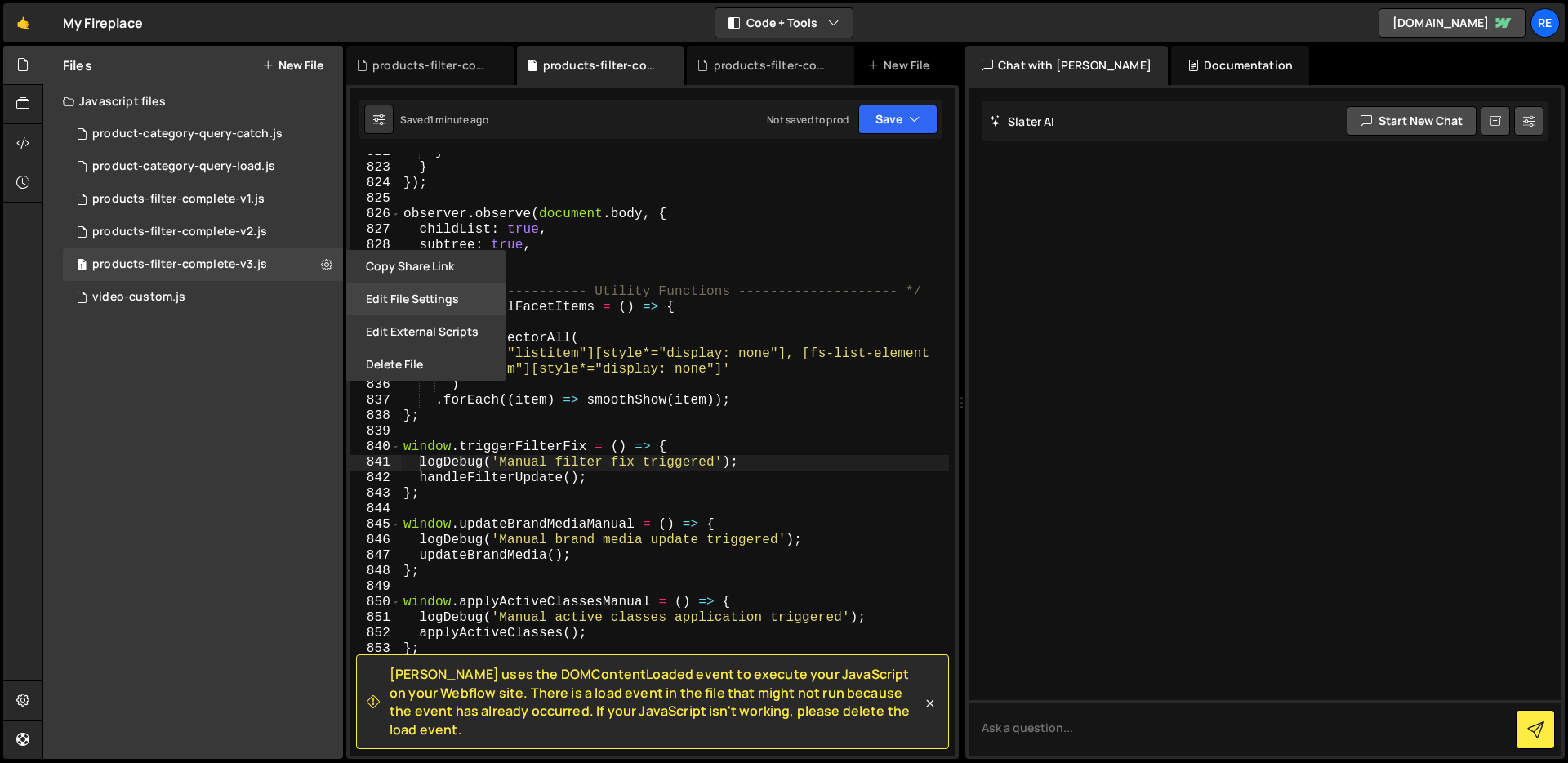
click at [383, 298] on button "Edit File Settings" at bounding box center [427, 299] width 160 height 33
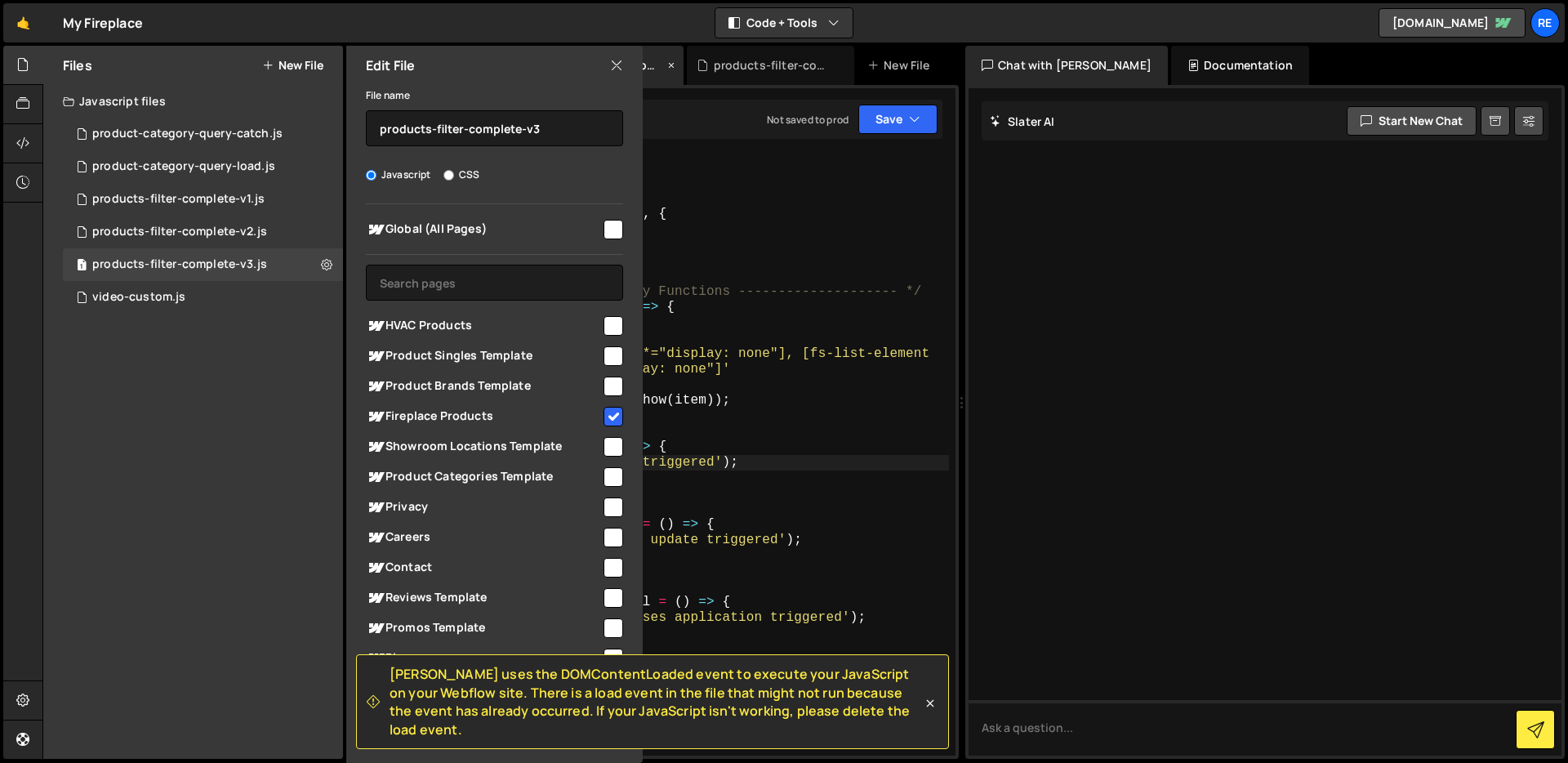
click at [617, 62] on icon at bounding box center [616, 65] width 13 height 18
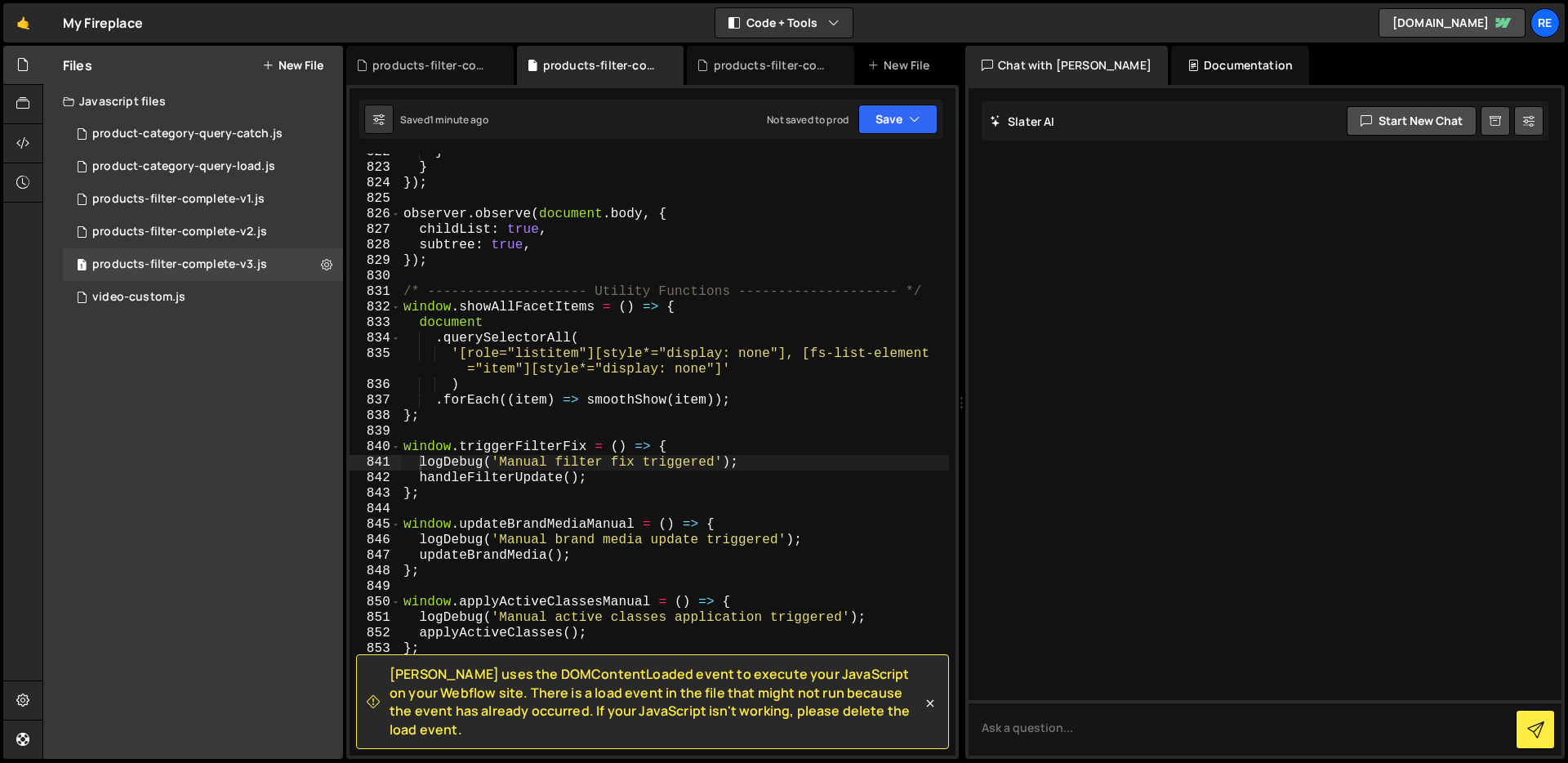
click at [936, 710] on icon at bounding box center [929, 703] width 16 height 16
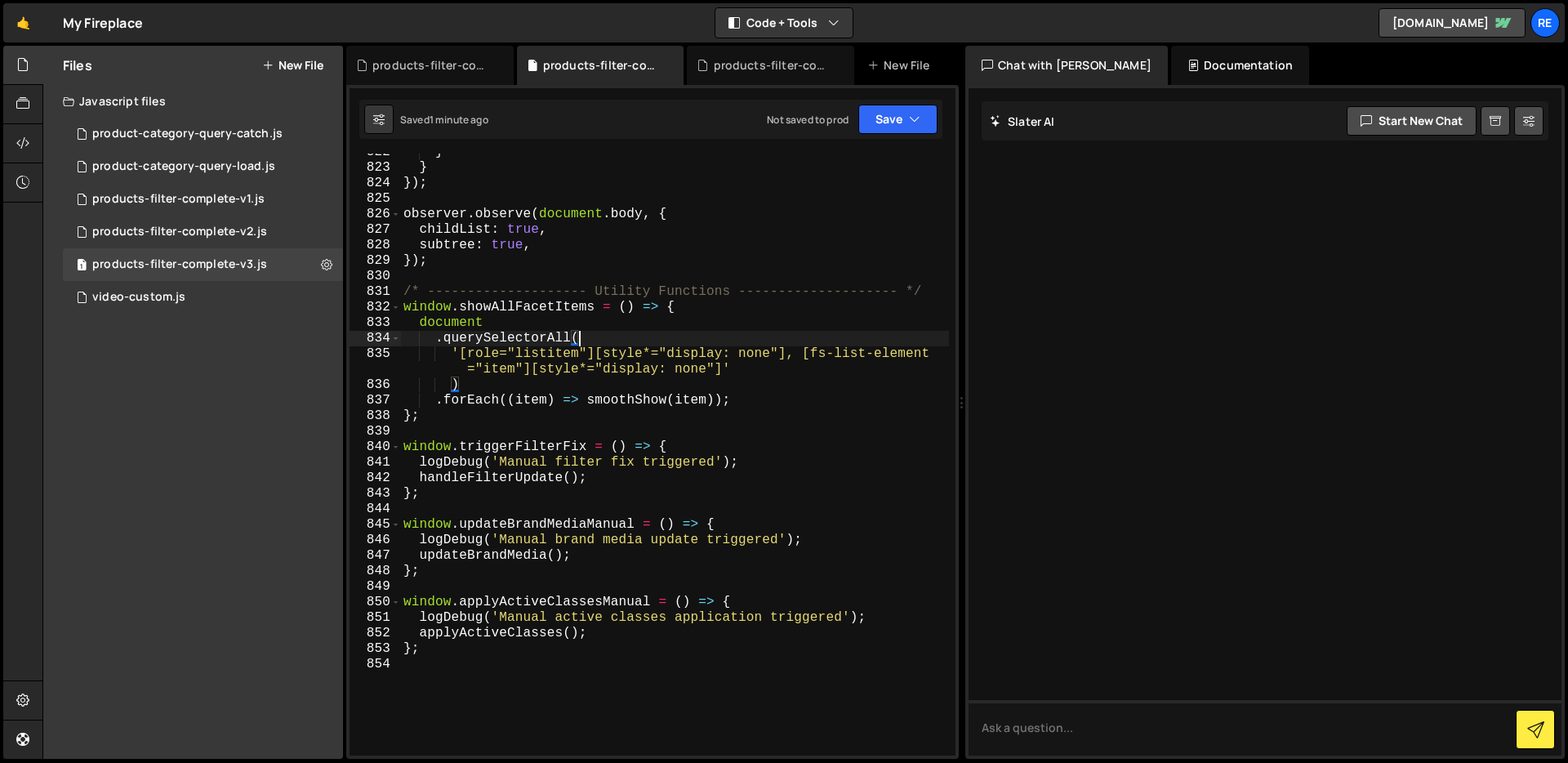
click at [684, 332] on div "} } }) ; observer . observe ( document . body , { childList : true , subtree : …" at bounding box center [674, 461] width 549 height 633
type textarea "};"
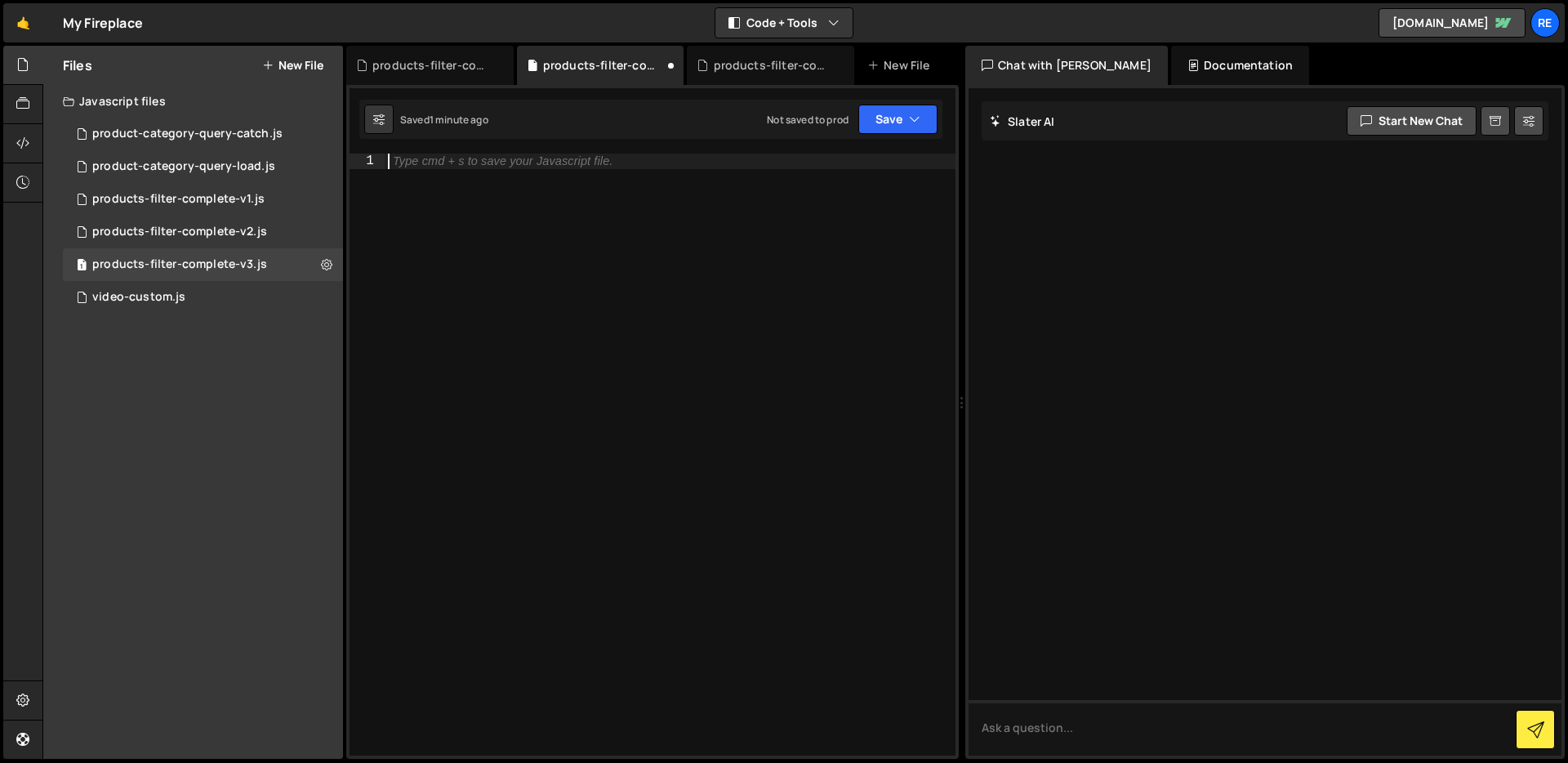
paste textarea "};"
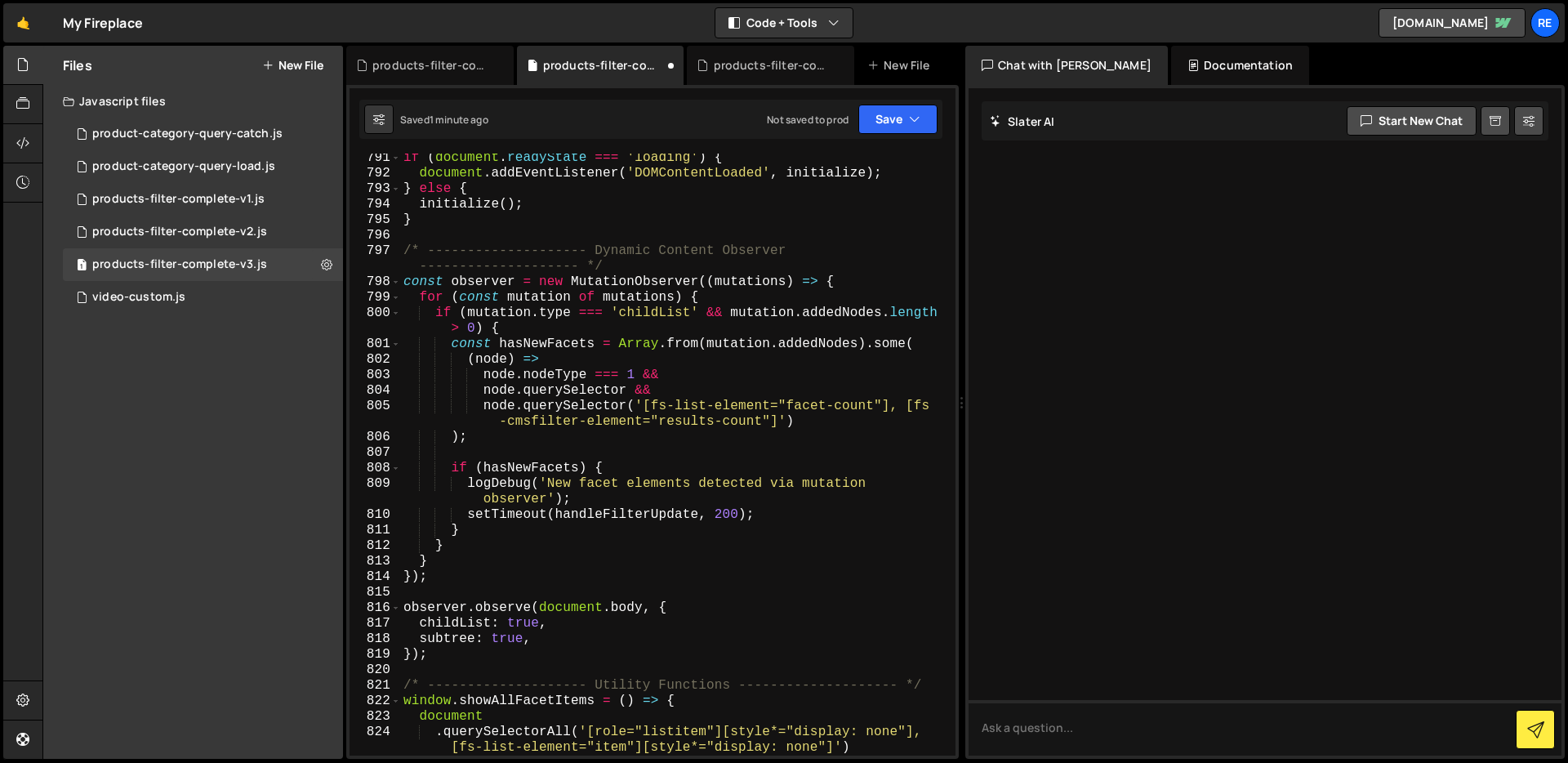
scroll to position [13378, 0]
type textarea "logDebug('Manual filter fix triggered');"
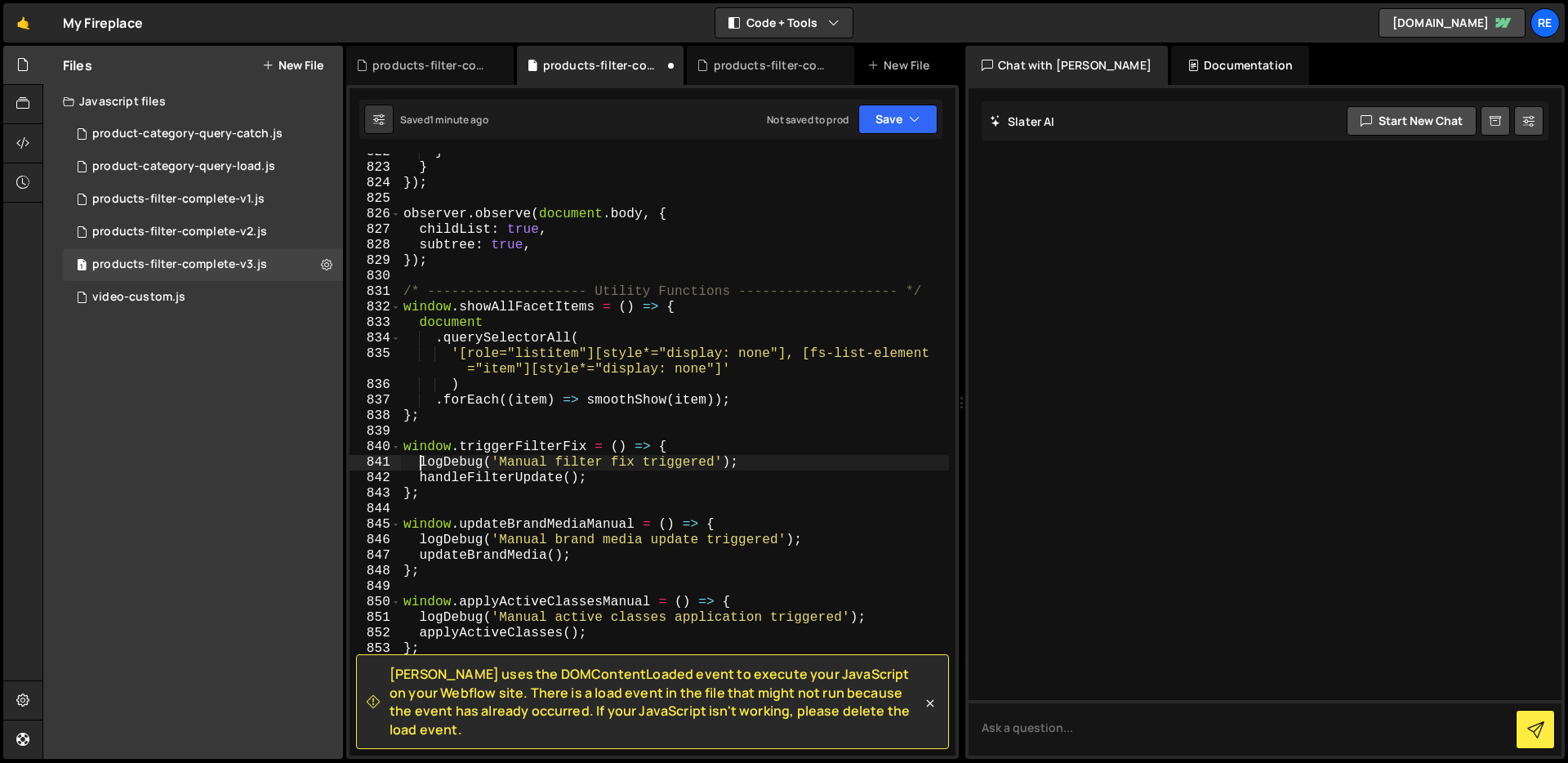
scroll to position [13865, 0]
click at [318, 264] on button at bounding box center [327, 265] width 29 height 29
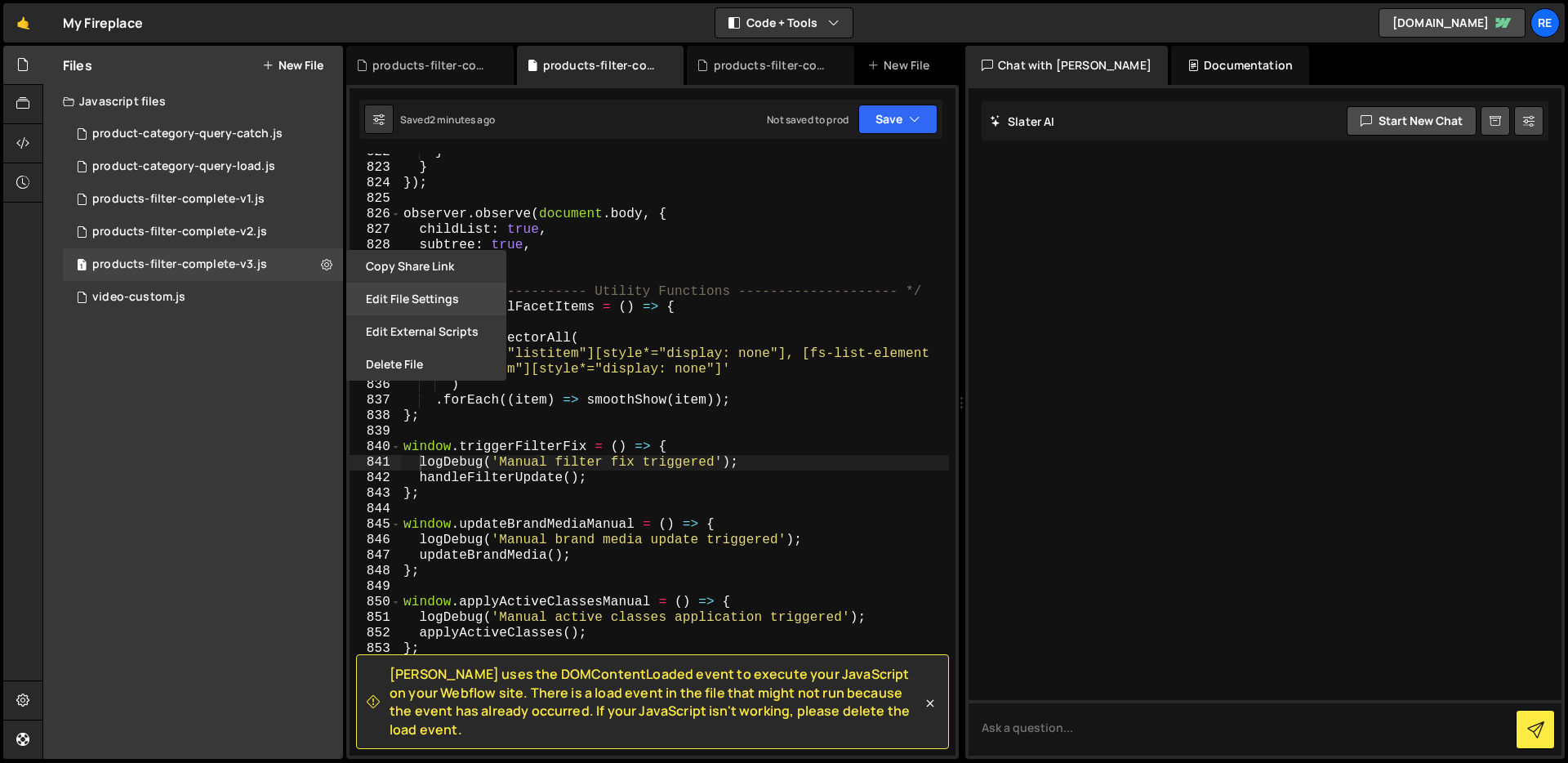
click at [434, 305] on button "Edit File Settings" at bounding box center [427, 299] width 160 height 33
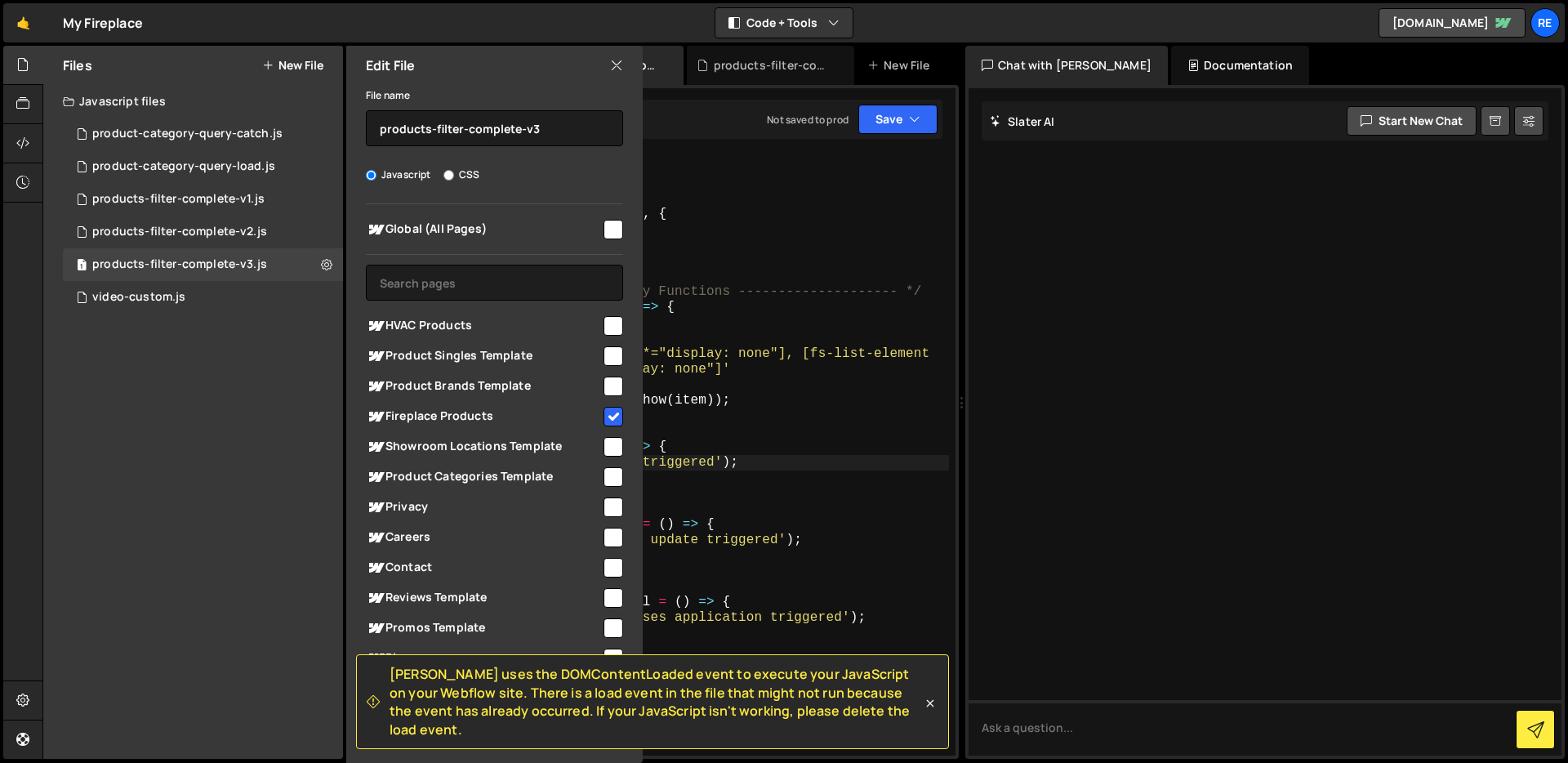
click at [609, 418] on input "checkbox" at bounding box center [613, 416] width 20 height 20
checkbox input "false"
click at [618, 65] on icon at bounding box center [616, 65] width 13 height 18
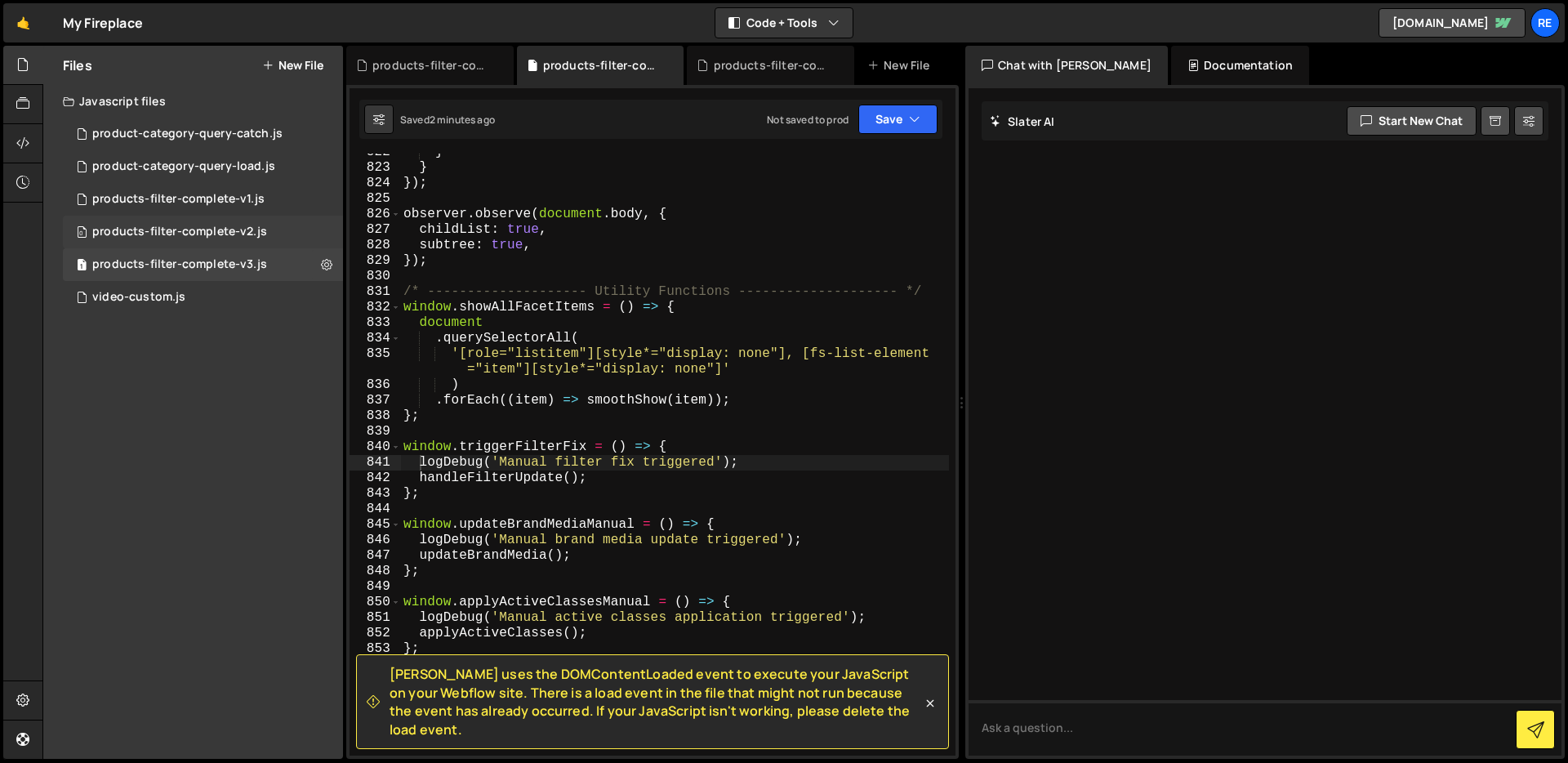
click at [307, 234] on div "0 products-filter-complete-v2.js 0" at bounding box center [203, 232] width 280 height 33
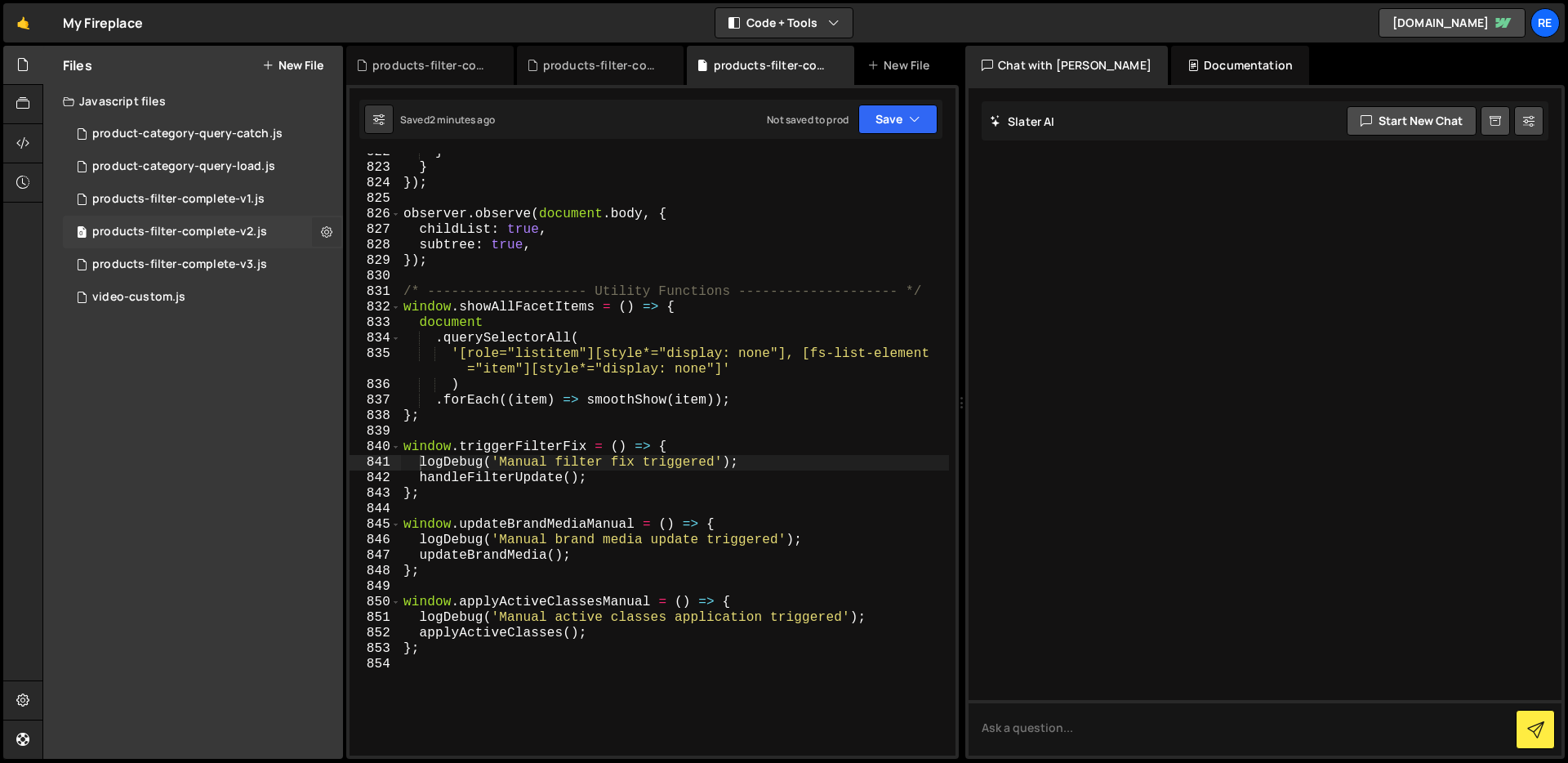
click at [334, 235] on button at bounding box center [327, 232] width 29 height 29
type input "products-filter-complete-v2"
radio input "true"
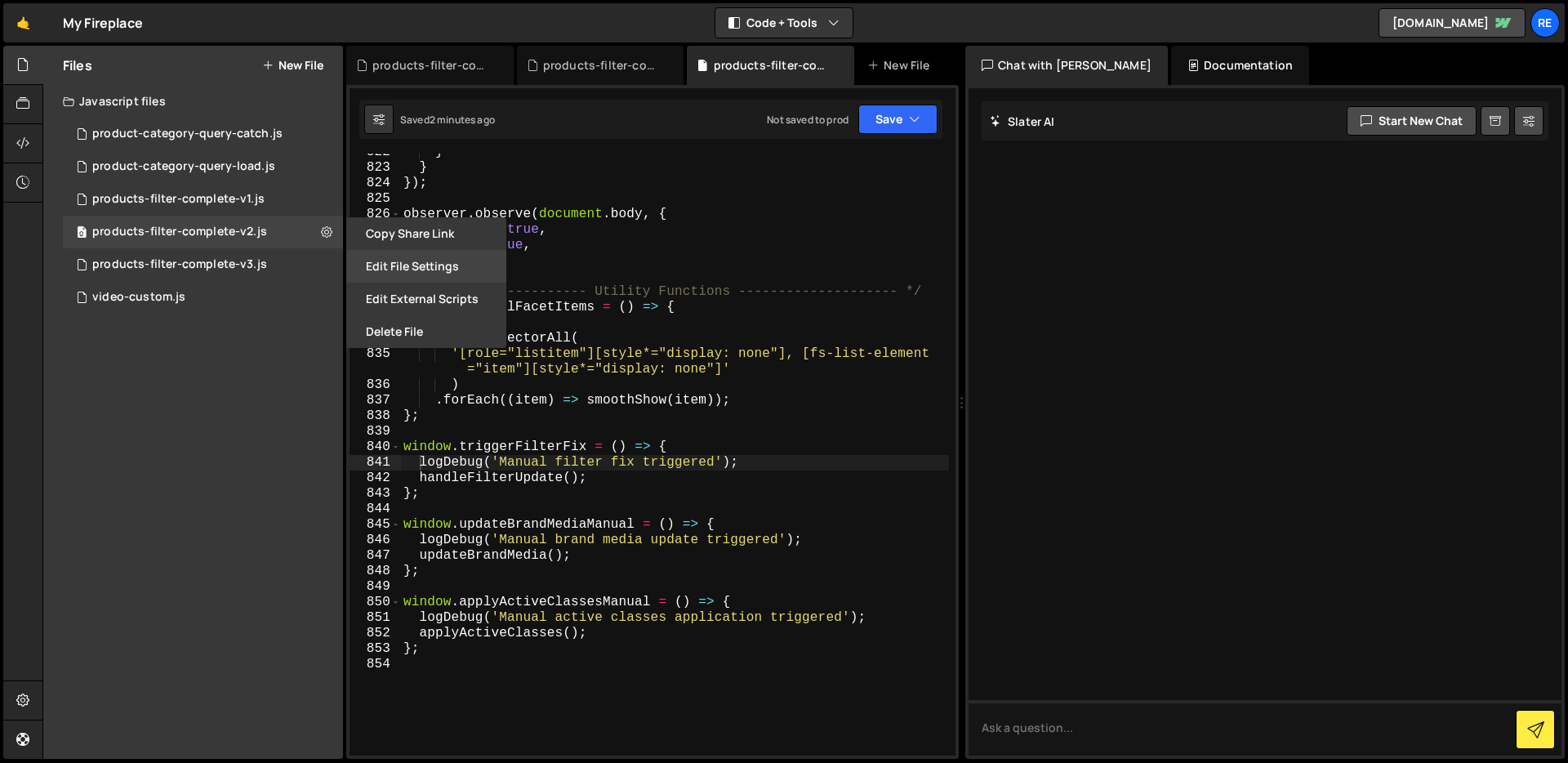
click at [425, 266] on button "Edit File Settings" at bounding box center [427, 266] width 160 height 33
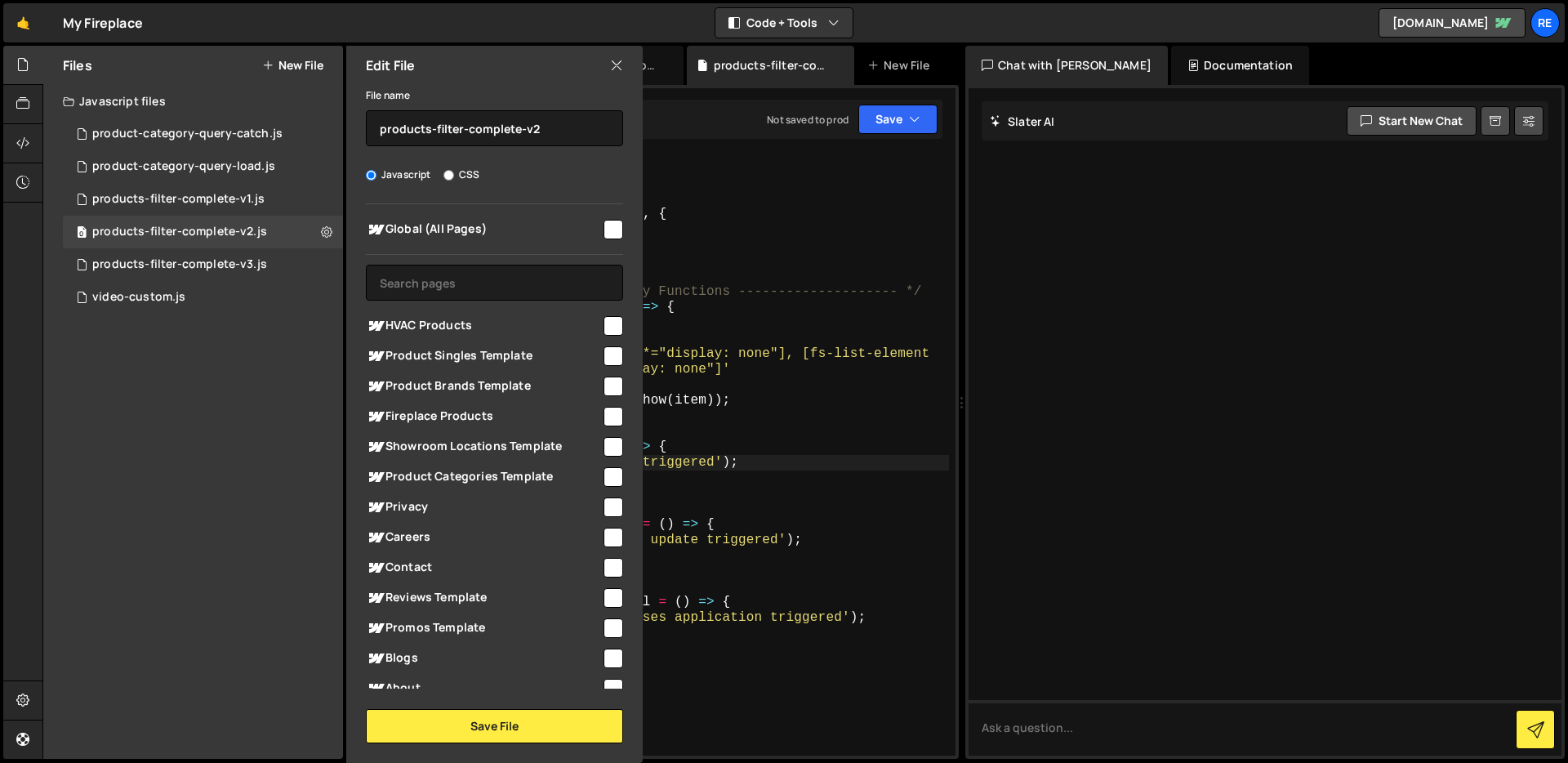
click at [610, 412] on input "checkbox" at bounding box center [613, 416] width 20 height 20
checkbox input "true"
click at [561, 722] on button "Save File" at bounding box center [494, 726] width 257 height 34
checkbox input "false"
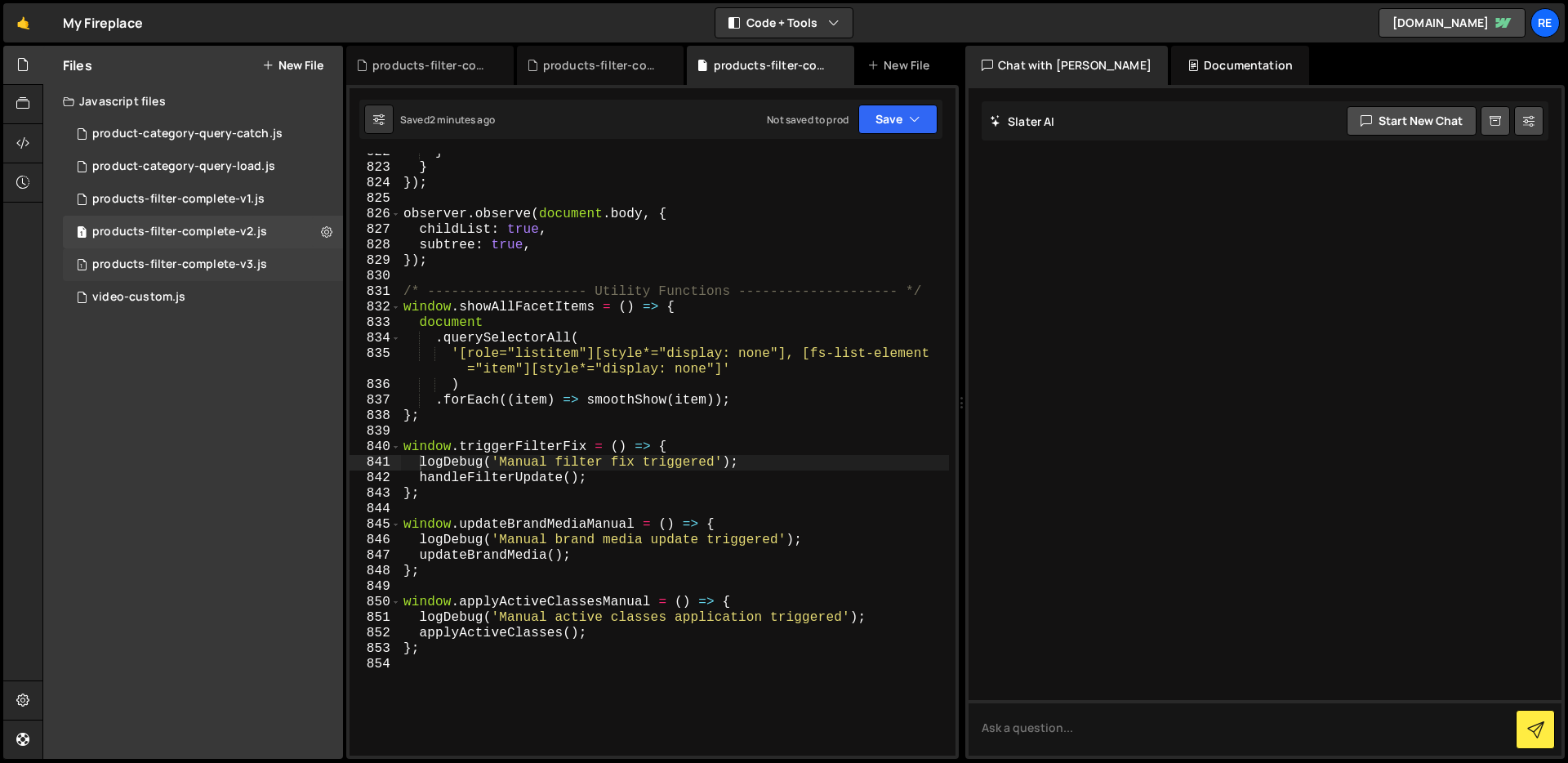
click at [326, 261] on div "1 products-filter-complete-v3.js 0" at bounding box center [203, 265] width 280 height 33
click at [329, 268] on icon at bounding box center [326, 264] width 11 height 16
type input "products-filter-complete-v3"
radio input "true"
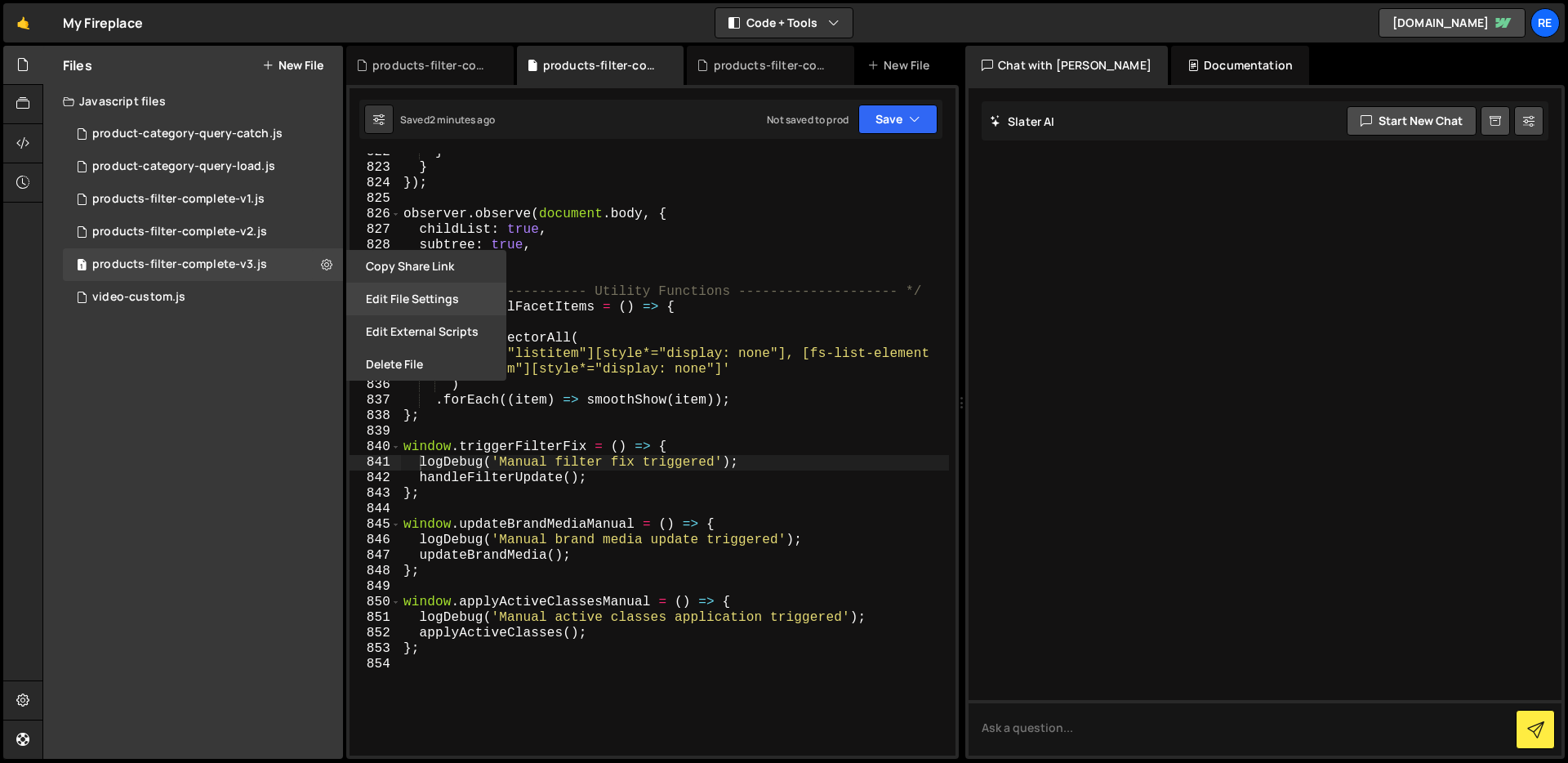
click at [459, 297] on button "Edit File Settings" at bounding box center [427, 299] width 160 height 33
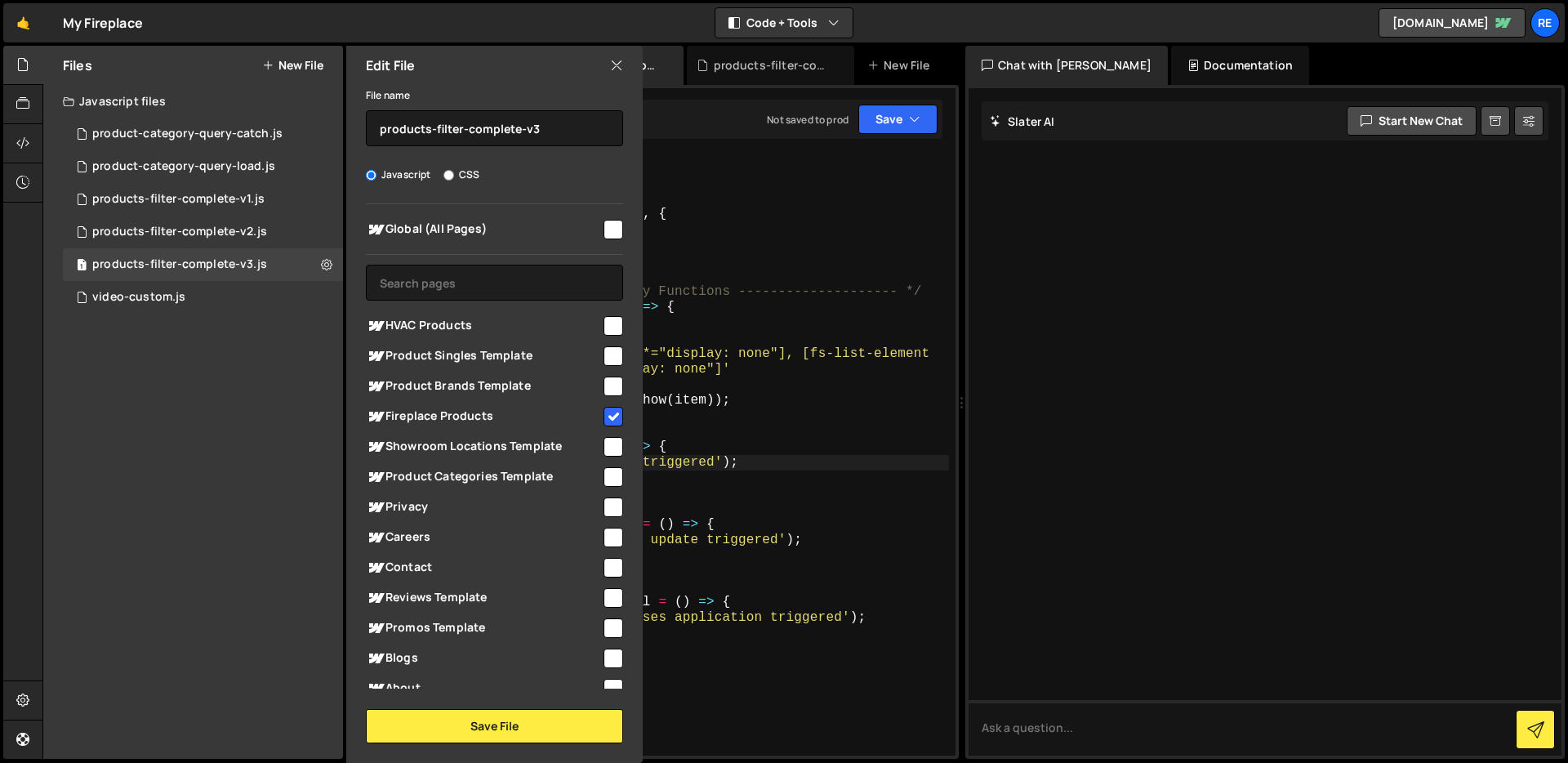
click at [611, 422] on input "checkbox" at bounding box center [613, 416] width 20 height 20
checkbox input "false"
click at [553, 735] on button "Save File" at bounding box center [494, 726] width 257 height 34
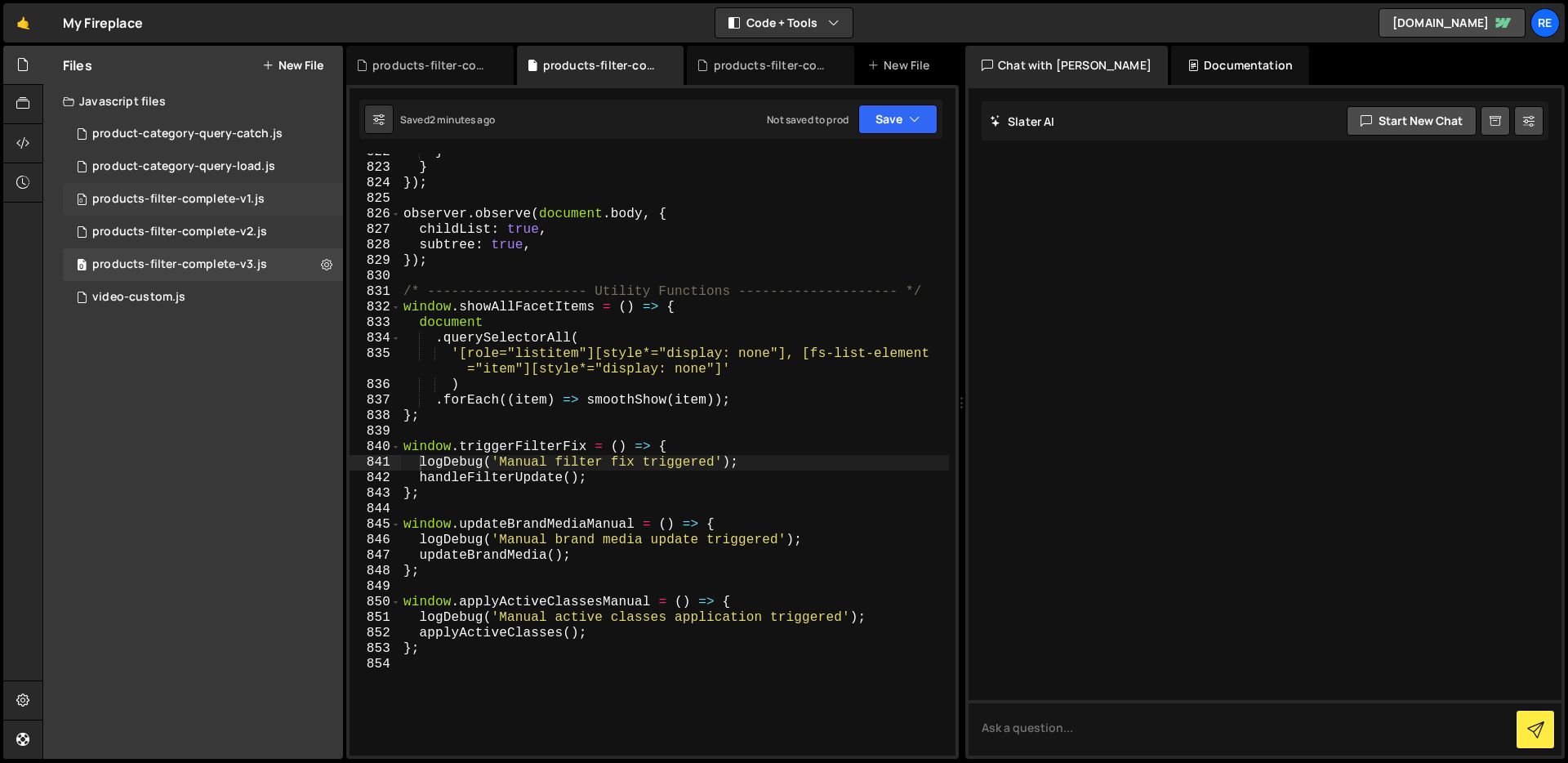
click at [302, 197] on div "0 products-filter-complete-v1.js 0" at bounding box center [203, 199] width 280 height 33
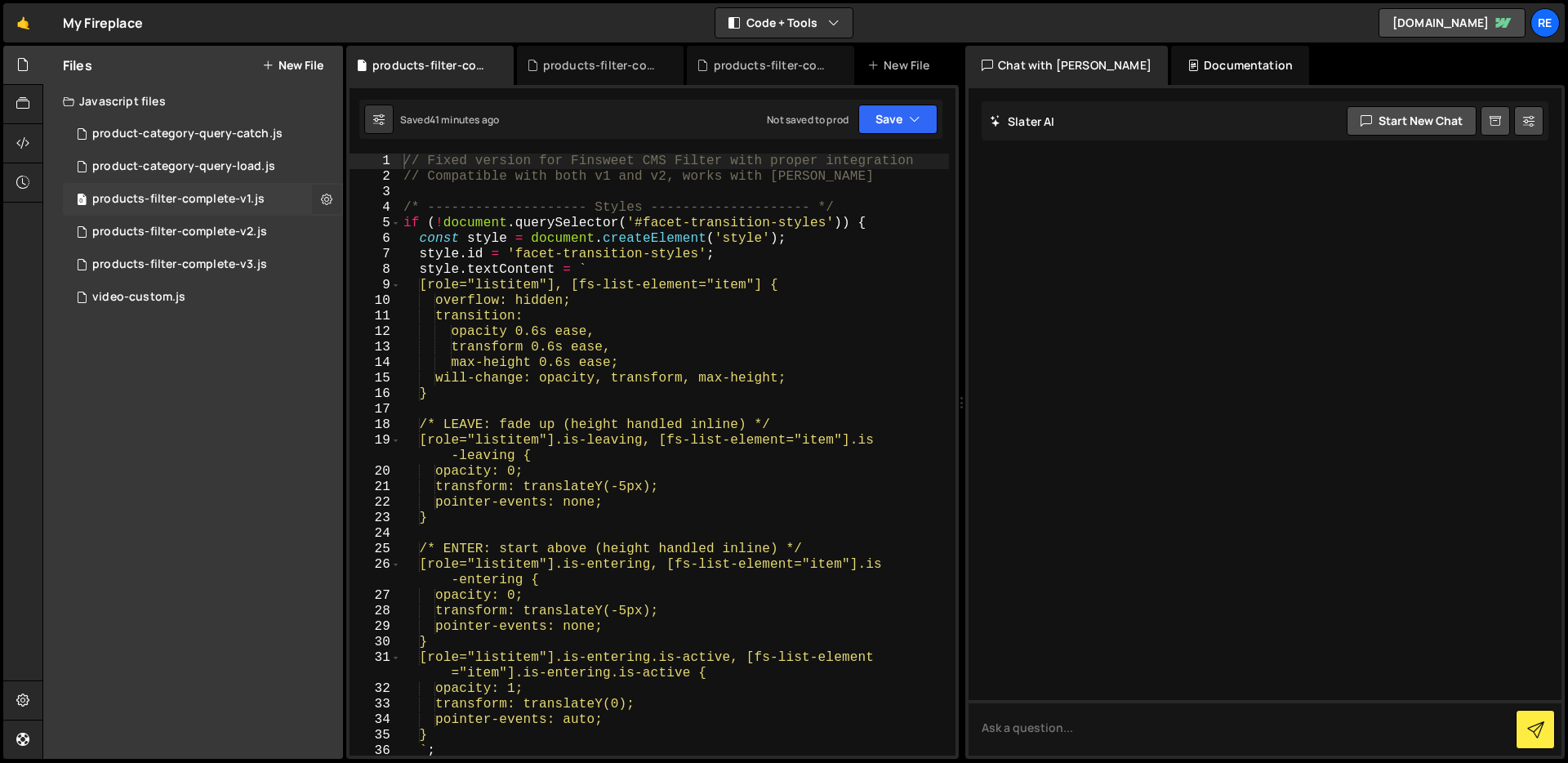
click at [322, 199] on icon at bounding box center [326, 199] width 11 height 16
type input "products-filter-complete-v1"
radio input "true"
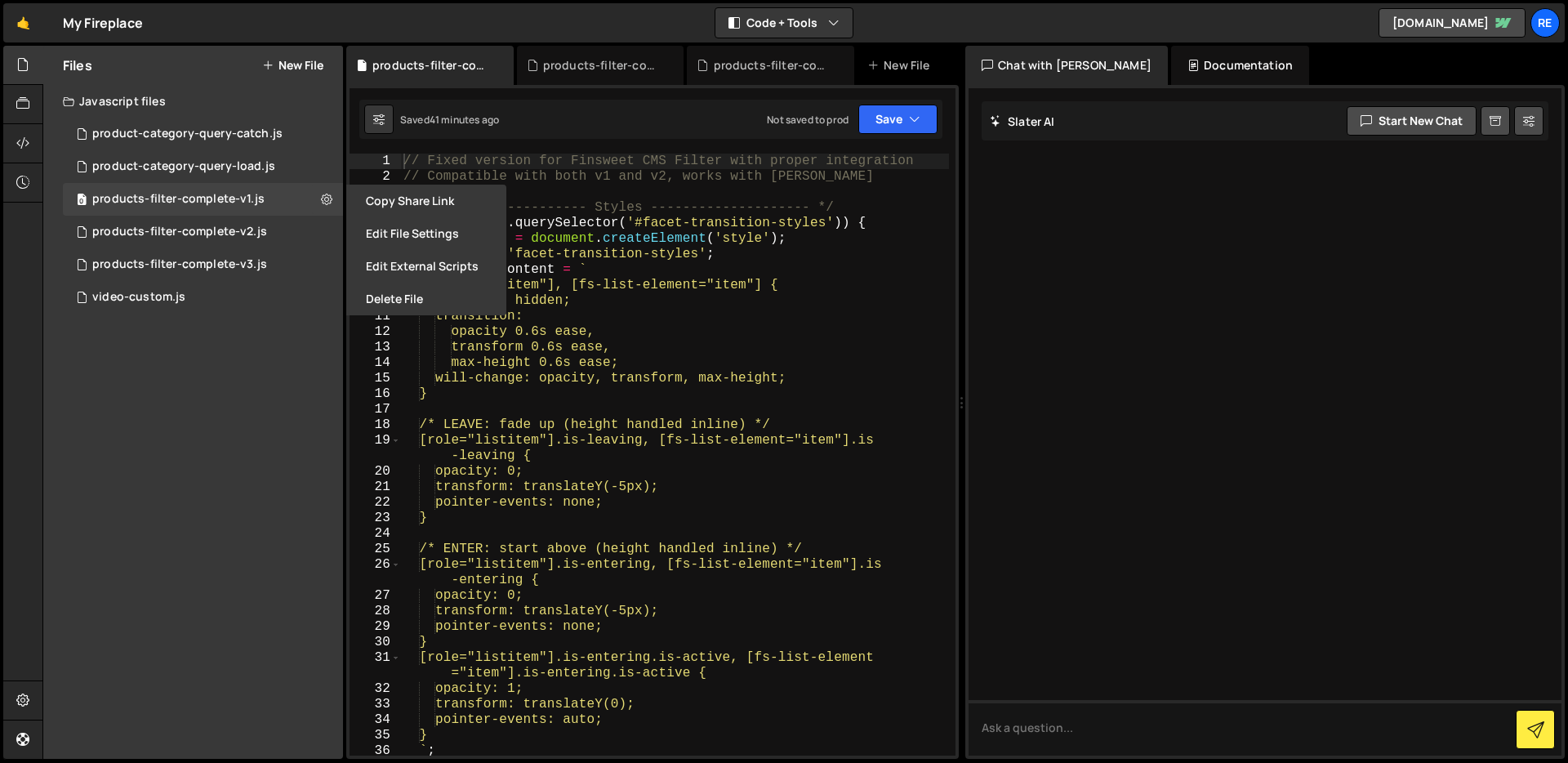
click at [385, 228] on button "Edit File Settings" at bounding box center [427, 234] width 160 height 33
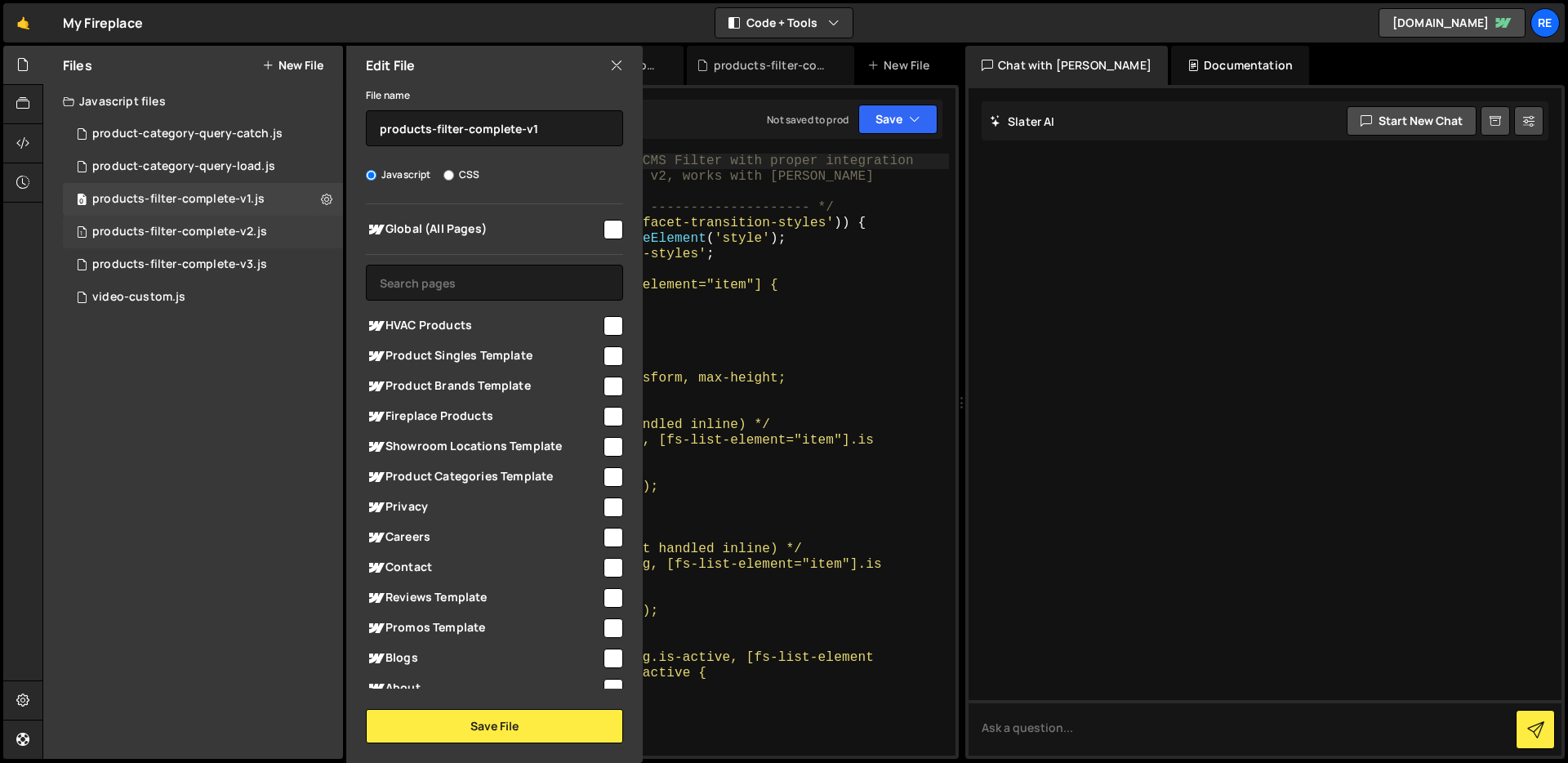
click at [228, 229] on div "products-filter-complete-v2.js" at bounding box center [179, 231] width 175 height 15
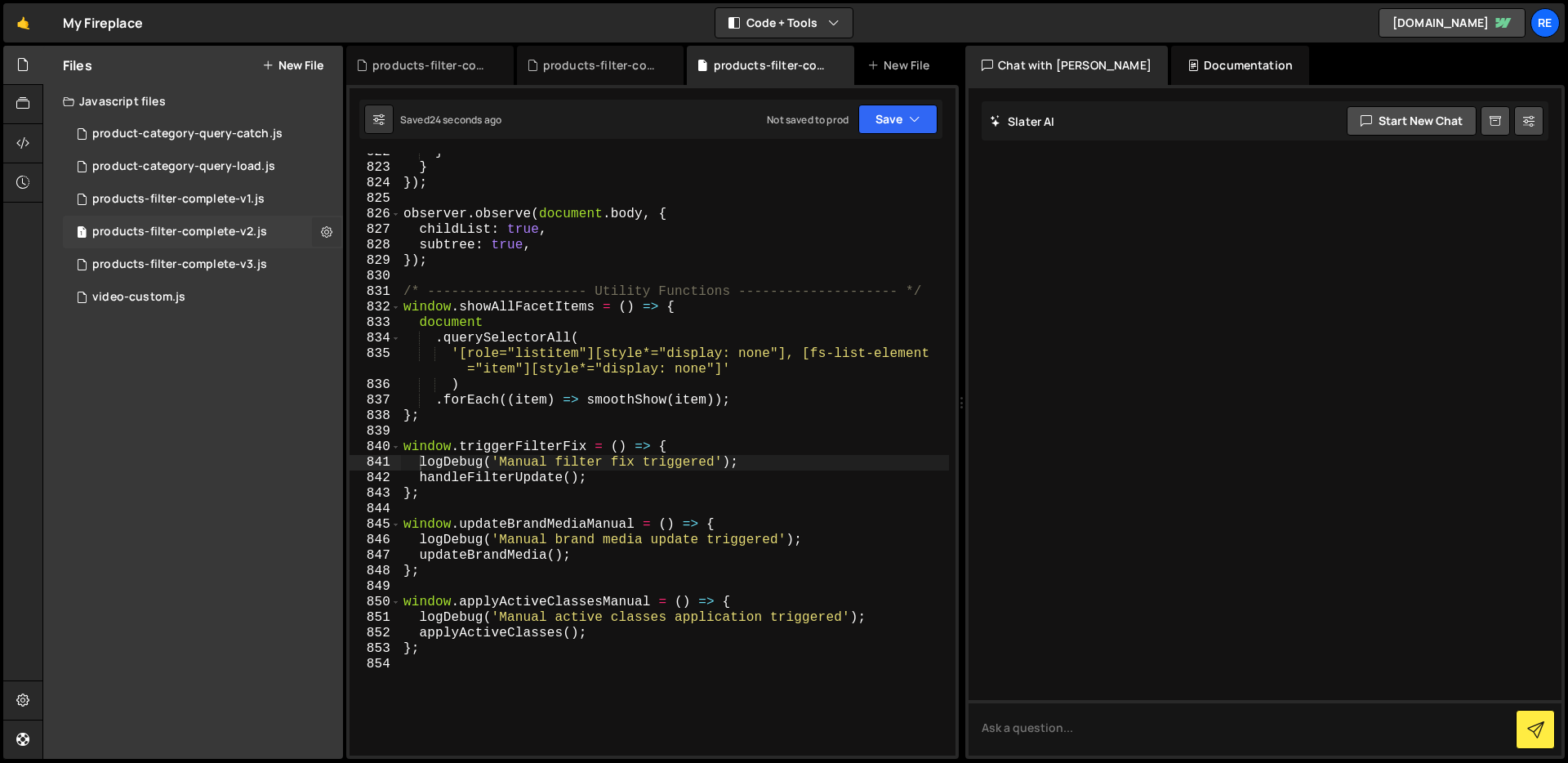
click at [327, 232] on icon at bounding box center [326, 232] width 11 height 16
type input "products-filter-complete-v2"
radio input "true"
checkbox input "true"
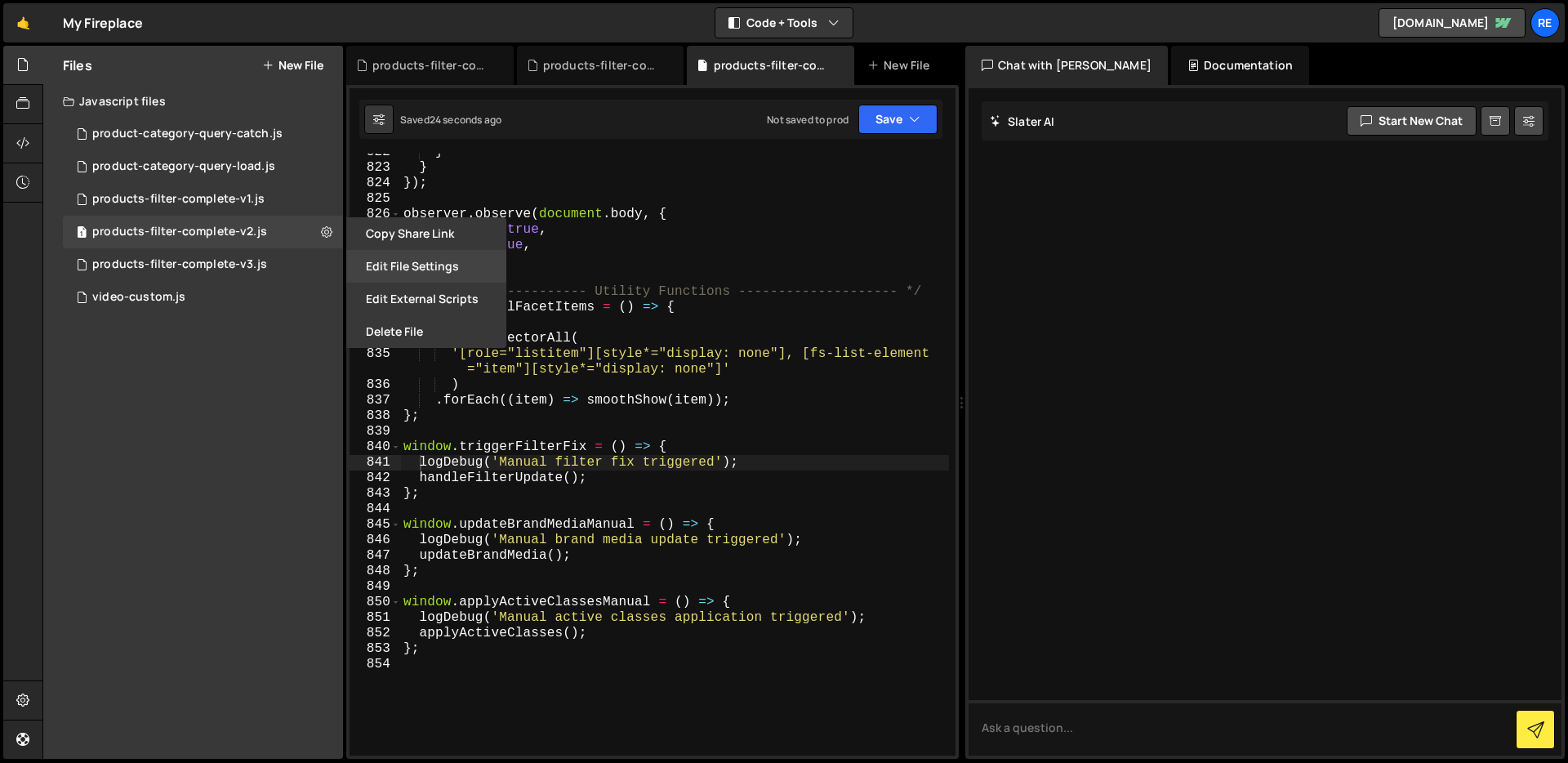
click at [404, 270] on button "Edit File Settings" at bounding box center [427, 266] width 160 height 33
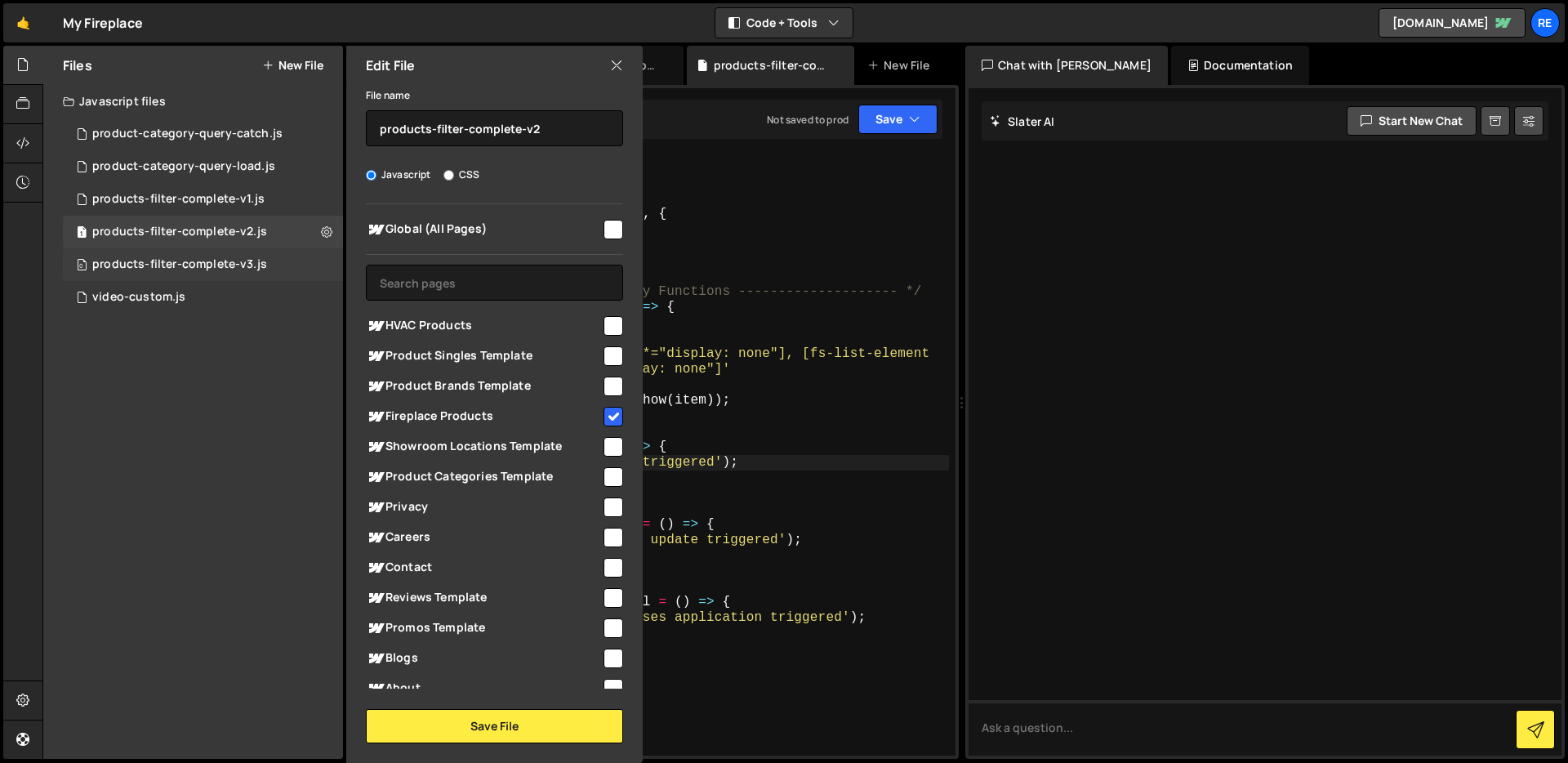
click at [303, 266] on div "0 products-filter-complete-v3.js 0" at bounding box center [203, 265] width 280 height 33
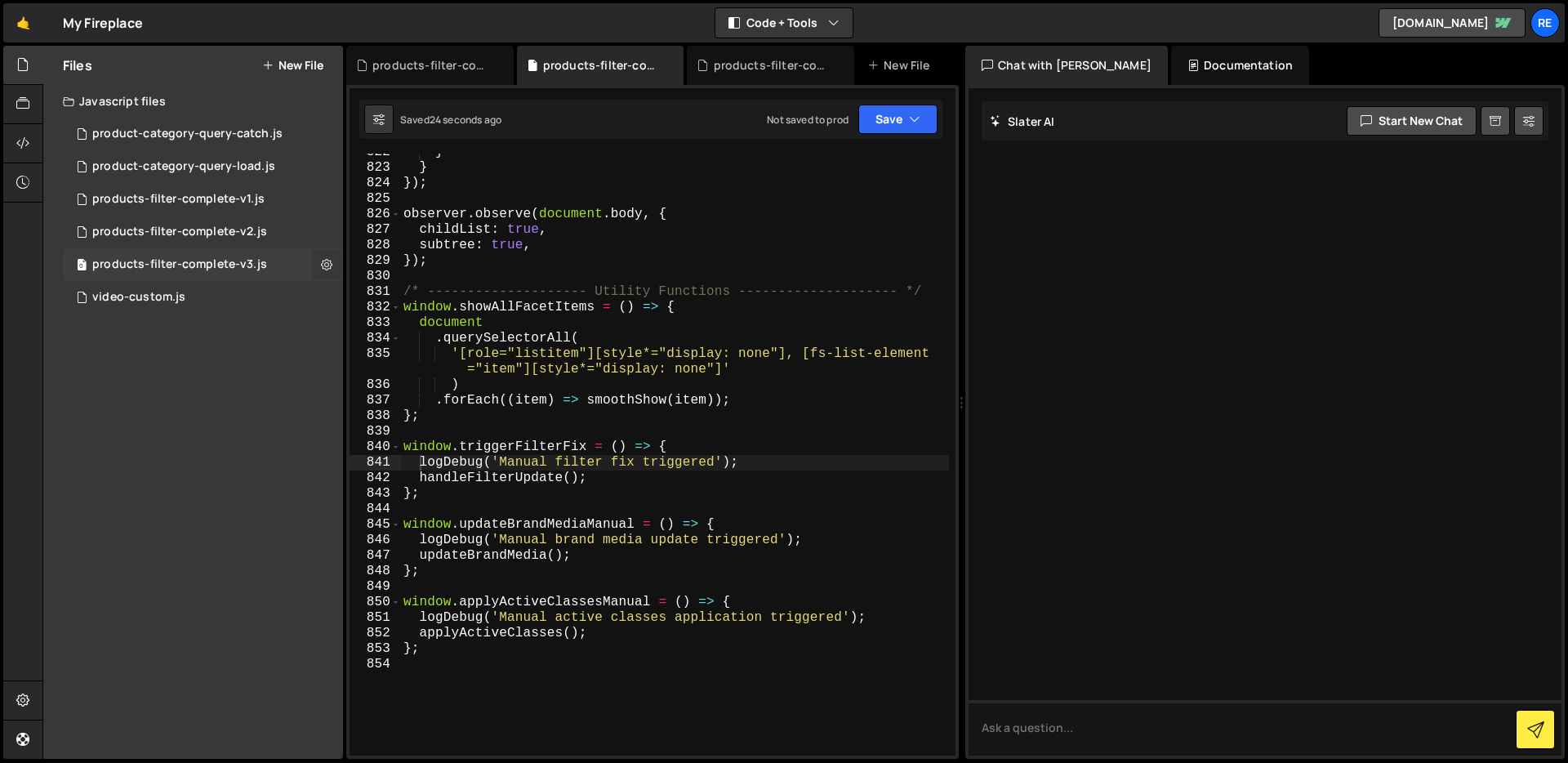
click at [324, 266] on icon at bounding box center [326, 264] width 11 height 16
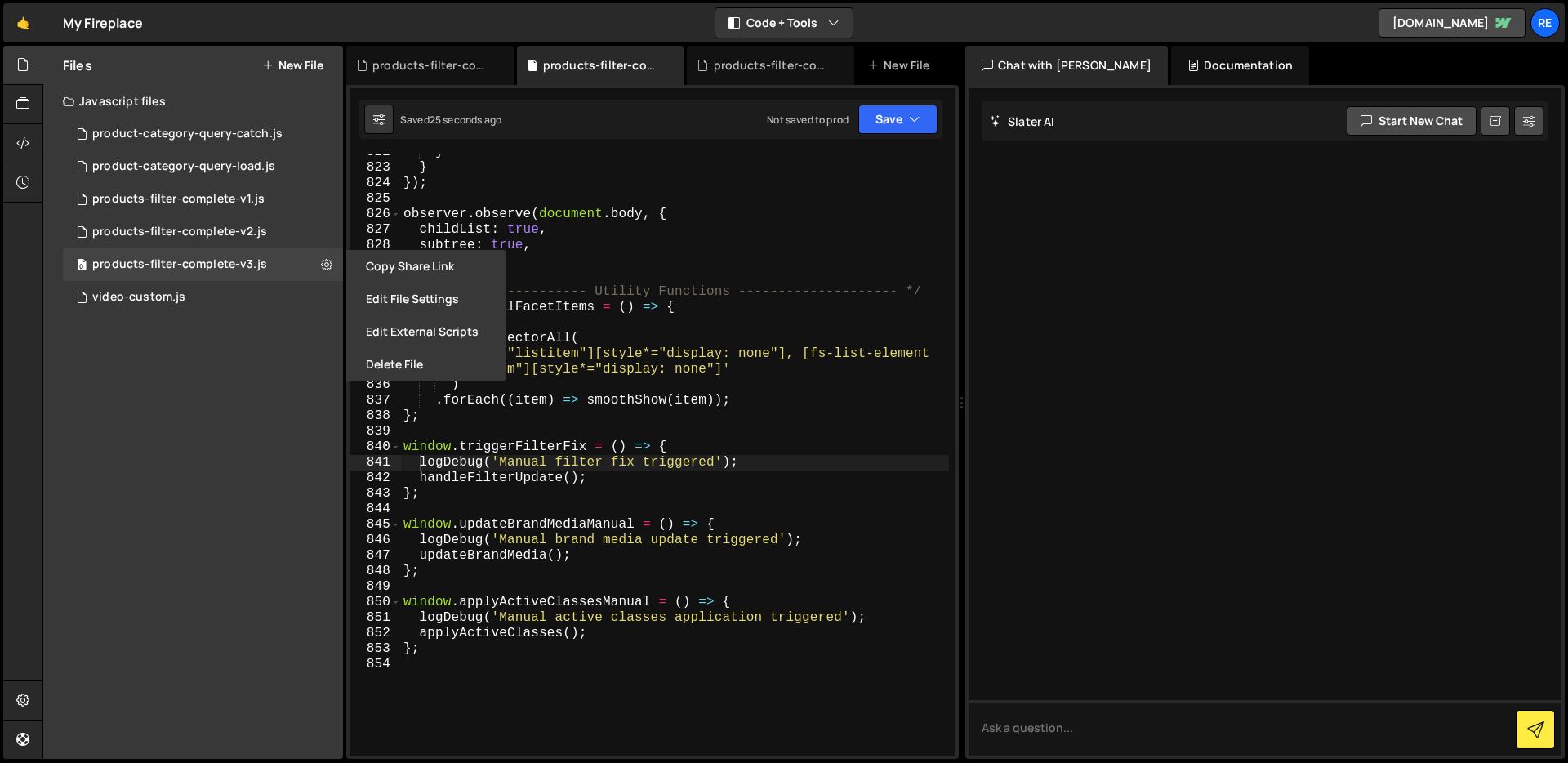
click at [392, 297] on button "Edit File Settings" at bounding box center [427, 299] width 160 height 33
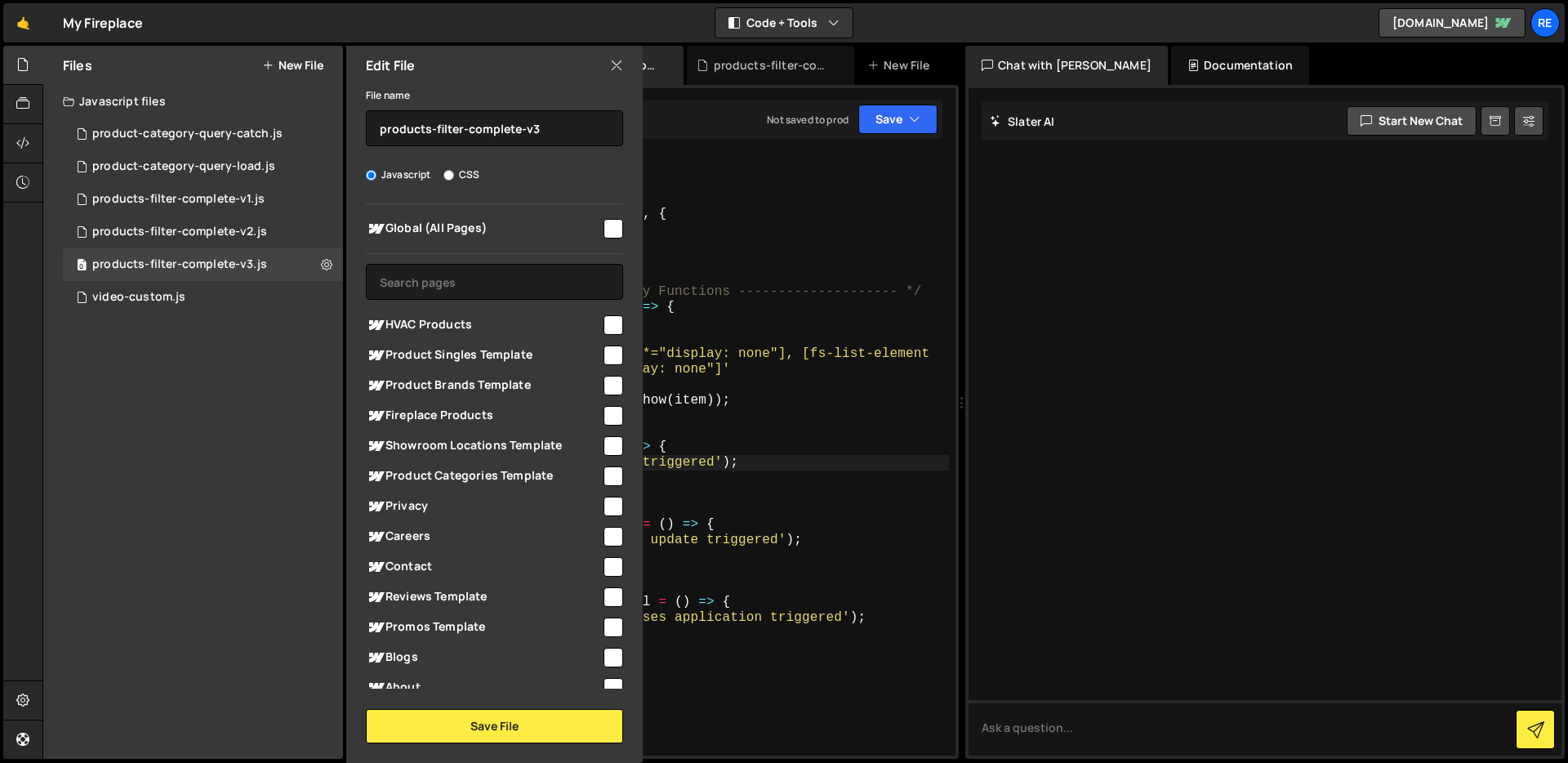
scroll to position [0, 0]
click at [618, 71] on icon at bounding box center [616, 65] width 13 height 18
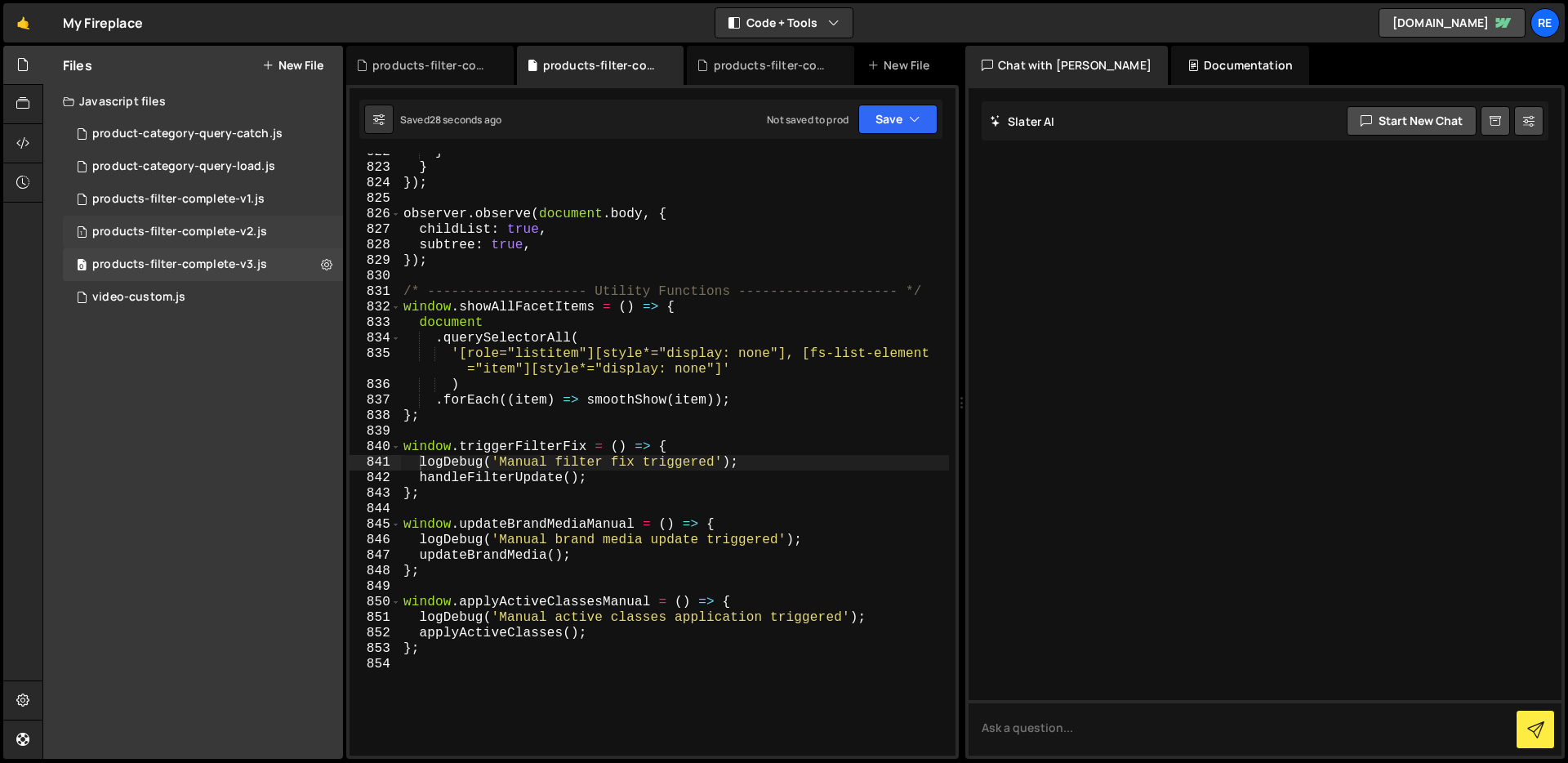
click at [266, 228] on div "1 products-filter-complete-v2.js 0" at bounding box center [203, 232] width 280 height 33
click at [233, 261] on div "products-filter-complete-v3.js" at bounding box center [179, 264] width 175 height 15
click at [324, 228] on div "1 products-filter-complete-v2.js 0" at bounding box center [203, 232] width 280 height 33
click at [328, 229] on icon at bounding box center [326, 232] width 11 height 16
type input "products-filter-complete-v2"
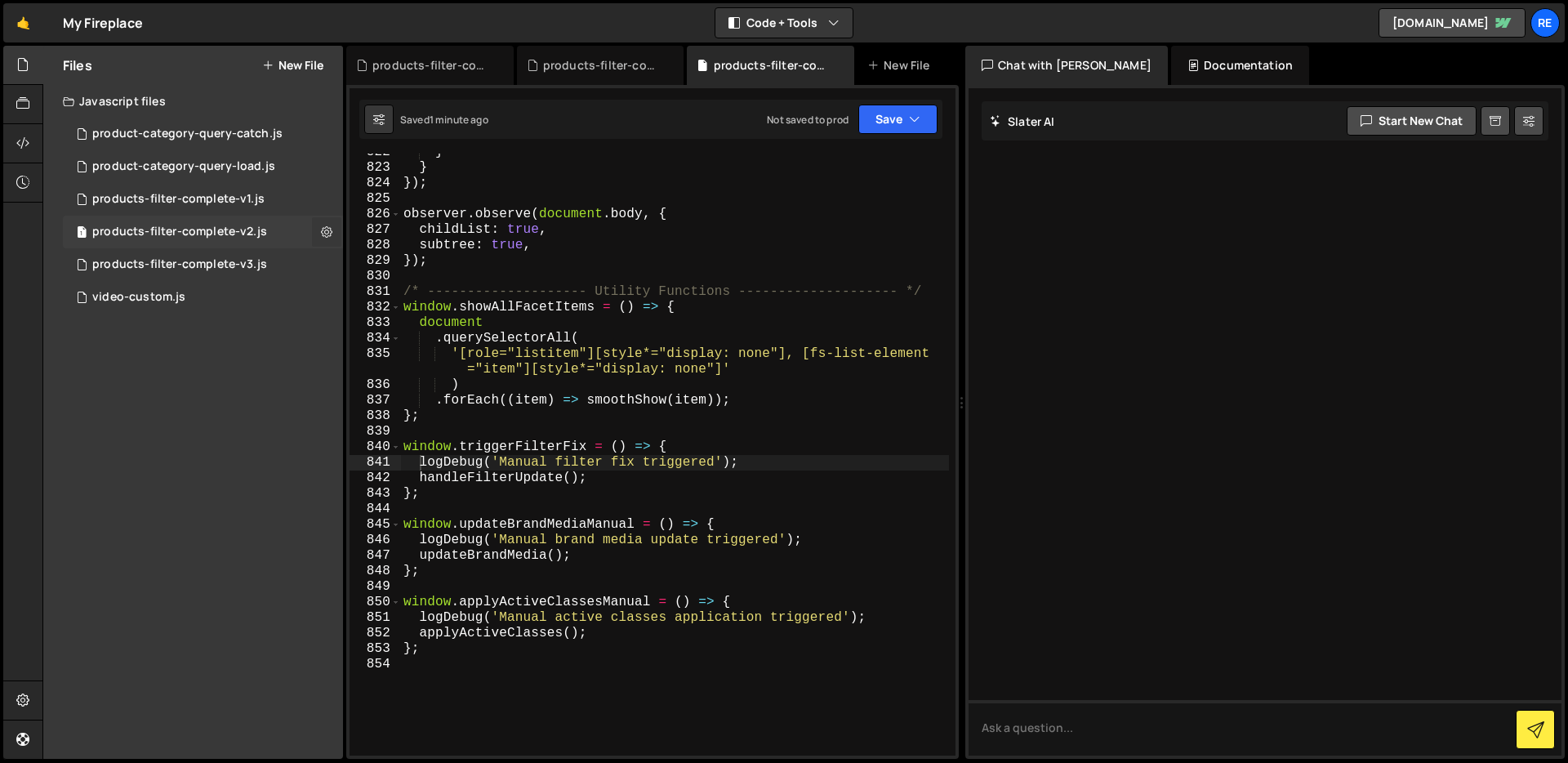
radio input "true"
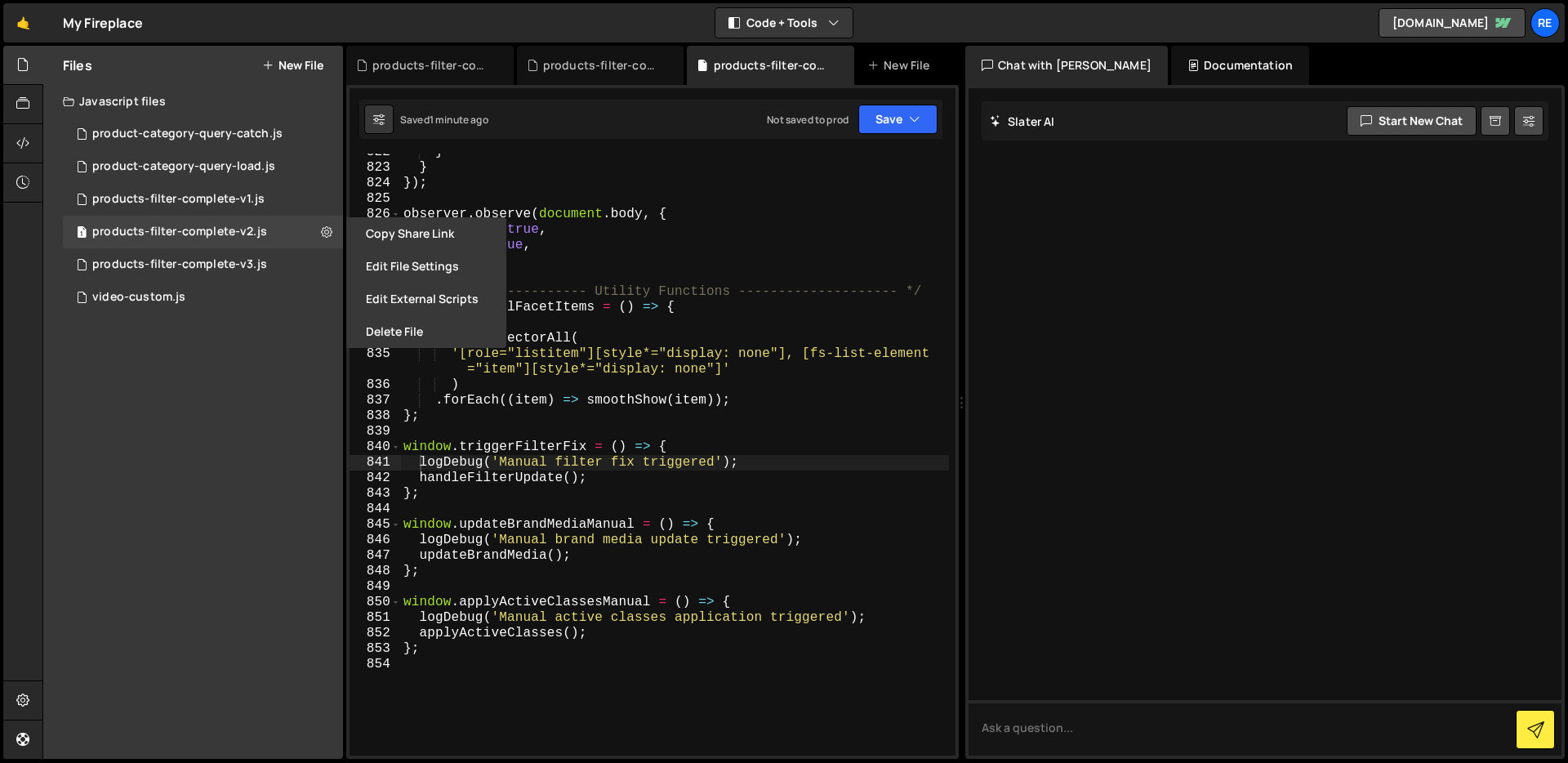
click at [388, 263] on button "Edit File Settings" at bounding box center [427, 266] width 160 height 33
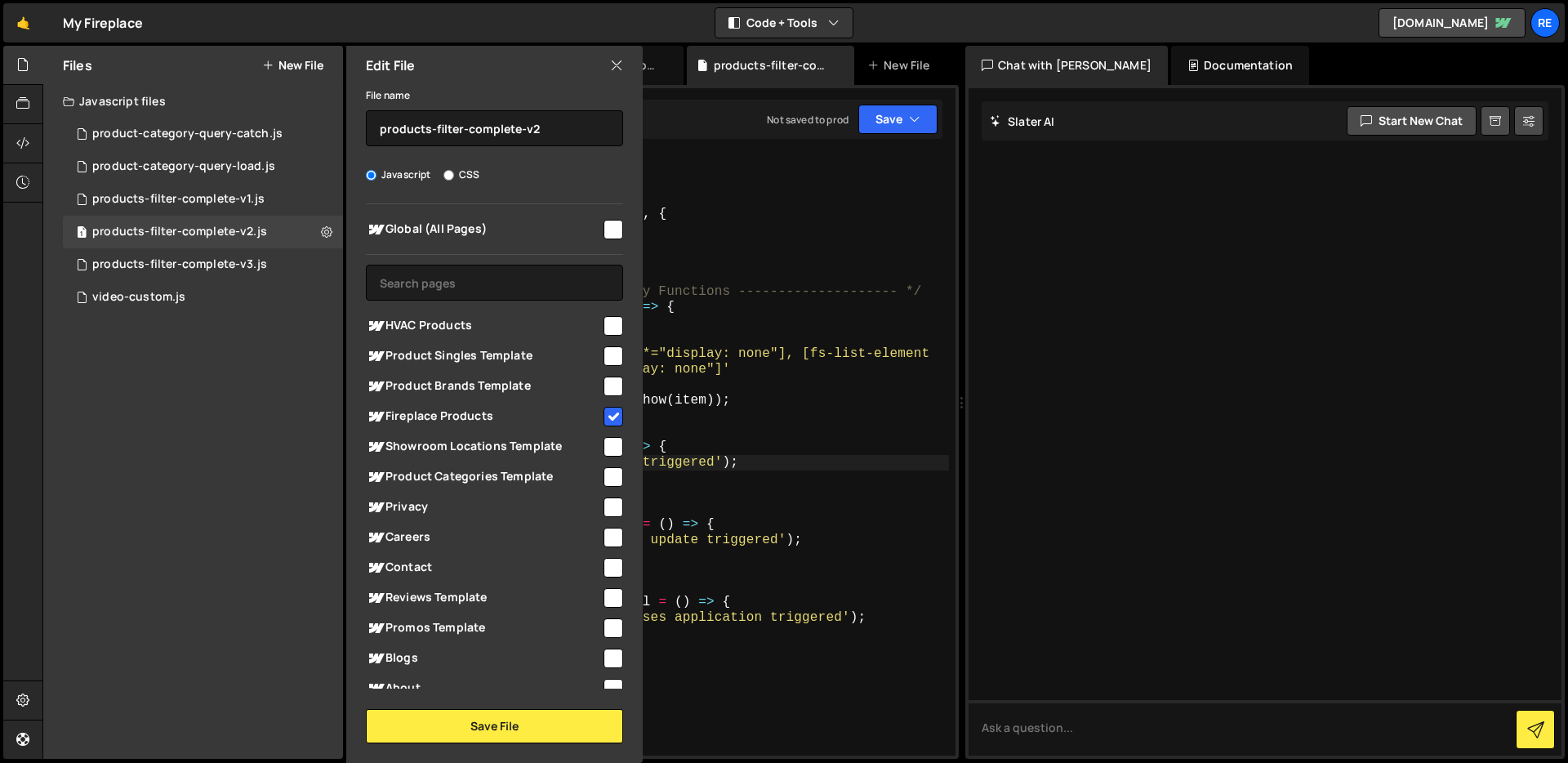
click at [611, 410] on input "checkbox" at bounding box center [613, 416] width 20 height 20
click at [573, 729] on button "Save File" at bounding box center [494, 726] width 257 height 34
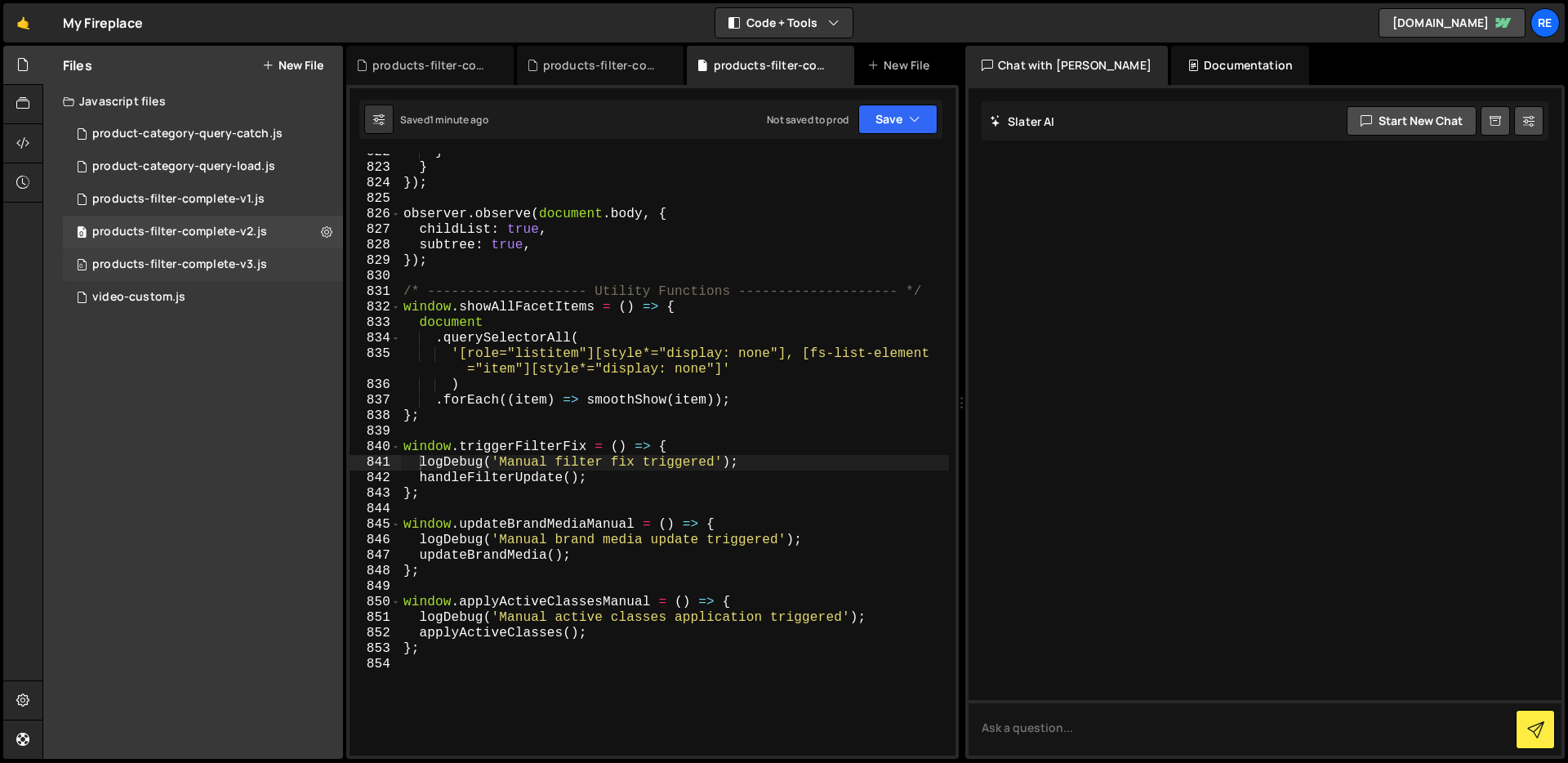
click at [242, 269] on div "products-filter-complete-v3.js" at bounding box center [179, 264] width 175 height 15
click at [326, 268] on icon at bounding box center [326, 264] width 11 height 16
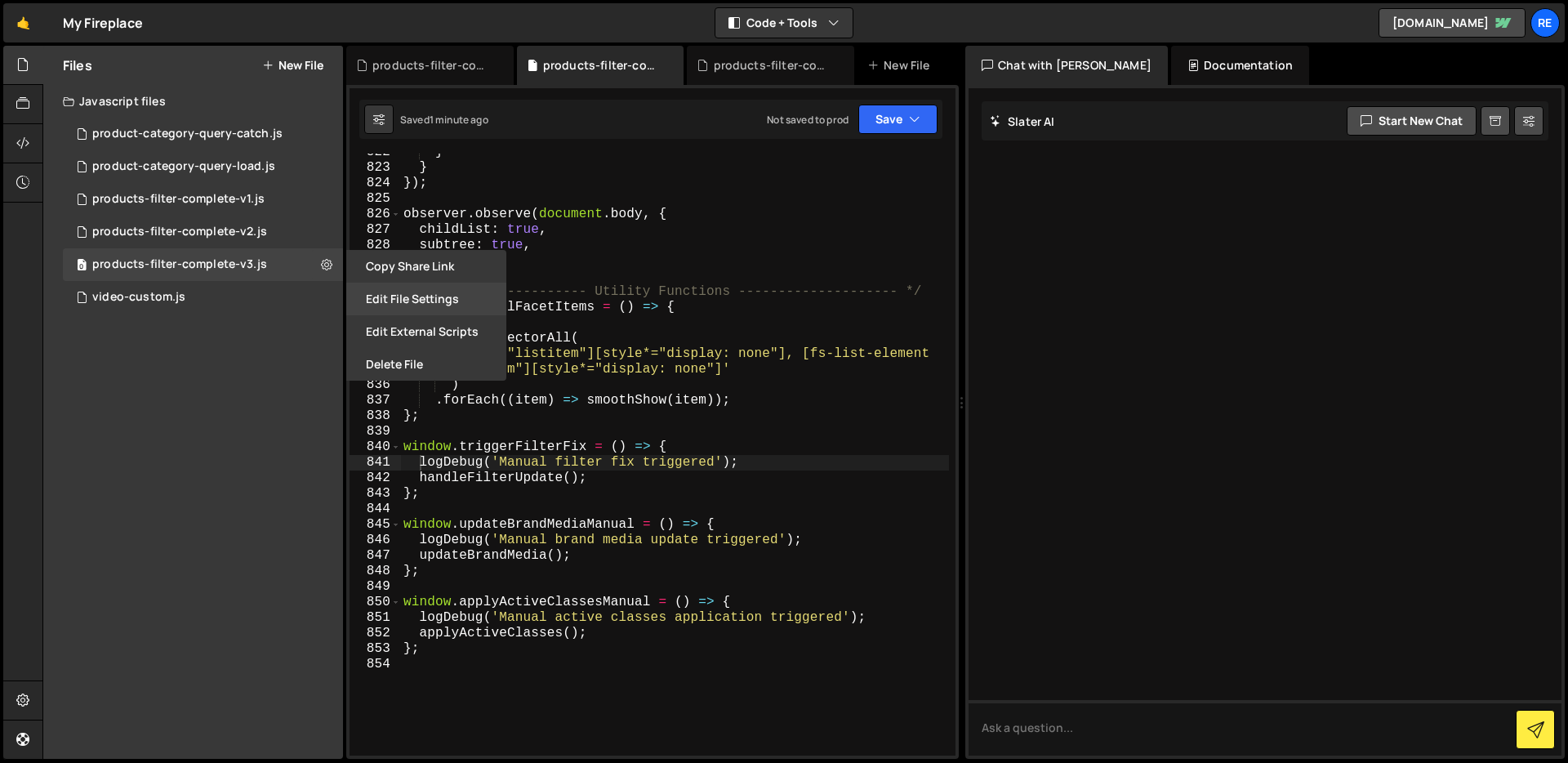
click at [384, 298] on button "Edit File Settings" at bounding box center [427, 299] width 160 height 33
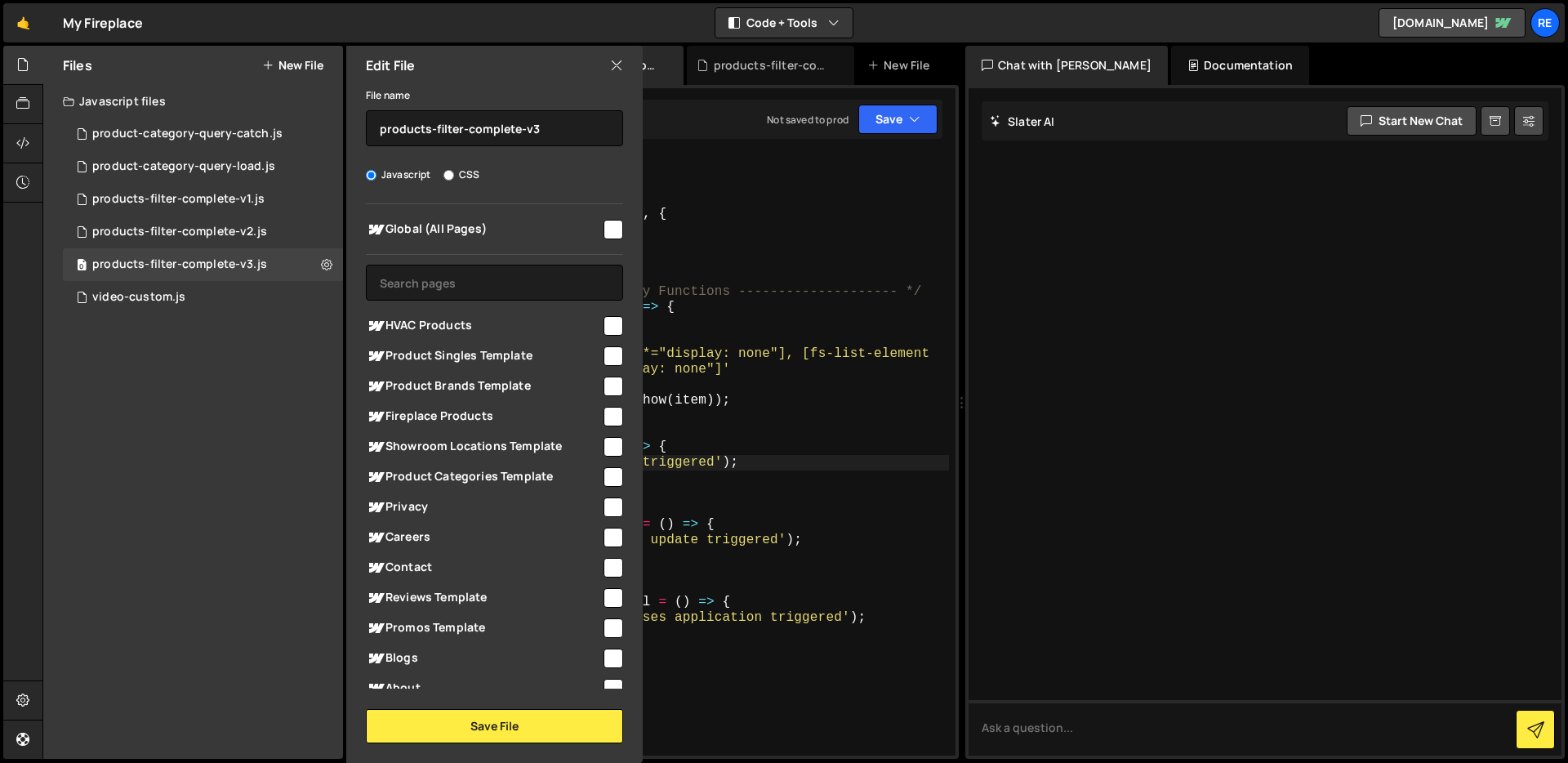
click at [604, 421] on input "checkbox" at bounding box center [613, 416] width 20 height 20
checkbox input "true"
click at [556, 716] on button "Save File" at bounding box center [494, 726] width 257 height 34
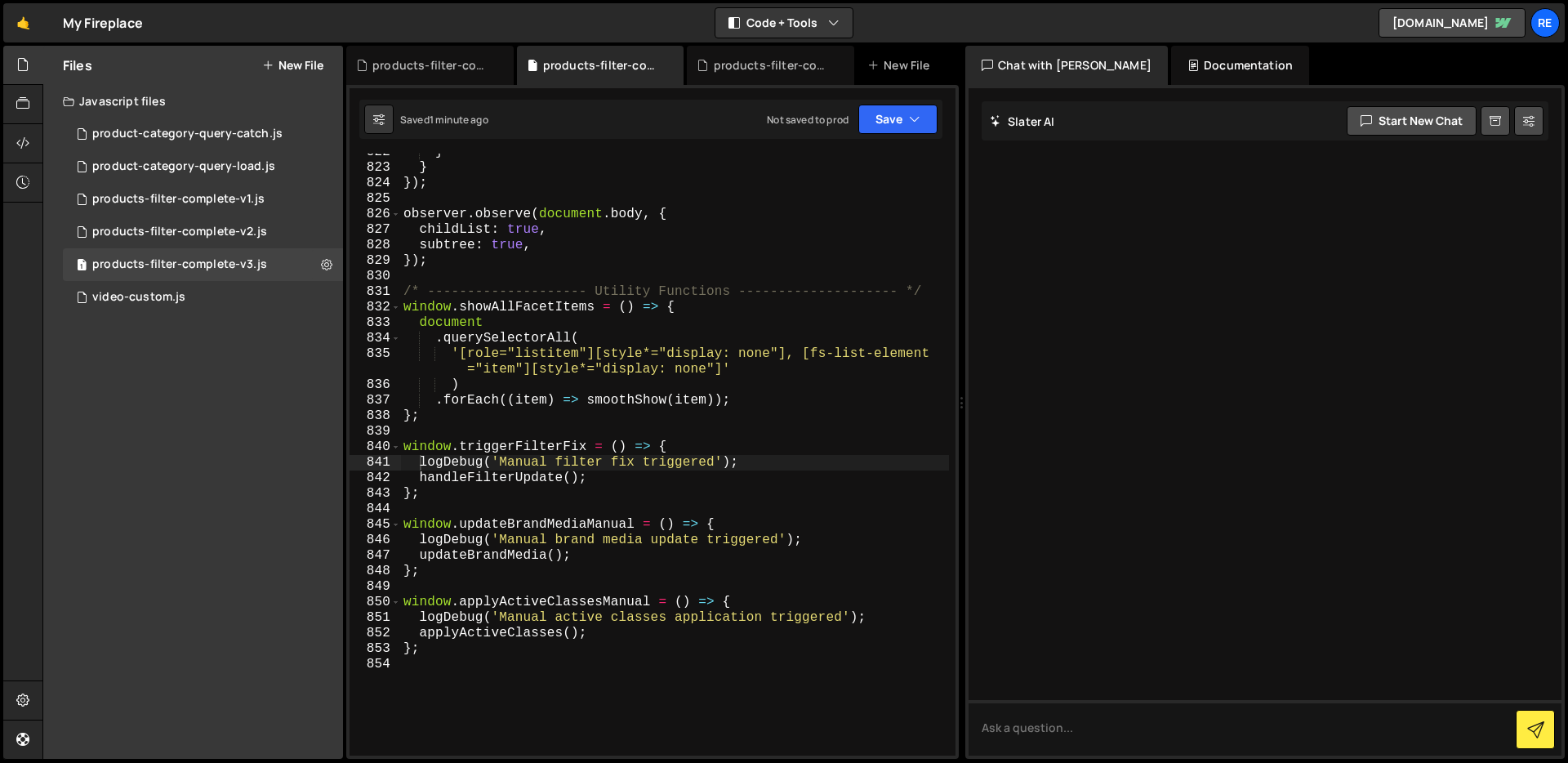
click at [703, 437] on div "} } }) ; observer . observe ( document . body , { childList : true , subtree : …" at bounding box center [674, 461] width 549 height 633
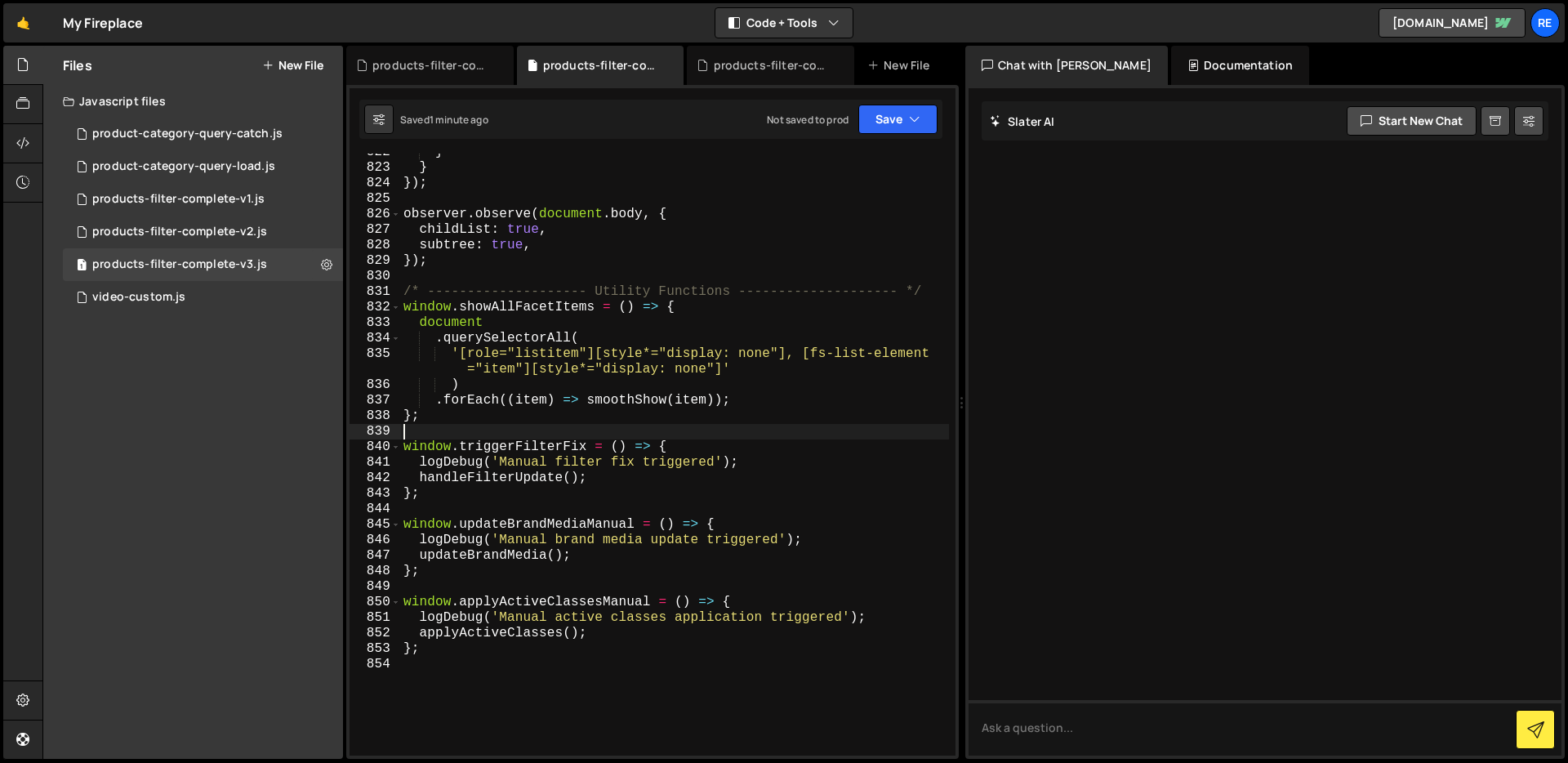
type textarea "};"
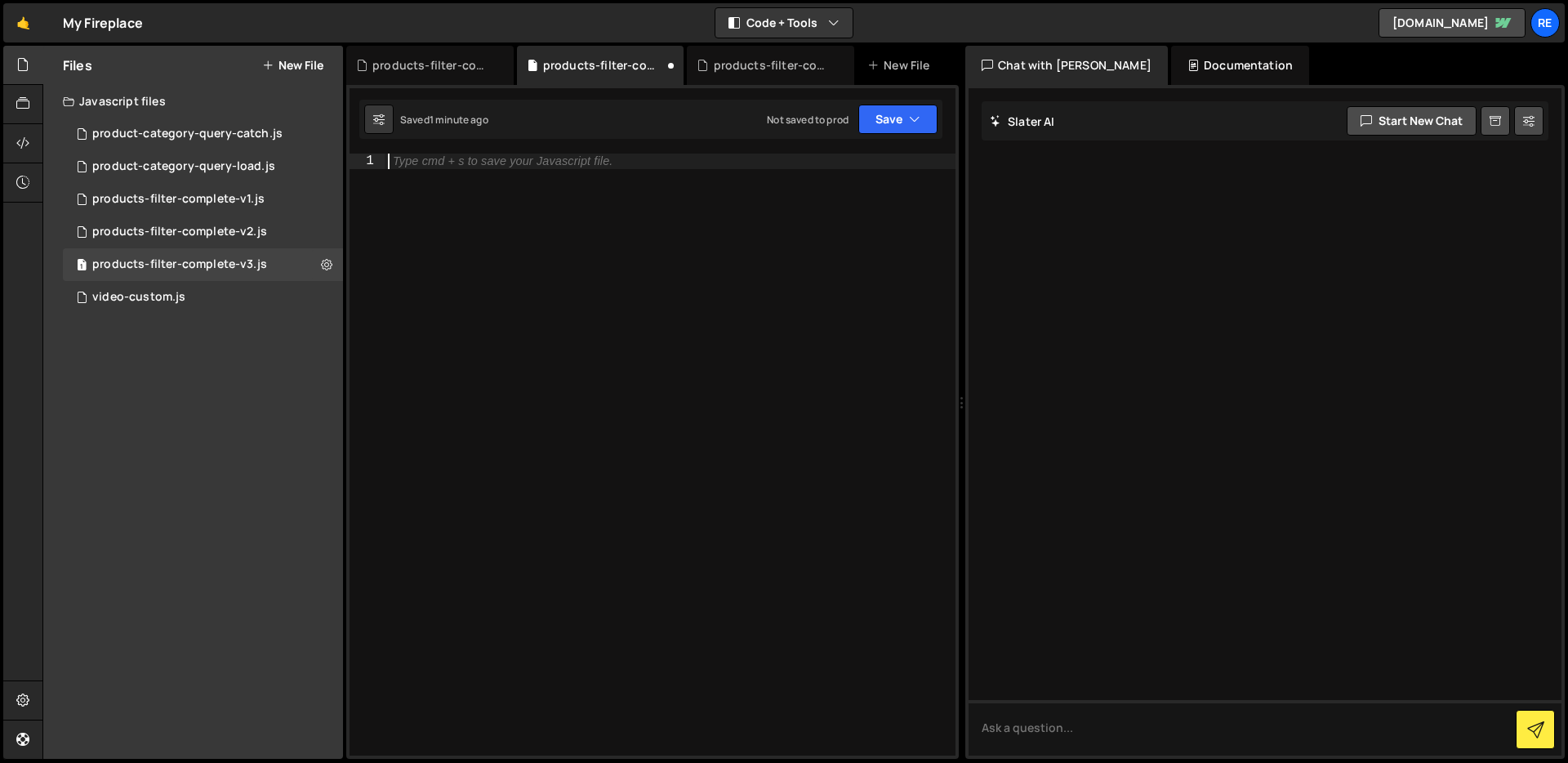
paste textarea "};"
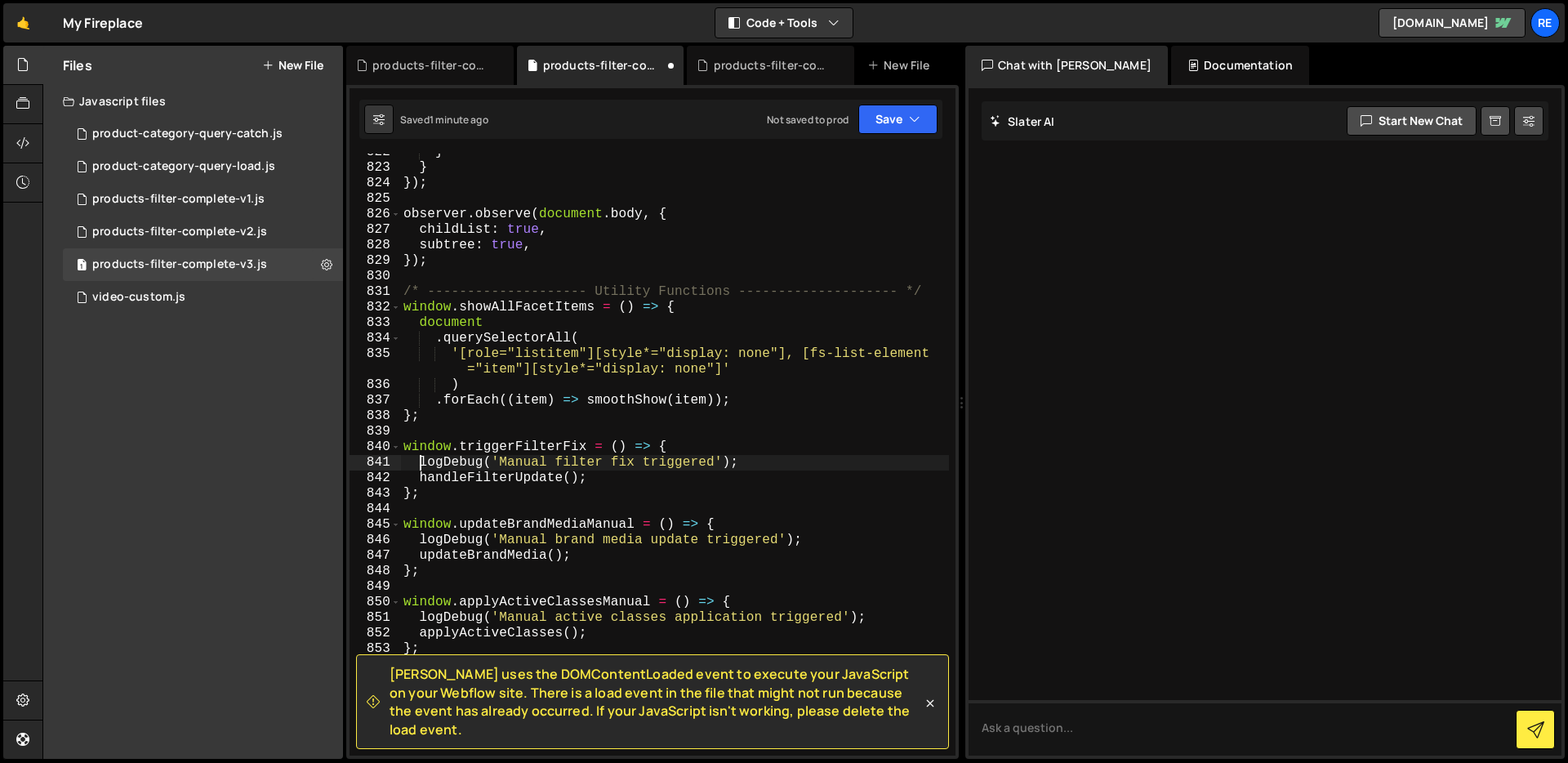
scroll to position [13865, 0]
click at [631, 349] on div "} } }) ; observer . observe ( document . body , { childList : true , subtree : …" at bounding box center [674, 461] width 549 height 633
type textarea "};"
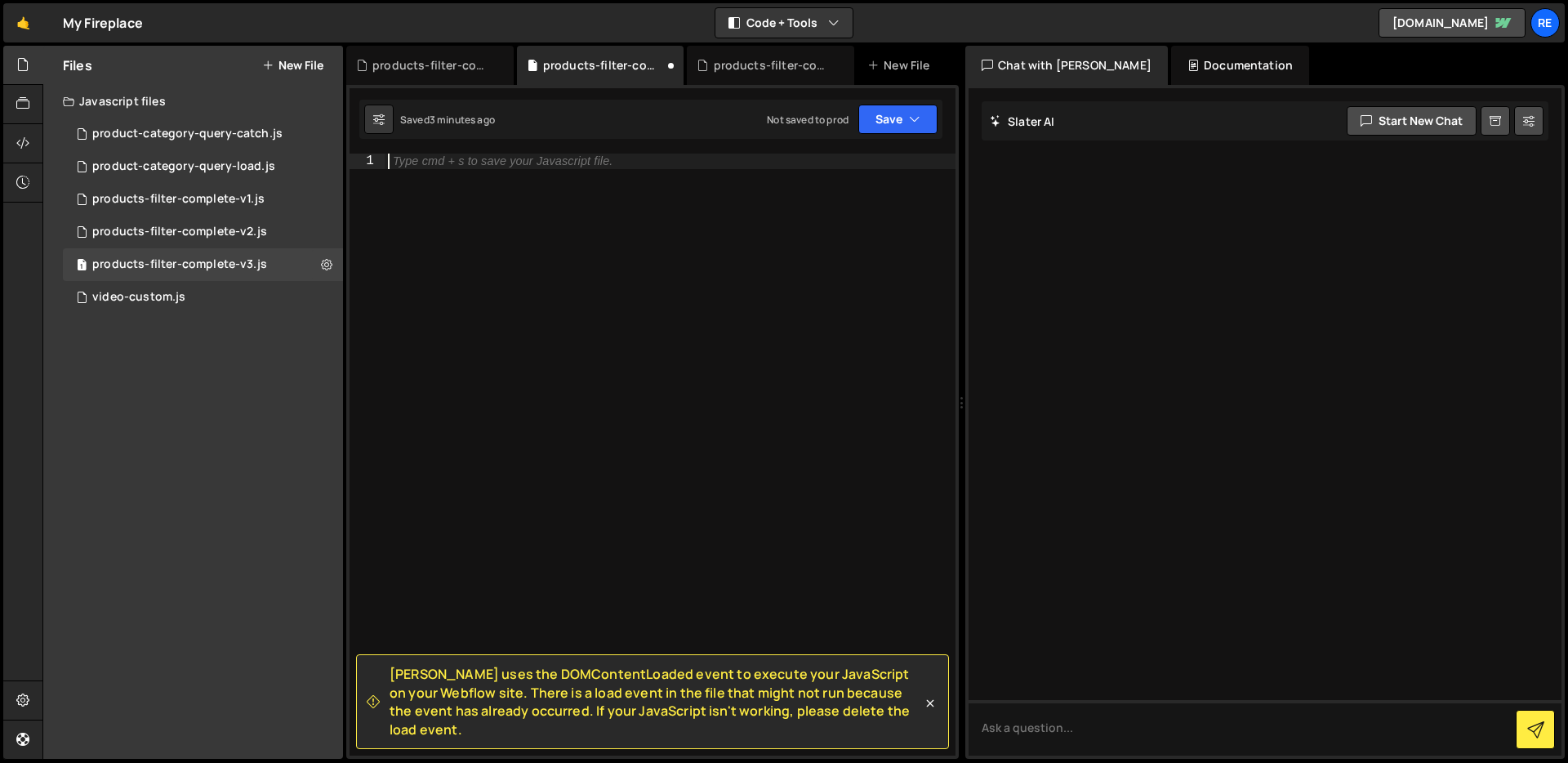
paste textarea "};"
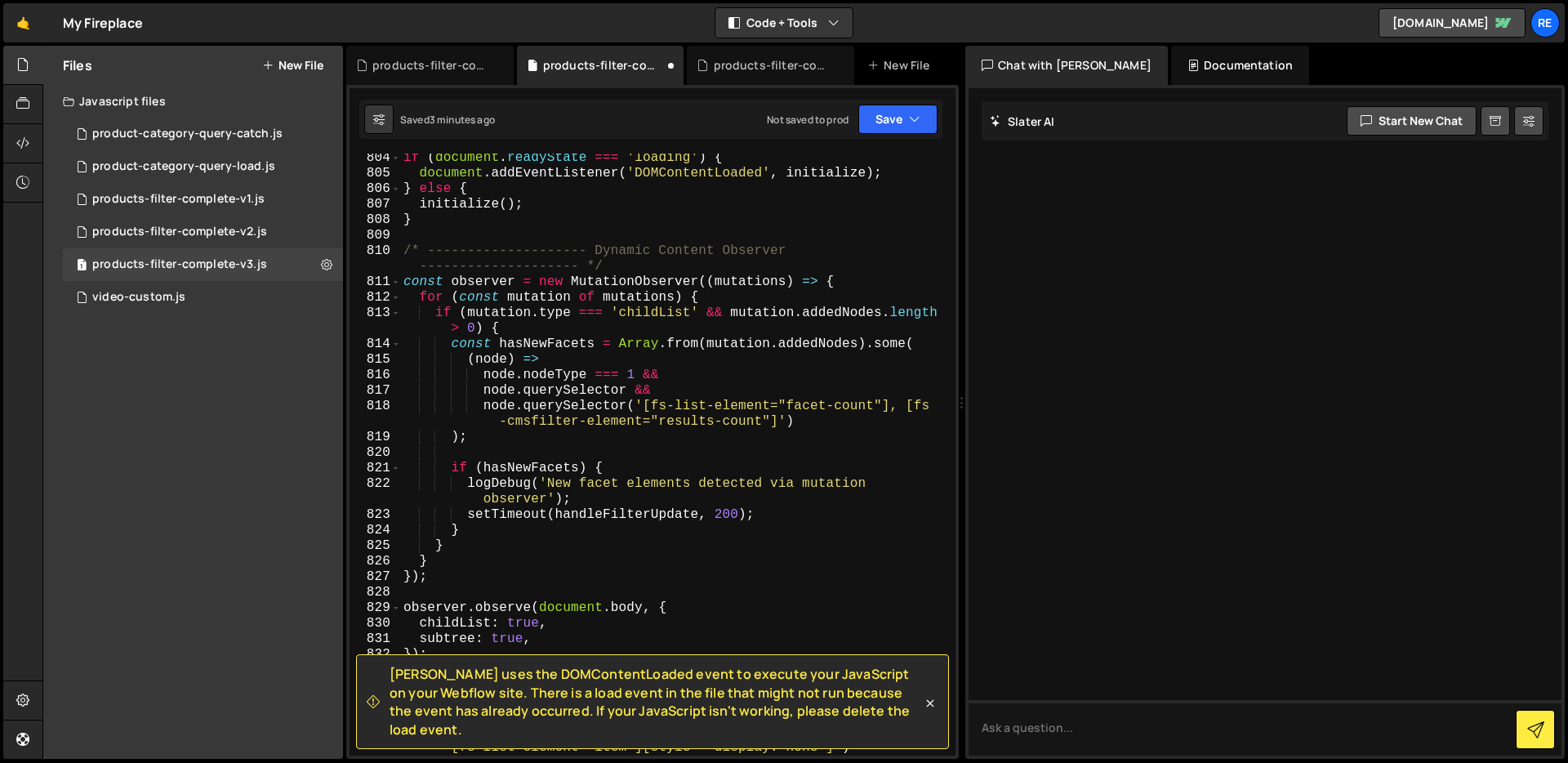
type textarea "logDebug('Manual filter fix triggered');"
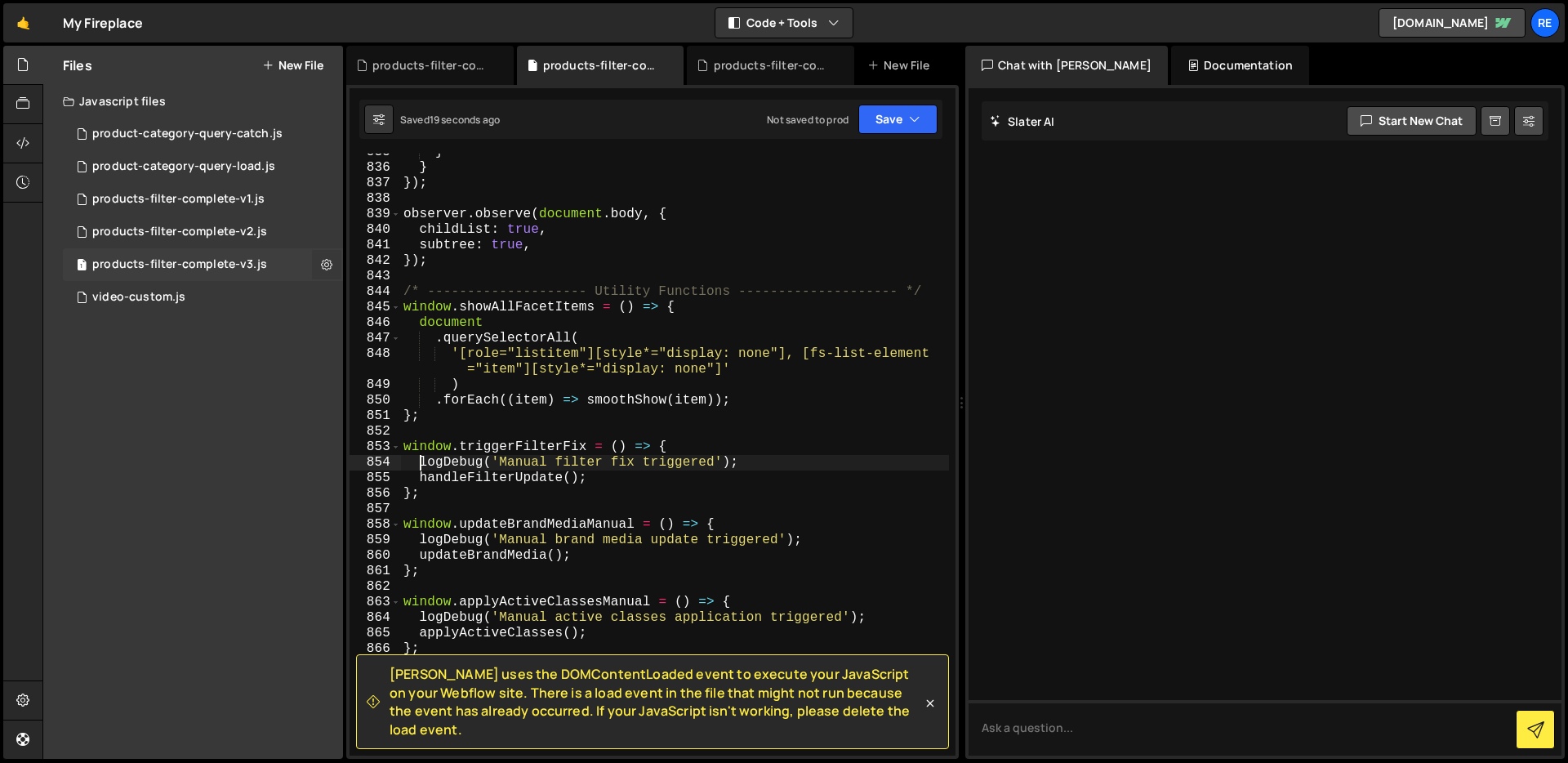
click at [322, 262] on icon at bounding box center [326, 264] width 11 height 16
type input "products-filter-complete-v3"
radio input "true"
checkbox input "true"
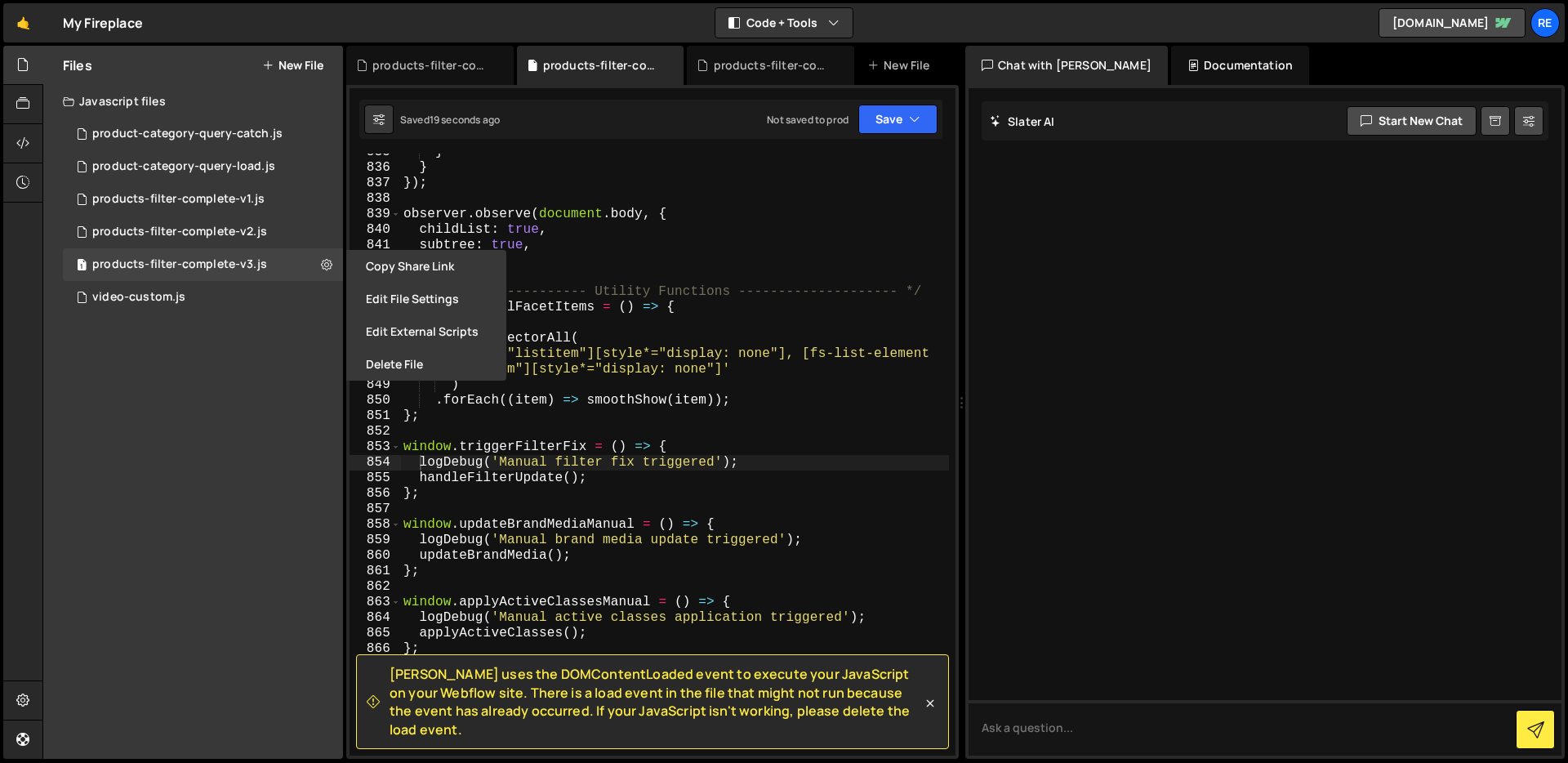
drag, startPoint x: 402, startPoint y: 298, endPoint x: 411, endPoint y: 298, distance: 9.0
click at [402, 298] on button "Edit File Settings" at bounding box center [427, 299] width 160 height 33
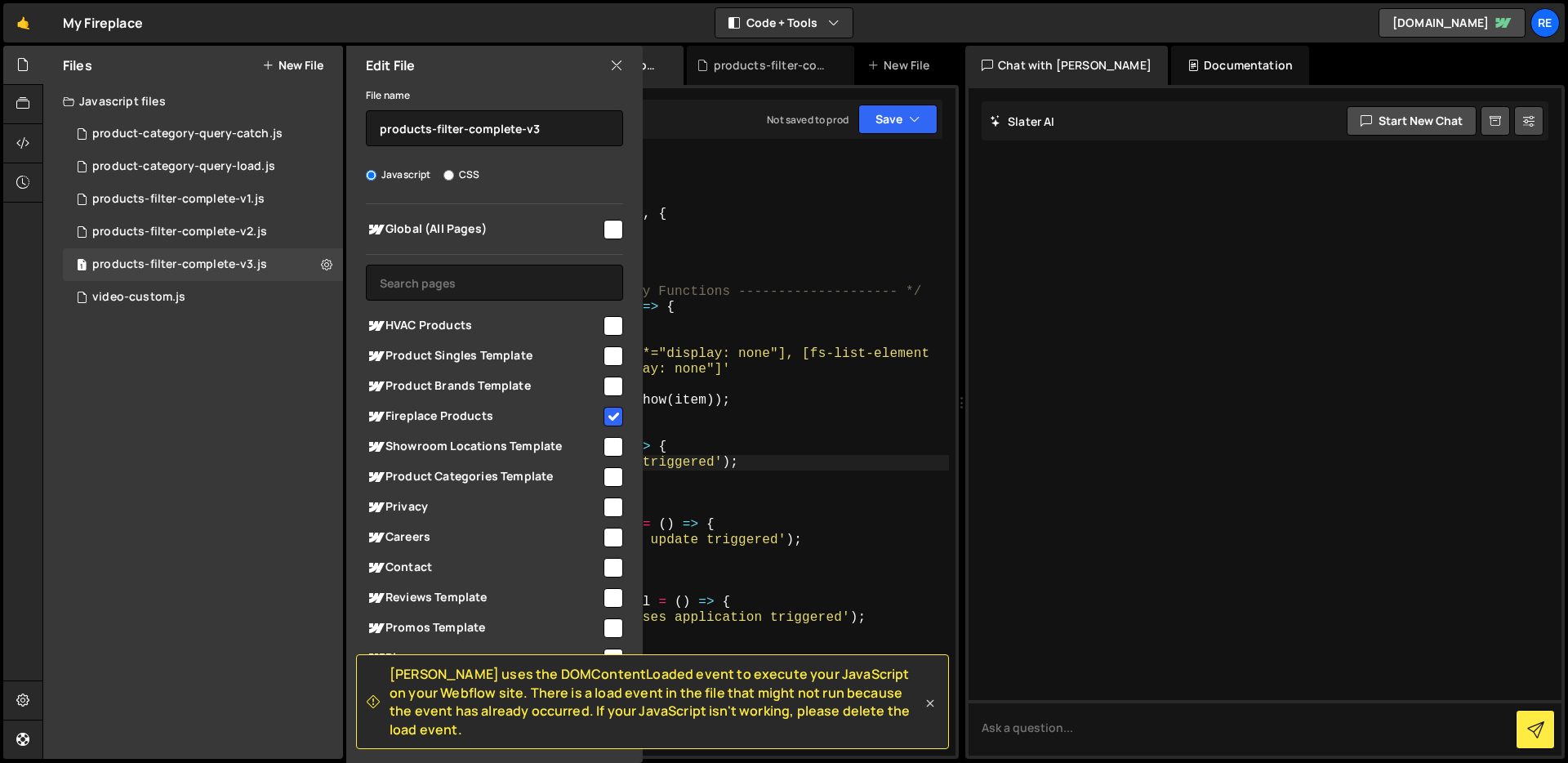
click at [930, 711] on icon at bounding box center [929, 703] width 16 height 16
checkbox input "false"
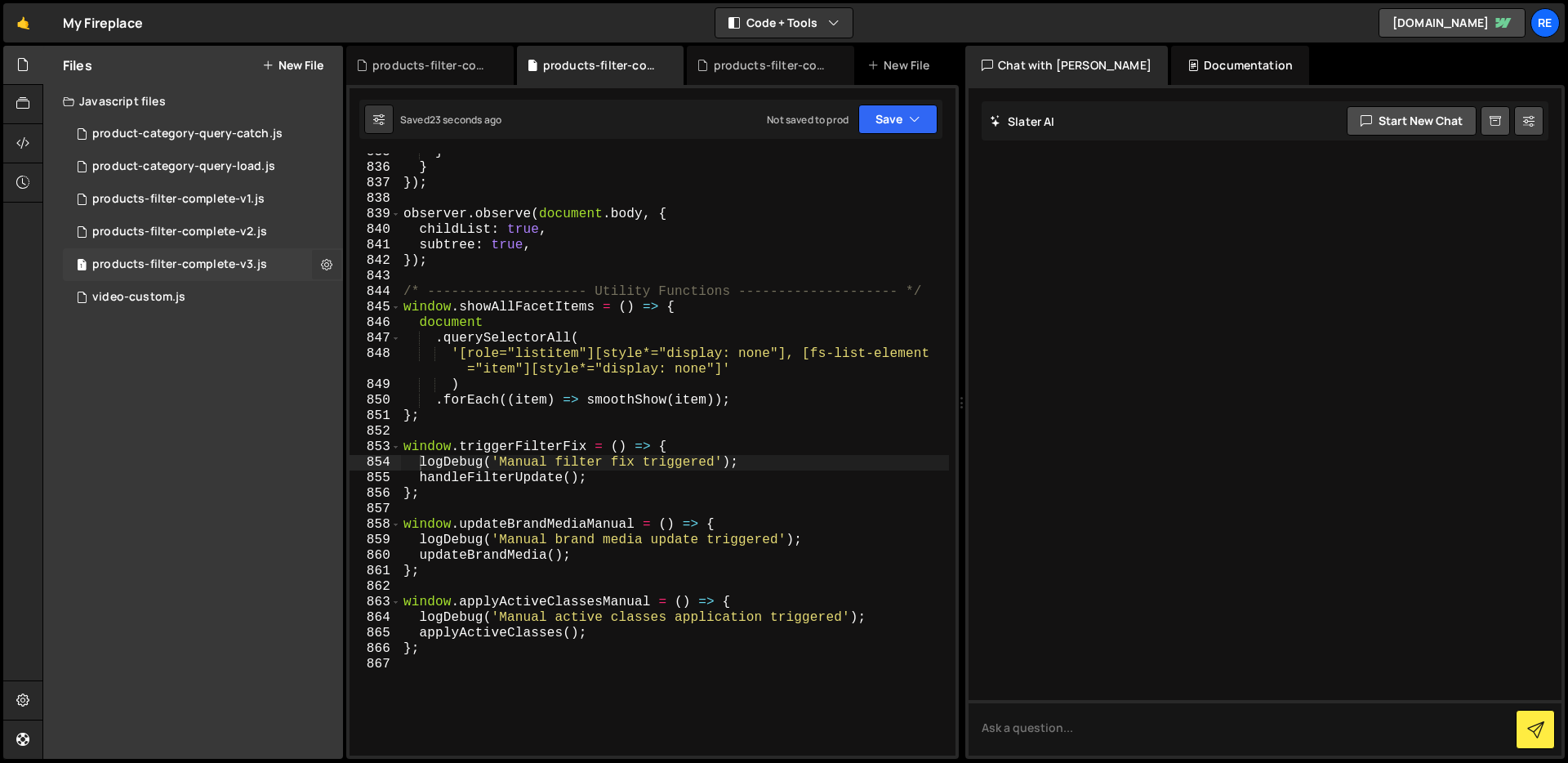
click at [332, 269] on icon at bounding box center [326, 264] width 11 height 16
type input "products-filter-complete-v3"
radio input "true"
checkbox input "true"
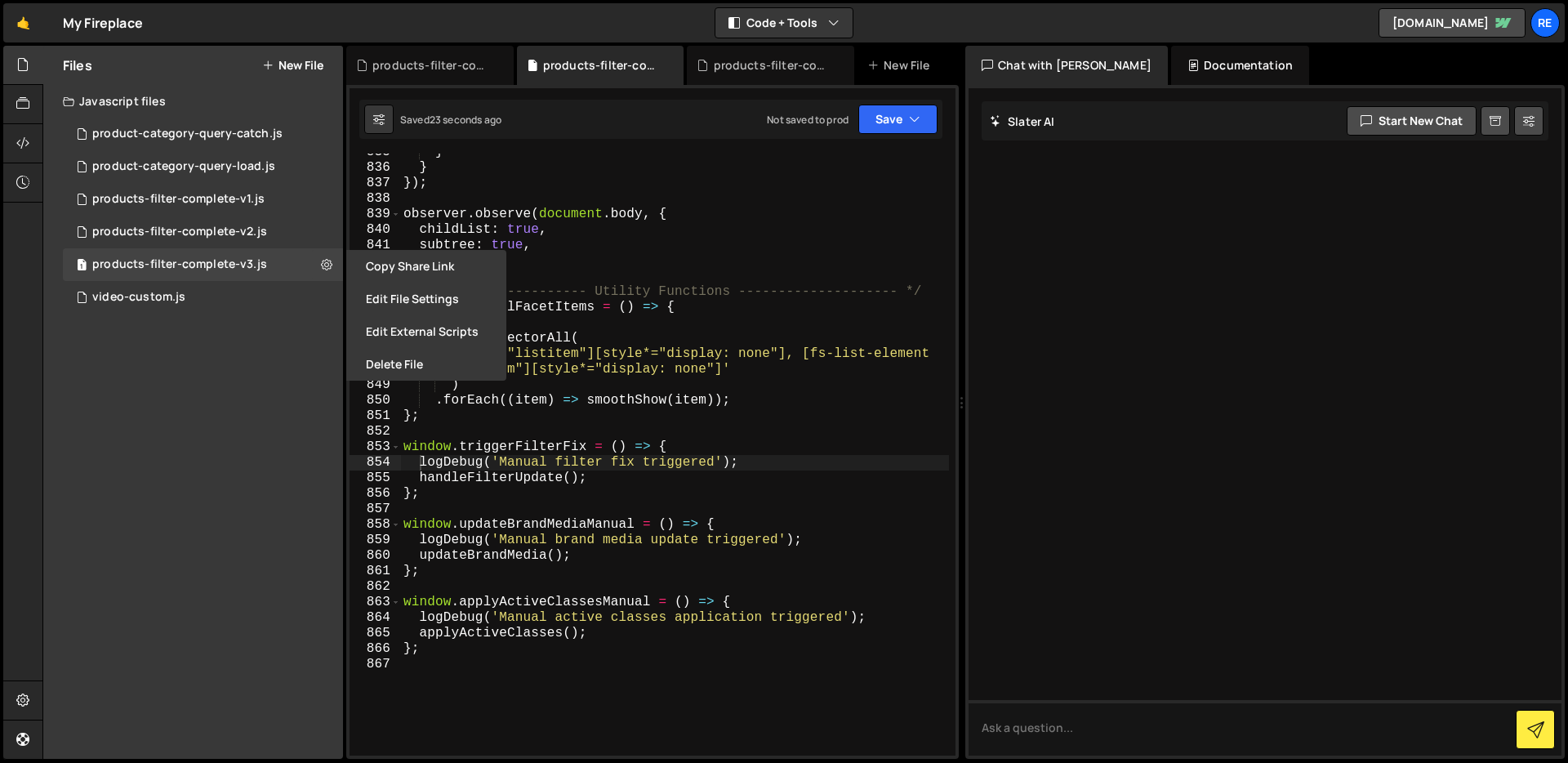
drag, startPoint x: 417, startPoint y: 294, endPoint x: 428, endPoint y: 297, distance: 11.4
click at [417, 294] on button "Edit File Settings" at bounding box center [427, 299] width 160 height 33
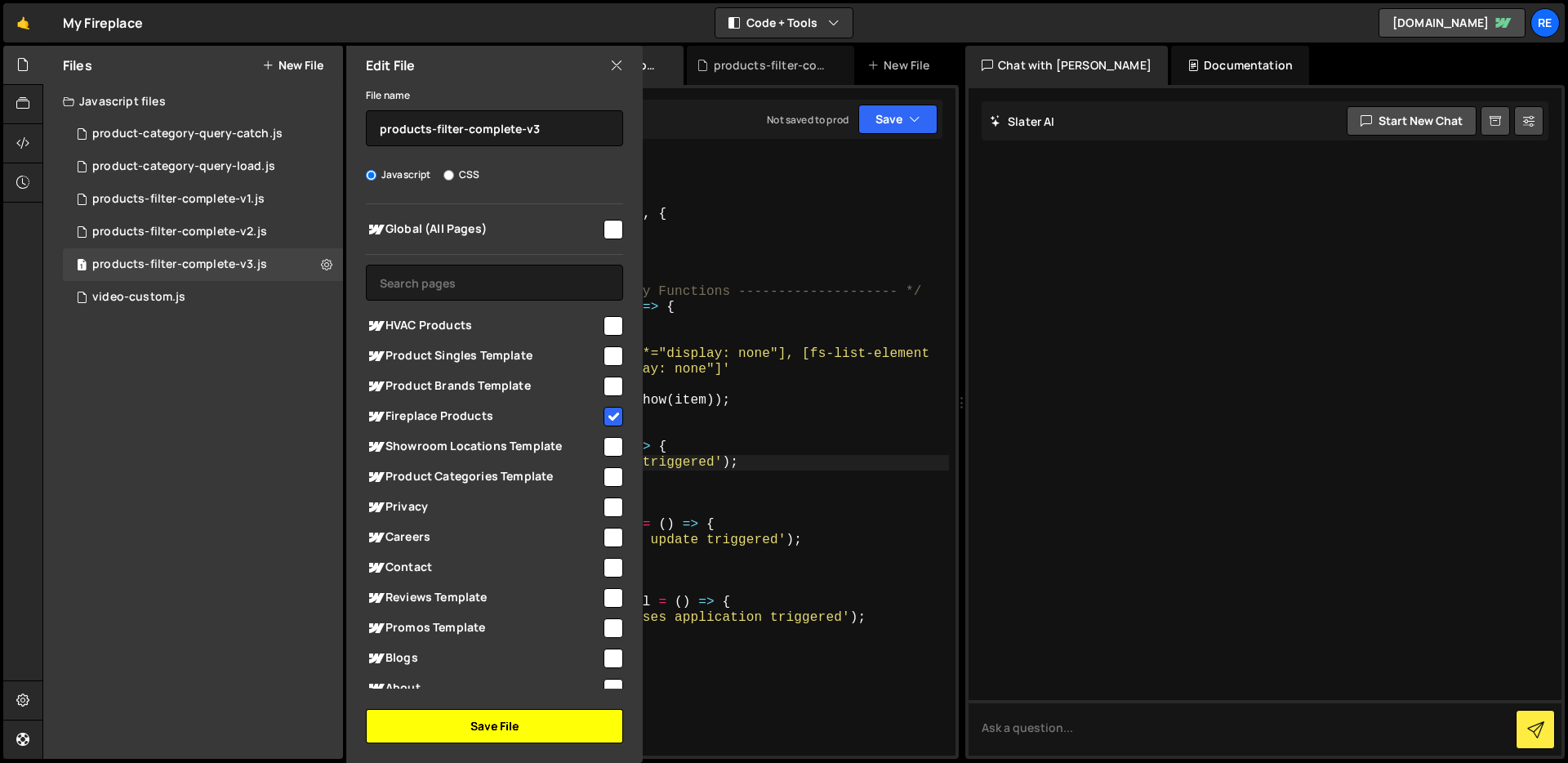
click at [575, 725] on button "Save File" at bounding box center [494, 726] width 257 height 34
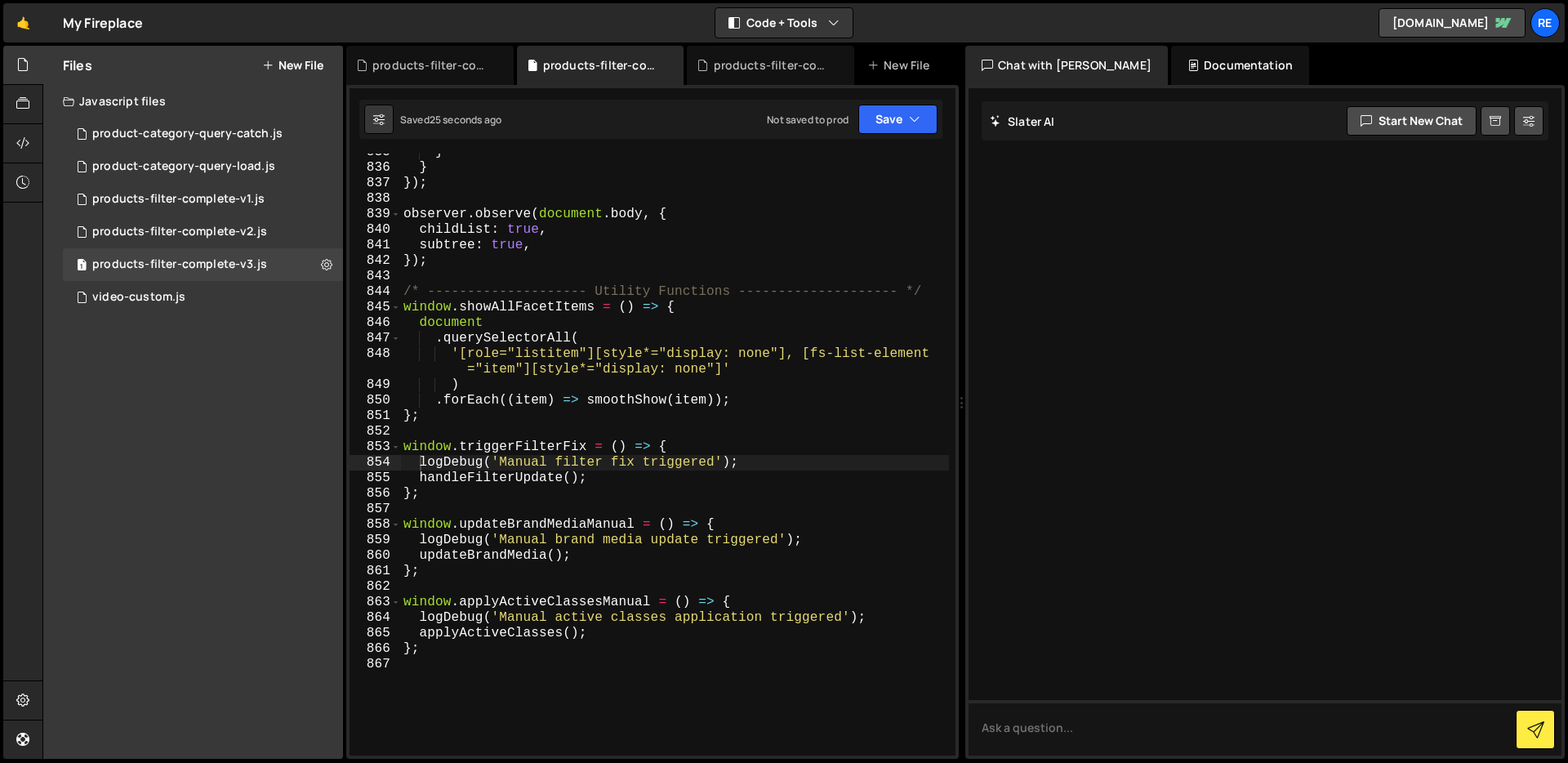
click at [660, 466] on div "} } }) ; observer . observe ( document . body , { childList : true , subtree : …" at bounding box center [674, 461] width 549 height 633
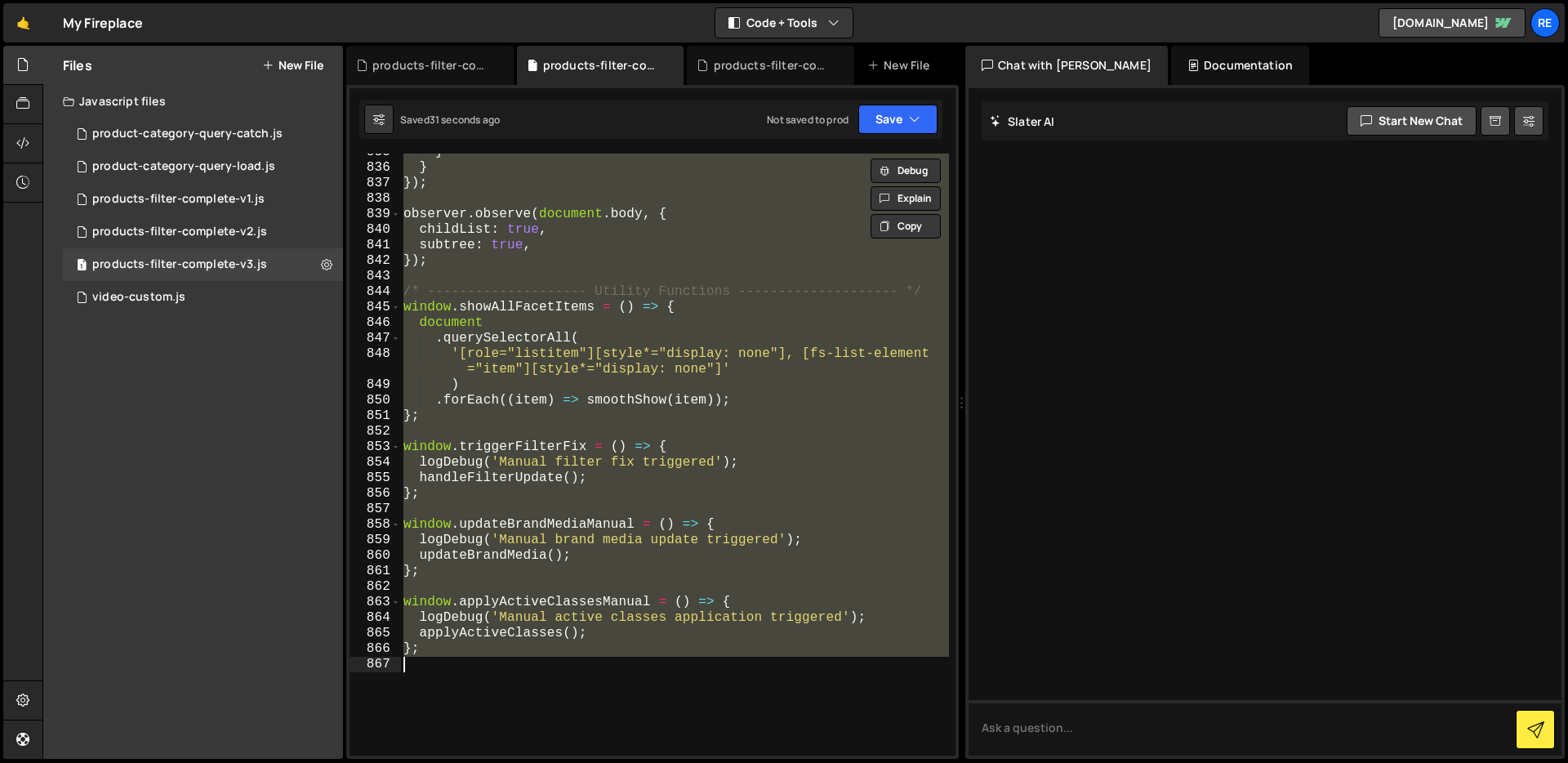
click at [626, 327] on div "} } }) ; observer . observe ( document . body , { childList : true , subtree : …" at bounding box center [674, 454] width 549 height 602
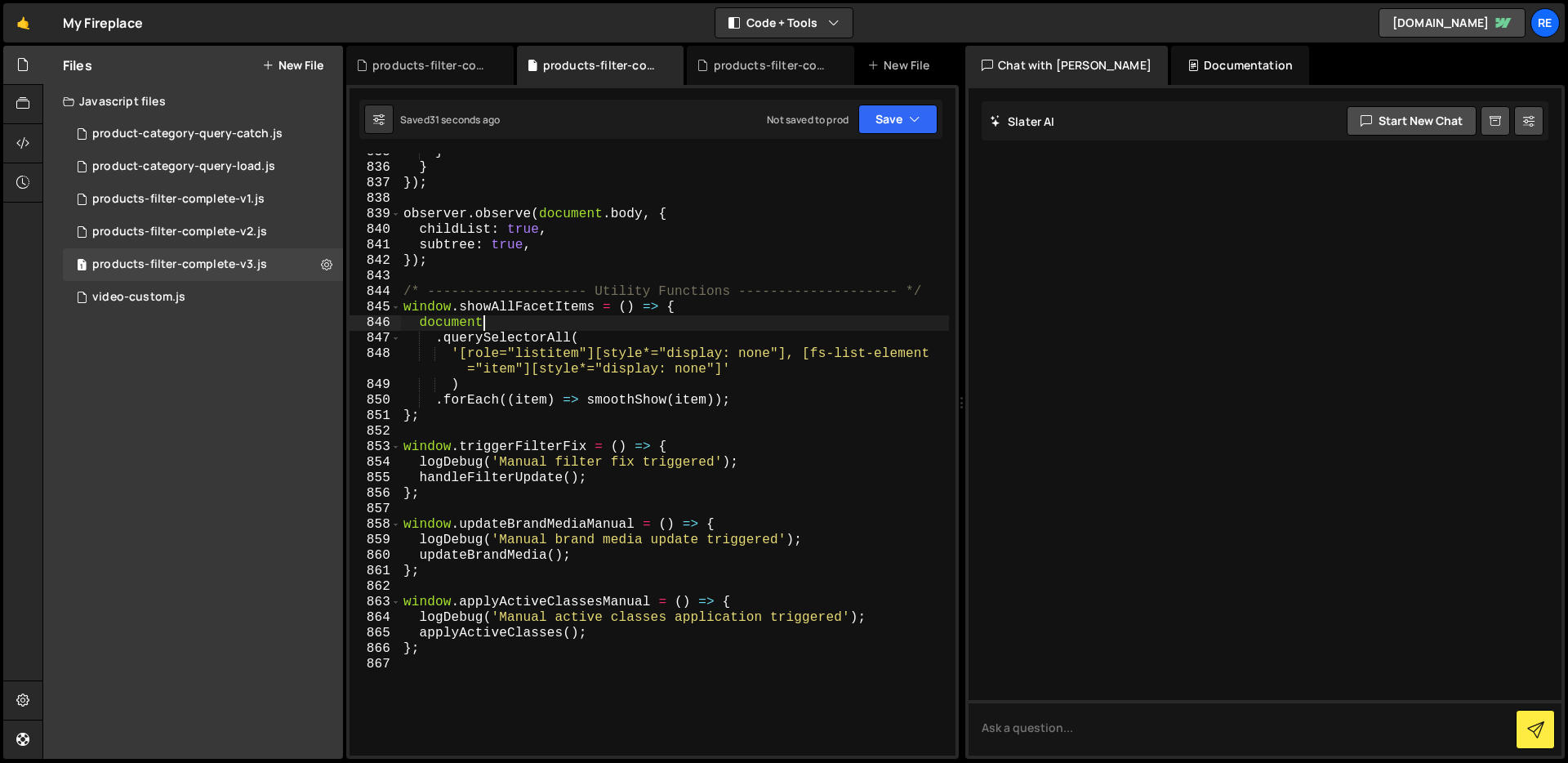
type textarea "};"
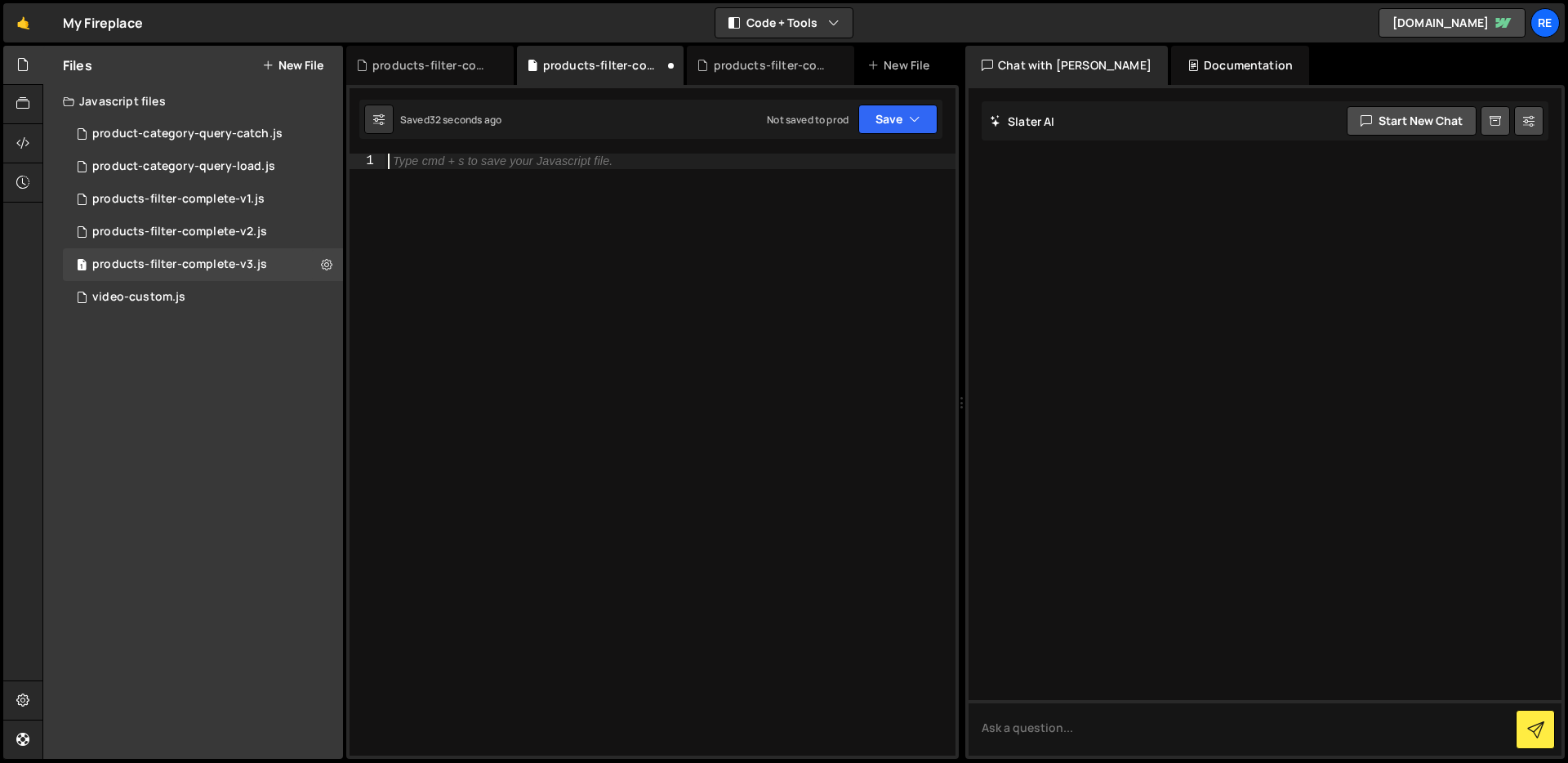
paste textarea "};"
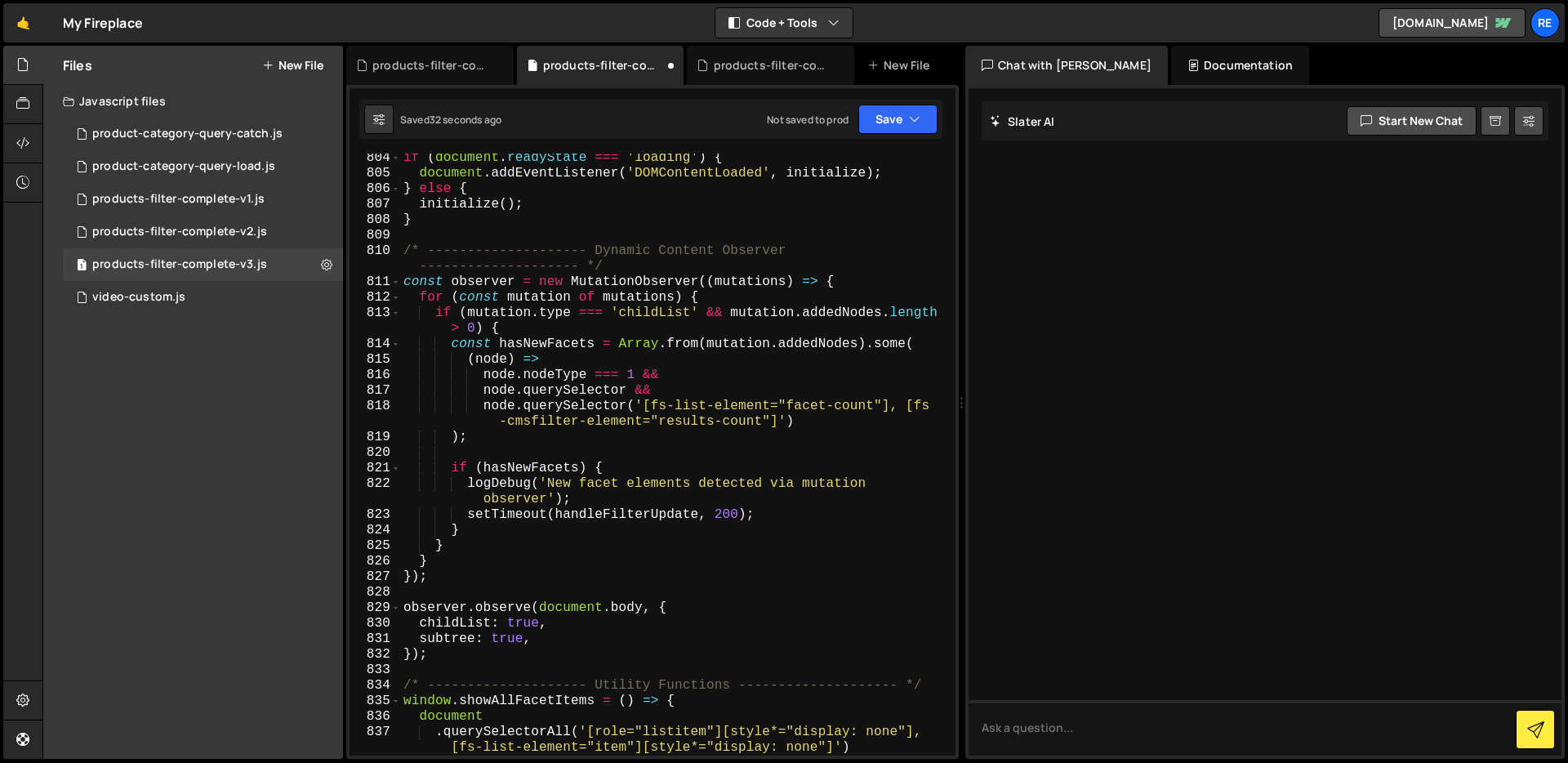
type textarea "logDebug('Manual filter fix triggered');"
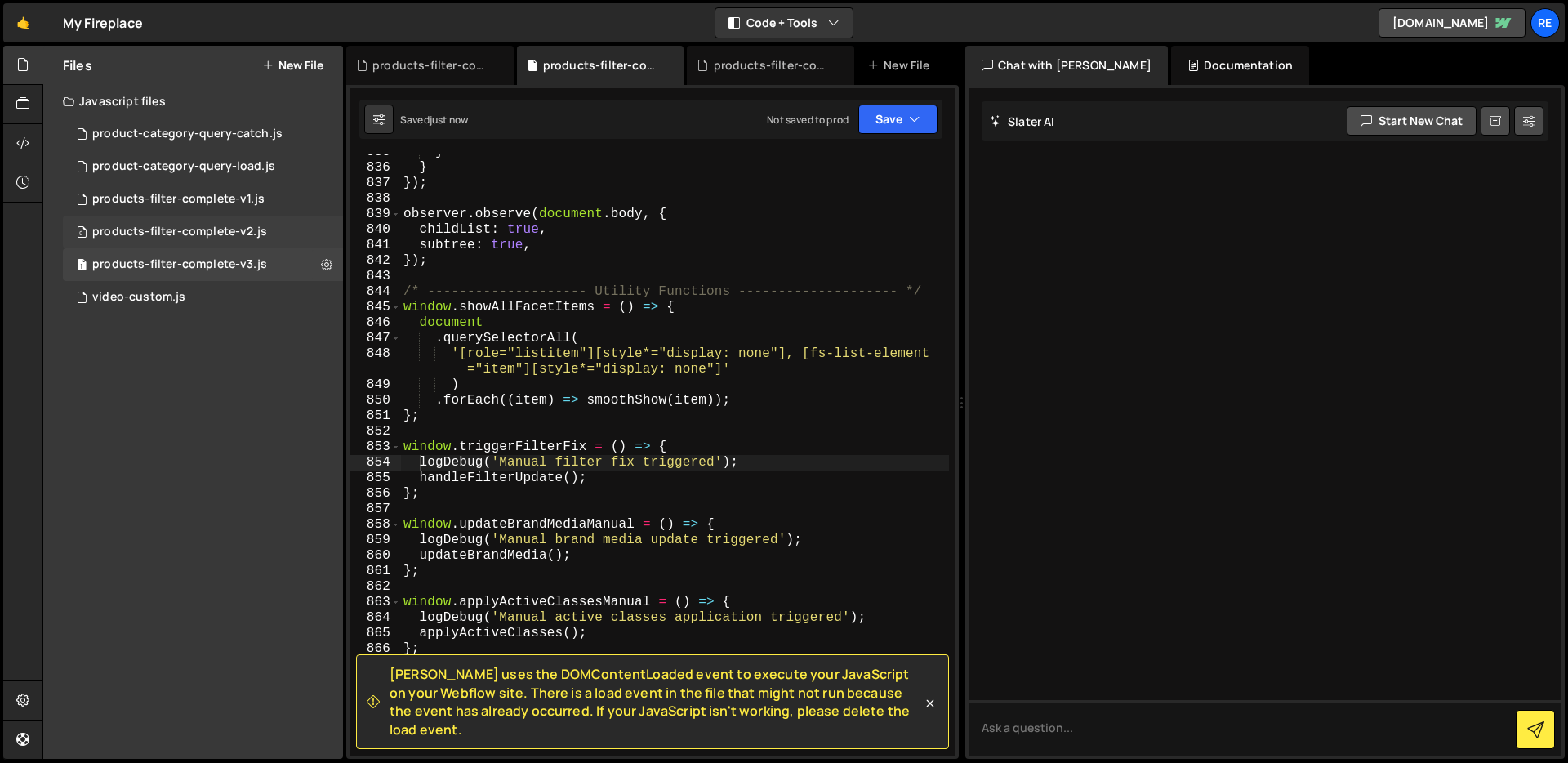
click at [329, 233] on div "0 products-filter-complete-v2.js 0" at bounding box center [203, 232] width 280 height 33
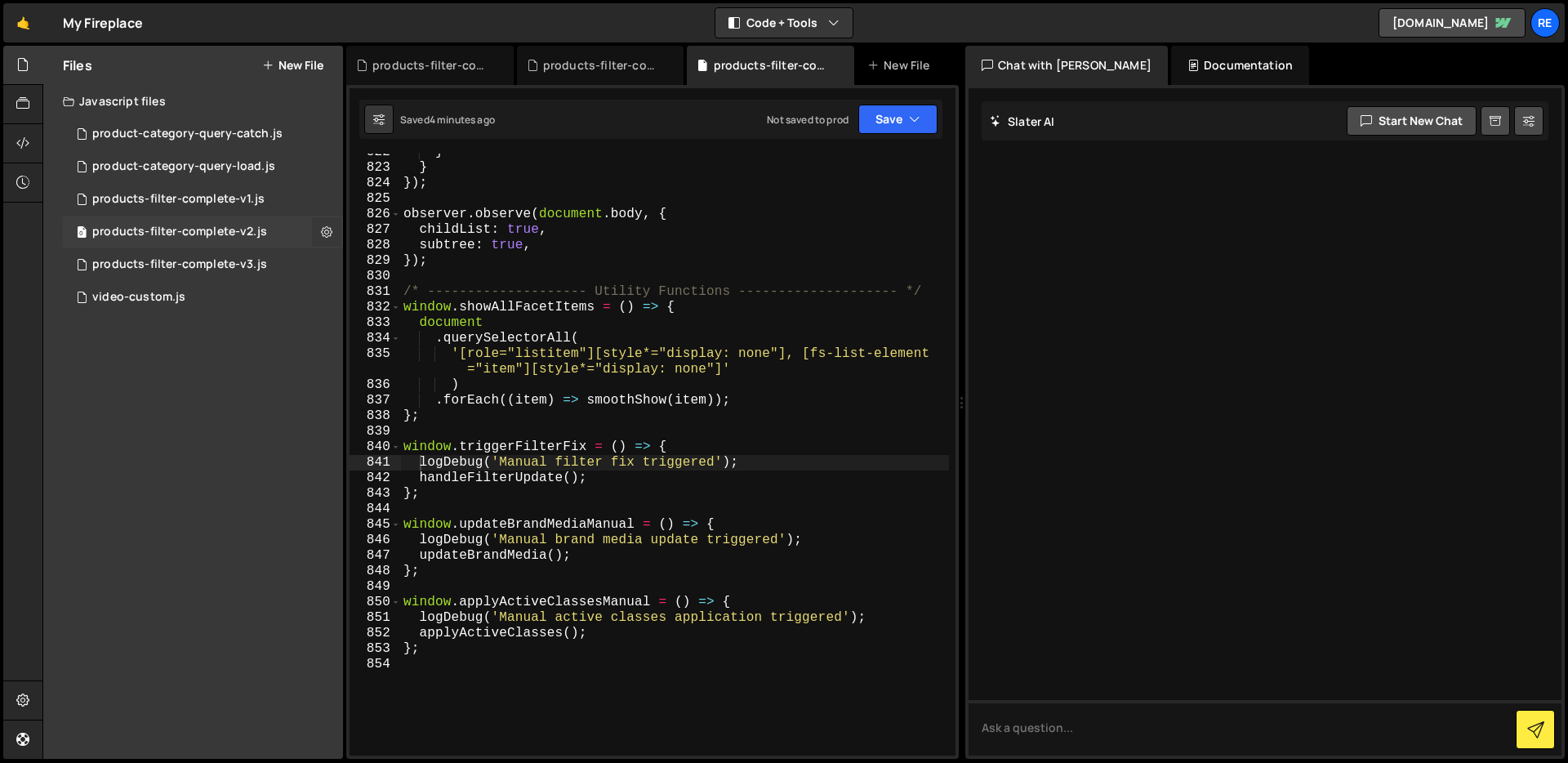
click at [327, 229] on icon at bounding box center [326, 232] width 11 height 16
type input "products-filter-complete-v2"
radio input "true"
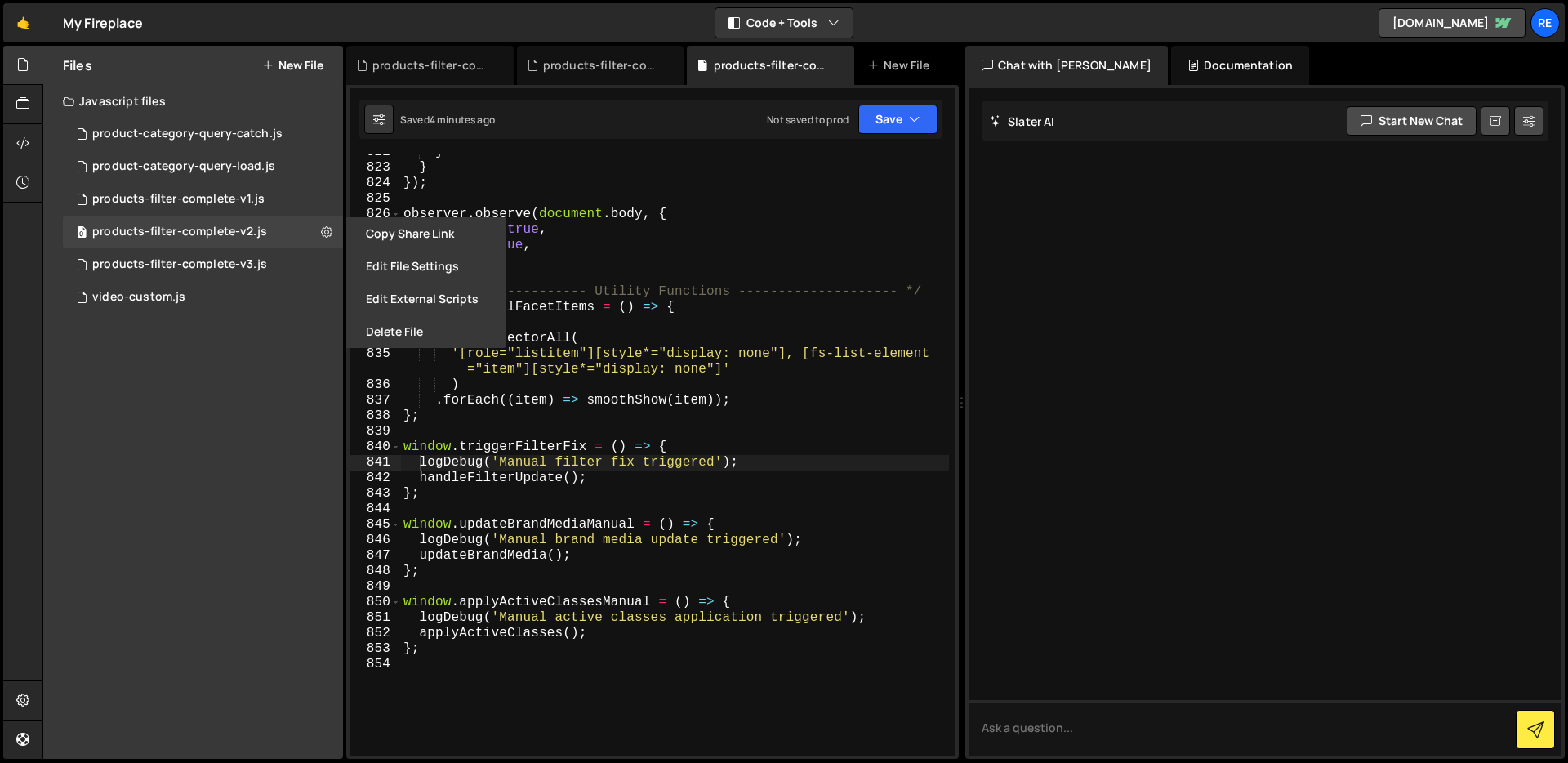
drag, startPoint x: 406, startPoint y: 271, endPoint x: 417, endPoint y: 272, distance: 11.0
click at [406, 271] on button "Edit File Settings" at bounding box center [427, 266] width 160 height 33
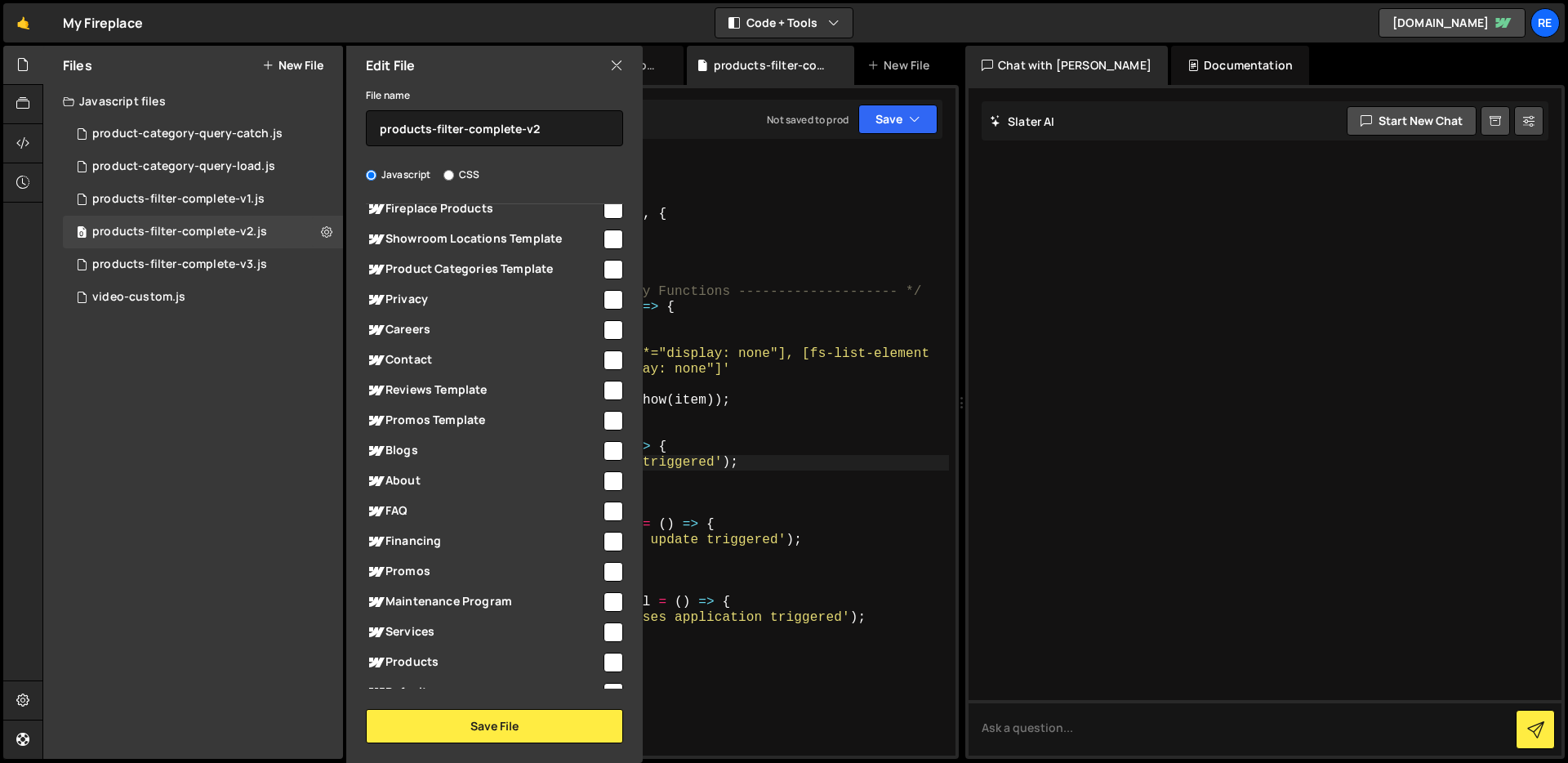
scroll to position [371, 0]
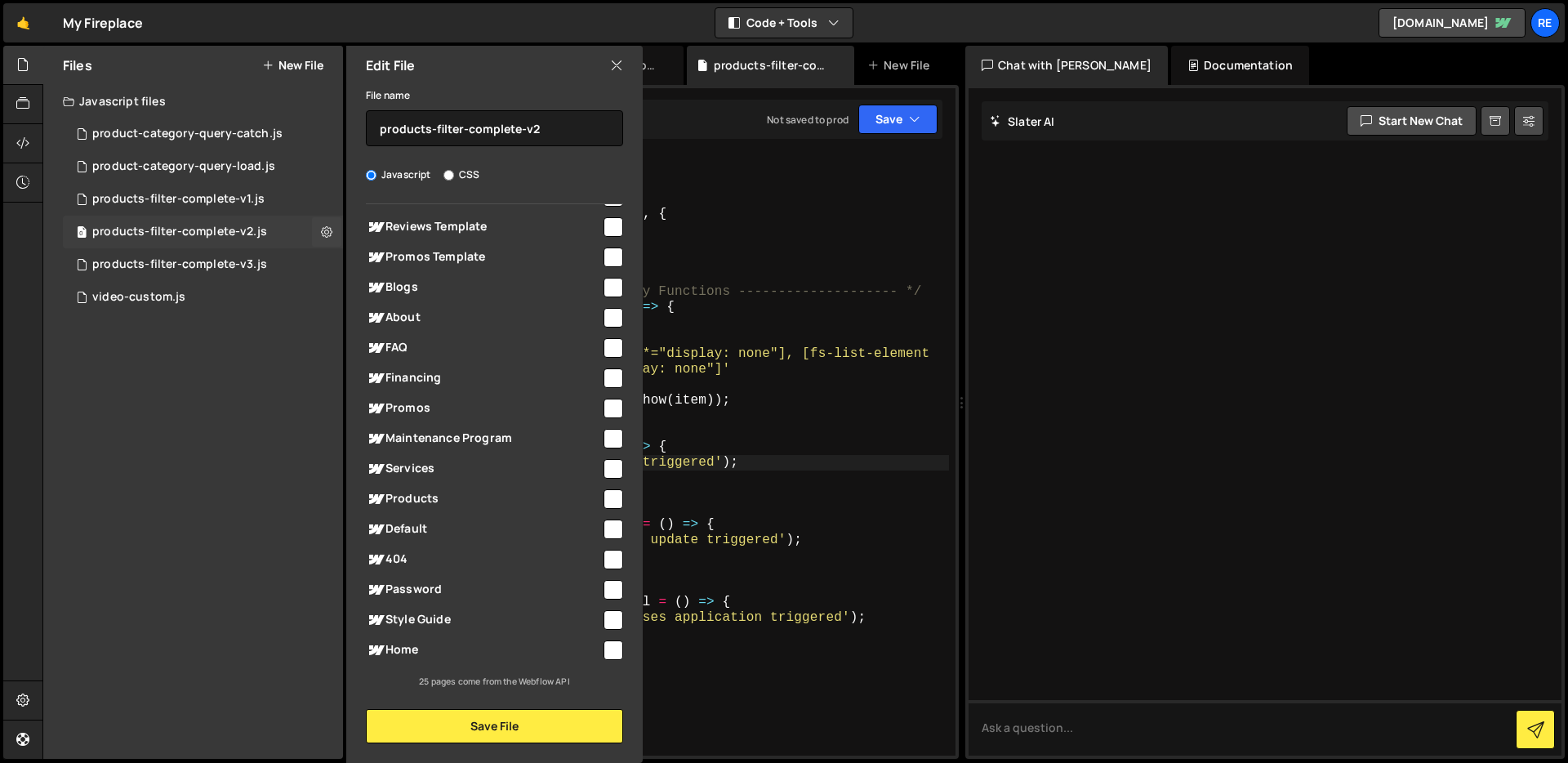
click at [285, 221] on div "0 products-filter-complete-v2.js 0" at bounding box center [203, 232] width 280 height 33
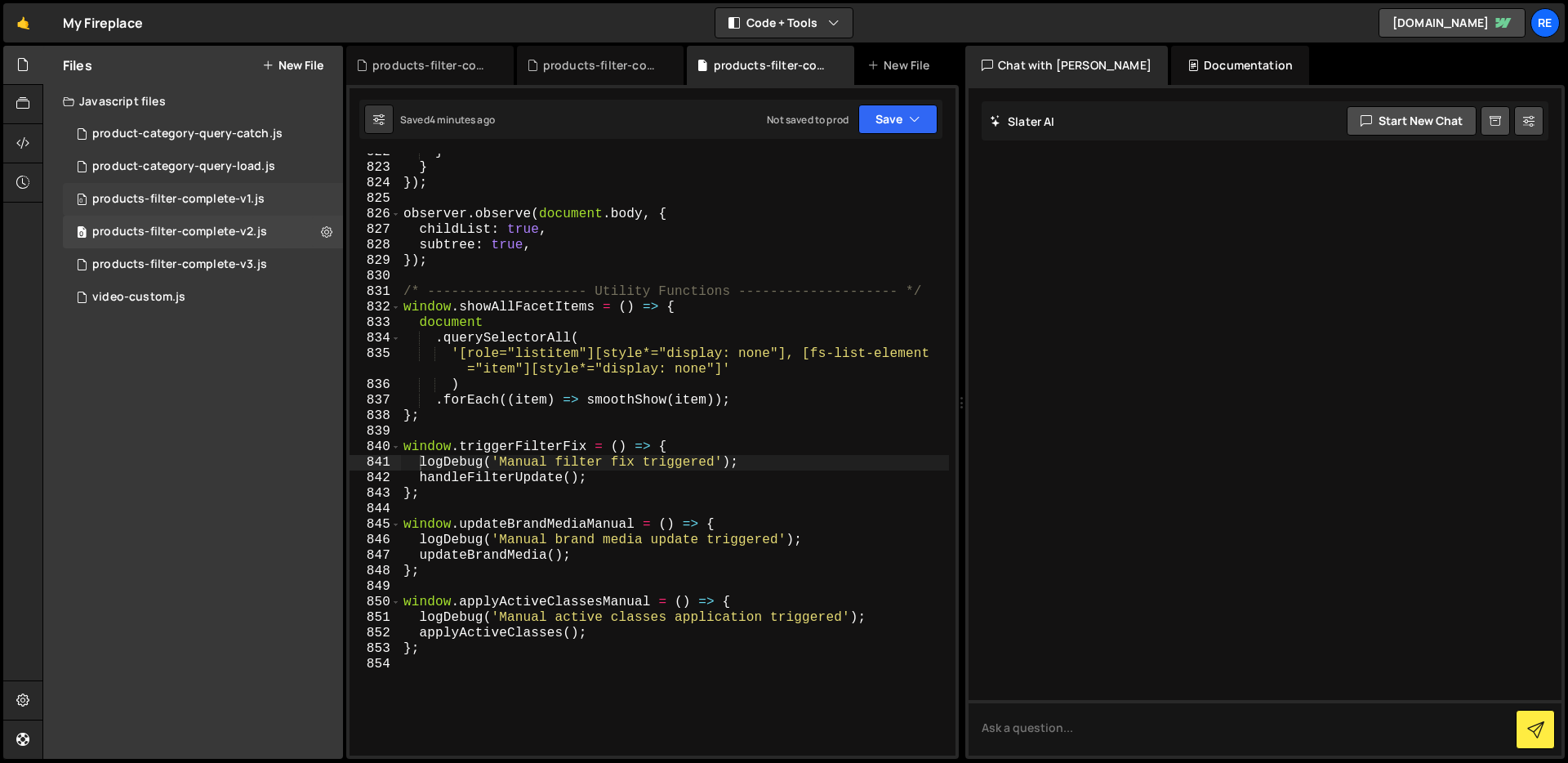
click at [308, 194] on div "0 products-filter-complete-v1.js 0" at bounding box center [203, 199] width 280 height 33
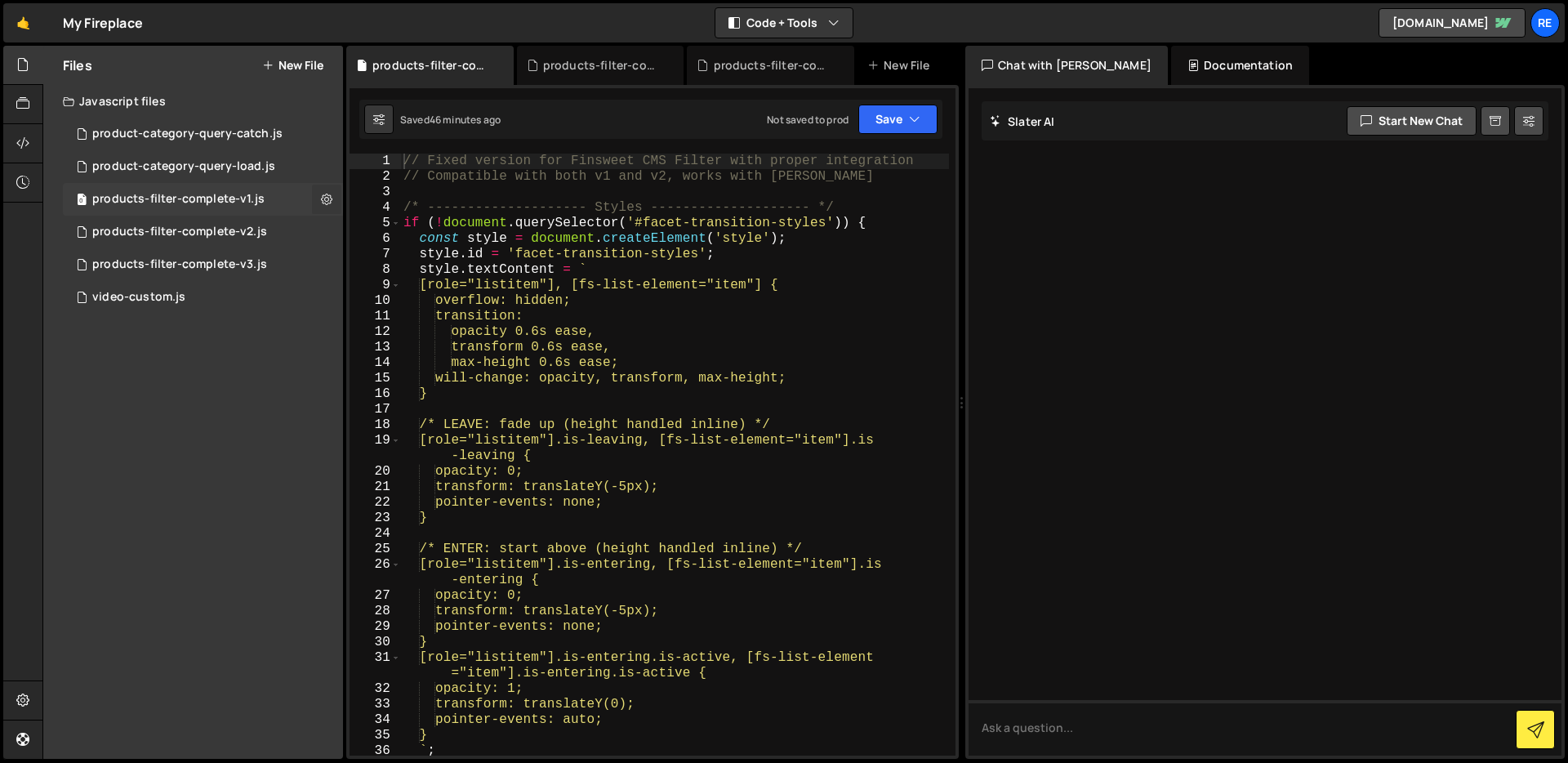
click at [330, 200] on icon at bounding box center [326, 199] width 11 height 16
type input "products-filter-complete-v1"
radio input "true"
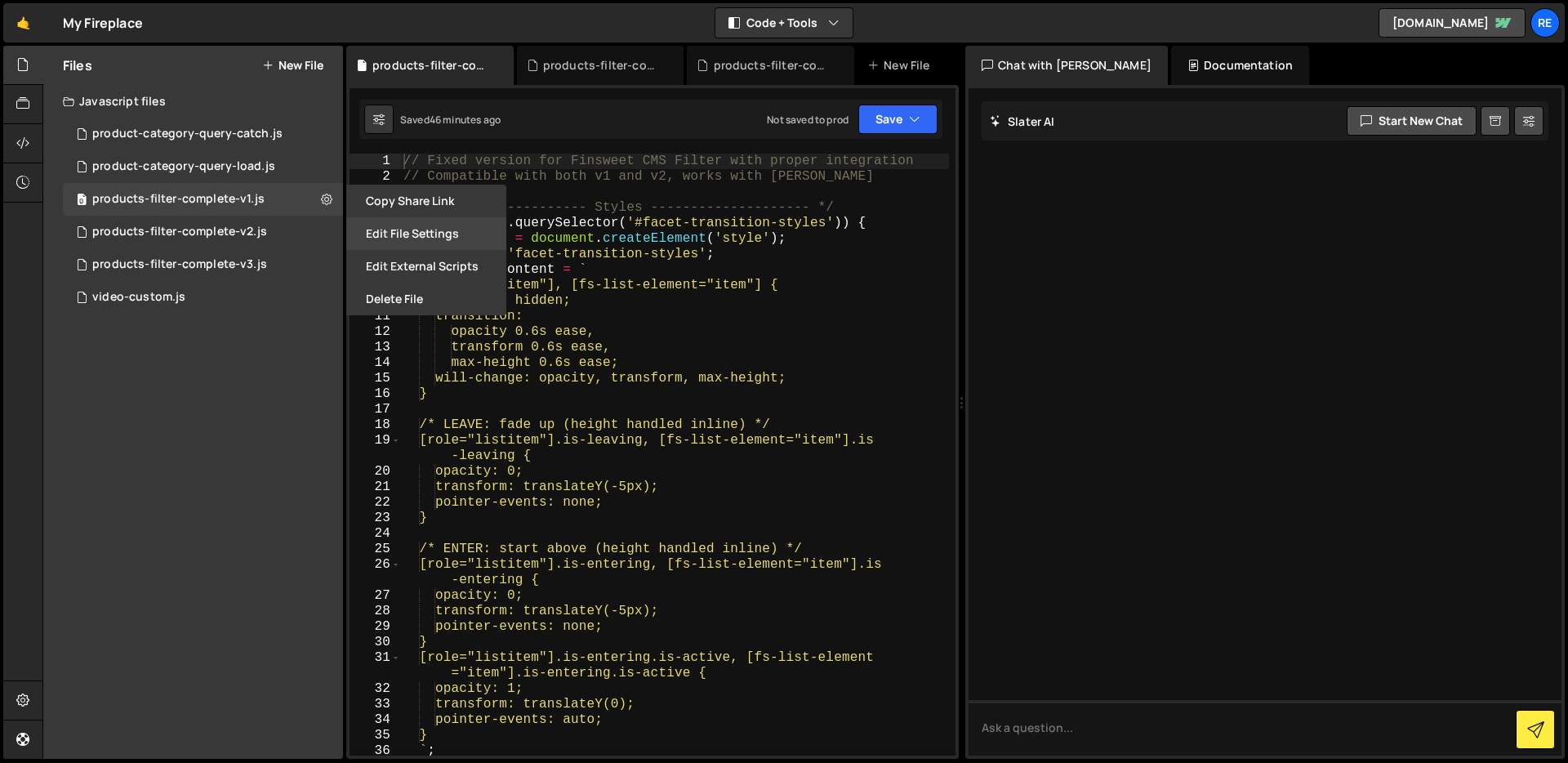
click at [395, 224] on button "Edit File Settings" at bounding box center [427, 234] width 160 height 33
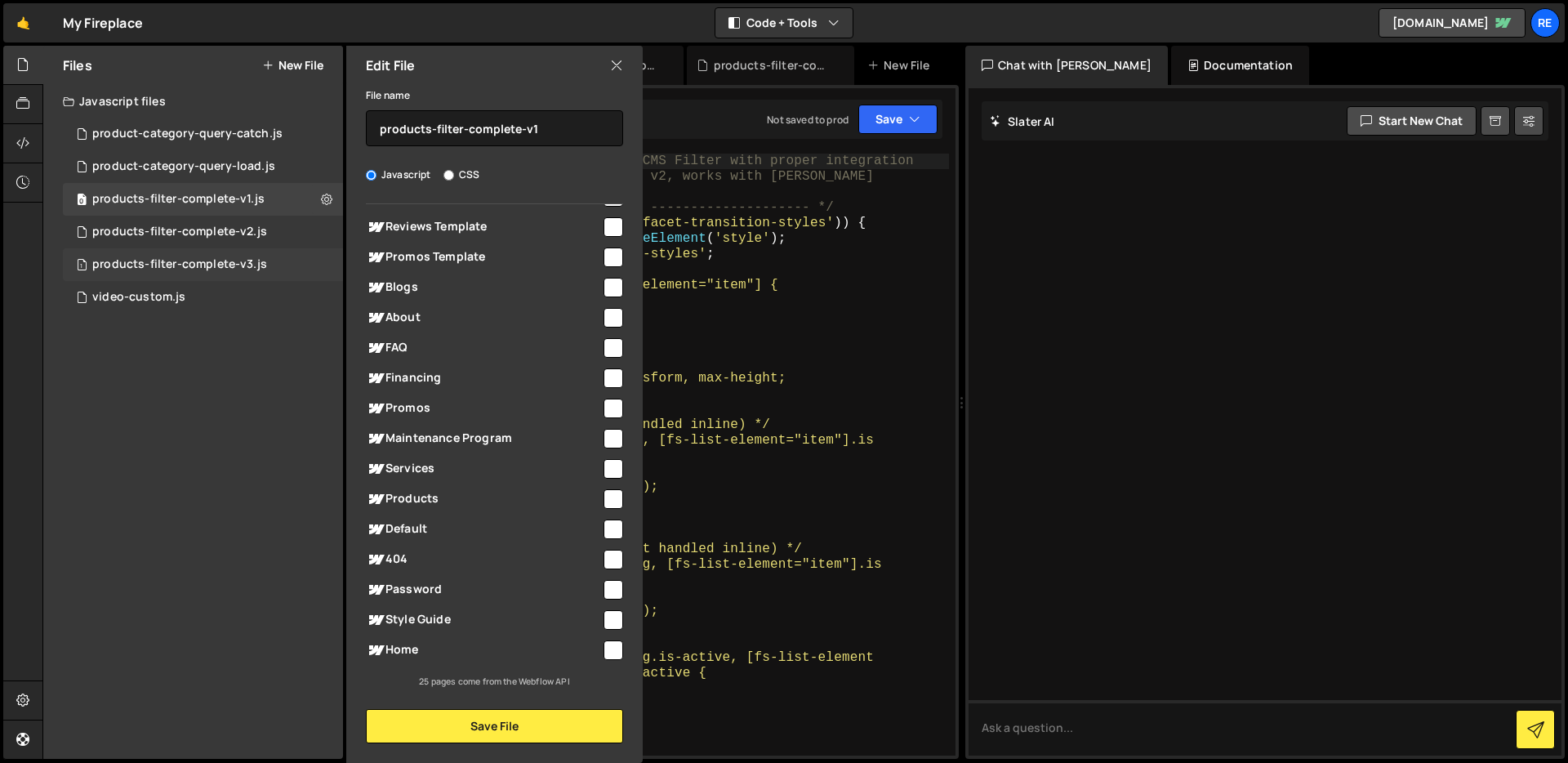
click at [171, 262] on div "products-filter-complete-v3.js" at bounding box center [179, 264] width 175 height 15
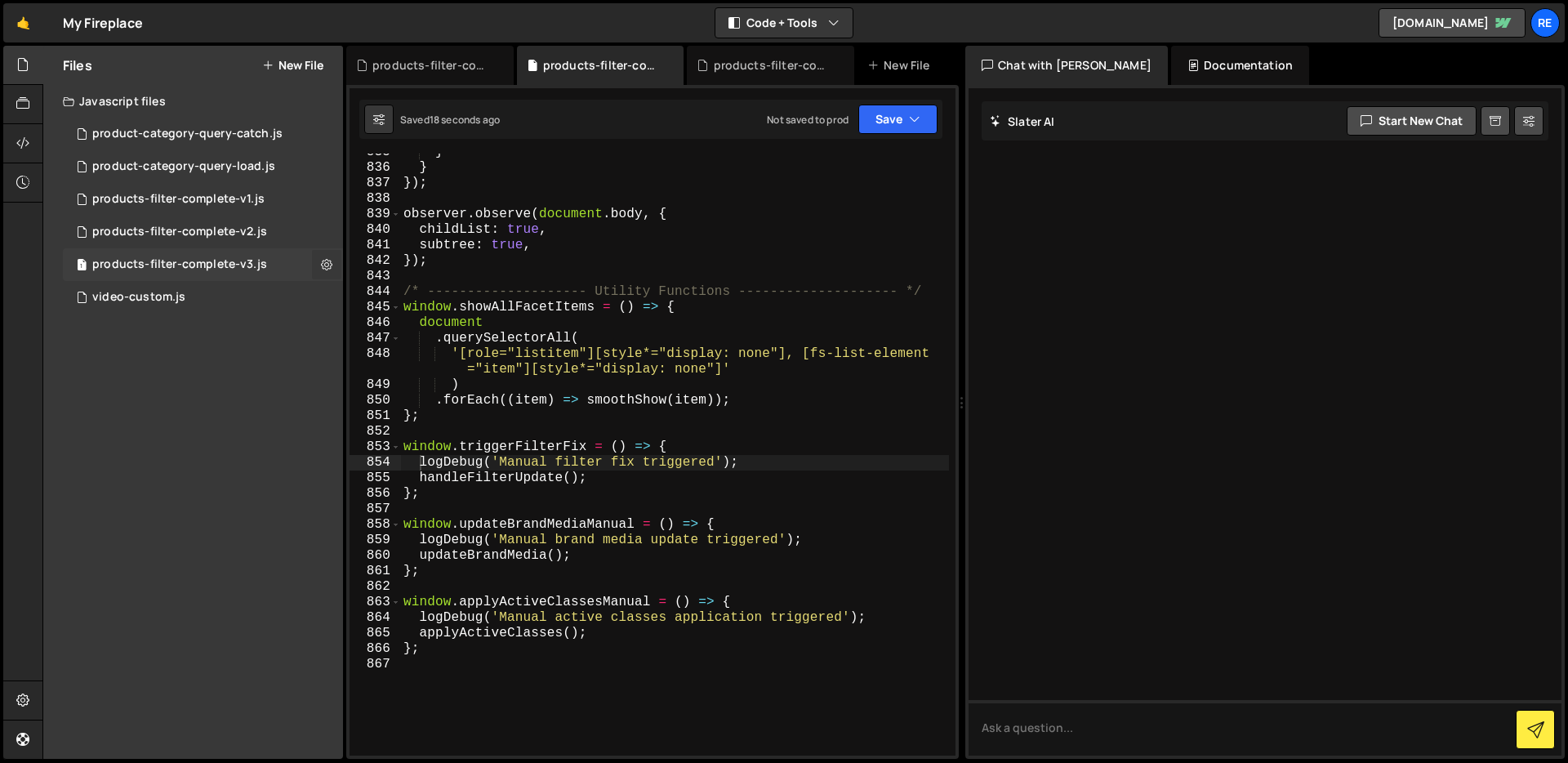
click at [322, 268] on icon at bounding box center [326, 264] width 11 height 16
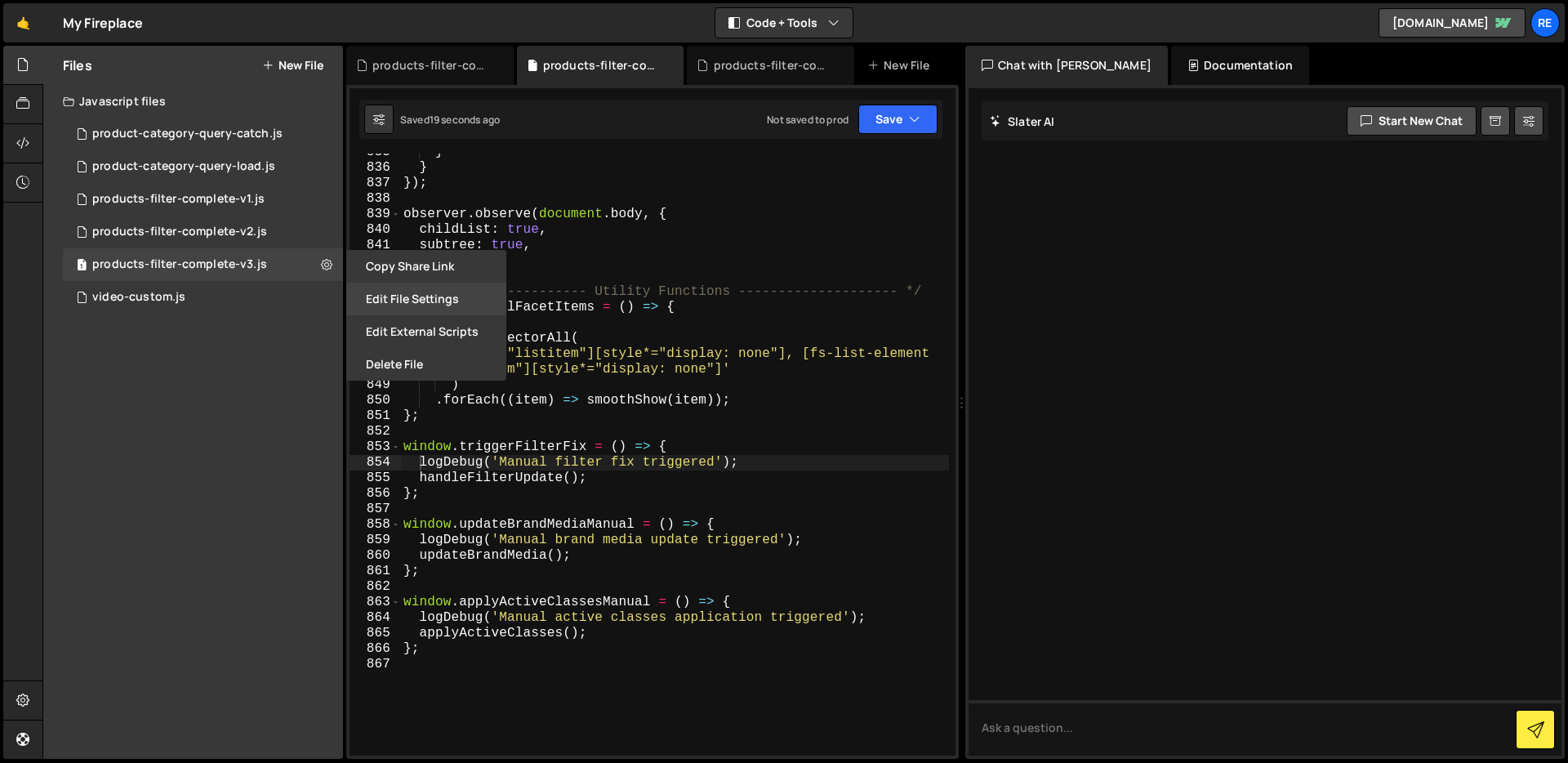
click at [376, 307] on button "Edit File Settings" at bounding box center [427, 299] width 160 height 33
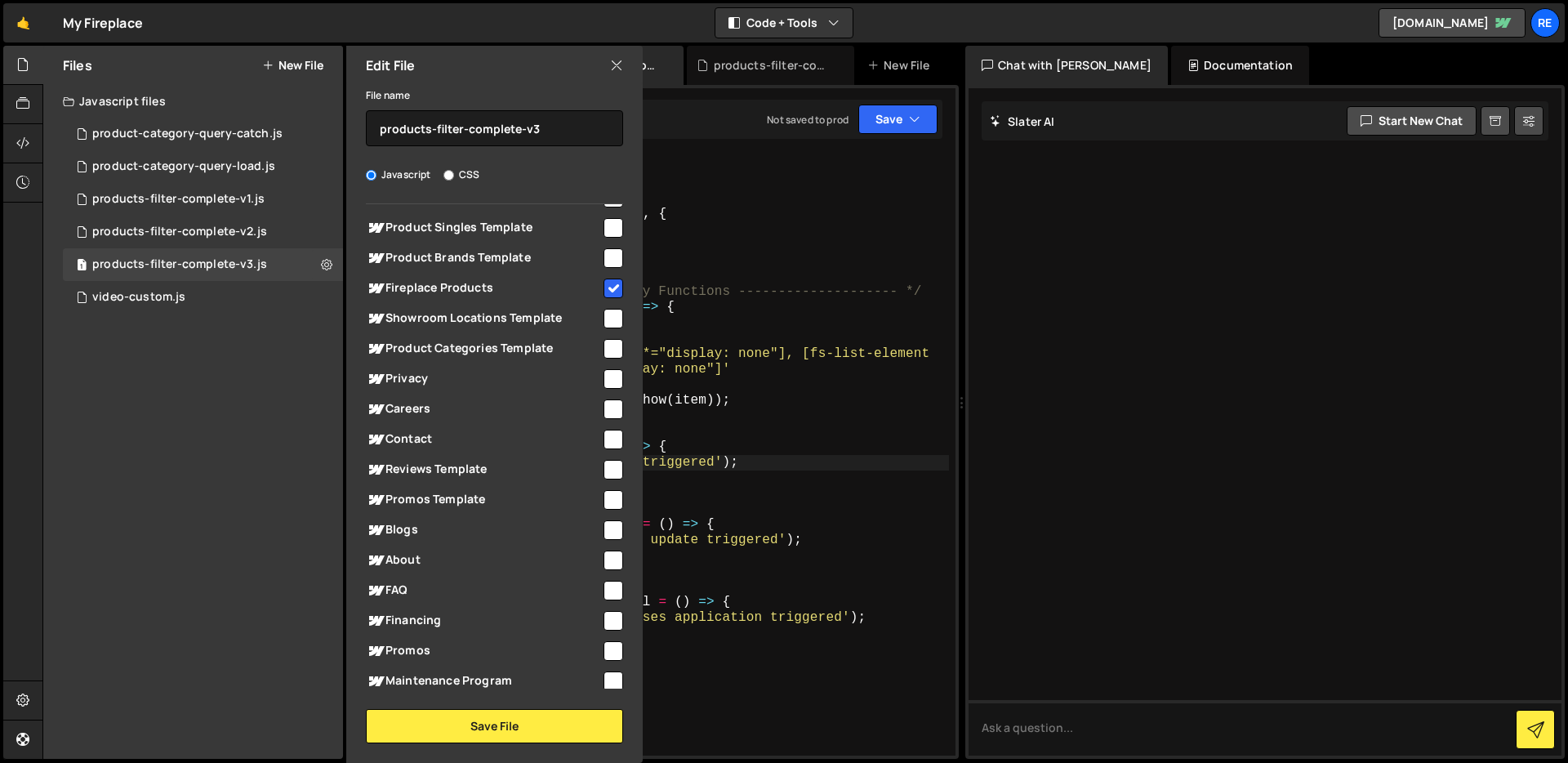
scroll to position [0, 0]
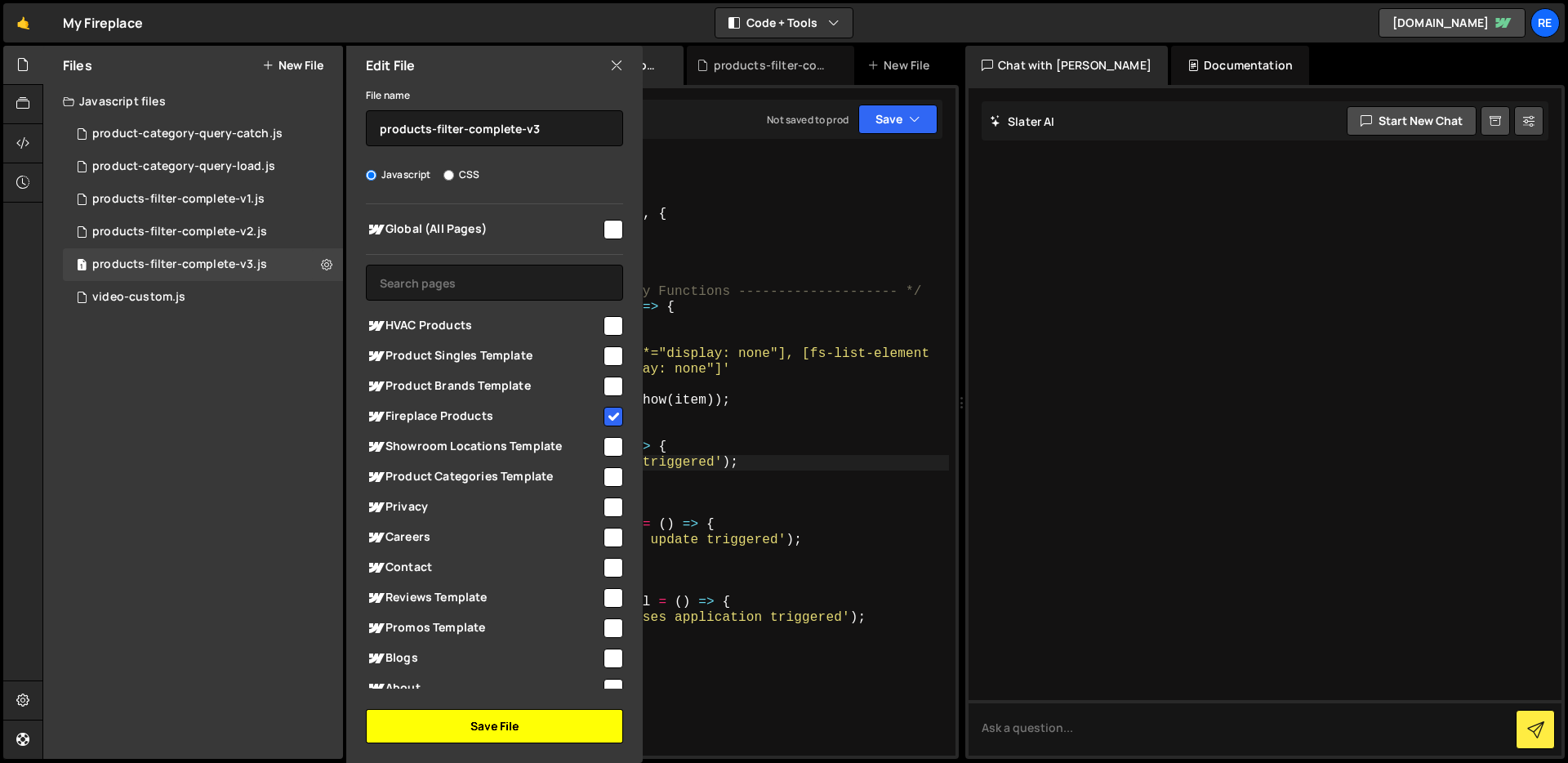
click at [540, 732] on button "Save File" at bounding box center [494, 726] width 257 height 34
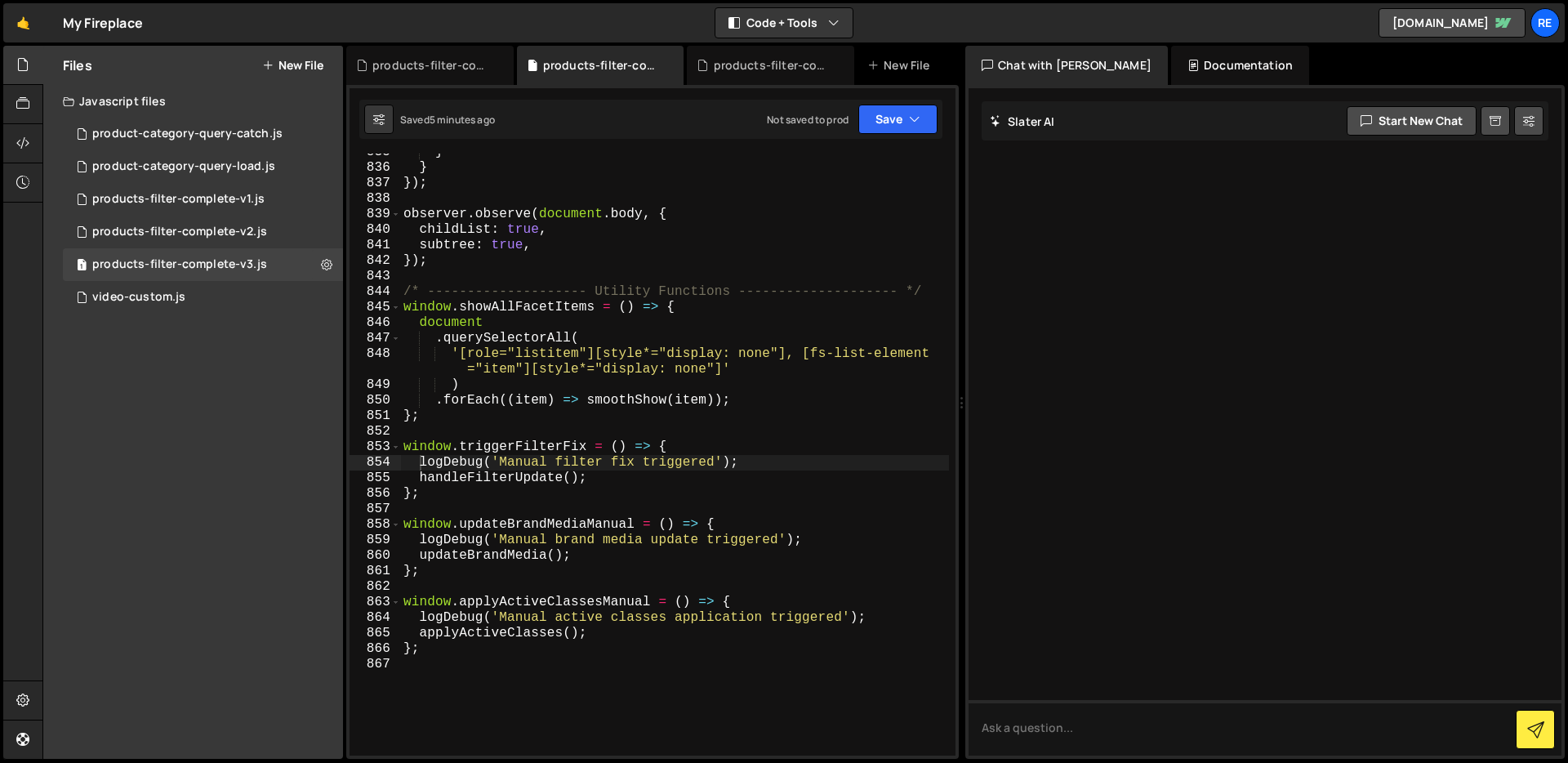
click at [747, 344] on div "} } }) ; observer . observe ( document . body , { childList : true , subtree : …" at bounding box center [674, 461] width 549 height 633
type textarea "};"
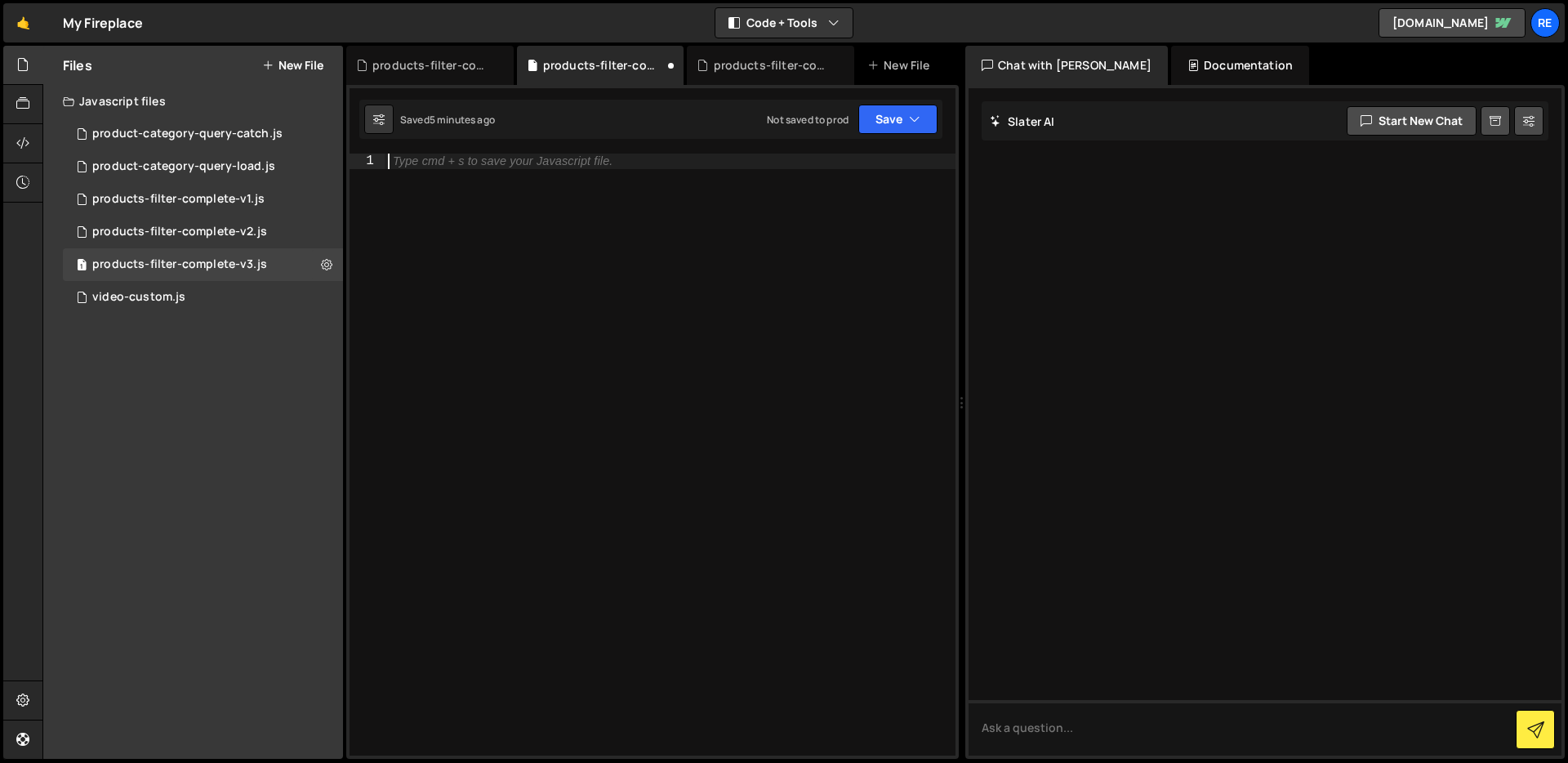
paste textarea "};"
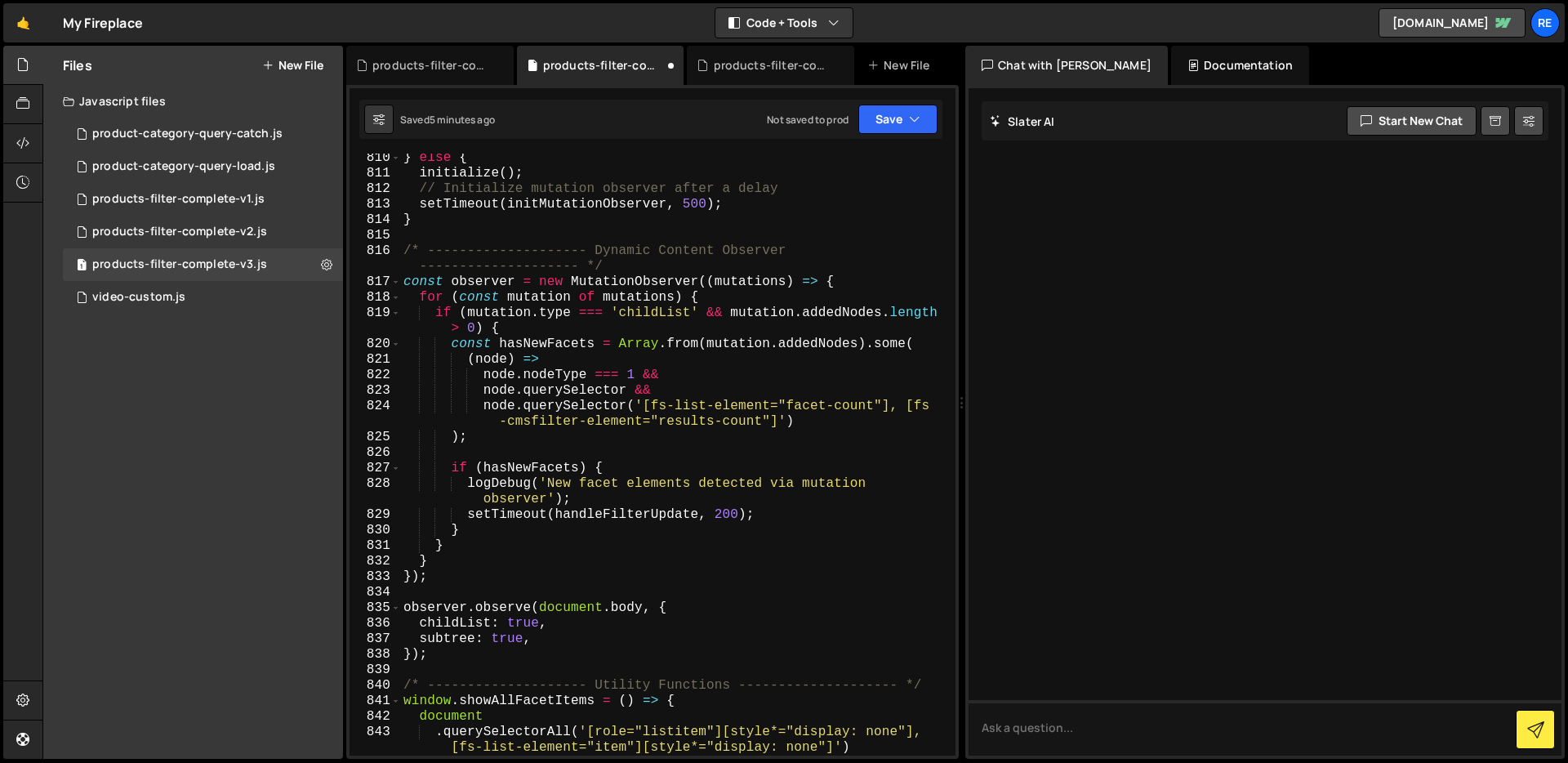
type textarea "logDebug('Manual filter fix triggered');"
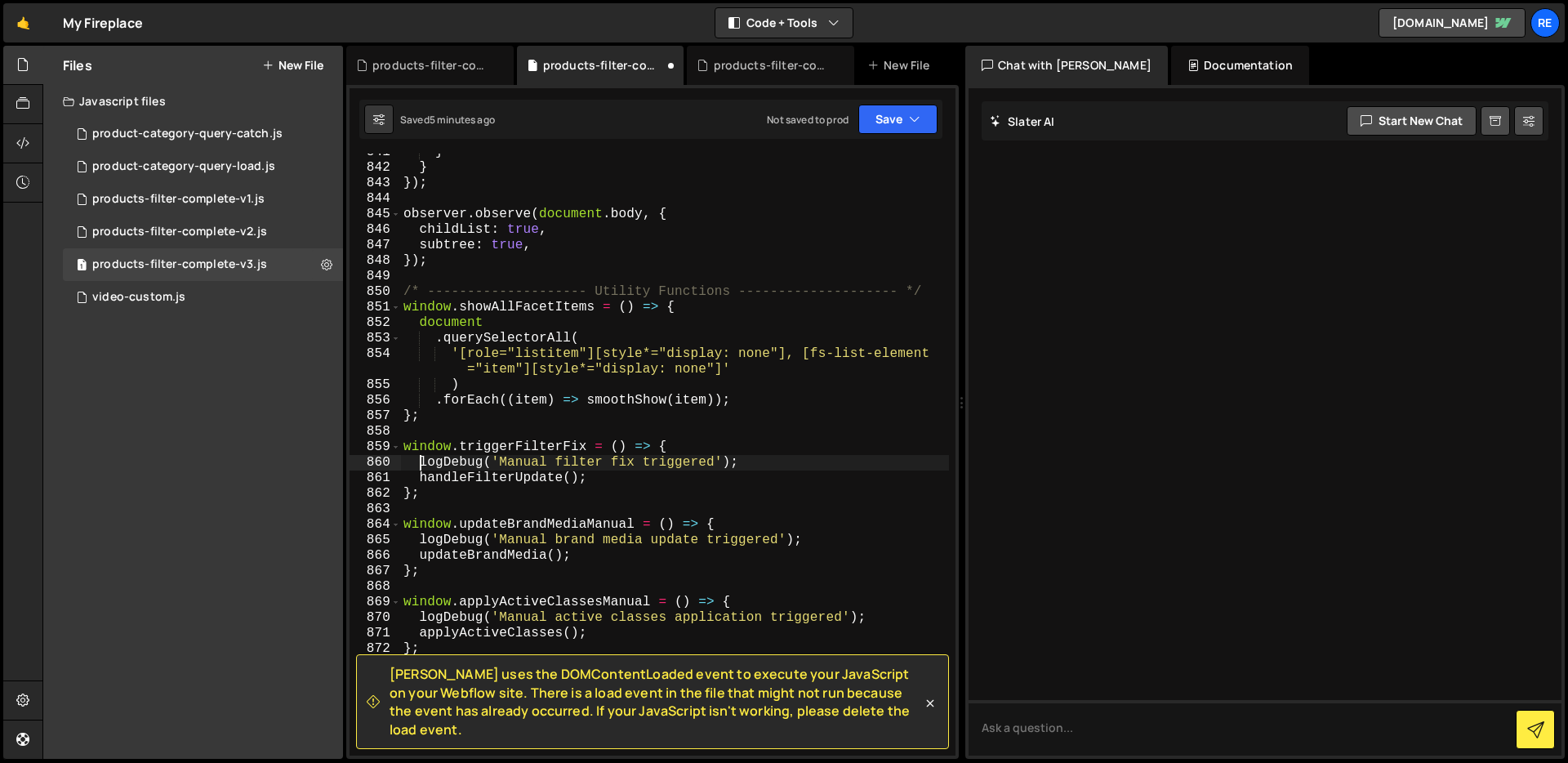
scroll to position [14175, 0]
click at [327, 255] on button at bounding box center [327, 265] width 29 height 29
type input "products-filter-complete-v3"
radio input "true"
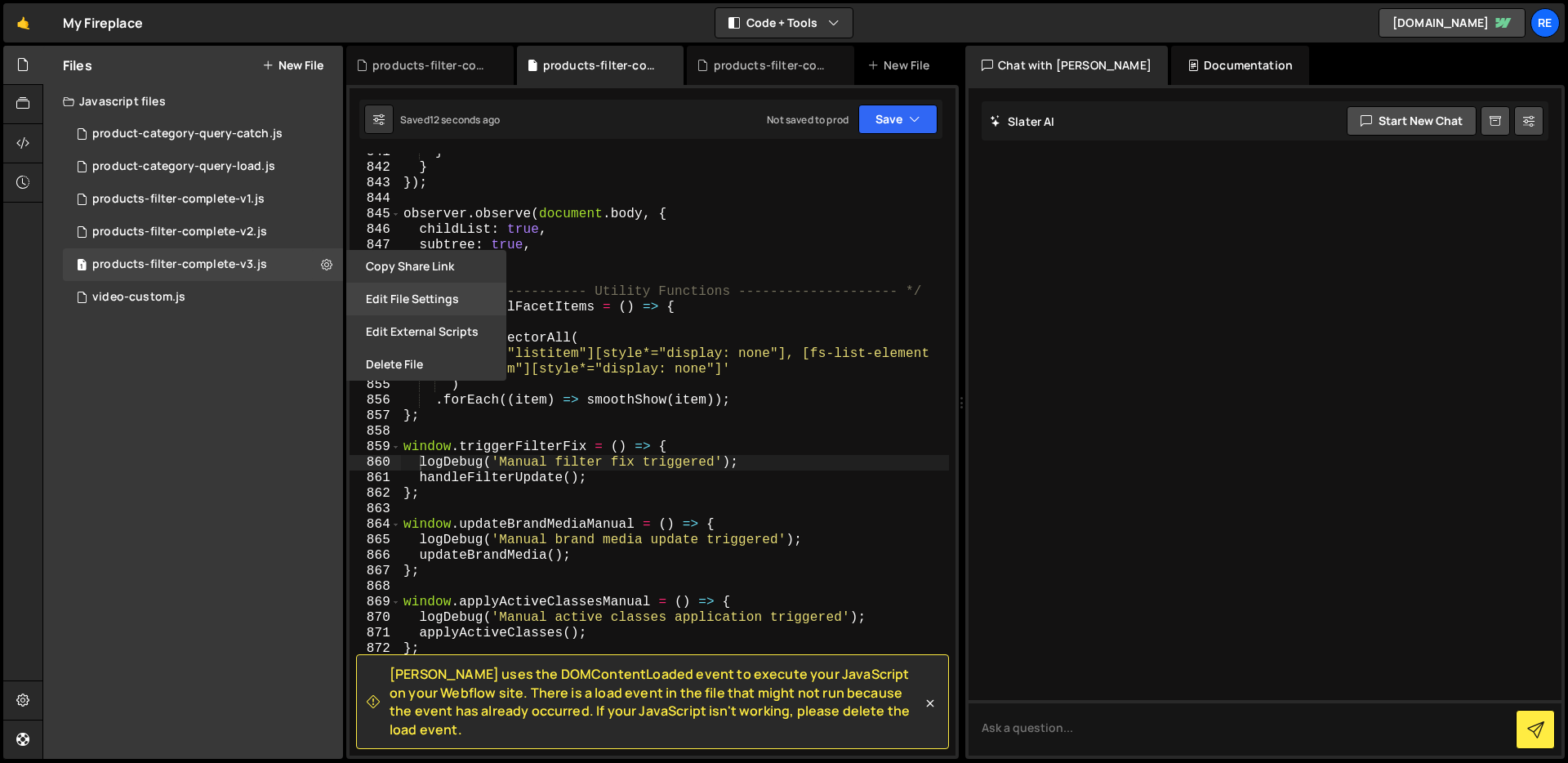
click at [422, 288] on button "Edit File Settings" at bounding box center [427, 299] width 160 height 33
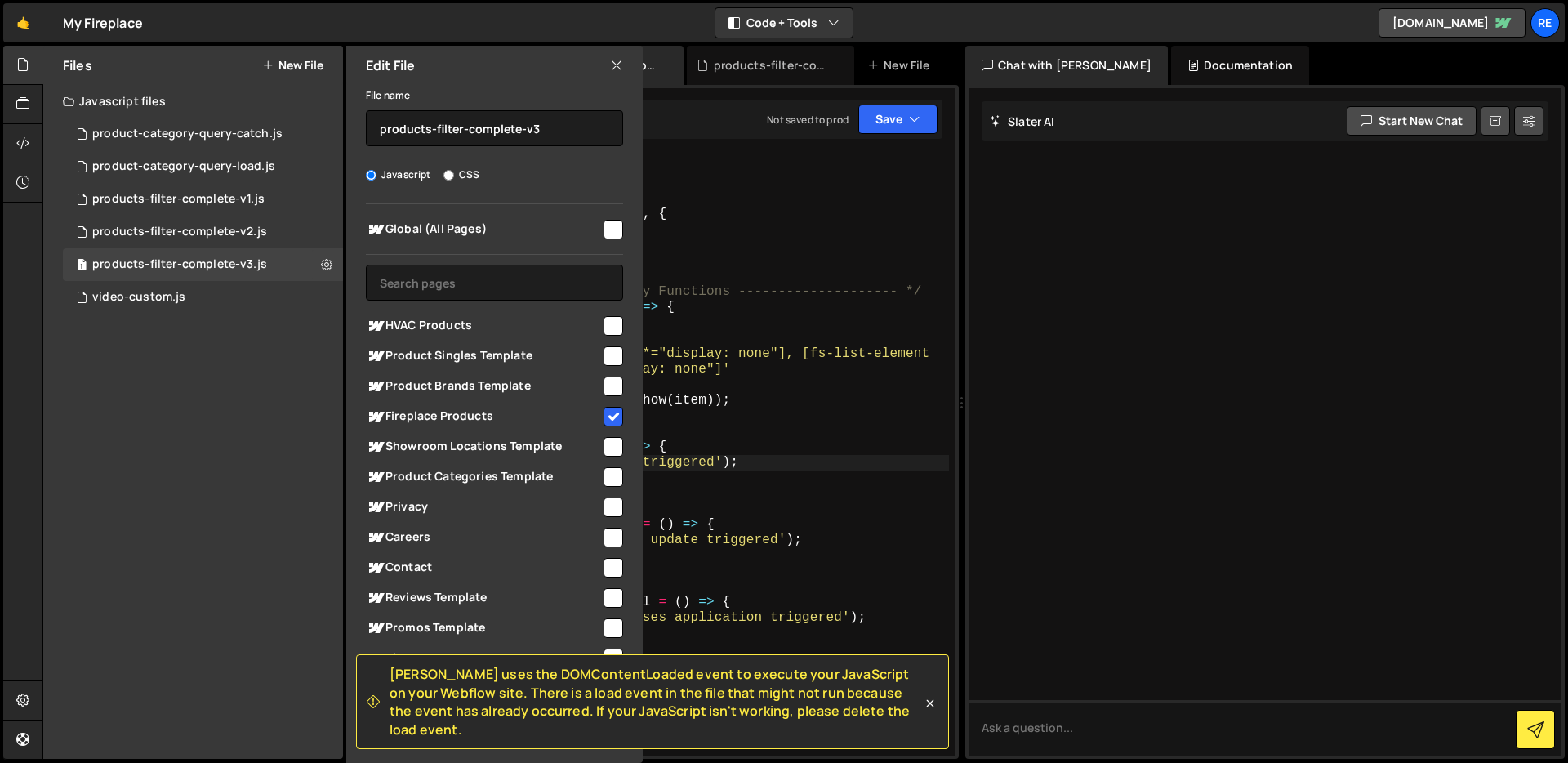
click at [603, 413] on input "checkbox" at bounding box center [613, 416] width 20 height 20
click at [624, 68] on div "Edit File" at bounding box center [495, 65] width 297 height 39
click at [613, 68] on icon at bounding box center [616, 65] width 13 height 18
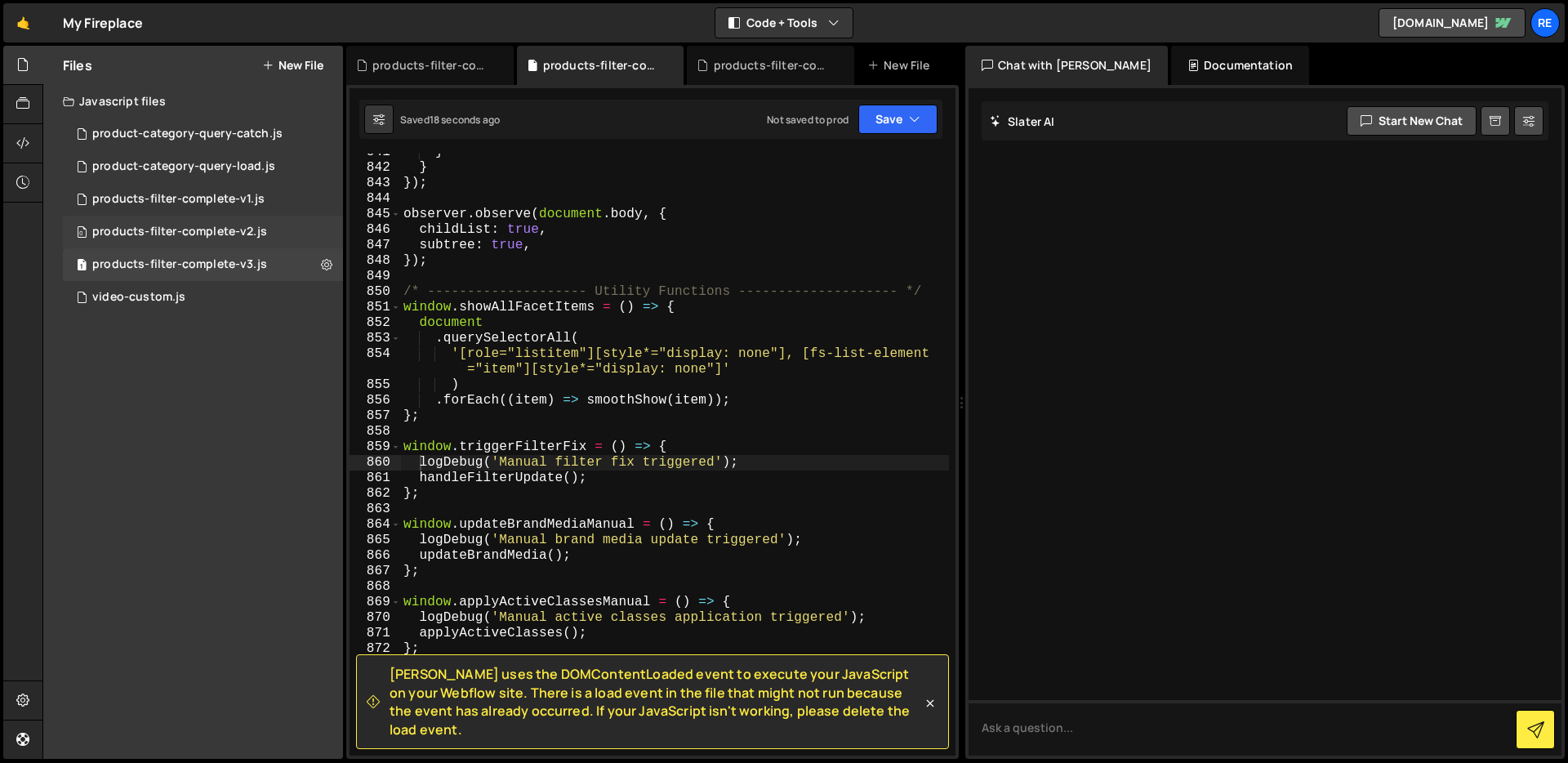
click at [328, 228] on div "0 products-filter-complete-v2.js 0" at bounding box center [203, 232] width 280 height 33
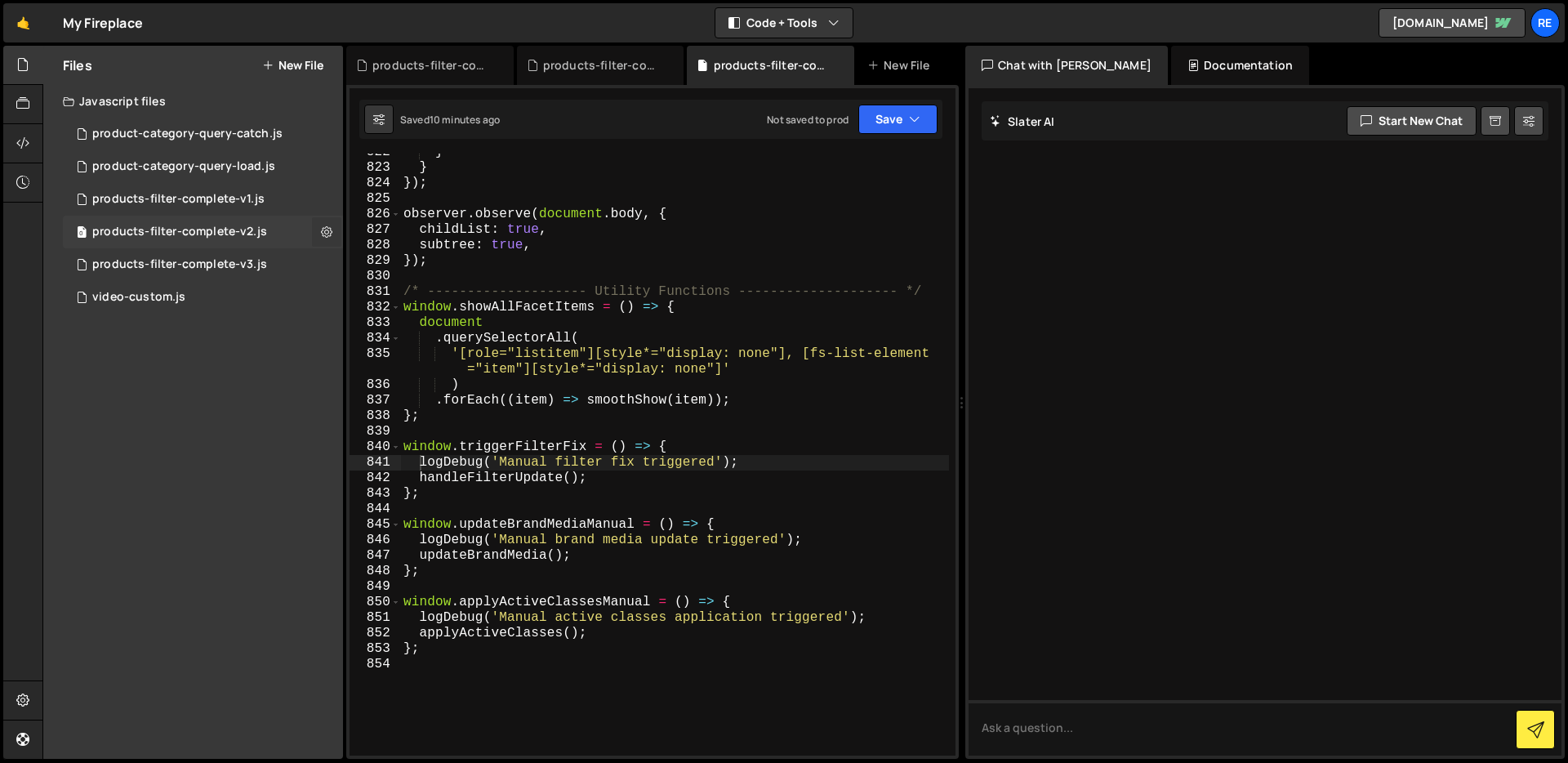
click at [325, 234] on icon at bounding box center [326, 232] width 11 height 16
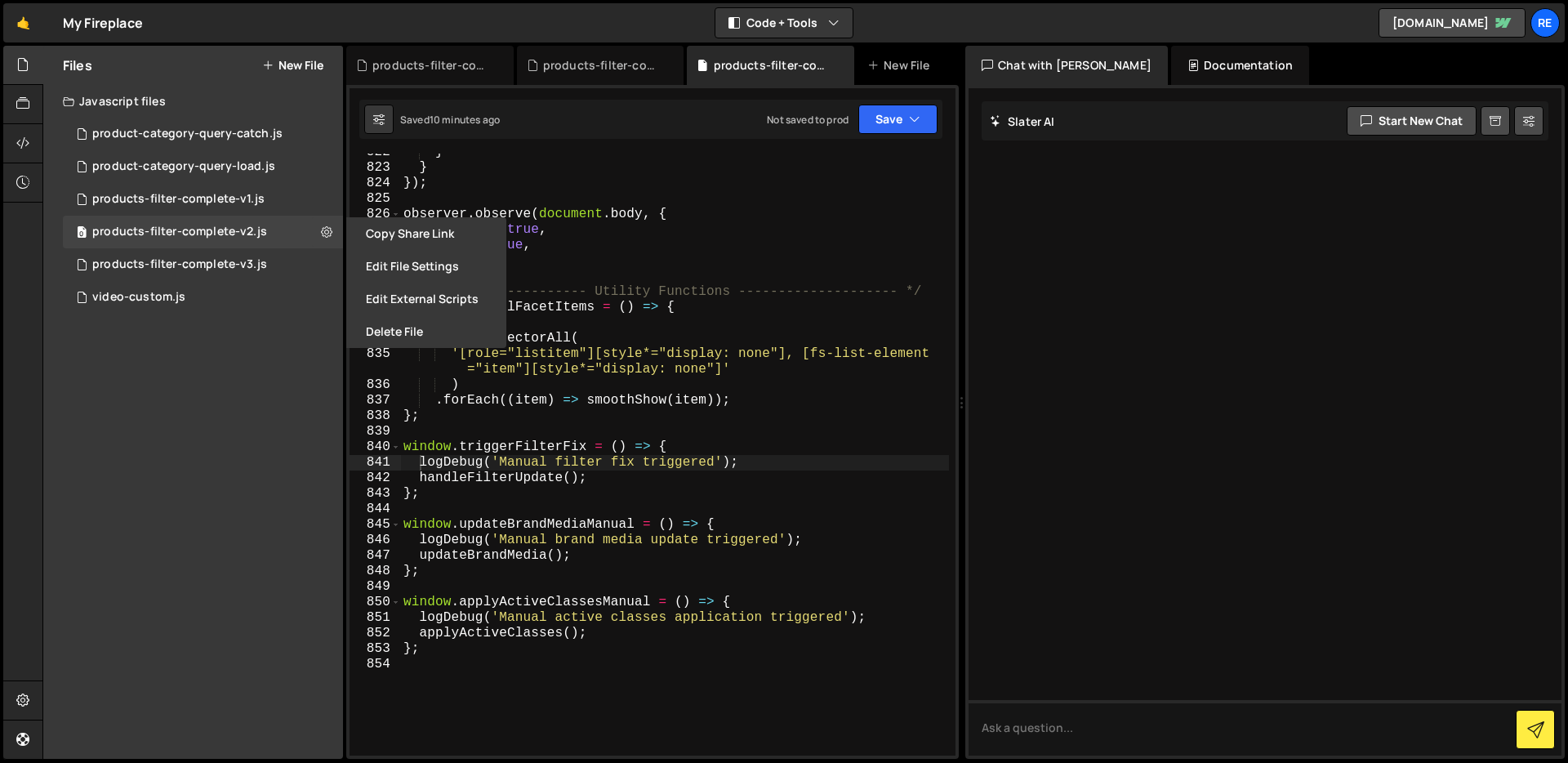
click at [422, 266] on button "Edit File Settings" at bounding box center [427, 266] width 160 height 33
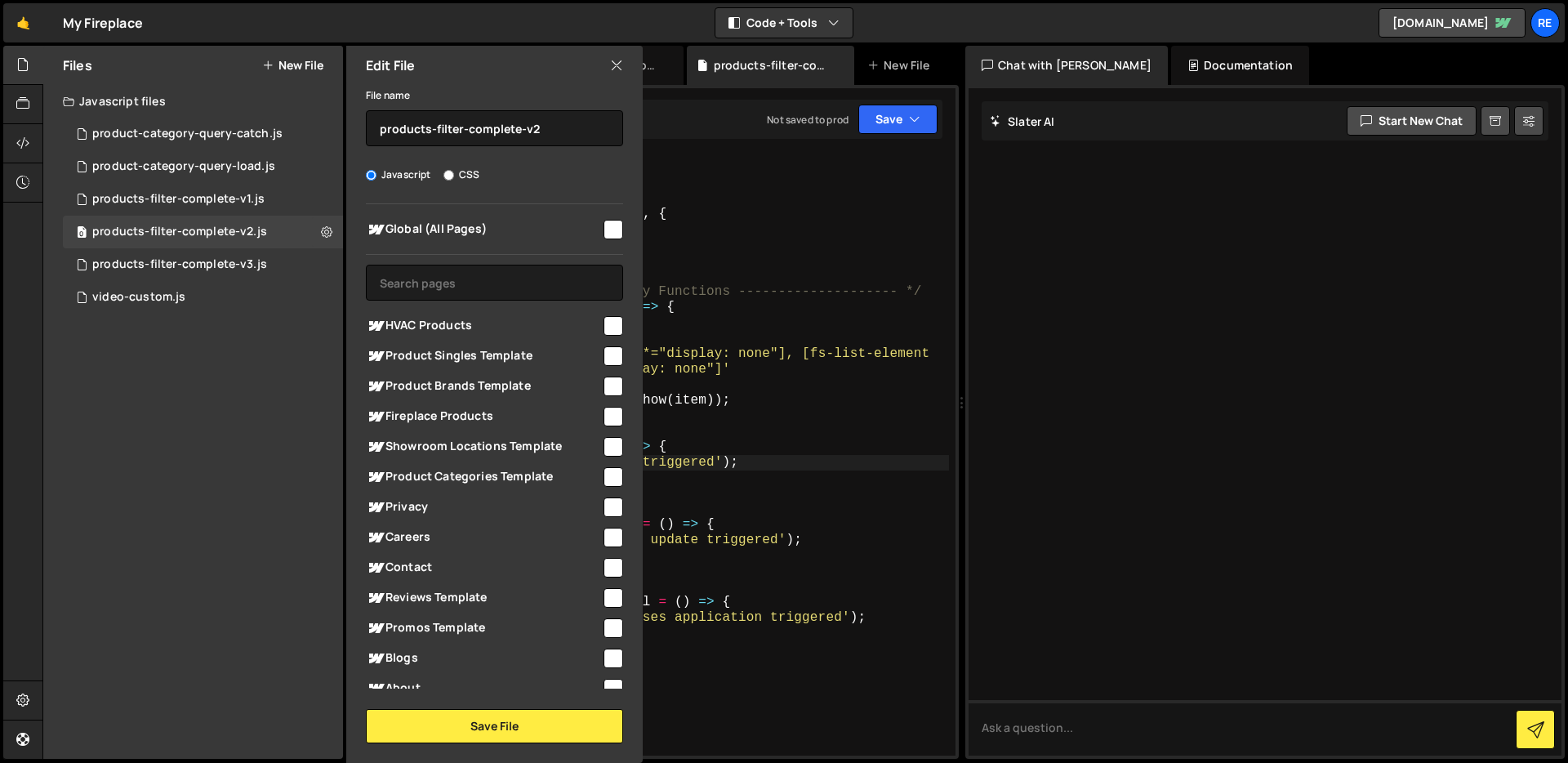
click at [604, 416] on input "checkbox" at bounding box center [613, 416] width 20 height 20
checkbox input "true"
click at [516, 733] on button "Save File" at bounding box center [494, 726] width 257 height 34
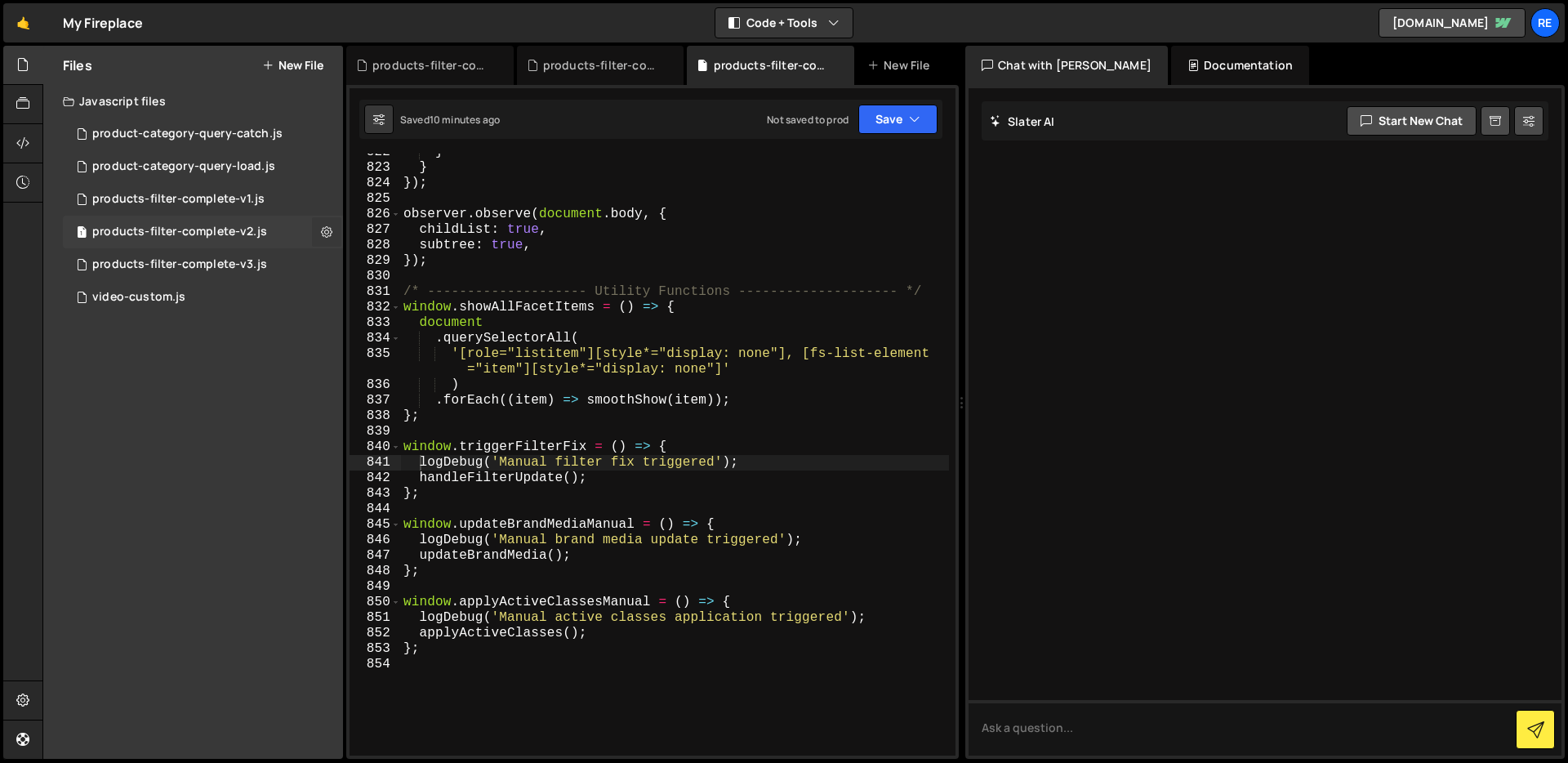
click at [330, 235] on icon at bounding box center [326, 232] width 11 height 16
type input "products-filter-complete-v2"
radio input "true"
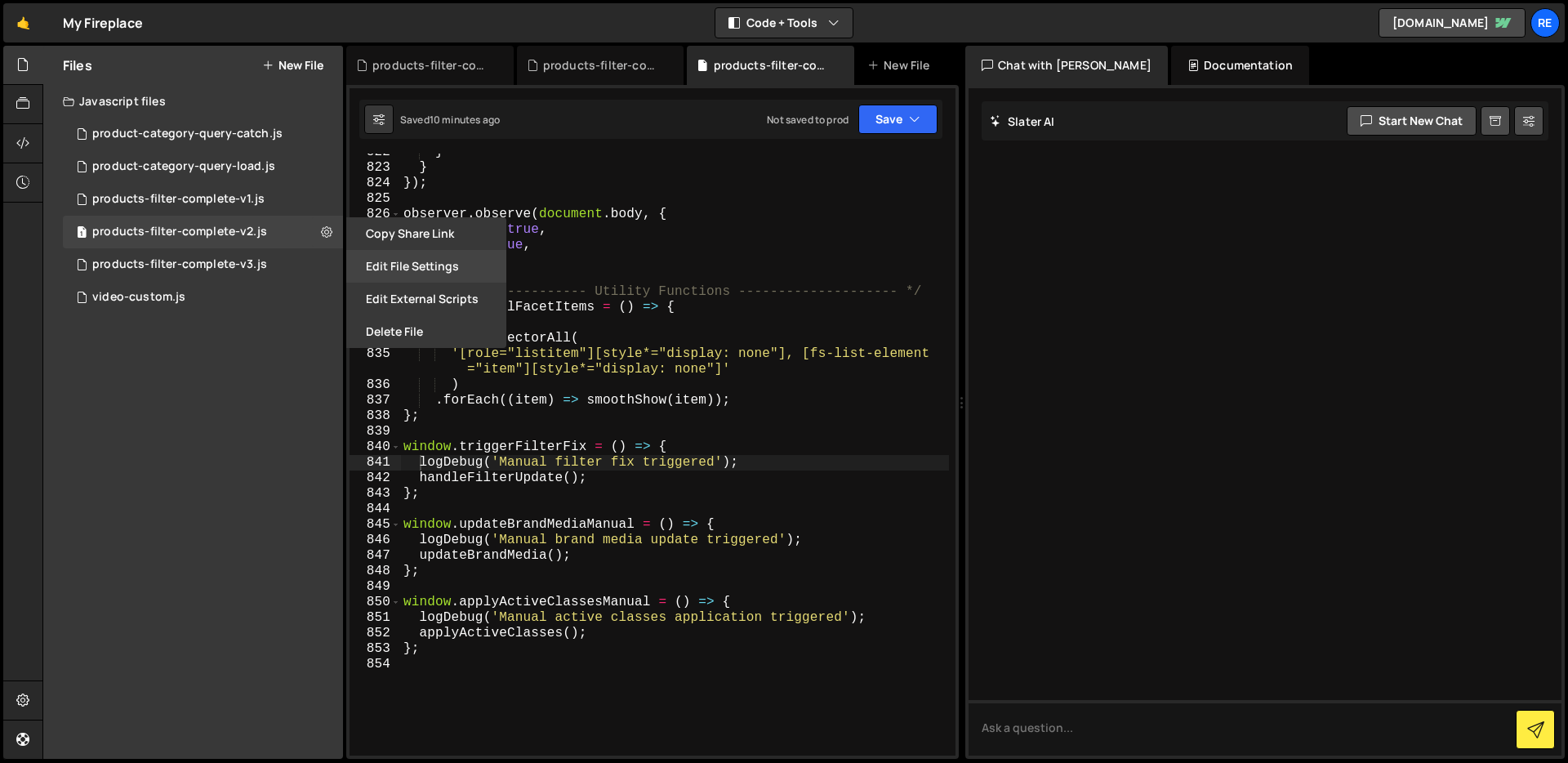
click at [424, 263] on button "Edit File Settings" at bounding box center [427, 266] width 160 height 33
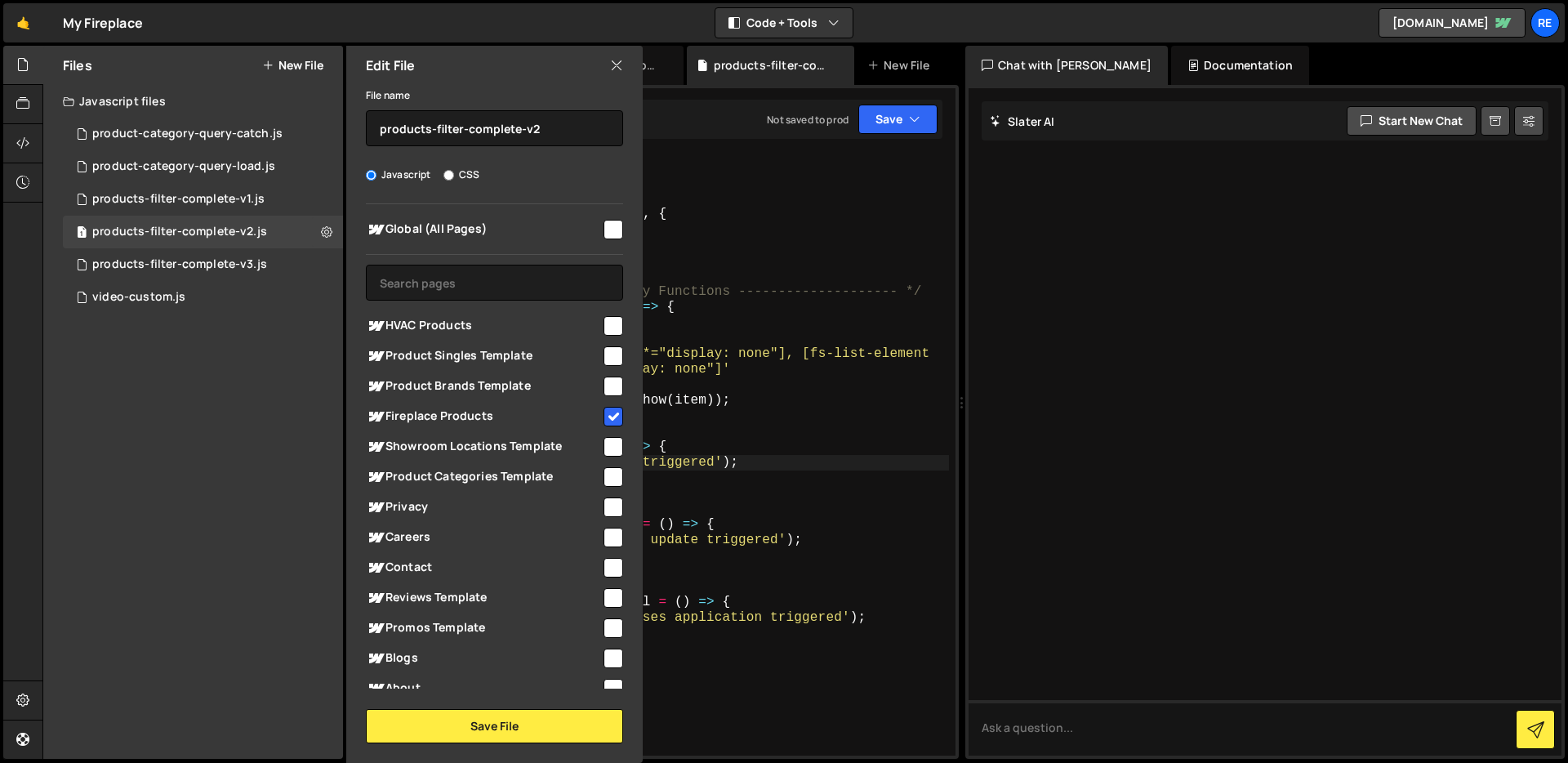
click at [609, 414] on input "checkbox" at bounding box center [613, 416] width 20 height 20
checkbox input "false"
click at [548, 733] on button "Save File" at bounding box center [494, 726] width 257 height 34
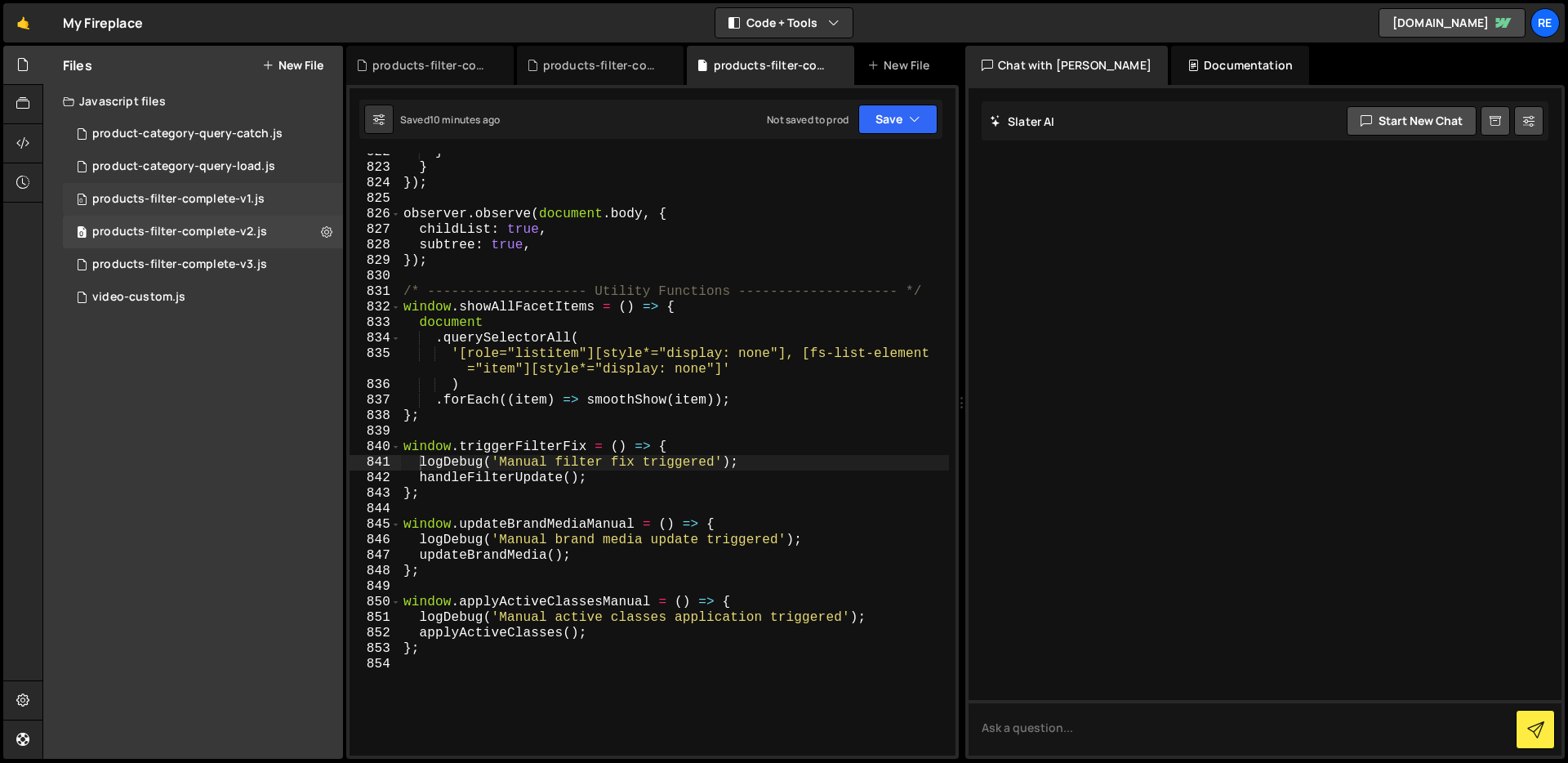
click at [324, 197] on div "0 products-filter-complete-v1.js 0" at bounding box center [203, 199] width 280 height 33
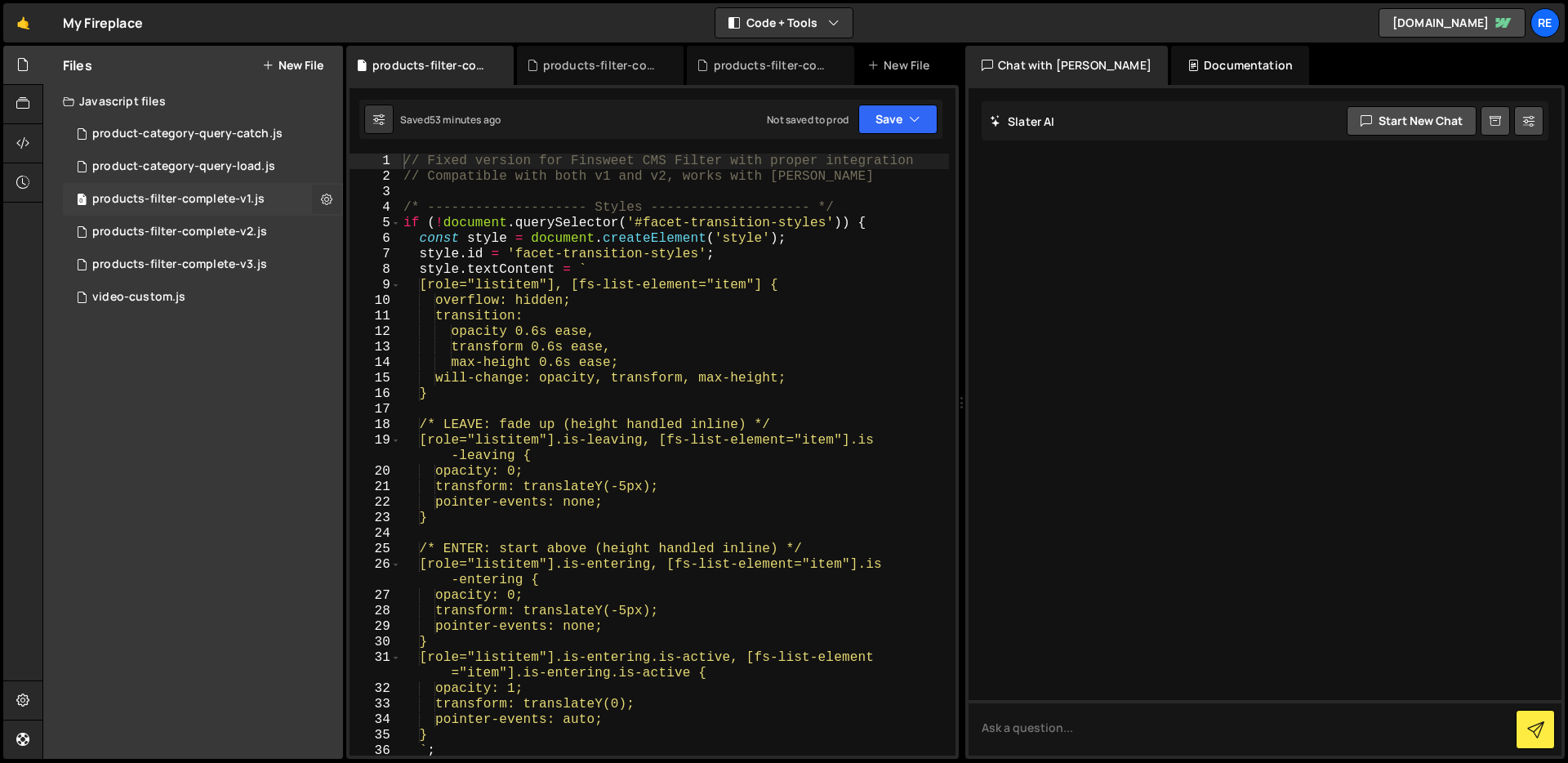
click at [333, 198] on button at bounding box center [327, 199] width 29 height 29
type input "products-filter-complete-v1"
radio input "true"
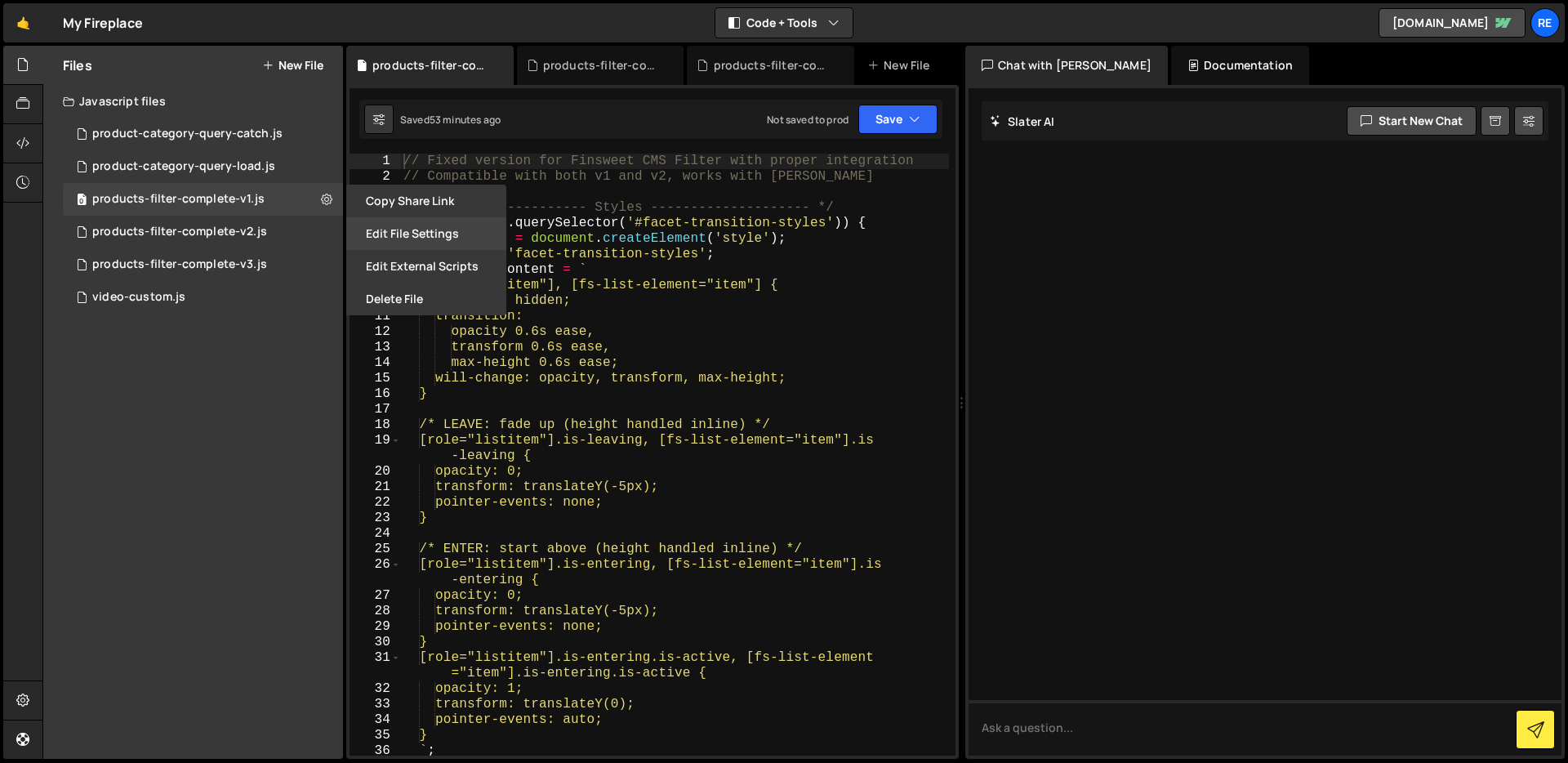
click at [427, 240] on button "Edit File Settings" at bounding box center [427, 234] width 160 height 33
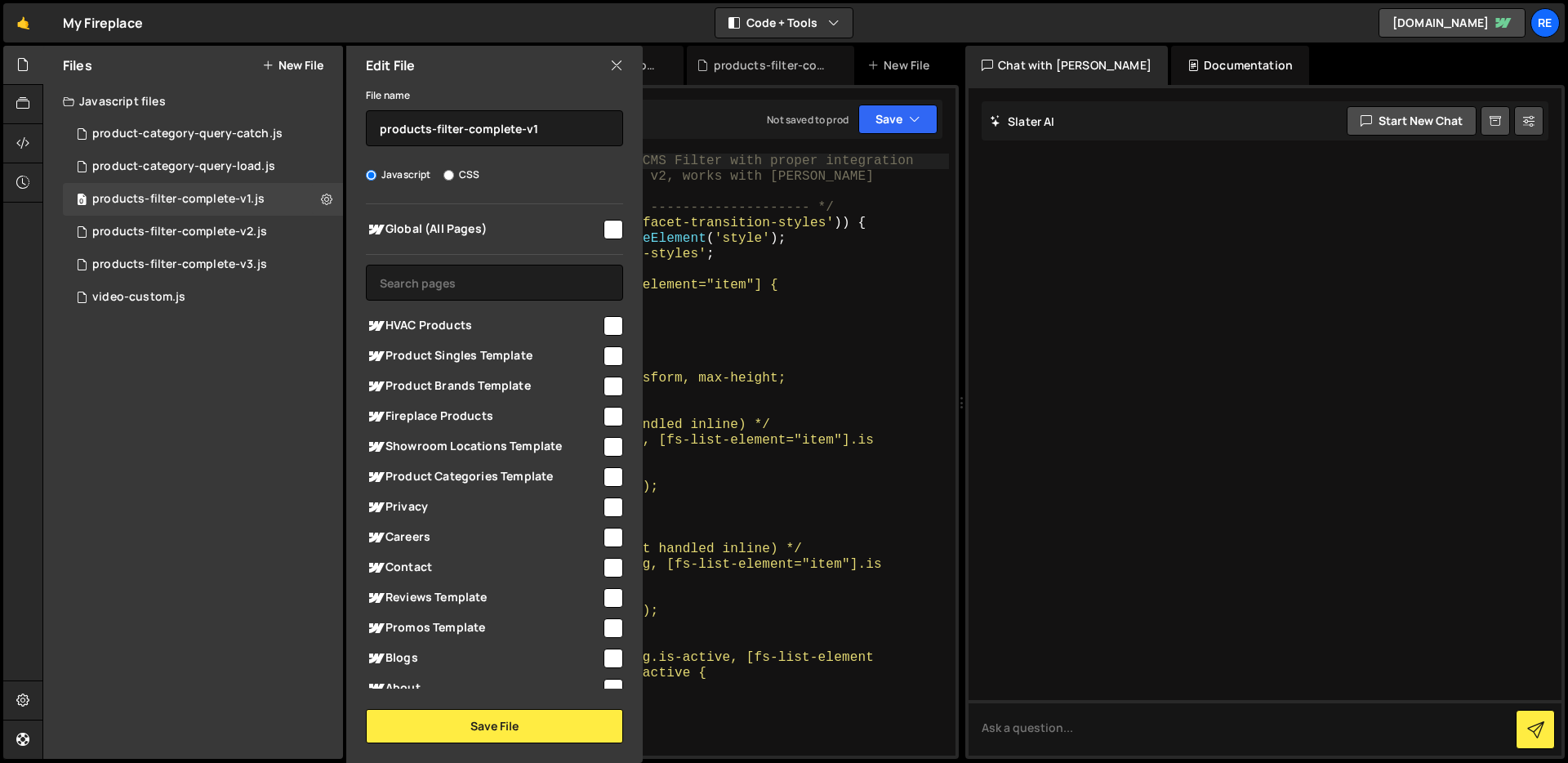
click at [612, 415] on input "checkbox" at bounding box center [613, 416] width 20 height 20
checkbox input "true"
click at [589, 743] on div "Edit File File name products-filter-complete-v1 Javascript CSS Global (All Page…" at bounding box center [493, 404] width 300 height 717
click at [583, 722] on button "Save File" at bounding box center [494, 726] width 257 height 34
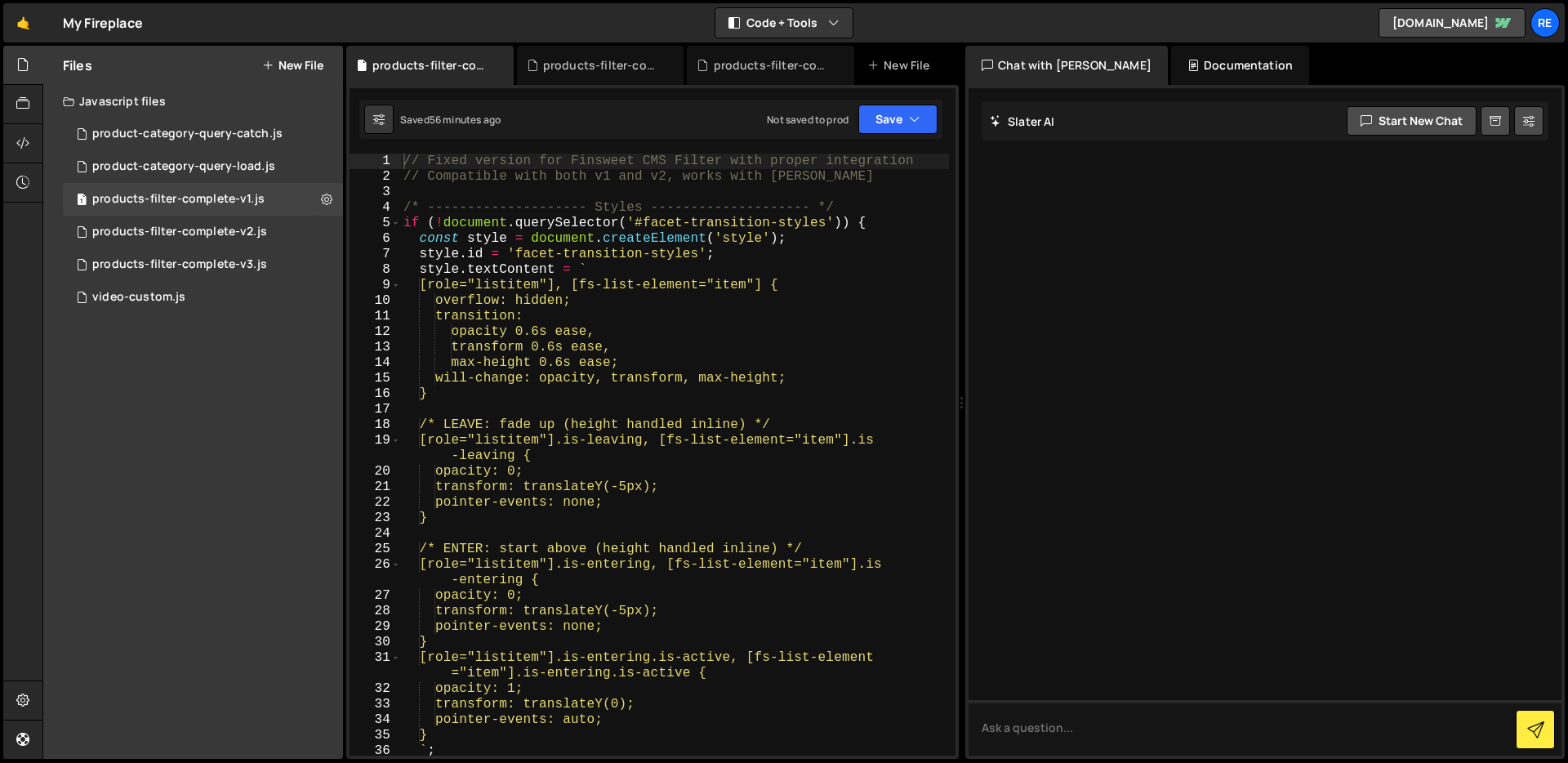
click at [569, 266] on div "// Fixed version for Finsweet CMS Filter with proper integration // Compatible …" at bounding box center [674, 470] width 549 height 633
type textarea "};"
